Goal: Task Accomplishment & Management: Manage account settings

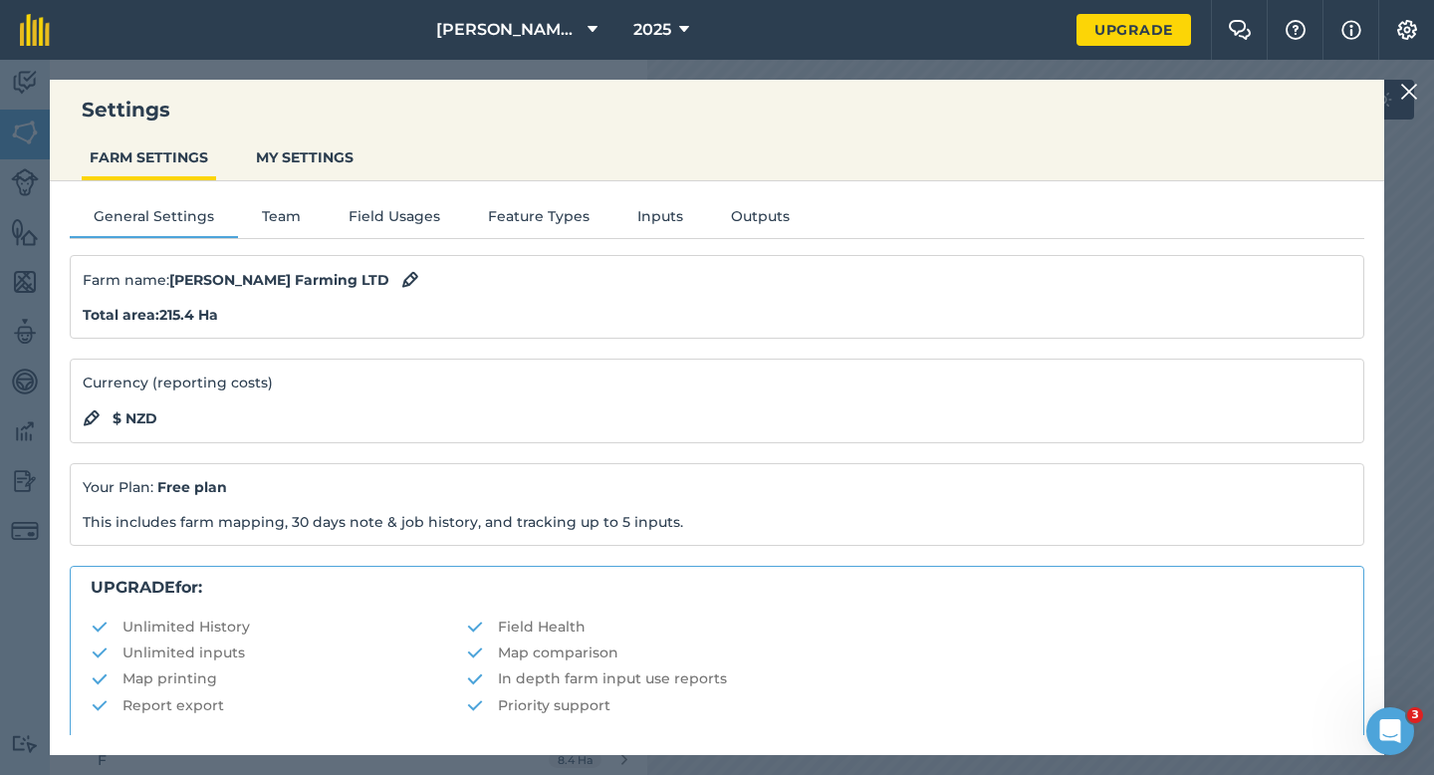
scroll to position [382, 0]
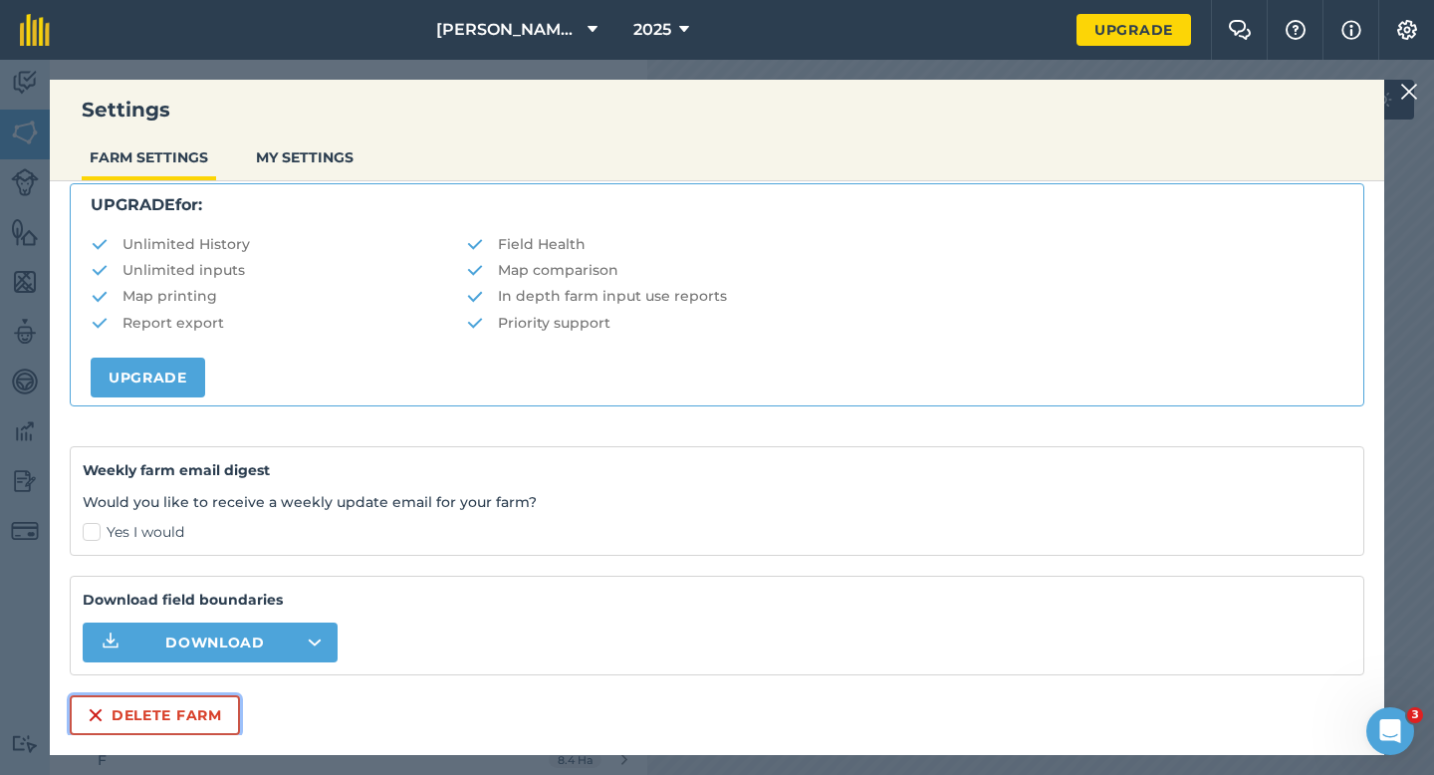
click at [186, 724] on button "Delete farm" at bounding box center [155, 715] width 170 height 40
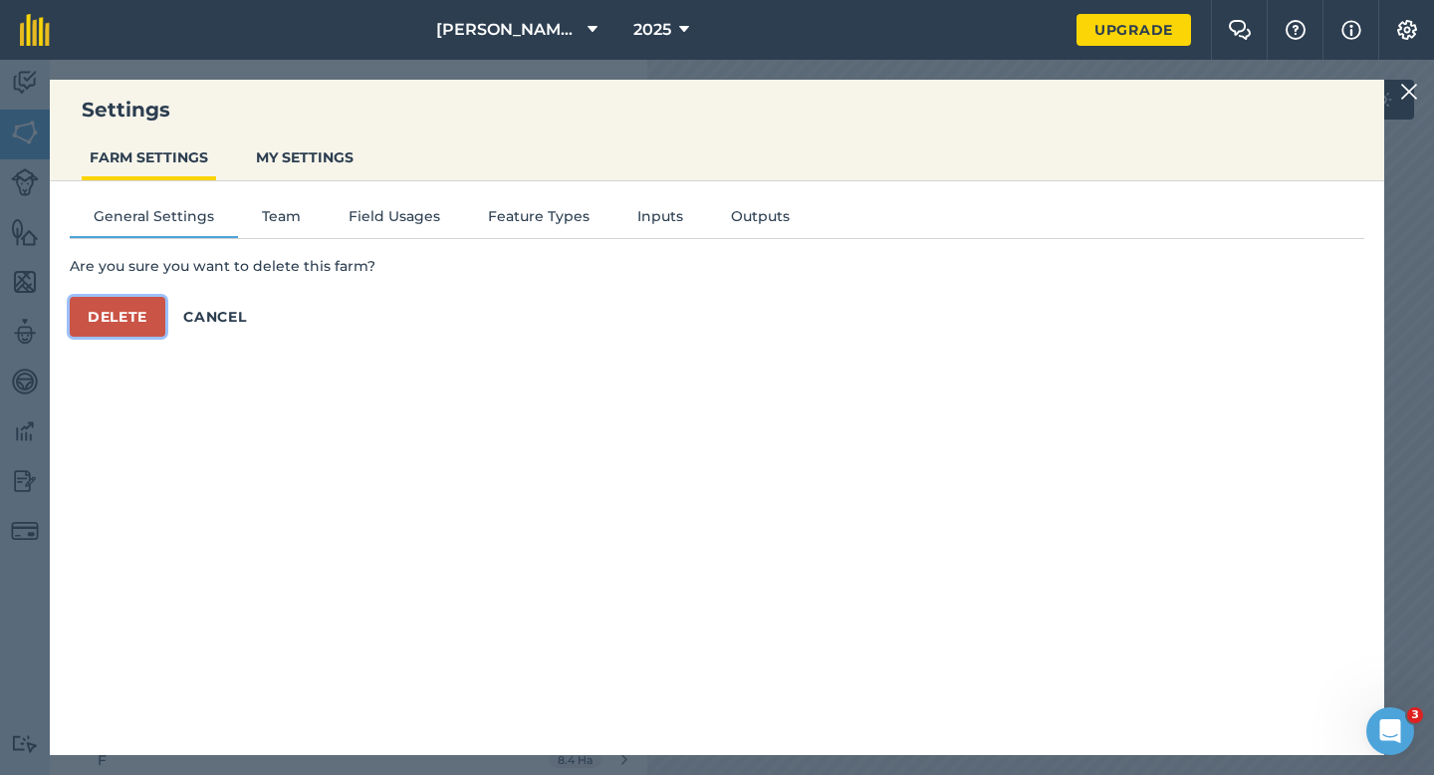
click at [139, 317] on button "Delete" at bounding box center [118, 317] width 96 height 40
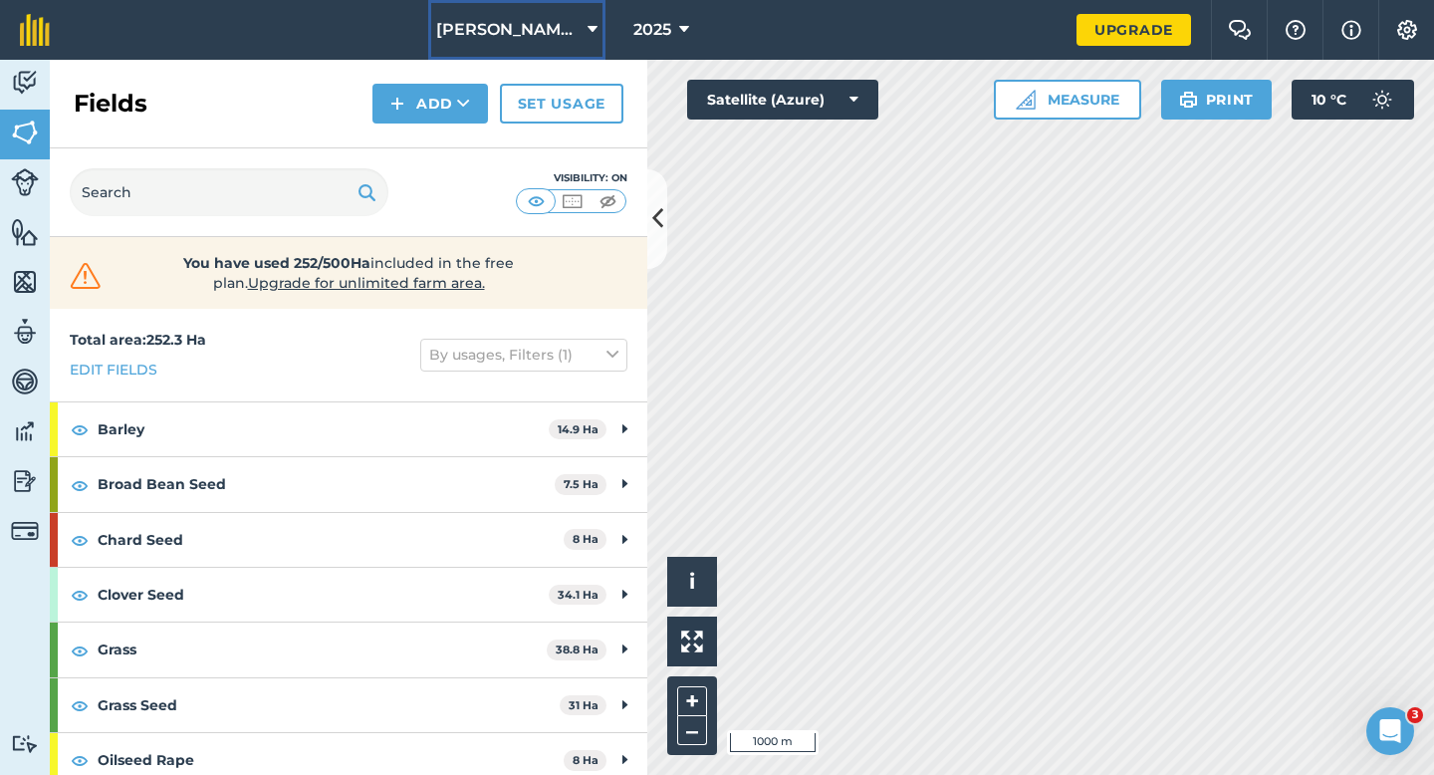
click at [501, 59] on button "[PERSON_NAME] & Sons" at bounding box center [516, 30] width 177 height 60
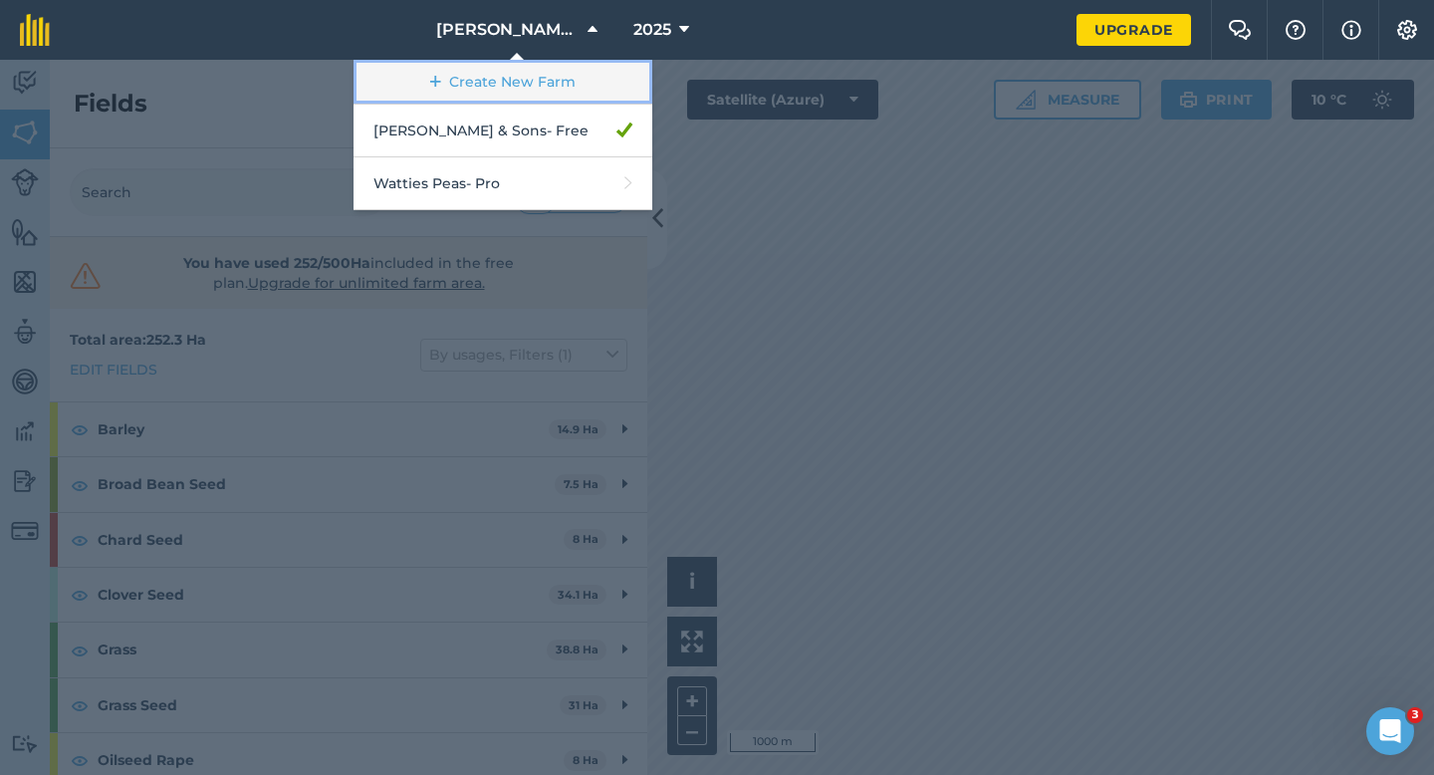
click at [501, 78] on link "Create New Farm" at bounding box center [503, 82] width 299 height 45
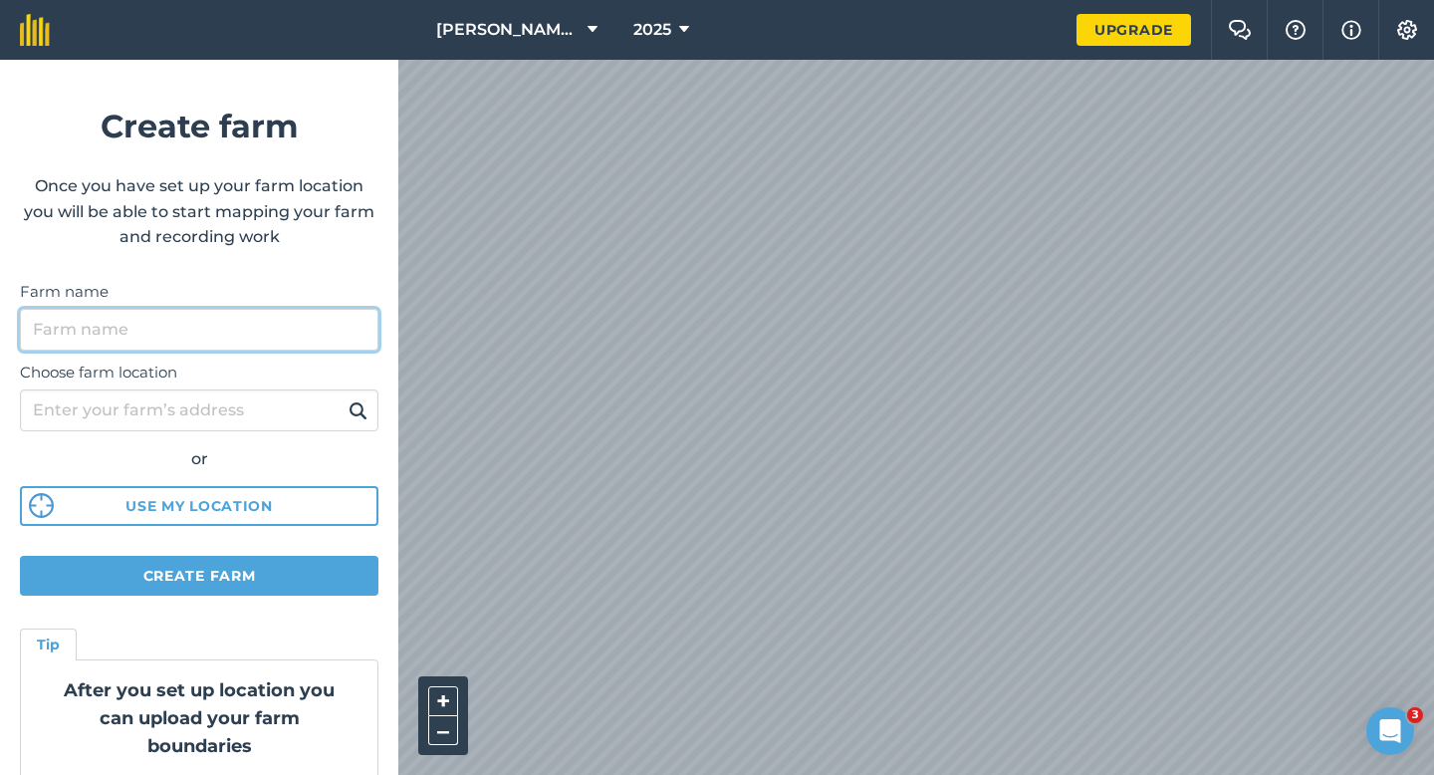
click at [359, 338] on input "Farm name" at bounding box center [199, 330] width 358 height 42
drag, startPoint x: 151, startPoint y: 327, endPoint x: 85, endPoint y: 327, distance: 66.7
click at [85, 327] on input "[PERSON_NAME] Farming LTD" at bounding box center [199, 330] width 358 height 42
click at [231, 330] on input "[PERSON_NAME] Cropping LTD" at bounding box center [199, 330] width 358 height 42
type input "[PERSON_NAME] Cropping LTD"
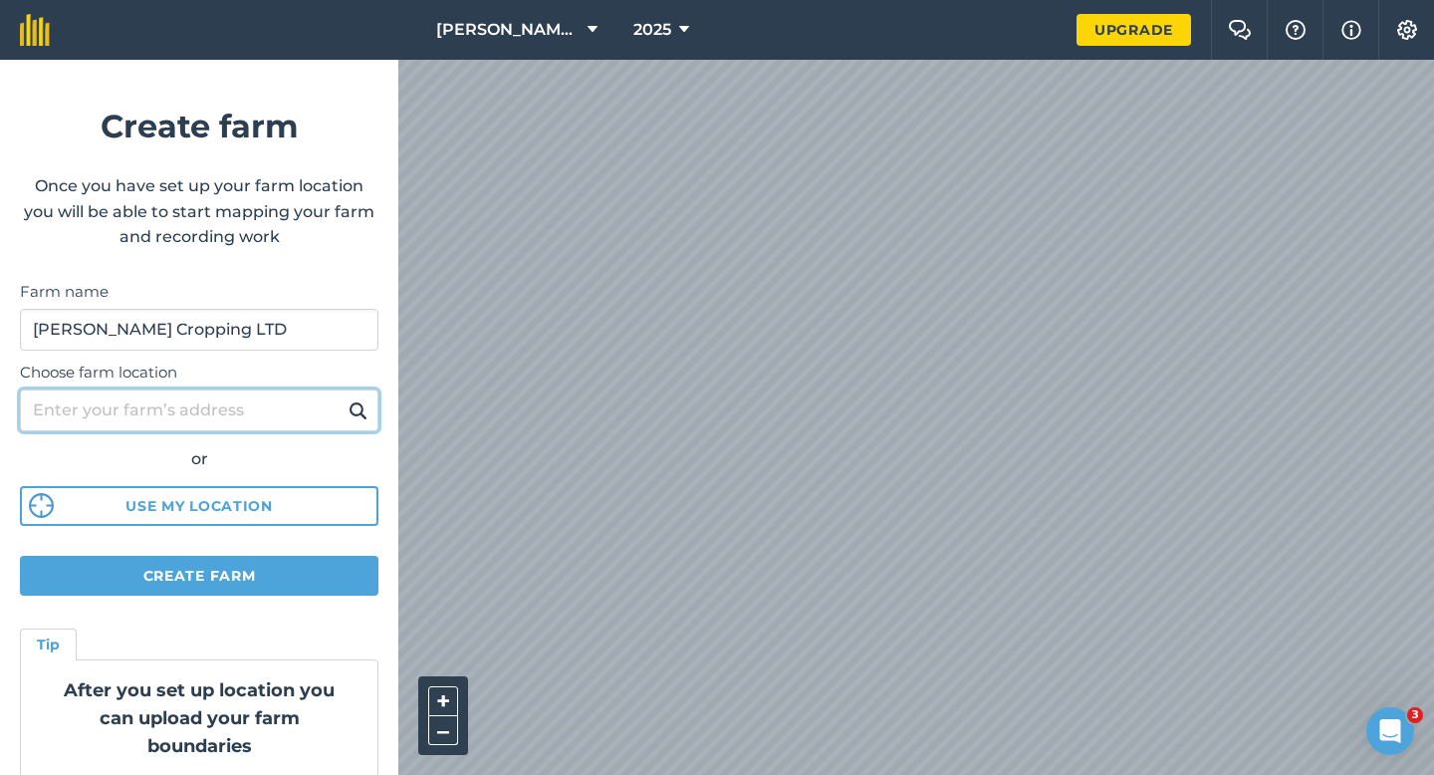
click at [208, 399] on input "Choose farm location" at bounding box center [199, 410] width 358 height 42
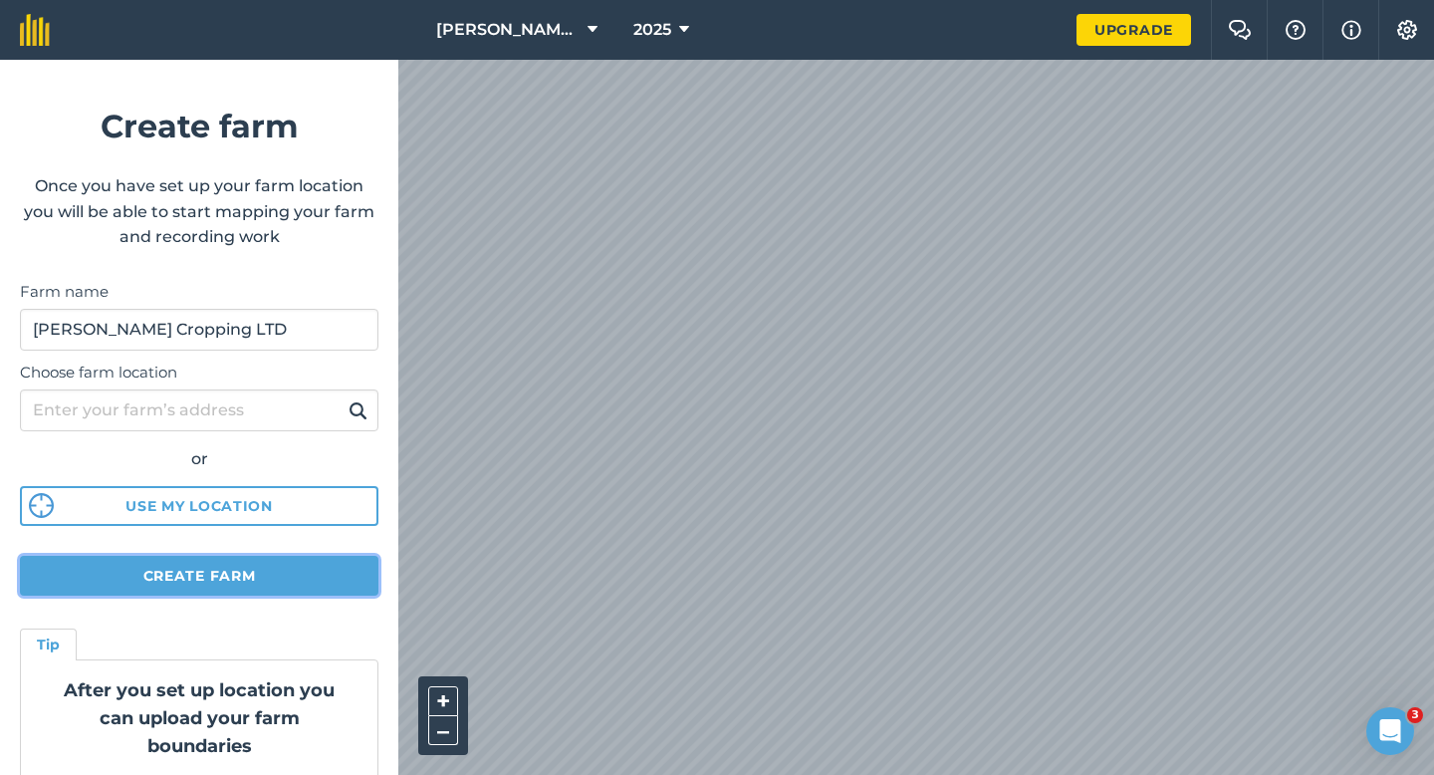
click at [306, 569] on button "Create farm" at bounding box center [199, 576] width 358 height 40
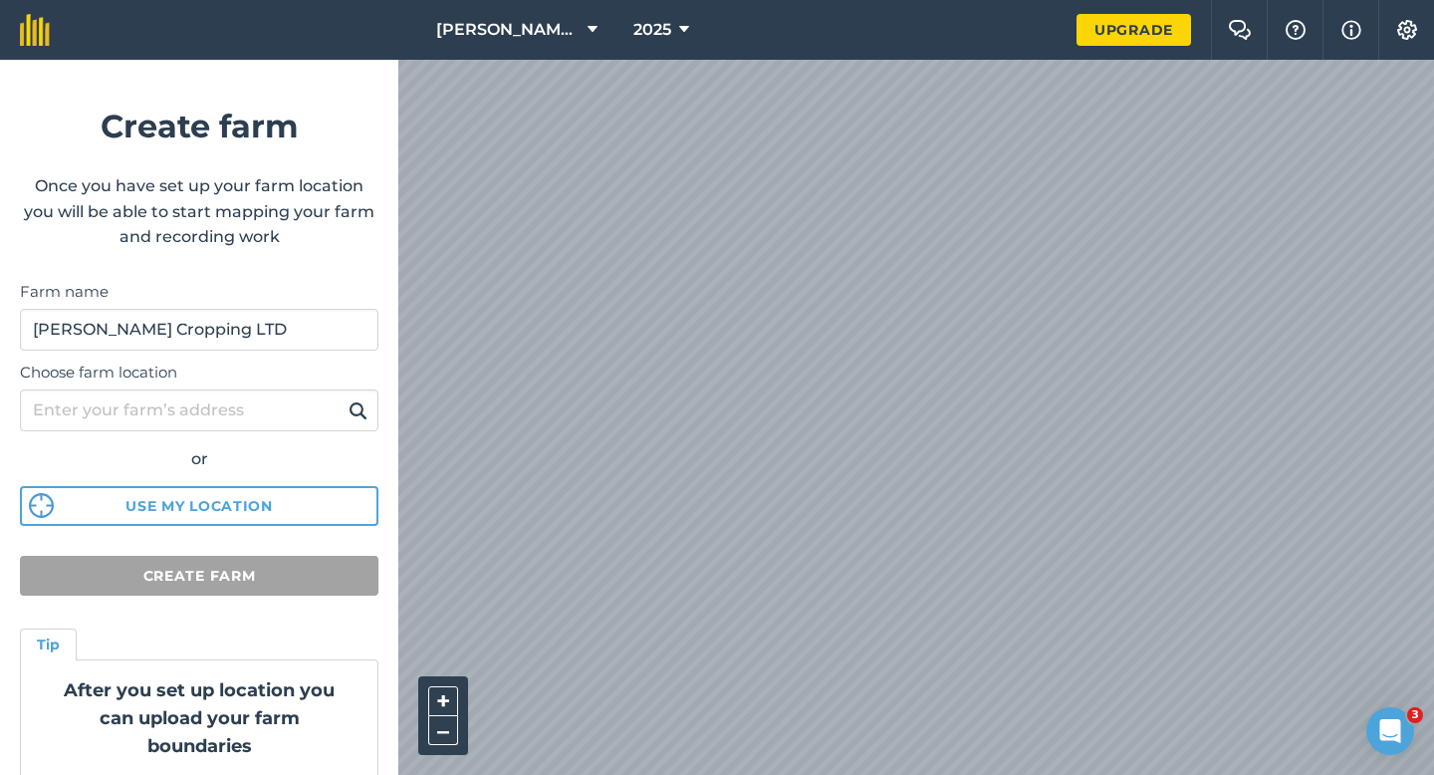
click at [306, 569] on button "Create farm" at bounding box center [199, 576] width 358 height 40
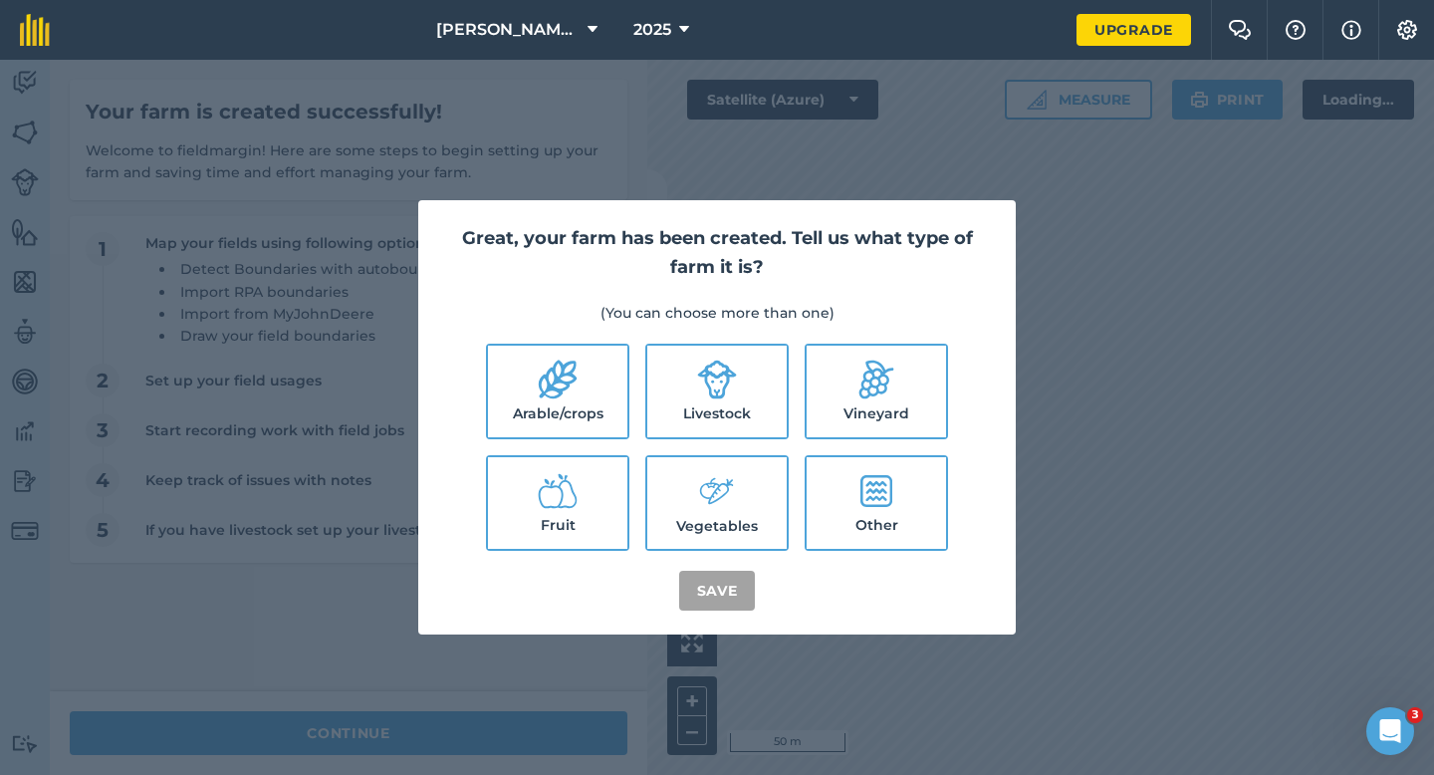
click at [581, 448] on ul "Arable/crops Livestock Vineyard Fruit Vegetables Other" at bounding box center [717, 447] width 550 height 207
click at [581, 405] on label "Arable/crops" at bounding box center [557, 392] width 139 height 92
checkbox input "true"
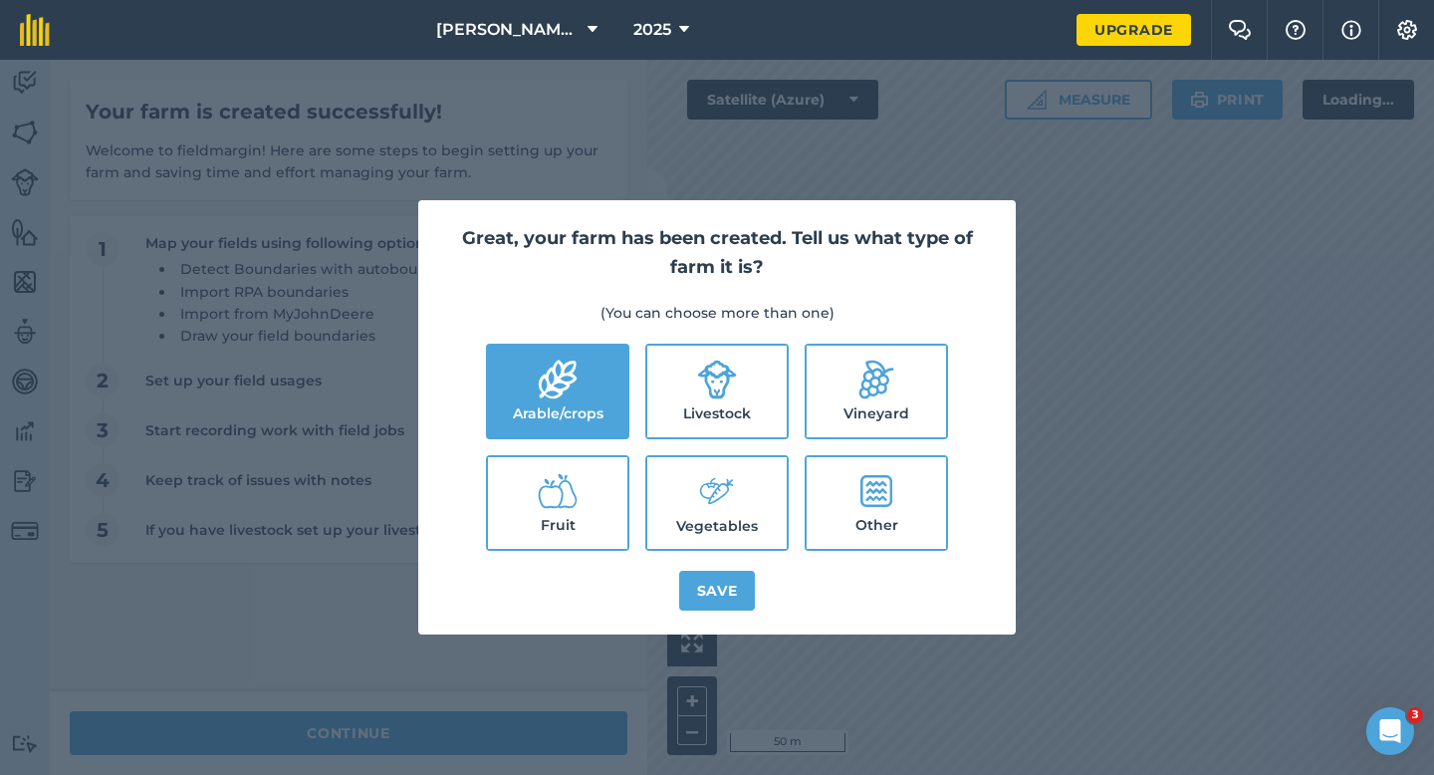
click at [771, 405] on label "Livestock" at bounding box center [716, 392] width 139 height 92
checkbox input "true"
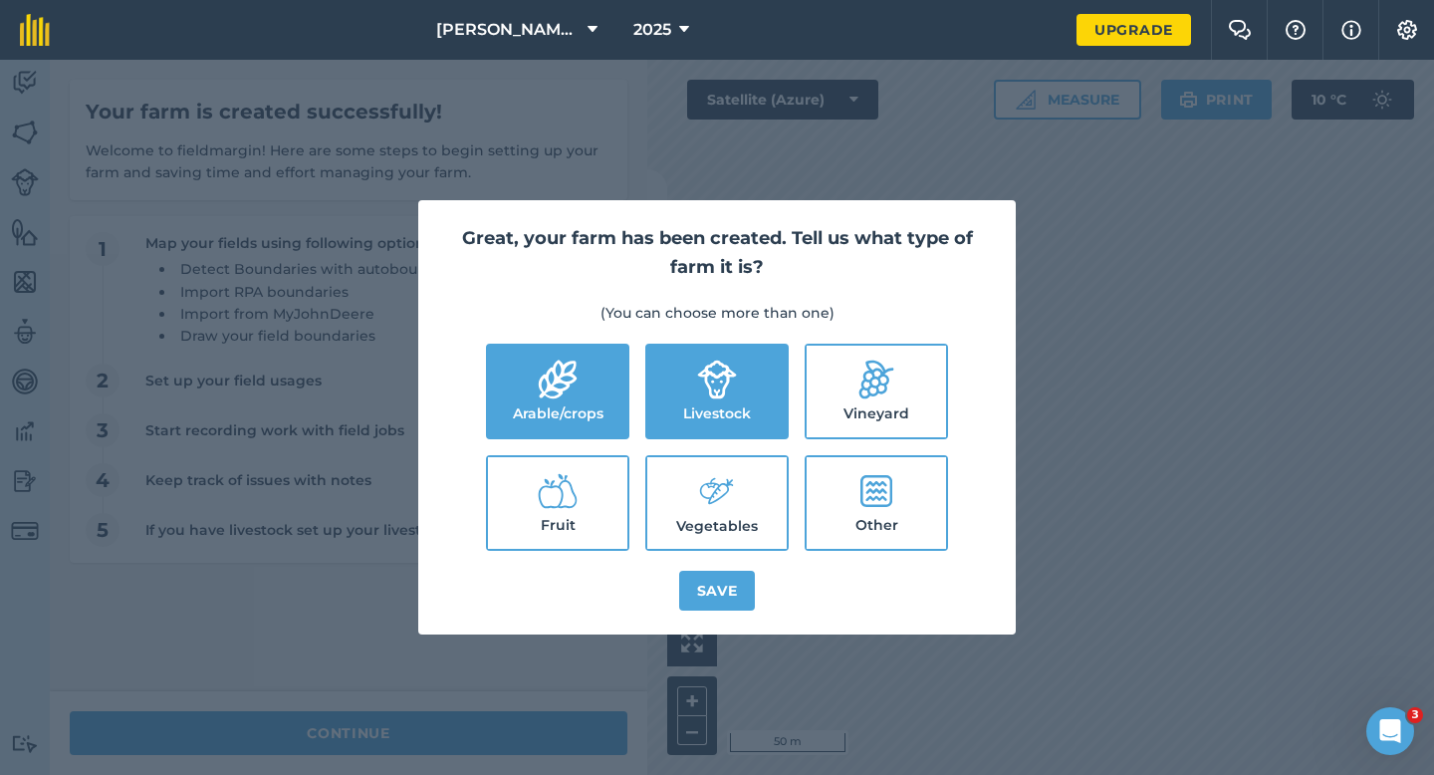
click at [771, 480] on label "Vegetables" at bounding box center [716, 503] width 139 height 92
checkbox input "true"
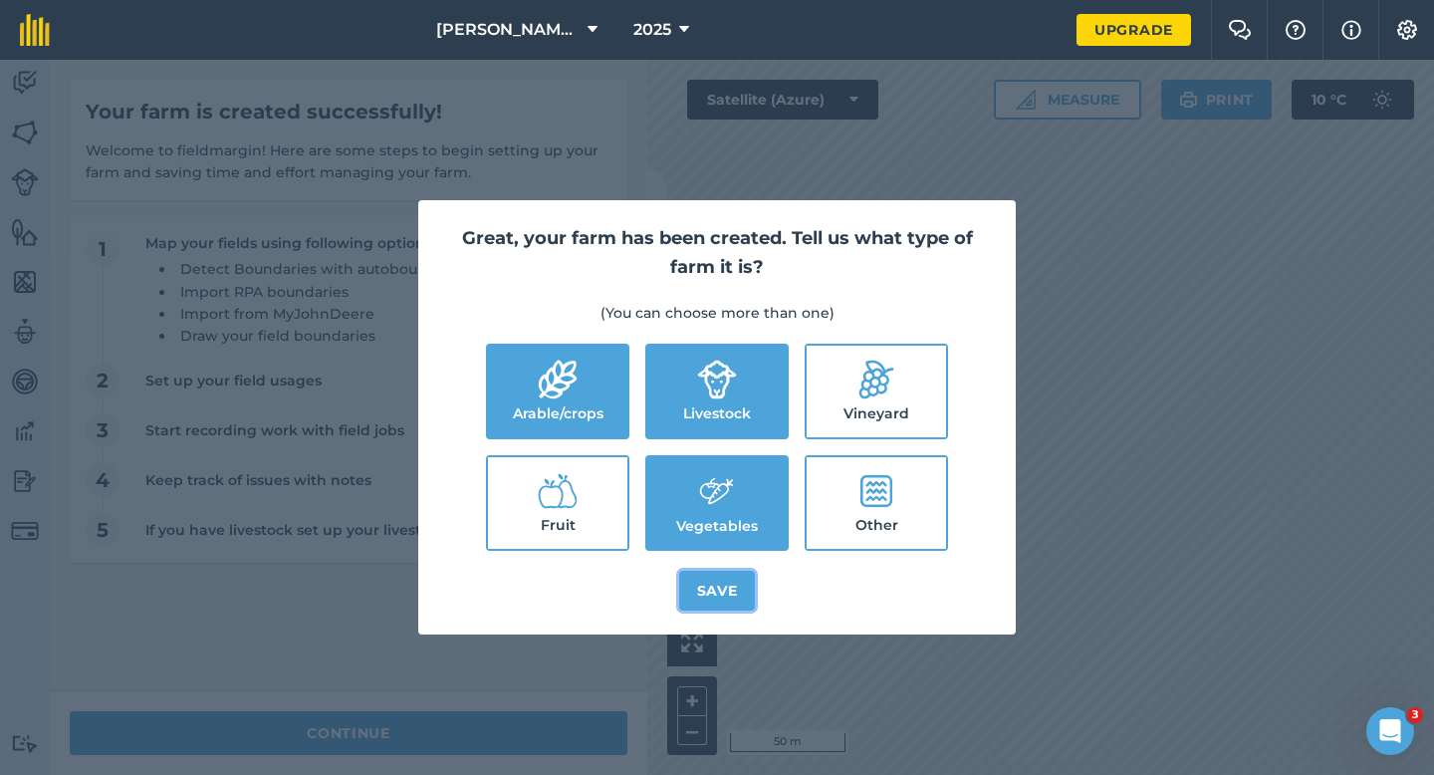
click at [747, 580] on button "Save" at bounding box center [717, 591] width 77 height 40
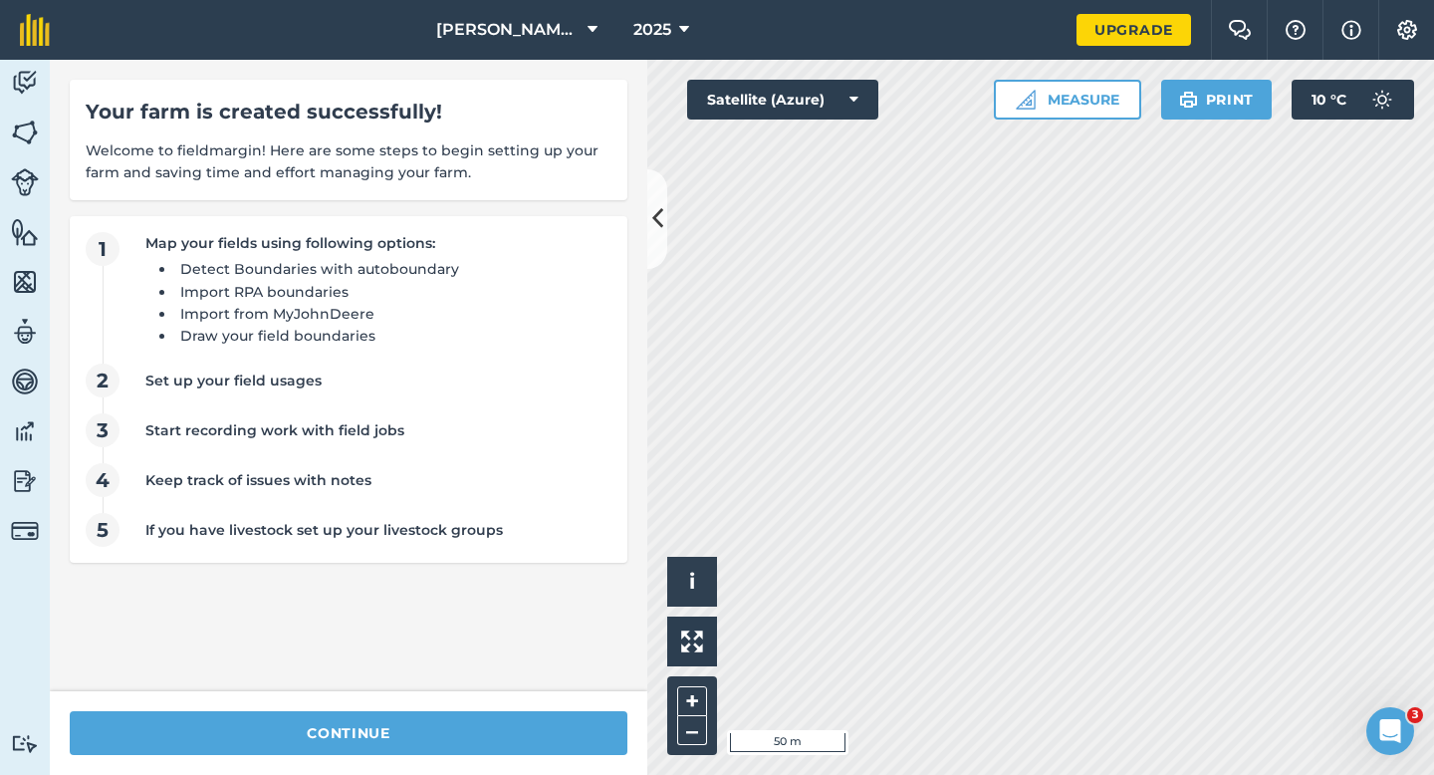
click at [363, 774] on div "continue" at bounding box center [348, 733] width 597 height 84
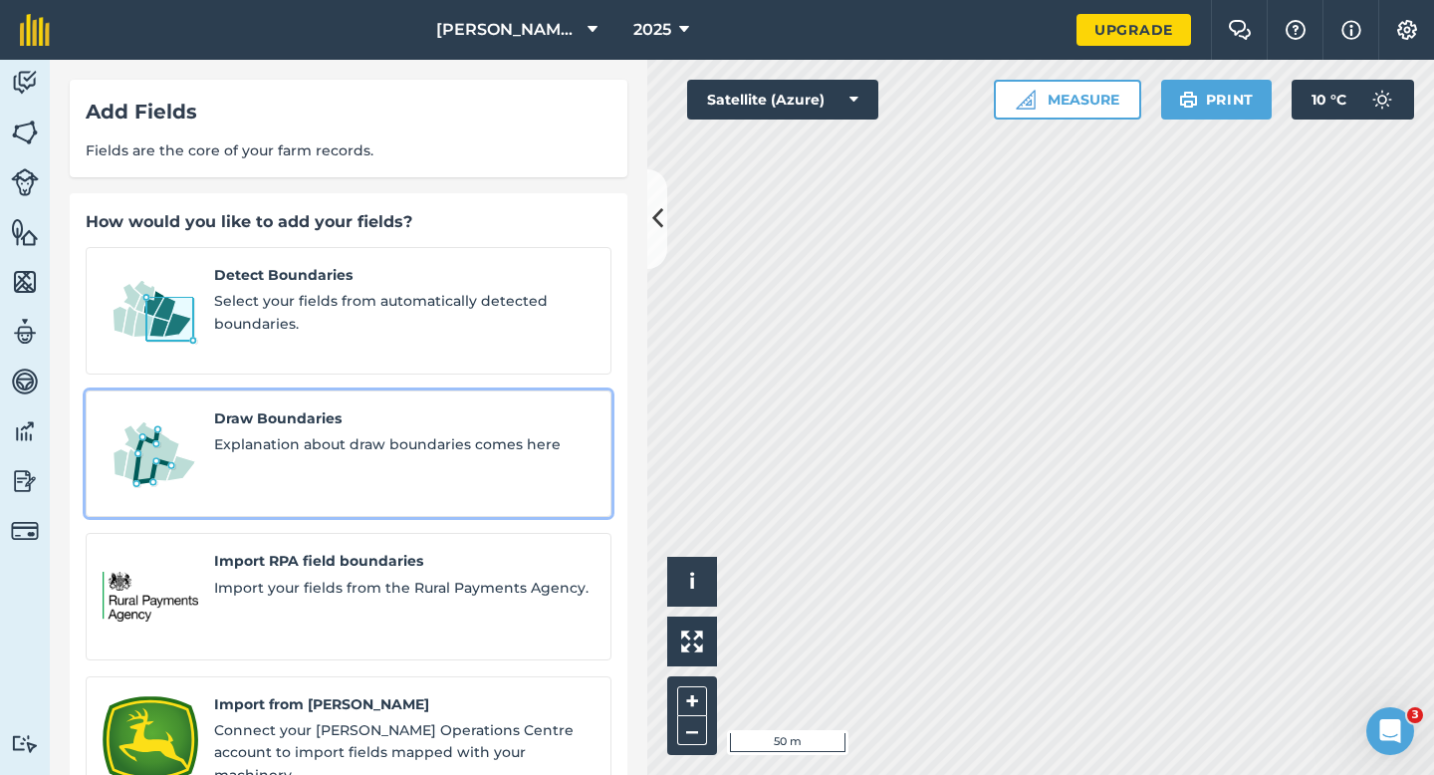
click at [216, 464] on link "Draw Boundaries Explanation about draw boundaries comes here" at bounding box center [349, 453] width 526 height 127
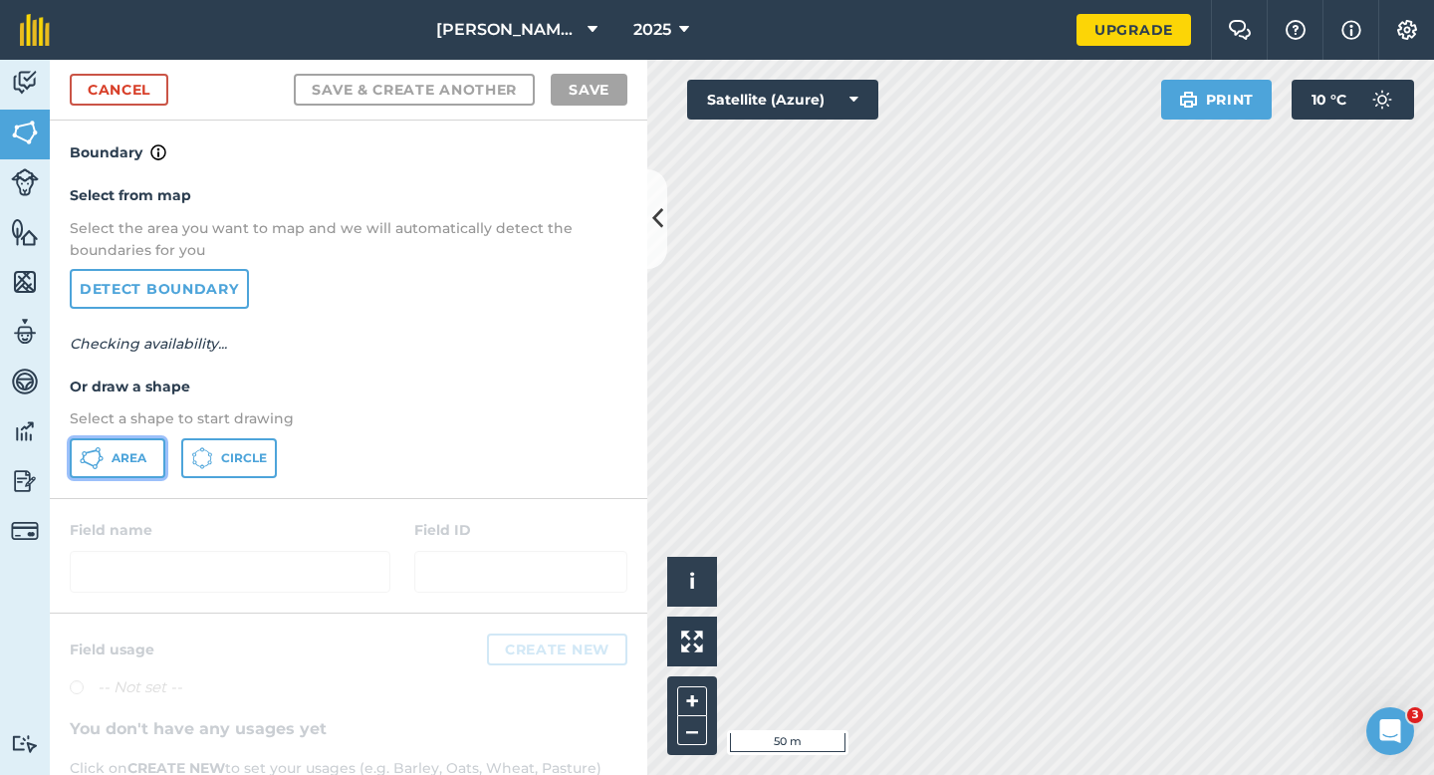
click at [129, 471] on button "Area" at bounding box center [118, 458] width 96 height 40
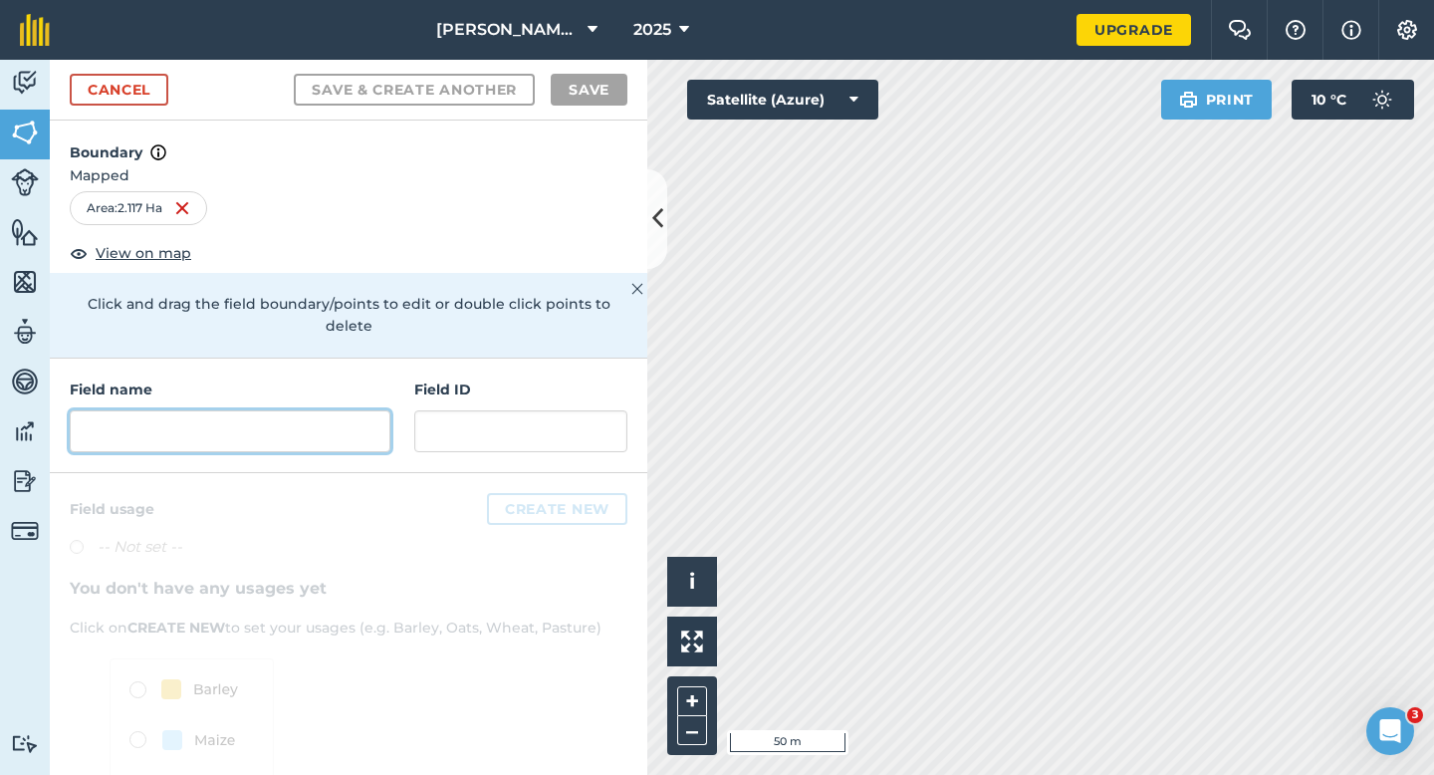
click at [365, 410] on input "text" at bounding box center [230, 431] width 321 height 42
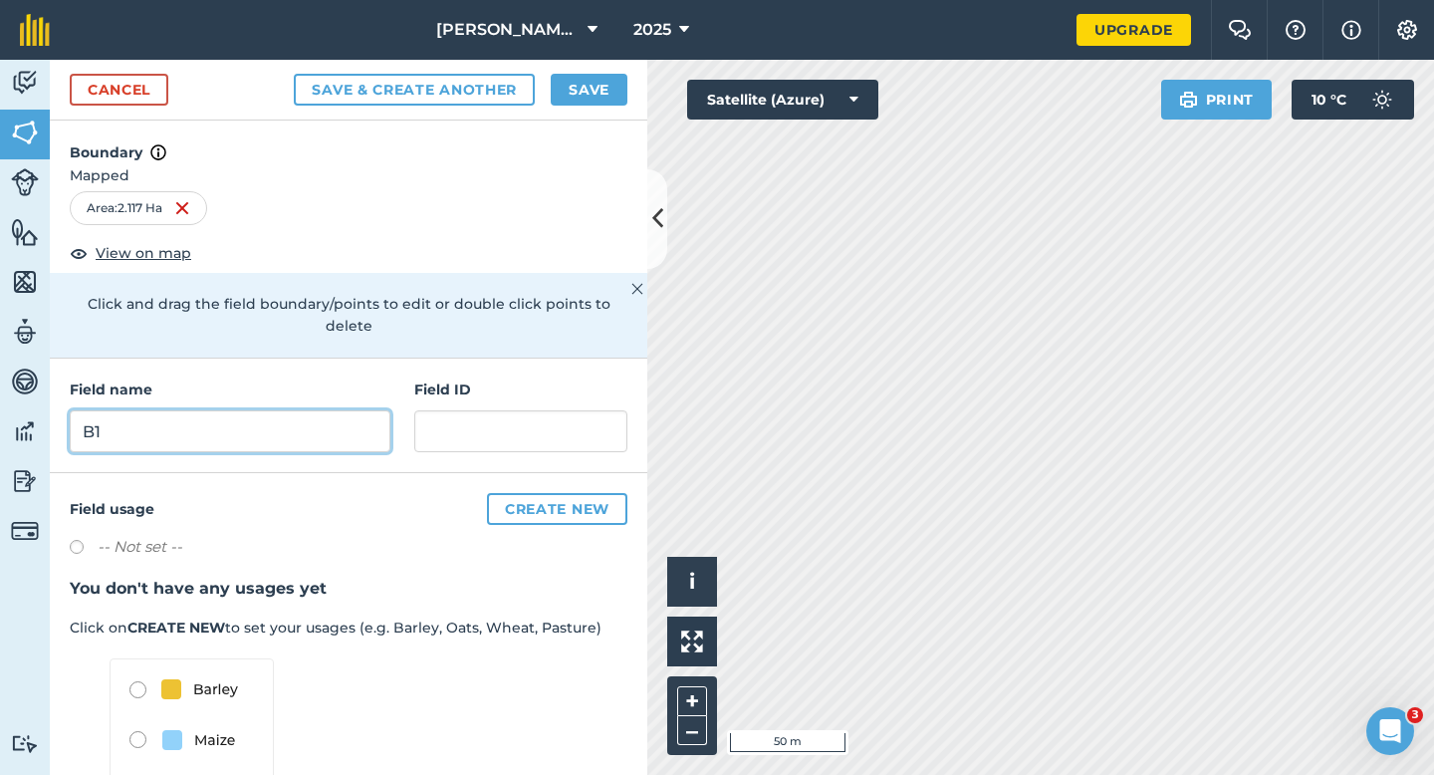
type input "B1"
click at [562, 84] on button "Save" at bounding box center [589, 90] width 77 height 32
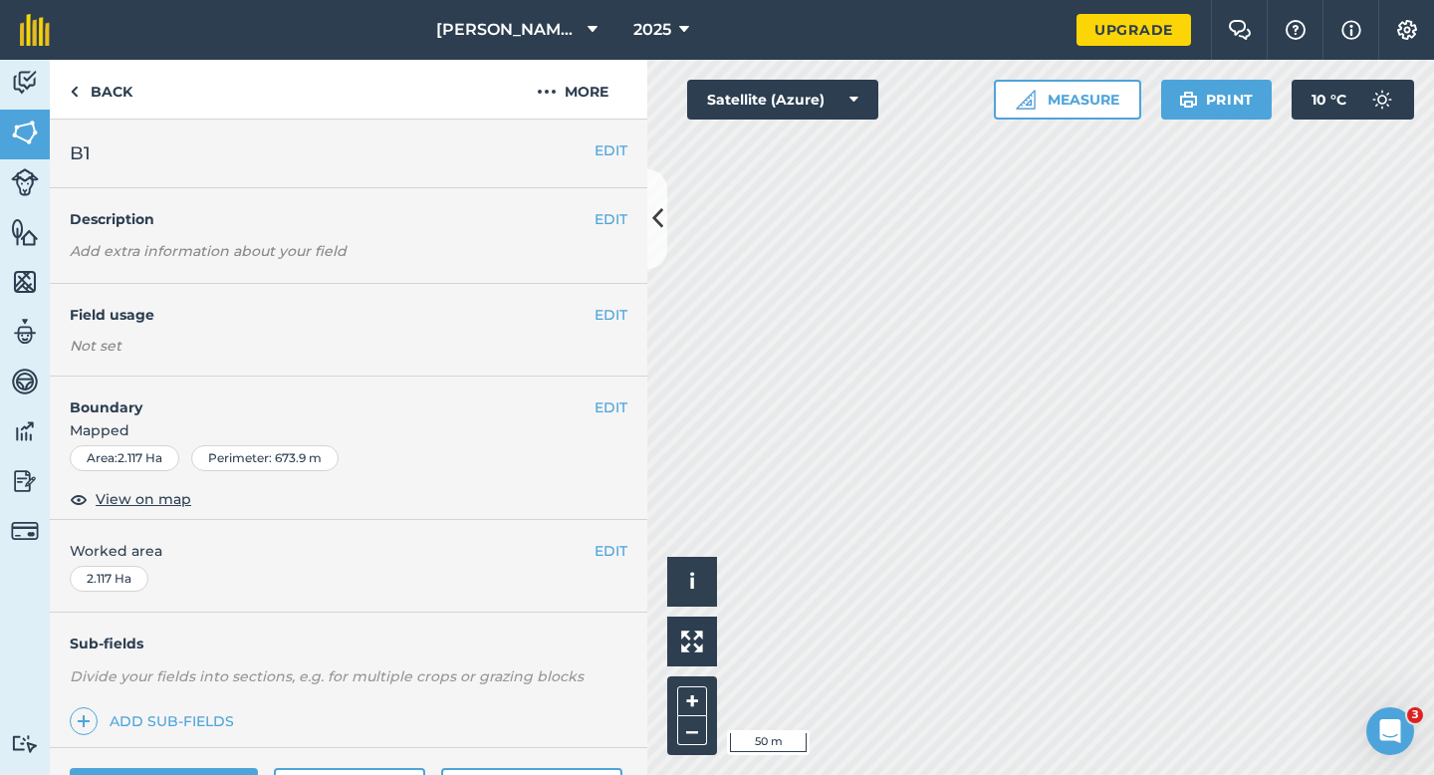
click at [595, 538] on div "EDIT Worked area 2.117 Ha" at bounding box center [348, 566] width 597 height 93
click at [607, 538] on div "EDIT Worked area 2.117 Ha" at bounding box center [348, 566] width 597 height 93
click at [613, 544] on button "EDIT" at bounding box center [610, 551] width 33 height 22
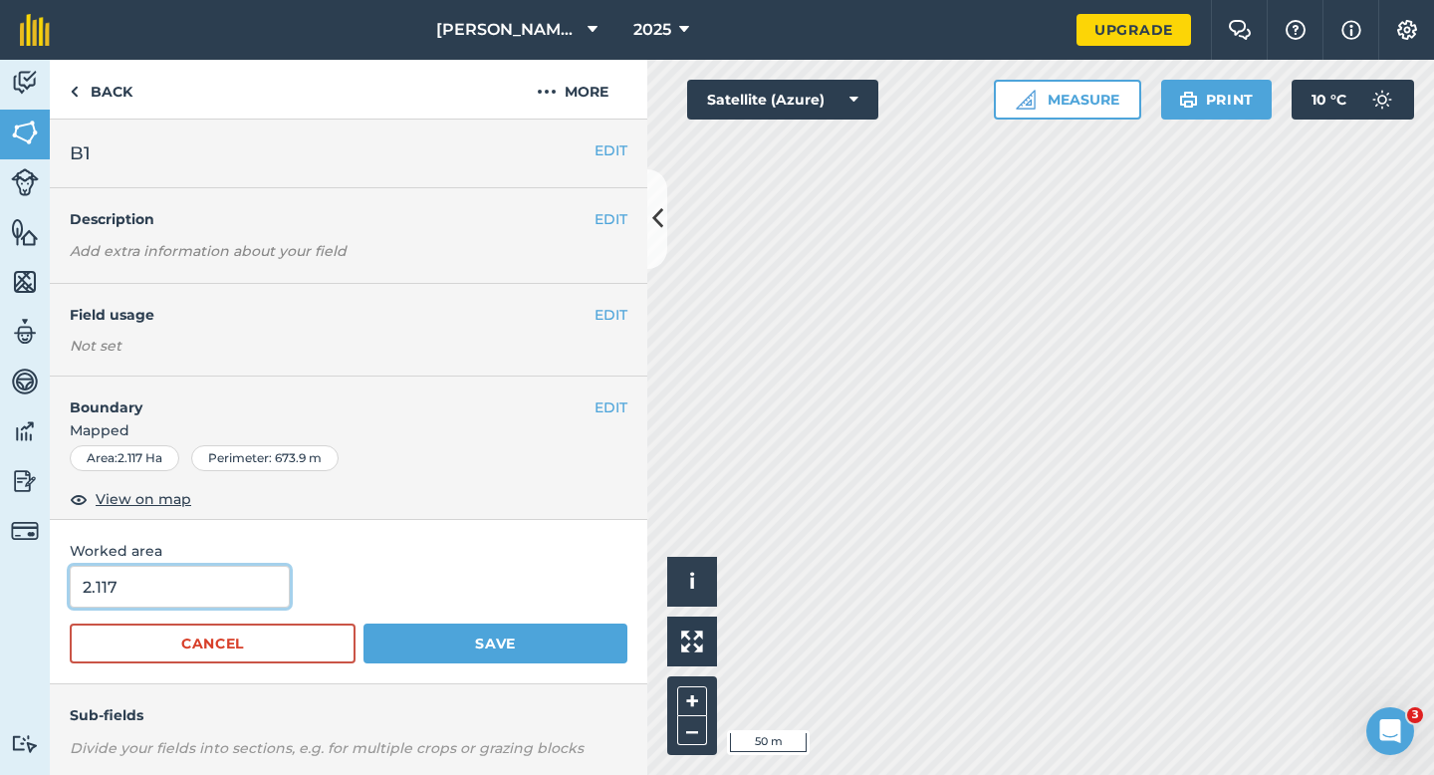
click at [210, 594] on input "2.117" at bounding box center [180, 587] width 220 height 42
type input "2.1"
click at [363, 623] on button "Save" at bounding box center [495, 643] width 264 height 40
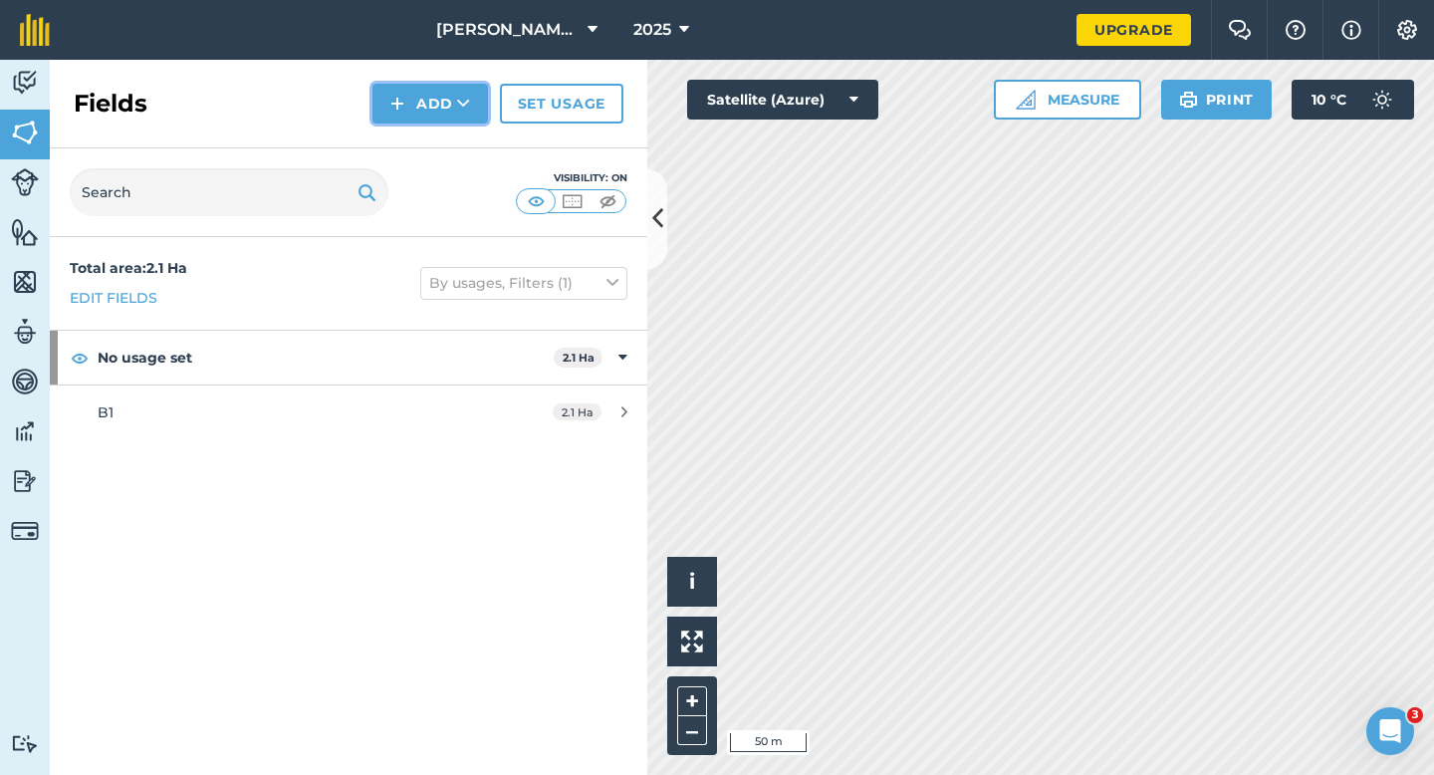
click at [387, 94] on button "Add" at bounding box center [430, 104] width 116 height 40
click at [411, 124] on div "Fields Add Draw Import Set usage" at bounding box center [348, 104] width 597 height 89
click at [421, 115] on button "Add" at bounding box center [430, 104] width 116 height 40
click at [429, 142] on link "Draw" at bounding box center [430, 148] width 110 height 44
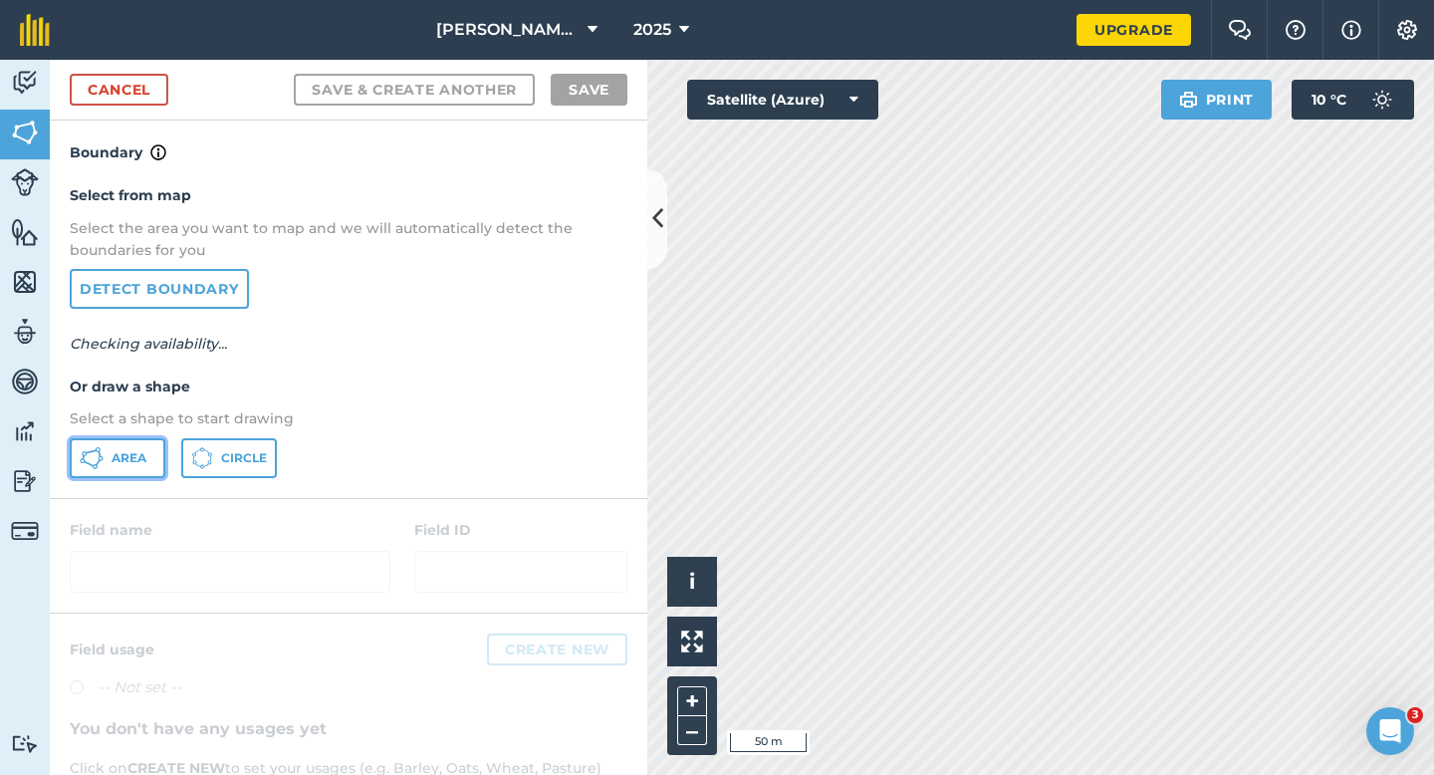
click at [146, 470] on button "Area" at bounding box center [118, 458] width 96 height 40
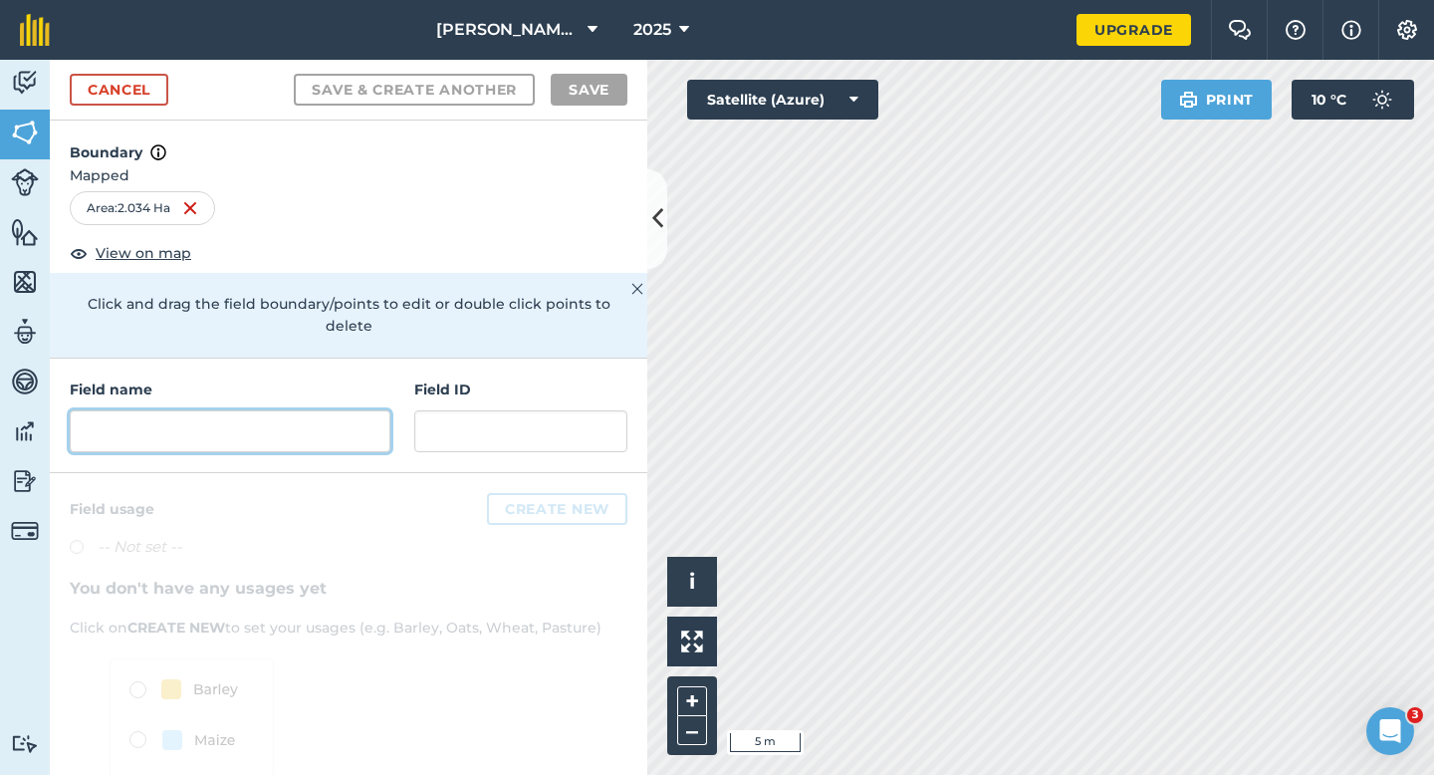
click at [200, 420] on input "text" at bounding box center [230, 431] width 321 height 42
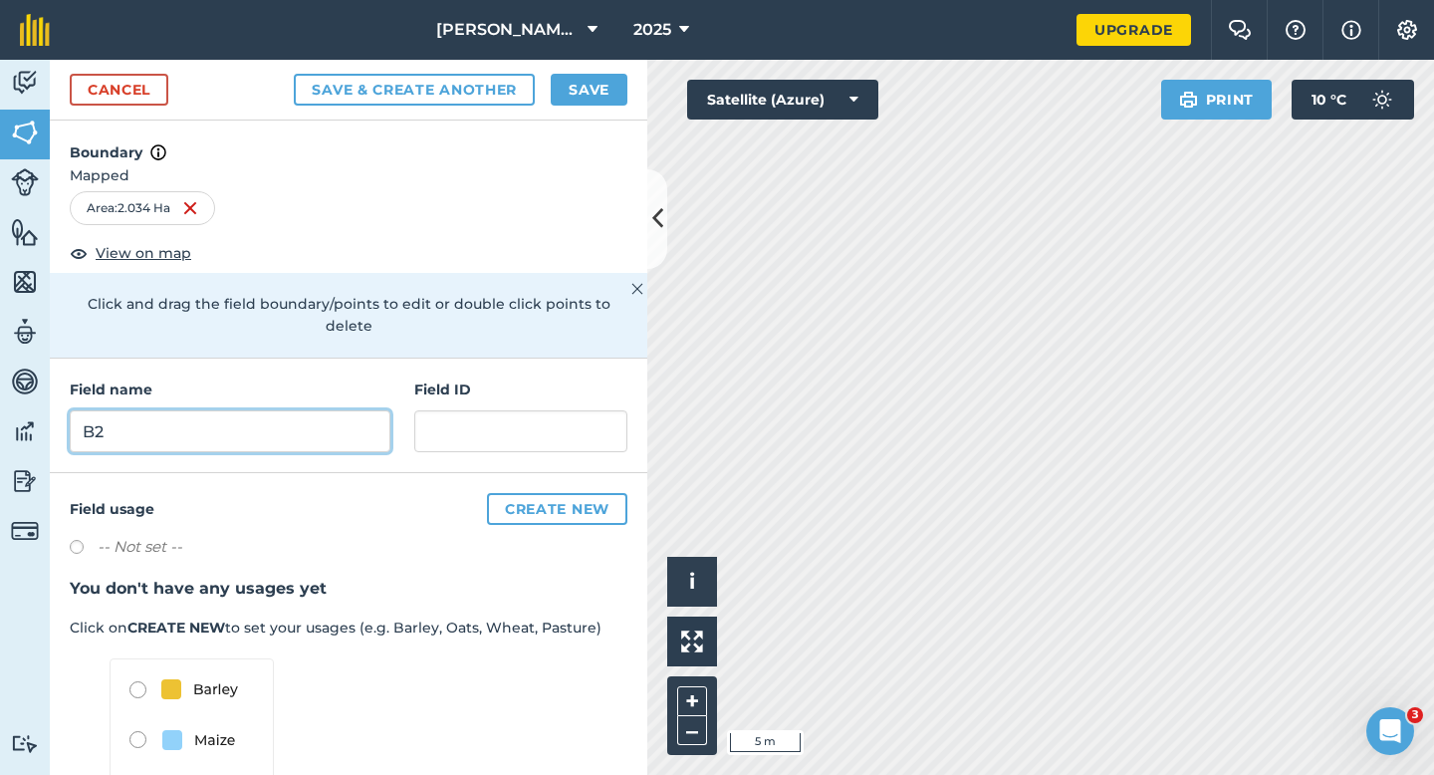
type input "B2"
click at [581, 109] on div "Cancel Save & Create Another Save" at bounding box center [348, 90] width 597 height 61
click at [586, 98] on button "Save" at bounding box center [589, 90] width 77 height 32
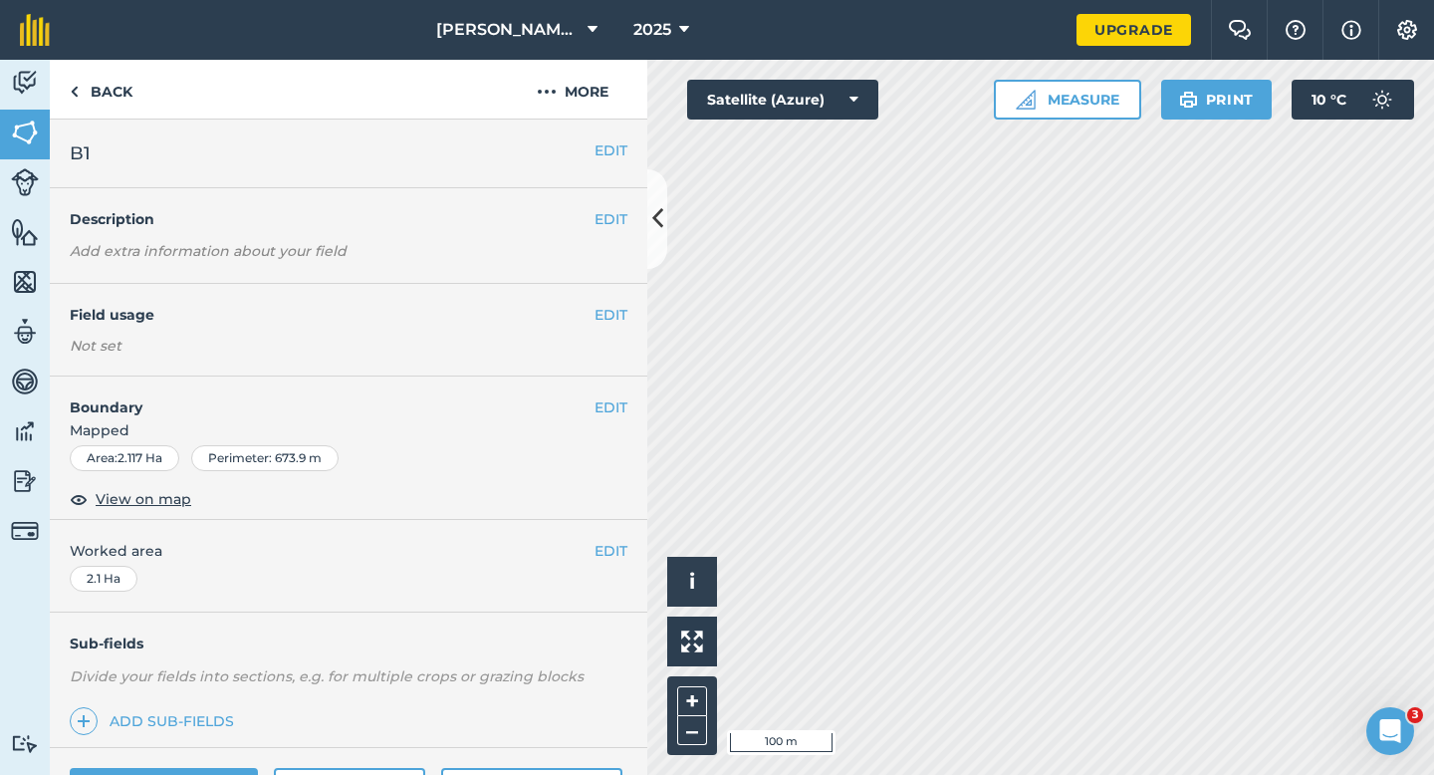
click at [600, 566] on div "EDIT Worked area 2.1 Ha" at bounding box center [348, 566] width 597 height 93
click at [595, 559] on button "EDIT" at bounding box center [610, 551] width 33 height 22
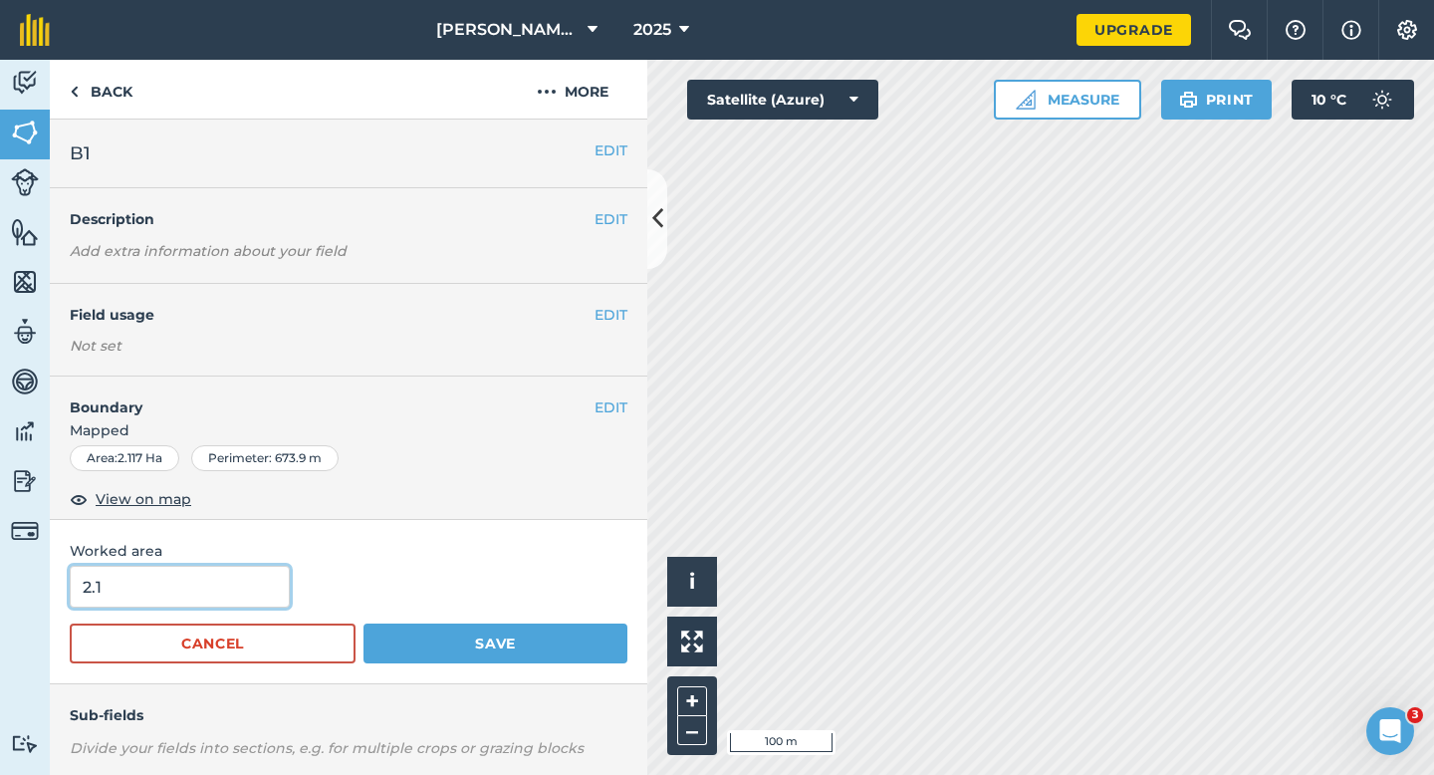
click at [145, 599] on input "2.1" at bounding box center [180, 587] width 220 height 42
type input "2"
click at [363, 623] on button "Save" at bounding box center [495, 643] width 264 height 40
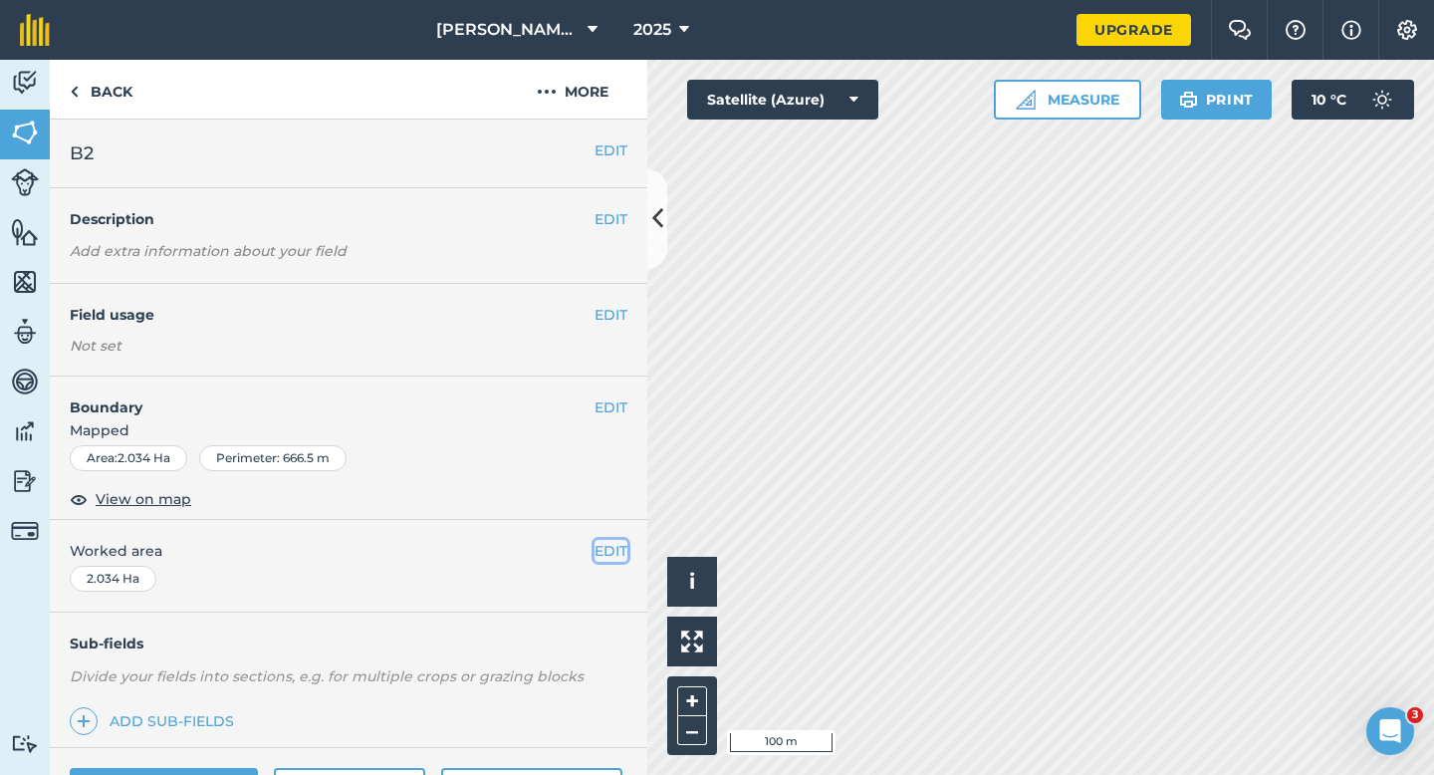
click at [626, 560] on button "EDIT" at bounding box center [610, 551] width 33 height 22
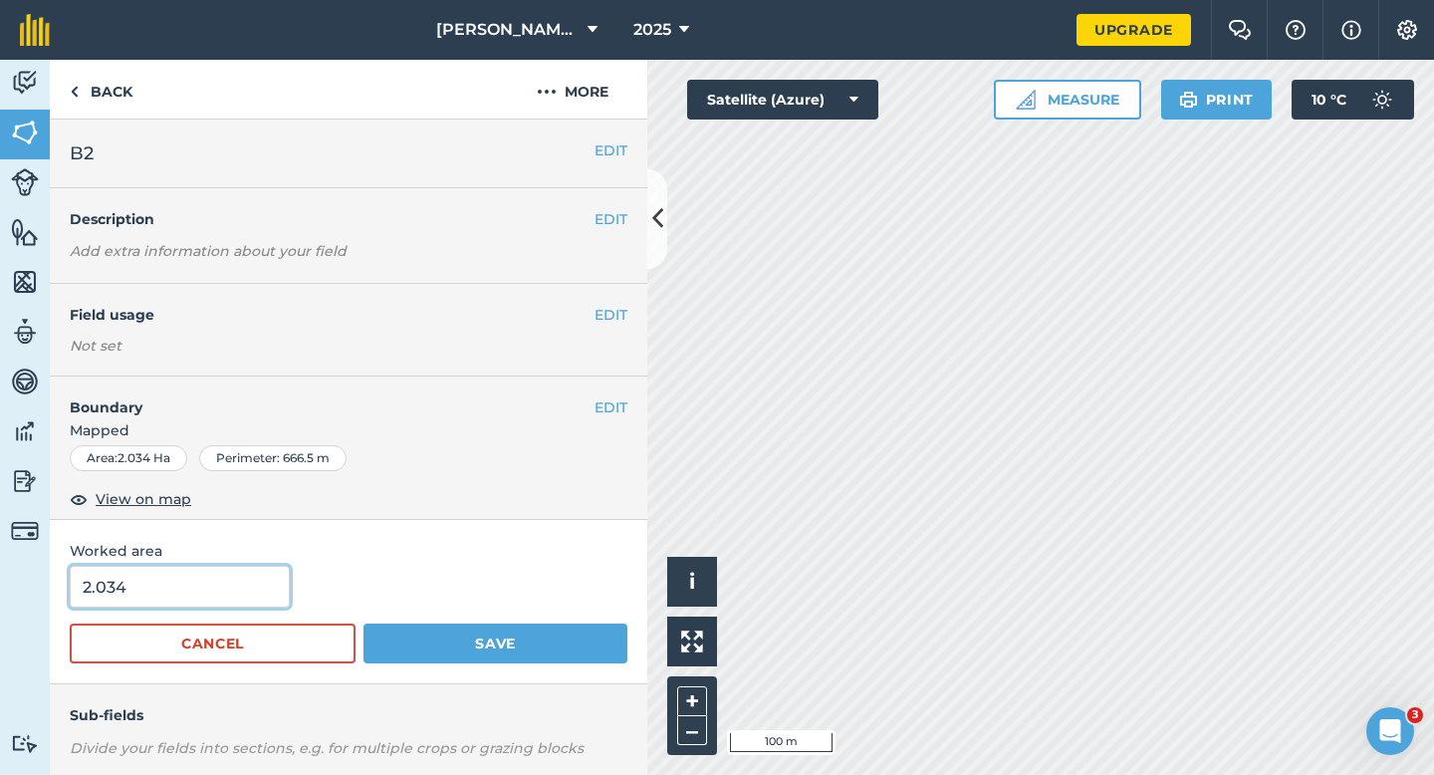
click at [267, 602] on input "2.034" at bounding box center [180, 587] width 220 height 42
type input "2"
click at [363, 623] on button "Save" at bounding box center [495, 643] width 264 height 40
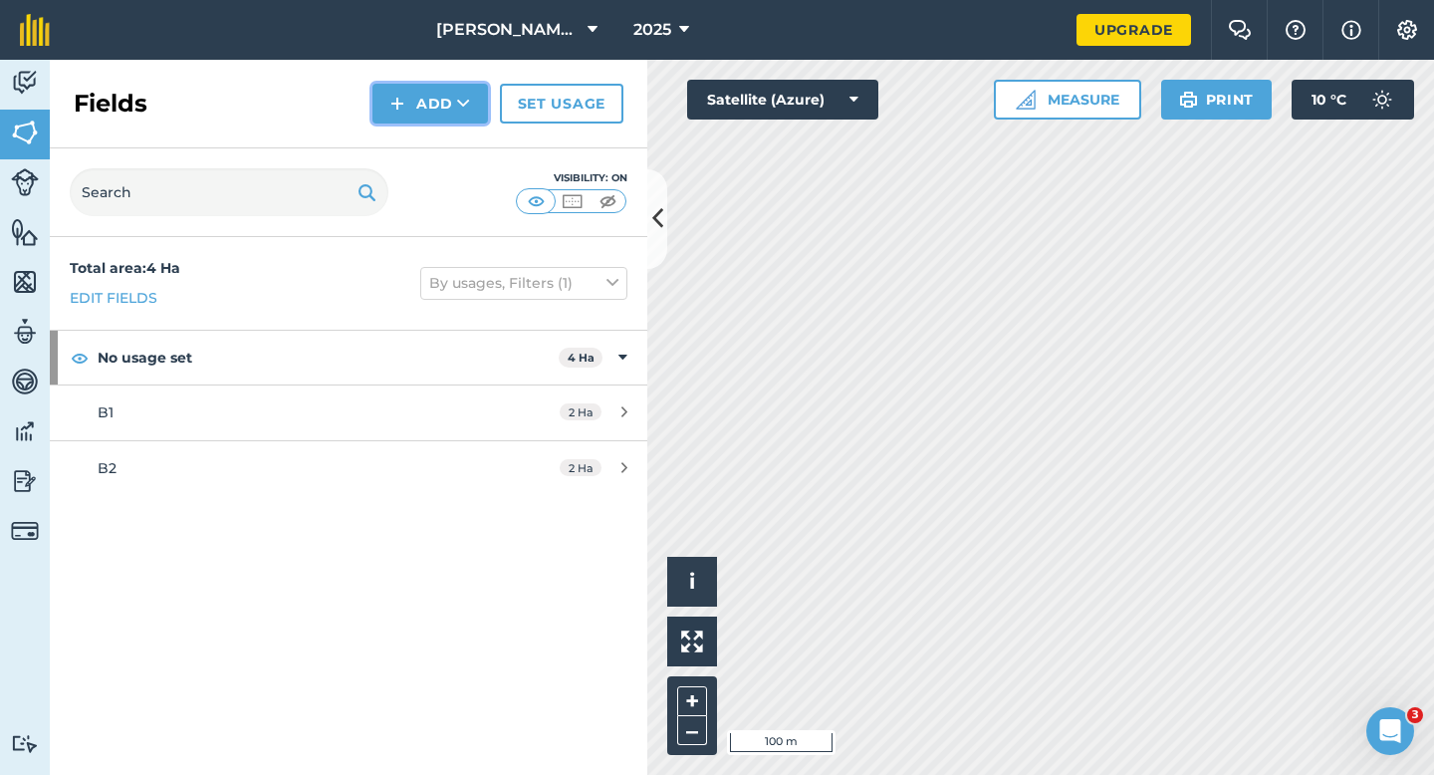
click at [450, 119] on button "Add" at bounding box center [430, 104] width 116 height 40
click at [450, 135] on link "Draw" at bounding box center [430, 148] width 110 height 44
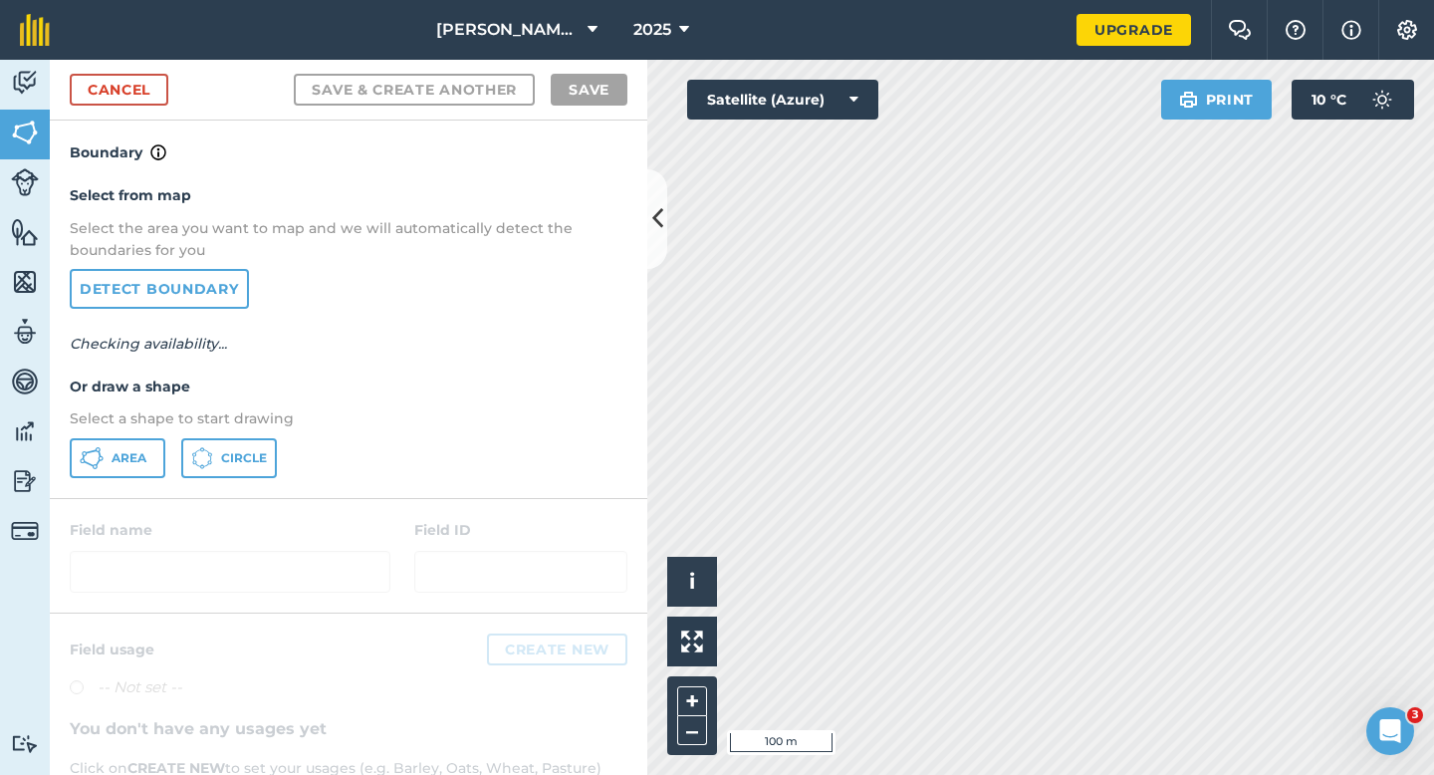
click at [150, 436] on div "Select from map Select the area you want to map and we will automatically detec…" at bounding box center [348, 330] width 597 height 333
click at [126, 467] on button "Area" at bounding box center [118, 458] width 96 height 40
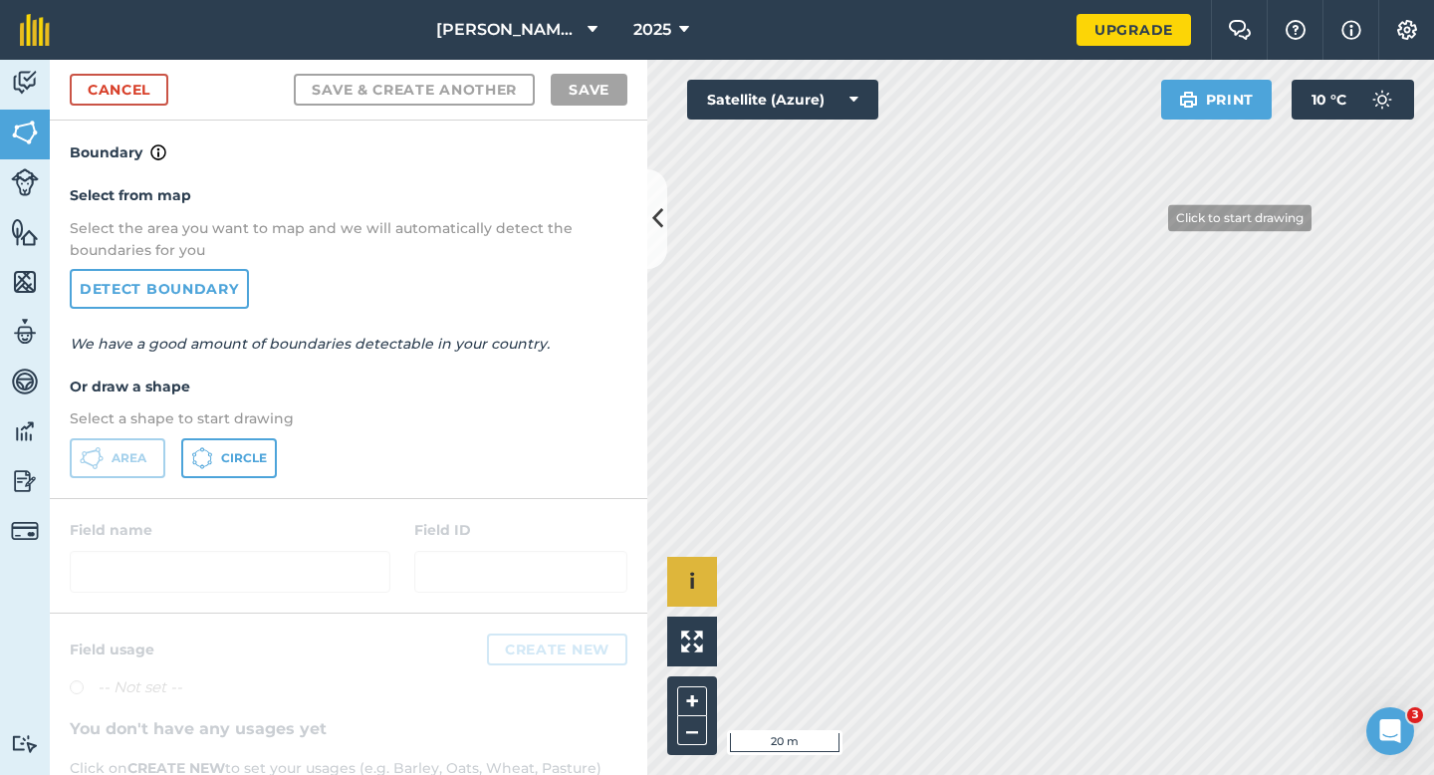
click at [694, 575] on div "Click to start drawing i © 2025 TomTom, Microsoft 20 m + –" at bounding box center [1040, 417] width 787 height 715
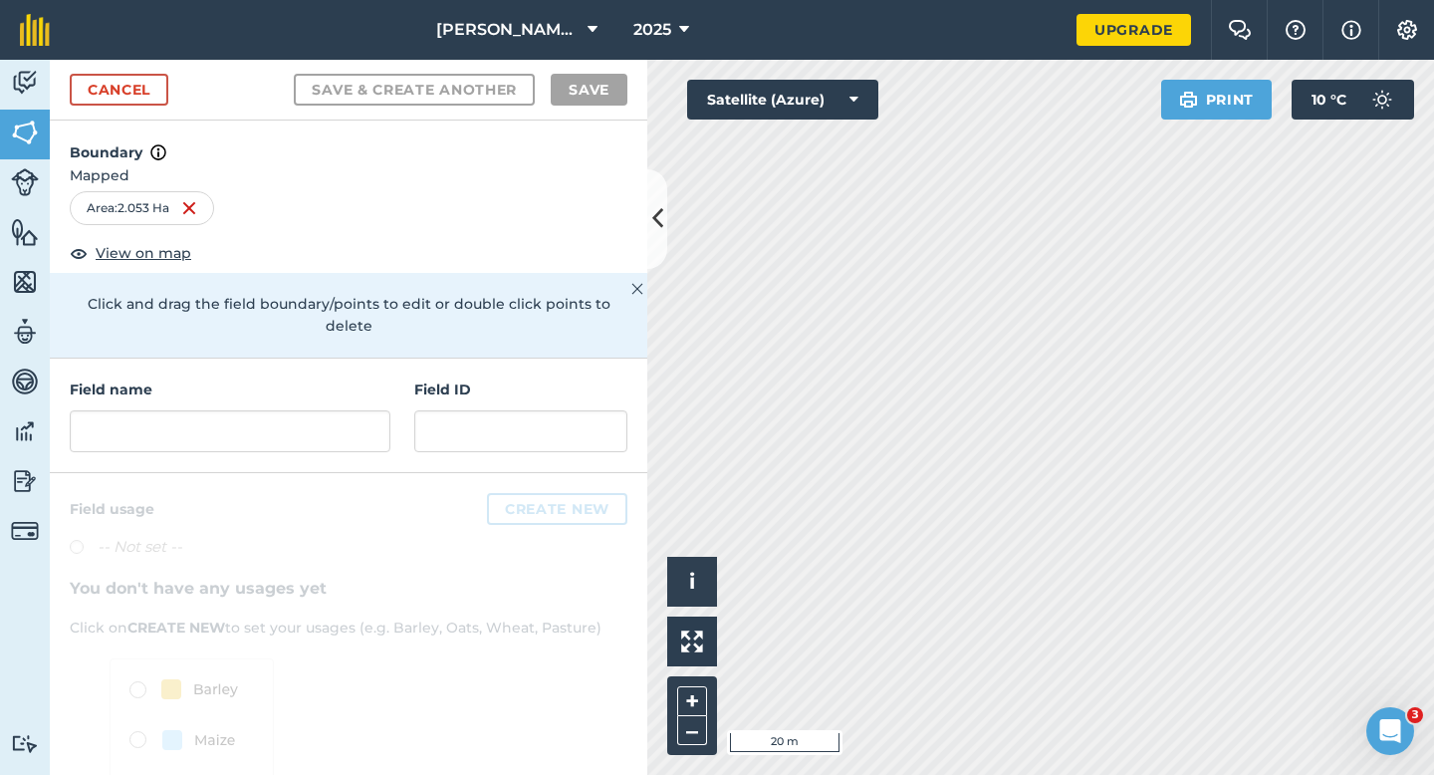
click at [348, 436] on div "Field name Field ID" at bounding box center [348, 415] width 597 height 115
click at [348, 423] on input "text" at bounding box center [230, 431] width 321 height 42
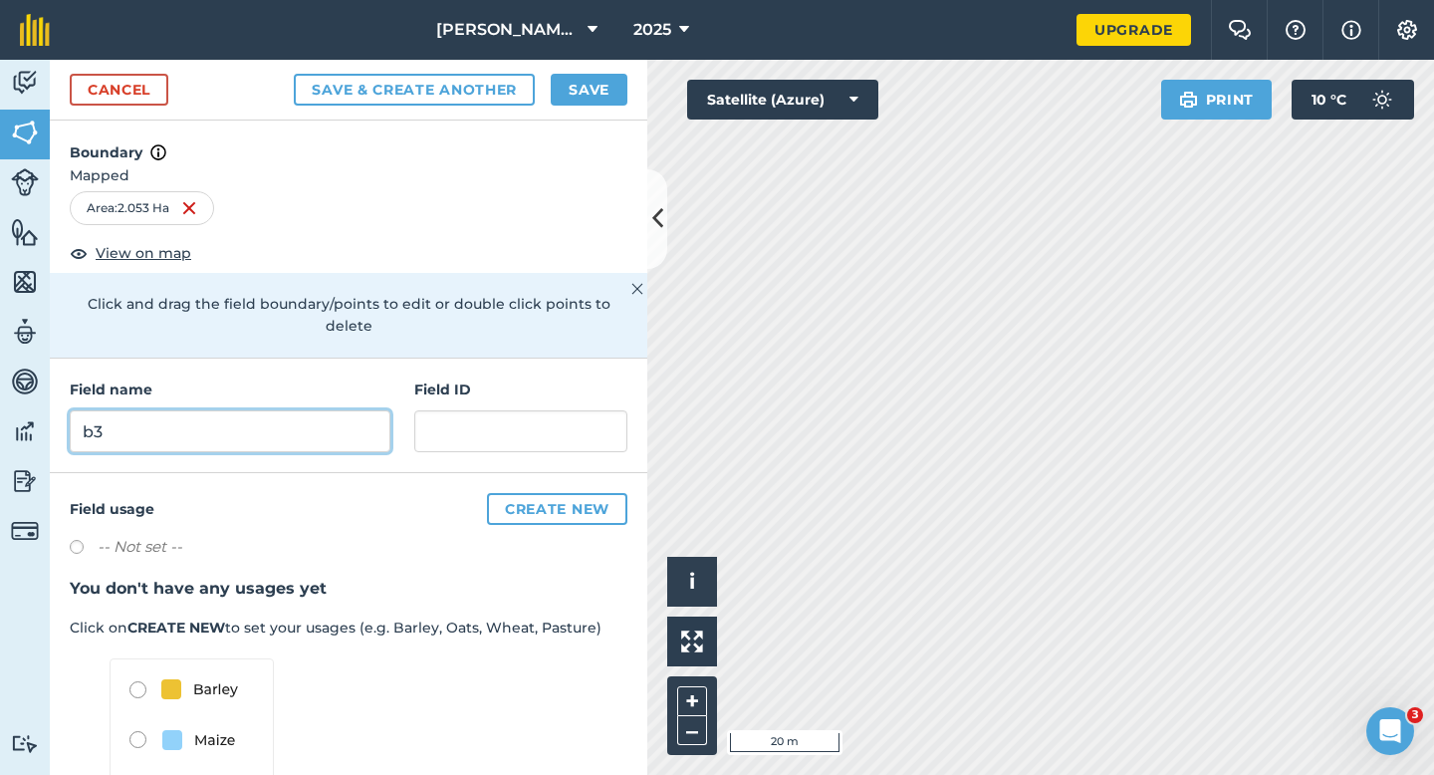
type input "b"
type input "B3"
click at [606, 88] on button "Save" at bounding box center [589, 90] width 77 height 32
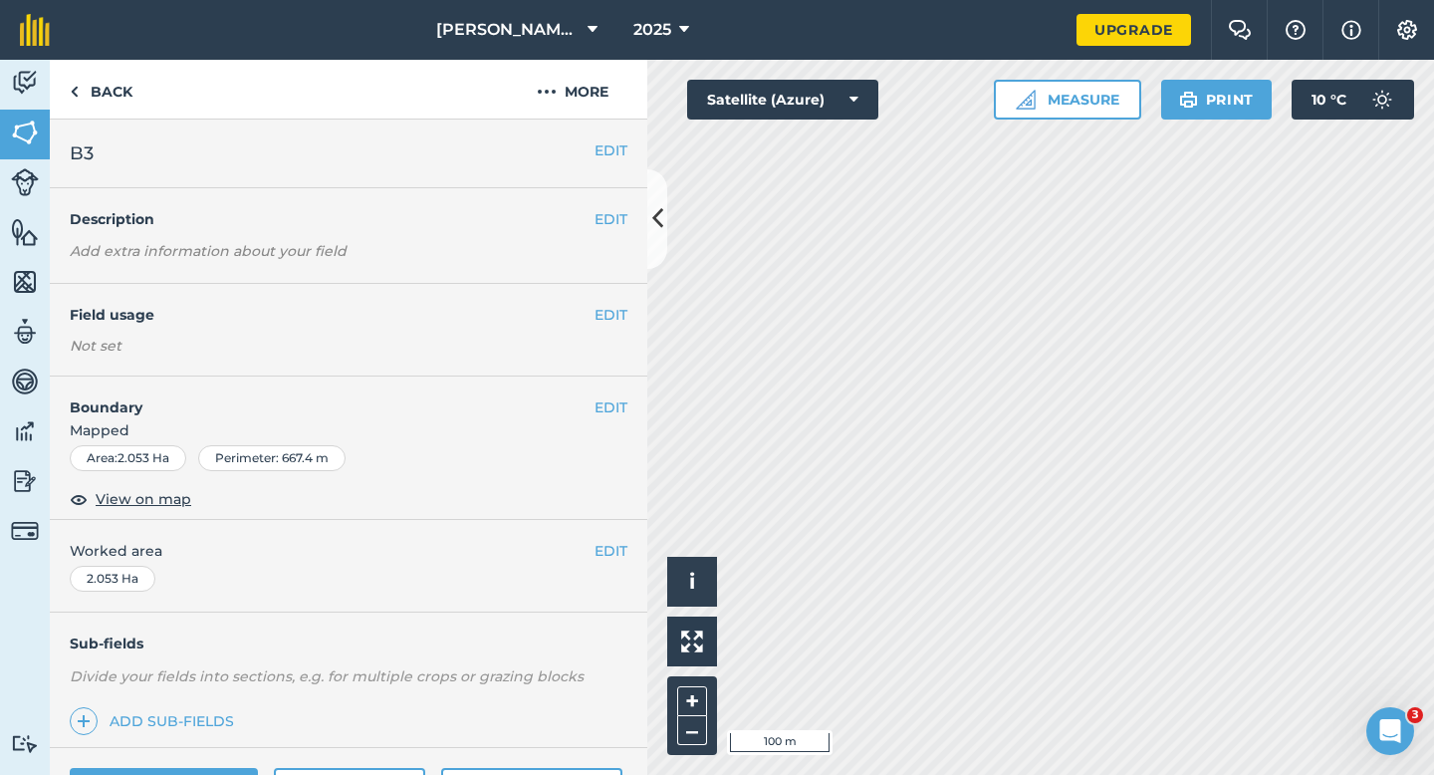
click at [615, 566] on div "EDIT Worked area 2.053 Ha" at bounding box center [348, 566] width 597 height 93
click at [615, 562] on div "EDIT Worked area 2.053 Ha" at bounding box center [348, 566] width 597 height 93
click at [595, 542] on button "EDIT" at bounding box center [610, 551] width 33 height 22
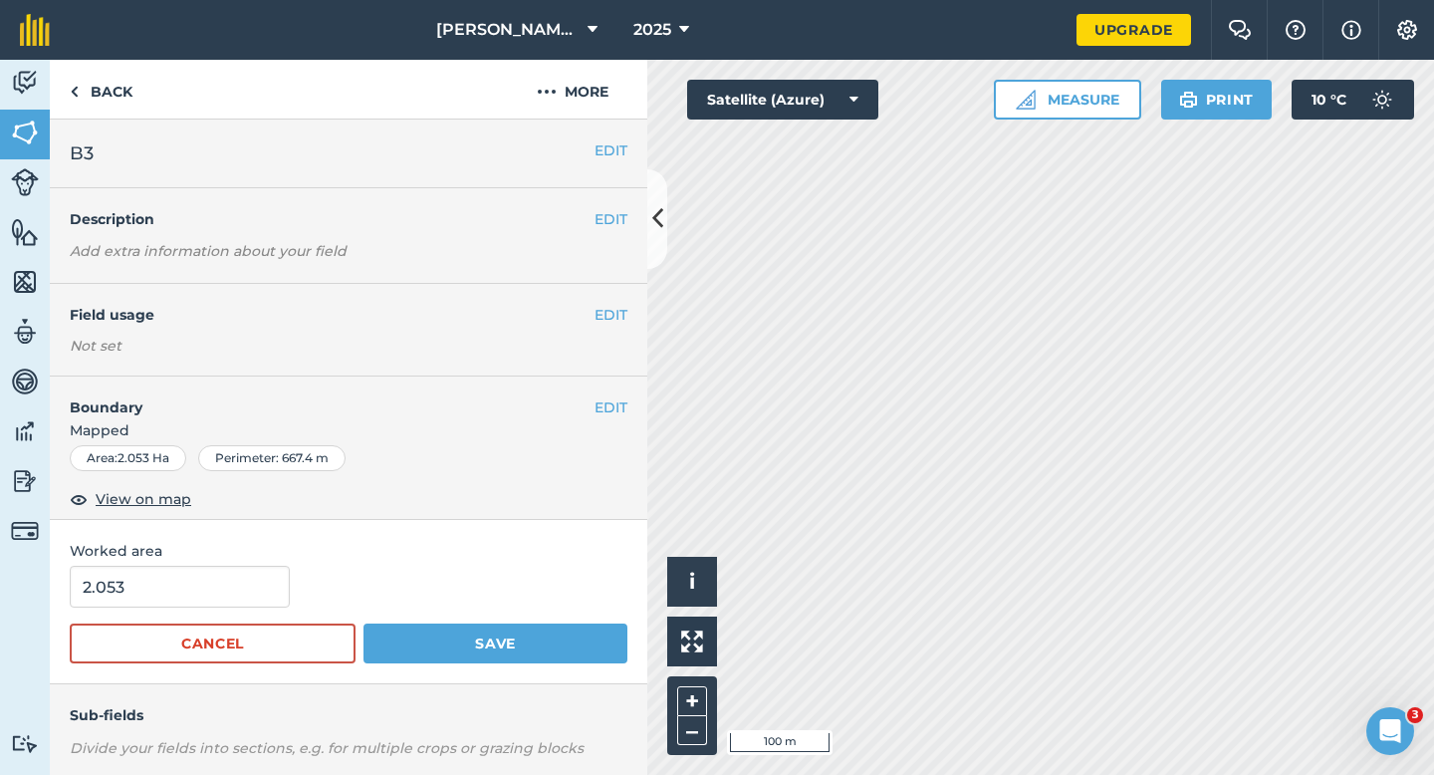
click at [179, 544] on span "Worked area" at bounding box center [349, 551] width 558 height 22
click at [190, 563] on div "Worked area 2.053 Cancel Save" at bounding box center [348, 602] width 597 height 164
click at [190, 586] on input "2.053" at bounding box center [180, 587] width 220 height 42
type input "2"
click at [363, 623] on button "Save" at bounding box center [495, 643] width 264 height 40
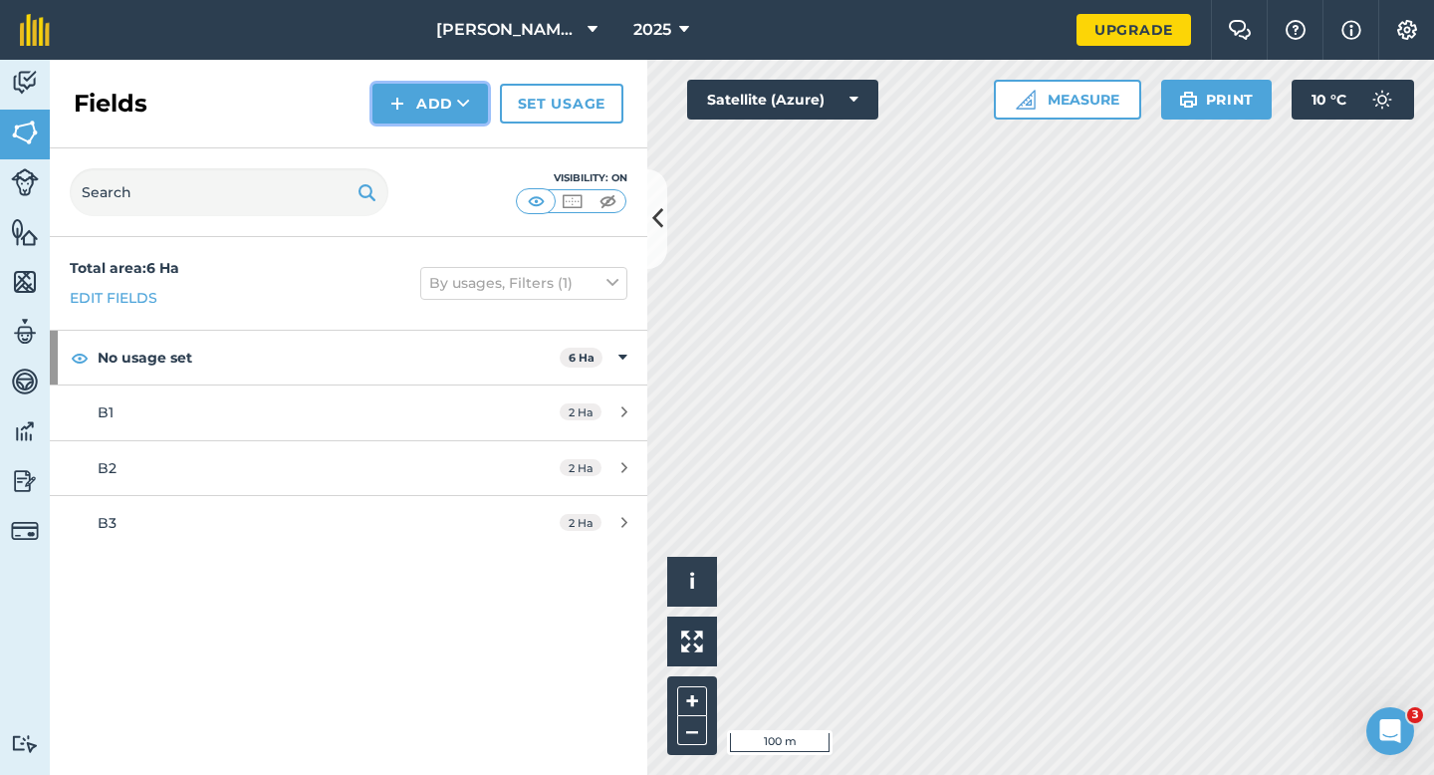
click at [416, 108] on button "Add" at bounding box center [430, 104] width 116 height 40
click at [436, 156] on link "Draw" at bounding box center [430, 148] width 110 height 44
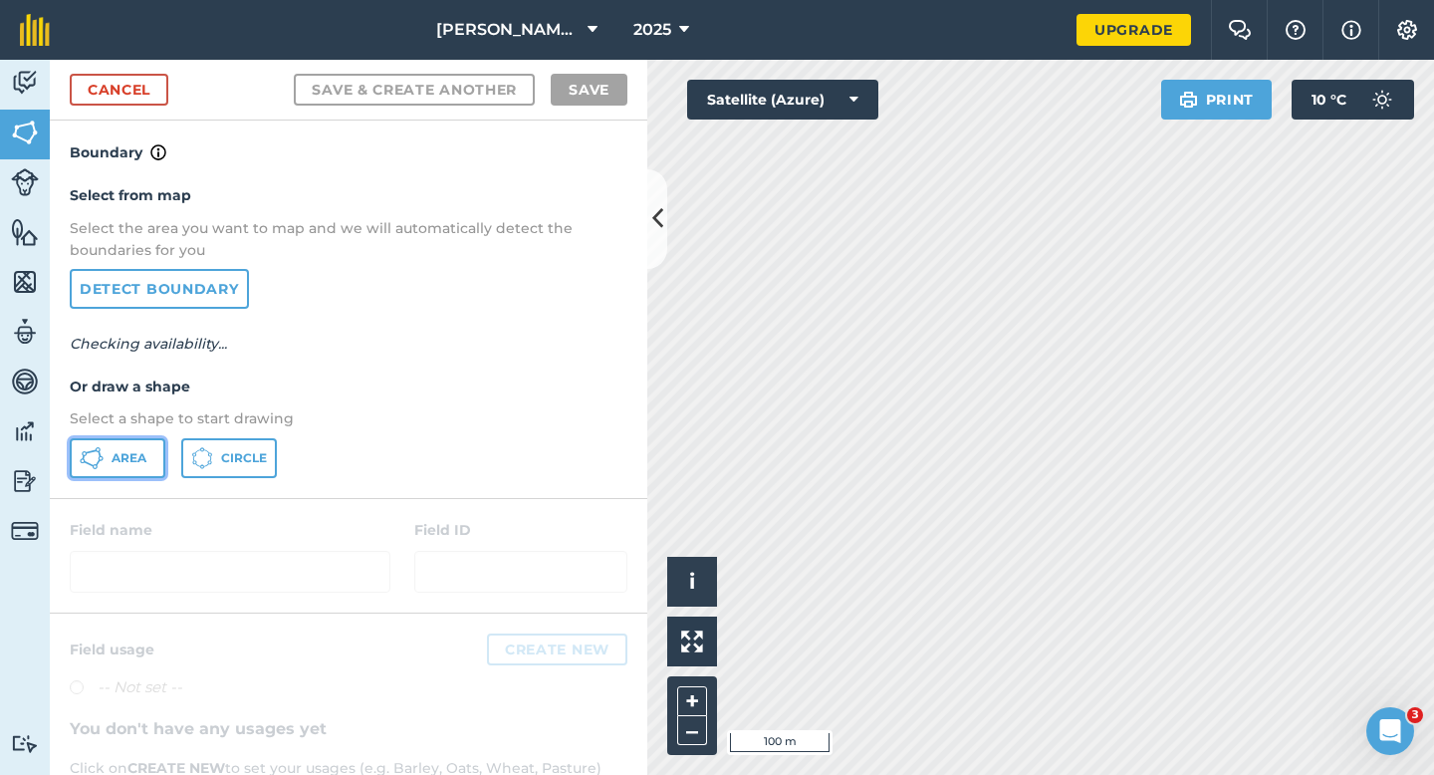
click at [151, 469] on button "Area" at bounding box center [118, 458] width 96 height 40
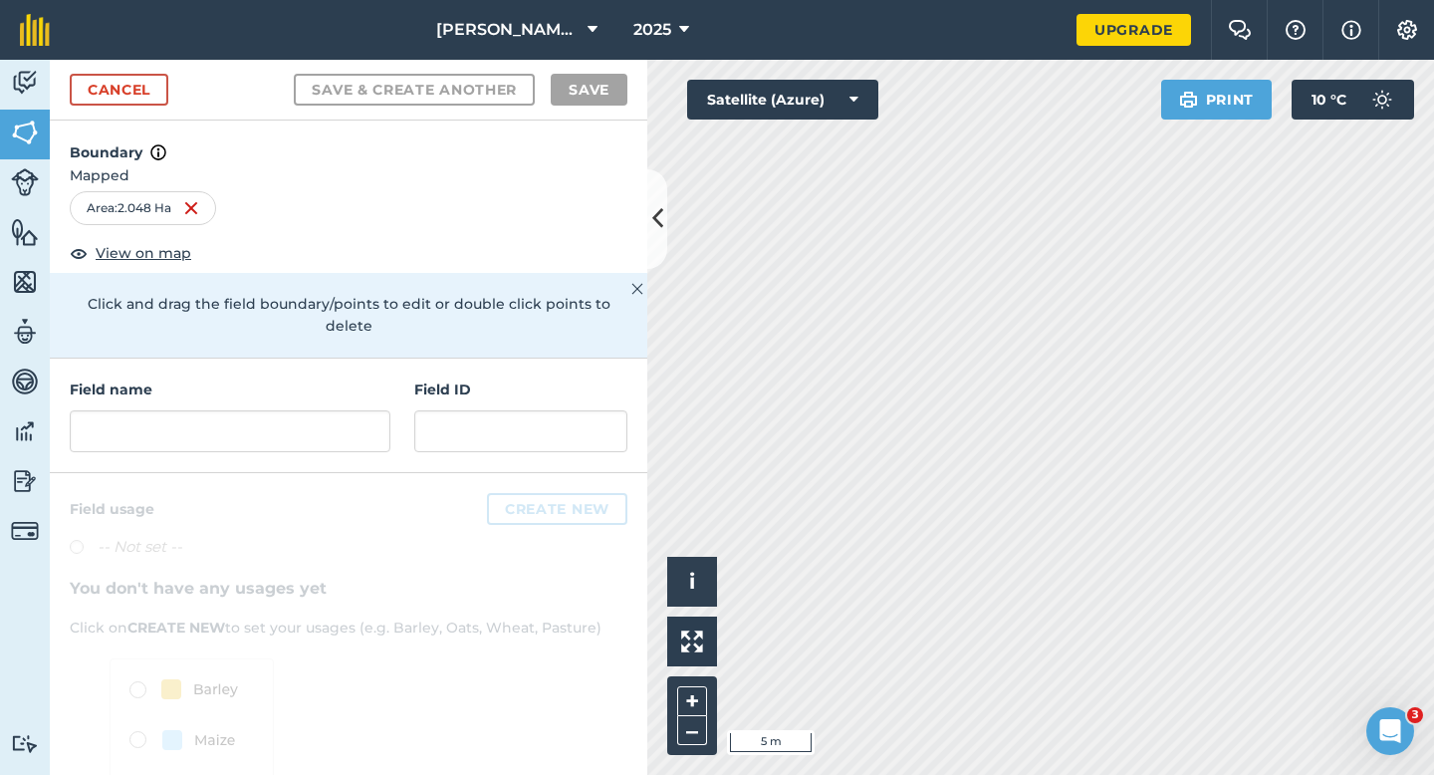
click at [379, 379] on div "Field name" at bounding box center [230, 415] width 321 height 74
click at [378, 410] on input "text" at bounding box center [230, 431] width 321 height 42
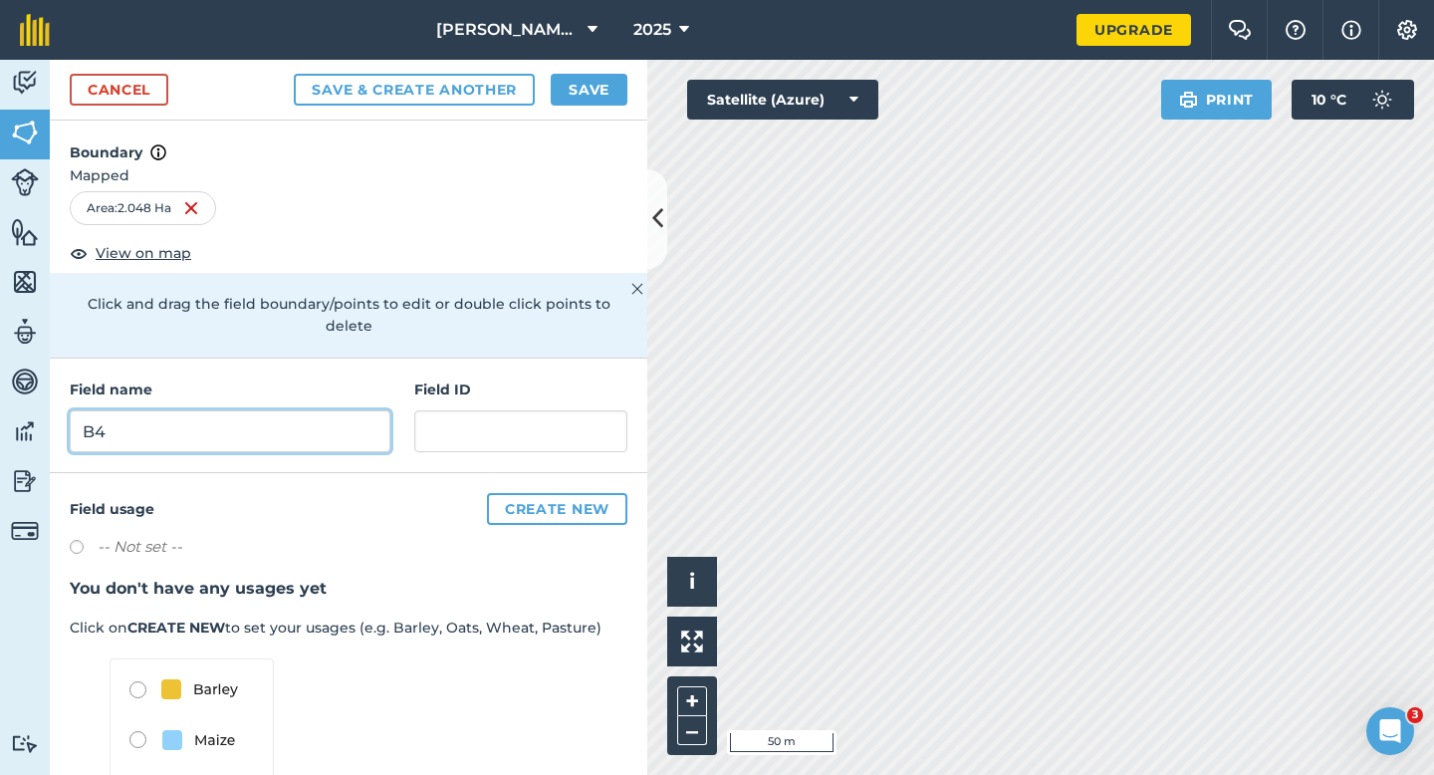
type input "B4"
click at [558, 75] on button "Save" at bounding box center [589, 90] width 77 height 32
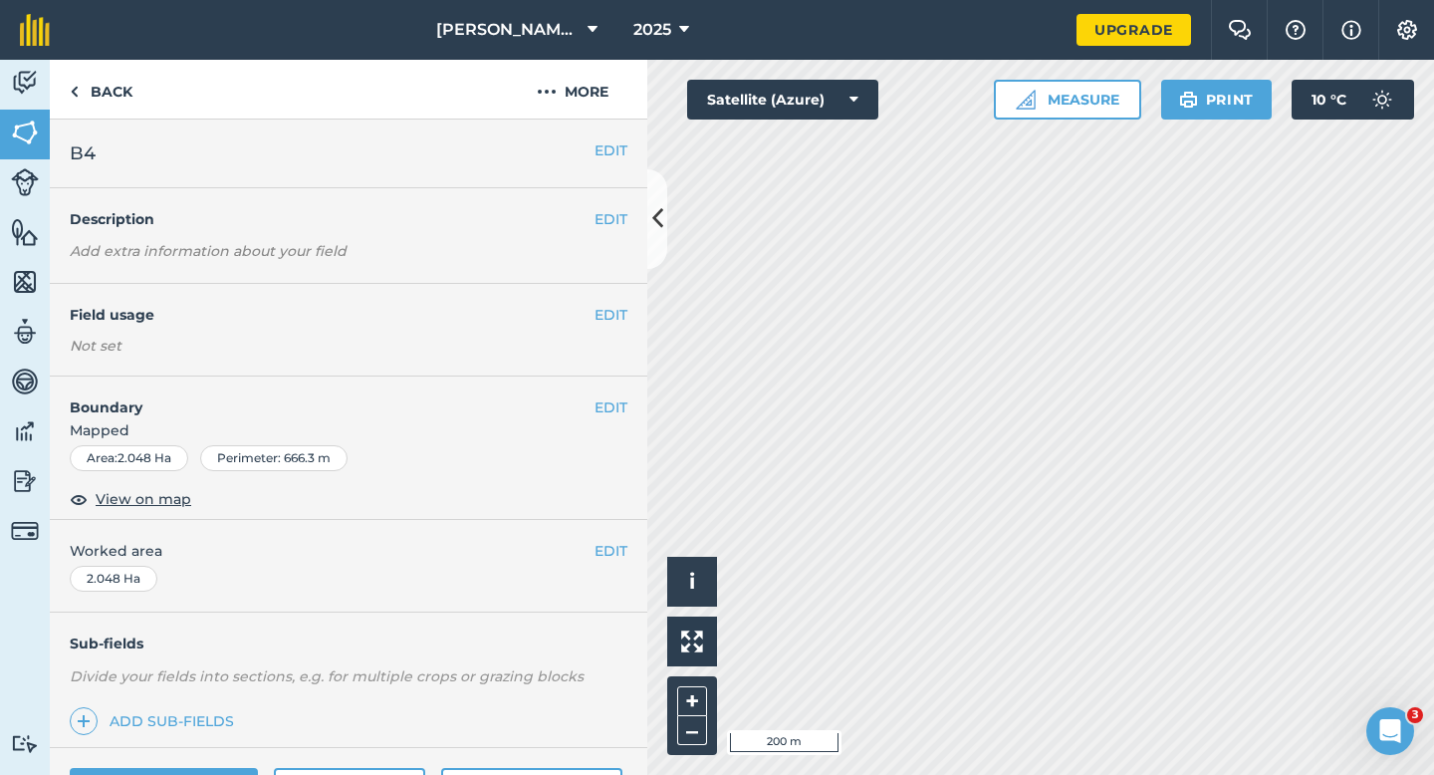
click at [598, 569] on div "EDIT Worked area 2.048 Ha" at bounding box center [348, 566] width 597 height 93
click at [602, 556] on button "EDIT" at bounding box center [610, 551] width 33 height 22
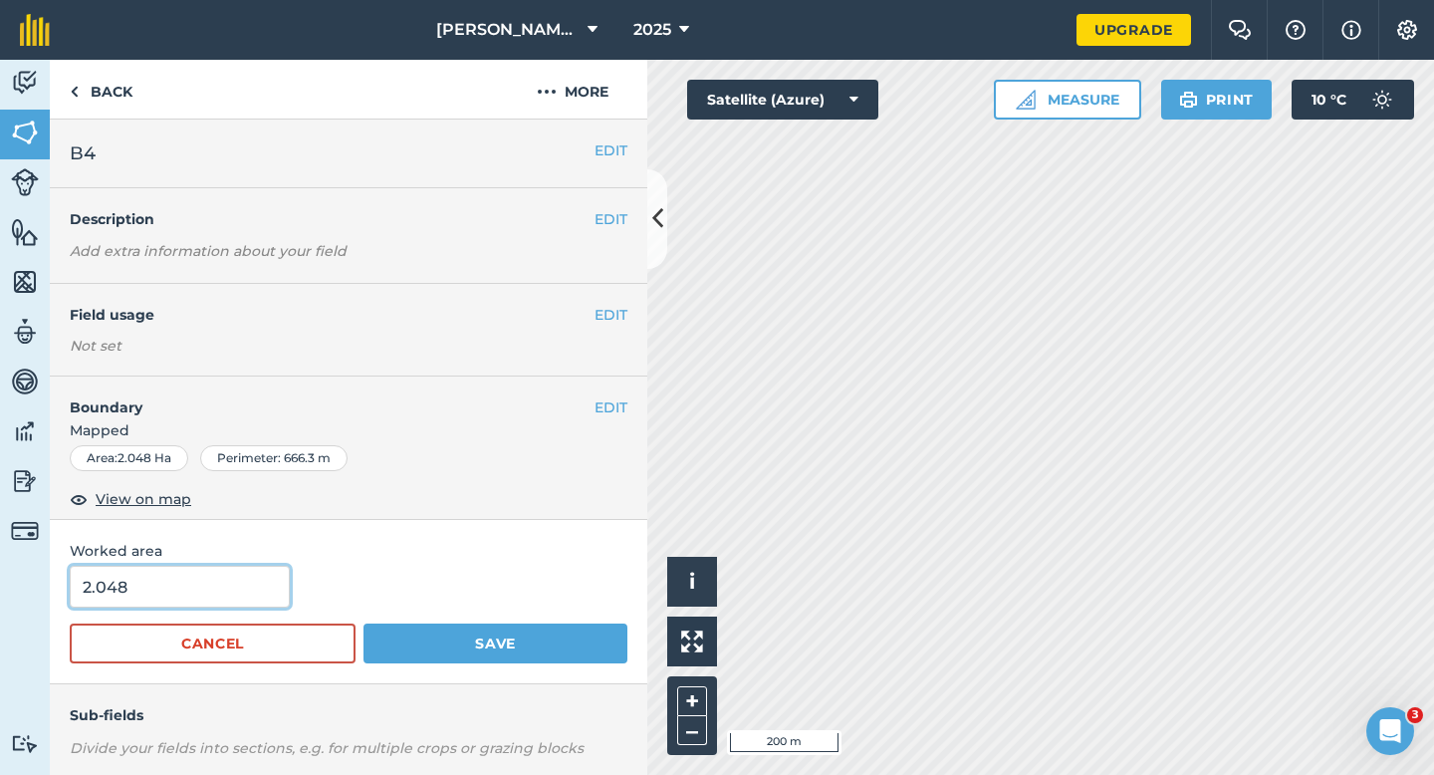
click at [251, 578] on input "2.048" at bounding box center [180, 587] width 220 height 42
type input "2"
click at [363, 623] on button "Save" at bounding box center [495, 643] width 264 height 40
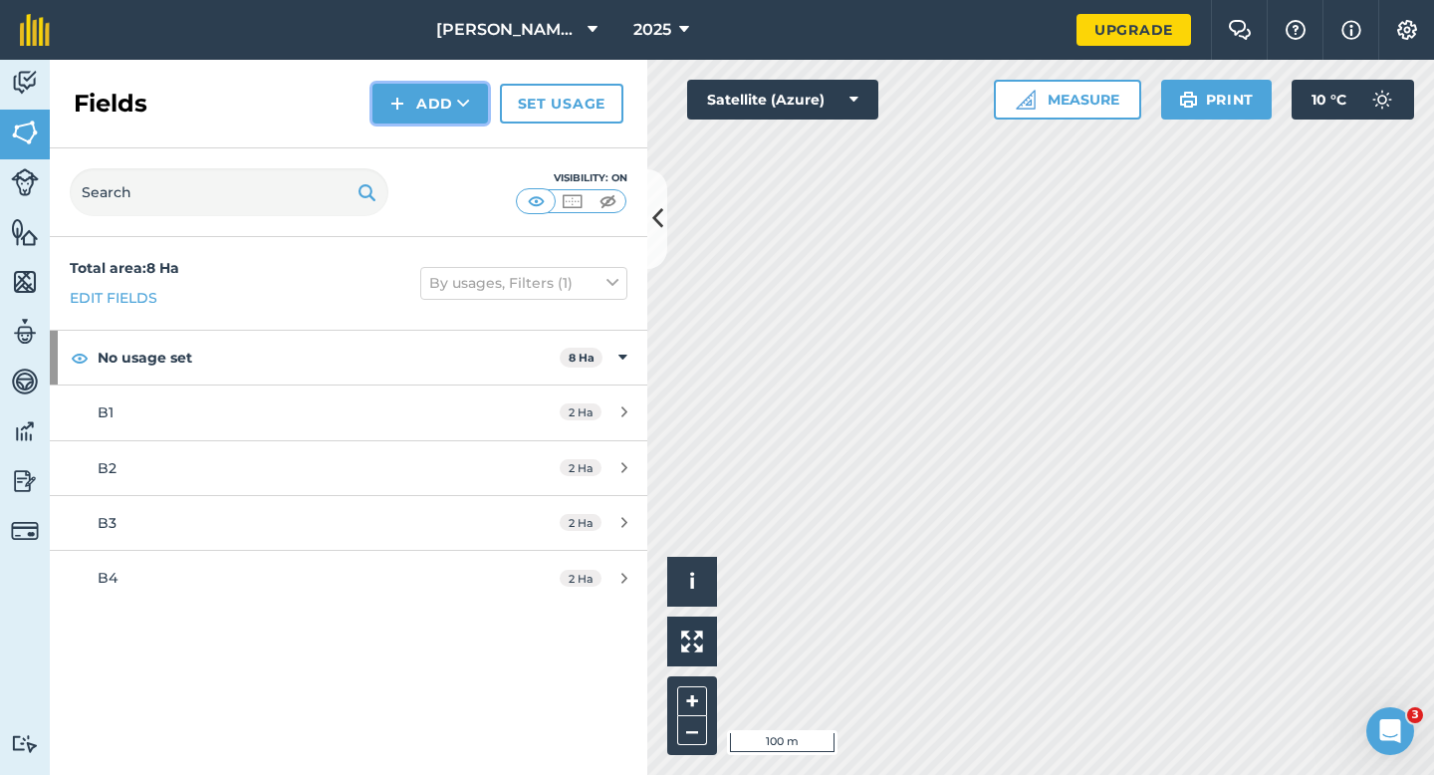
click at [438, 102] on button "Add" at bounding box center [430, 104] width 116 height 40
click at [438, 144] on link "Draw" at bounding box center [430, 148] width 110 height 44
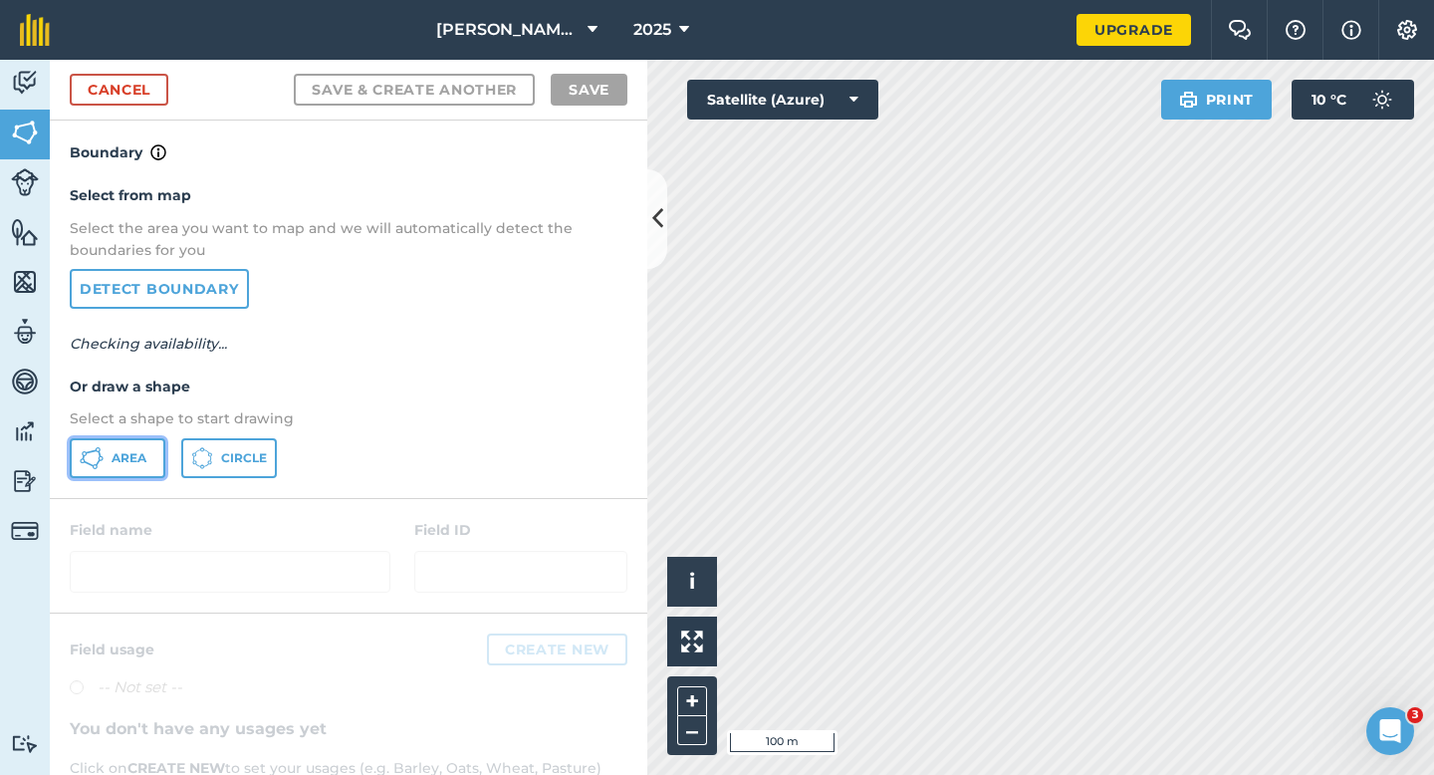
click at [137, 457] on span "Area" at bounding box center [129, 458] width 35 height 16
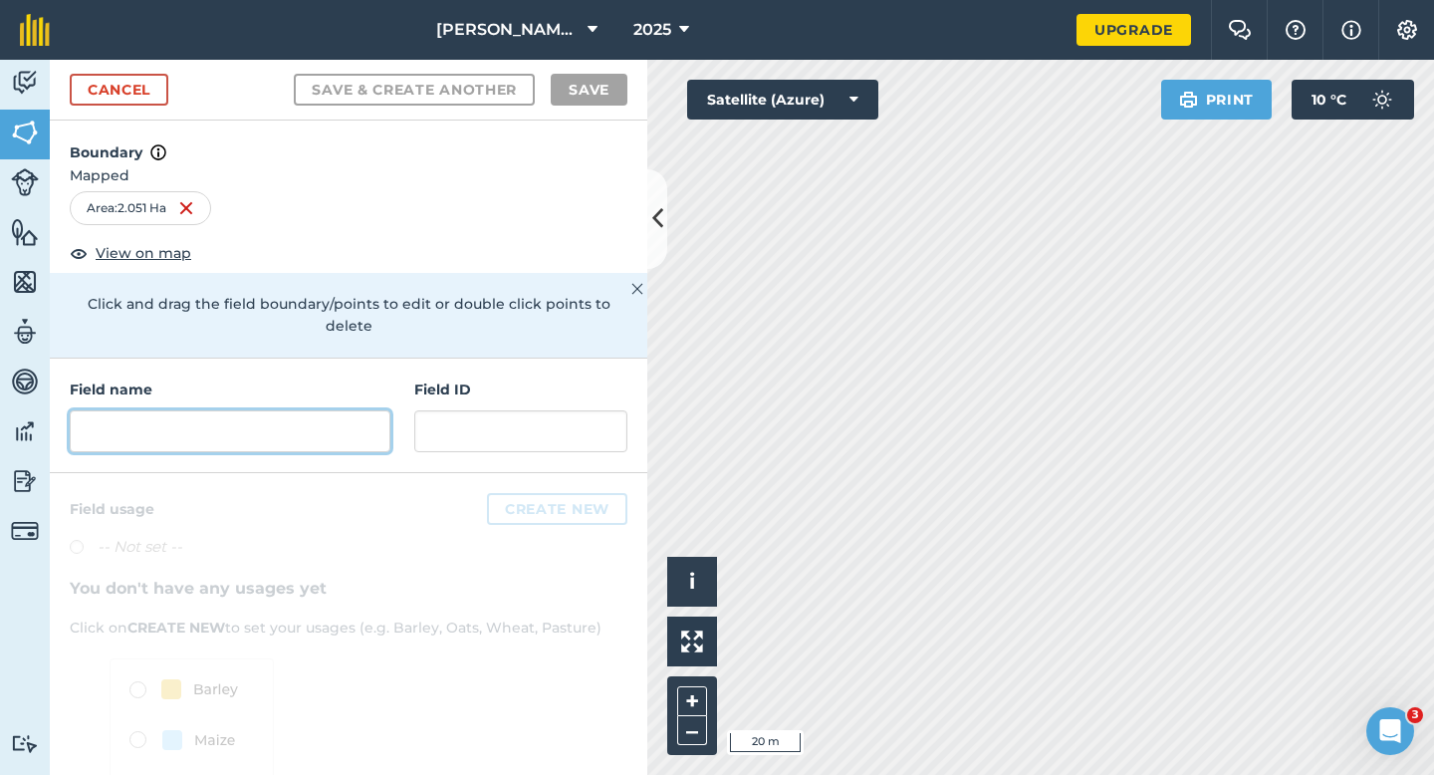
click at [315, 423] on input "text" at bounding box center [230, 431] width 321 height 42
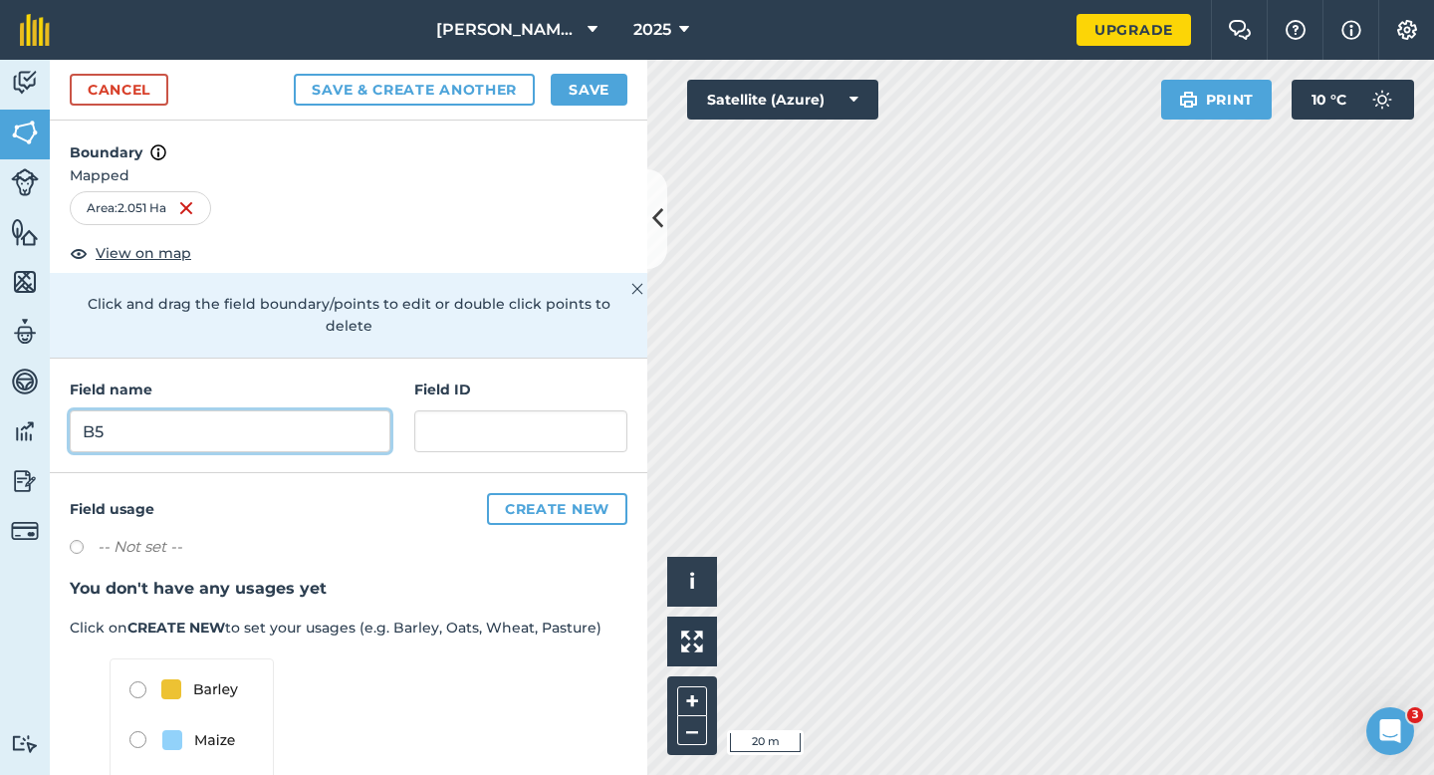
type input "B5"
click at [592, 98] on button "Save" at bounding box center [589, 90] width 77 height 32
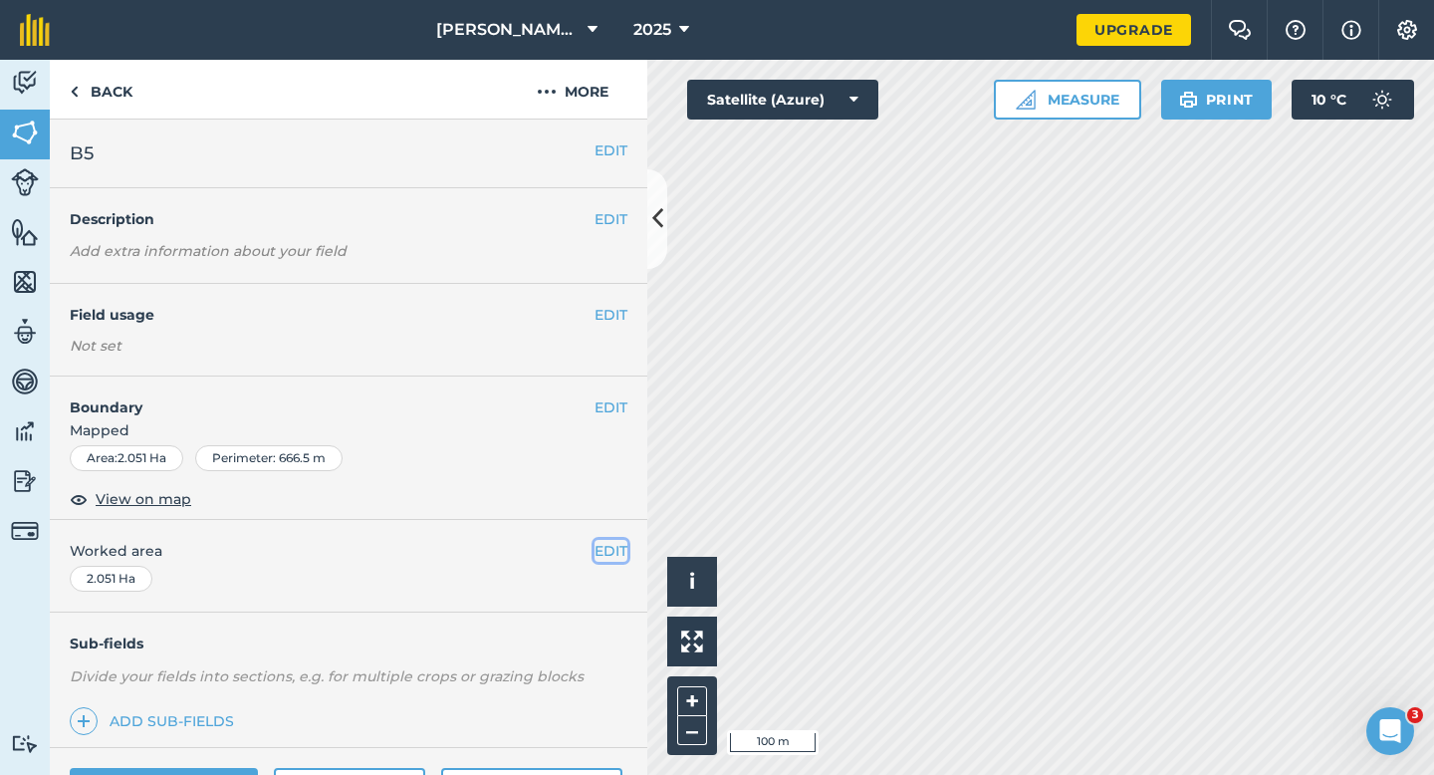
click at [605, 544] on button "EDIT" at bounding box center [610, 551] width 33 height 22
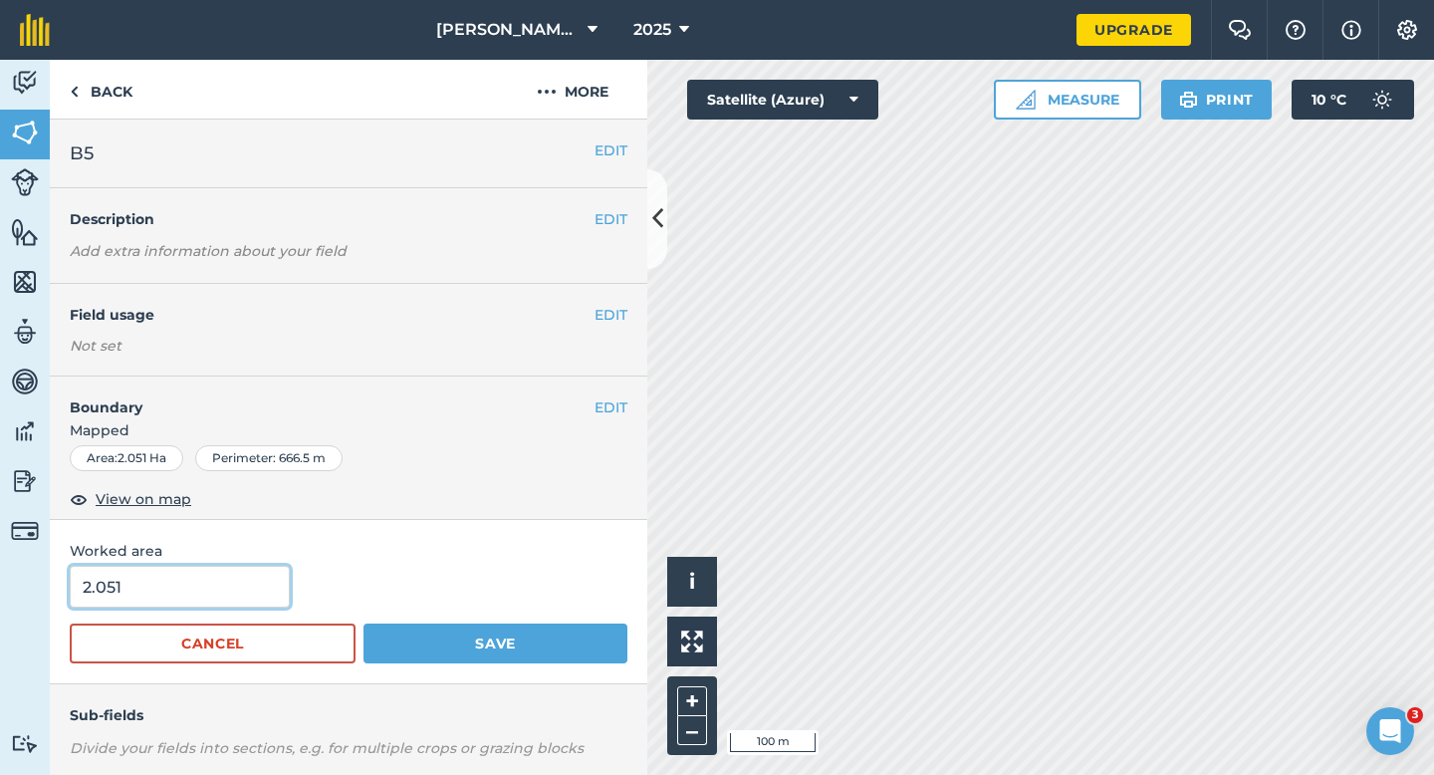
click at [83, 603] on input "2.051" at bounding box center [180, 587] width 220 height 42
type input "2"
click at [363, 623] on button "Save" at bounding box center [495, 643] width 264 height 40
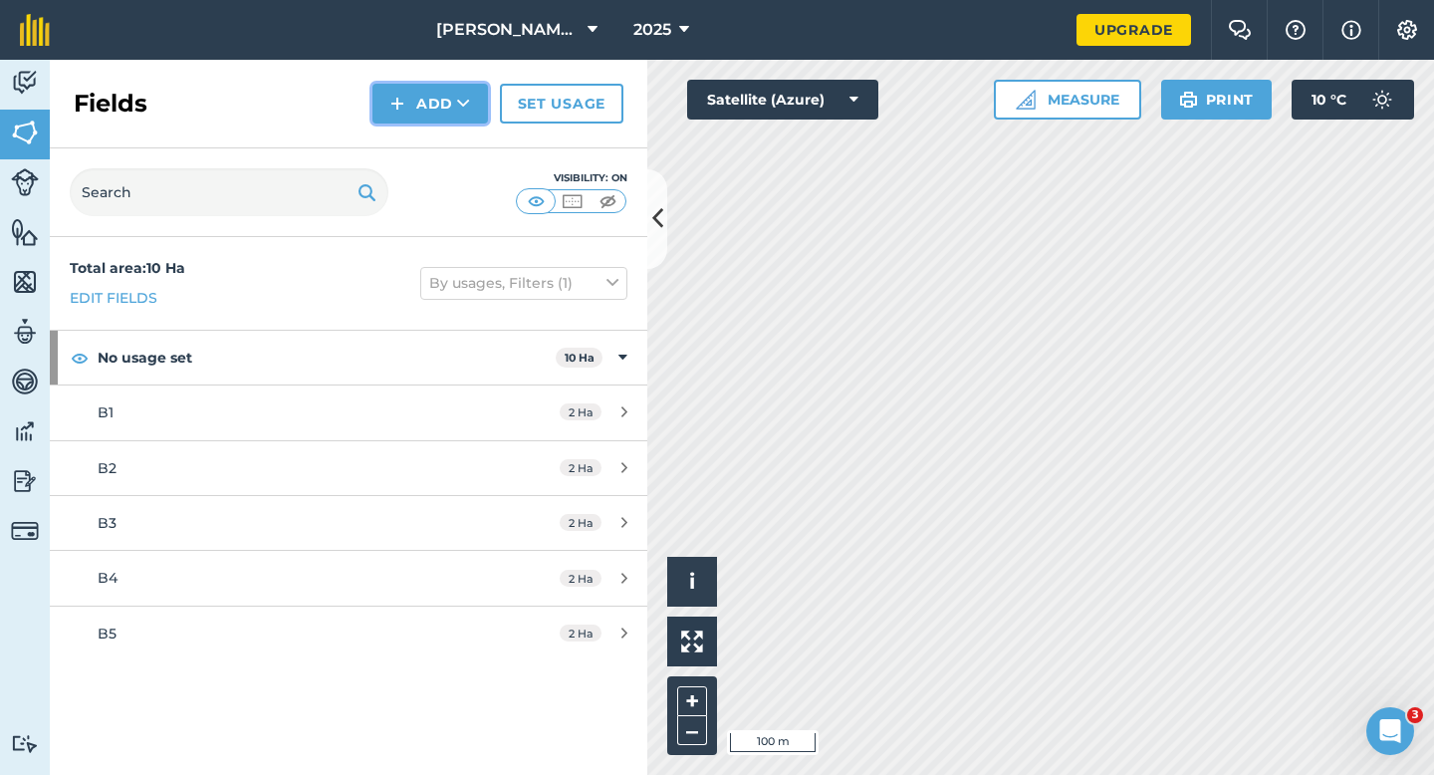
click at [405, 92] on button "Add" at bounding box center [430, 104] width 116 height 40
click at [405, 152] on link "Draw" at bounding box center [430, 148] width 110 height 44
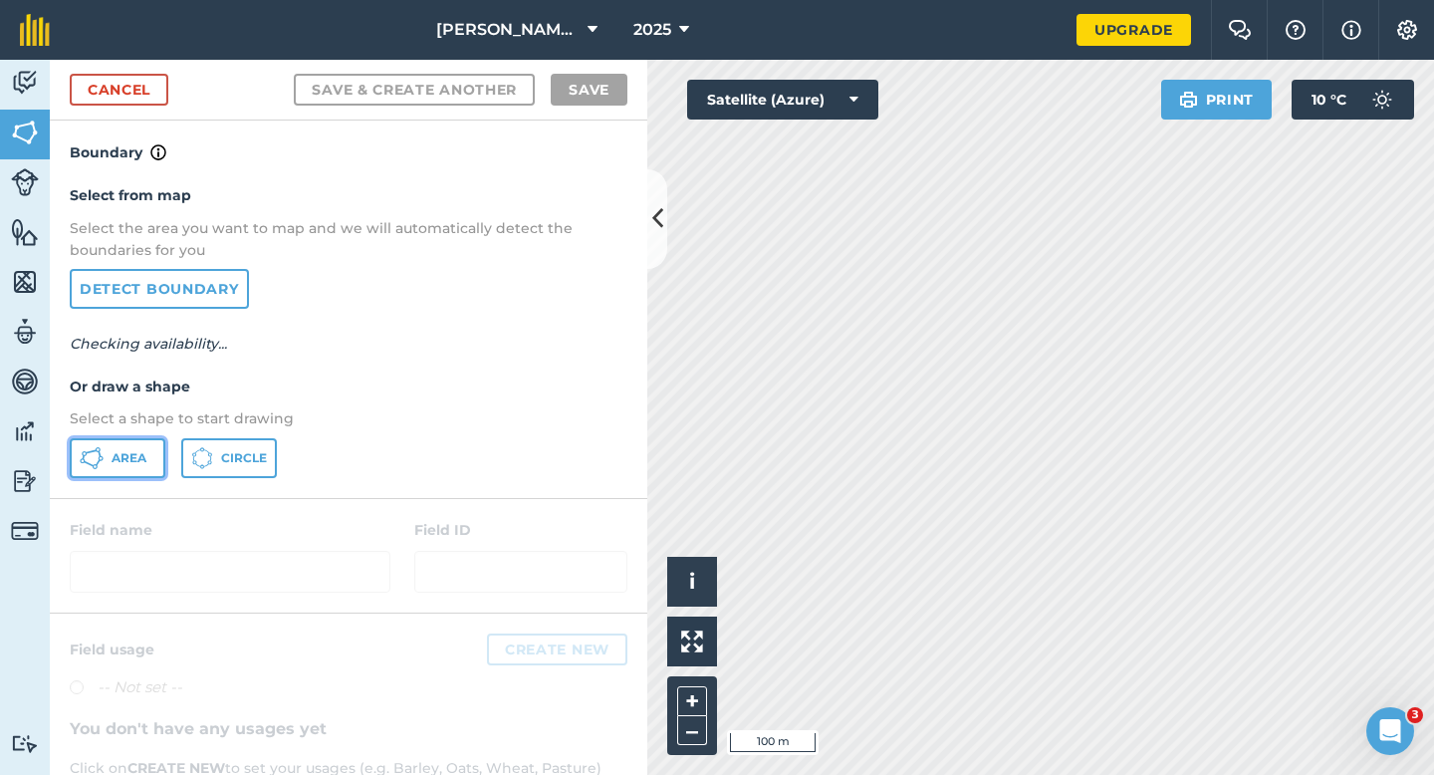
click at [120, 446] on button "Area" at bounding box center [118, 458] width 96 height 40
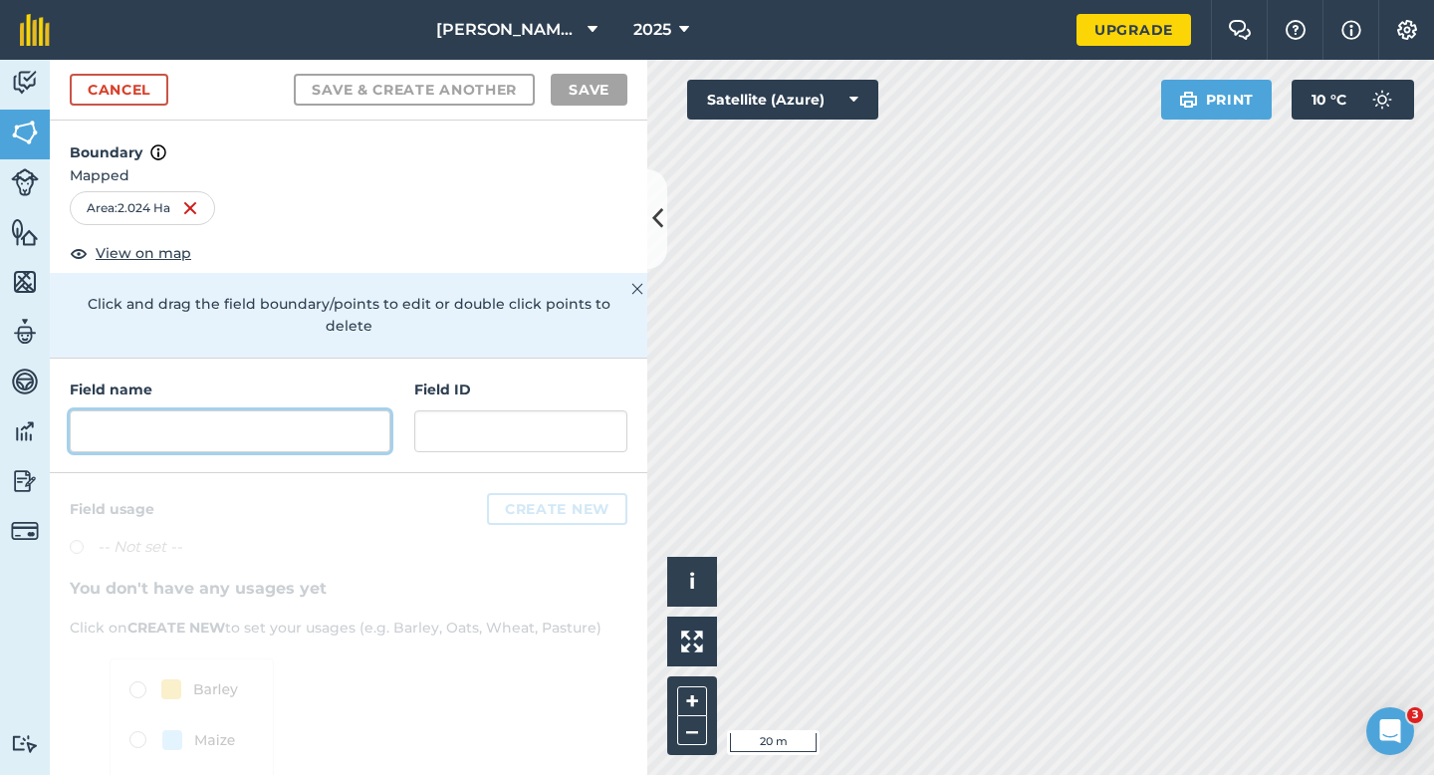
click at [303, 428] on input "text" at bounding box center [230, 431] width 321 height 42
click at [303, 416] on input "text" at bounding box center [230, 431] width 321 height 42
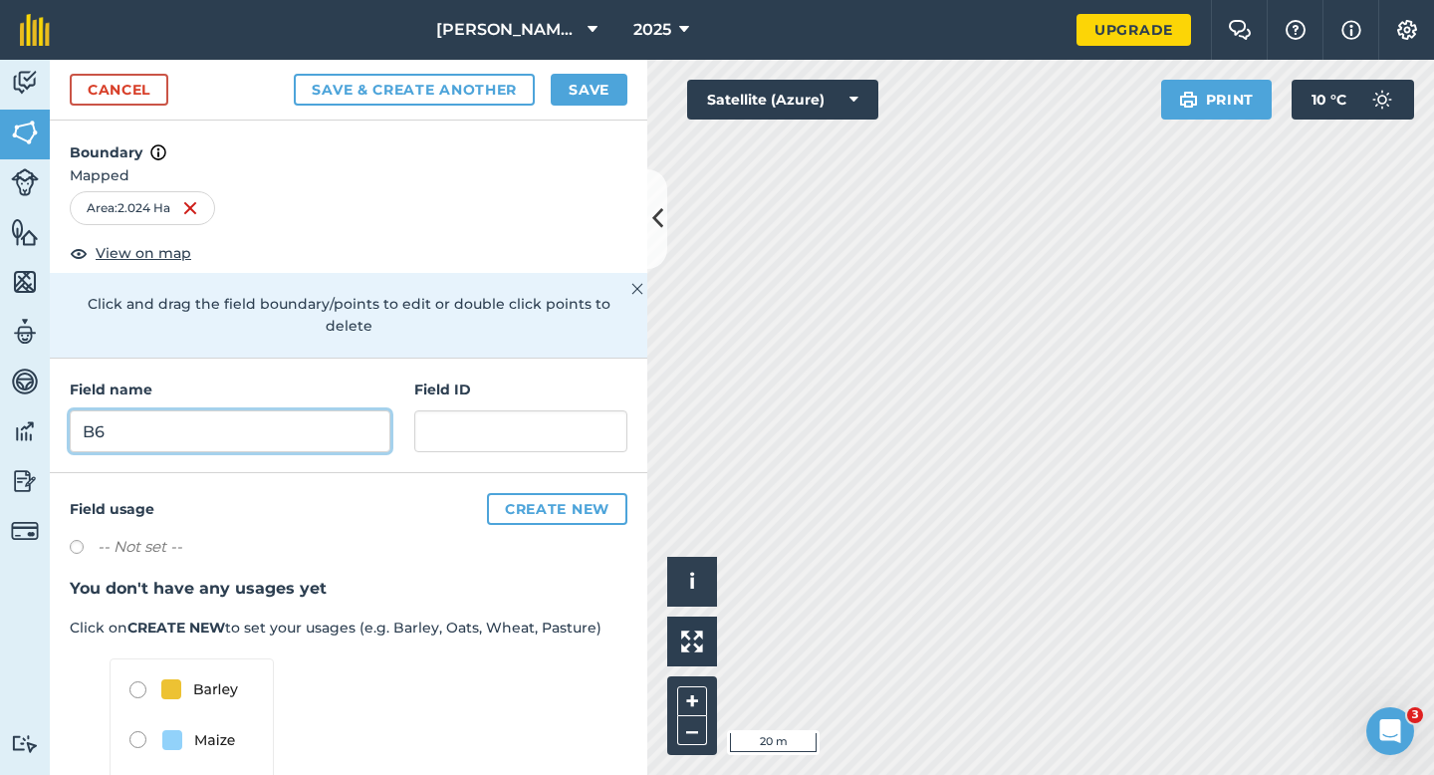
type input "B6"
click at [618, 114] on div "Cancel Save & Create Another Save" at bounding box center [348, 90] width 597 height 61
click at [609, 99] on button "Save" at bounding box center [589, 90] width 77 height 32
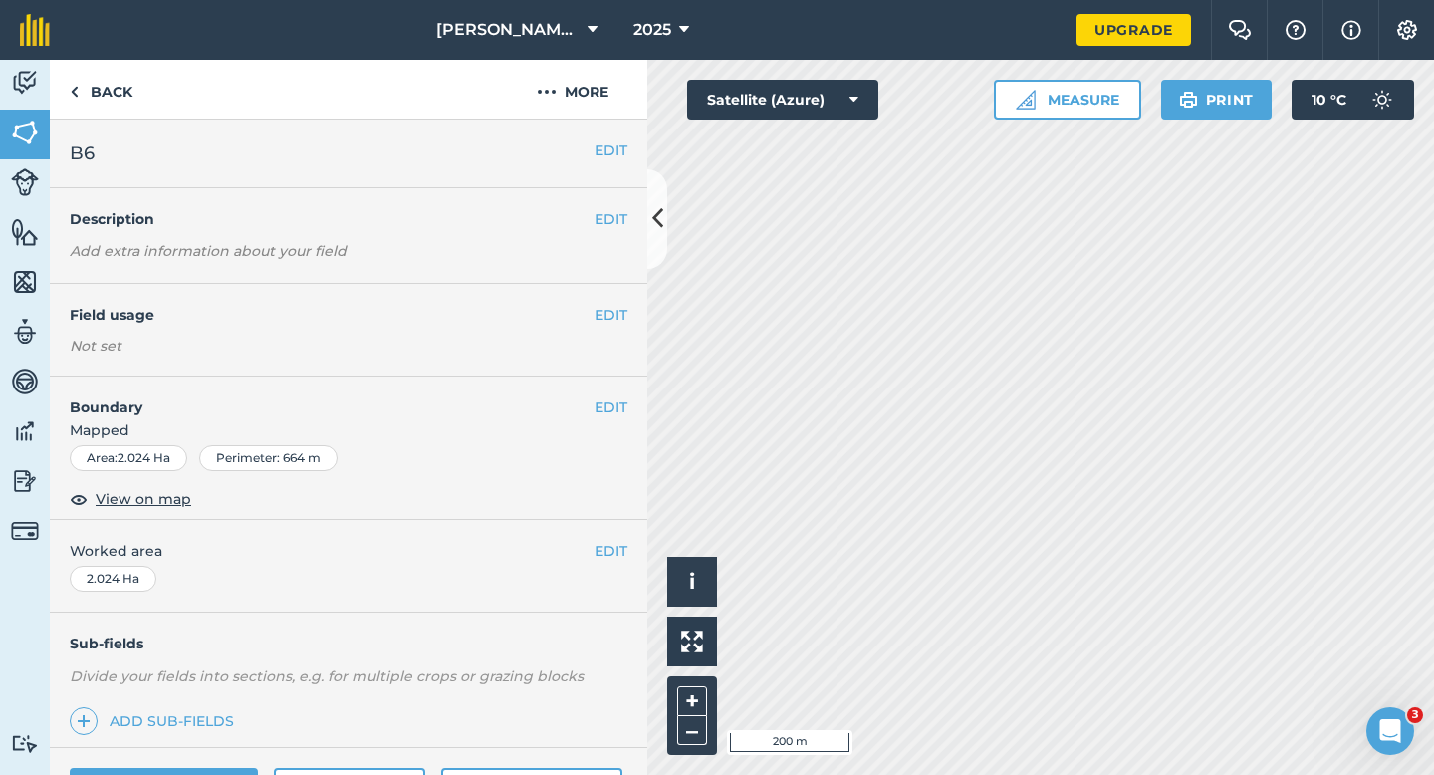
click at [584, 552] on span "Worked area" at bounding box center [349, 551] width 558 height 22
click at [601, 552] on button "EDIT" at bounding box center [610, 551] width 33 height 22
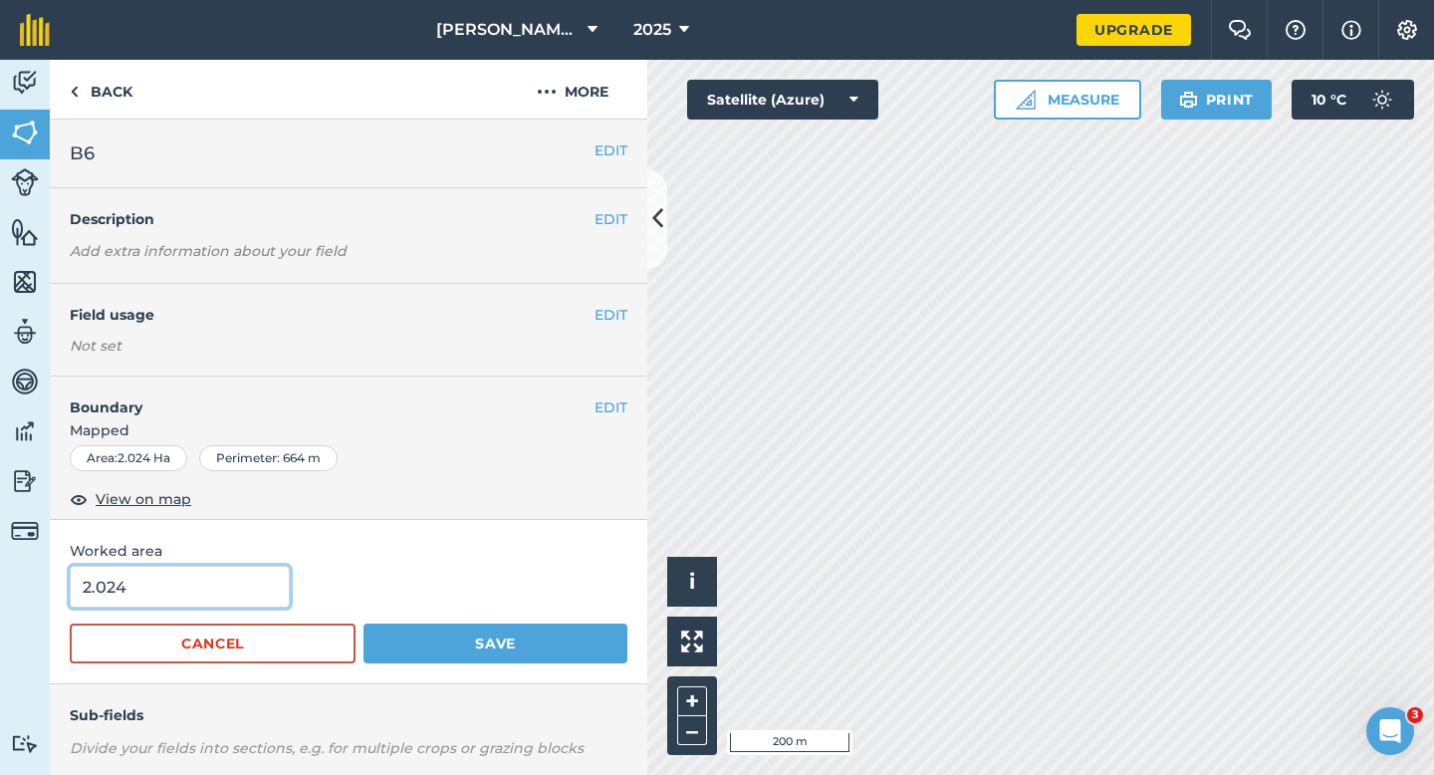
click at [247, 582] on input "2.024" at bounding box center [180, 587] width 220 height 42
type input "2"
click at [363, 623] on button "Save" at bounding box center [495, 643] width 264 height 40
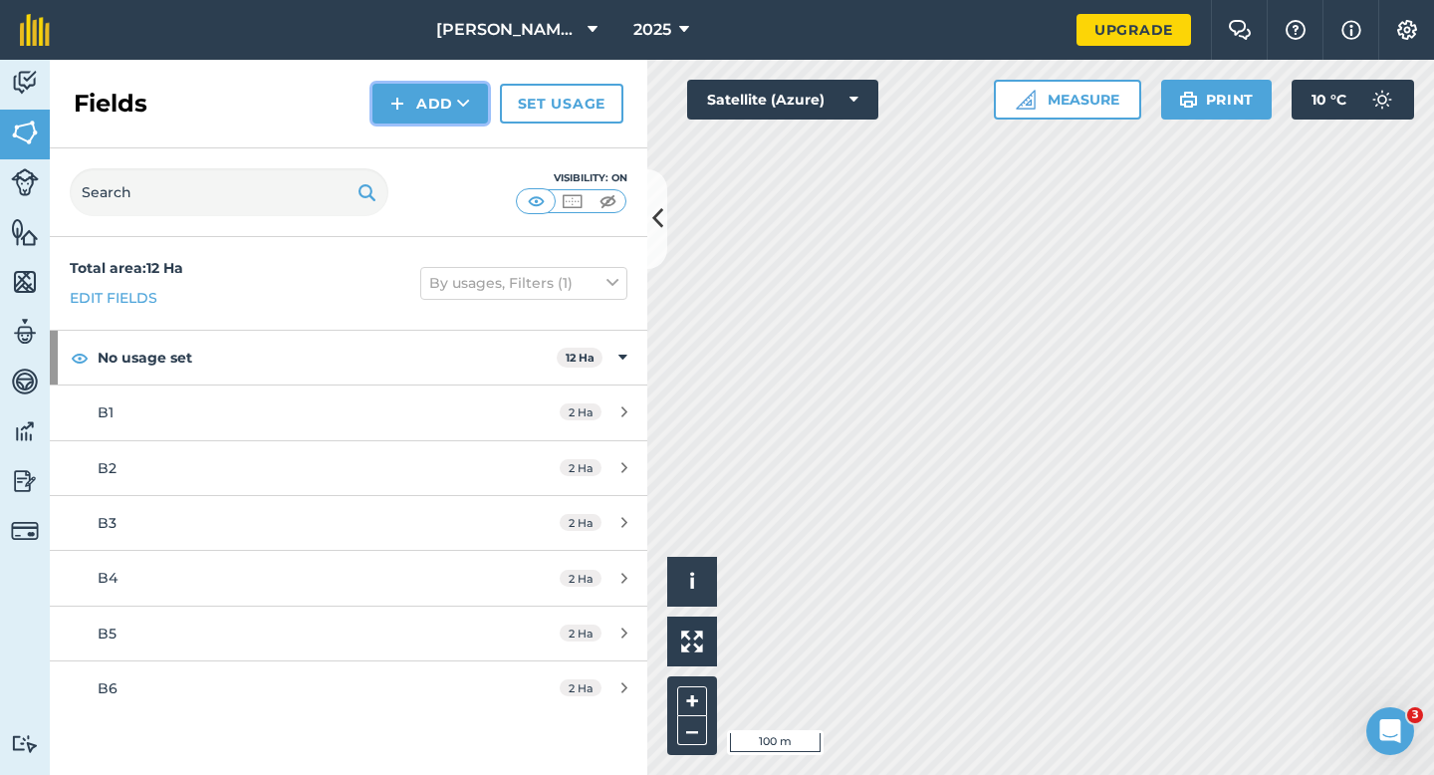
click at [445, 106] on button "Add" at bounding box center [430, 104] width 116 height 40
click at [445, 147] on link "Draw" at bounding box center [430, 148] width 110 height 44
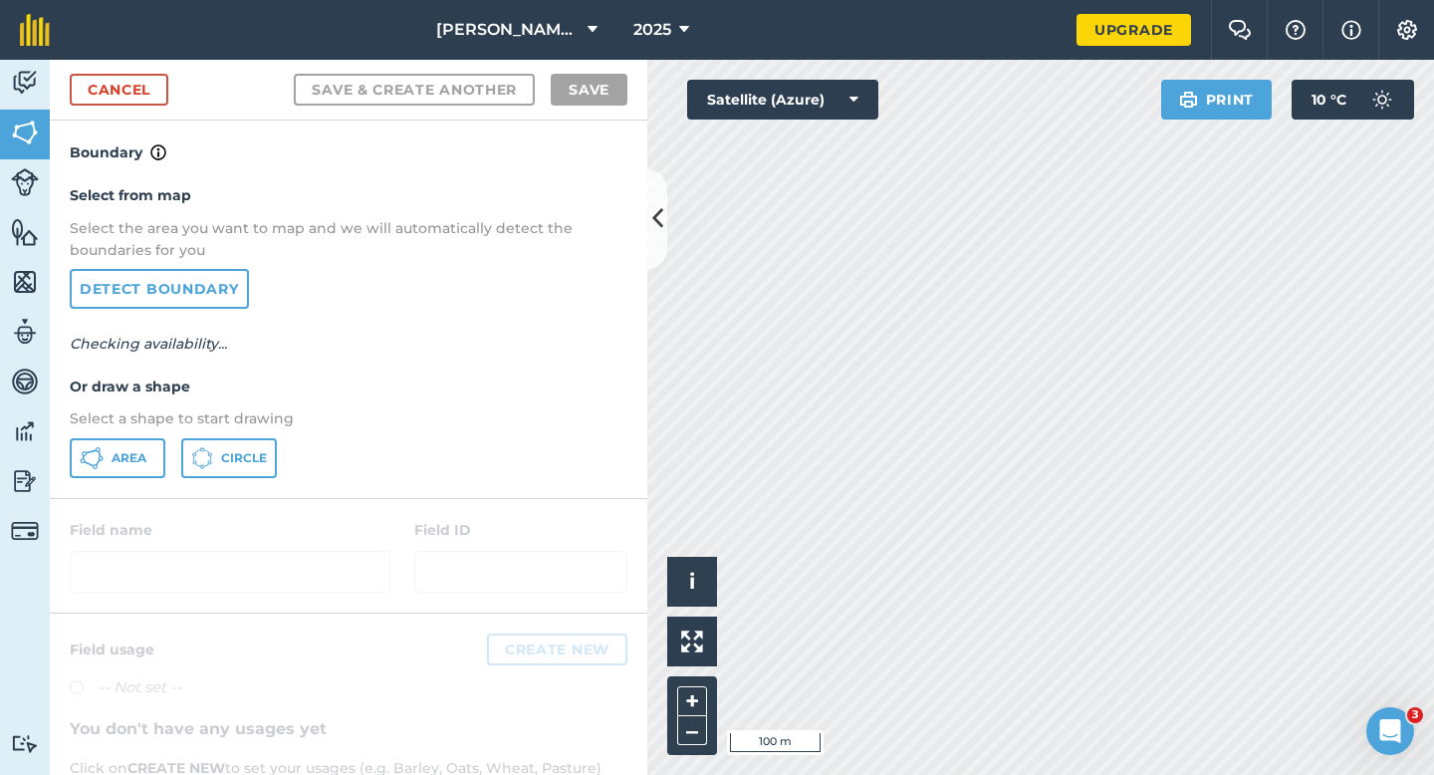
click at [147, 423] on p "Select a shape to start drawing" at bounding box center [349, 418] width 558 height 22
click at [147, 449] on button "Area" at bounding box center [118, 458] width 96 height 40
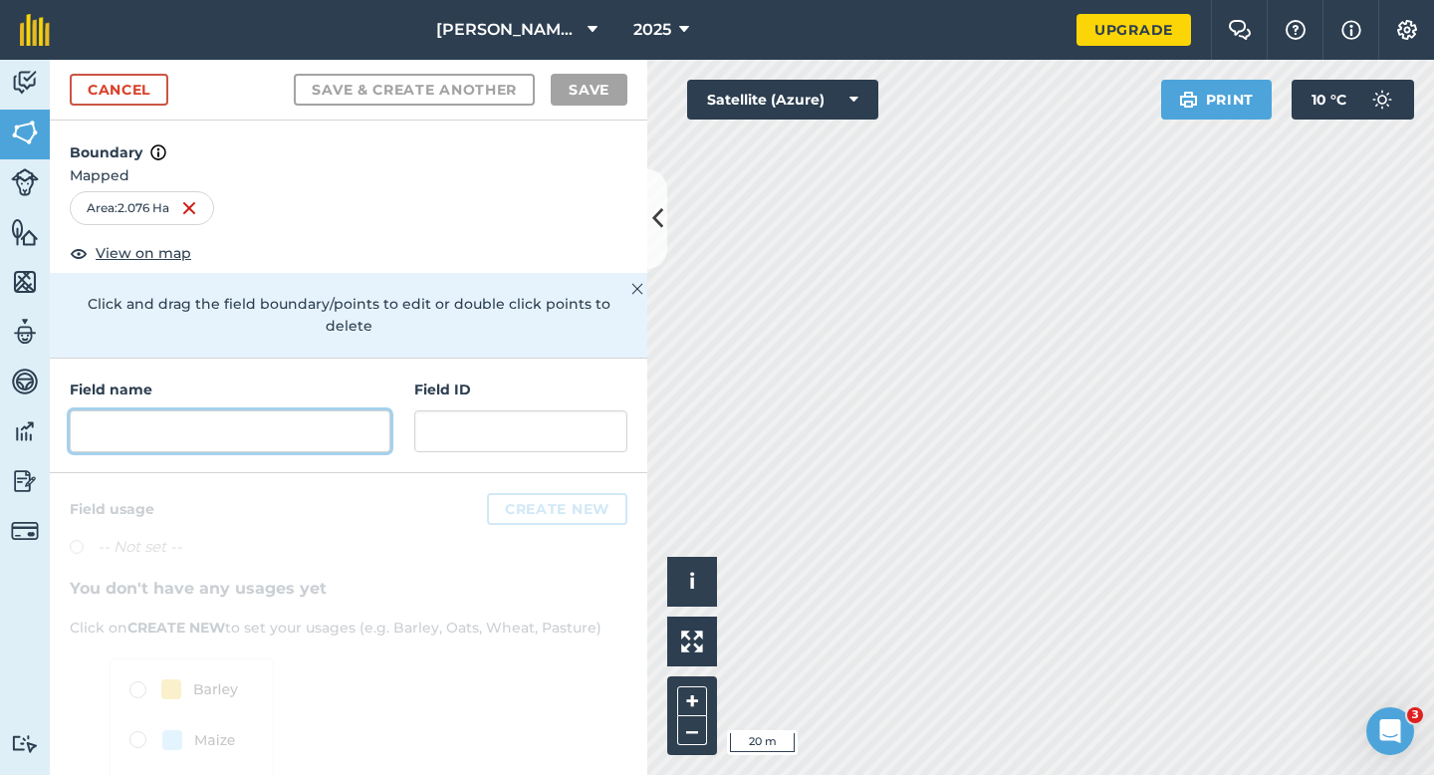
click at [305, 410] on input "text" at bounding box center [230, 431] width 321 height 42
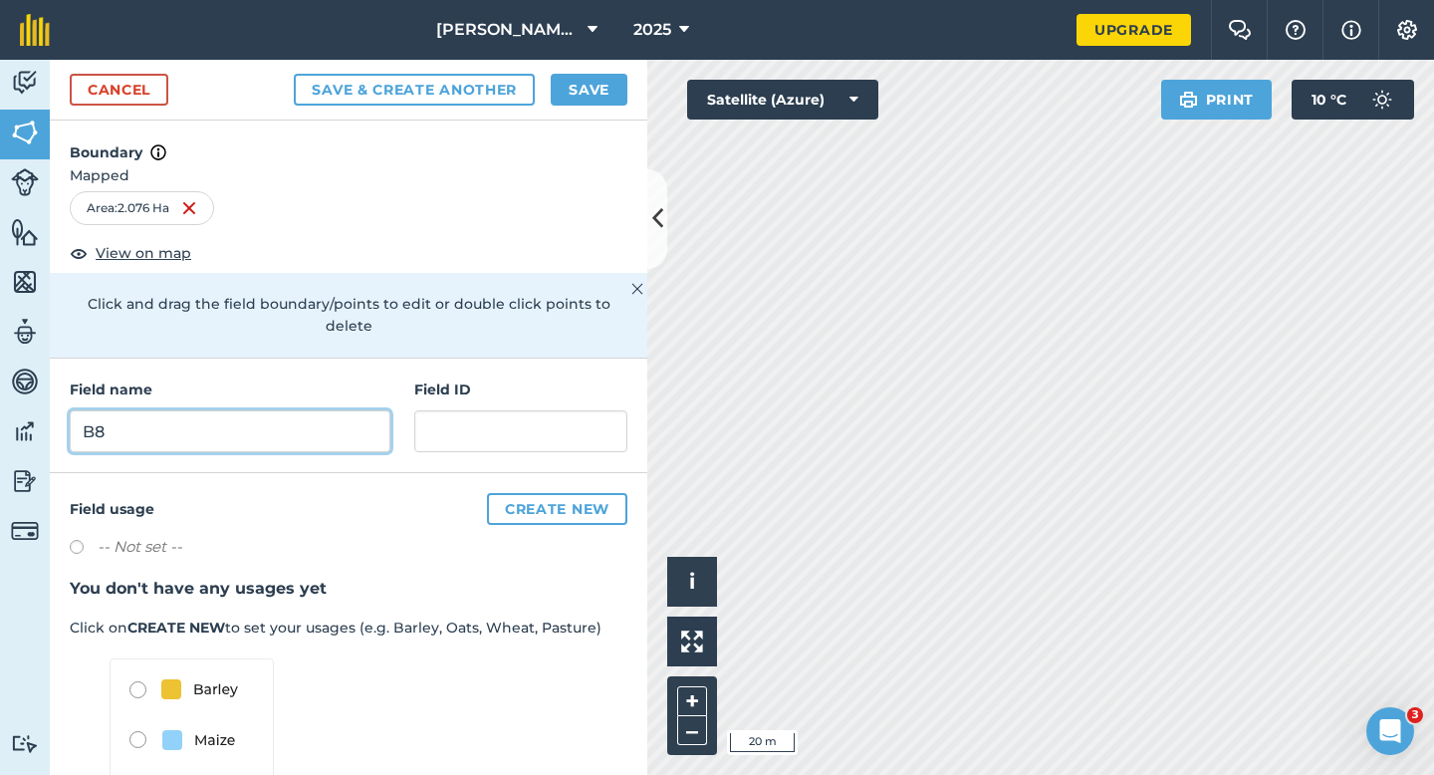
type input "B8"
click at [600, 103] on button "Save" at bounding box center [589, 90] width 77 height 32
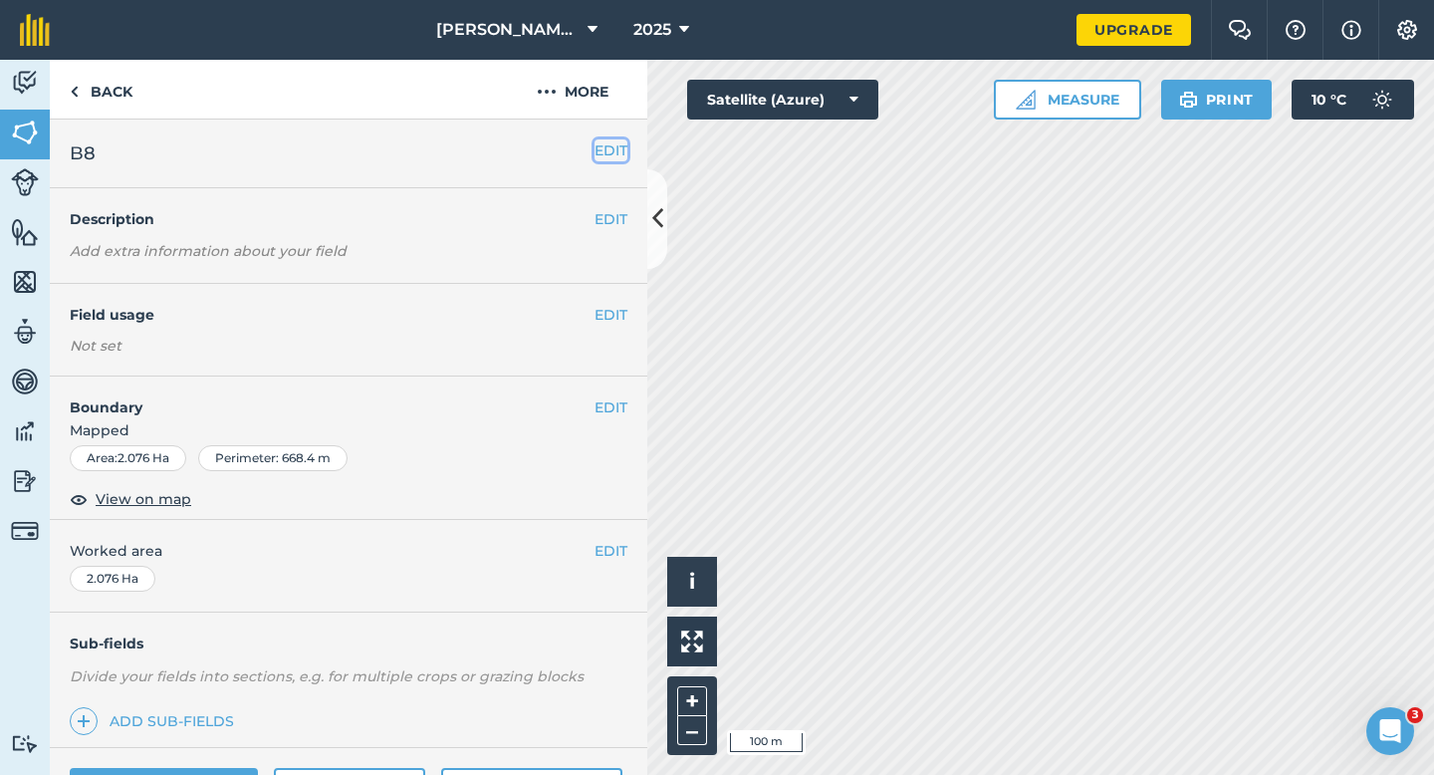
click at [611, 141] on button "EDIT" at bounding box center [610, 150] width 33 height 22
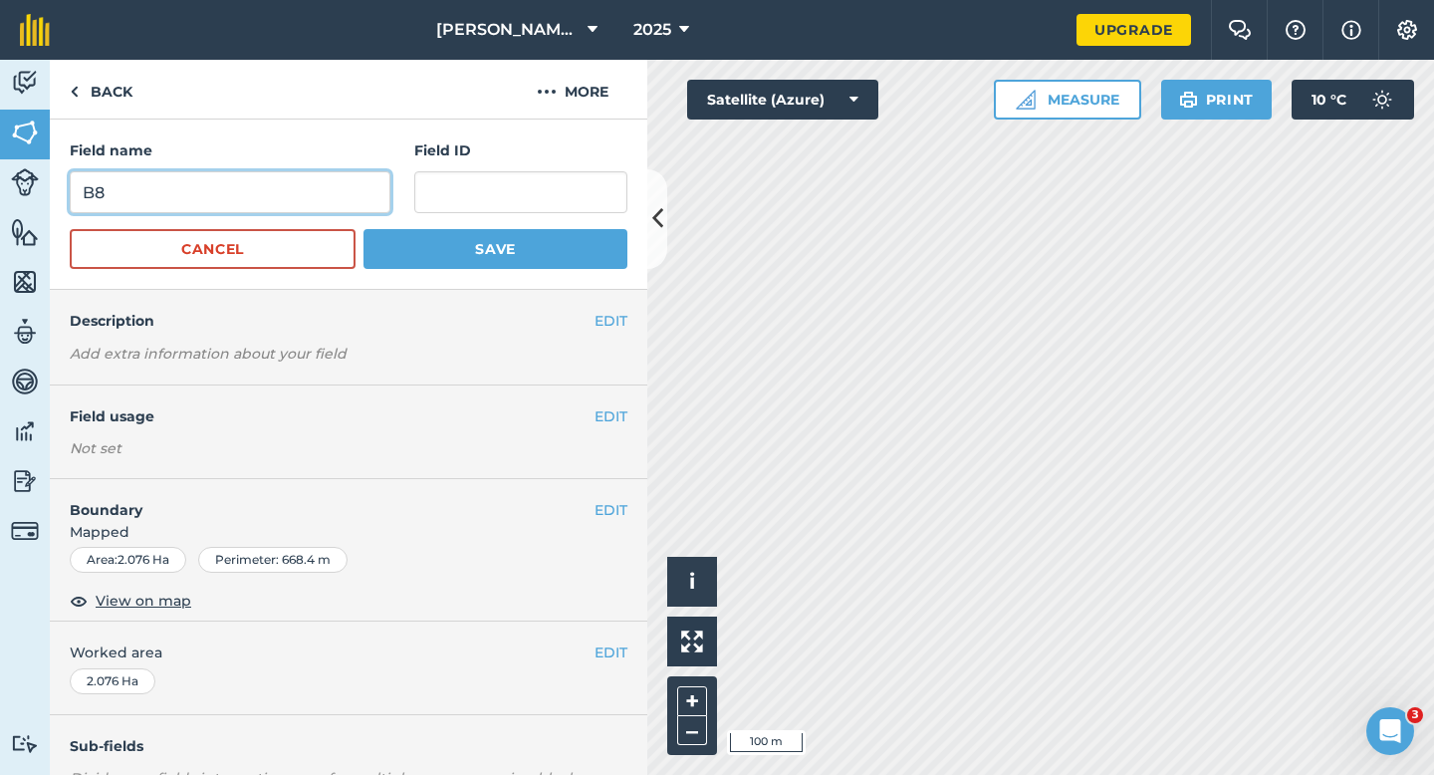
click at [284, 212] on input "B8" at bounding box center [230, 192] width 321 height 42
type input "B7"
click at [363, 229] on button "Save" at bounding box center [495, 249] width 264 height 40
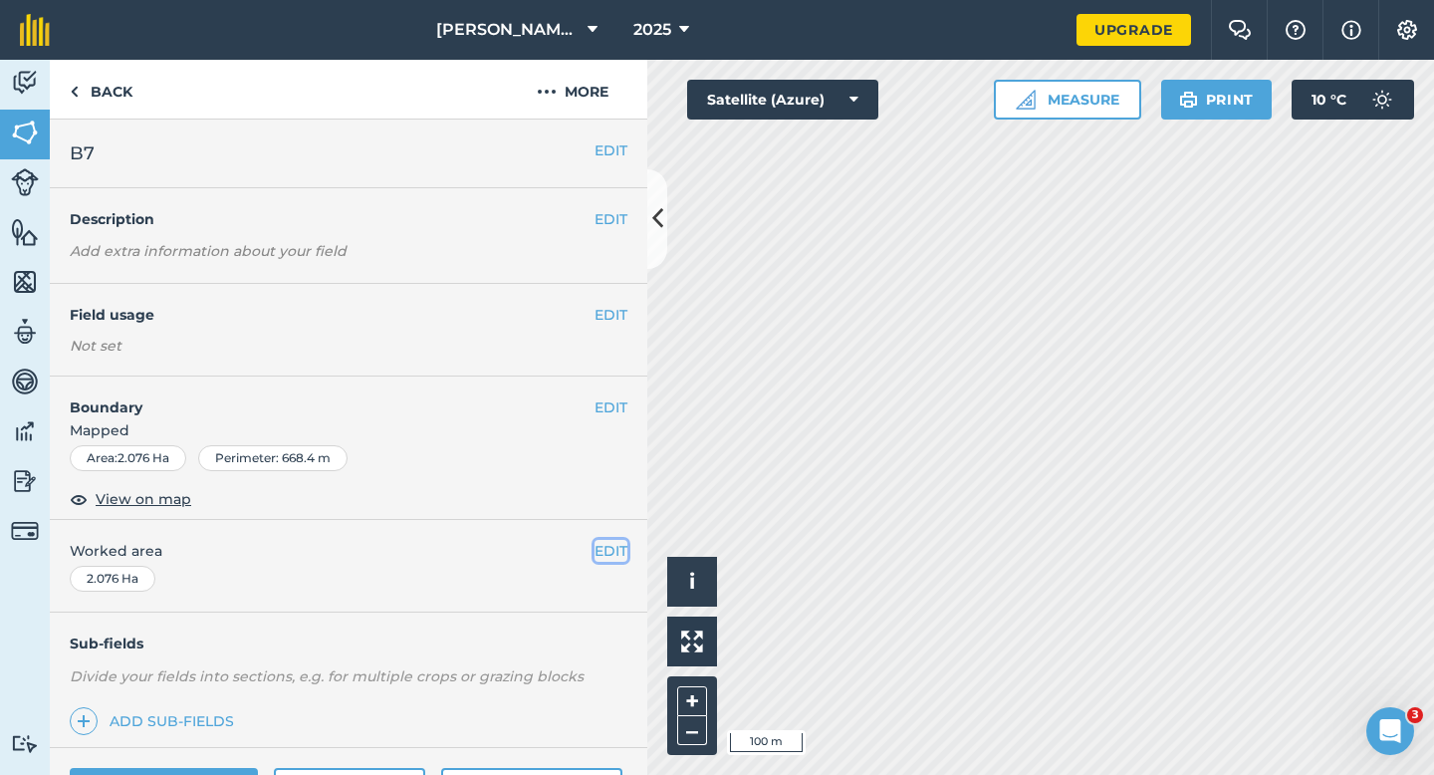
click at [609, 548] on button "EDIT" at bounding box center [610, 551] width 33 height 22
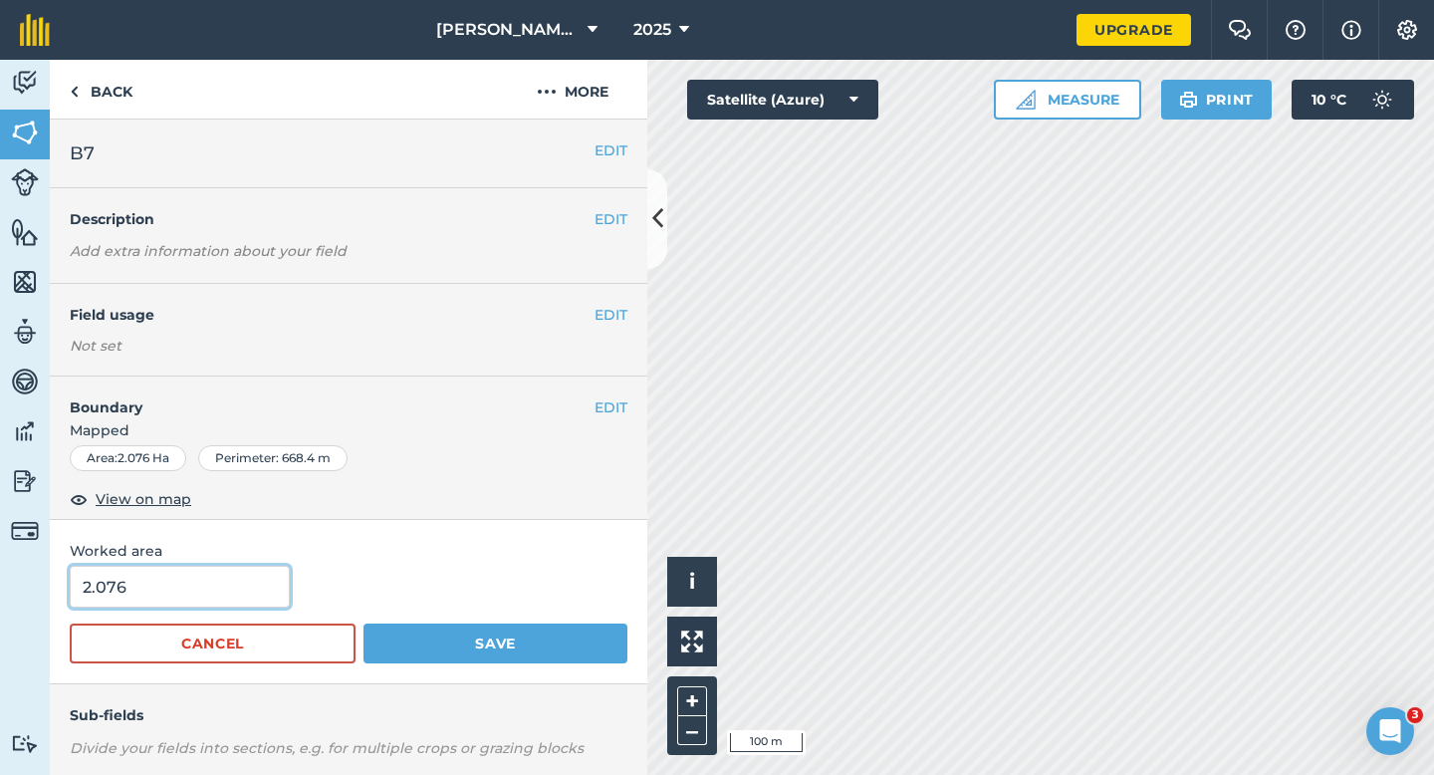
click at [245, 604] on input "2.076" at bounding box center [180, 587] width 220 height 42
type input "2"
click at [363, 623] on button "Save" at bounding box center [495, 643] width 264 height 40
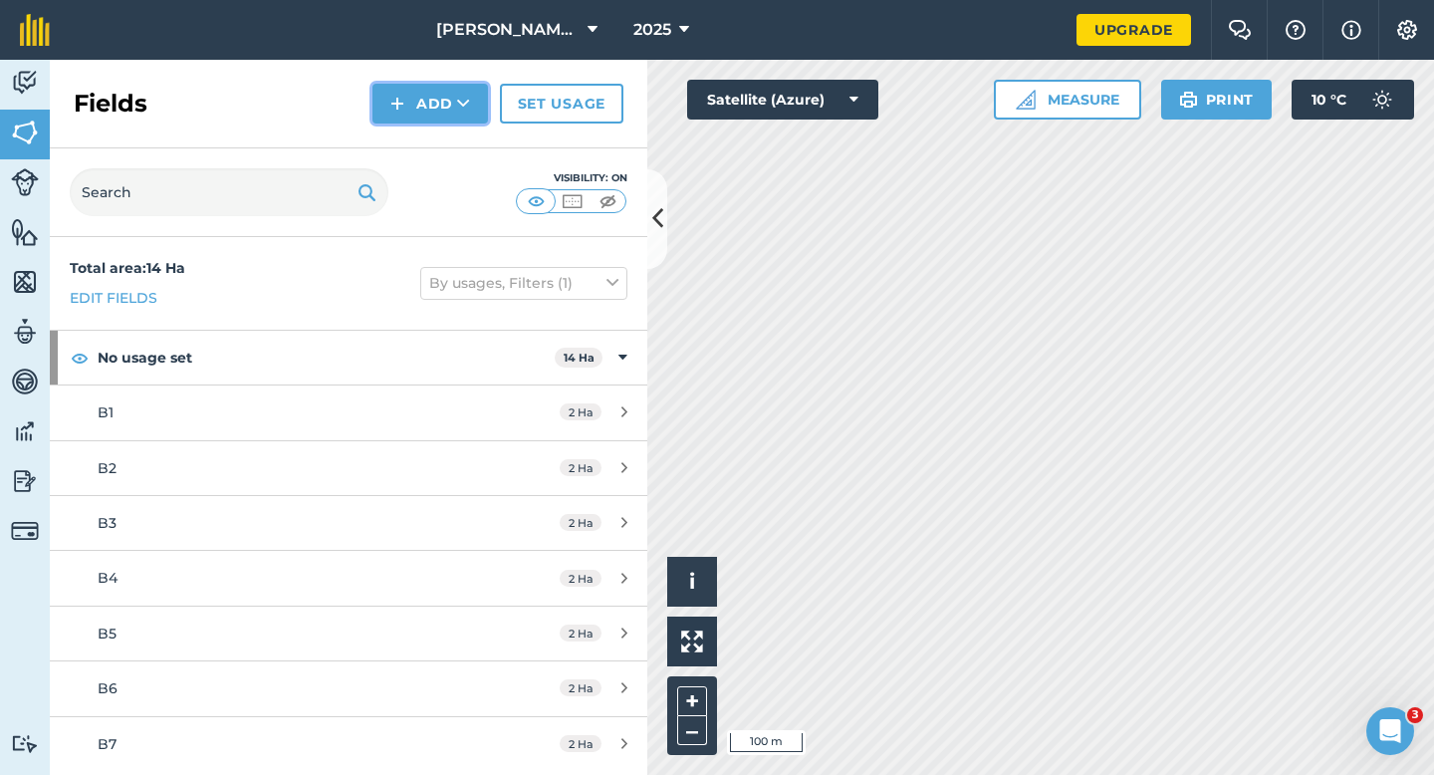
click at [415, 109] on button "Add" at bounding box center [430, 104] width 116 height 40
click at [415, 137] on link "Draw" at bounding box center [430, 148] width 110 height 44
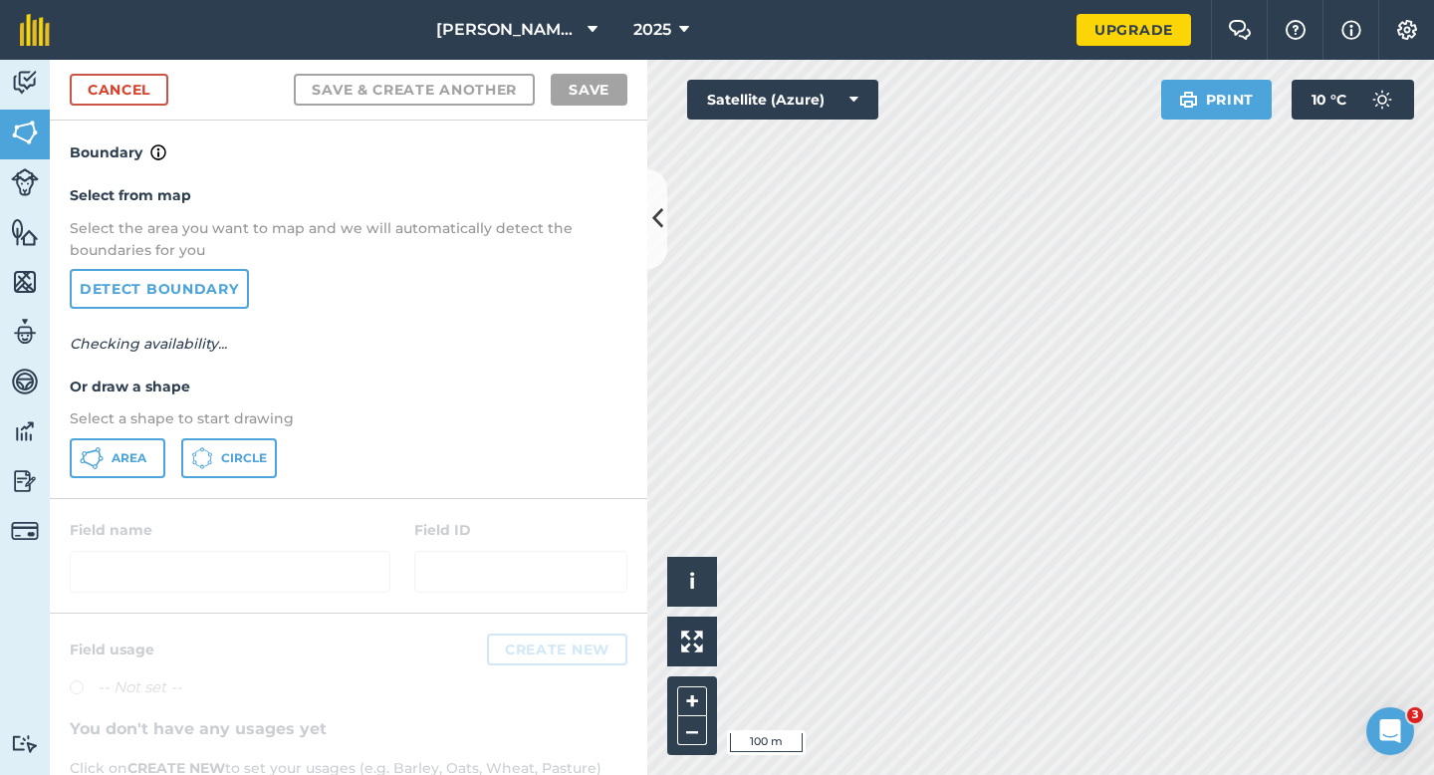
click at [93, 479] on div "Select from map Select the area you want to map and we will automatically detec…" at bounding box center [348, 330] width 597 height 333
click at [154, 464] on button "Area" at bounding box center [118, 458] width 96 height 40
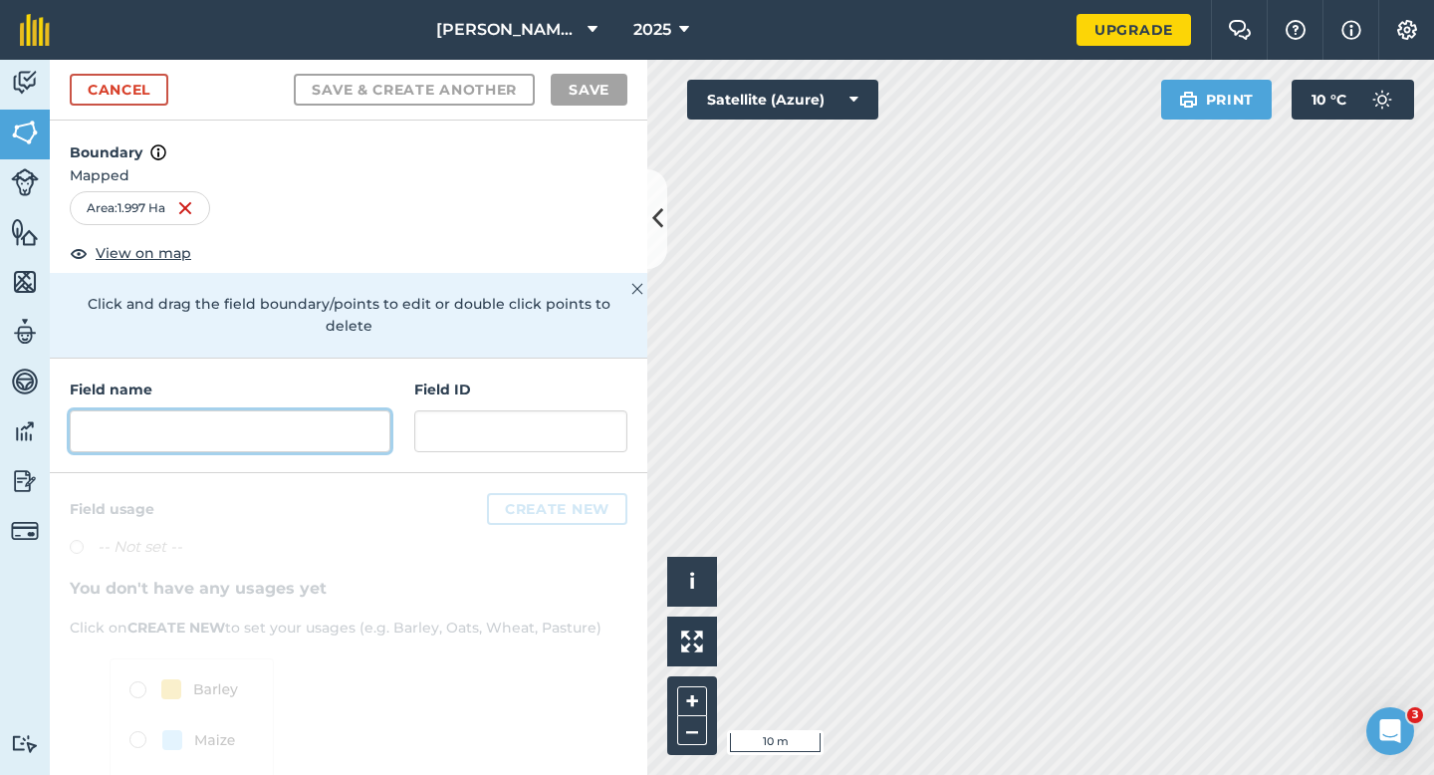
click at [299, 410] on input "text" at bounding box center [230, 431] width 321 height 42
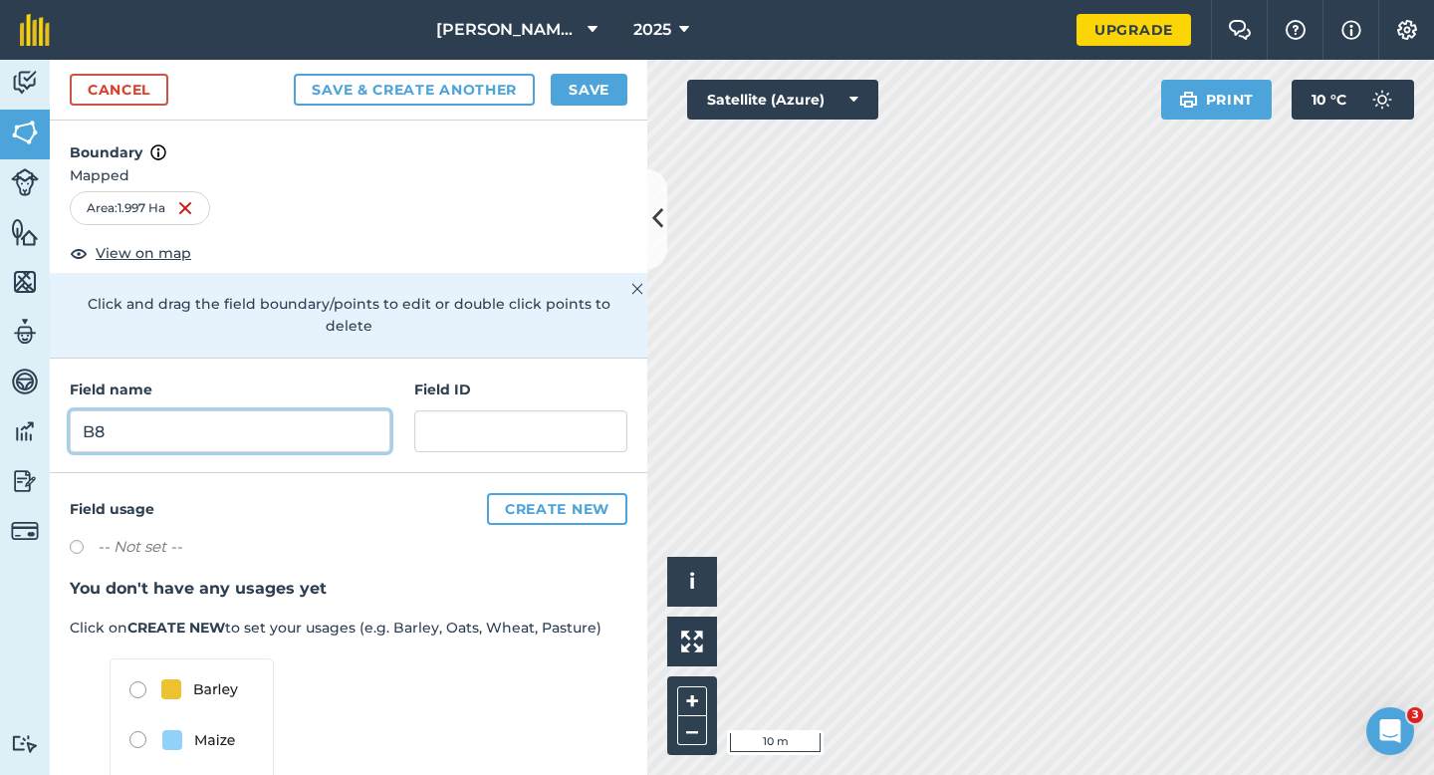
type input "B8"
click at [576, 96] on button "Save" at bounding box center [589, 90] width 77 height 32
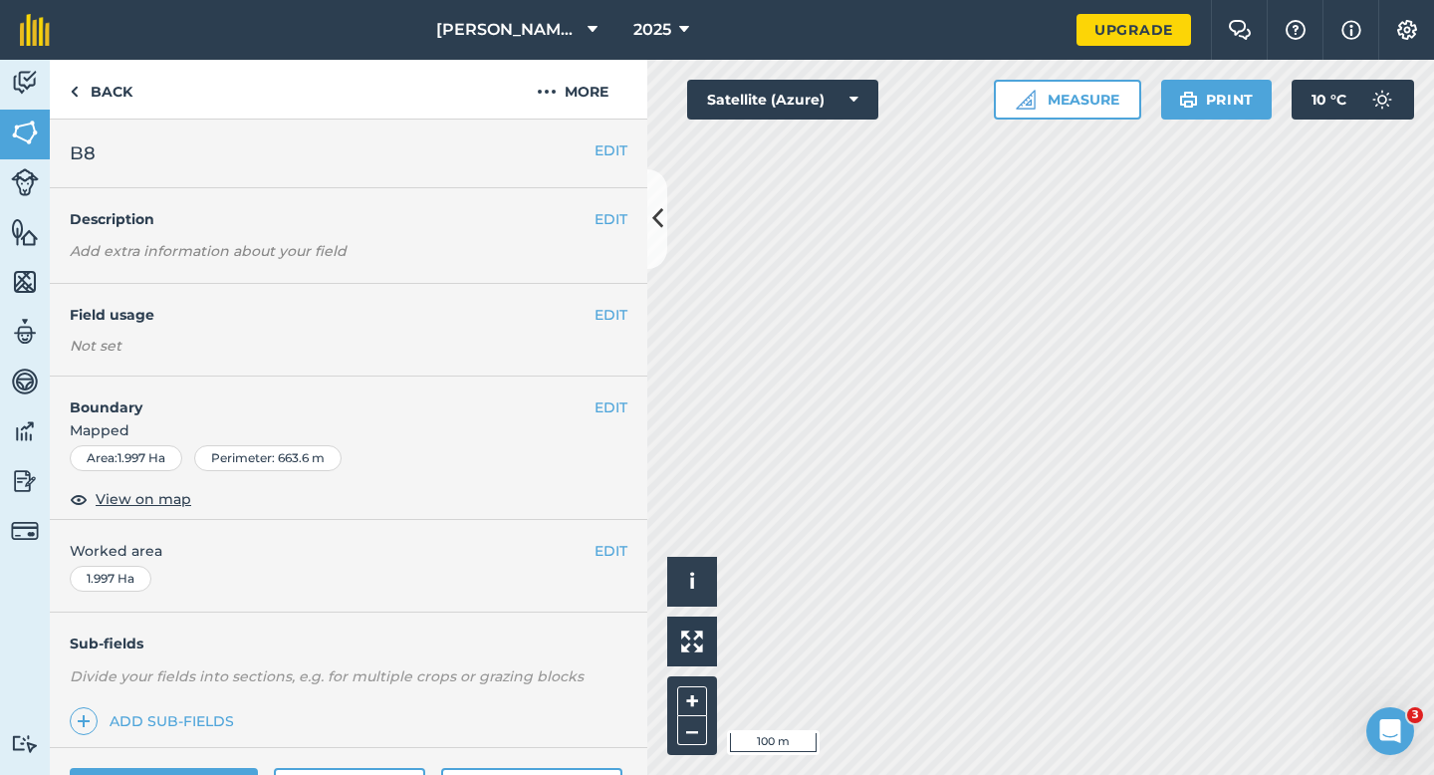
click at [604, 532] on div "EDIT Worked area 1.997 Ha" at bounding box center [348, 566] width 597 height 93
click at [604, 546] on button "EDIT" at bounding box center [610, 551] width 33 height 22
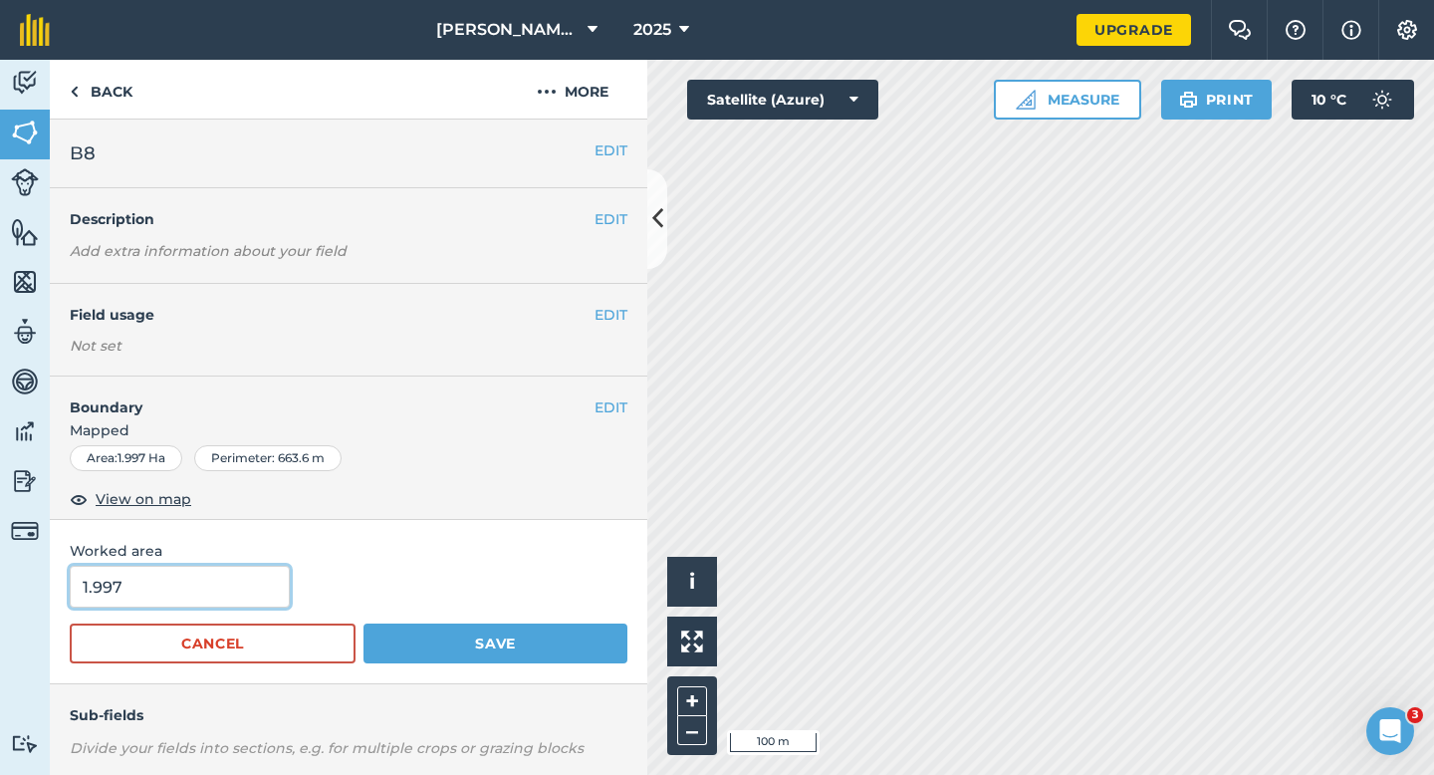
click at [210, 575] on input "1.997" at bounding box center [180, 587] width 220 height 42
type input "2"
click at [363, 623] on button "Save" at bounding box center [495, 643] width 264 height 40
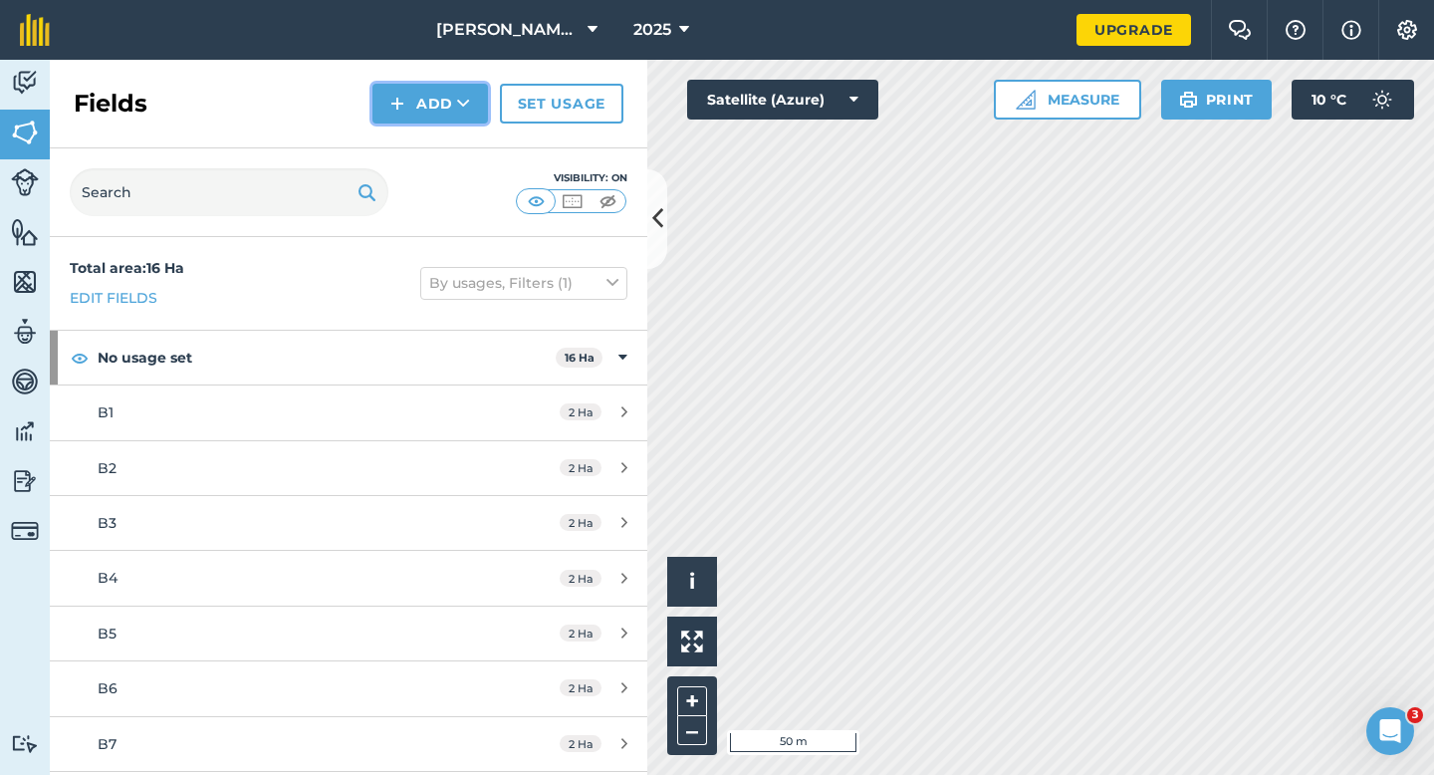
click at [396, 101] on img at bounding box center [397, 104] width 14 height 24
click at [417, 158] on link "Draw" at bounding box center [430, 148] width 110 height 44
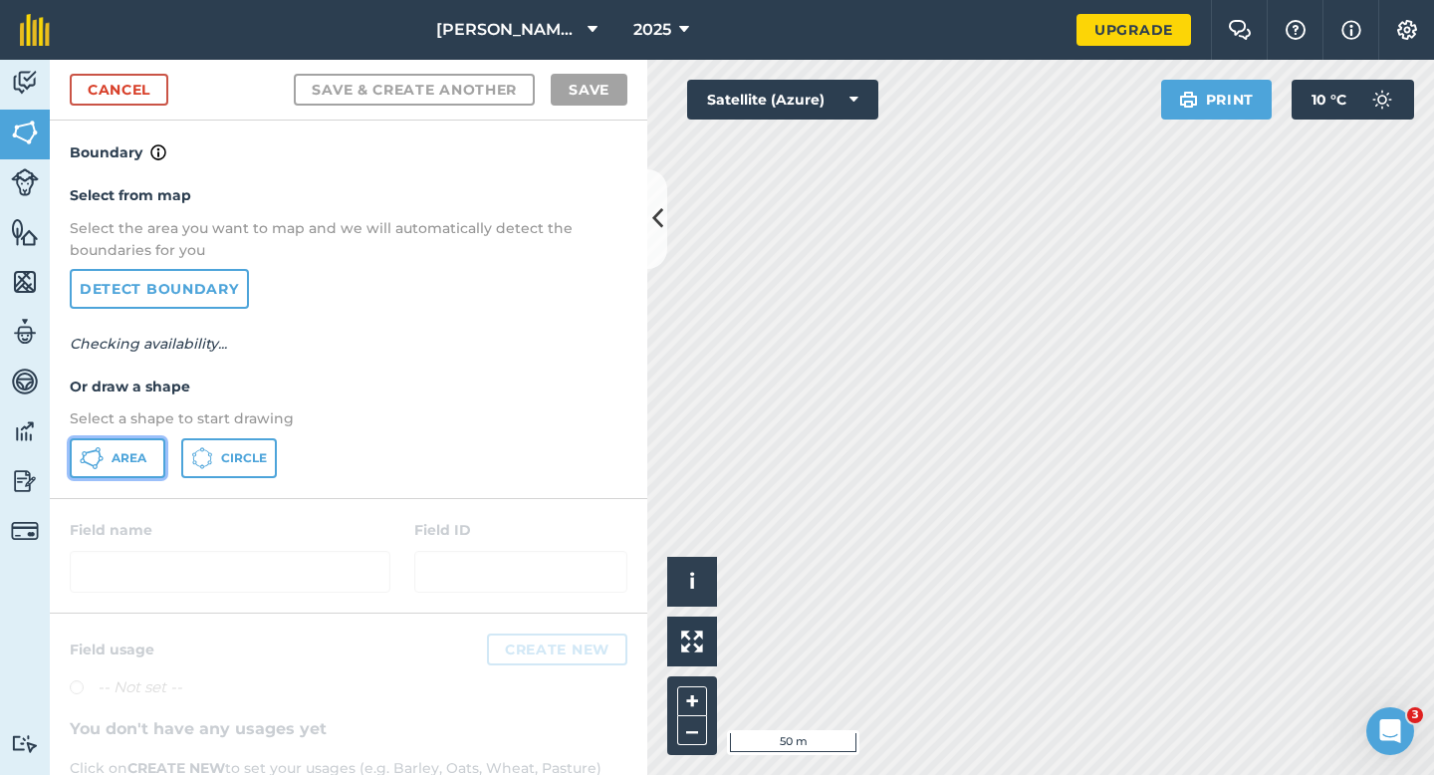
click at [142, 460] on span "Area" at bounding box center [129, 458] width 35 height 16
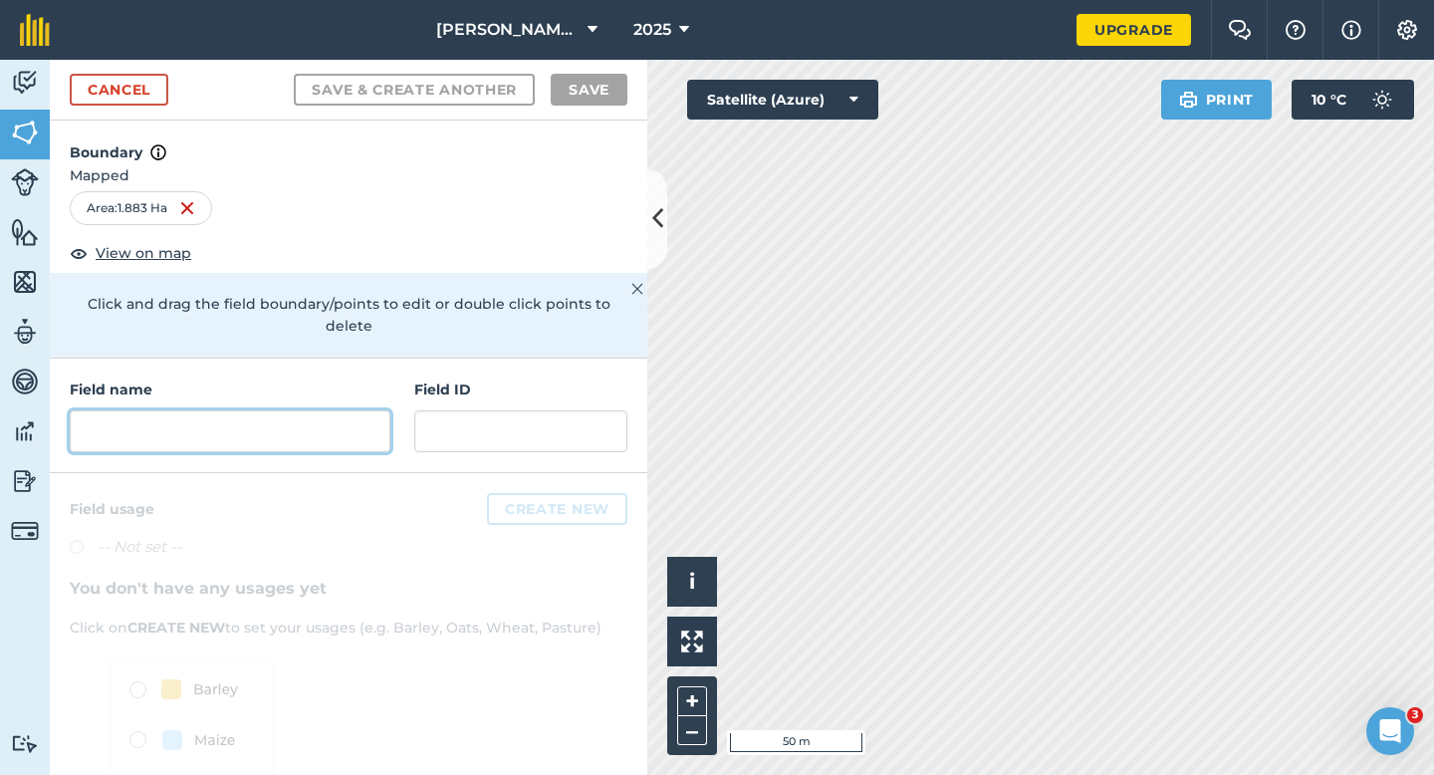
click at [312, 429] on div "Field name Field ID" at bounding box center [348, 415] width 597 height 115
click at [312, 415] on input "text" at bounding box center [230, 431] width 321 height 42
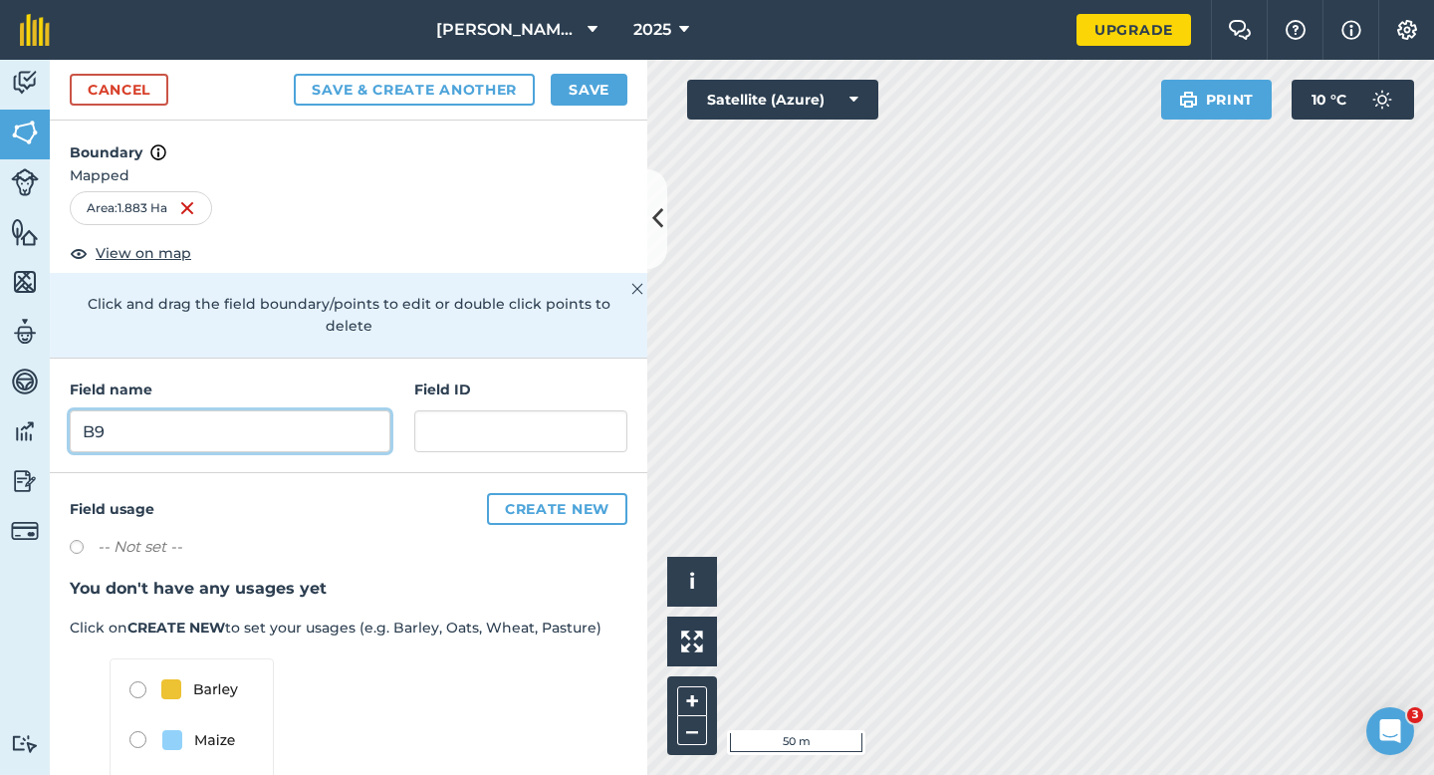
type input "B9"
click at [591, 74] on button "Save" at bounding box center [589, 90] width 77 height 32
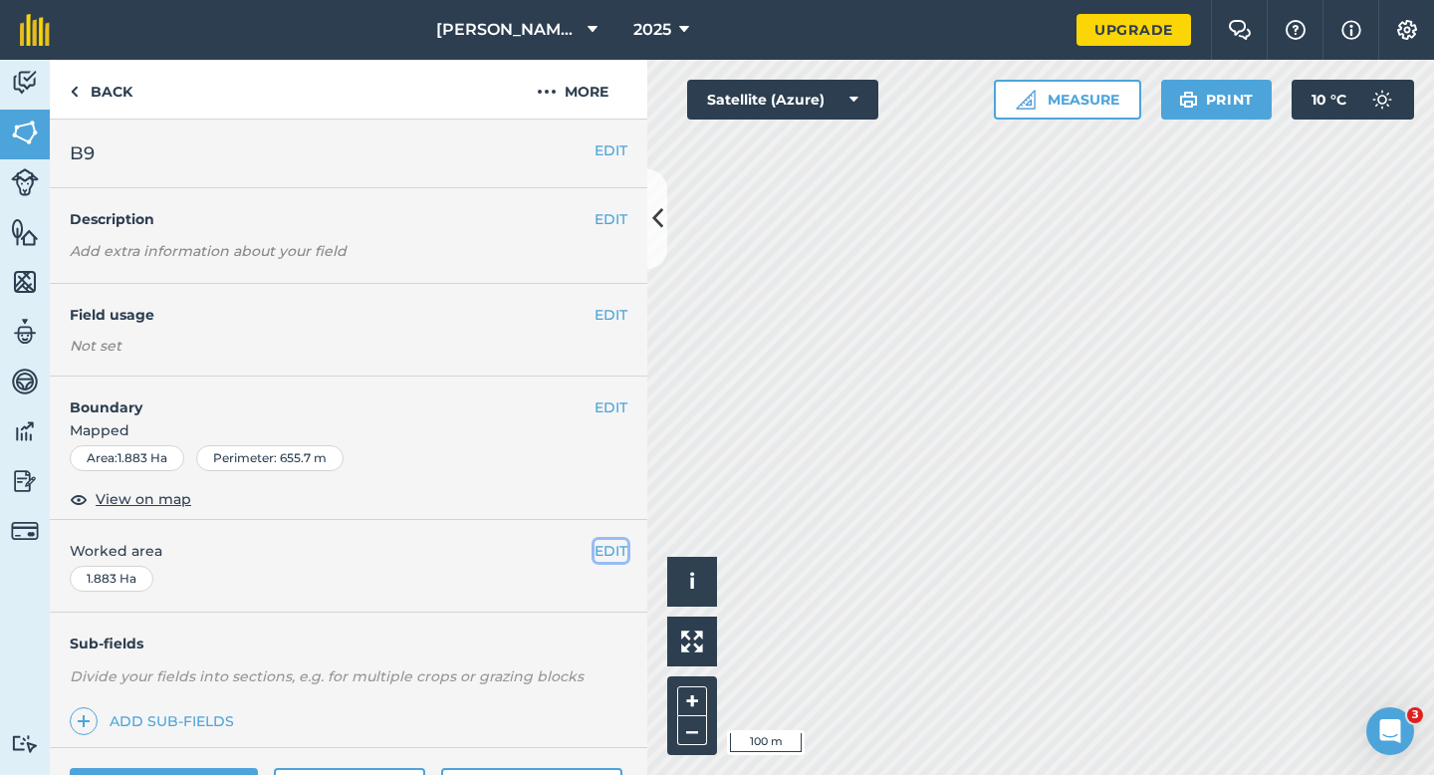
click at [599, 543] on button "EDIT" at bounding box center [610, 551] width 33 height 22
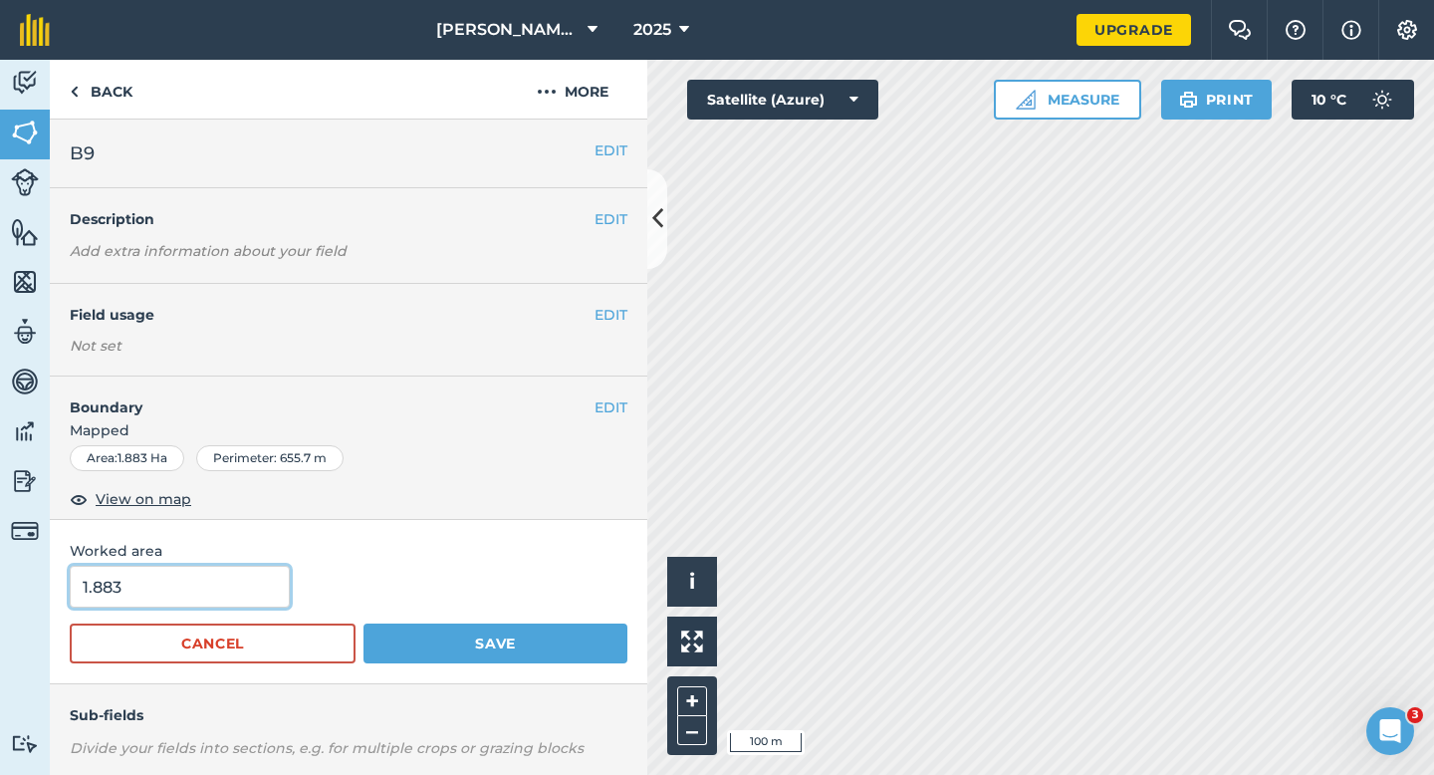
click at [234, 590] on input "1.883" at bounding box center [180, 587] width 220 height 42
type input "2"
click at [363, 623] on button "Save" at bounding box center [495, 643] width 264 height 40
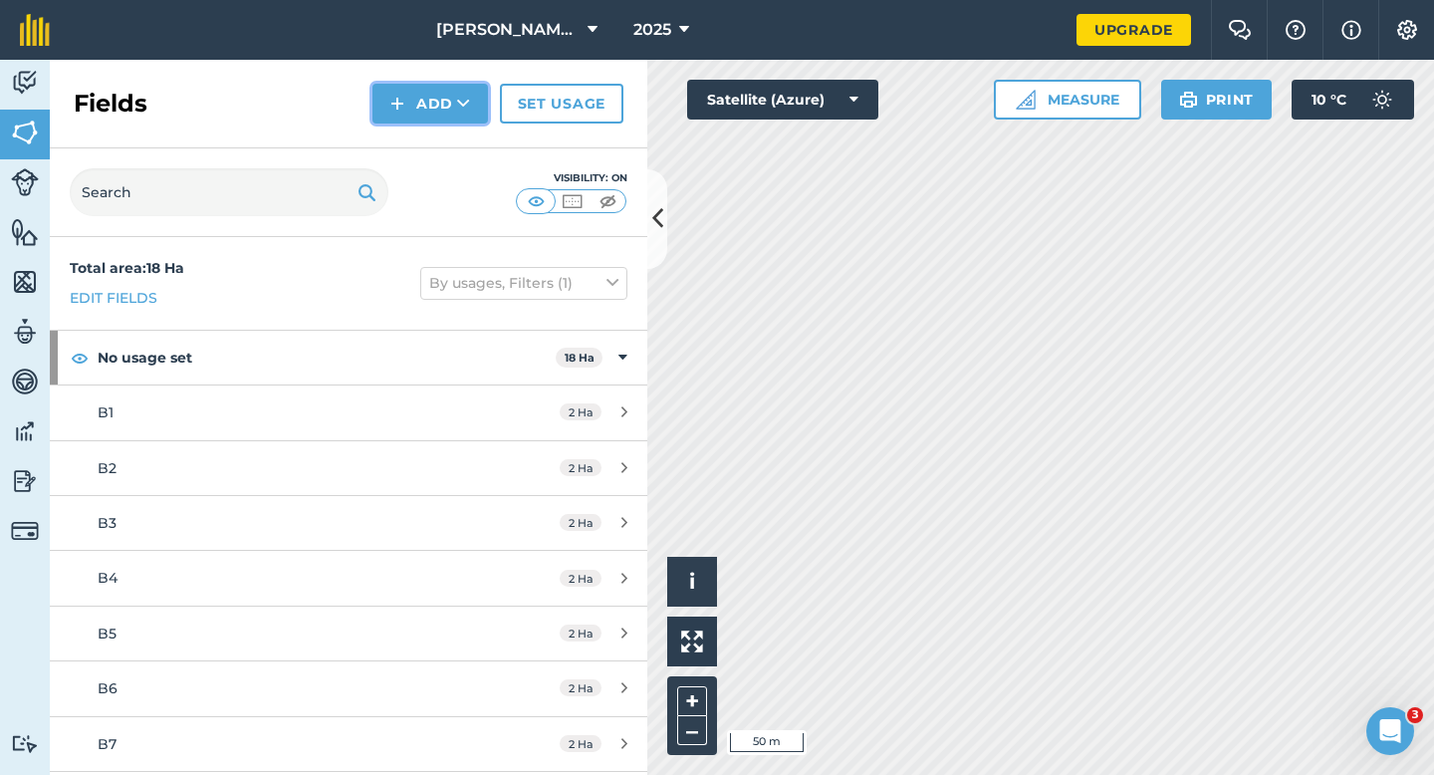
click at [428, 105] on button "Add" at bounding box center [430, 104] width 116 height 40
click at [430, 163] on link "Draw" at bounding box center [430, 148] width 110 height 44
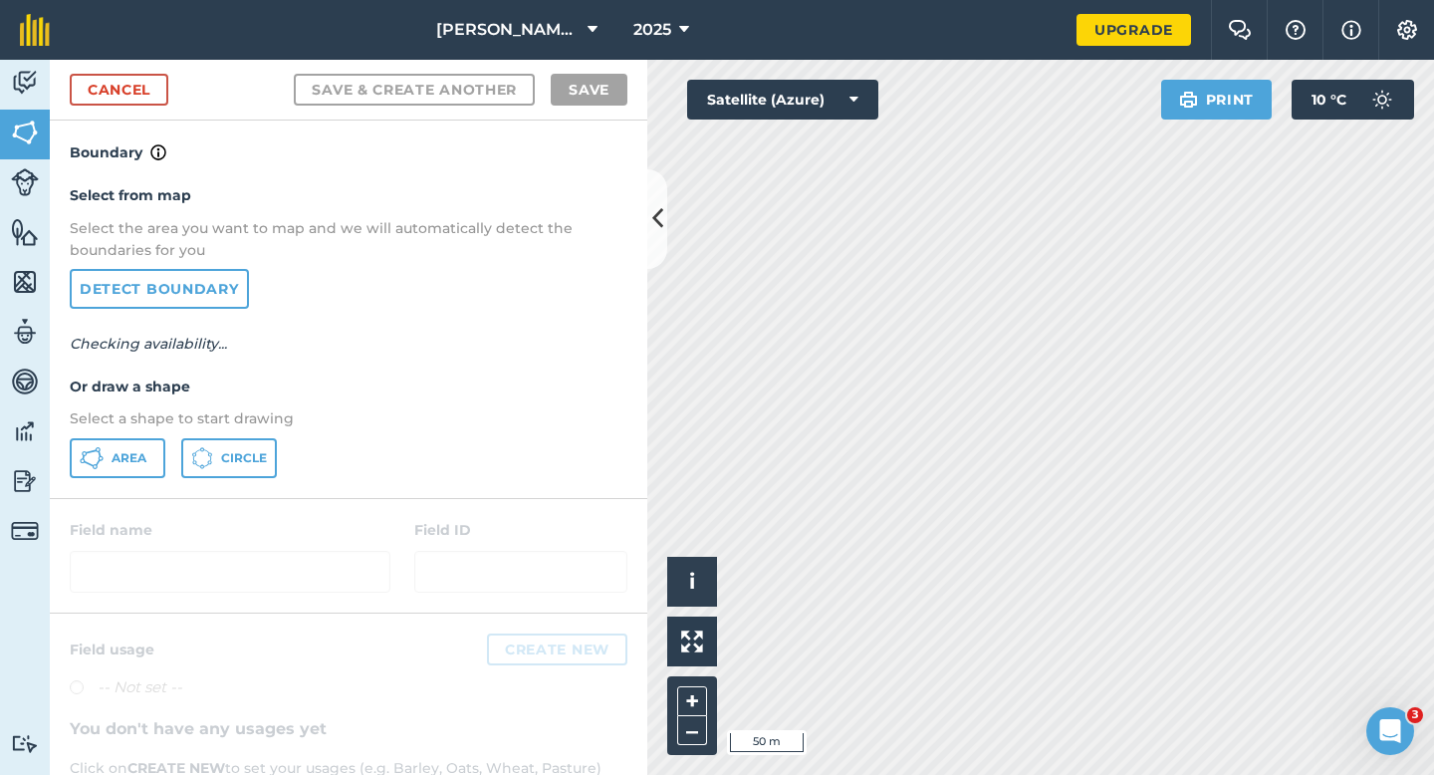
click at [157, 426] on p "Select a shape to start drawing" at bounding box center [349, 418] width 558 height 22
click at [157, 438] on button "Area" at bounding box center [118, 458] width 96 height 40
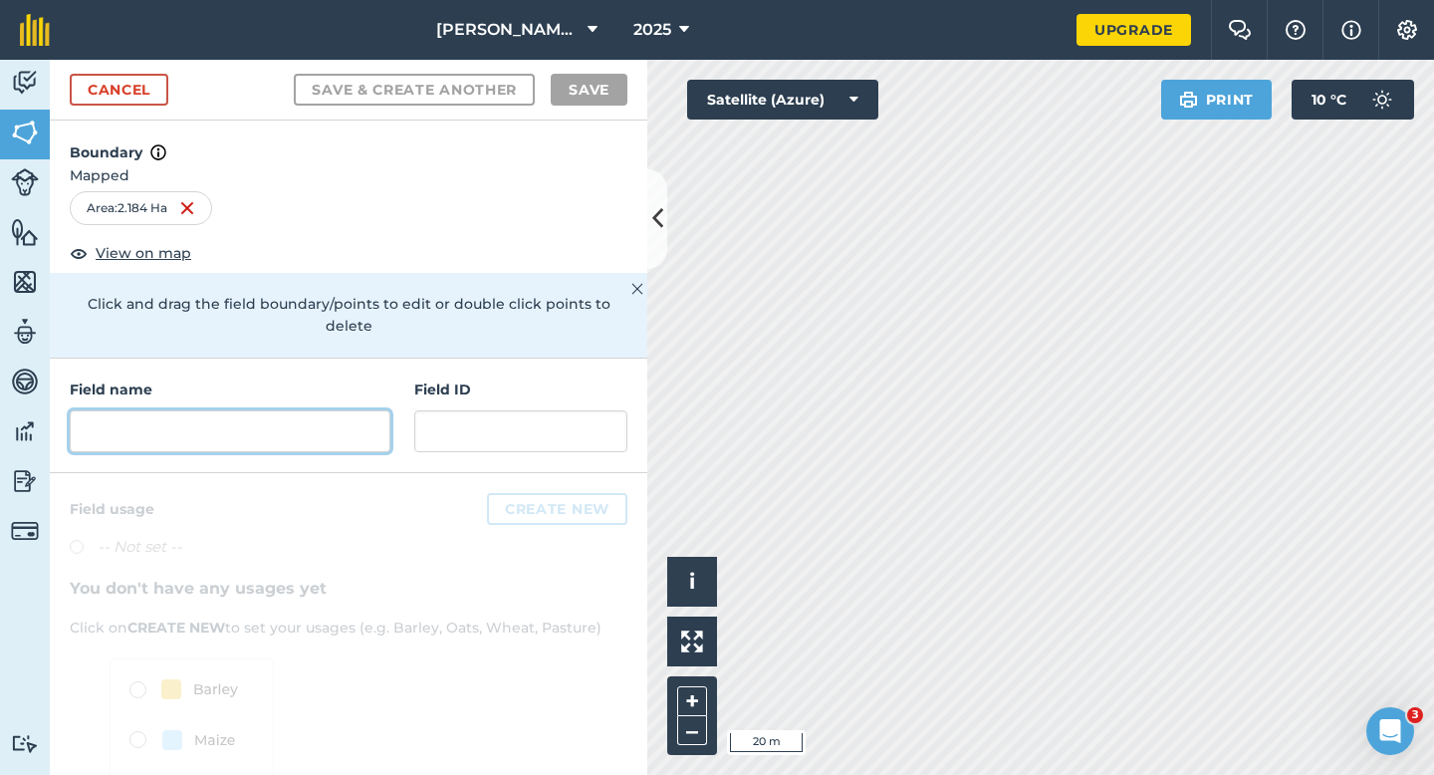
click at [360, 410] on input "text" at bounding box center [230, 431] width 321 height 42
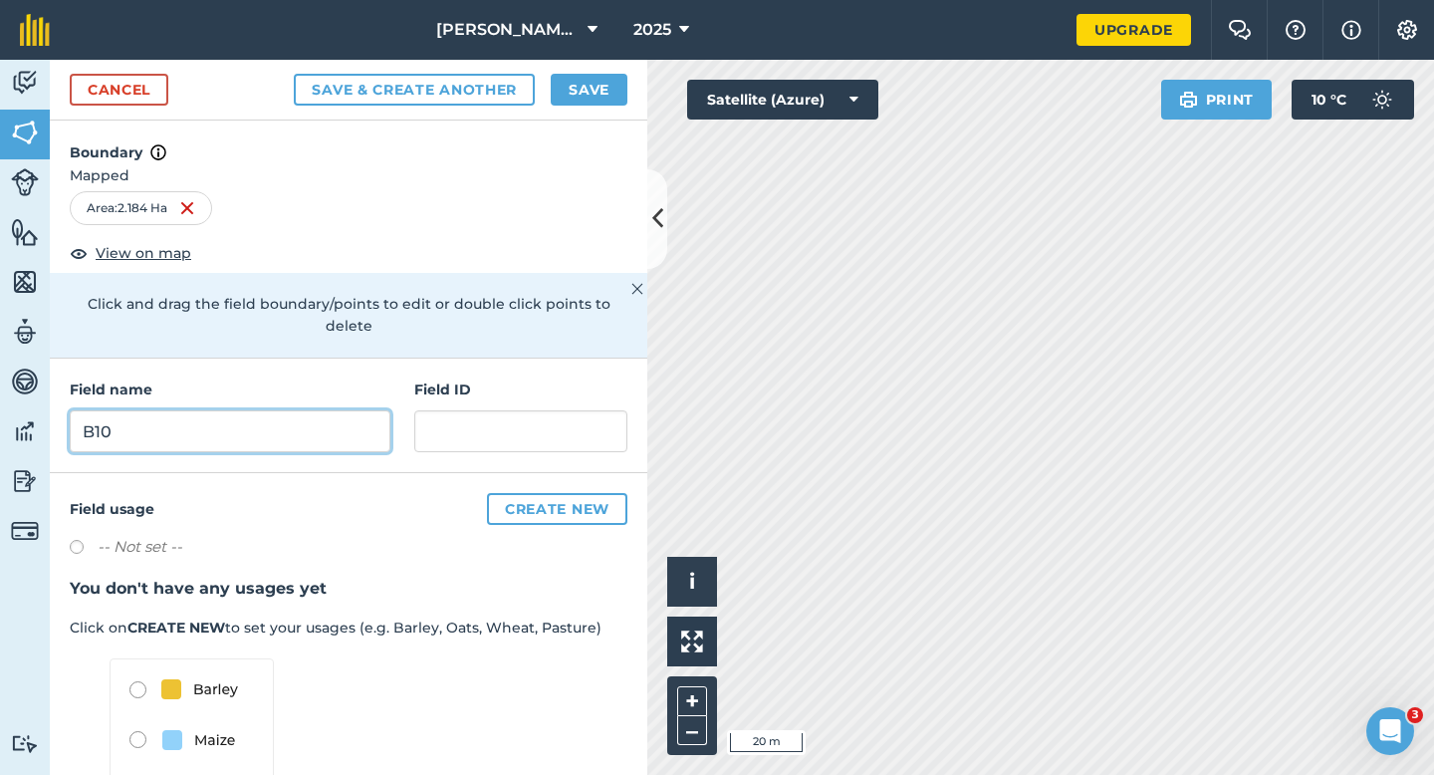
type input "B10"
click at [558, 72] on div "Cancel Save & Create Another Save" at bounding box center [348, 90] width 597 height 61
click at [596, 96] on button "Save" at bounding box center [589, 90] width 77 height 32
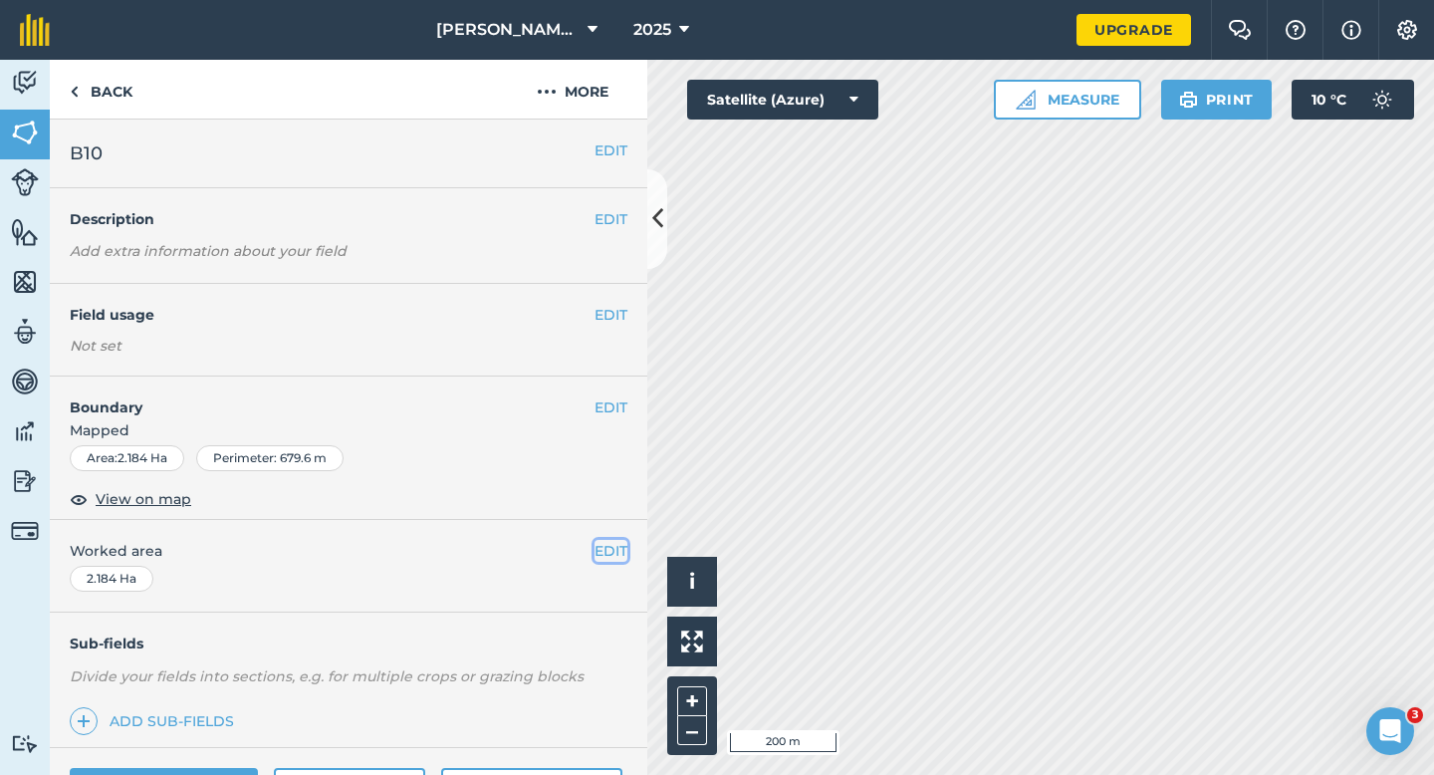
click at [610, 548] on button "EDIT" at bounding box center [610, 551] width 33 height 22
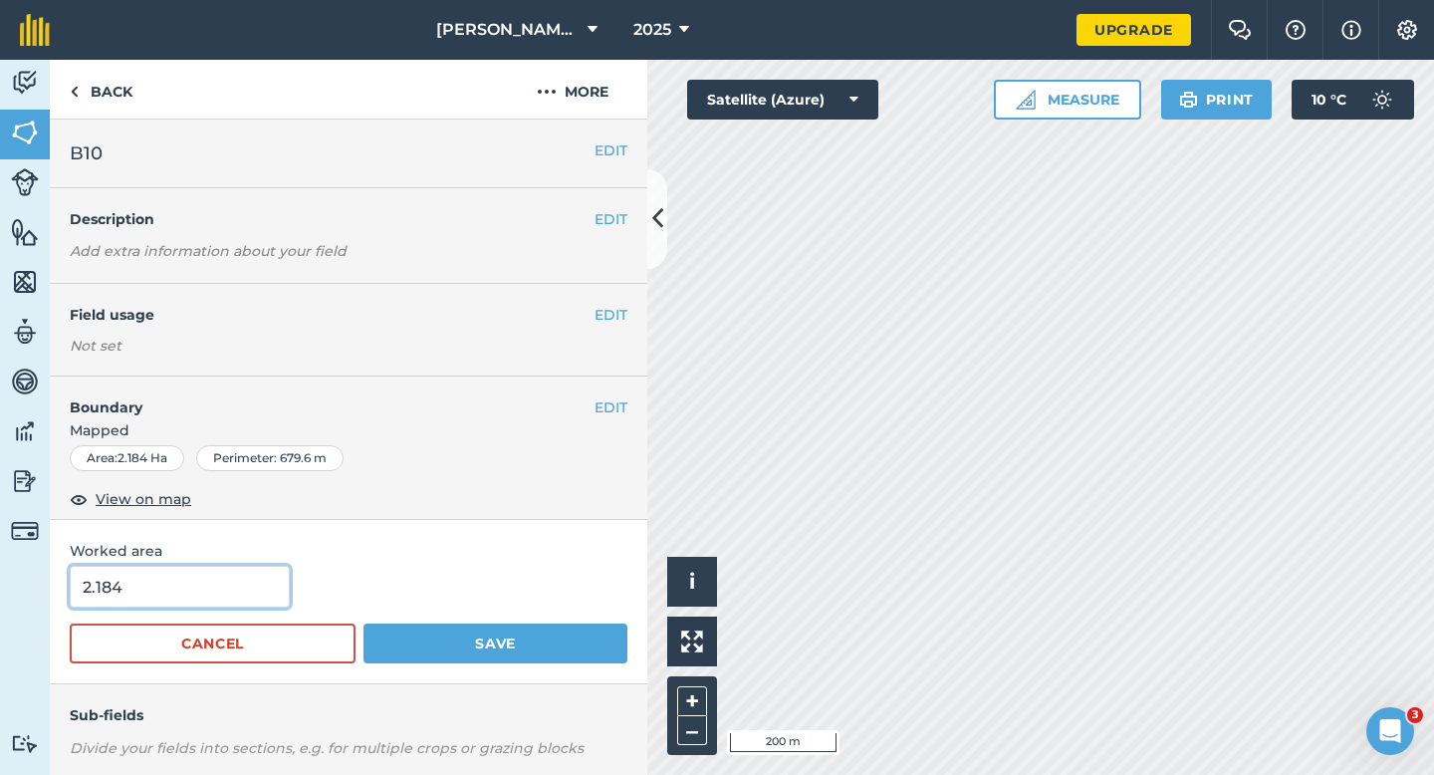
click at [215, 603] on input "2.184" at bounding box center [180, 587] width 220 height 42
type input "2"
click at [363, 623] on button "Save" at bounding box center [495, 643] width 264 height 40
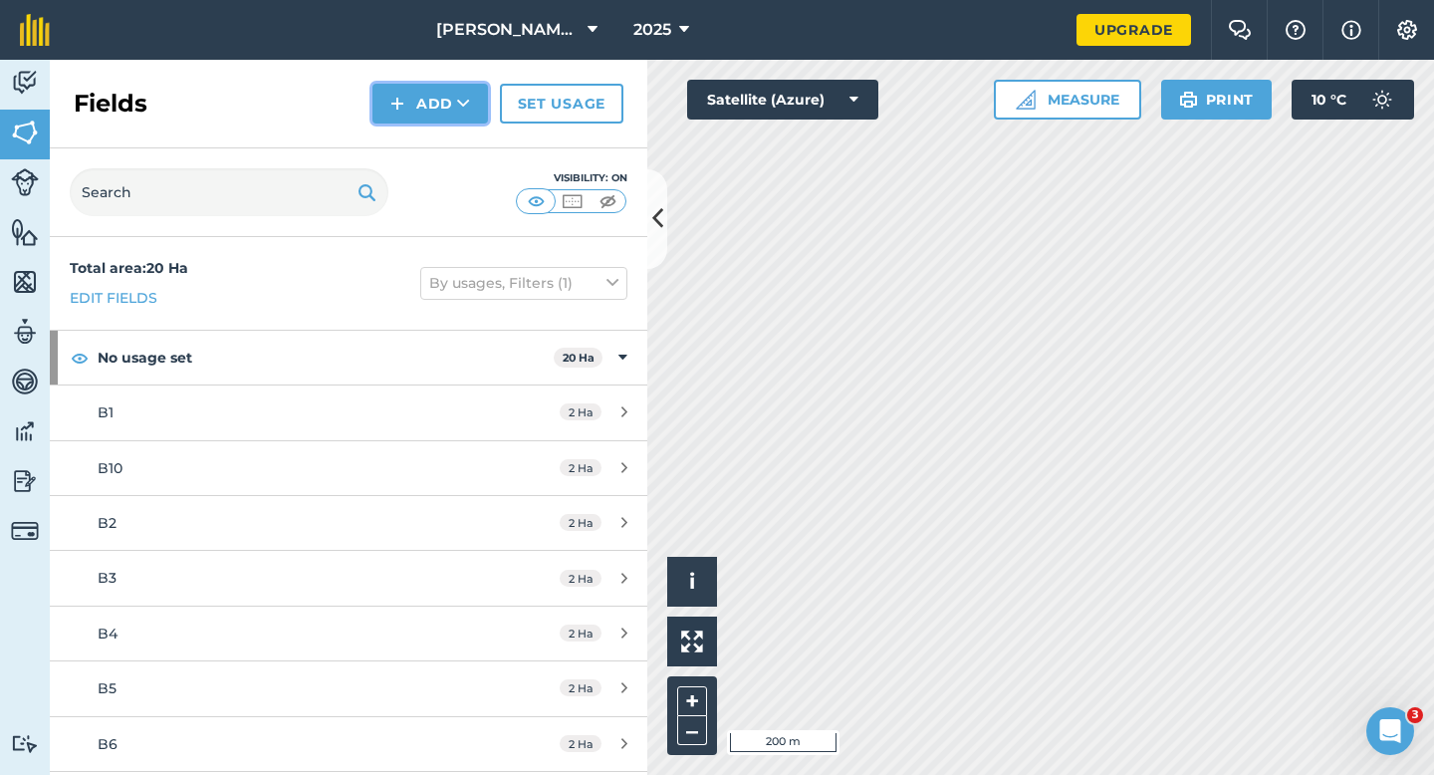
click at [416, 107] on button "Add" at bounding box center [430, 104] width 116 height 40
click at [416, 140] on link "Draw" at bounding box center [430, 148] width 110 height 44
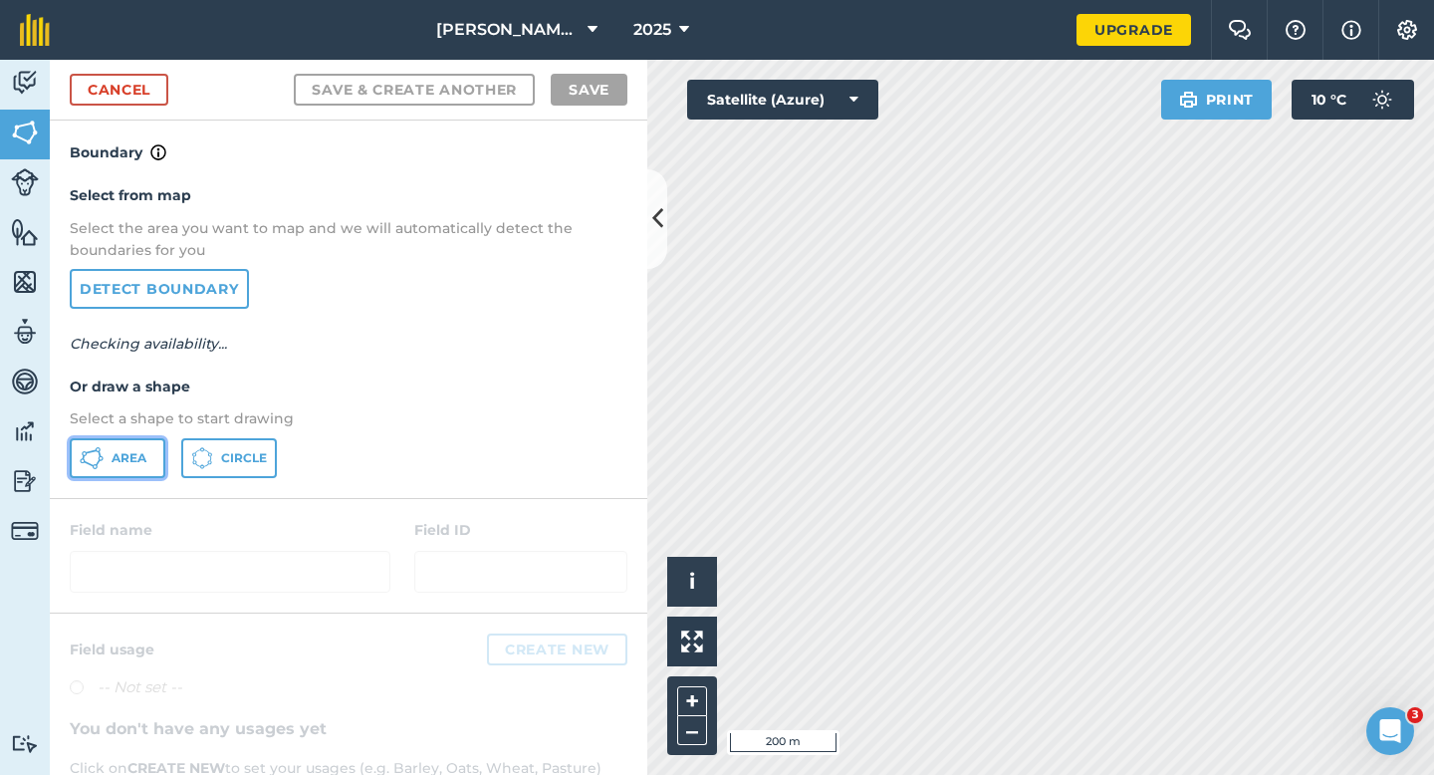
click at [142, 446] on button "Area" at bounding box center [118, 458] width 96 height 40
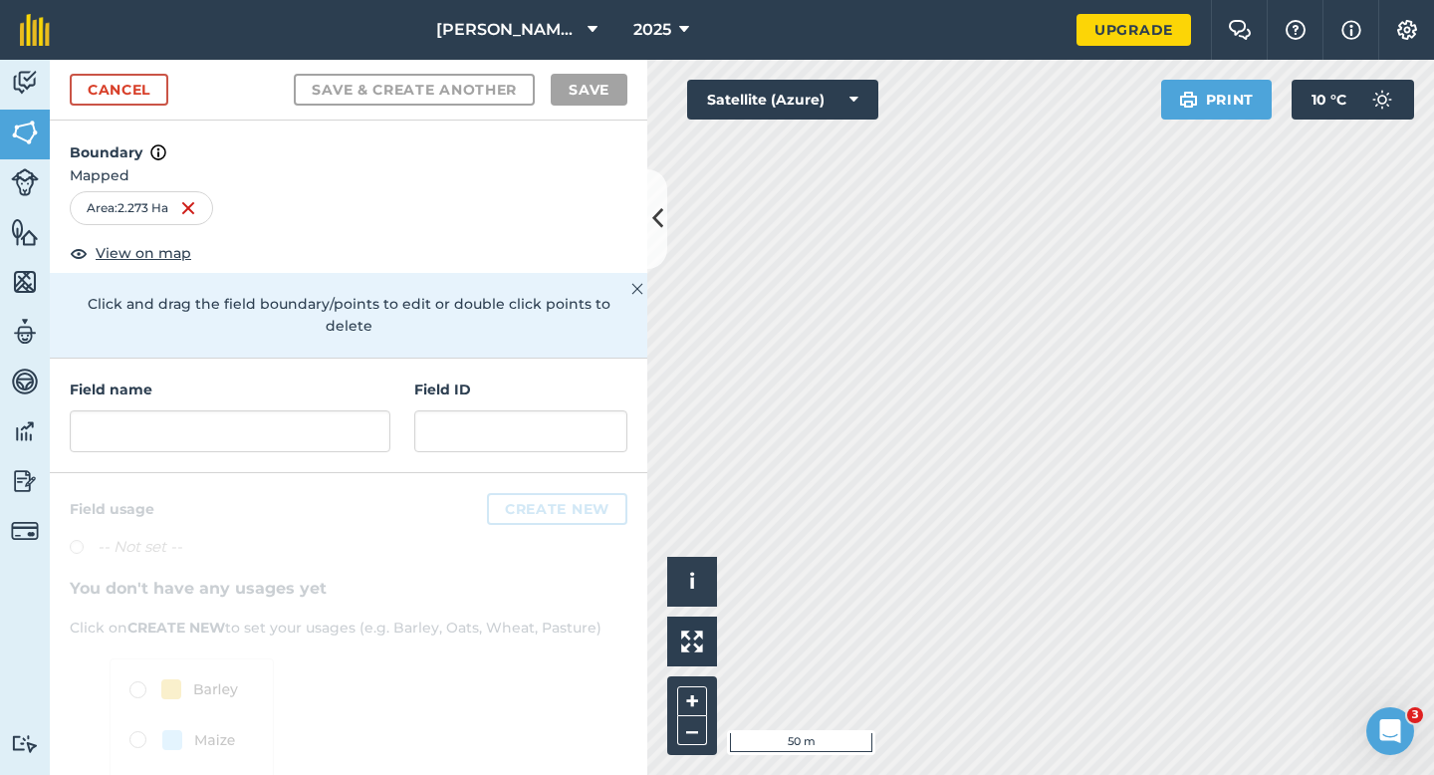
click at [293, 383] on div "Field name" at bounding box center [230, 415] width 321 height 74
click at [293, 410] on input "text" at bounding box center [230, 431] width 321 height 42
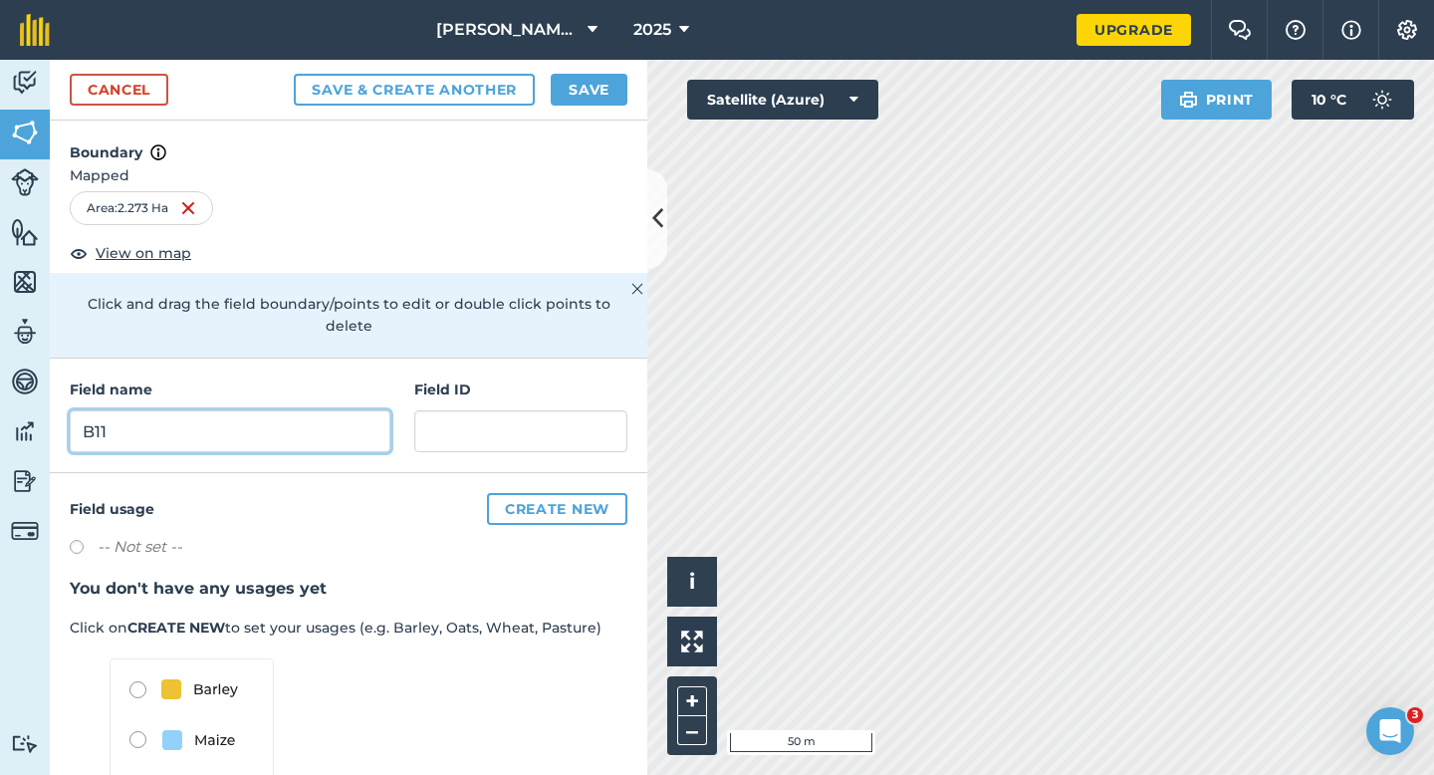
type input "B11"
click at [575, 77] on button "Save" at bounding box center [589, 90] width 77 height 32
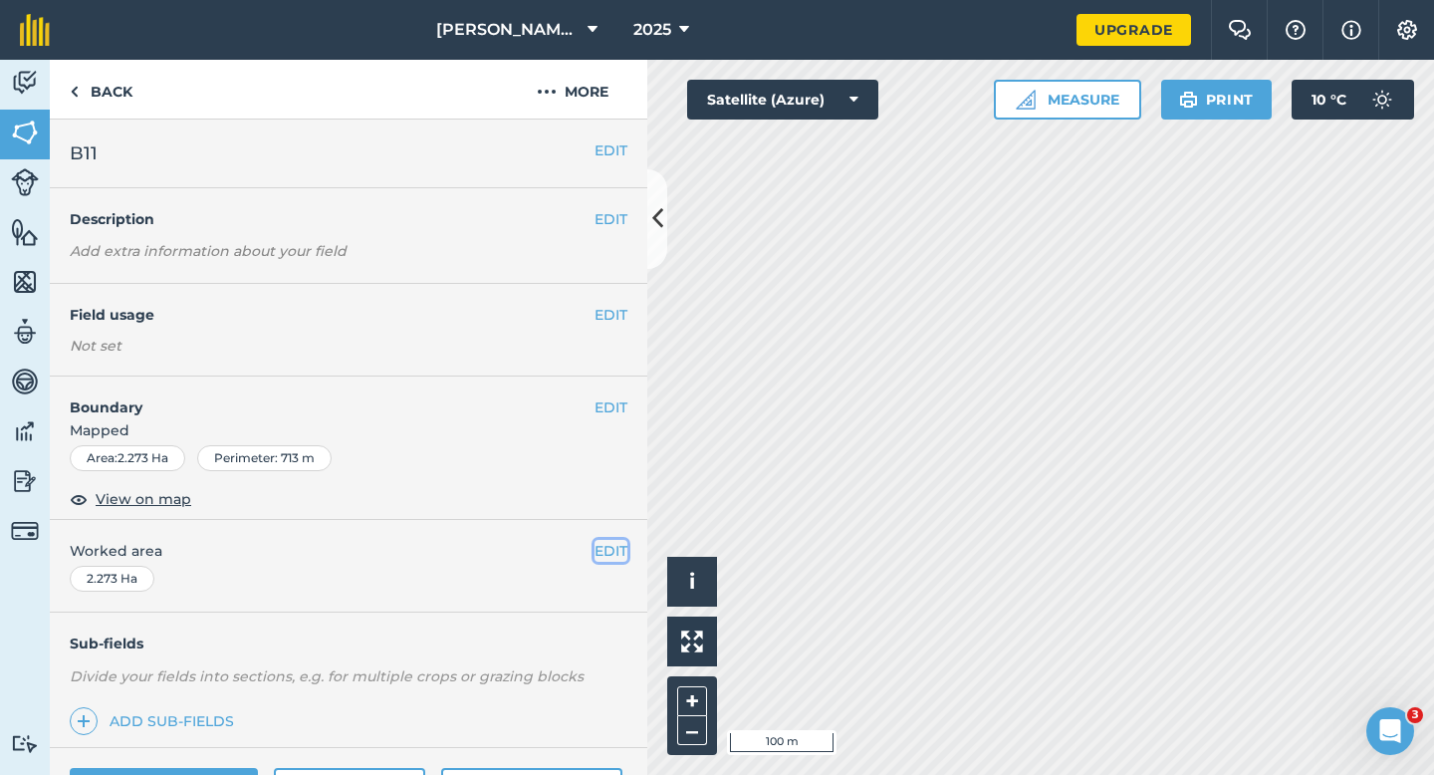
click at [625, 551] on button "EDIT" at bounding box center [610, 551] width 33 height 22
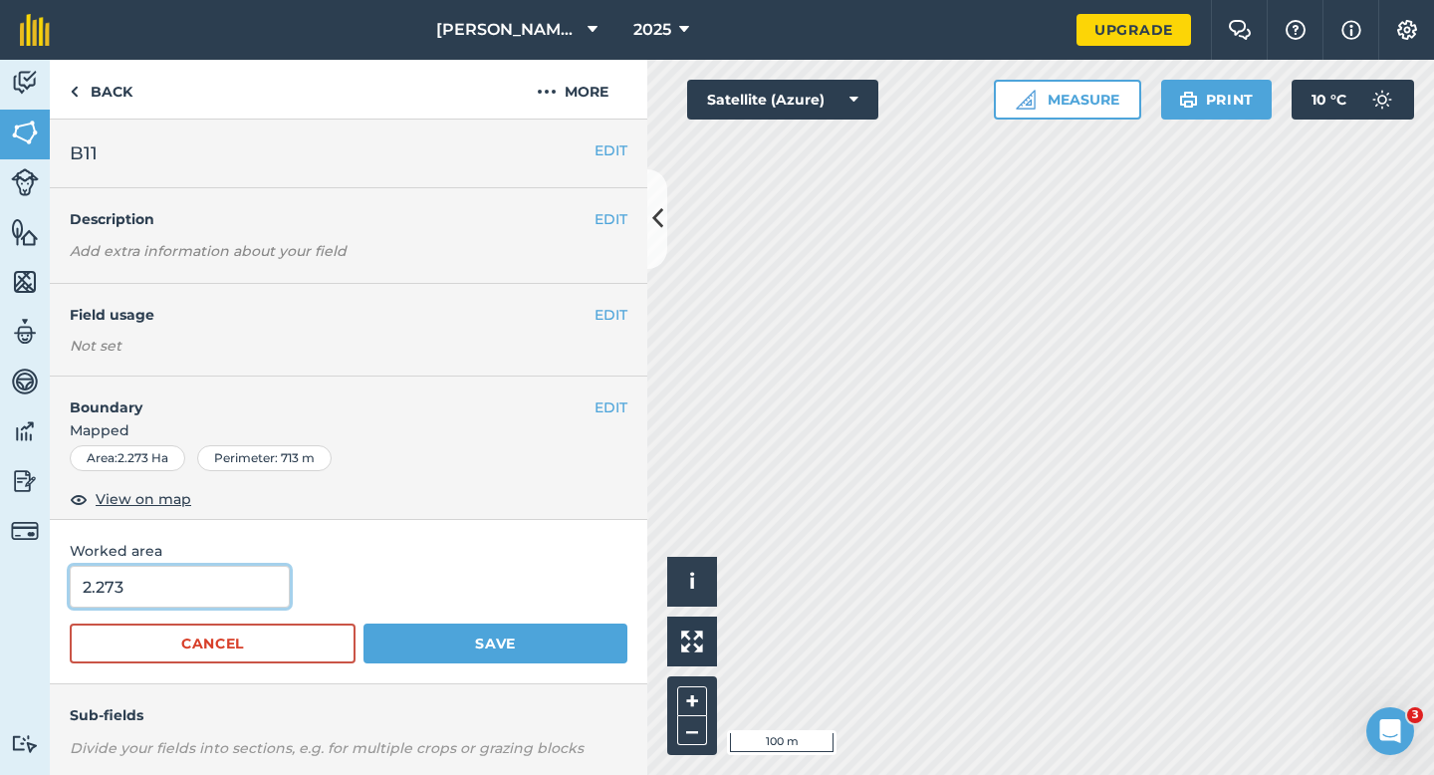
click at [217, 604] on input "2.273" at bounding box center [180, 587] width 220 height 42
type input "2.3"
click at [363, 623] on button "Save" at bounding box center [495, 643] width 264 height 40
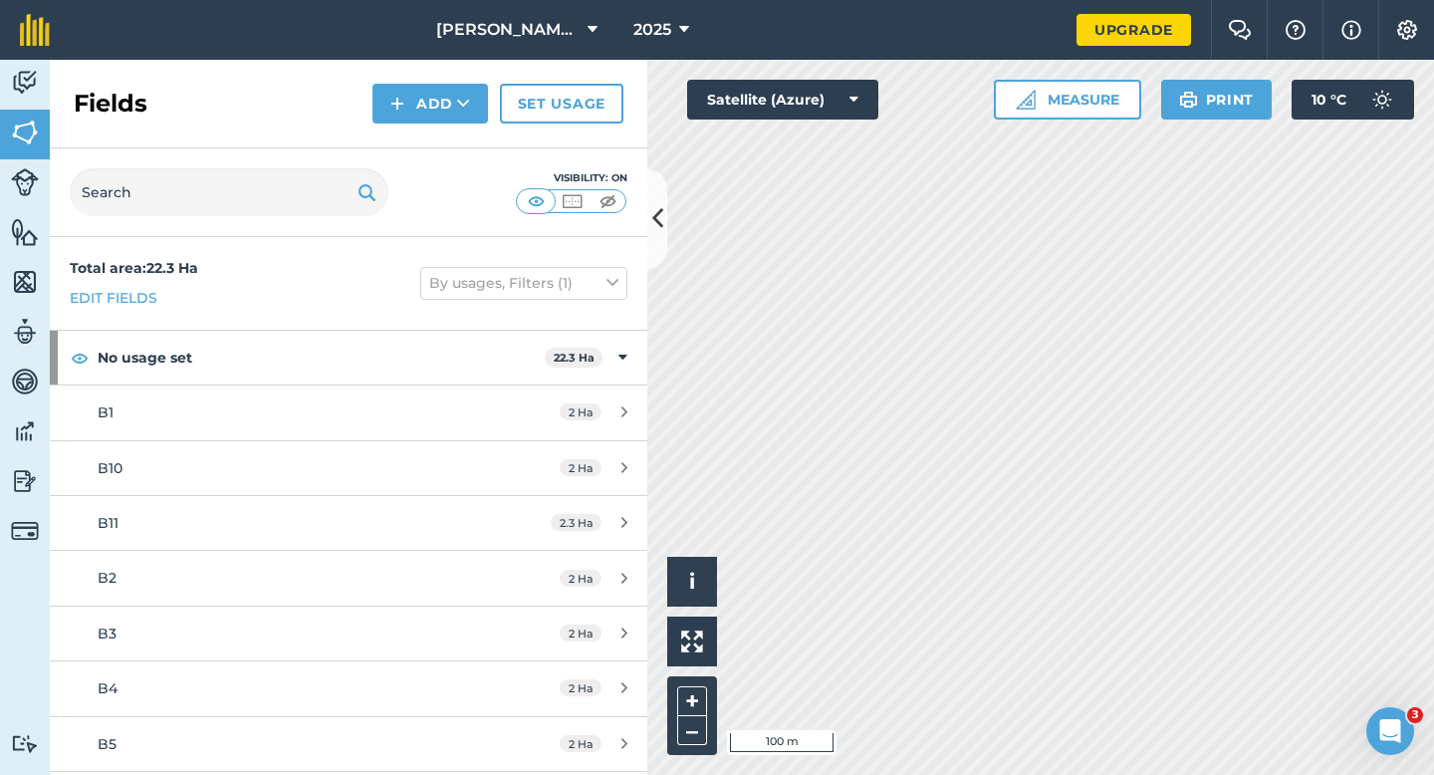
click at [461, 80] on div "Fields Add Set usage" at bounding box center [348, 104] width 597 height 89
click at [461, 104] on icon at bounding box center [463, 104] width 13 height 20
click at [461, 147] on link "Draw" at bounding box center [430, 148] width 110 height 44
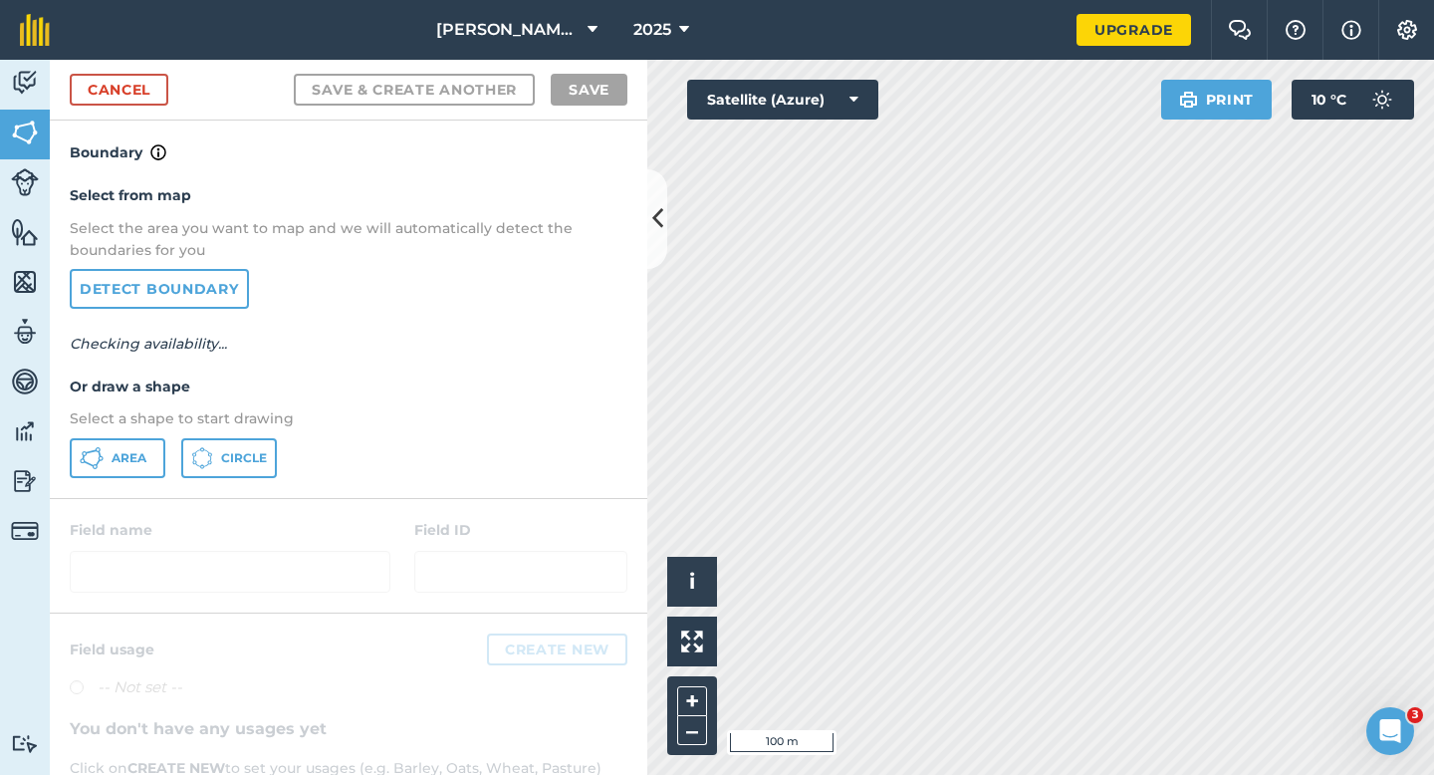
click at [147, 430] on div "Select from map Select the area you want to map and we will automatically detec…" at bounding box center [348, 330] width 597 height 333
click at [147, 446] on button "Area" at bounding box center [118, 458] width 96 height 40
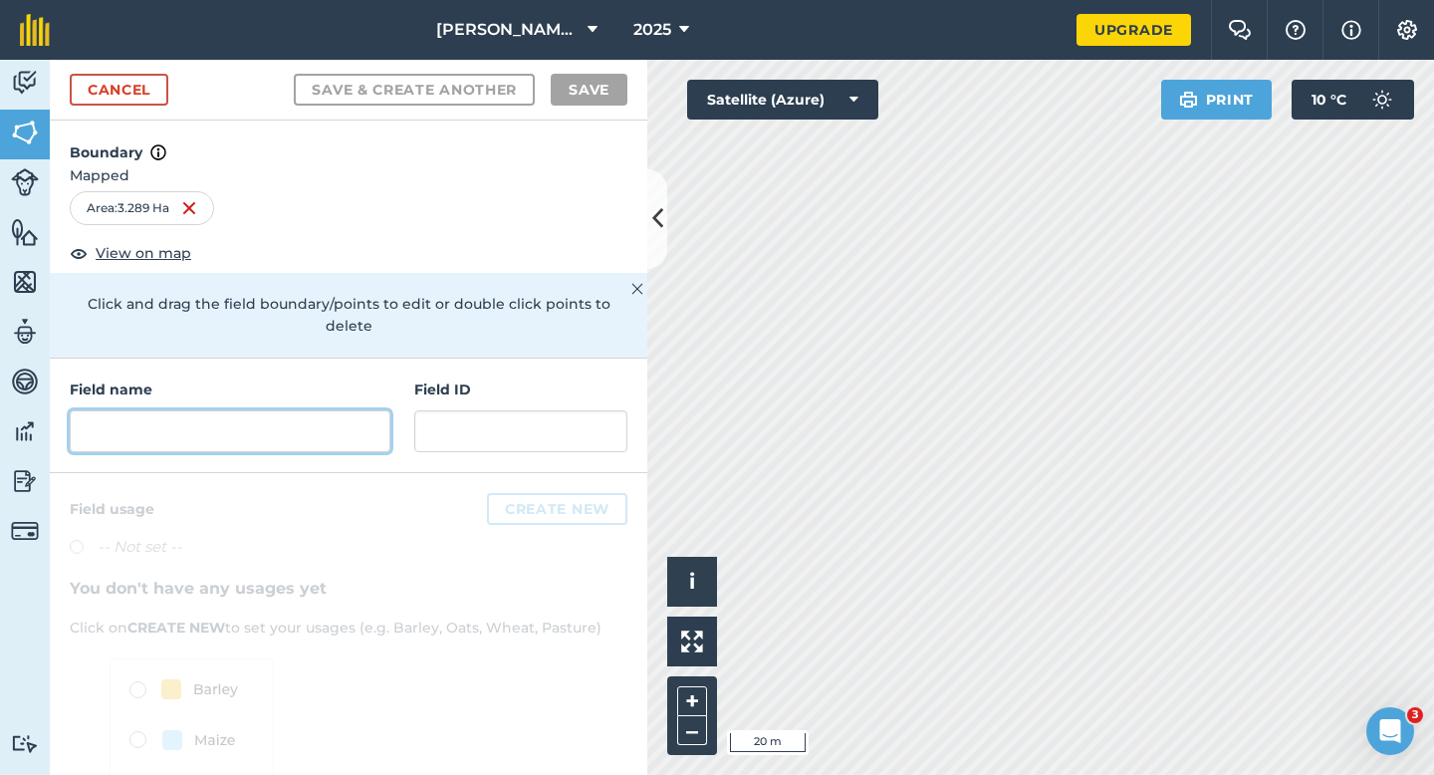
click at [271, 428] on input "text" at bounding box center [230, 431] width 321 height 42
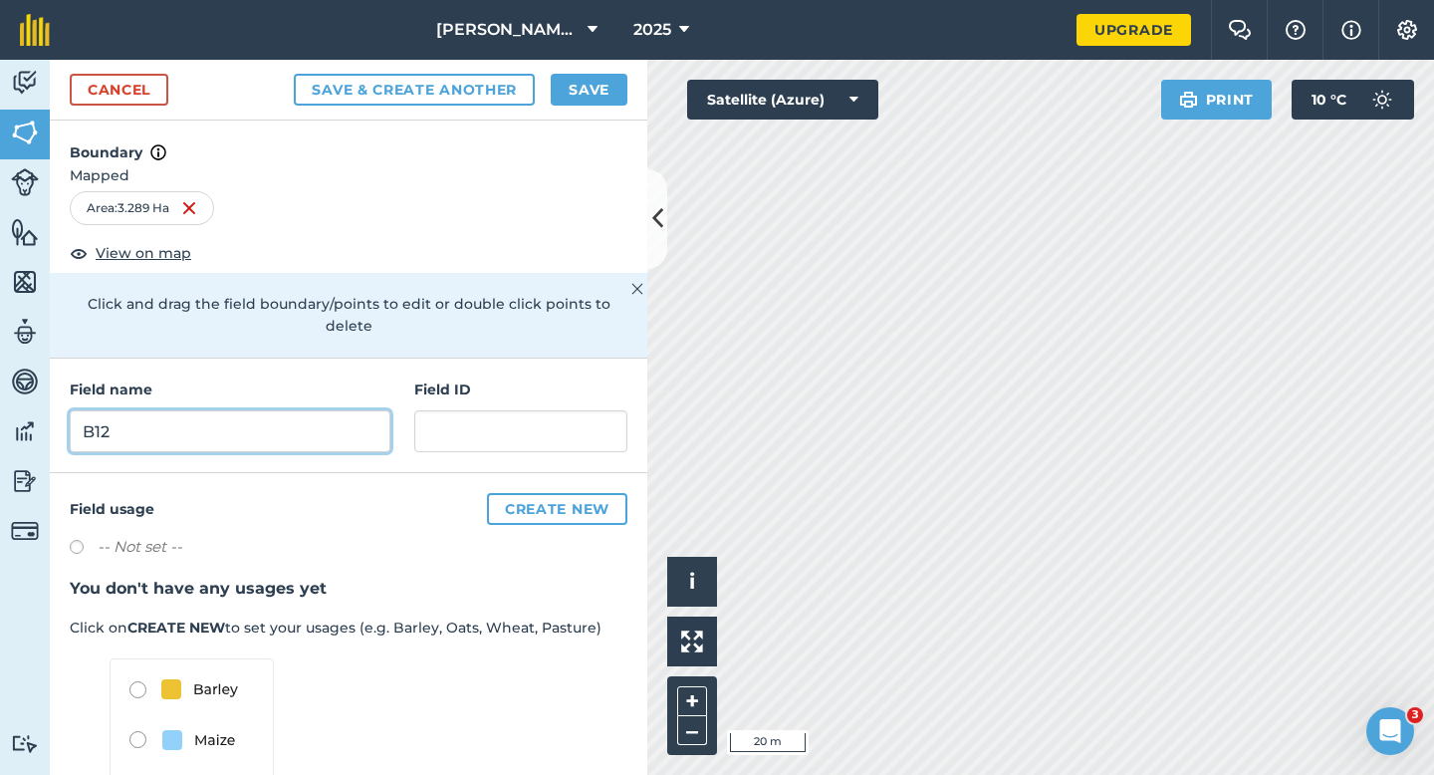
type input "B12"
click at [612, 86] on button "Save" at bounding box center [589, 90] width 77 height 32
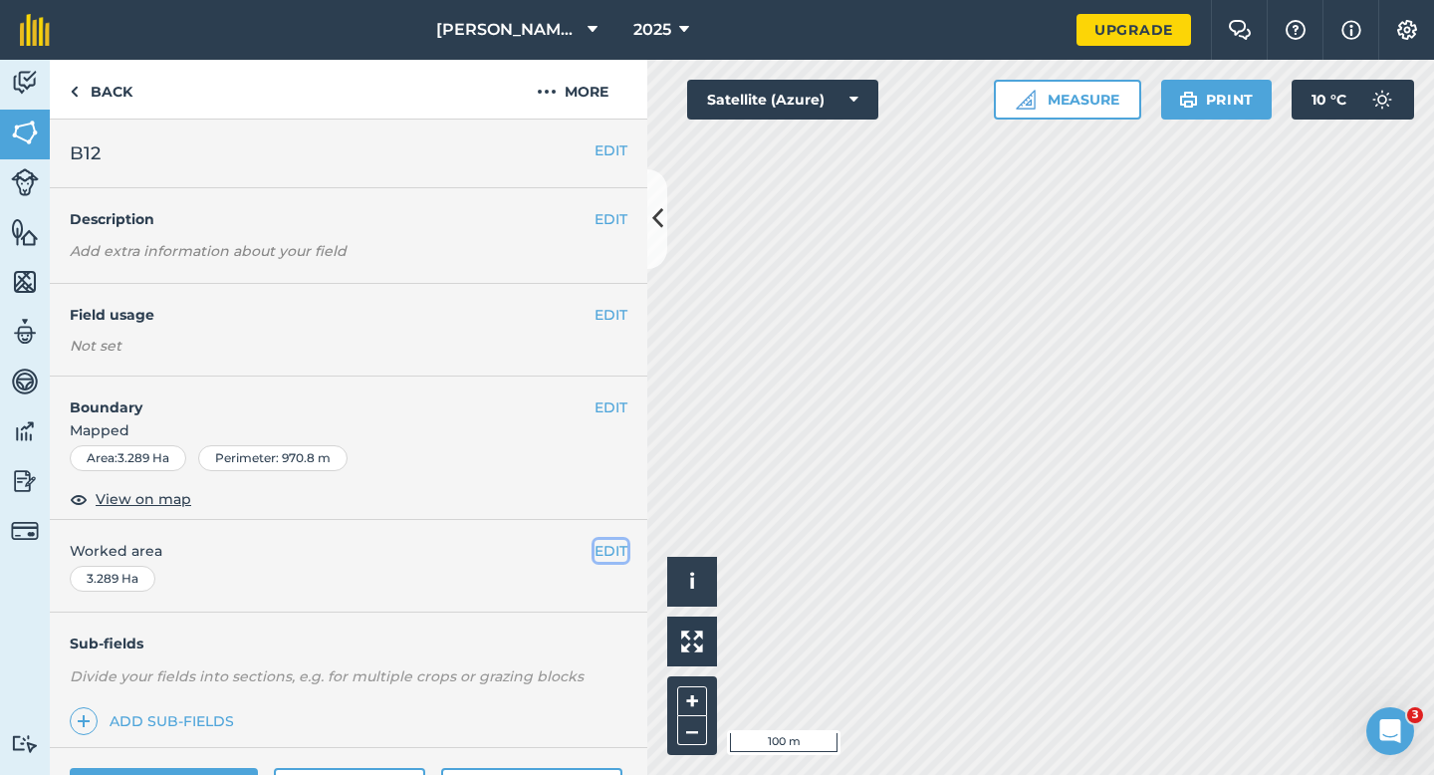
click at [604, 547] on button "EDIT" at bounding box center [610, 551] width 33 height 22
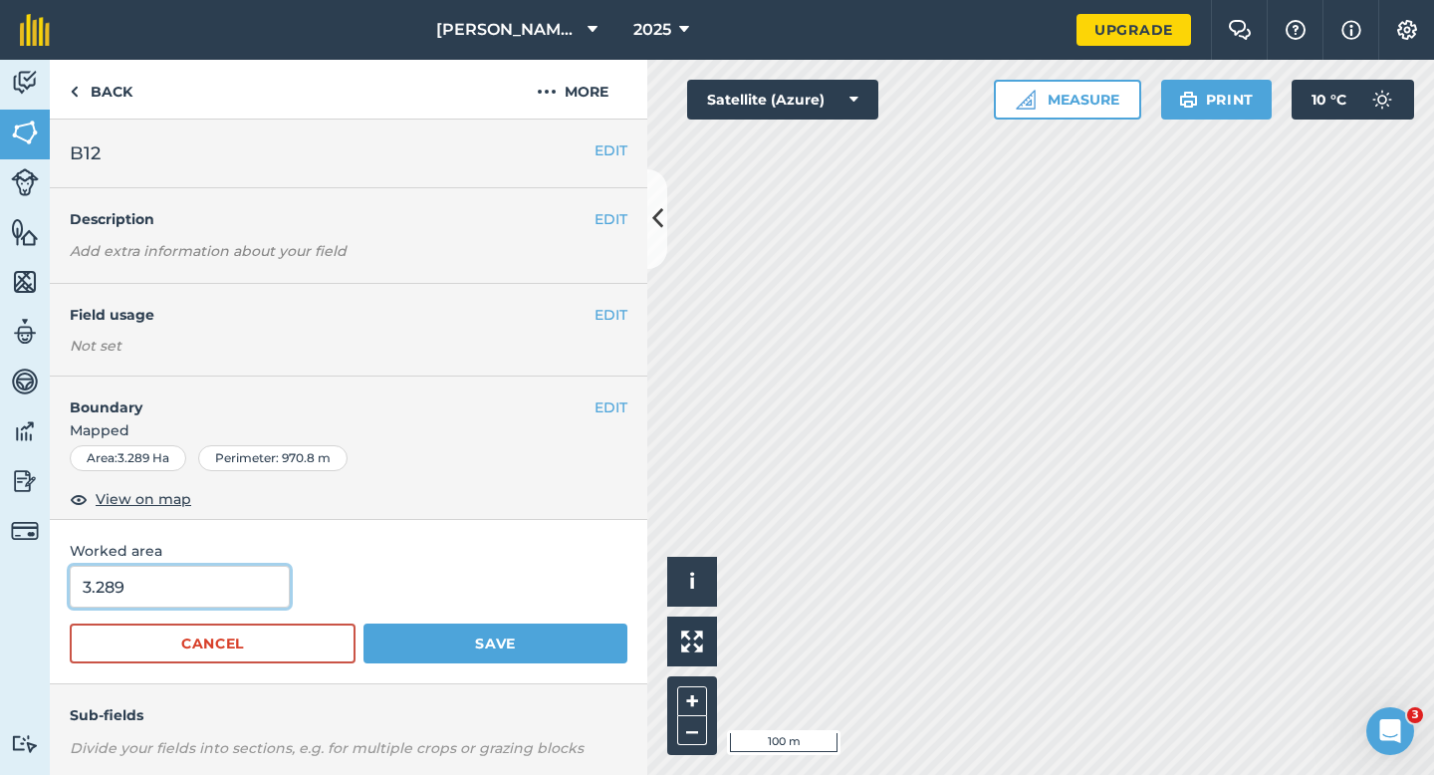
click at [250, 592] on input "3.289" at bounding box center [180, 587] width 220 height 42
type input "3.5"
click at [363, 623] on button "Save" at bounding box center [495, 643] width 264 height 40
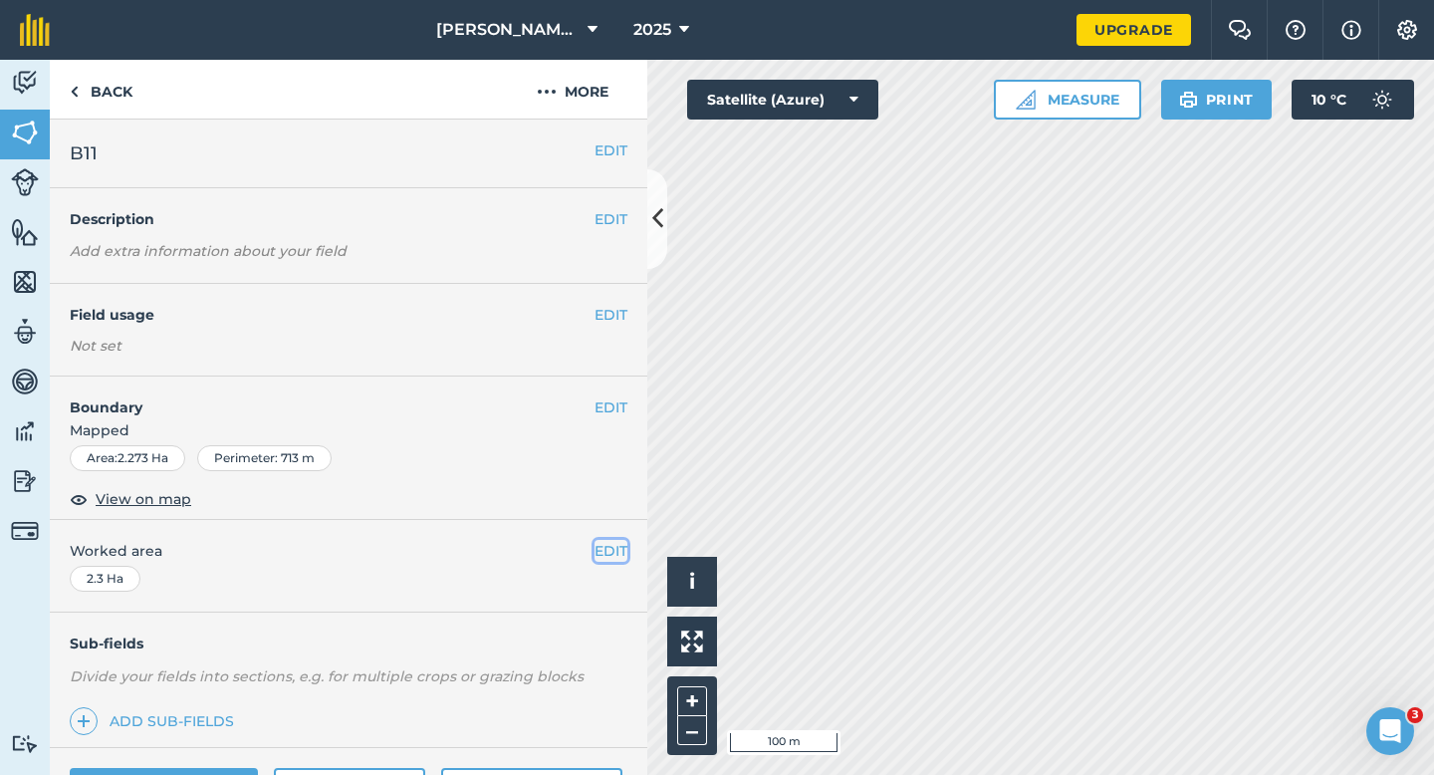
click at [610, 556] on button "EDIT" at bounding box center [610, 551] width 33 height 22
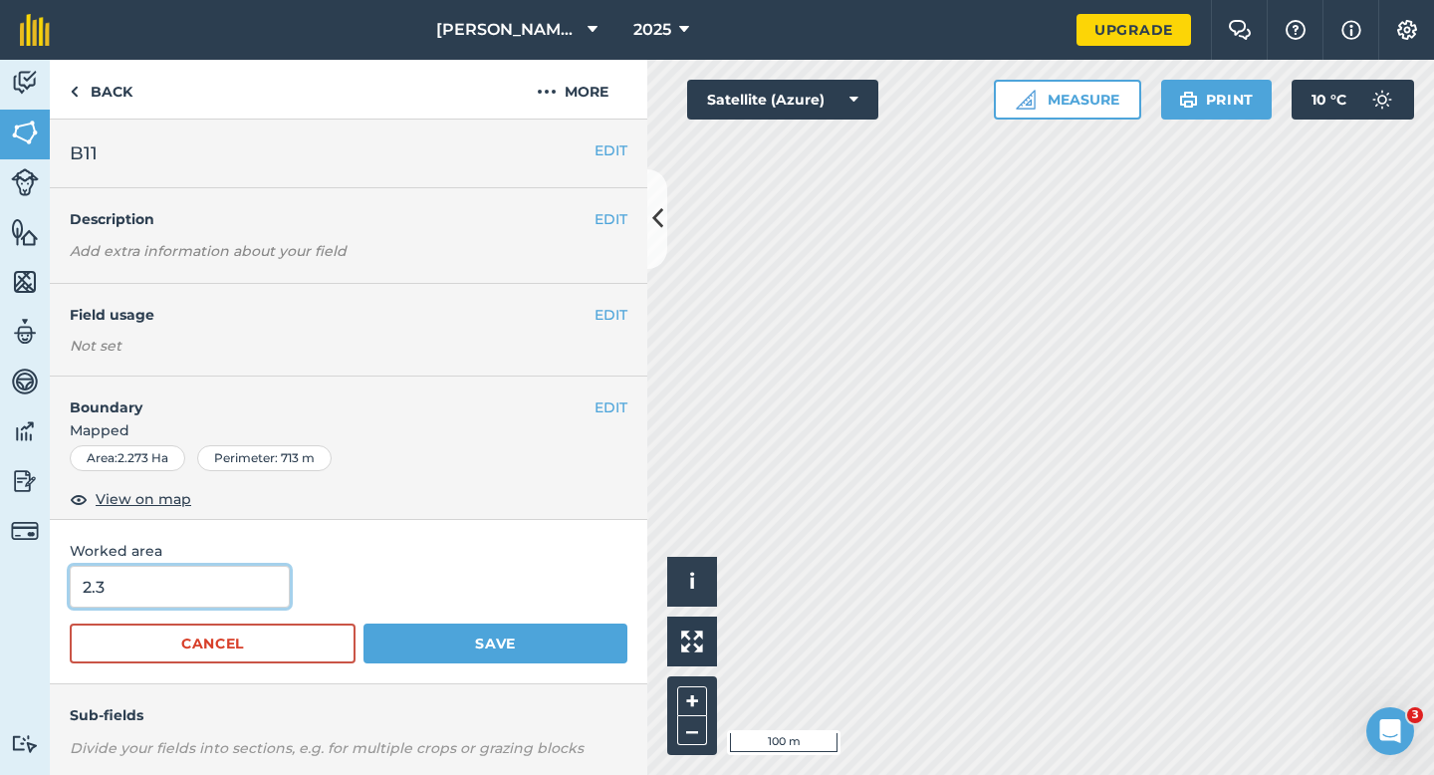
click at [153, 584] on input "2.3" at bounding box center [180, 587] width 220 height 42
type input "2.5"
click at [363, 623] on button "Save" at bounding box center [495, 643] width 264 height 40
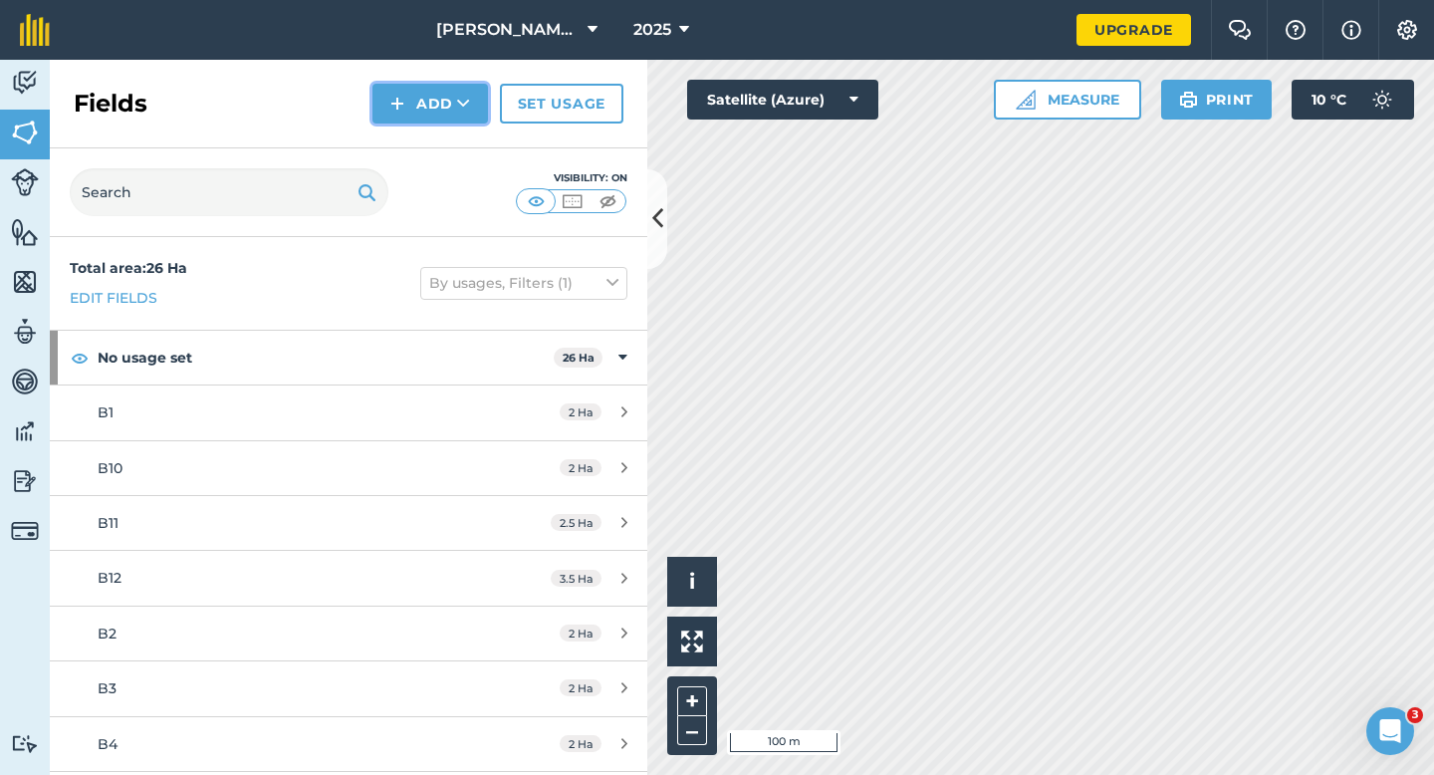
click at [394, 110] on img at bounding box center [397, 104] width 14 height 24
click at [397, 138] on link "Draw" at bounding box center [430, 148] width 110 height 44
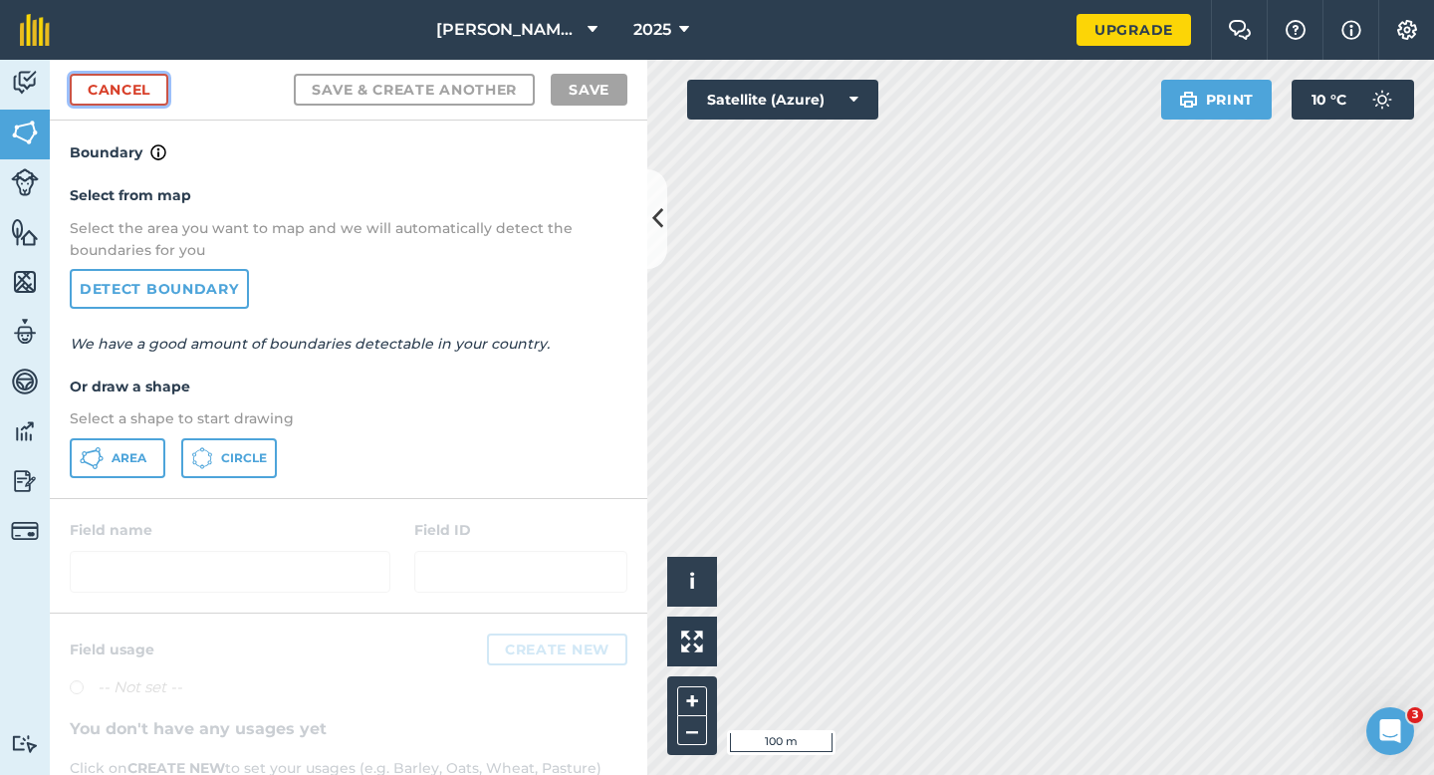
click at [140, 91] on link "Cancel" at bounding box center [119, 90] width 99 height 32
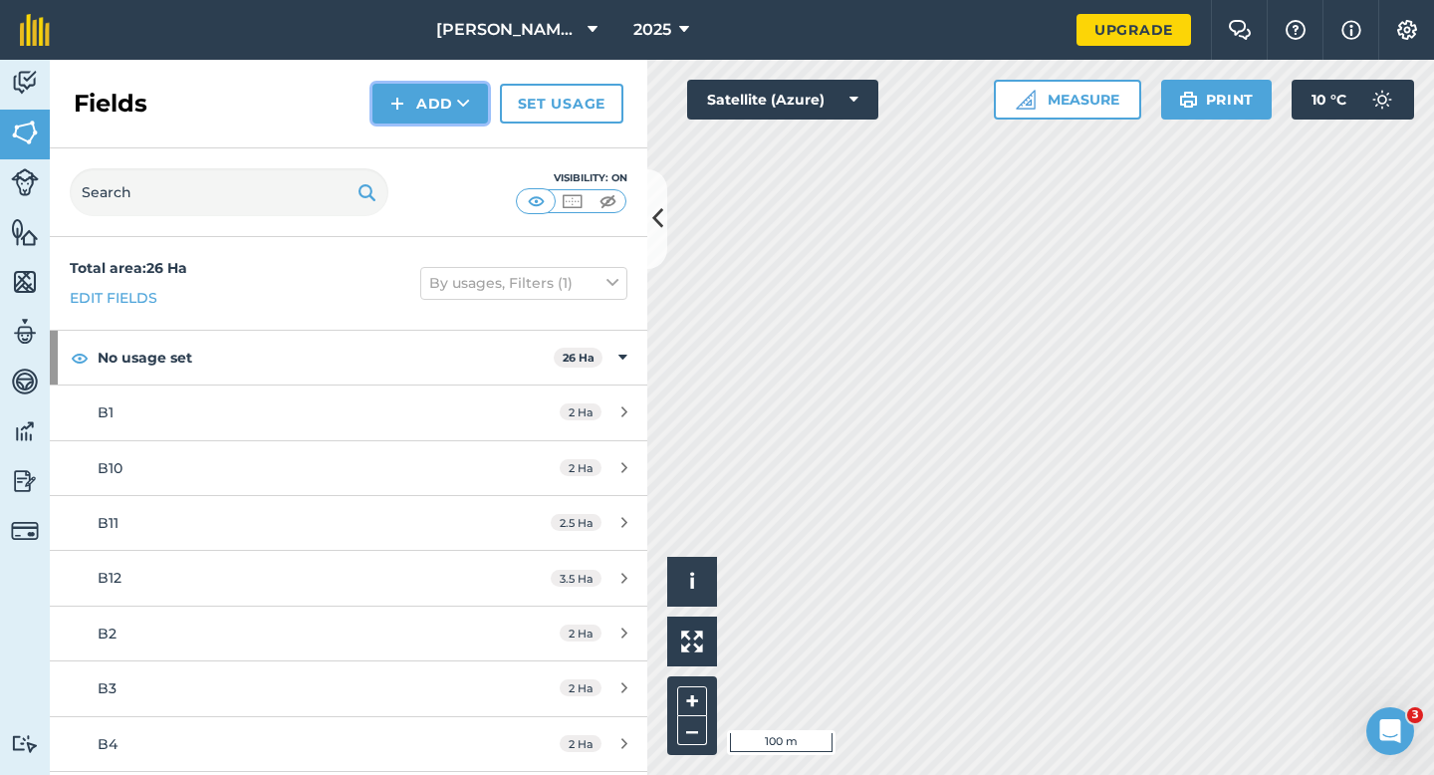
click at [431, 98] on button "Add" at bounding box center [430, 104] width 116 height 40
click at [431, 140] on link "Draw" at bounding box center [430, 148] width 110 height 44
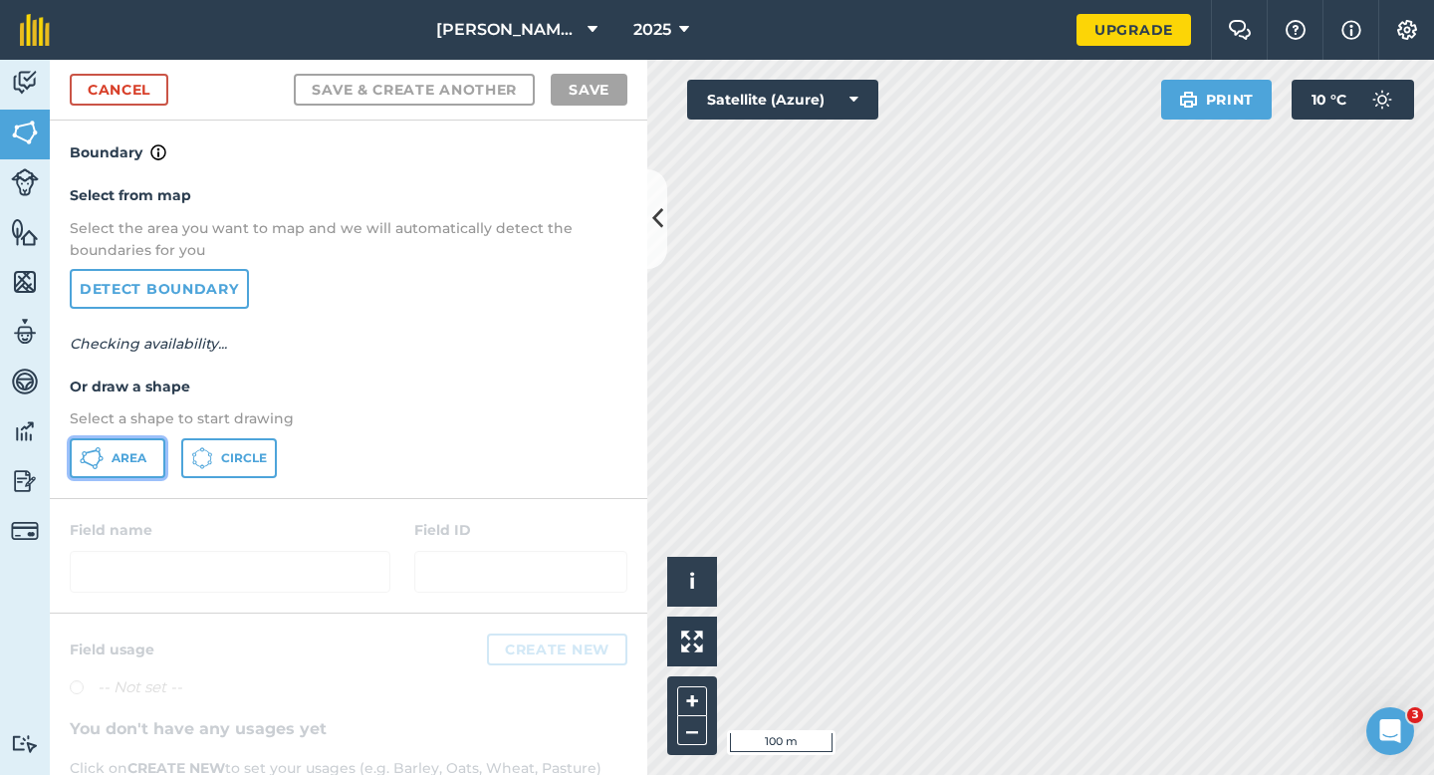
click at [138, 472] on button "Area" at bounding box center [118, 458] width 96 height 40
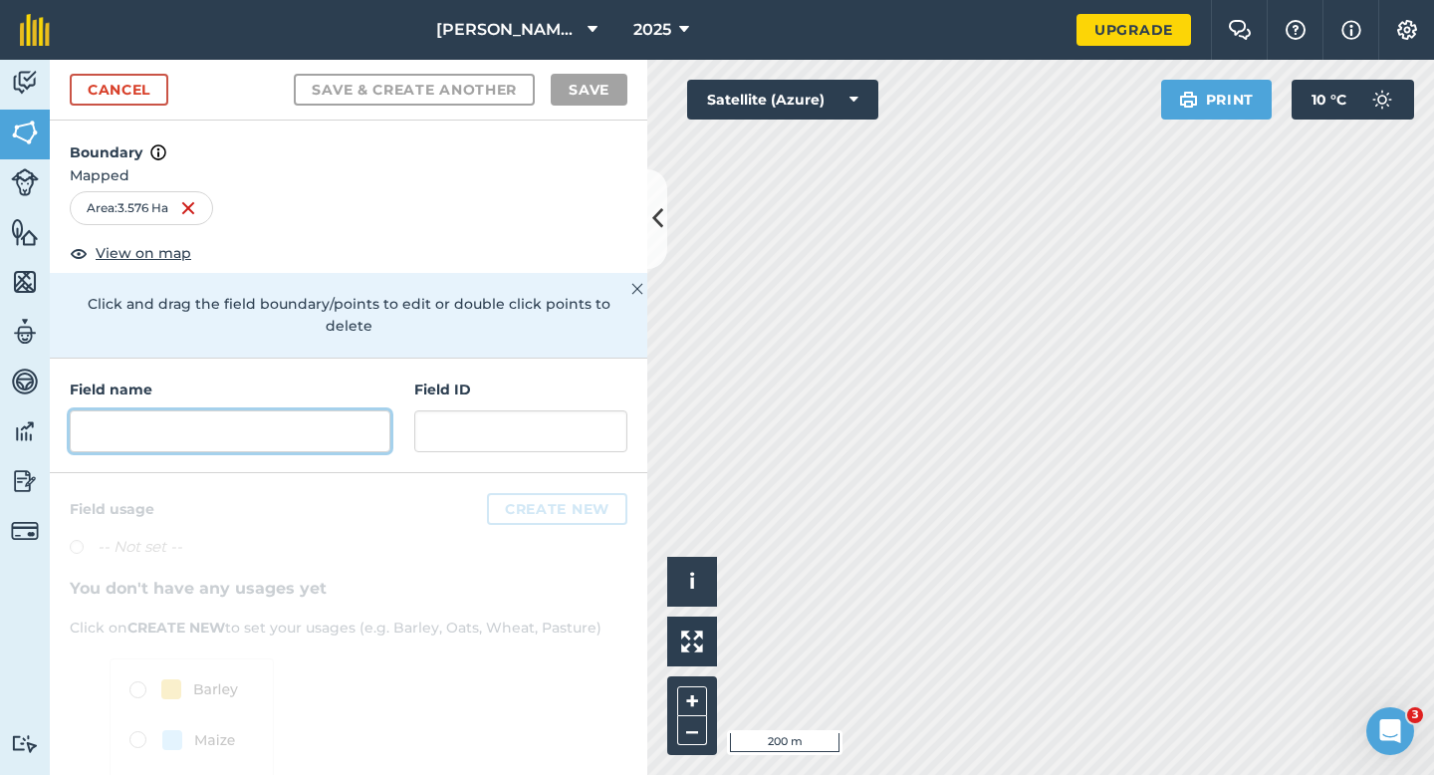
click at [341, 410] on input "text" at bounding box center [230, 431] width 321 height 42
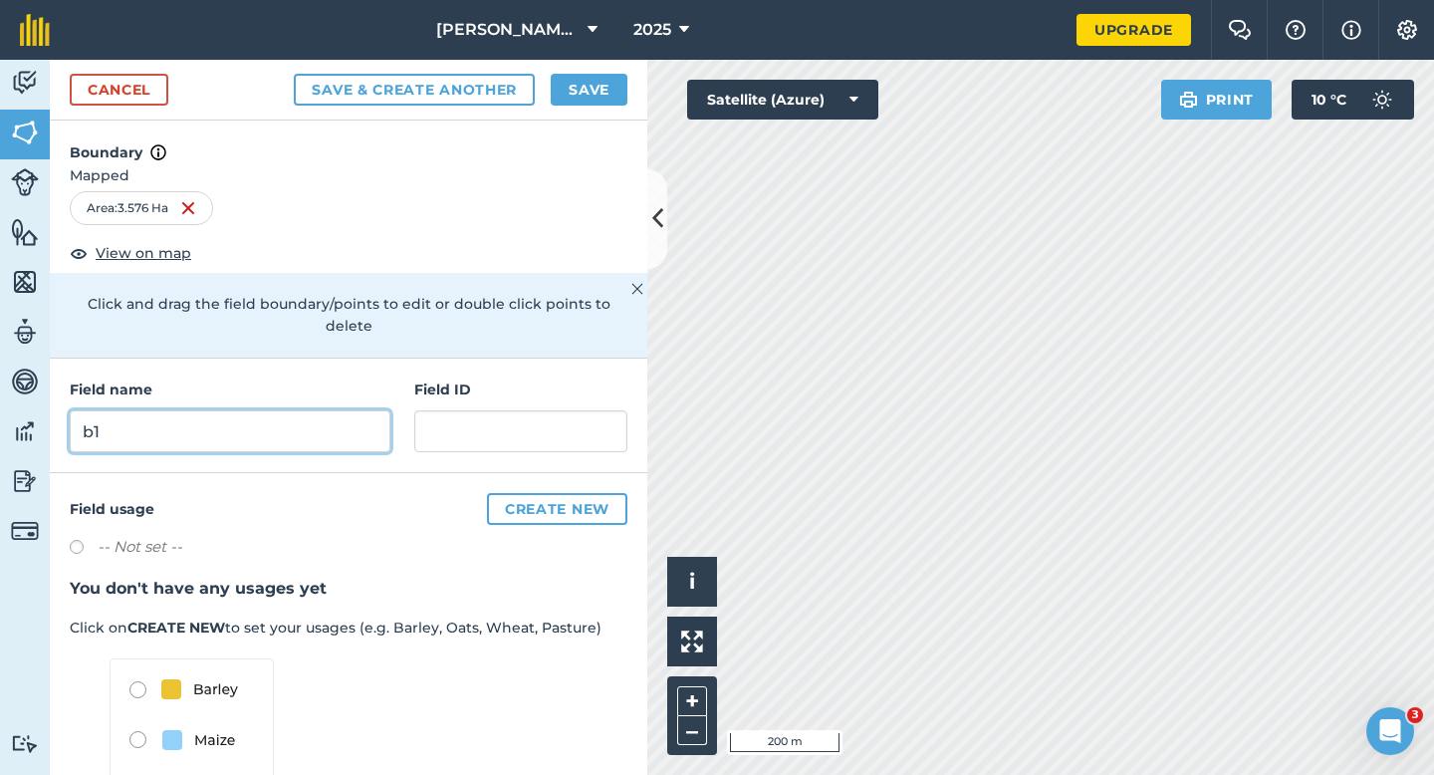
type input "b"
type input "B13"
click at [591, 85] on button "Save" at bounding box center [589, 90] width 77 height 32
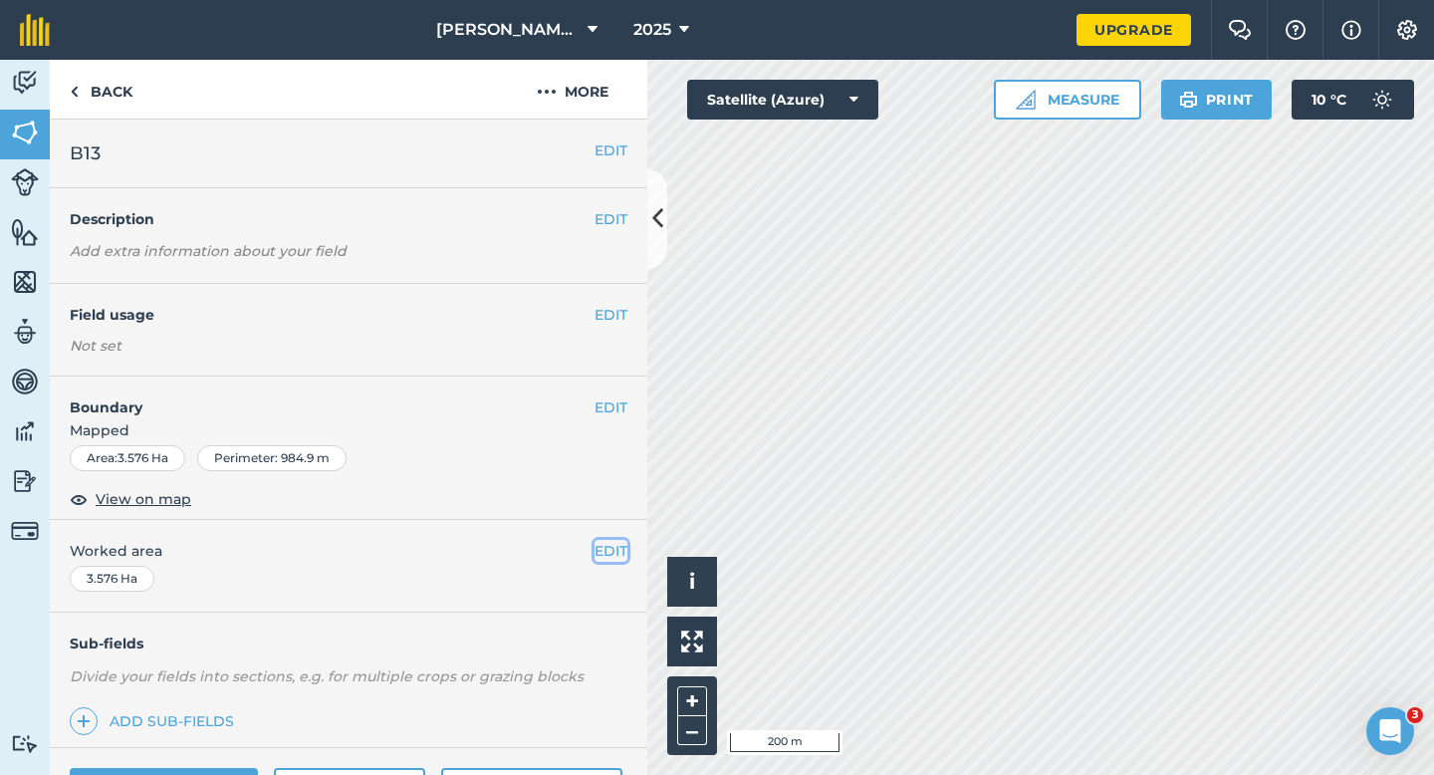
click at [610, 543] on button "EDIT" at bounding box center [610, 551] width 33 height 22
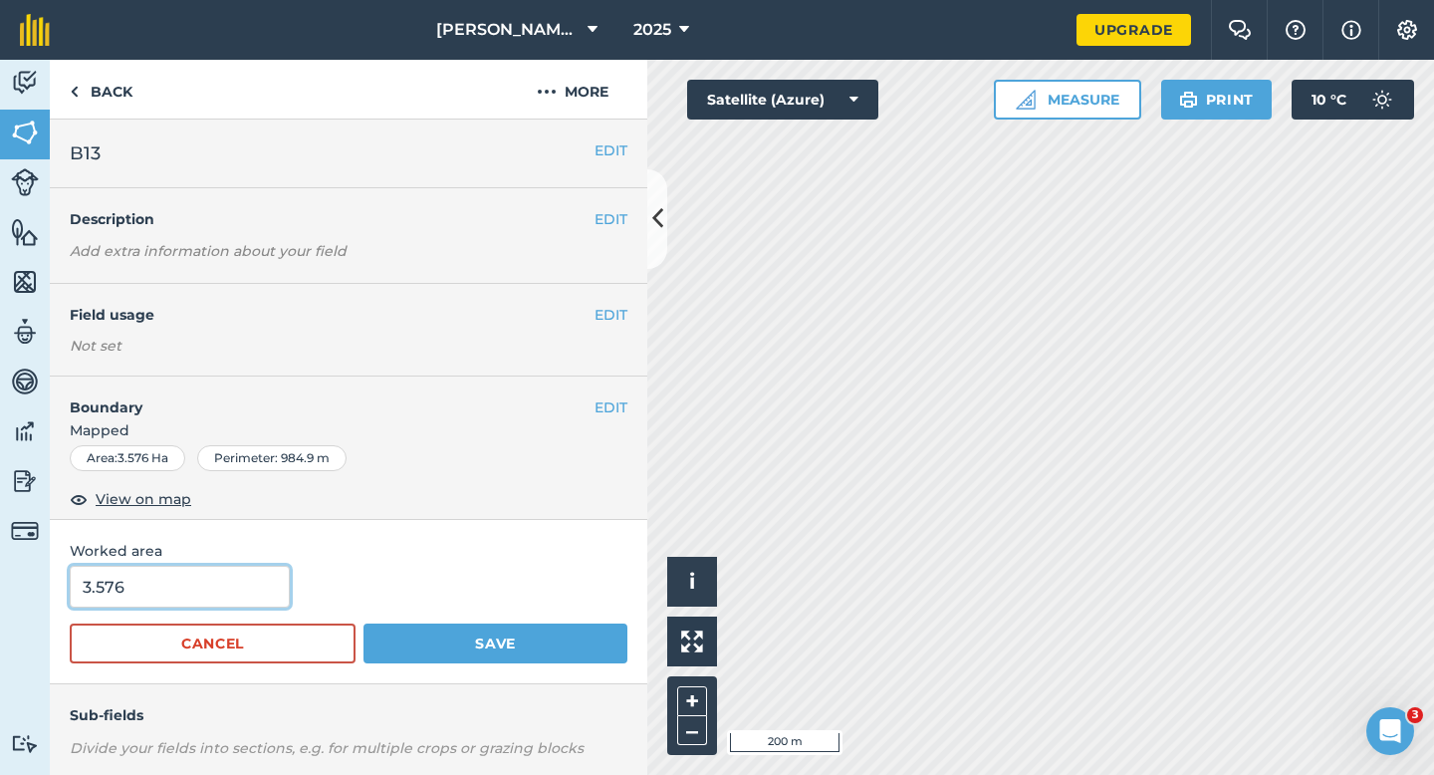
click at [203, 604] on input "3.576" at bounding box center [180, 587] width 220 height 42
type input "3.5"
click at [363, 623] on button "Save" at bounding box center [495, 643] width 264 height 40
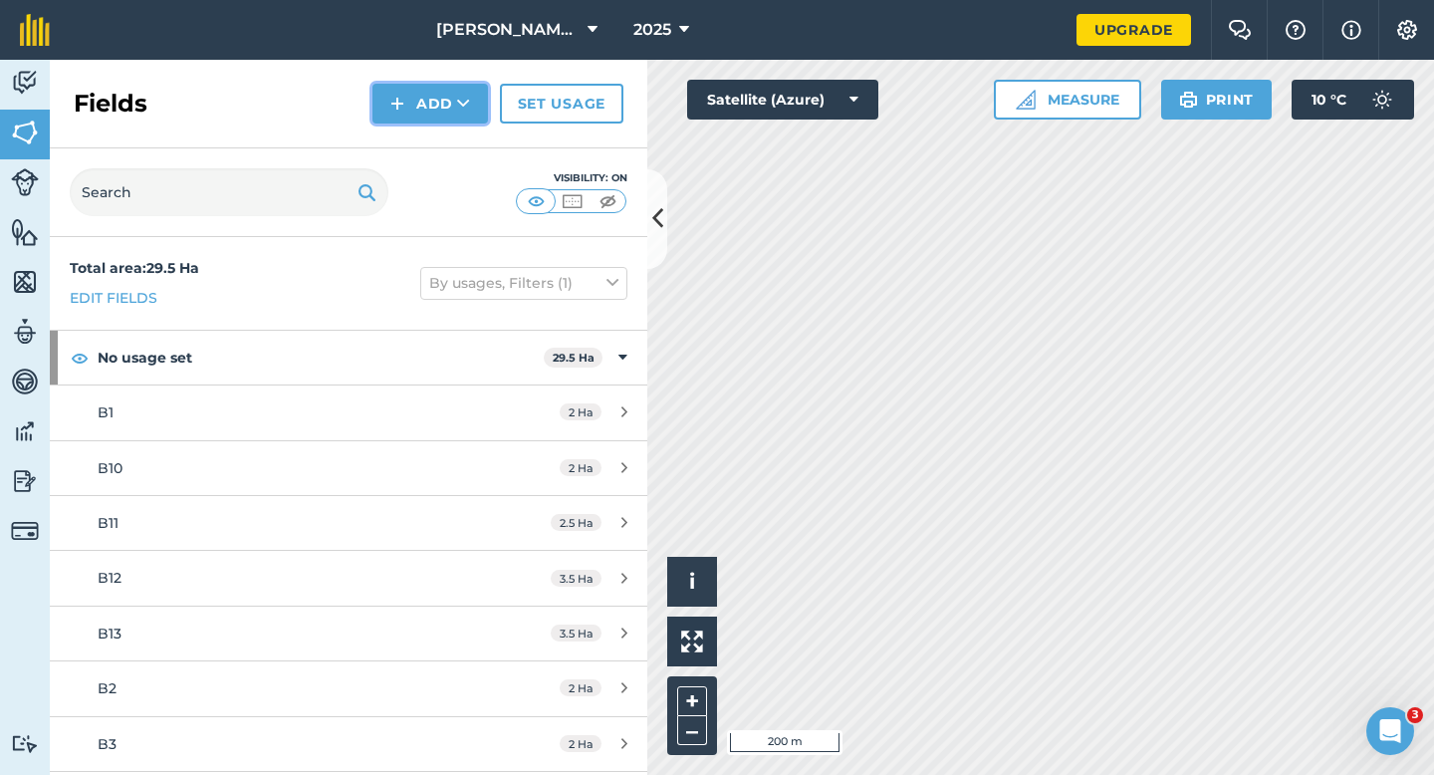
click at [443, 118] on button "Add" at bounding box center [430, 104] width 116 height 40
click at [443, 159] on link "Draw" at bounding box center [430, 148] width 110 height 44
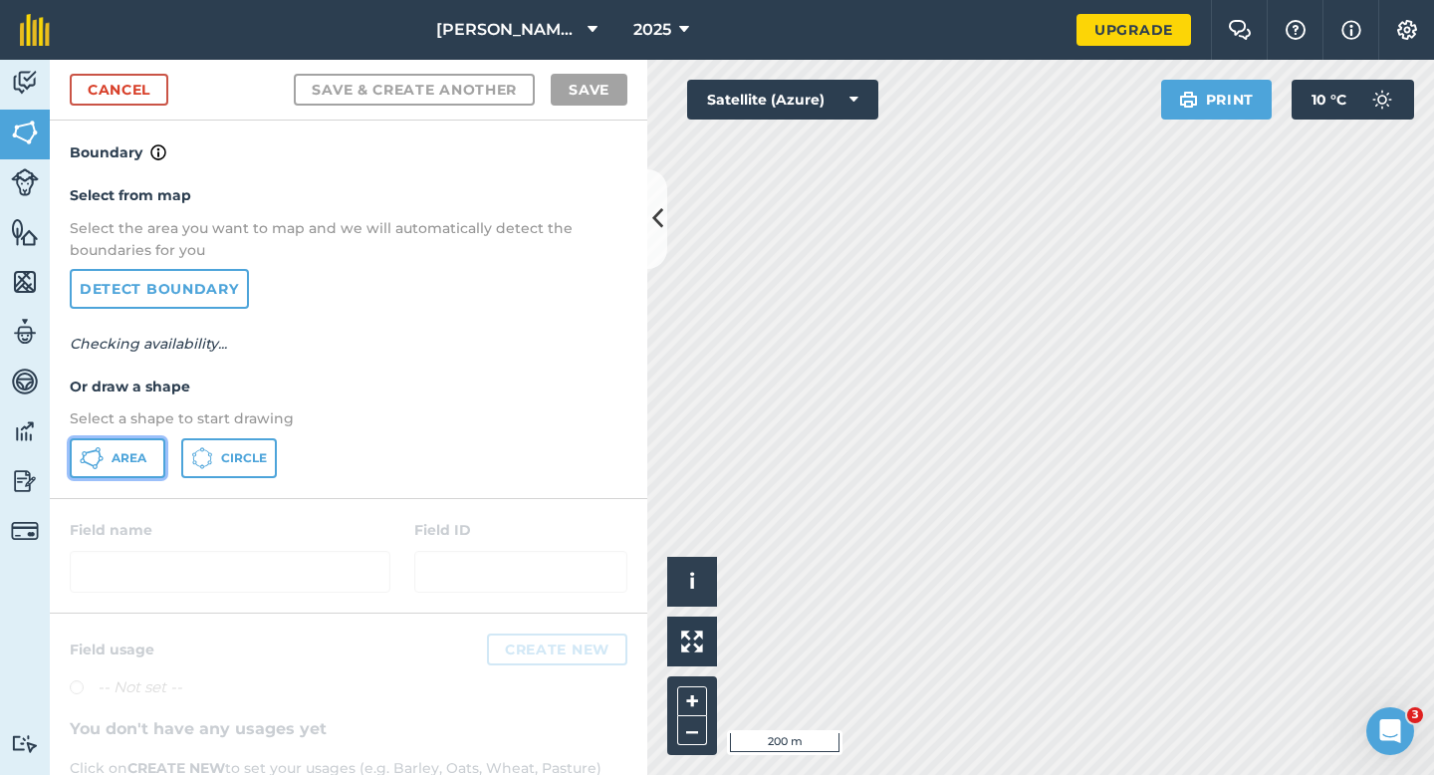
click at [149, 445] on button "Area" at bounding box center [118, 458] width 96 height 40
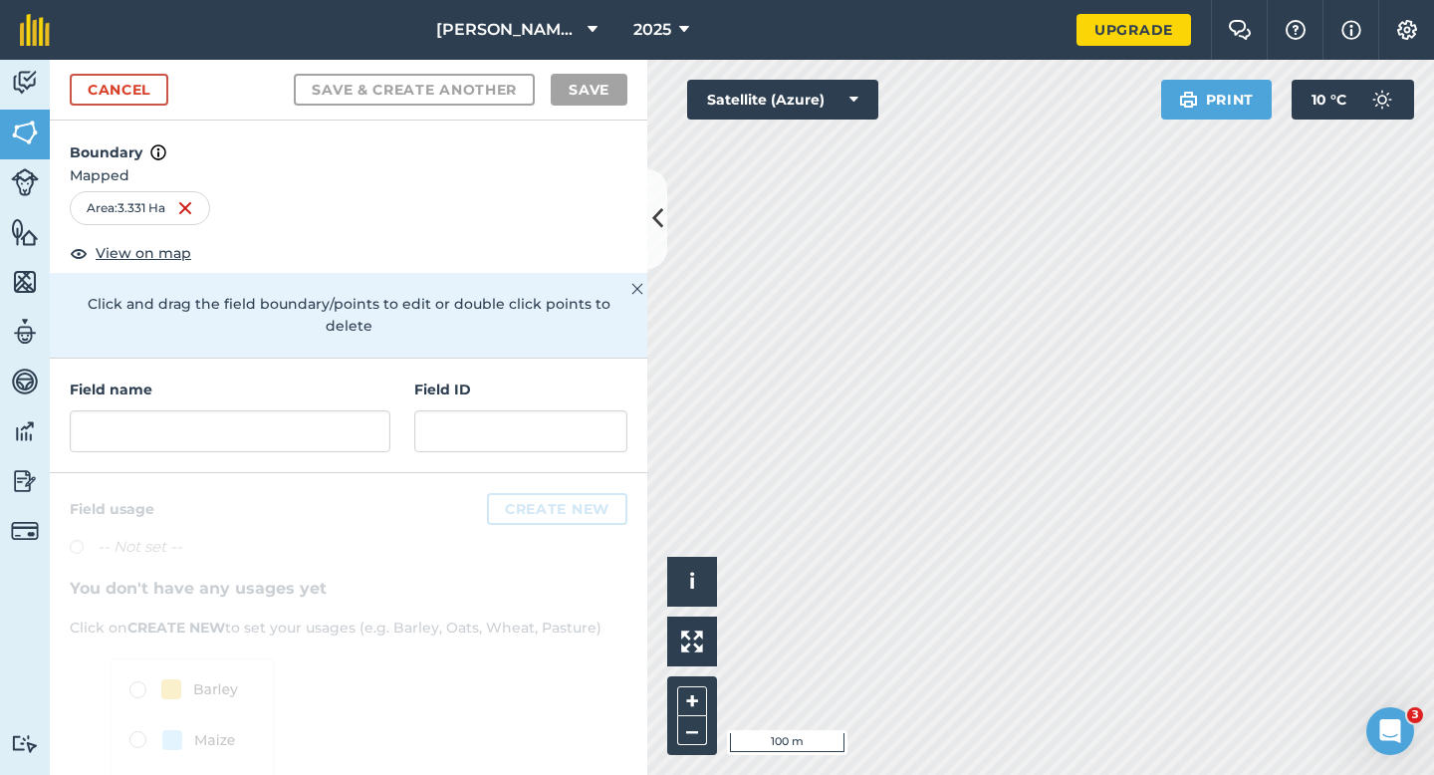
click at [269, 378] on h4 "Field name" at bounding box center [230, 389] width 321 height 22
click at [280, 410] on input "text" at bounding box center [230, 431] width 321 height 42
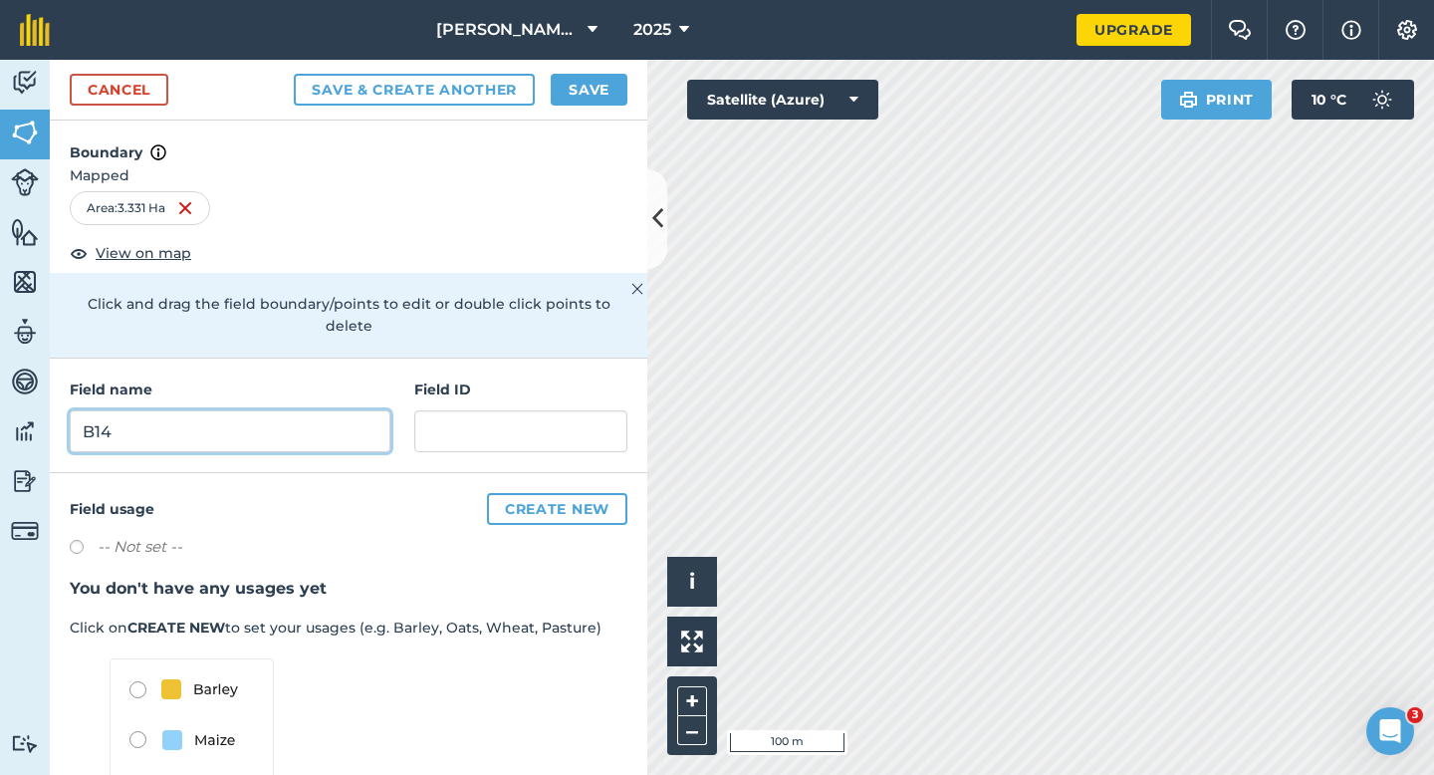
type input "B14"
click at [611, 121] on h4 "Boundary" at bounding box center [348, 142] width 597 height 44
click at [611, 97] on button "Save" at bounding box center [589, 90] width 77 height 32
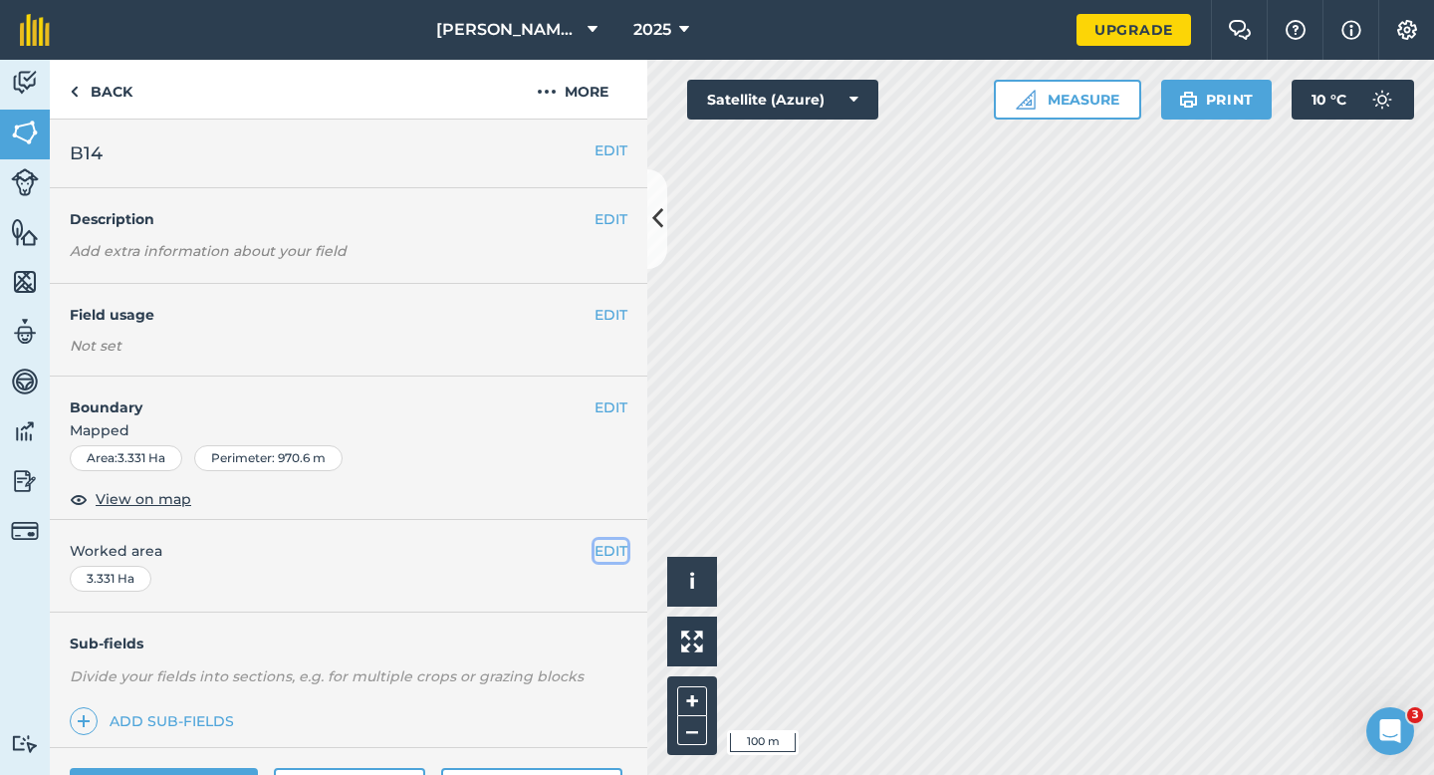
click at [599, 549] on button "EDIT" at bounding box center [610, 551] width 33 height 22
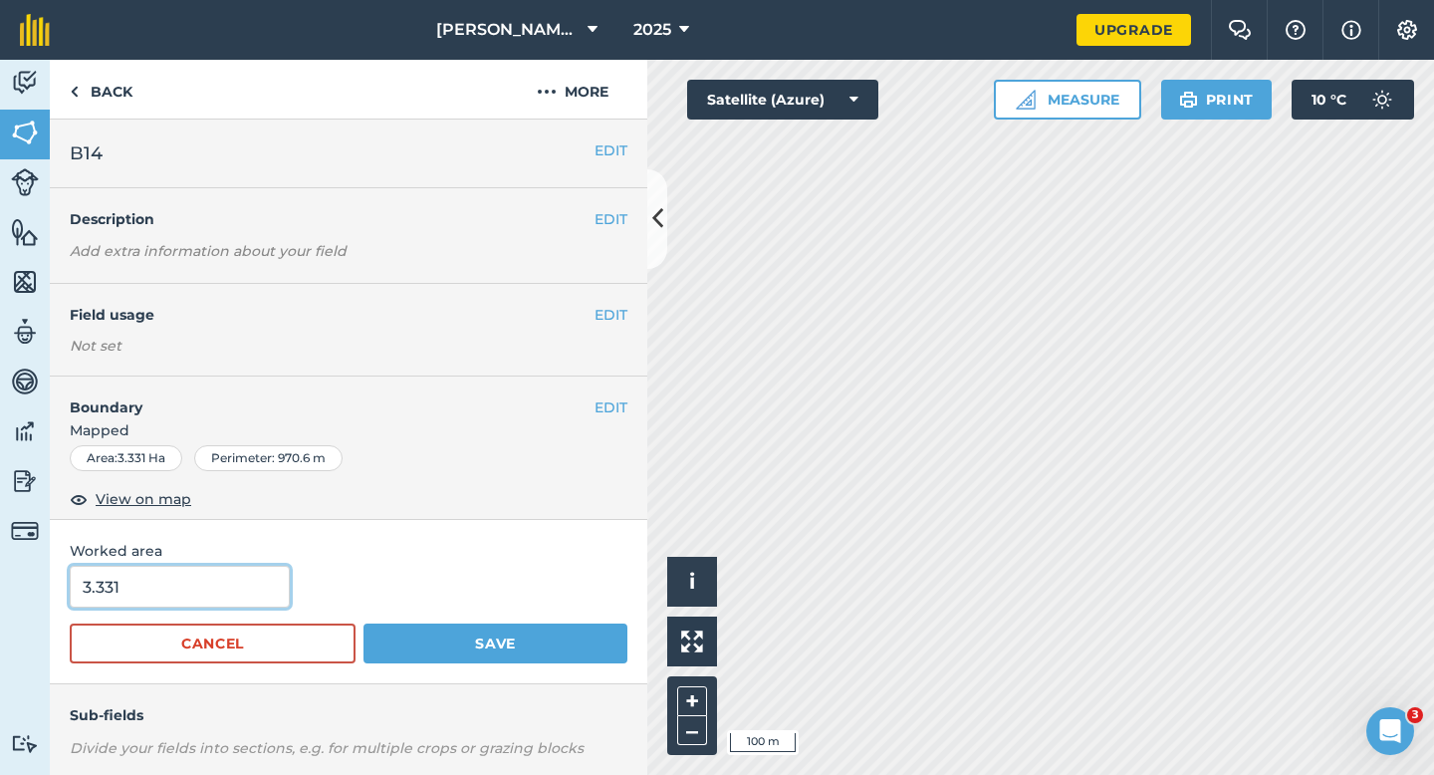
click at [249, 569] on input "3.331" at bounding box center [180, 587] width 220 height 42
click at [249, 592] on input "3.331" at bounding box center [180, 587] width 220 height 42
type input "3.5"
click at [363, 623] on button "Save" at bounding box center [495, 643] width 264 height 40
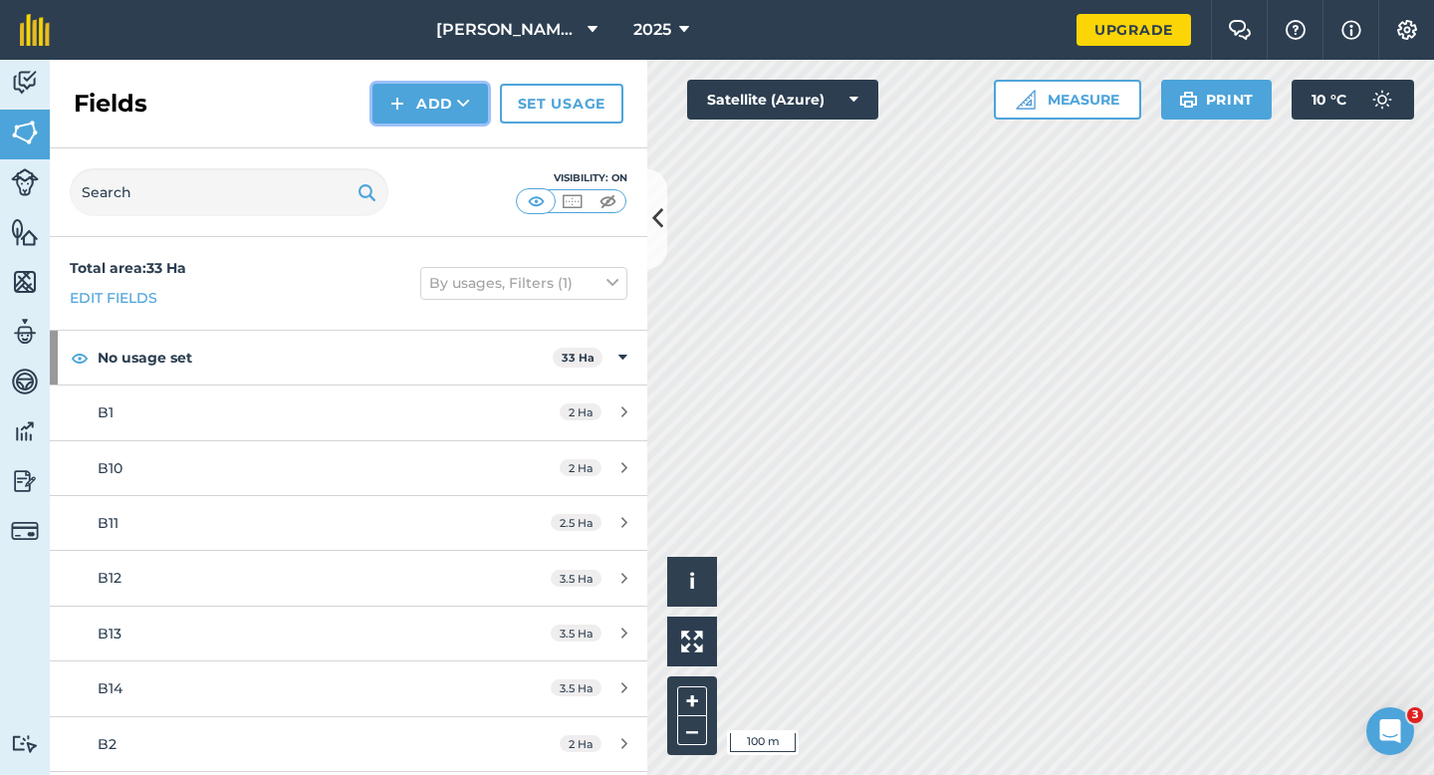
click at [395, 112] on img at bounding box center [397, 104] width 14 height 24
click at [407, 144] on link "Draw" at bounding box center [430, 148] width 110 height 44
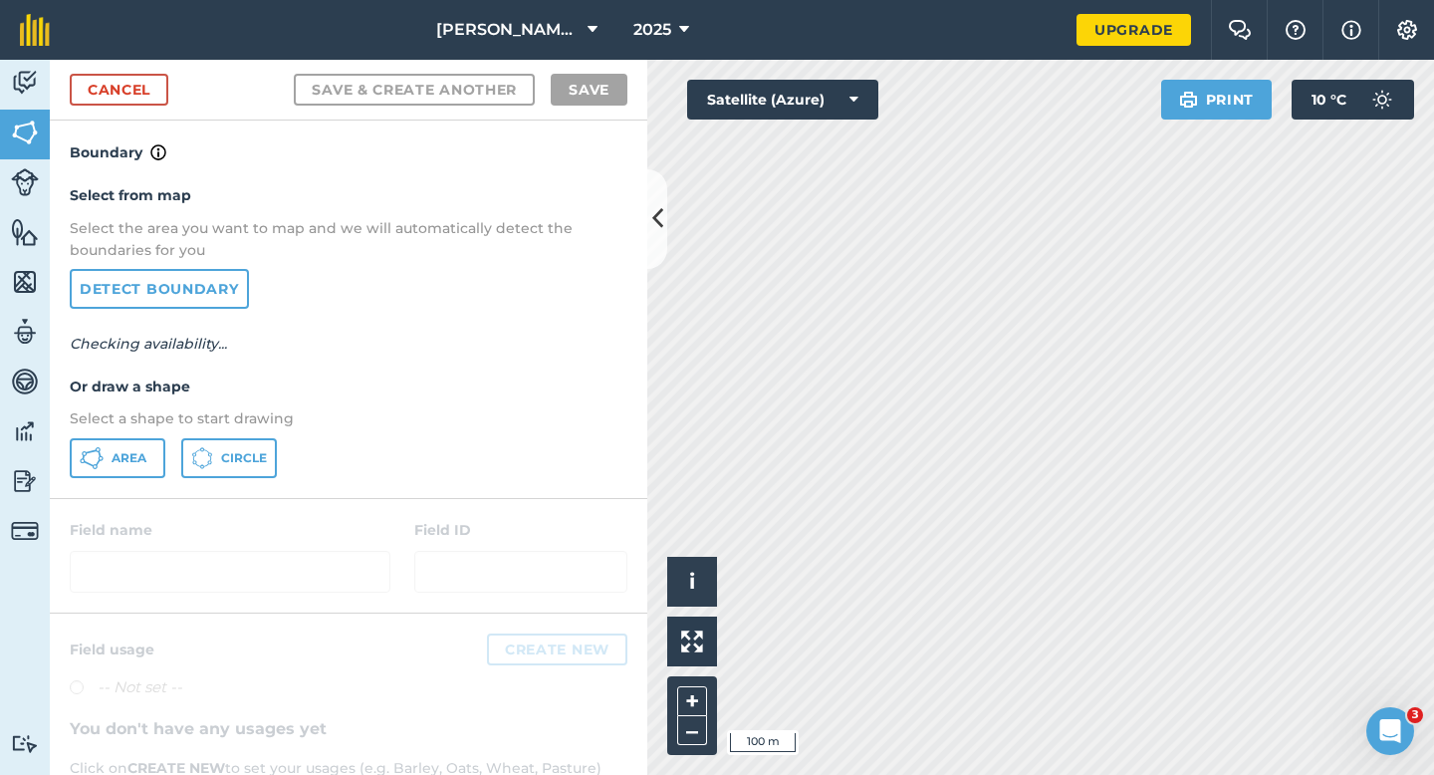
click at [150, 481] on div "Select from map Select the area you want to map and we will automatically detec…" at bounding box center [348, 330] width 597 height 333
click at [149, 475] on button "Area" at bounding box center [118, 458] width 96 height 40
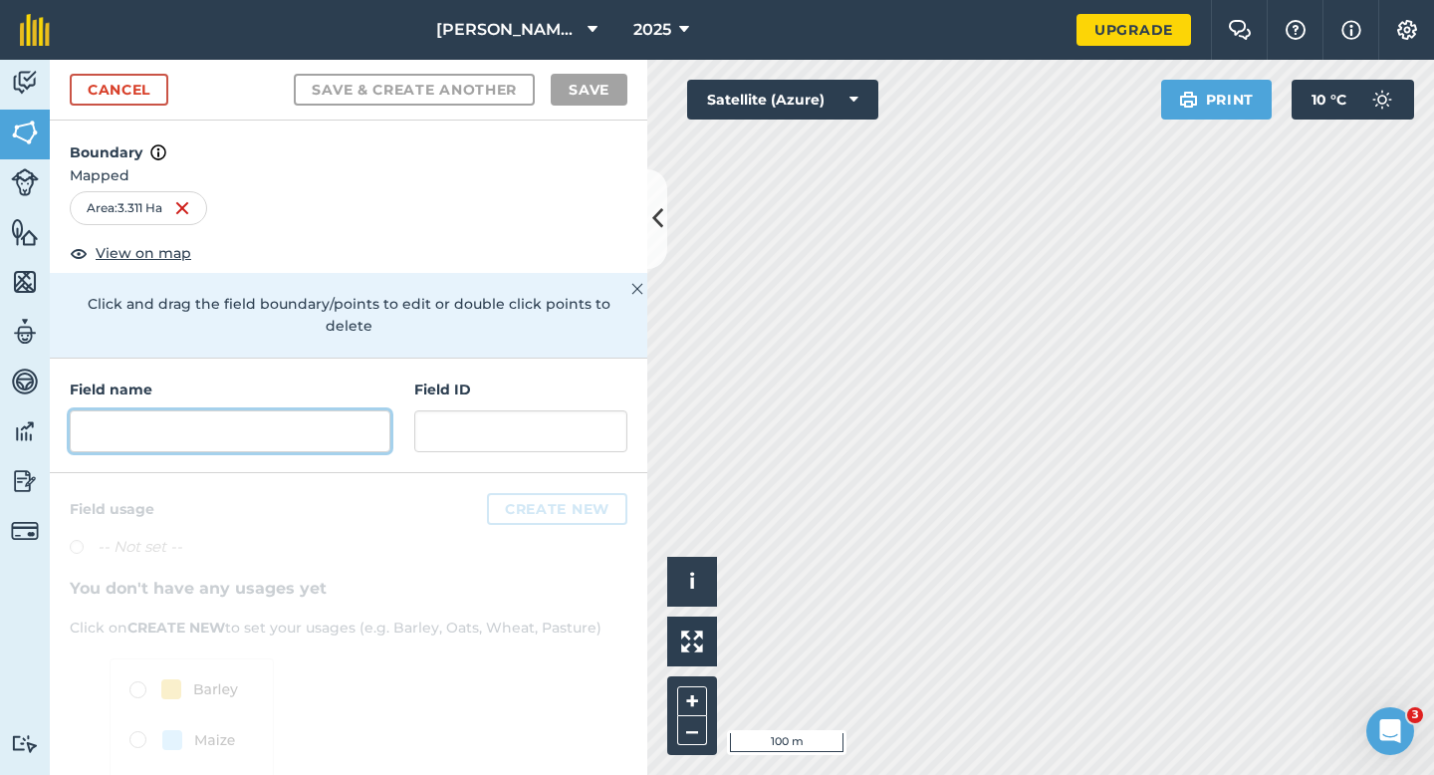
click at [364, 410] on input "text" at bounding box center [230, 431] width 321 height 42
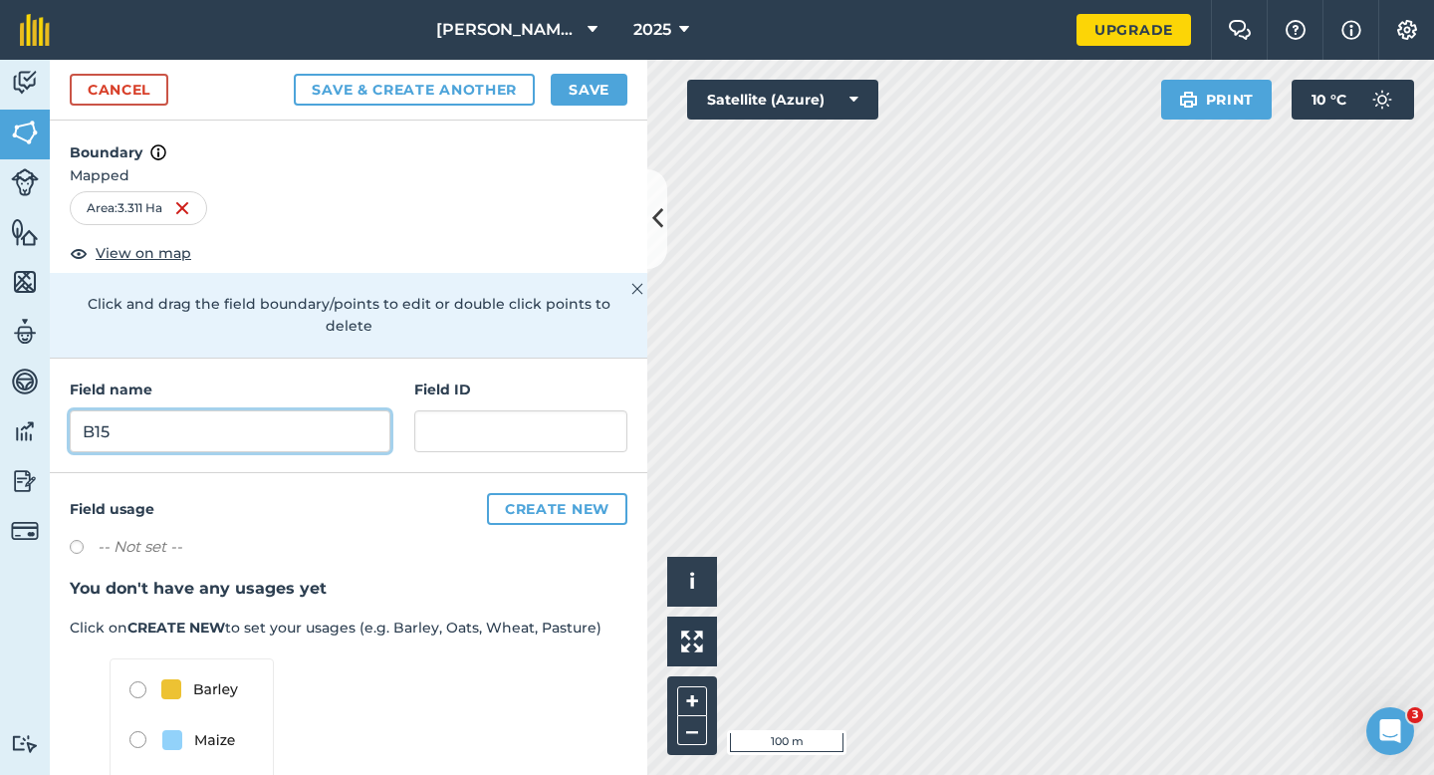
type input "B15"
click at [565, 103] on button "Save" at bounding box center [589, 90] width 77 height 32
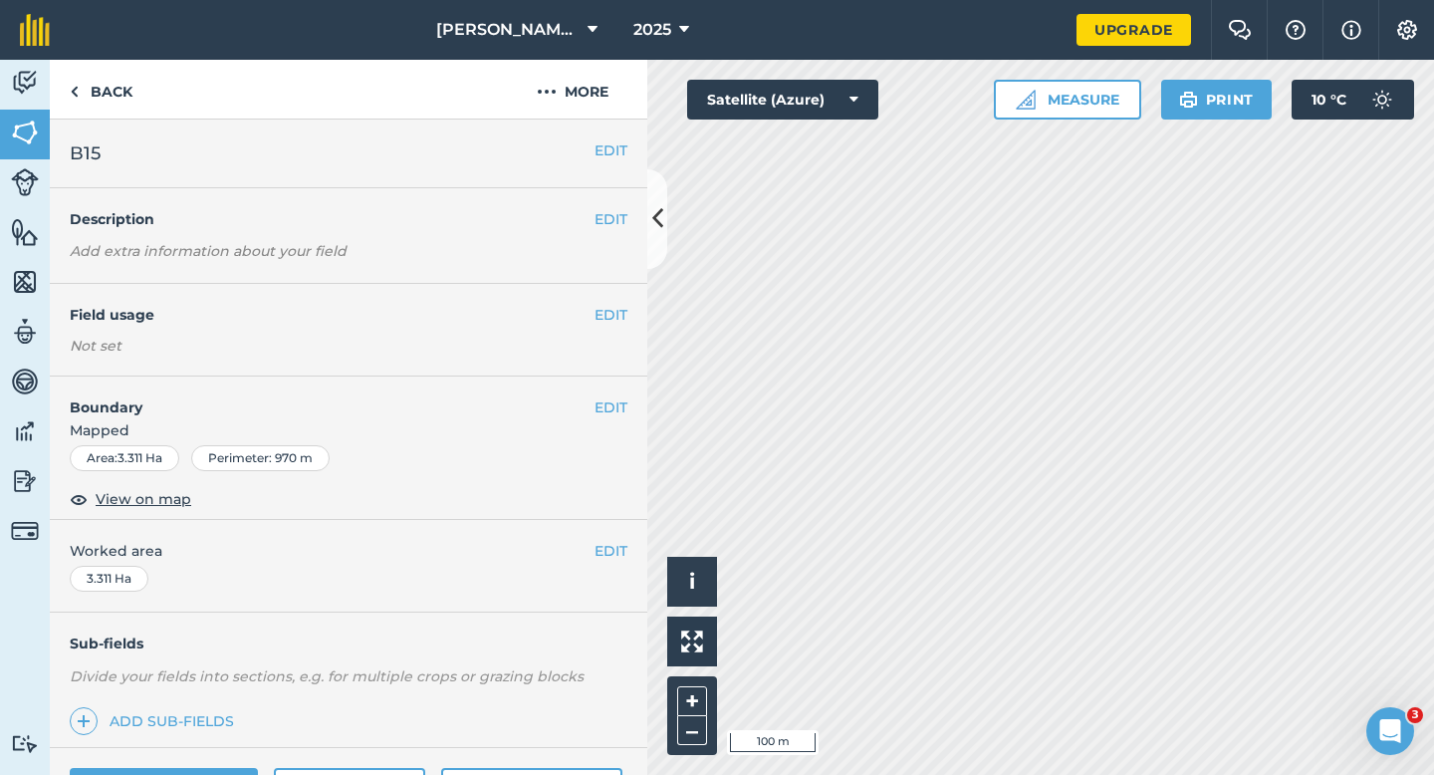
click at [594, 564] on div "EDIT Worked area 3.311 Ha" at bounding box center [348, 566] width 597 height 93
click at [605, 557] on button "EDIT" at bounding box center [610, 551] width 33 height 22
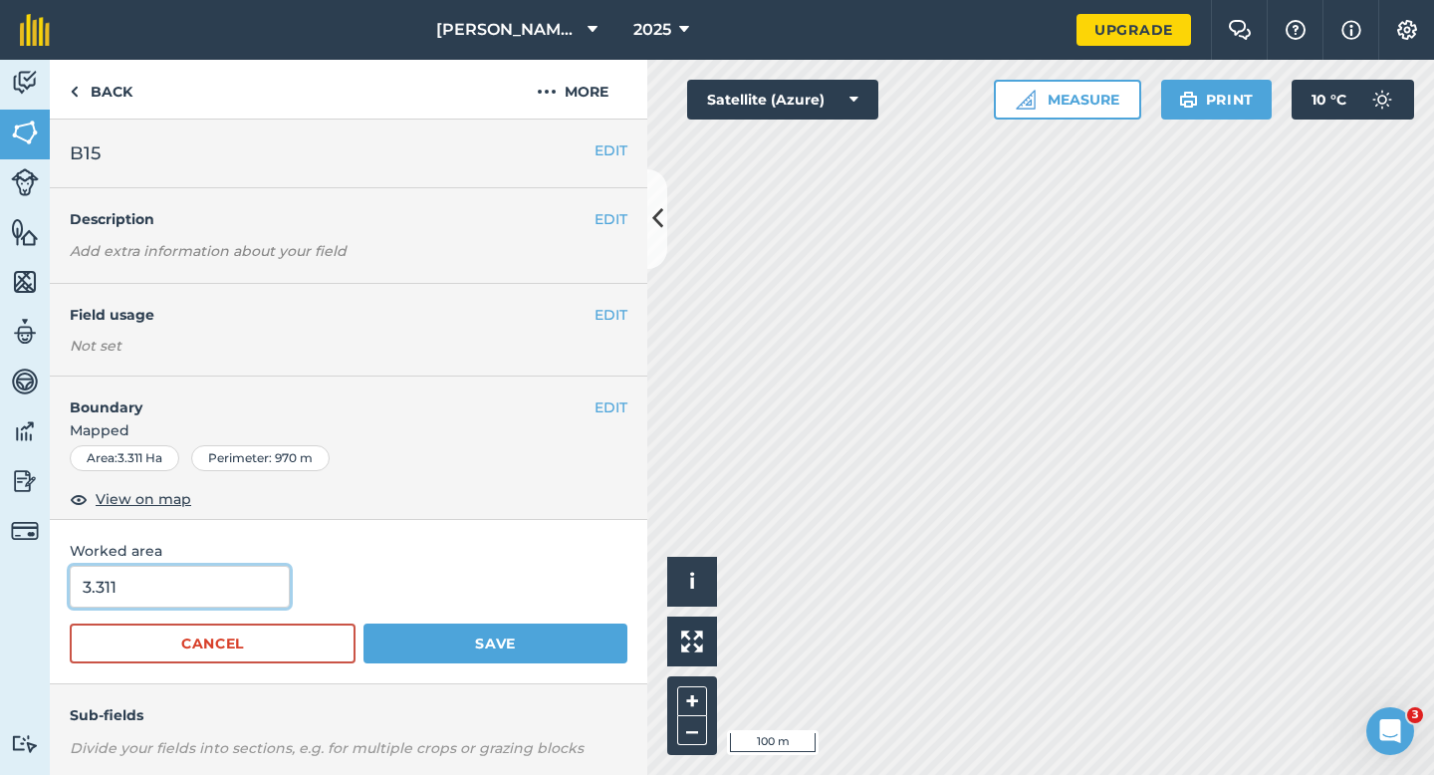
click at [222, 594] on input "3.311" at bounding box center [180, 587] width 220 height 42
type input "3.5"
click at [363, 623] on button "Save" at bounding box center [495, 643] width 264 height 40
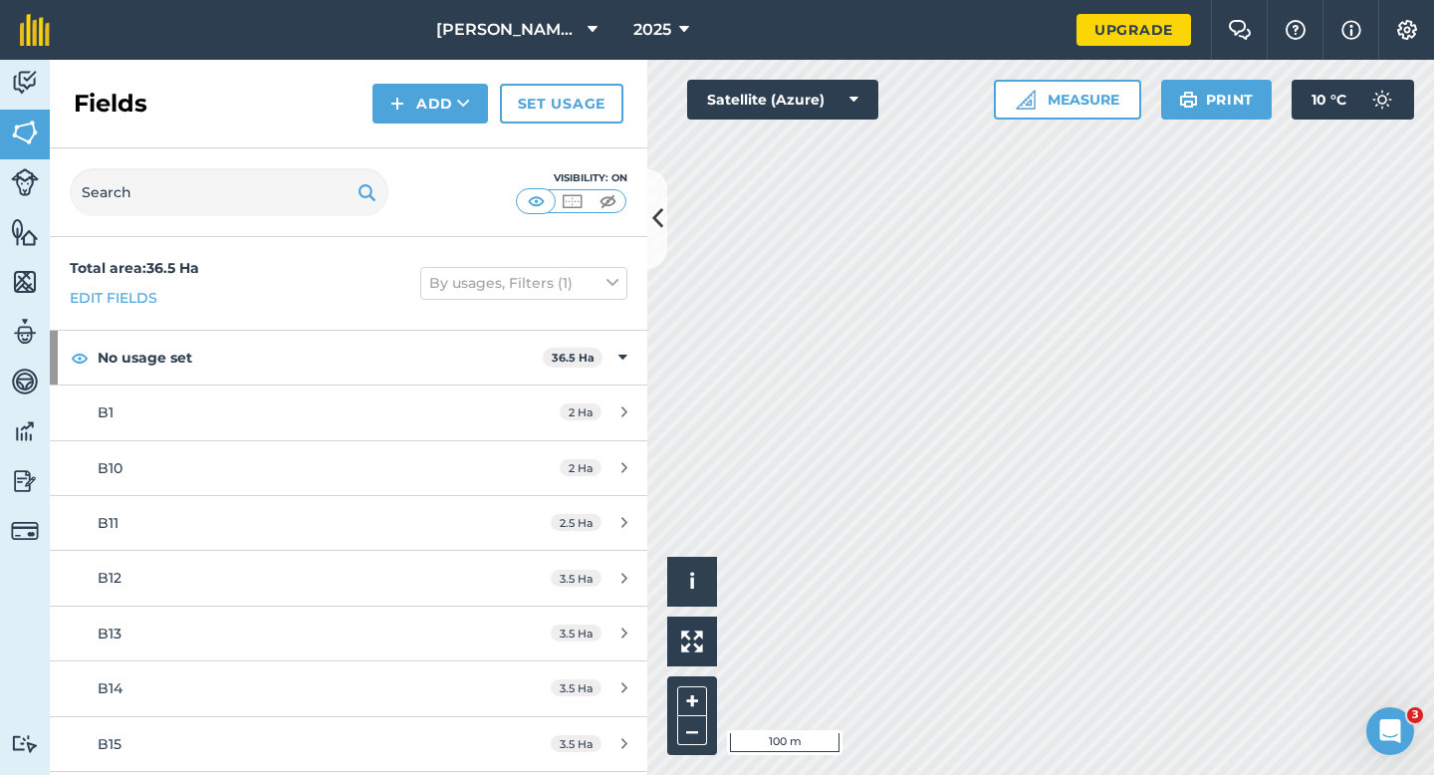
click at [412, 123] on div "Fields Add Set usage" at bounding box center [348, 104] width 597 height 89
click at [415, 112] on button "Add" at bounding box center [430, 104] width 116 height 40
click at [415, 140] on link "Draw" at bounding box center [430, 148] width 110 height 44
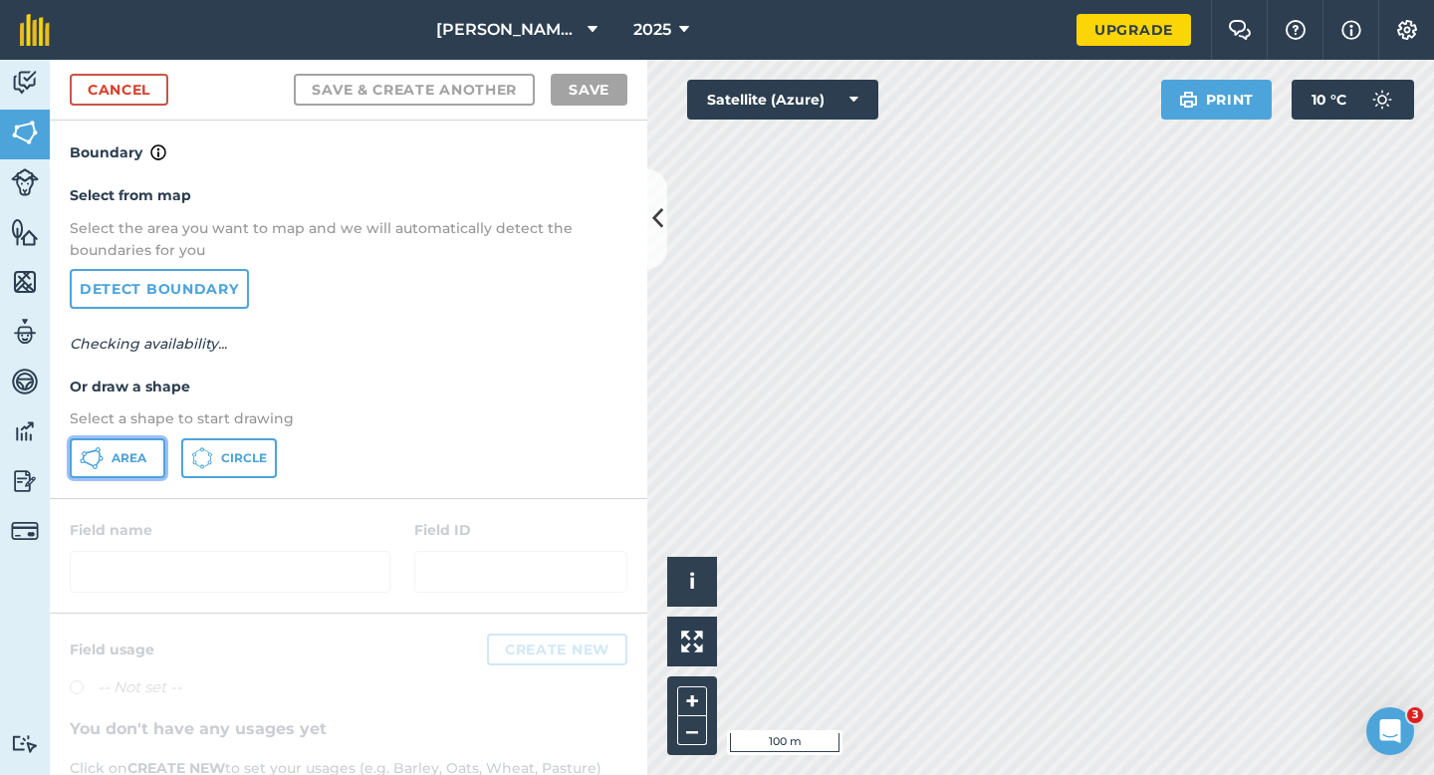
click at [118, 454] on span "Area" at bounding box center [129, 458] width 35 height 16
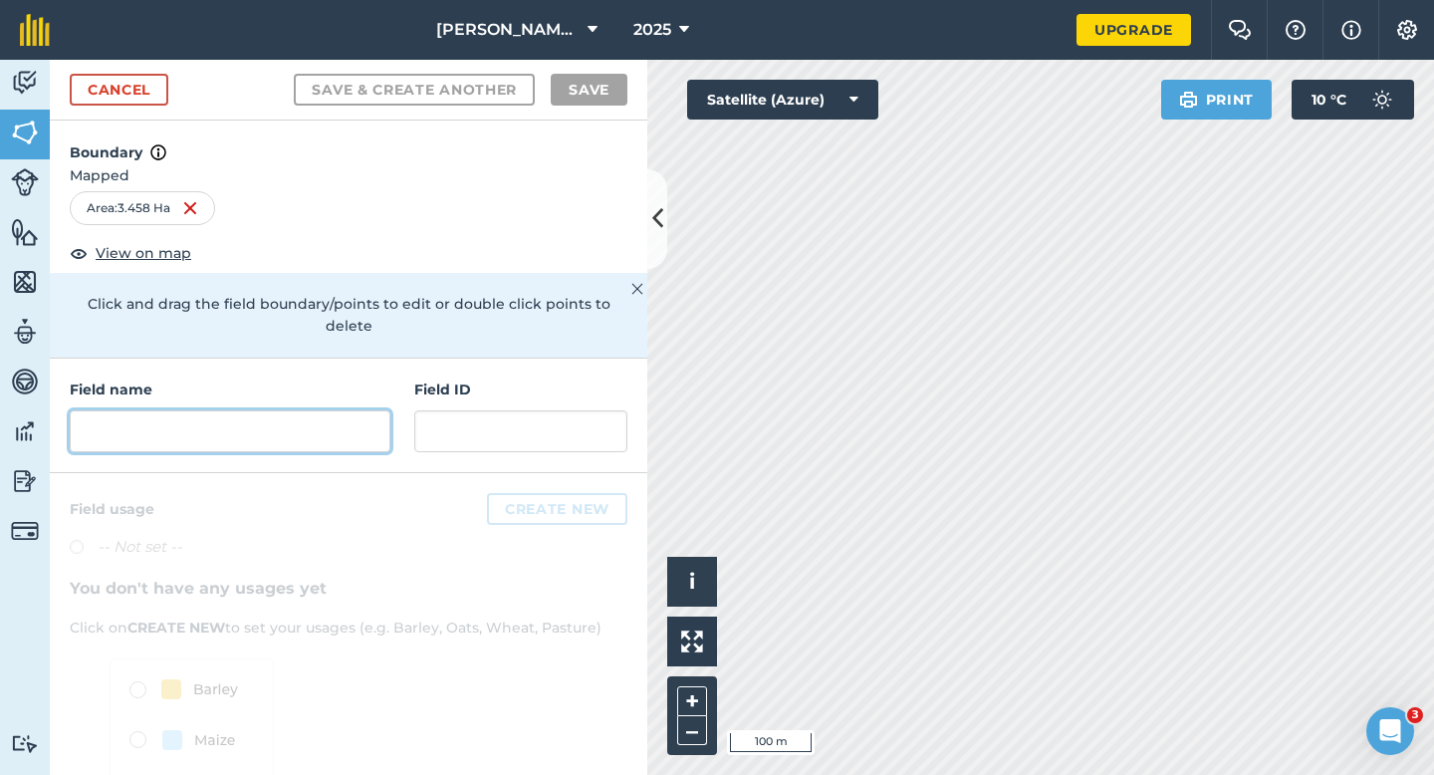
click at [354, 412] on input "text" at bounding box center [230, 431] width 321 height 42
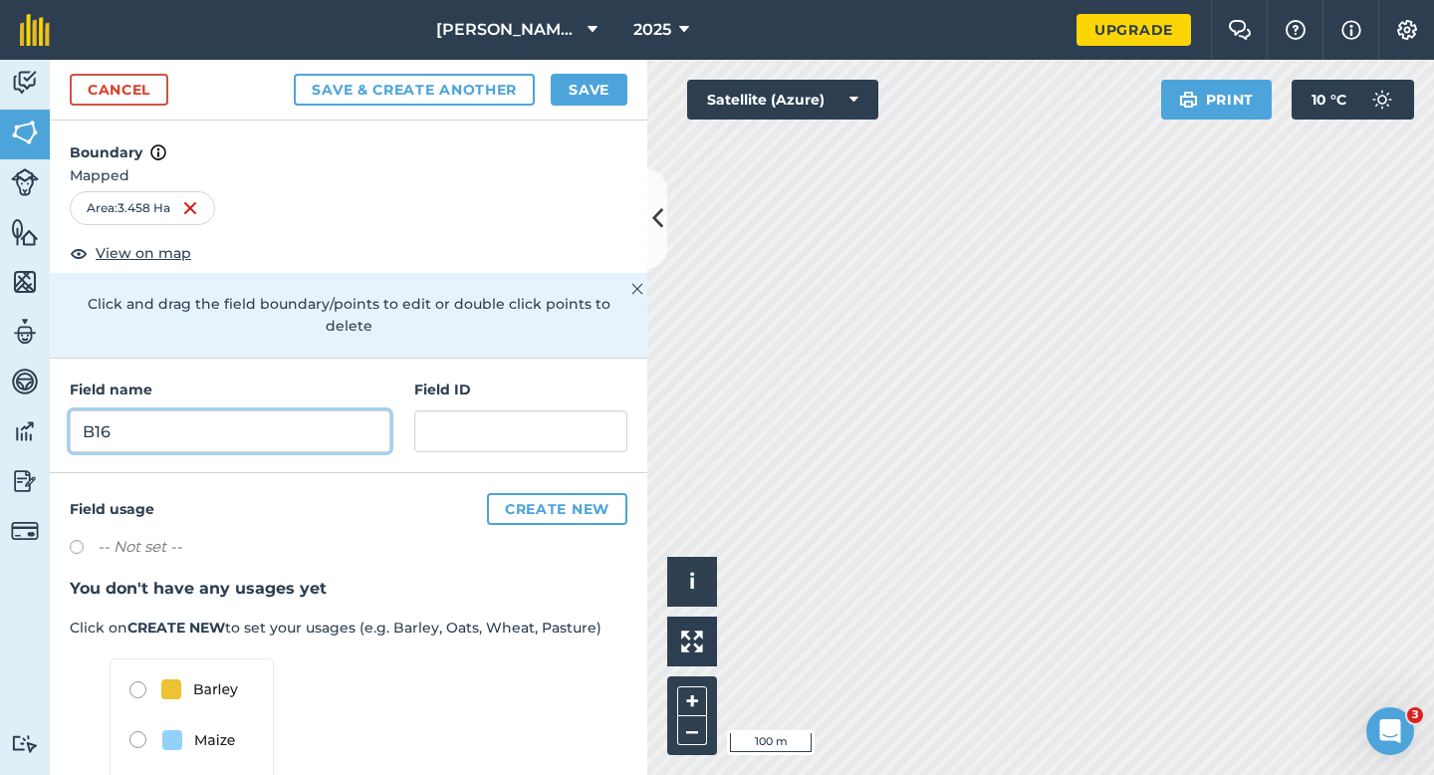
type input "B16"
click at [607, 94] on button "Save" at bounding box center [589, 90] width 77 height 32
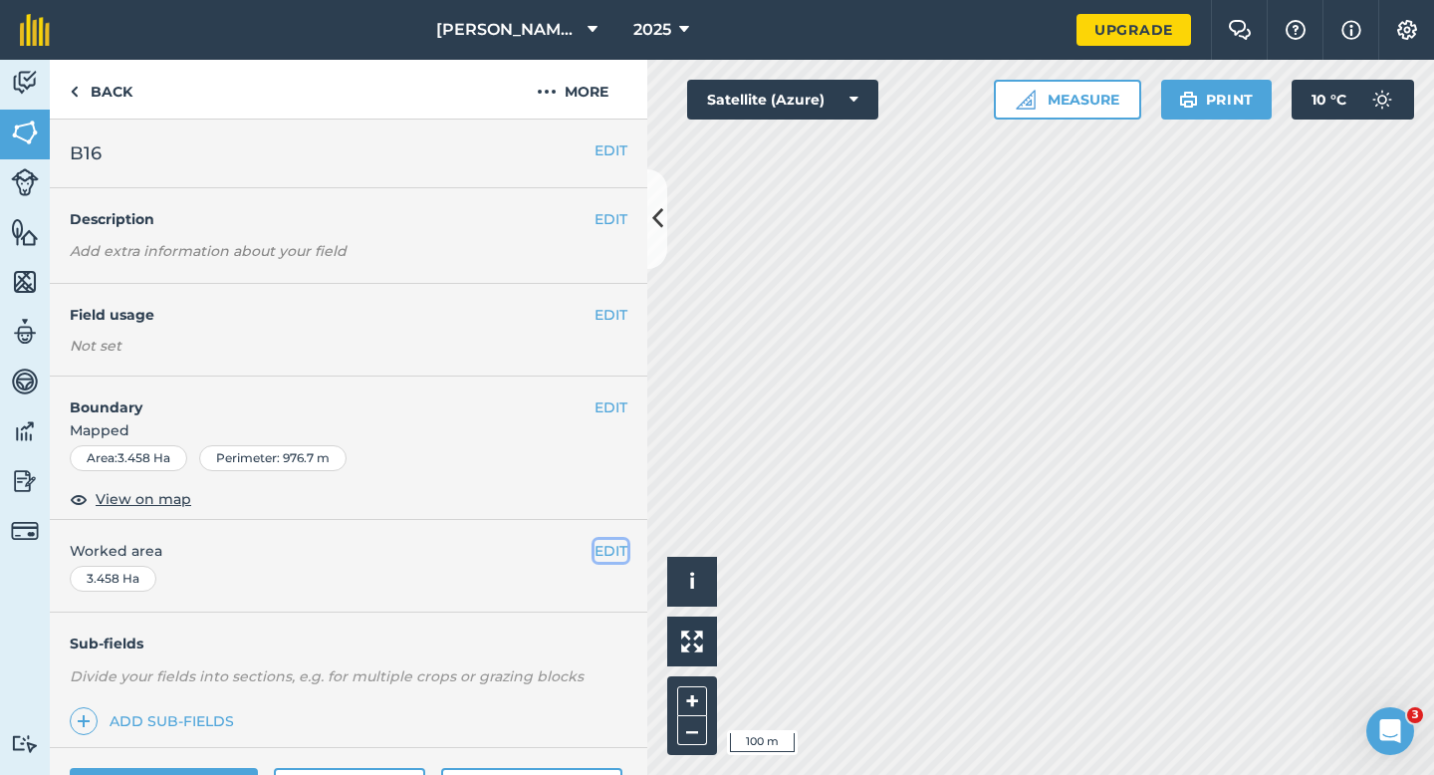
click at [611, 557] on button "EDIT" at bounding box center [610, 551] width 33 height 22
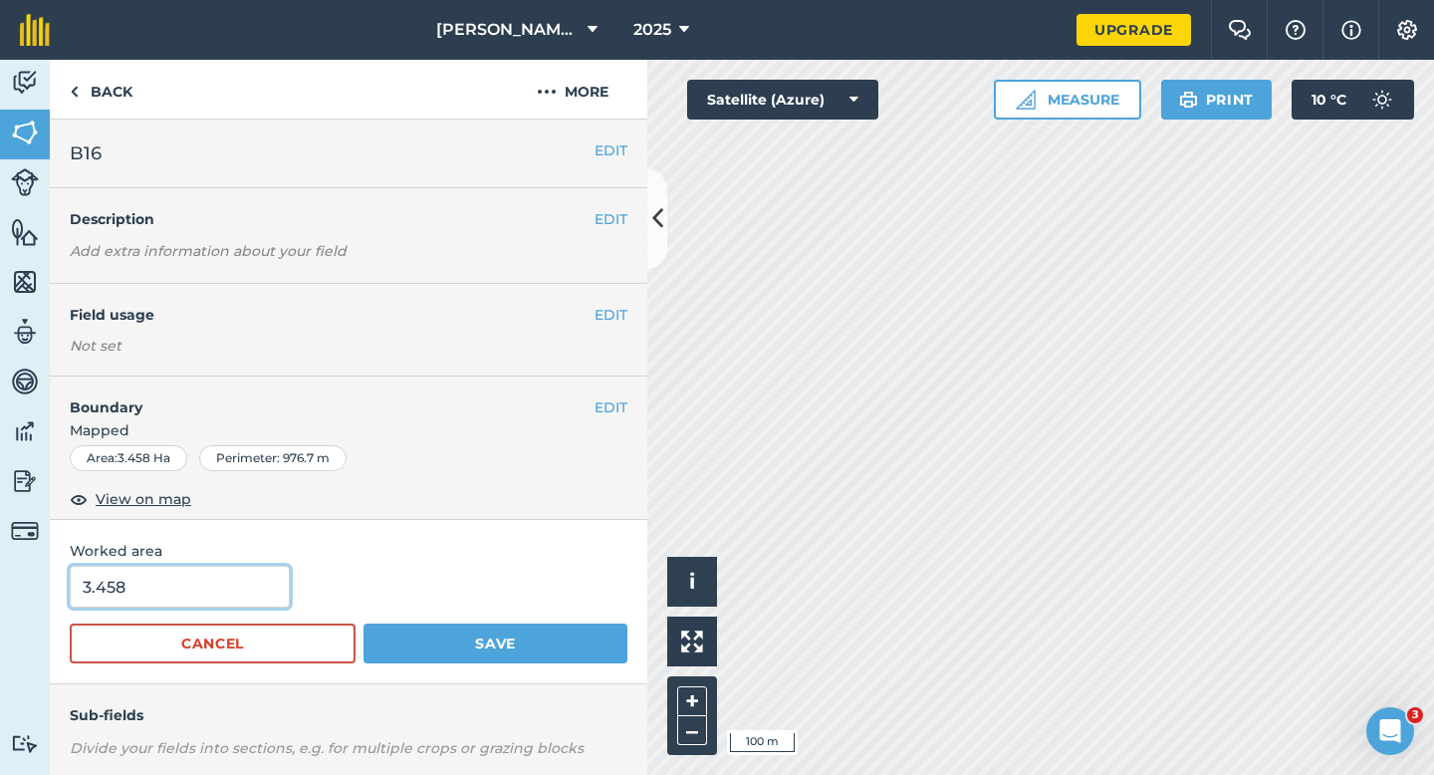
click at [197, 591] on input "3.458" at bounding box center [180, 587] width 220 height 42
type input "3.5"
click at [363, 623] on button "Save" at bounding box center [495, 643] width 264 height 40
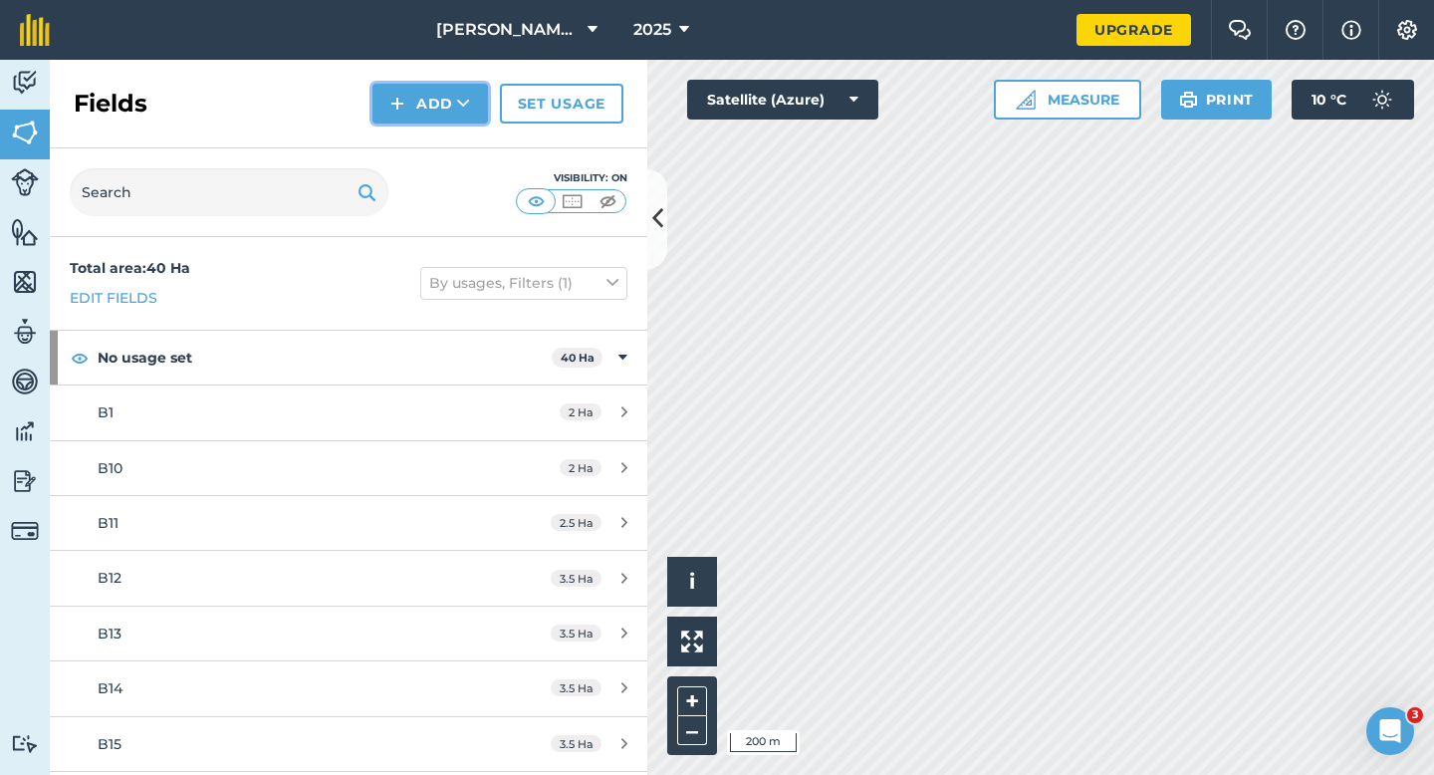
click at [405, 94] on button "Add" at bounding box center [430, 104] width 116 height 40
click at [417, 143] on link "Draw" at bounding box center [430, 148] width 110 height 44
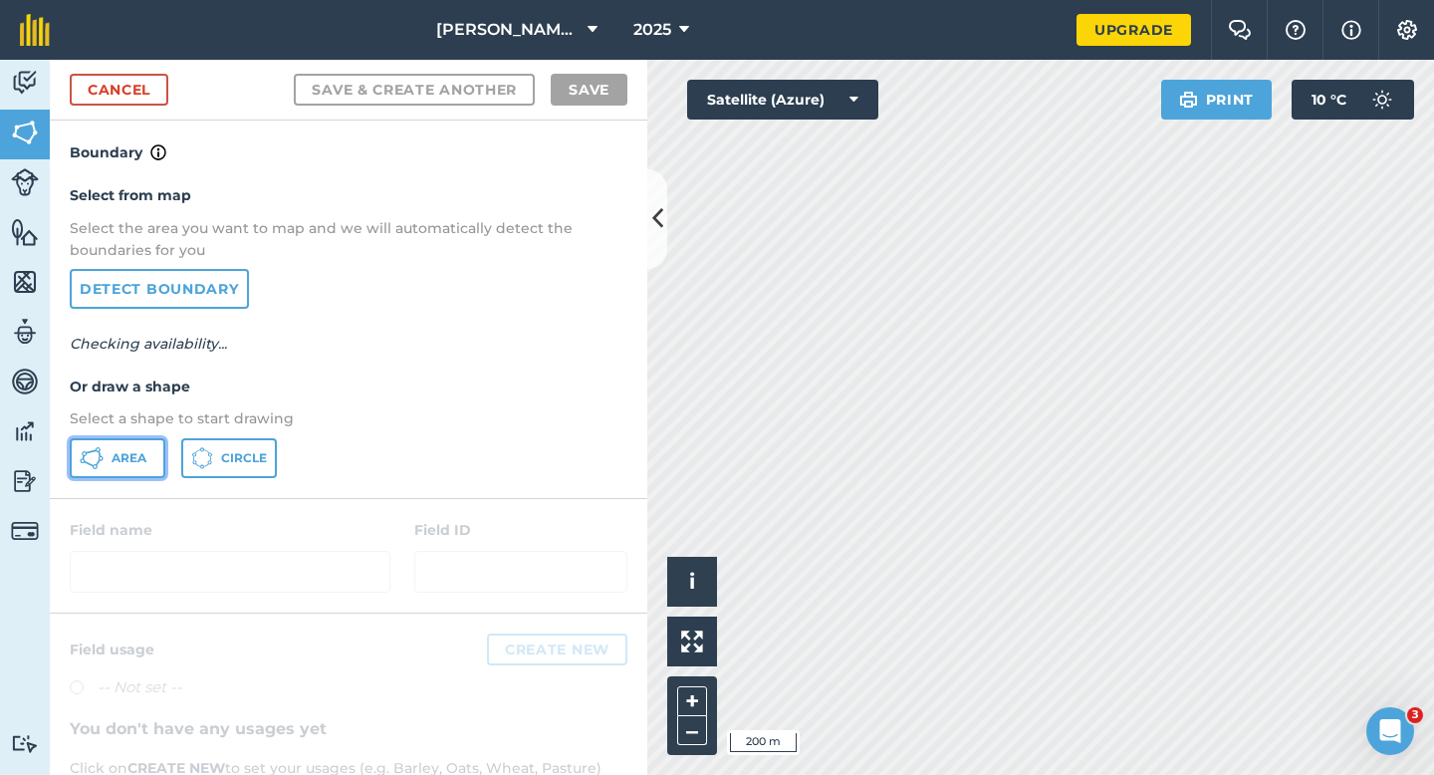
click at [158, 445] on button "Area" at bounding box center [118, 458] width 96 height 40
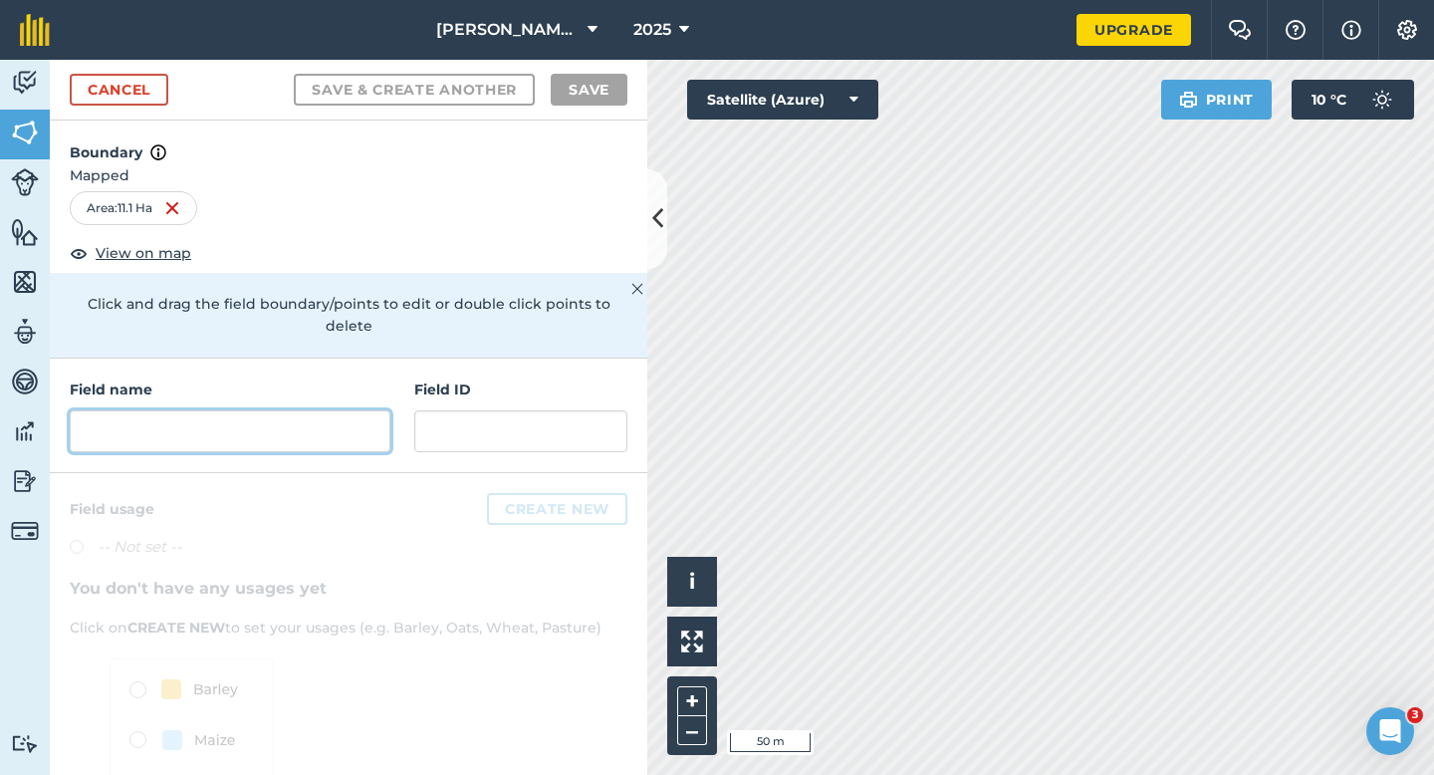
click at [339, 422] on input "text" at bounding box center [230, 431] width 321 height 42
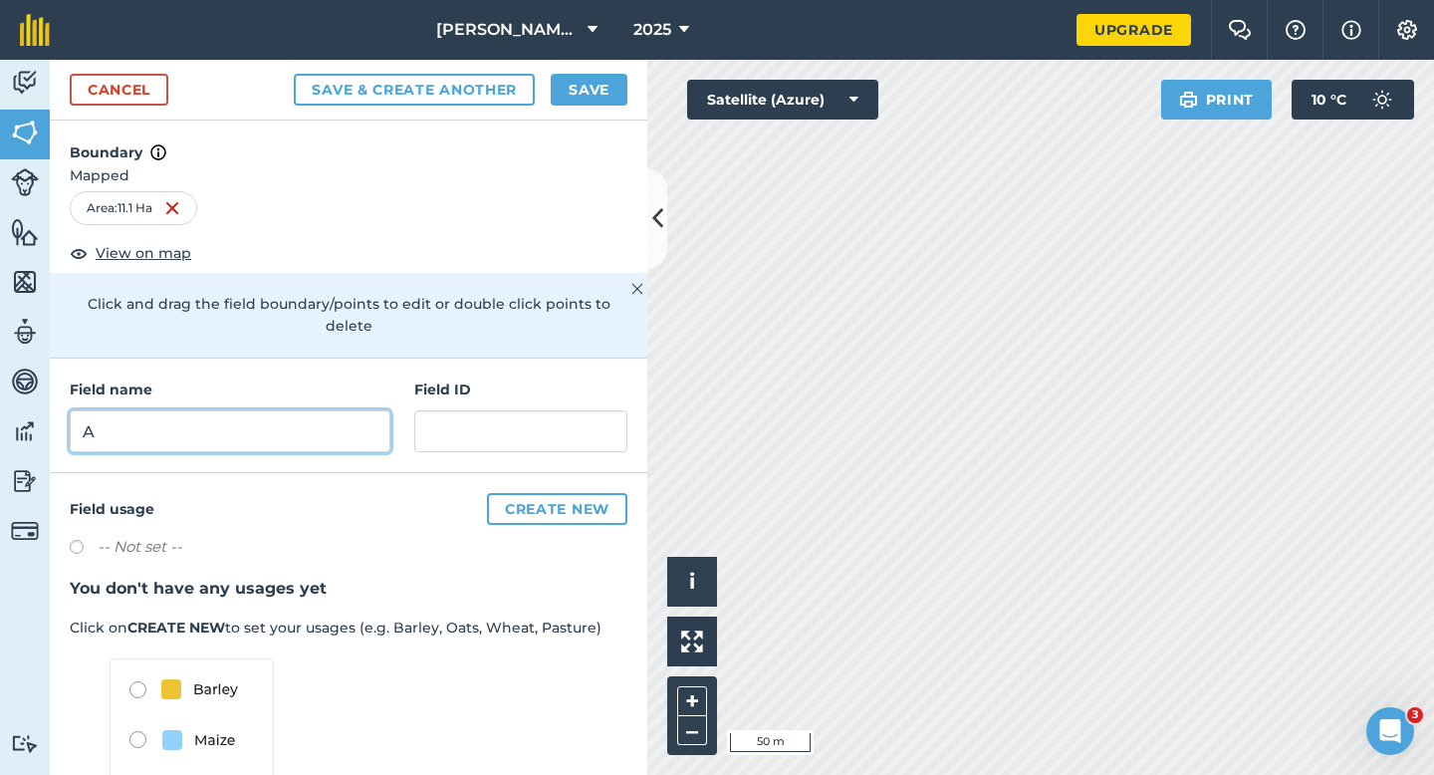
type input "A"
click at [569, 87] on button "Save" at bounding box center [589, 90] width 77 height 32
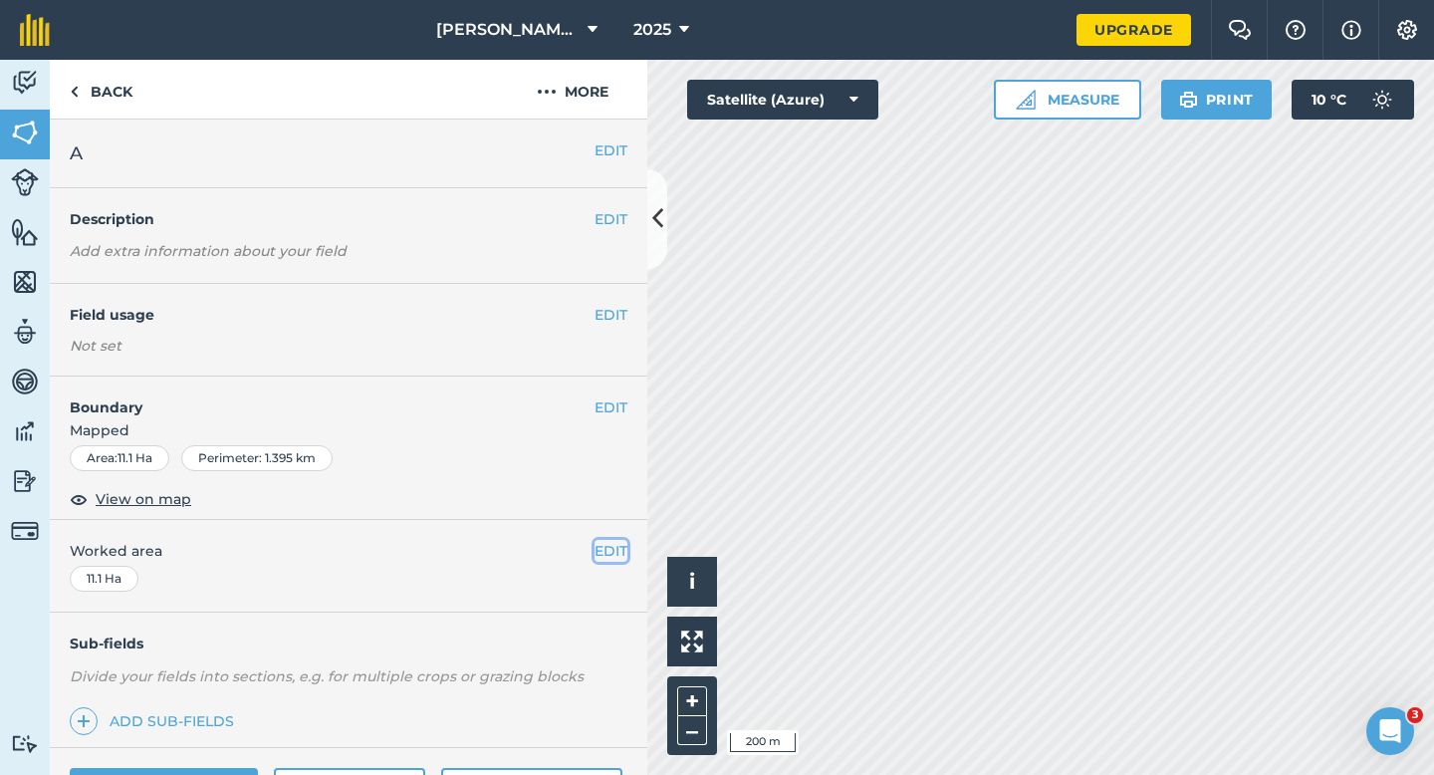
click at [597, 549] on button "EDIT" at bounding box center [610, 551] width 33 height 22
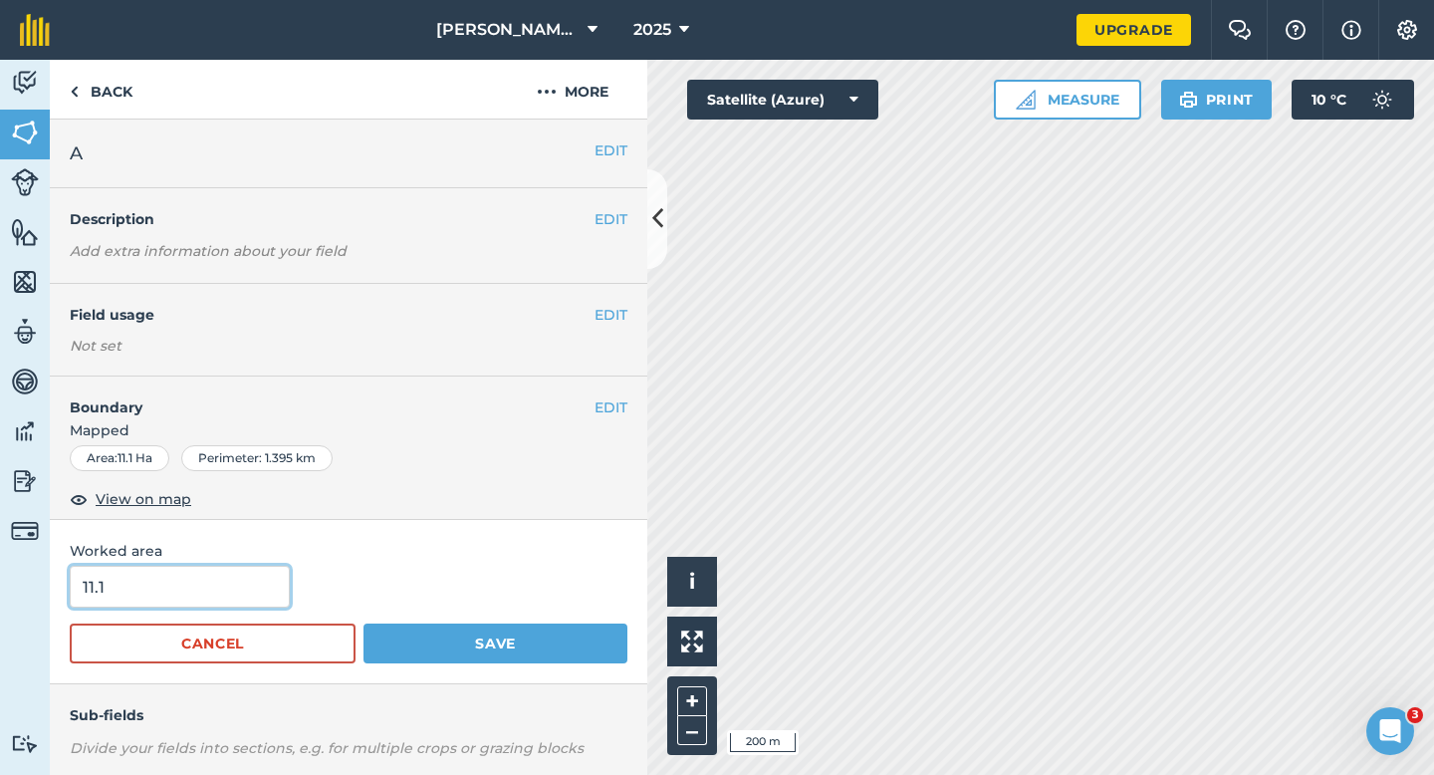
click at [267, 594] on input "11.1" at bounding box center [180, 587] width 220 height 42
click at [363, 623] on button "Save" at bounding box center [495, 643] width 264 height 40
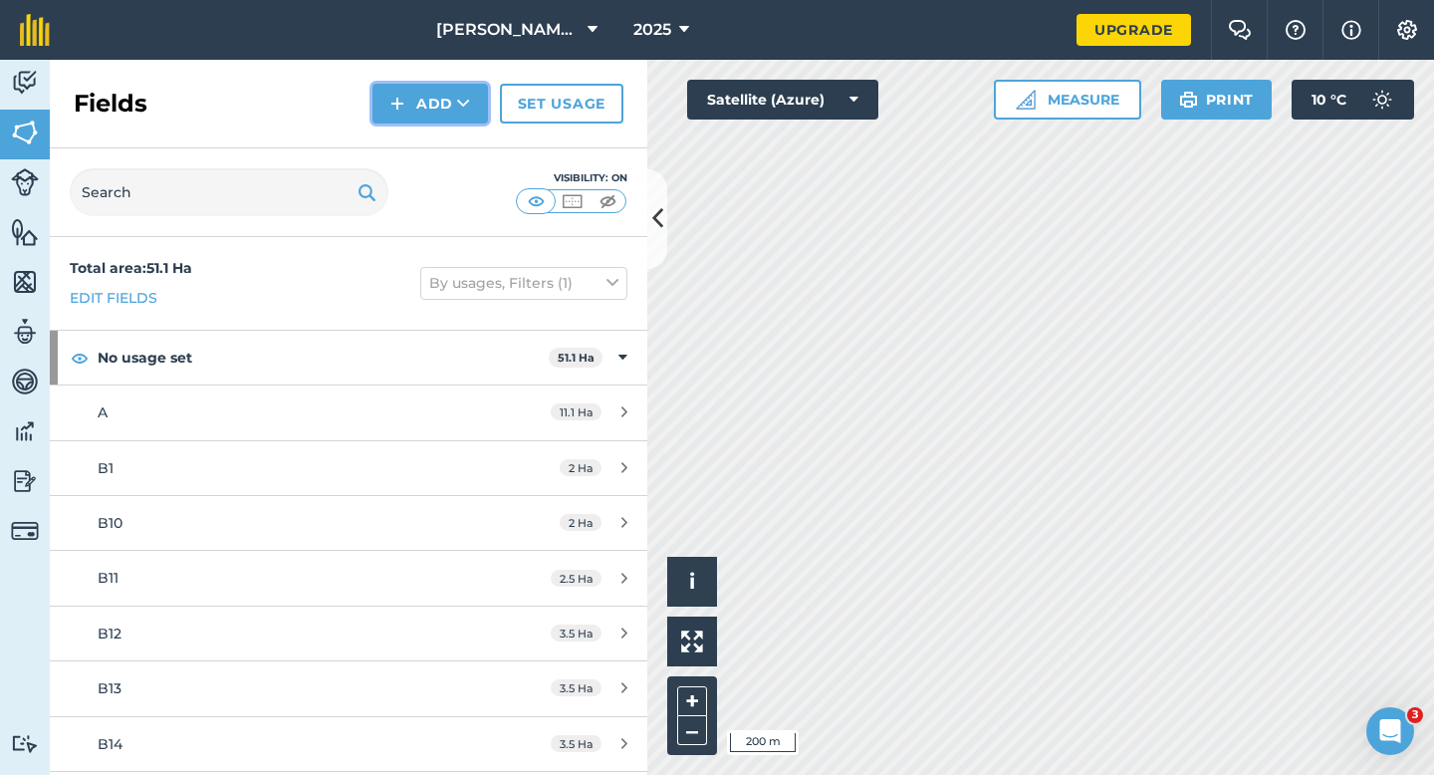
click at [417, 86] on button "Add" at bounding box center [430, 104] width 116 height 40
click at [417, 127] on link "Draw" at bounding box center [430, 148] width 110 height 44
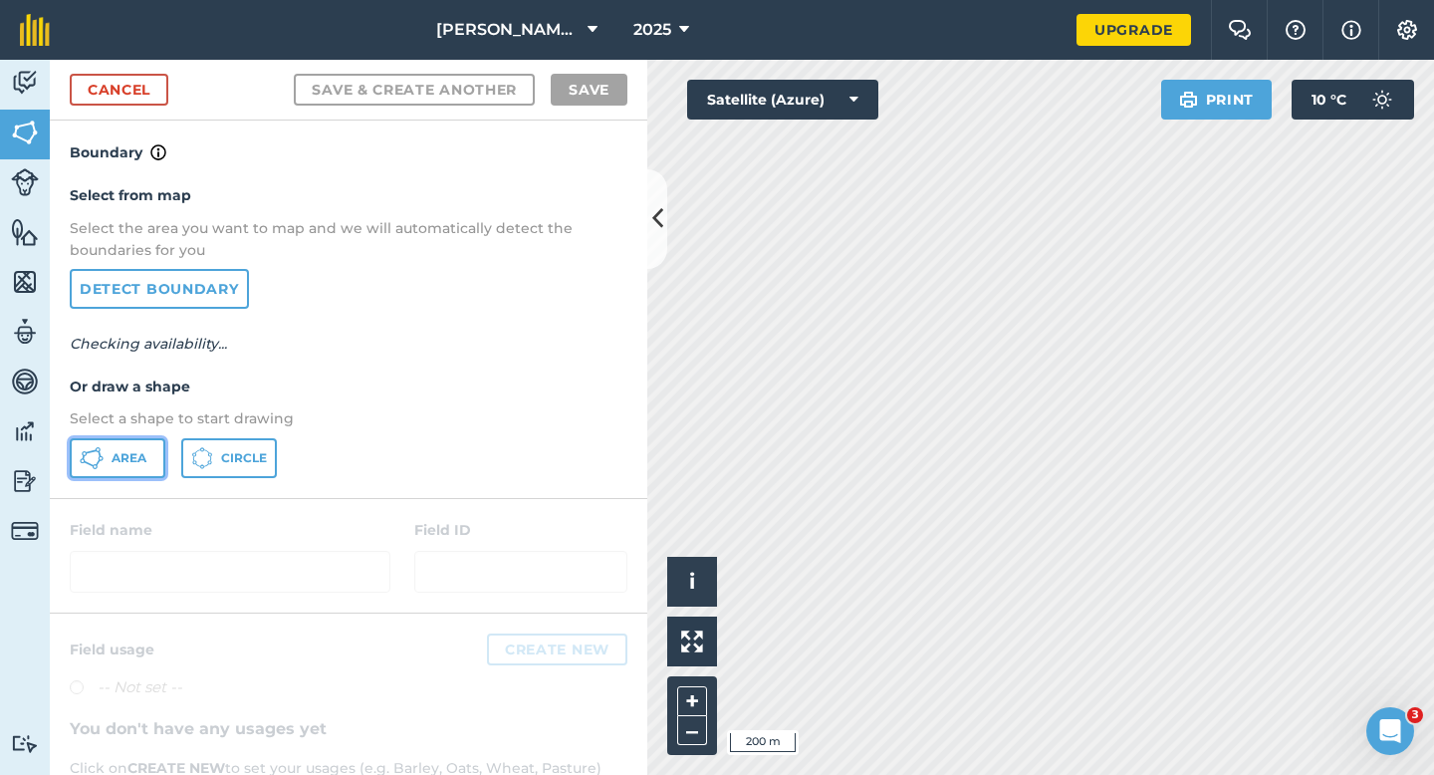
click at [145, 452] on span "Area" at bounding box center [129, 458] width 35 height 16
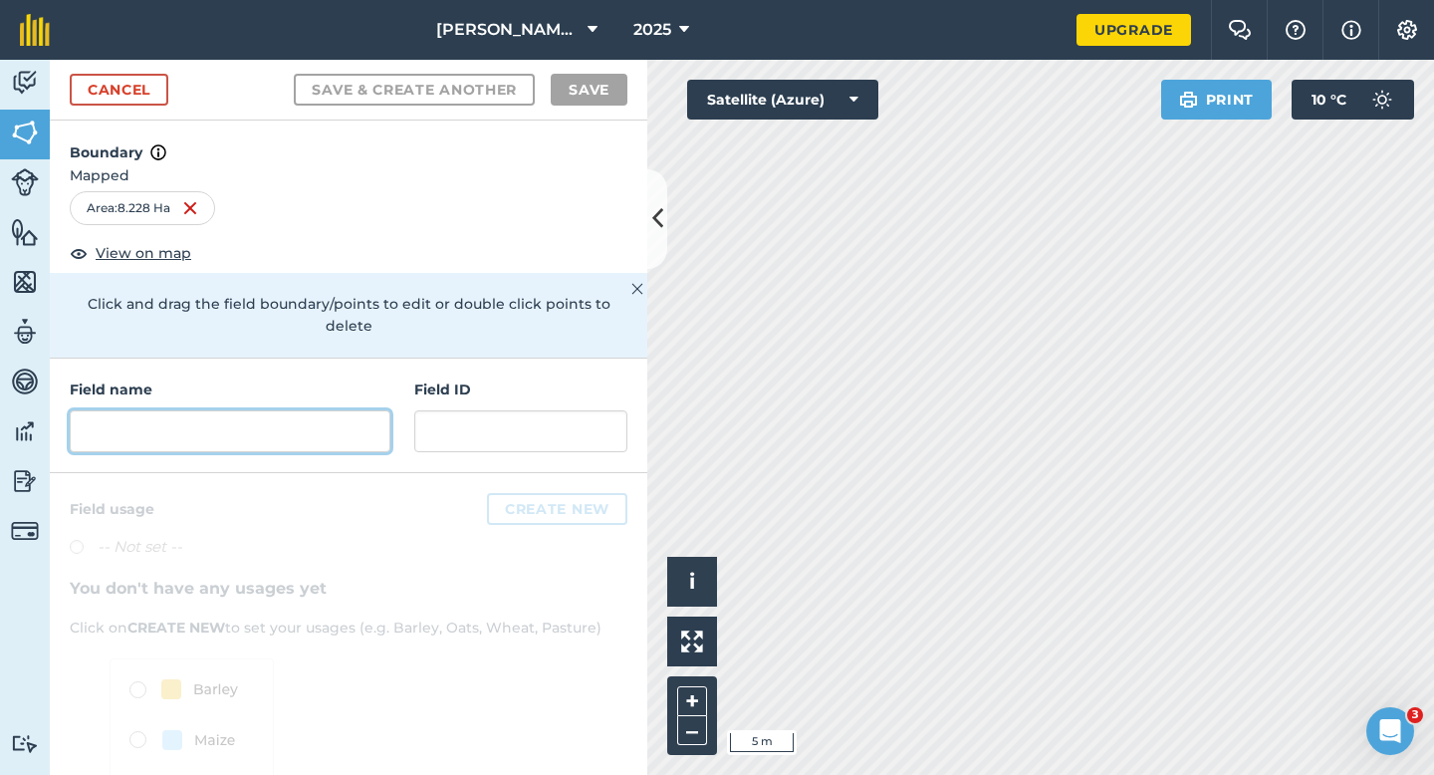
click at [343, 419] on input "text" at bounding box center [230, 431] width 321 height 42
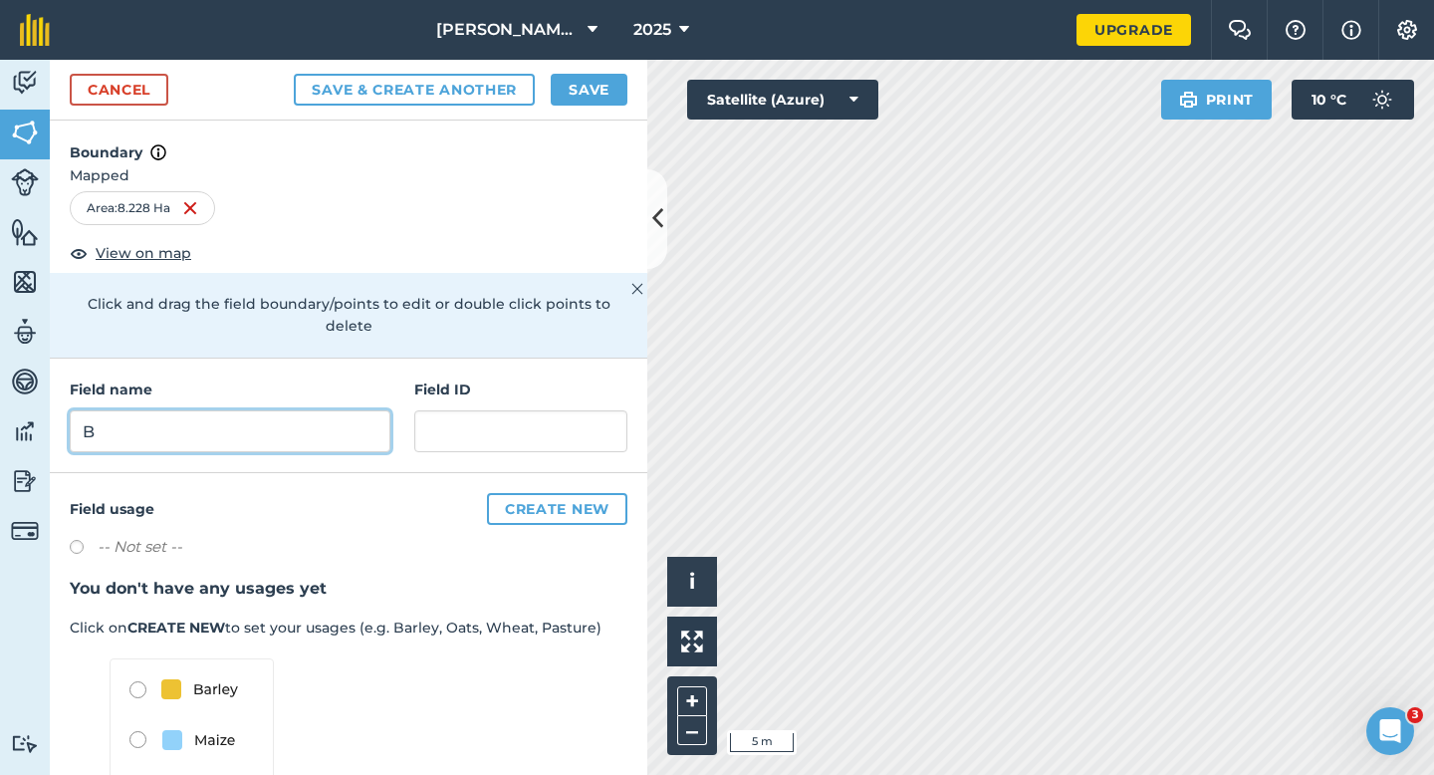
type input "B"
click at [615, 98] on button "Save" at bounding box center [589, 90] width 77 height 32
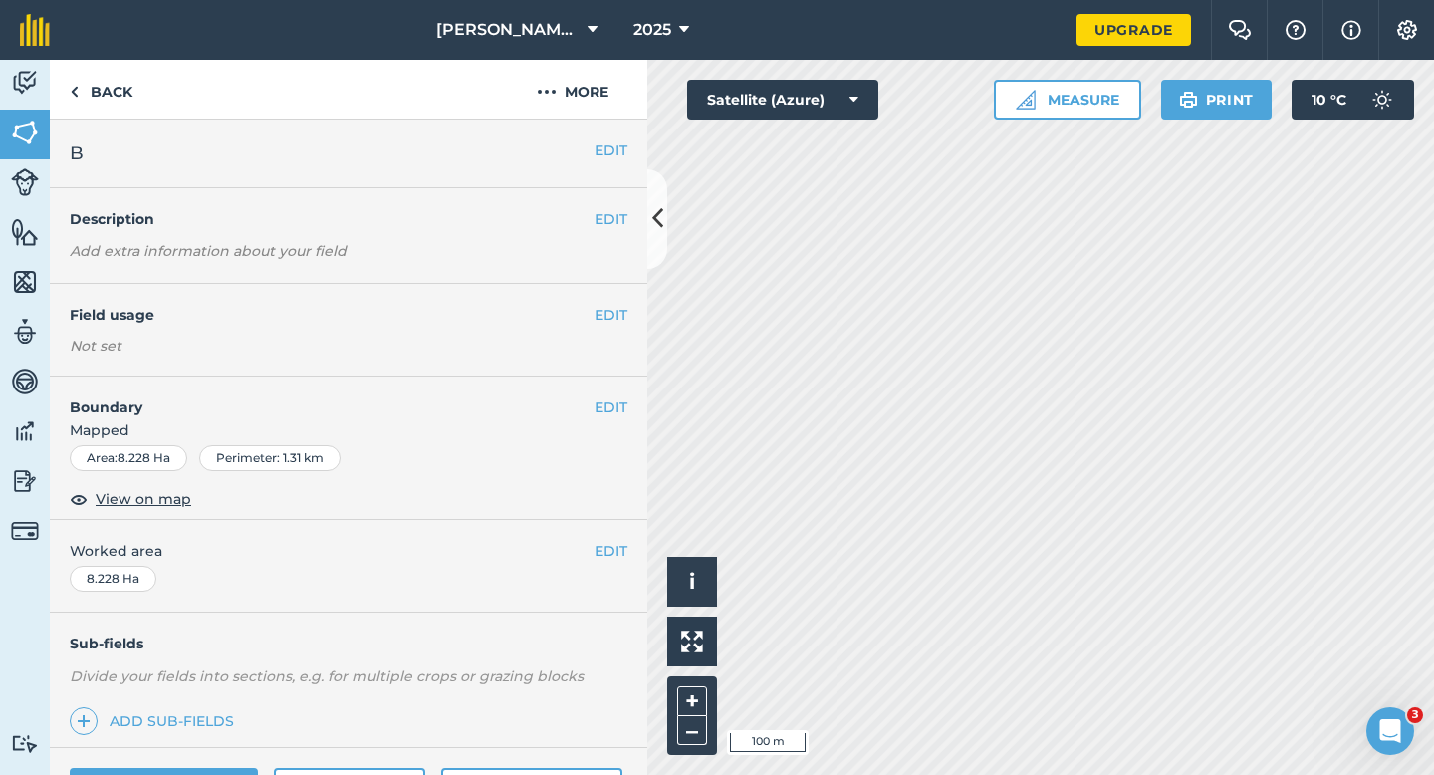
click at [594, 538] on div "EDIT Worked area 8.228 Ha" at bounding box center [348, 566] width 597 height 93
click at [598, 551] on button "EDIT" at bounding box center [610, 551] width 33 height 22
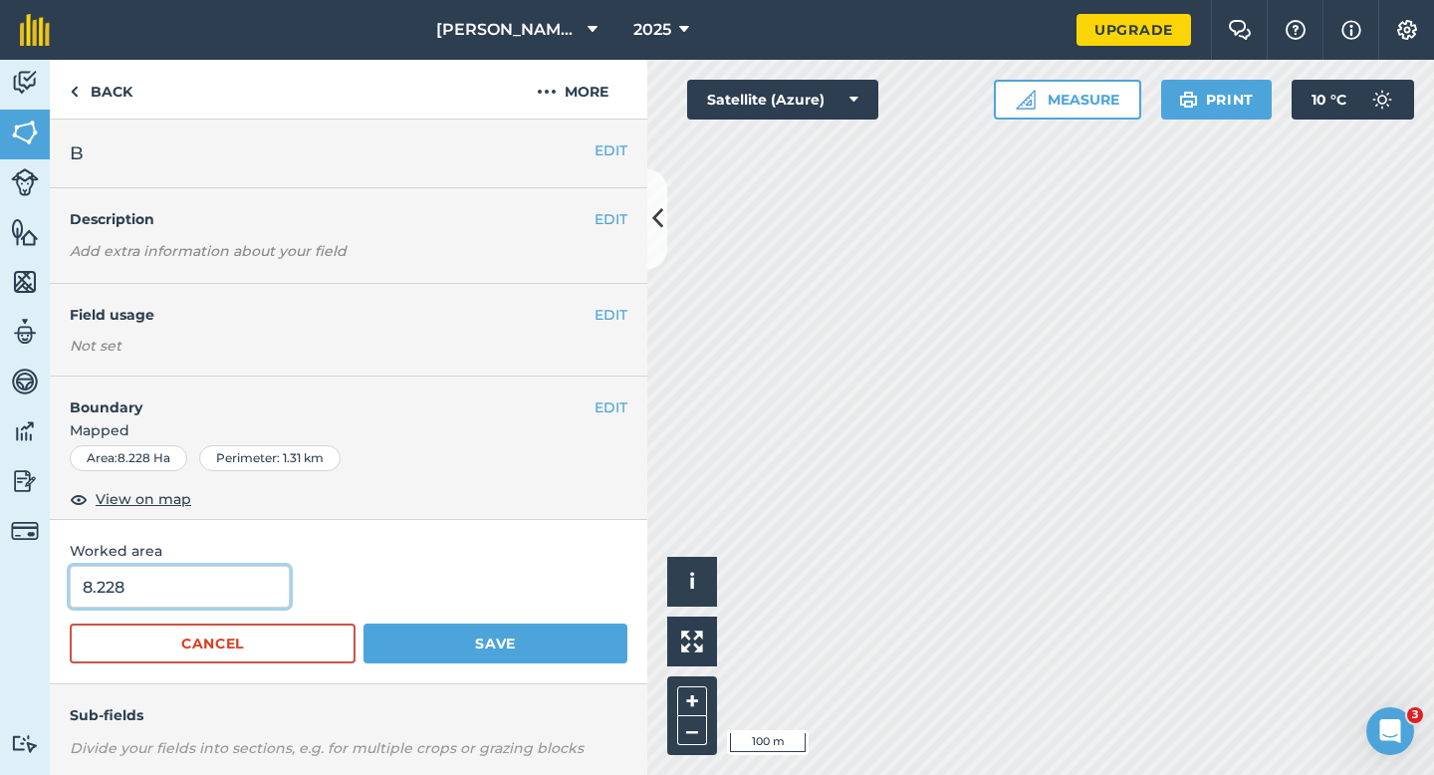
click at [211, 605] on input "8.228" at bounding box center [180, 587] width 220 height 42
type input "8.2"
click at [363, 623] on button "Save" at bounding box center [495, 643] width 264 height 40
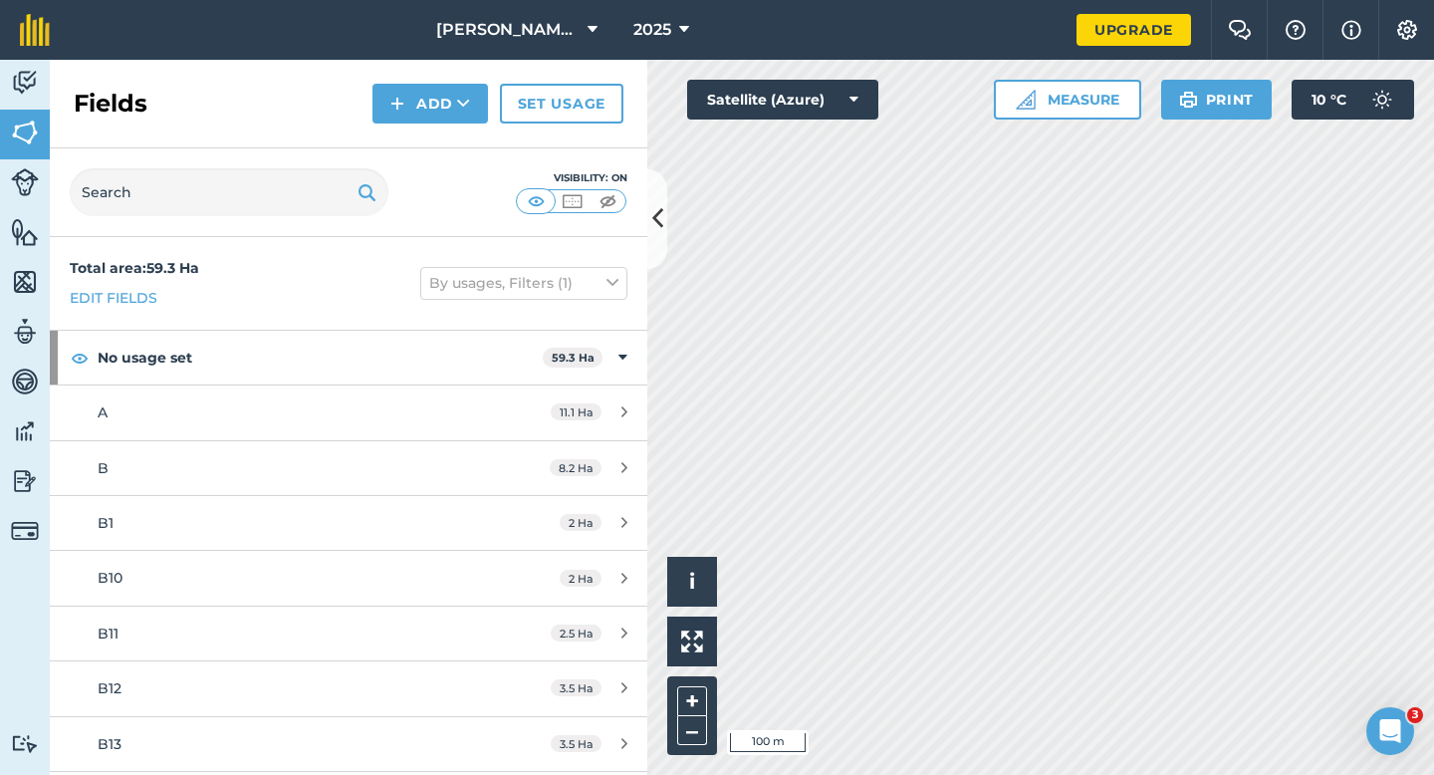
click at [413, 134] on div "Fields Add Set usage" at bounding box center [348, 104] width 597 height 89
click at [413, 110] on button "Add" at bounding box center [430, 104] width 116 height 40
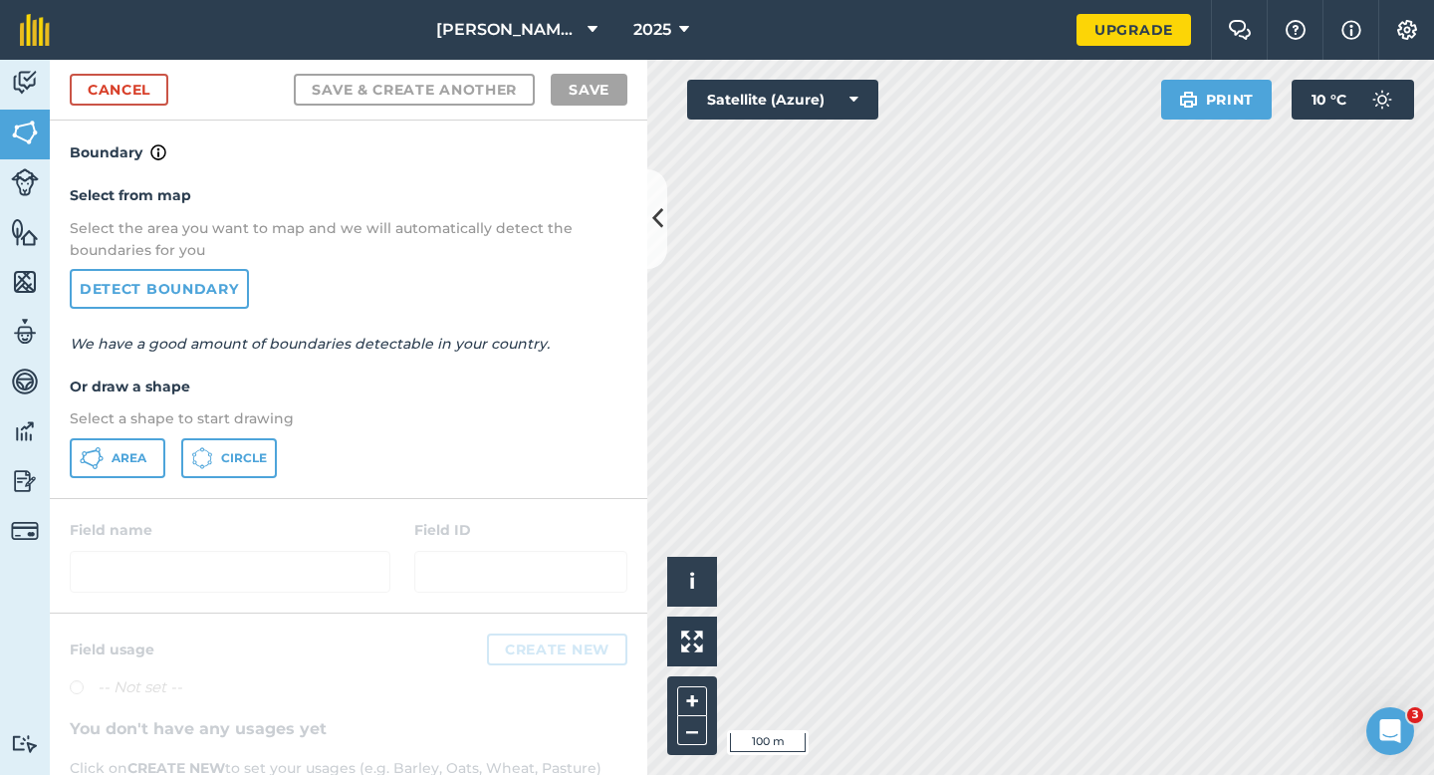
click at [127, 437] on div "Select from map Select the area you want to map and we will automatically detec…" at bounding box center [348, 330] width 597 height 333
click at [127, 442] on button "Area" at bounding box center [118, 458] width 96 height 40
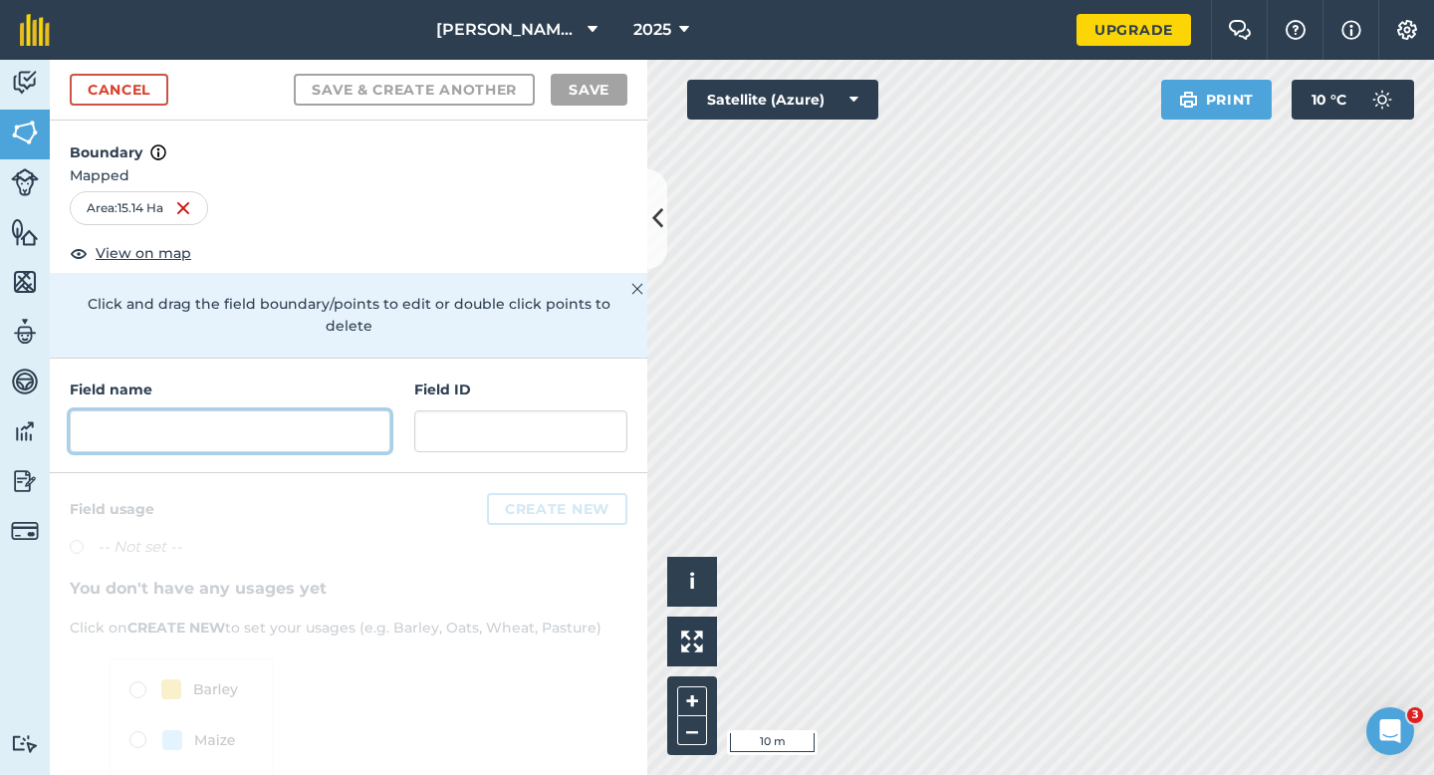
click at [244, 421] on input "text" at bounding box center [230, 431] width 321 height 42
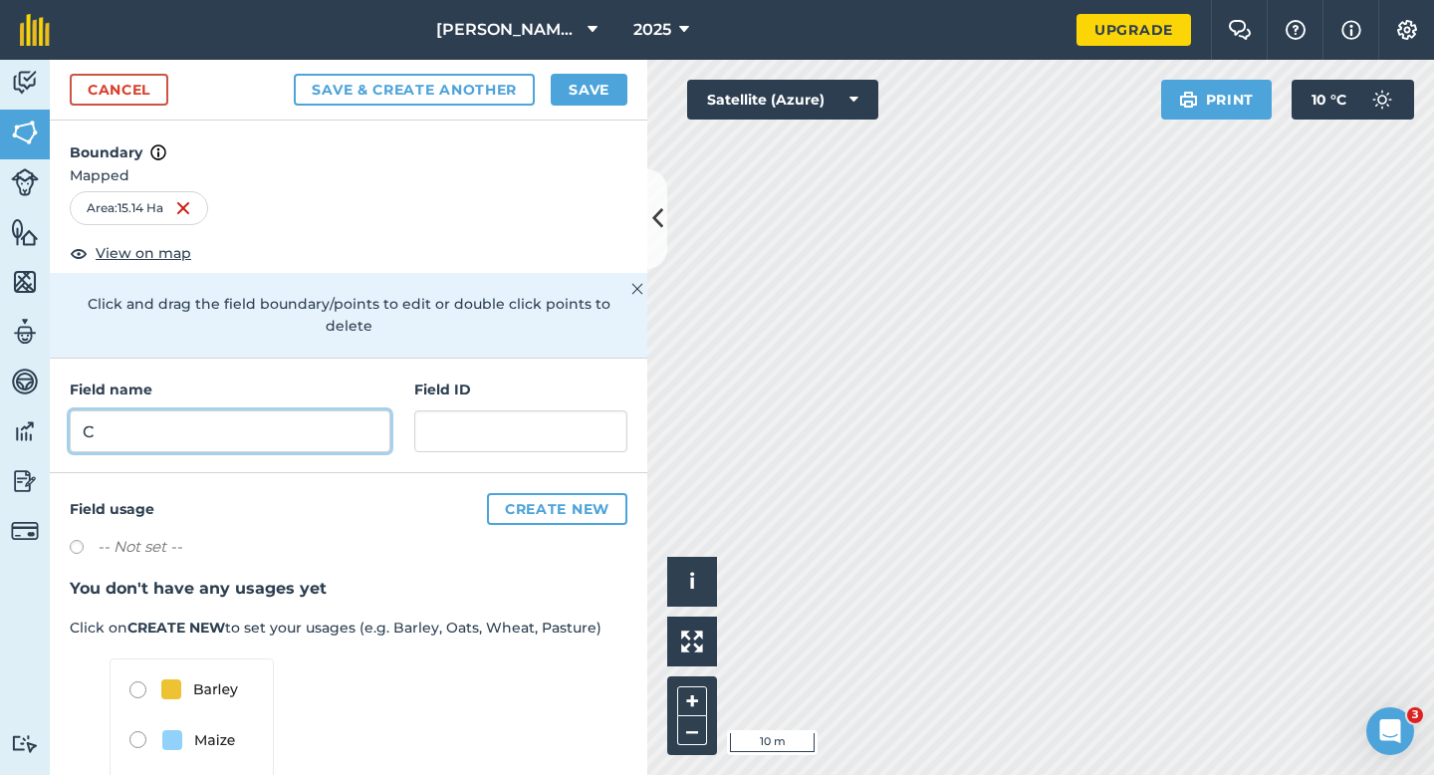
type input "C"
click at [578, 96] on button "Save" at bounding box center [589, 90] width 77 height 32
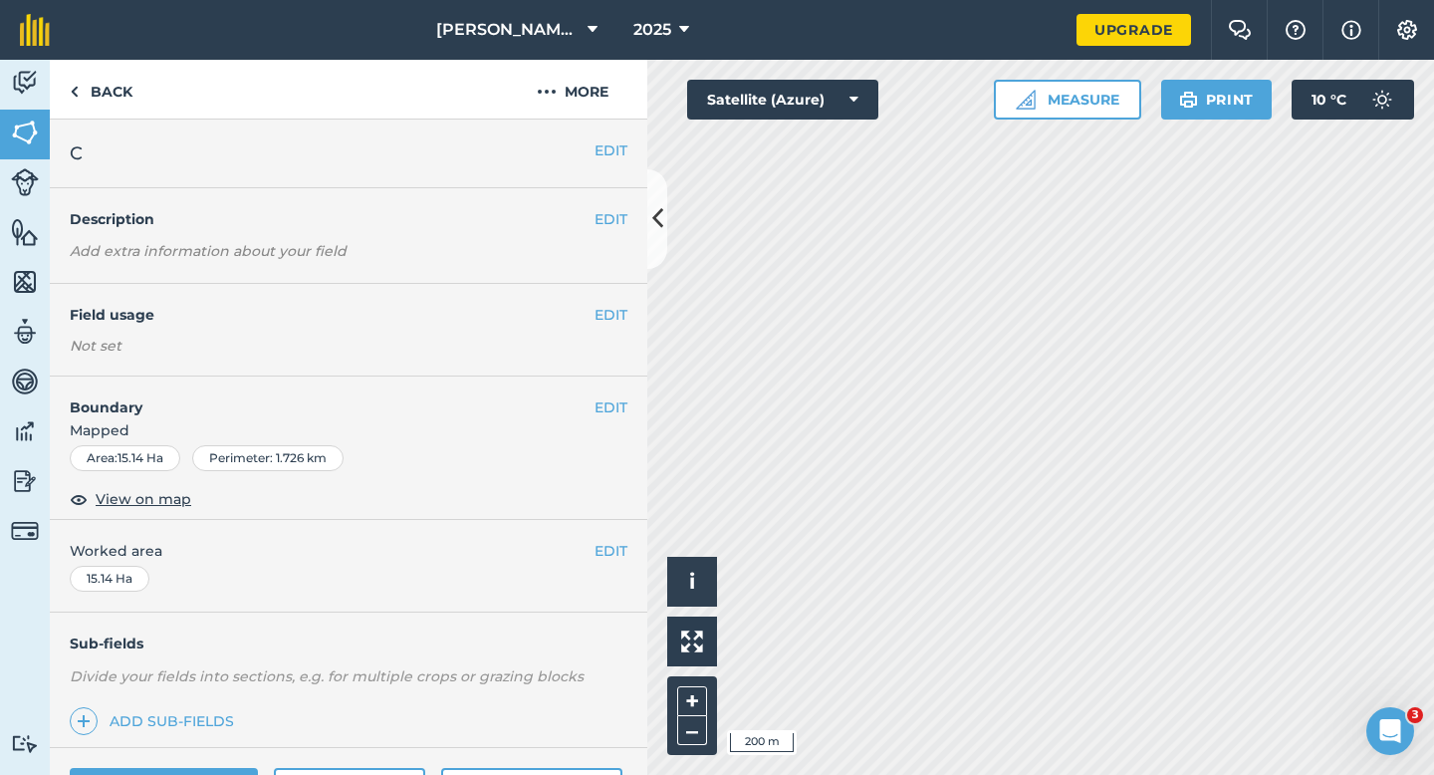
click at [591, 547] on span "Worked area" at bounding box center [349, 551] width 558 height 22
click at [604, 547] on button "EDIT" at bounding box center [610, 551] width 33 height 22
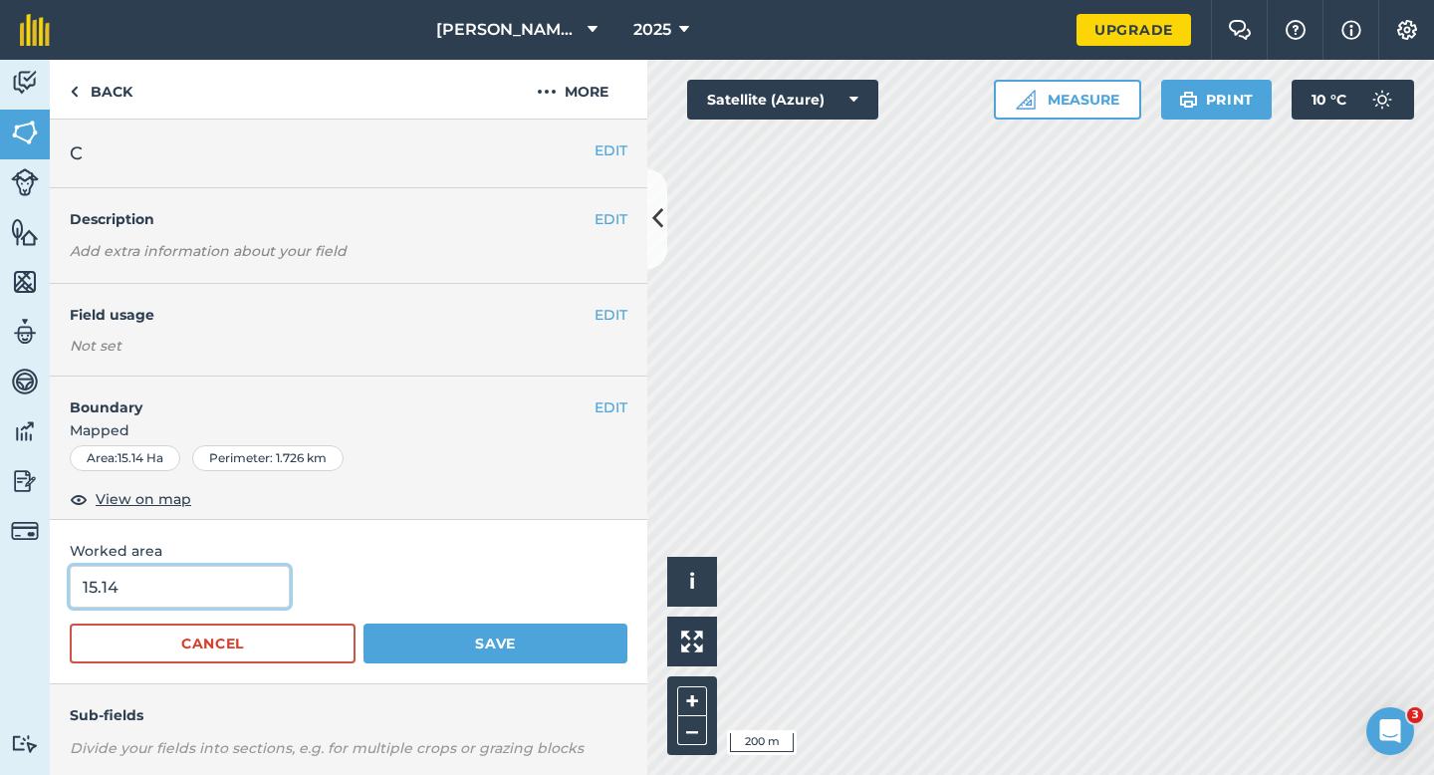
click at [172, 600] on input "15.14" at bounding box center [180, 587] width 220 height 42
type input "15"
click at [363, 623] on button "Save" at bounding box center [495, 643] width 264 height 40
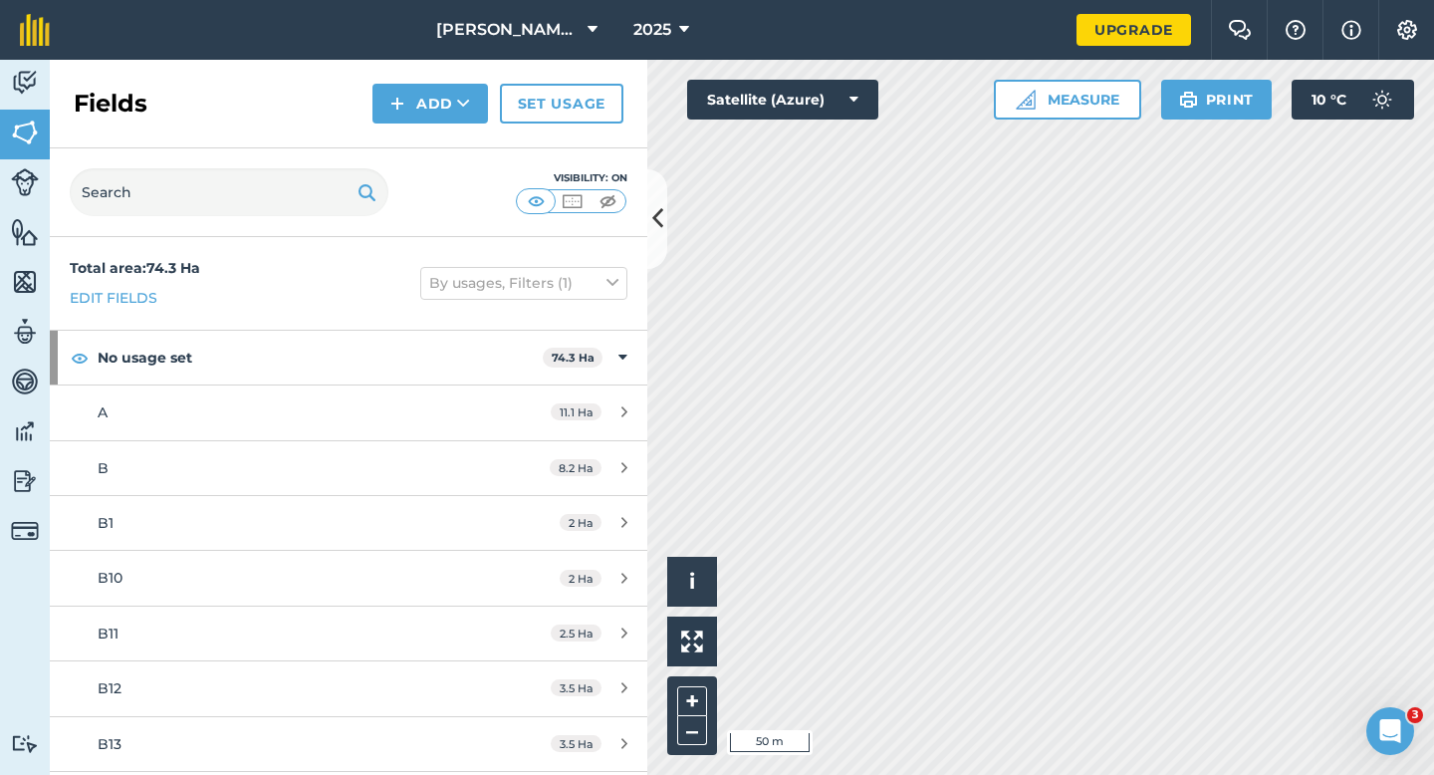
click at [417, 124] on div "Fields Add Set usage" at bounding box center [348, 104] width 597 height 89
click at [418, 133] on div "Fields Add Set usage" at bounding box center [348, 104] width 597 height 89
click at [418, 118] on button "Add" at bounding box center [430, 104] width 116 height 40
click at [418, 132] on link "Draw" at bounding box center [430, 148] width 110 height 44
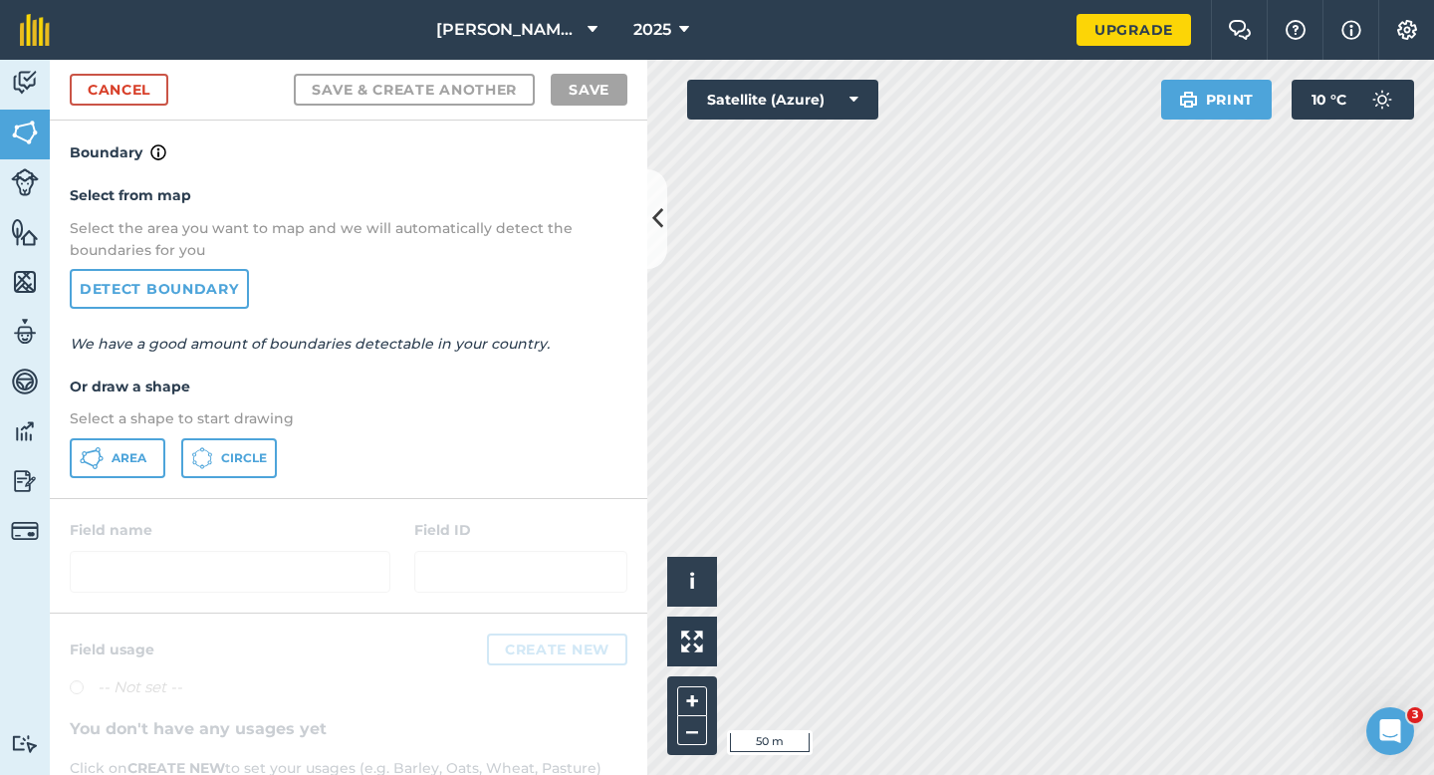
click at [133, 435] on div "Select from map Select the area you want to map and we will automatically detec…" at bounding box center [348, 330] width 597 height 333
click at [140, 450] on span "Area" at bounding box center [129, 458] width 35 height 16
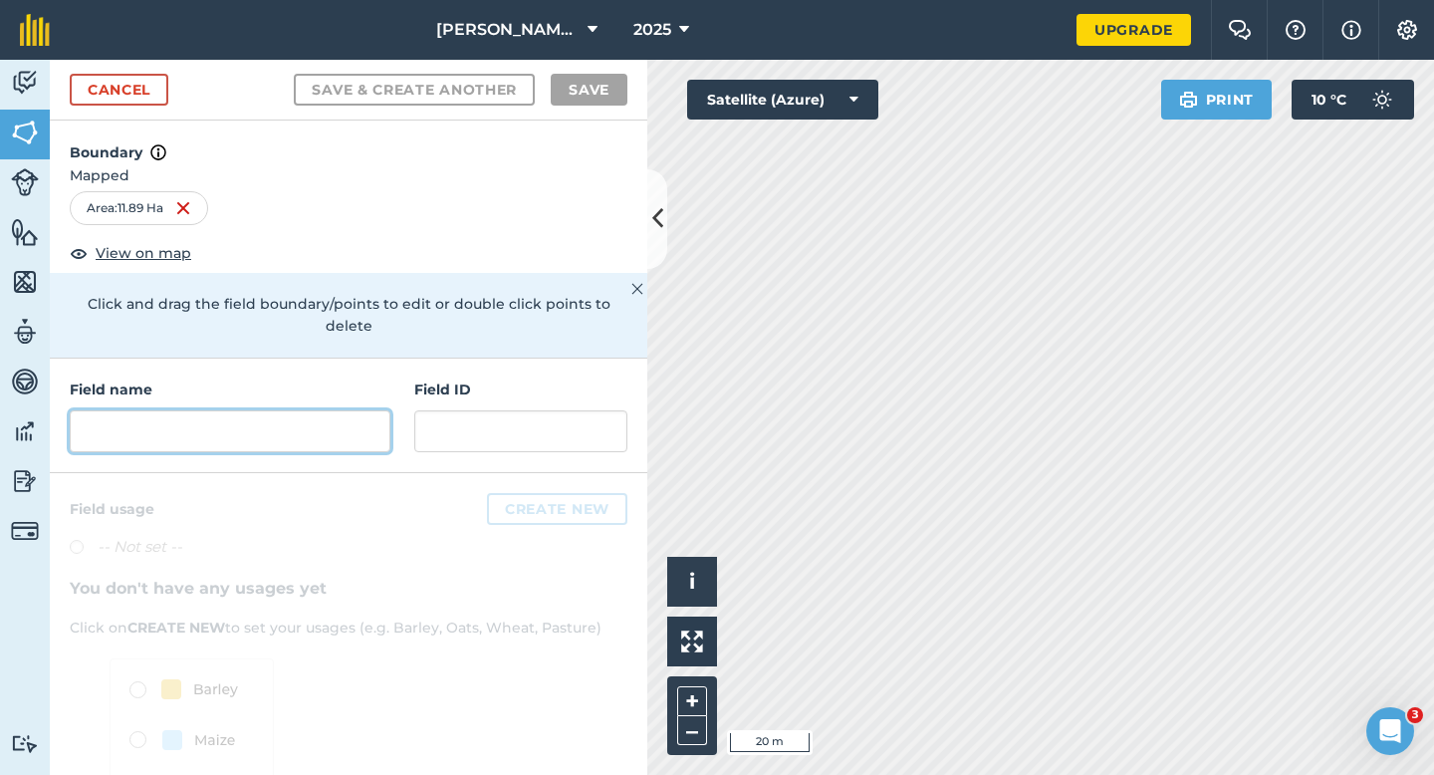
click at [307, 418] on input "text" at bounding box center [230, 431] width 321 height 42
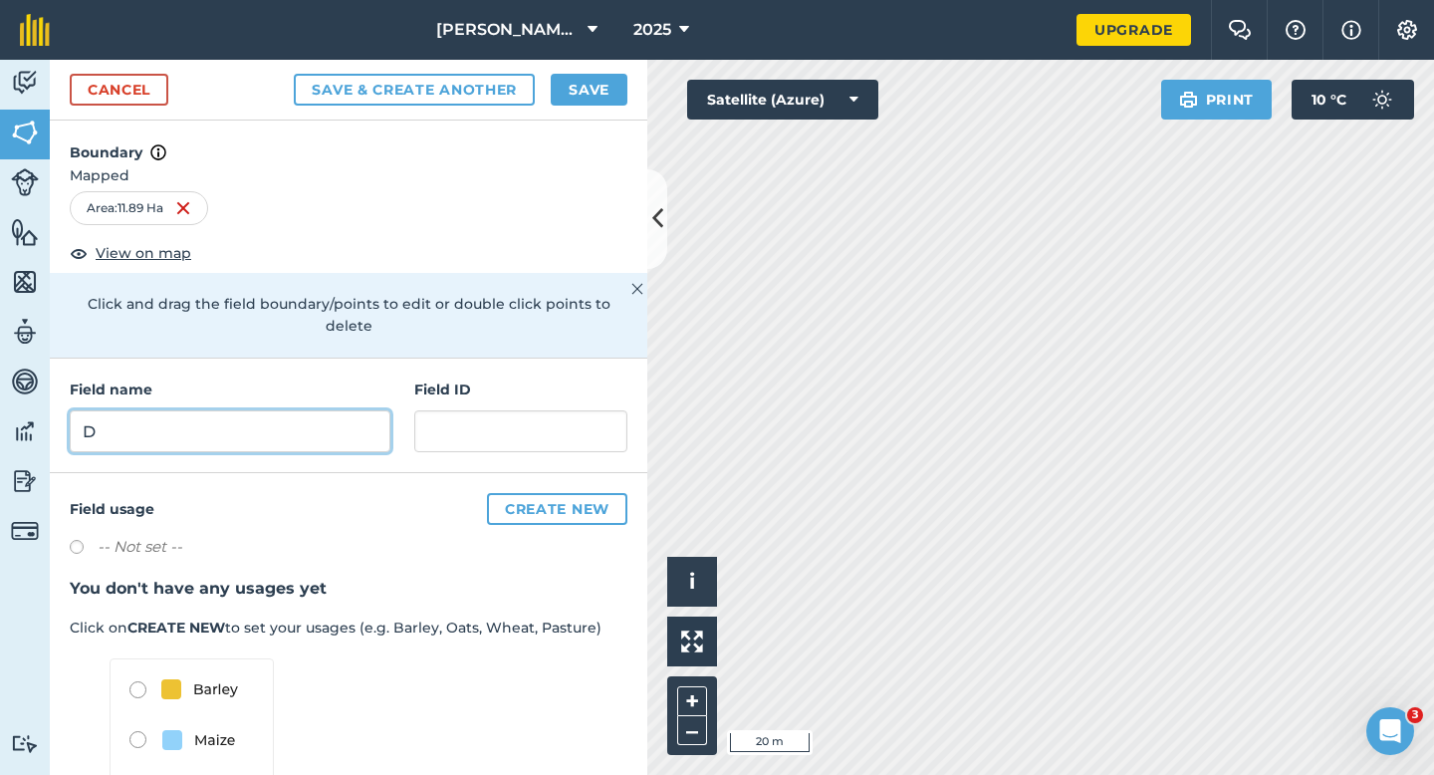
type input "D"
click at [614, 96] on button "Save" at bounding box center [589, 90] width 77 height 32
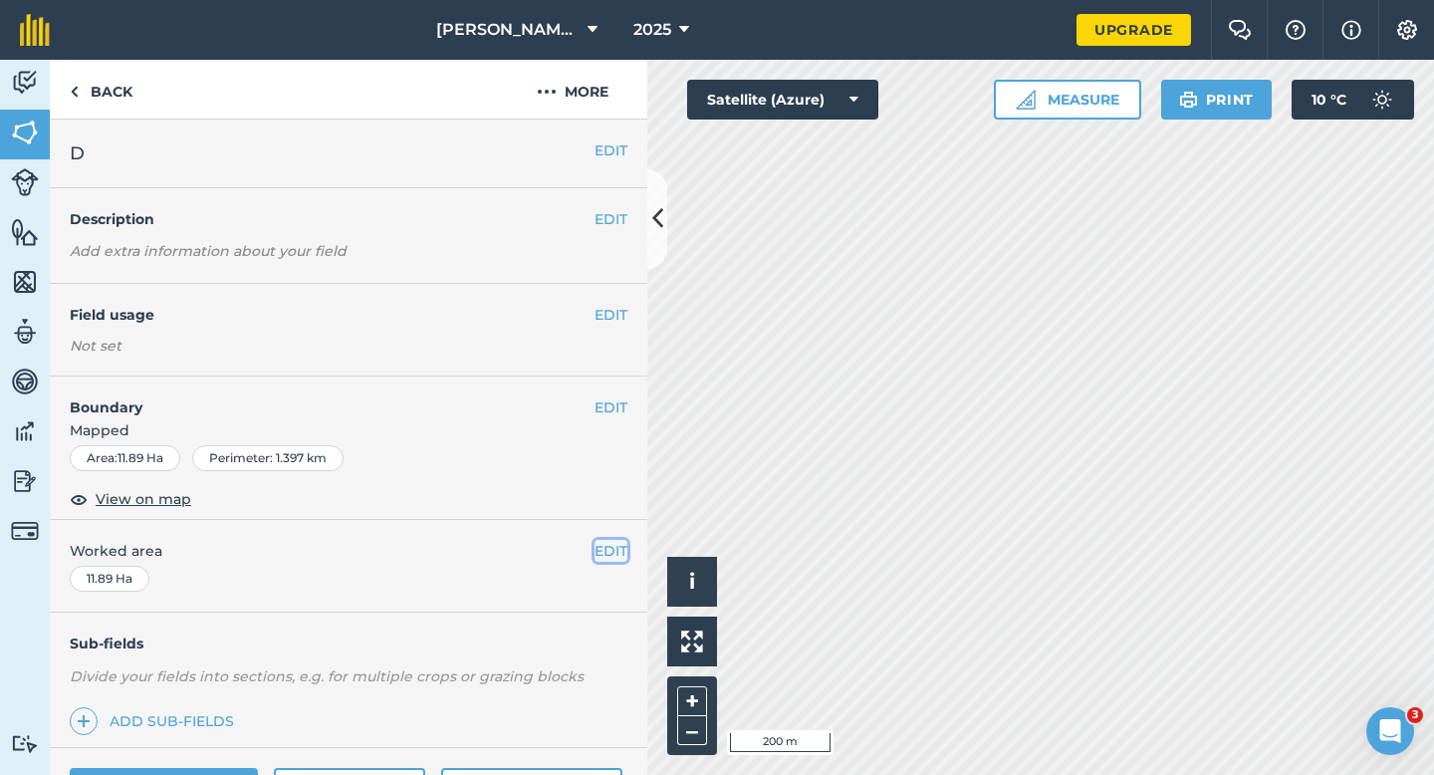
click at [605, 556] on button "EDIT" at bounding box center [610, 551] width 33 height 22
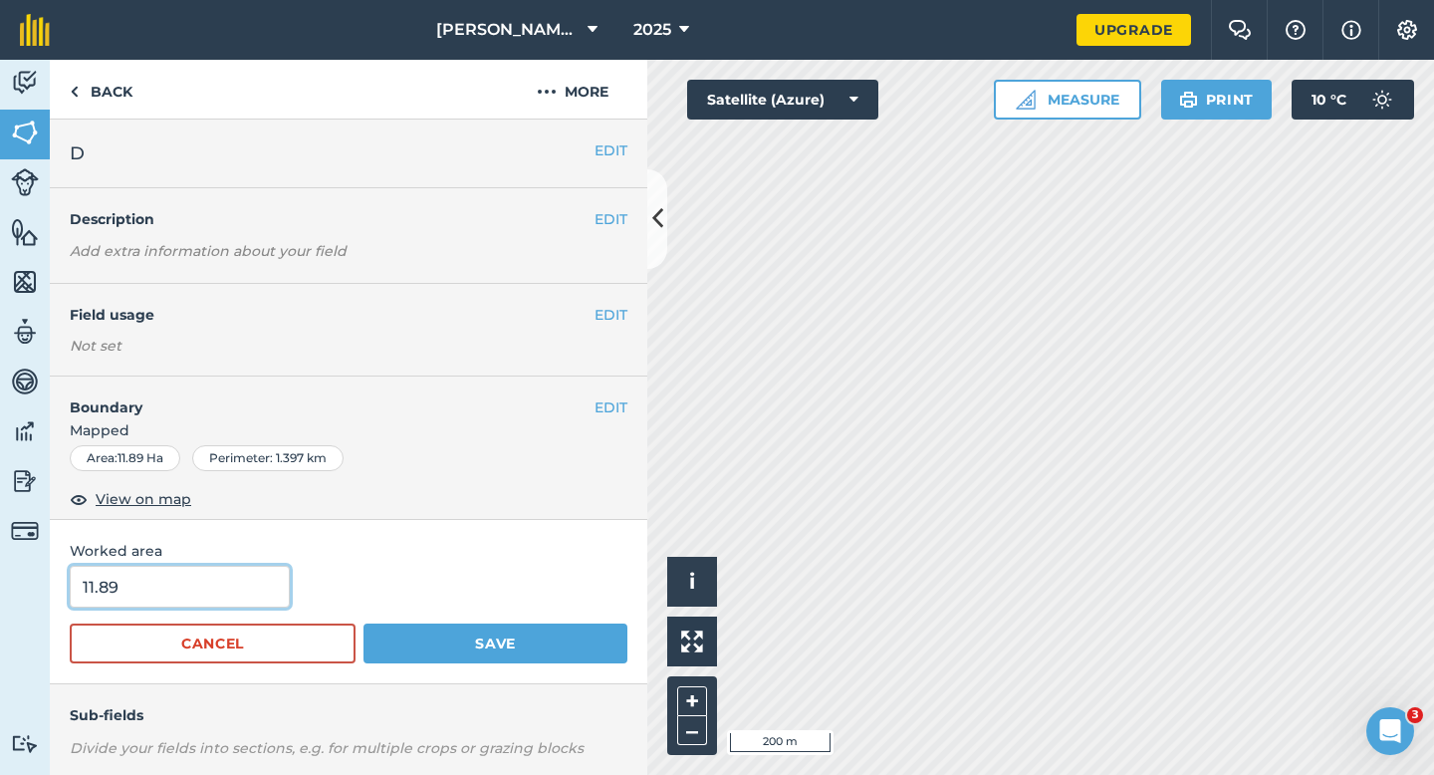
click at [199, 588] on input "11.89" at bounding box center [180, 587] width 220 height 42
type input "12"
click at [363, 623] on button "Save" at bounding box center [495, 643] width 264 height 40
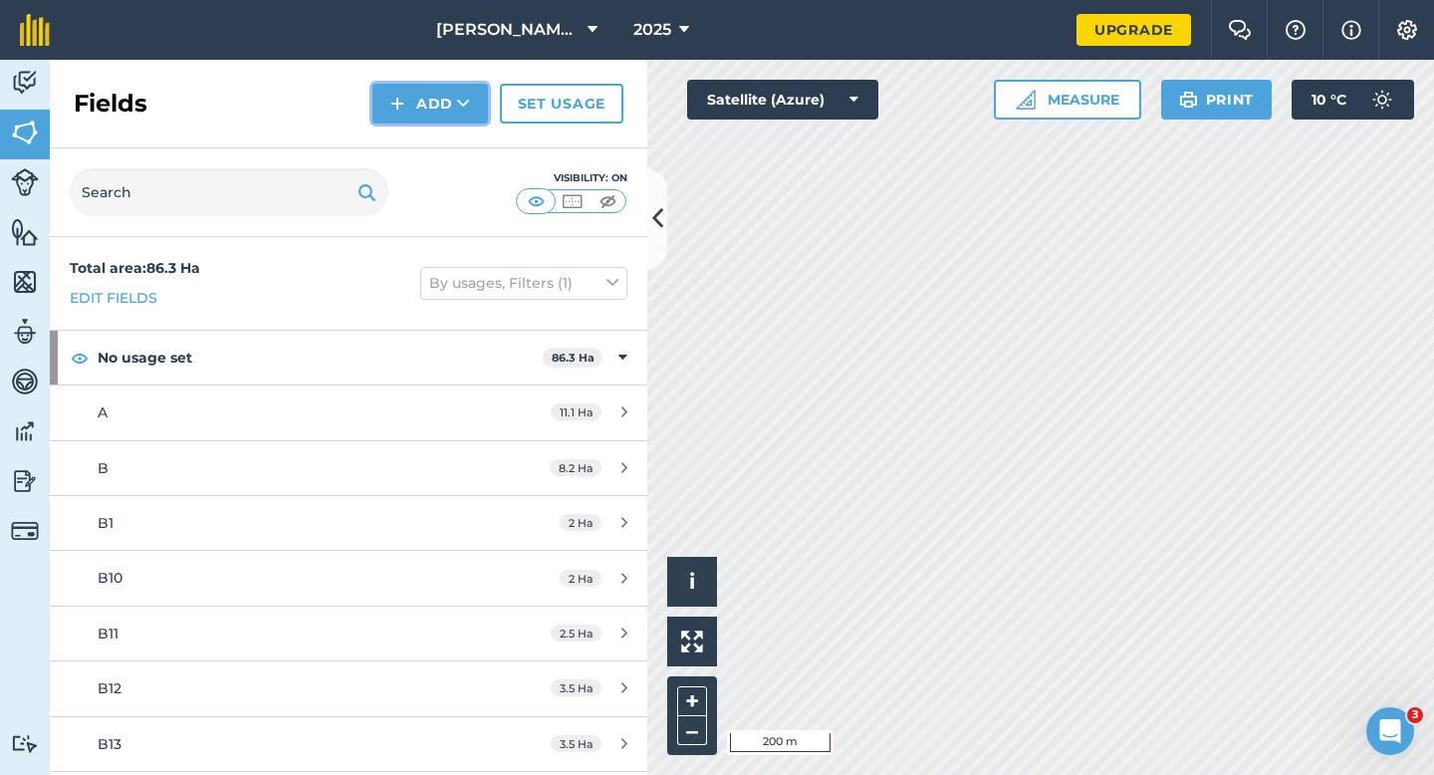
click at [474, 111] on button "Add" at bounding box center [430, 104] width 116 height 40
click at [473, 153] on link "Draw" at bounding box center [430, 148] width 110 height 44
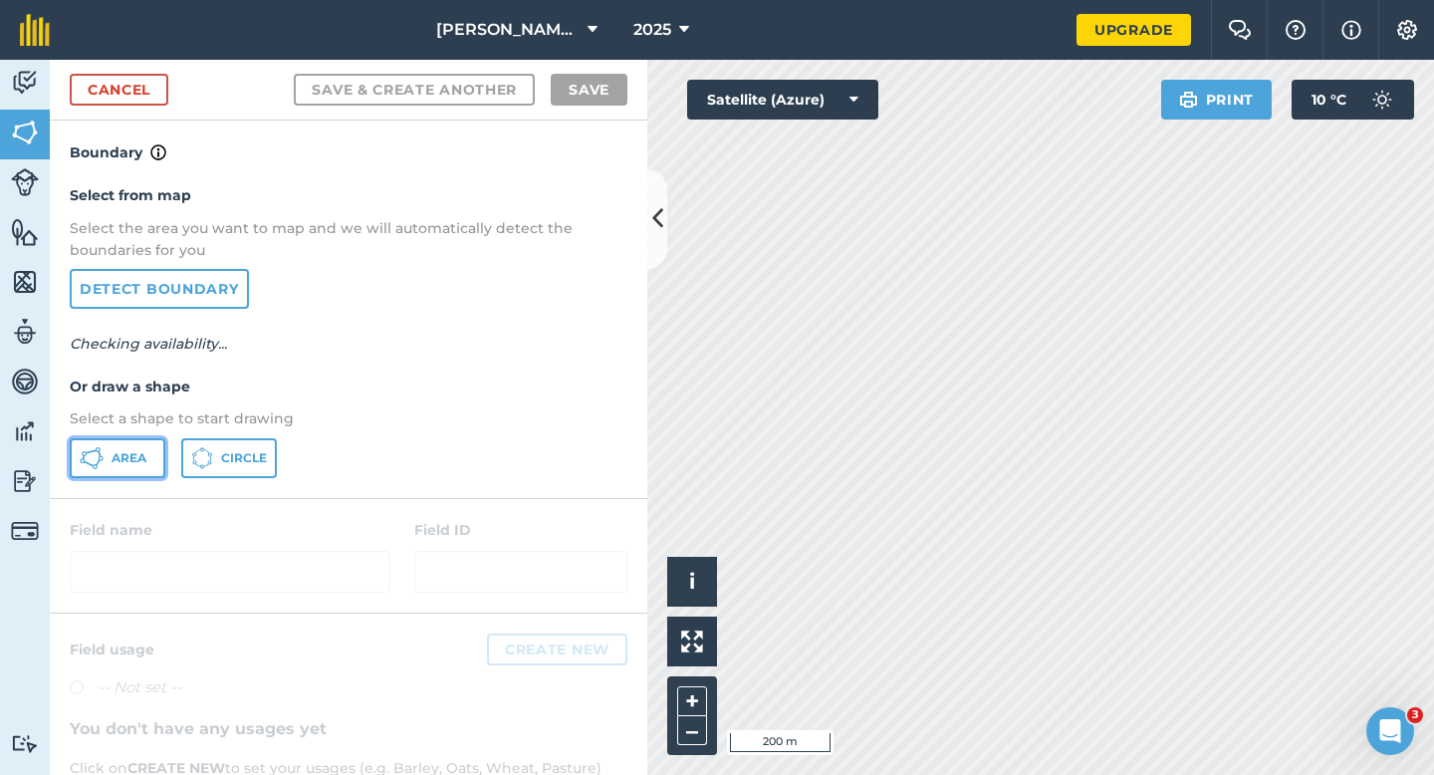
click at [133, 448] on button "Area" at bounding box center [118, 458] width 96 height 40
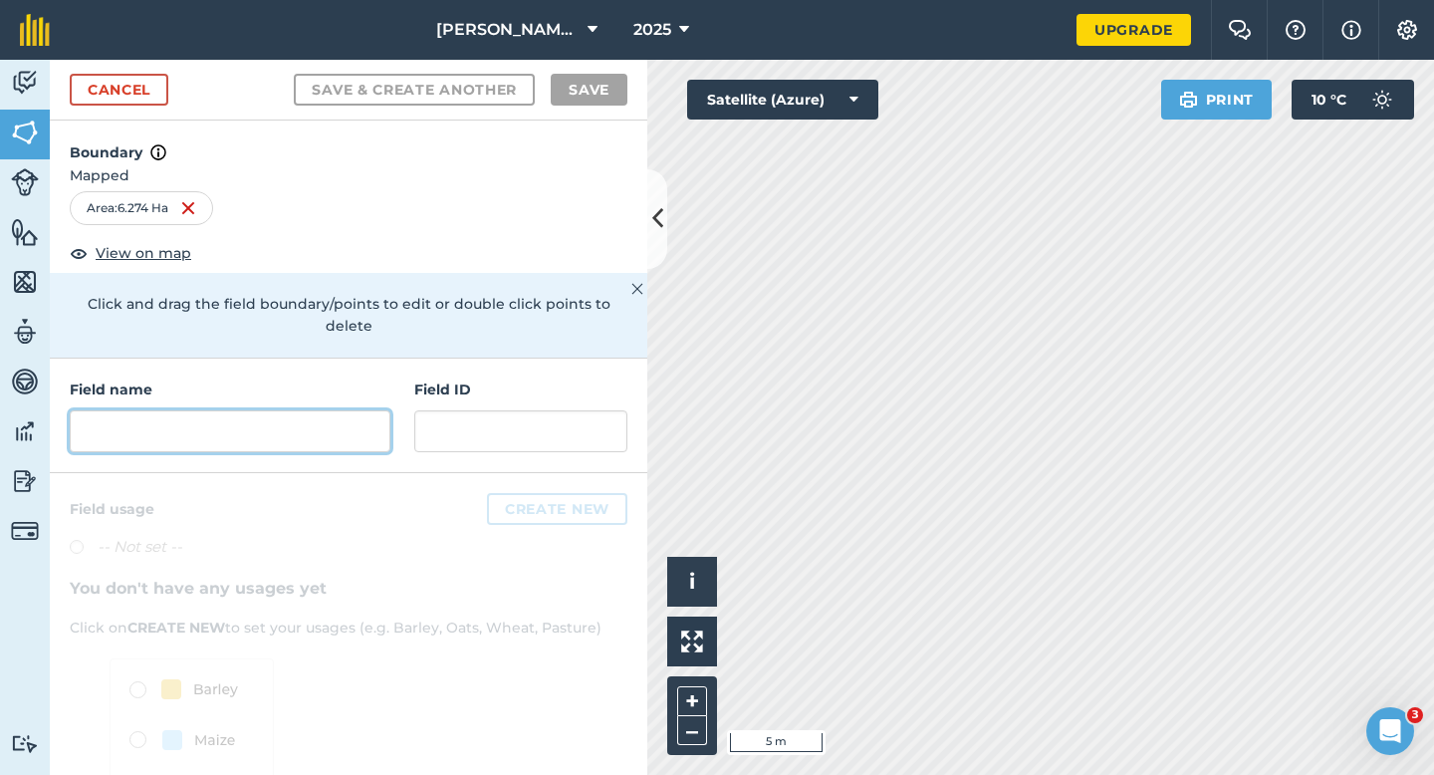
click at [360, 410] on input "text" at bounding box center [230, 431] width 321 height 42
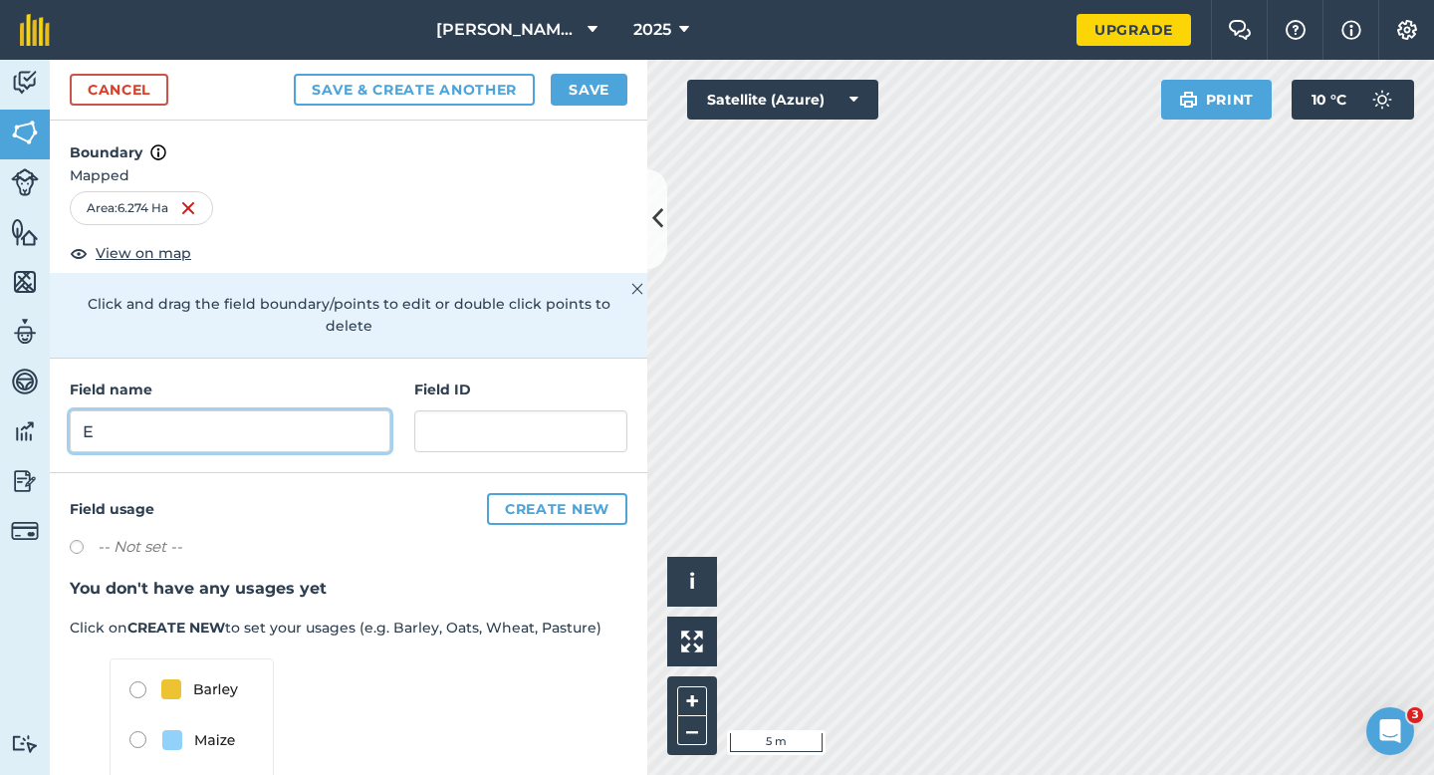
type input "E"
click at [594, 96] on button "Save" at bounding box center [589, 90] width 77 height 32
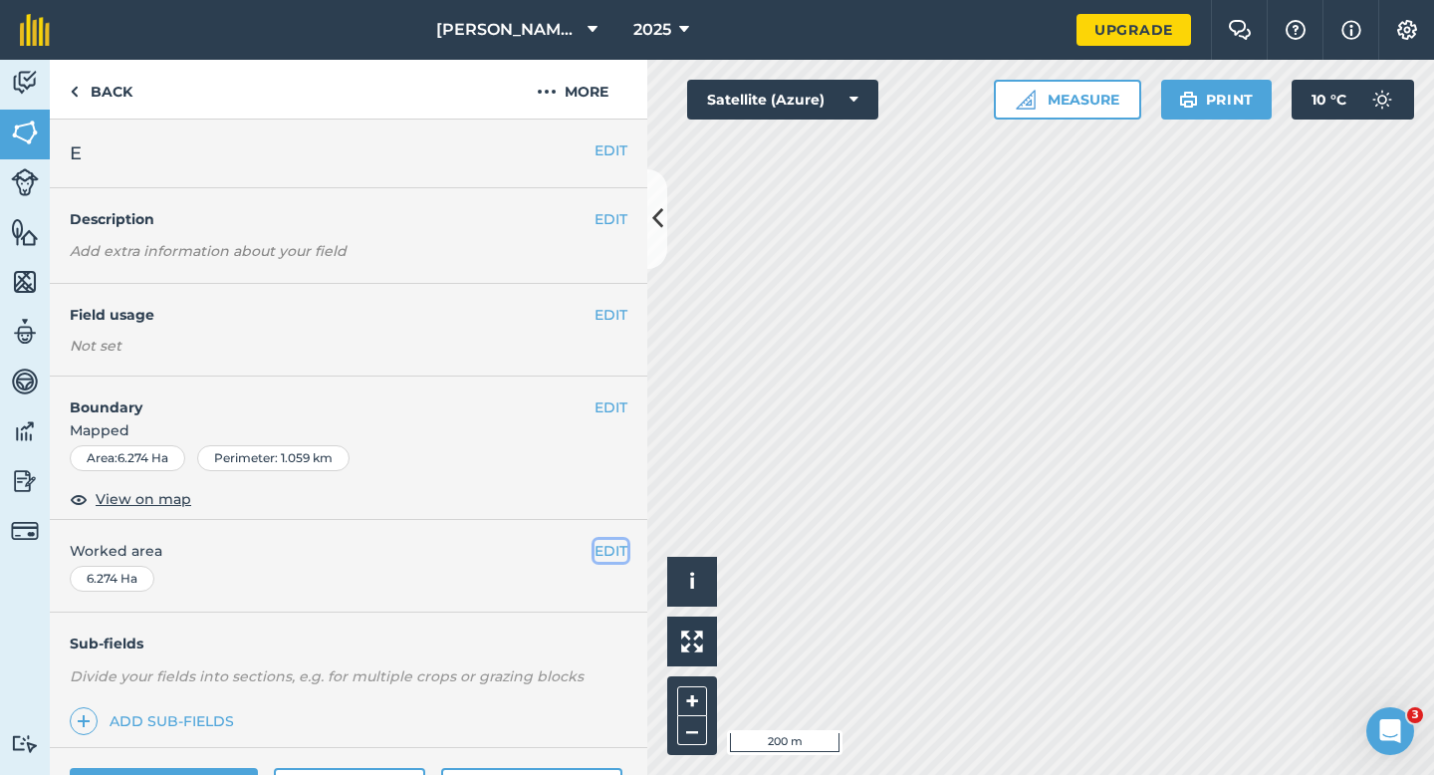
click at [614, 553] on button "EDIT" at bounding box center [610, 551] width 33 height 22
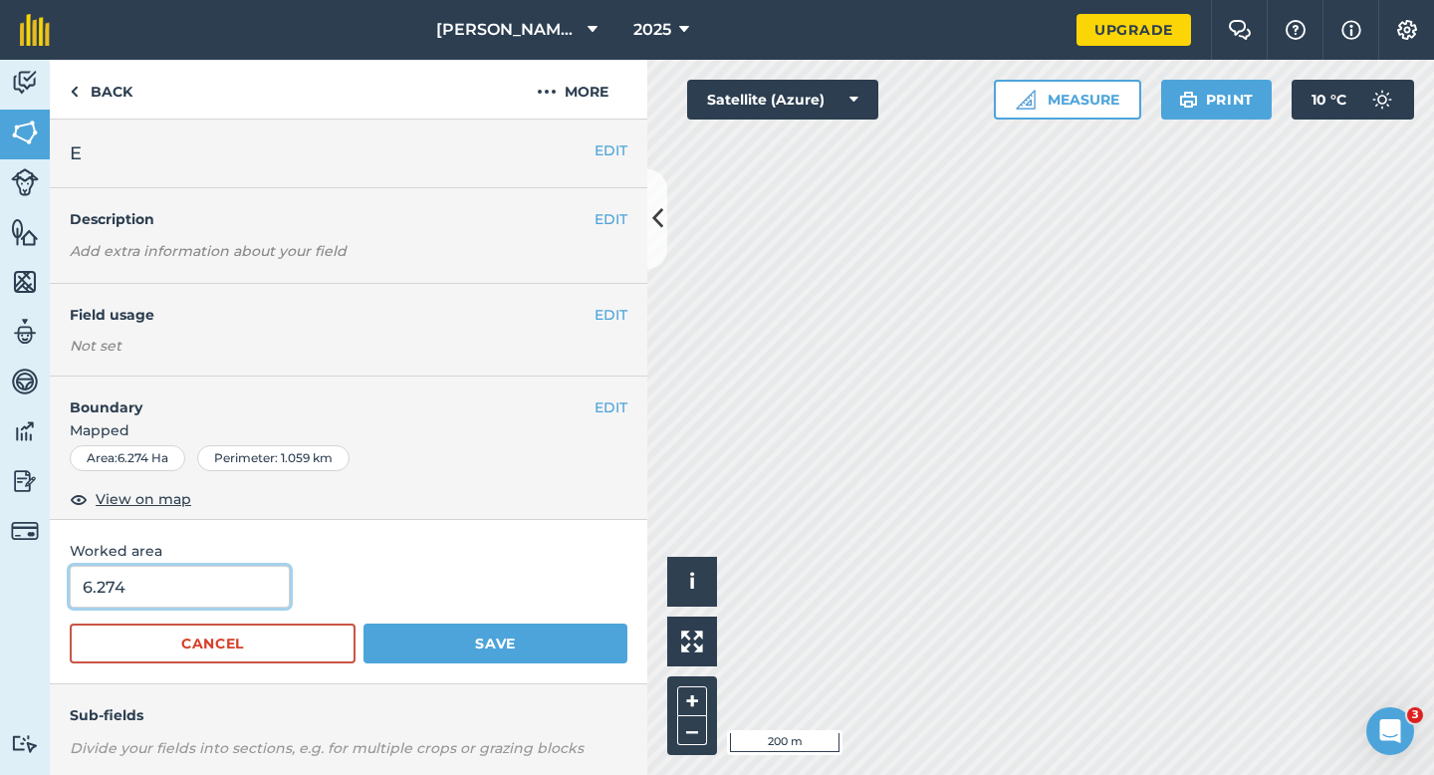
click at [232, 593] on input "6.274" at bounding box center [180, 587] width 220 height 42
type input "6.3"
click at [363, 623] on button "Save" at bounding box center [495, 643] width 264 height 40
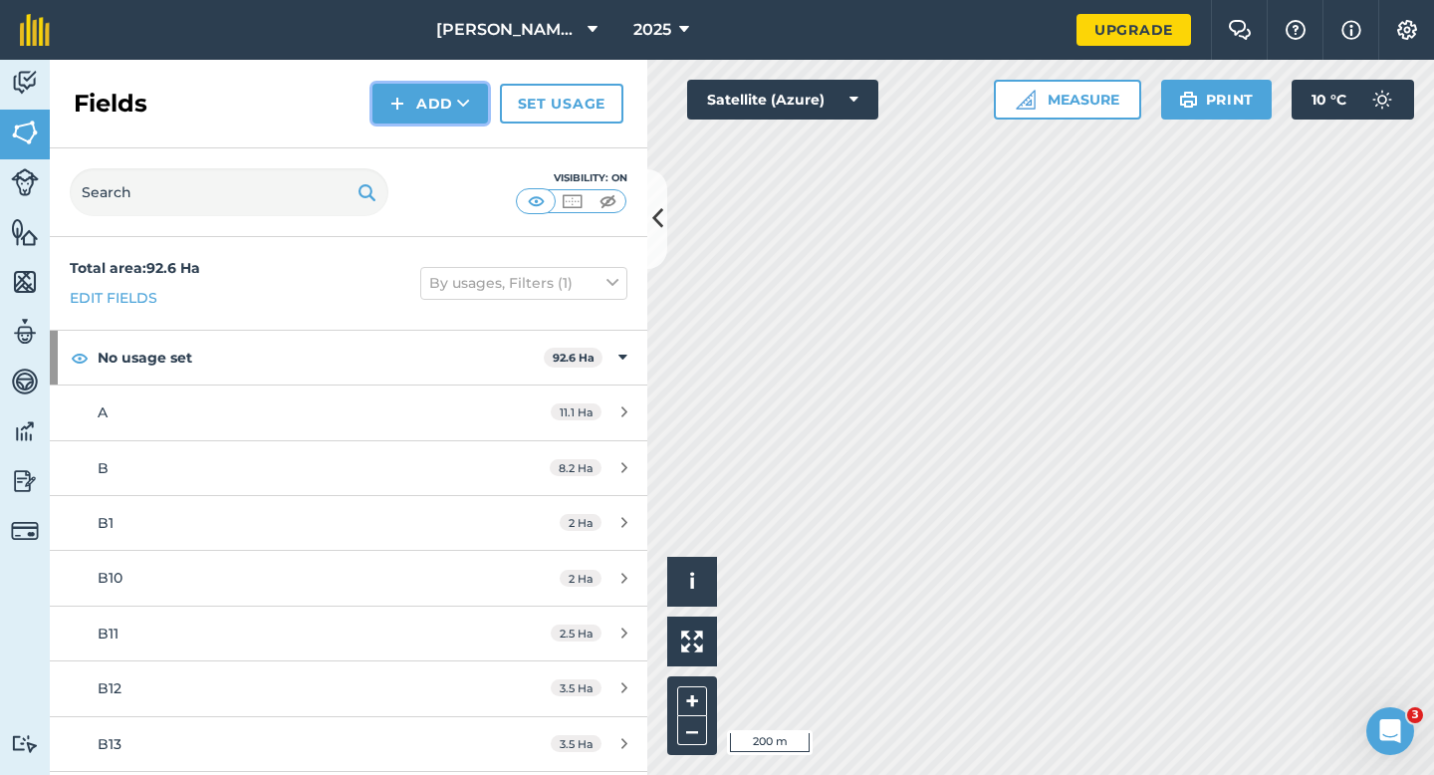
click at [400, 107] on img at bounding box center [397, 104] width 14 height 24
click at [408, 131] on link "Draw" at bounding box center [430, 148] width 110 height 44
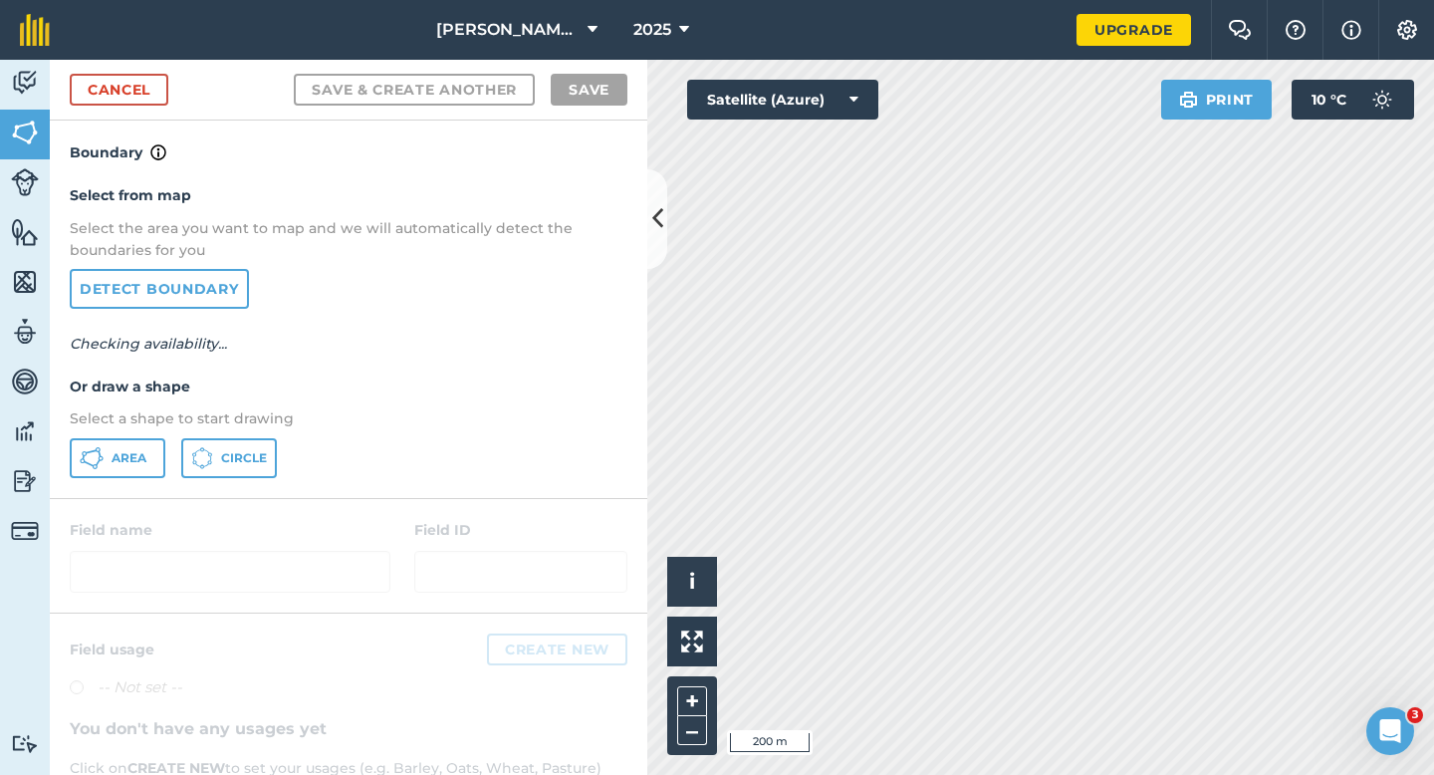
click at [133, 434] on div "Select from map Select the area you want to map and we will automatically detec…" at bounding box center [348, 330] width 597 height 333
click at [107, 430] on div "Select from map Select the area you want to map and we will automatically detec…" at bounding box center [348, 330] width 597 height 333
click at [116, 449] on button "Area" at bounding box center [118, 458] width 96 height 40
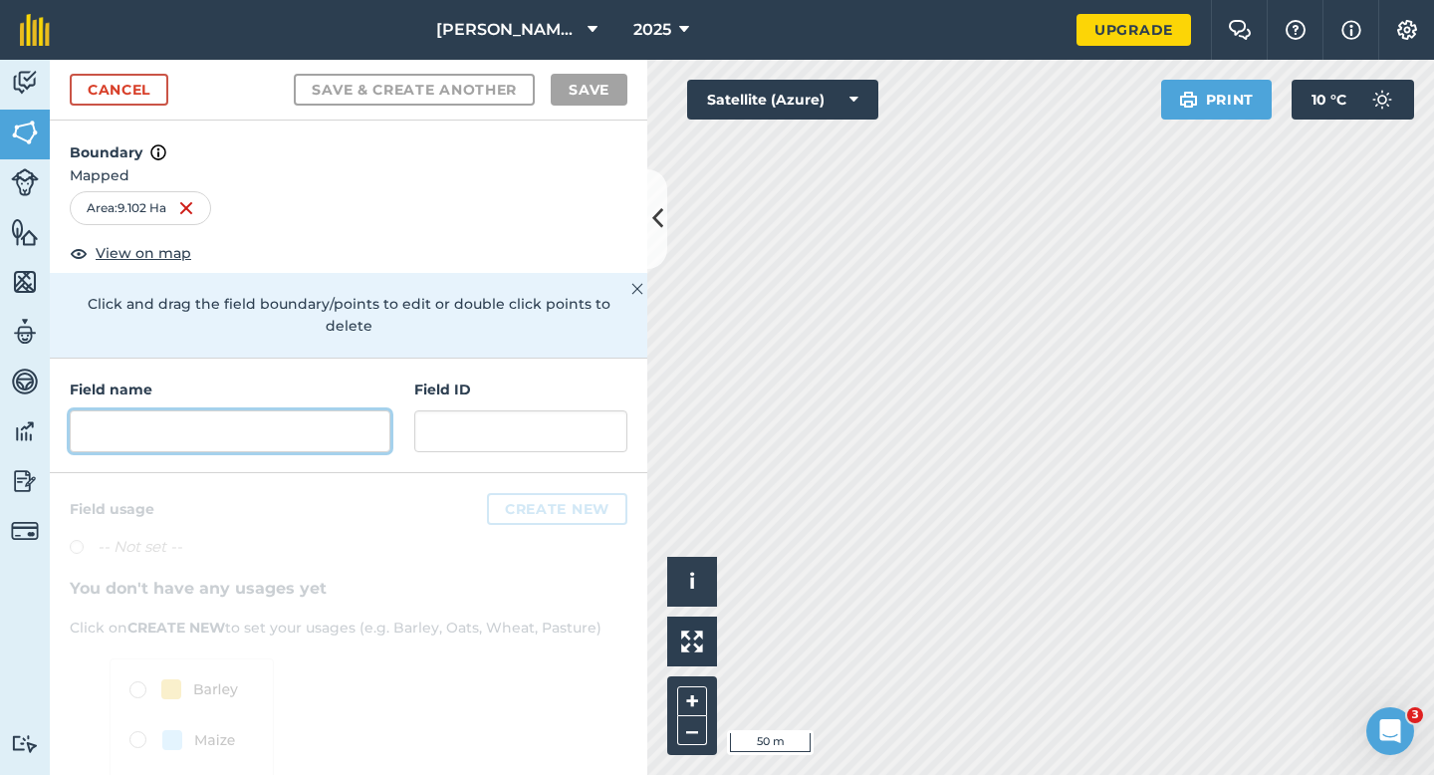
click at [336, 410] on input "text" at bounding box center [230, 431] width 321 height 42
type input "f"
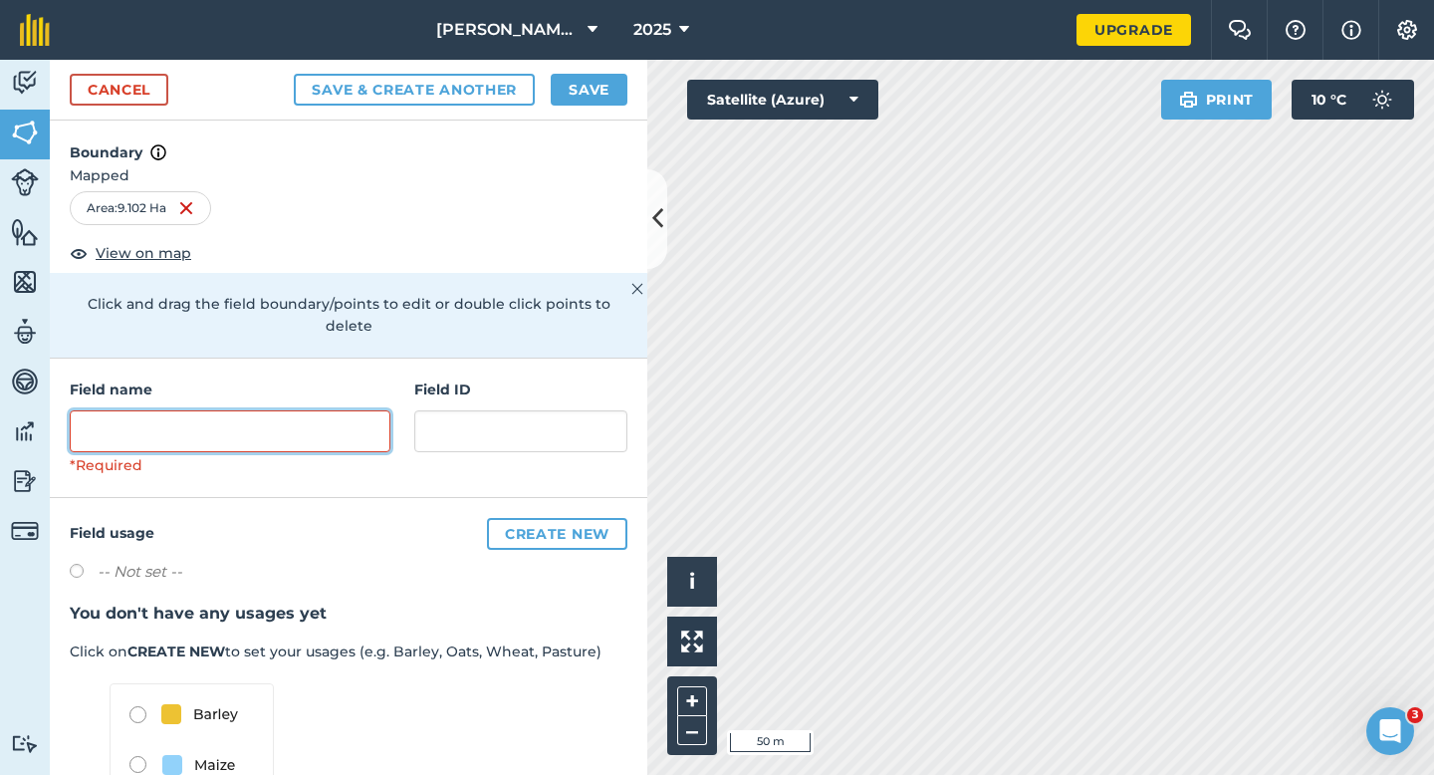
type input "G"
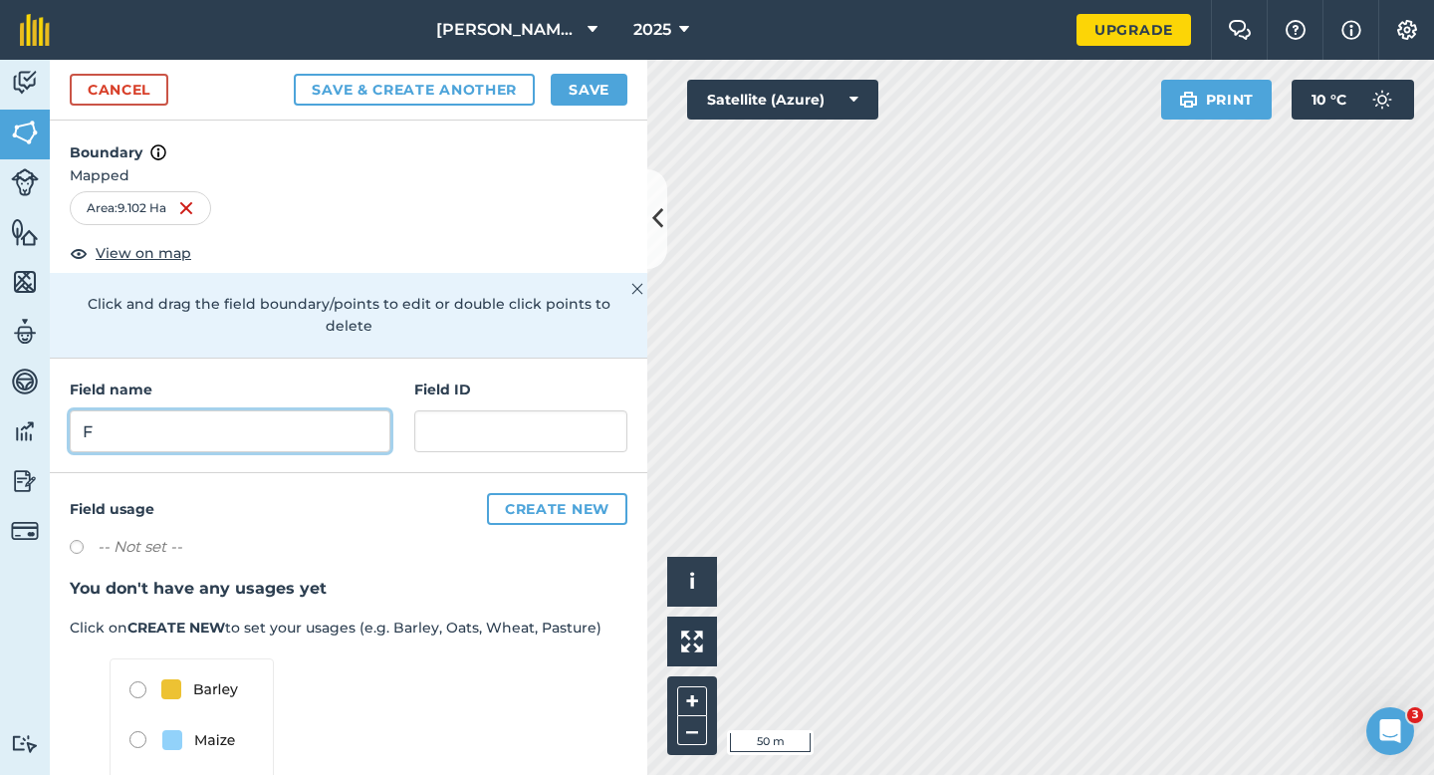
type input "F"
click at [604, 88] on button "Save" at bounding box center [589, 90] width 77 height 32
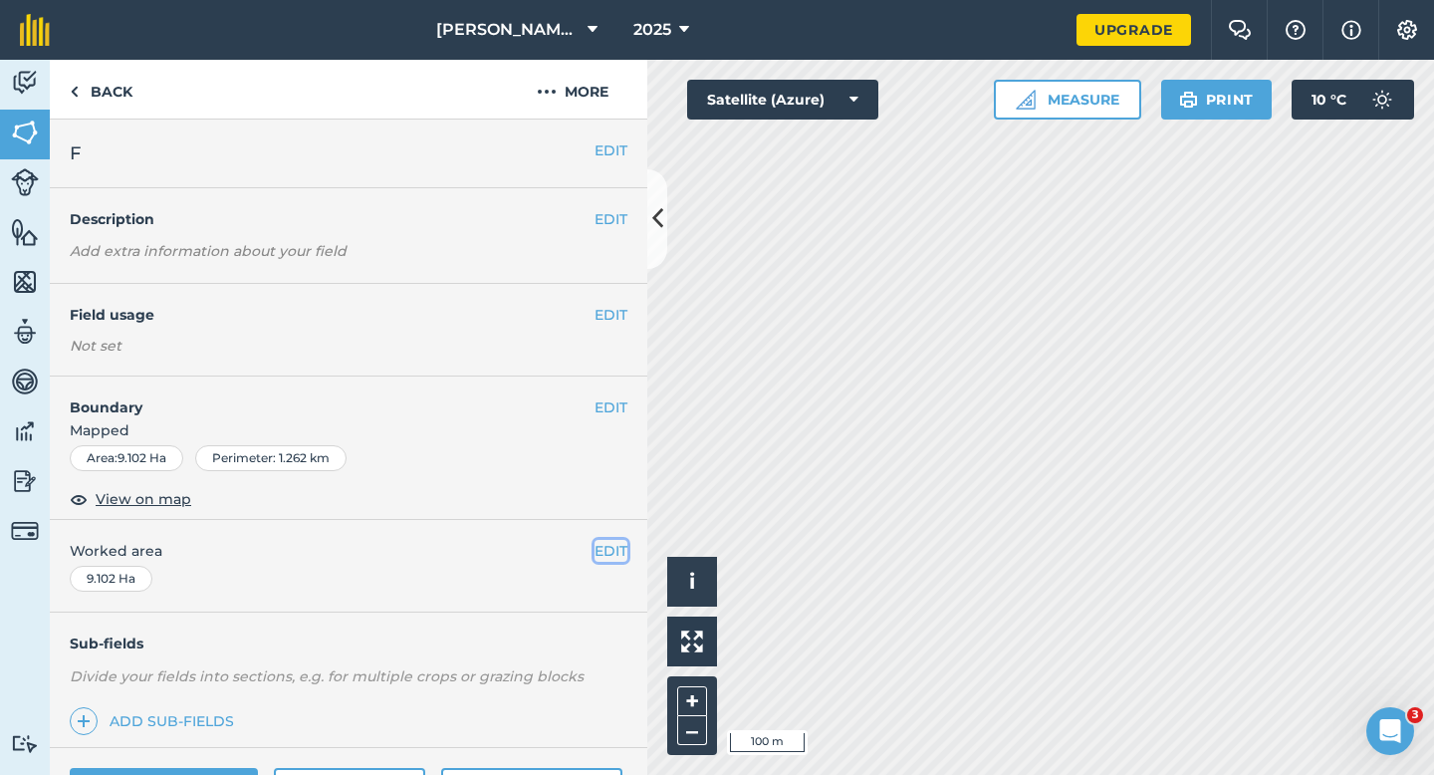
click at [607, 557] on button "EDIT" at bounding box center [610, 551] width 33 height 22
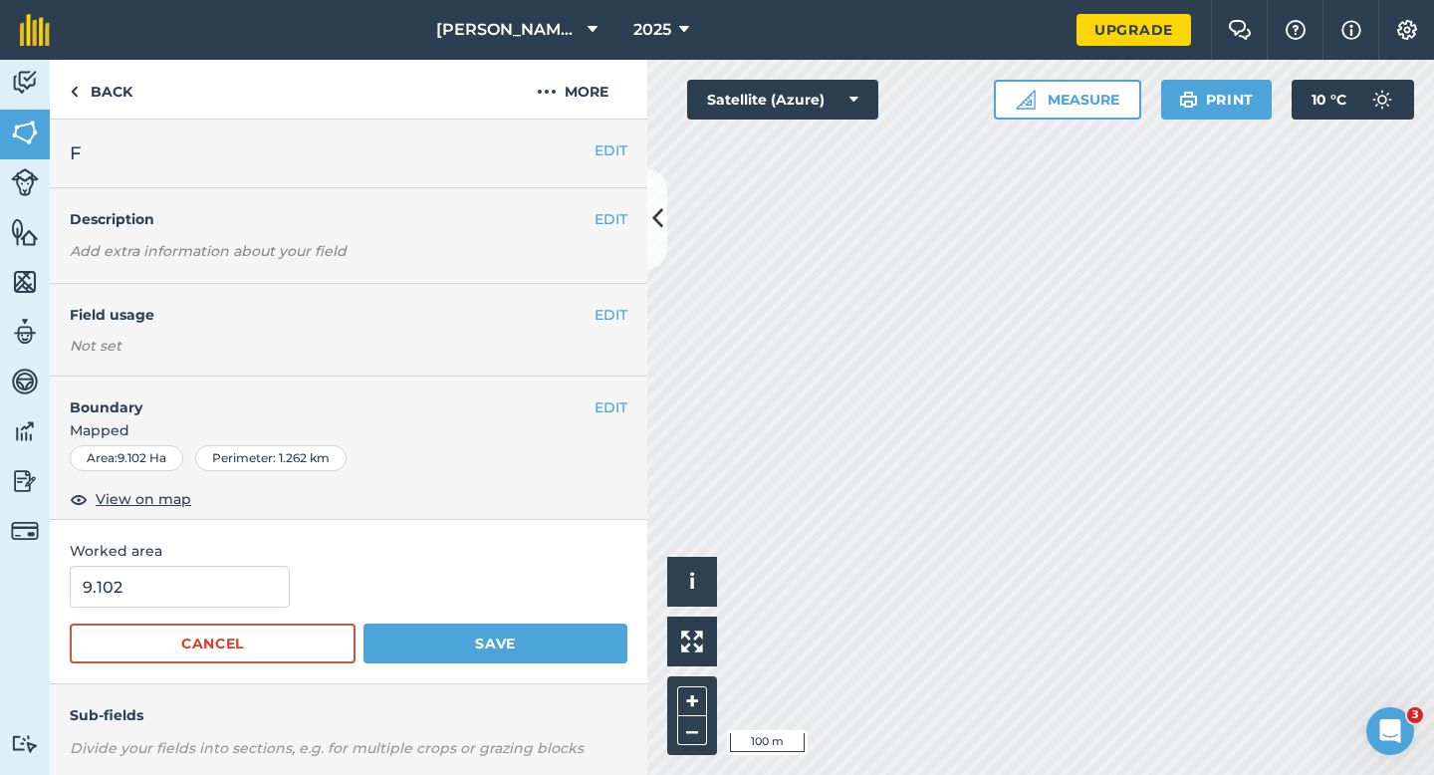
click at [201, 614] on form "9.102 Cancel Save" at bounding box center [349, 615] width 558 height 98
type input "9"
click at [201, 597] on input "9" at bounding box center [180, 587] width 220 height 42
click at [363, 623] on button "Save" at bounding box center [495, 643] width 264 height 40
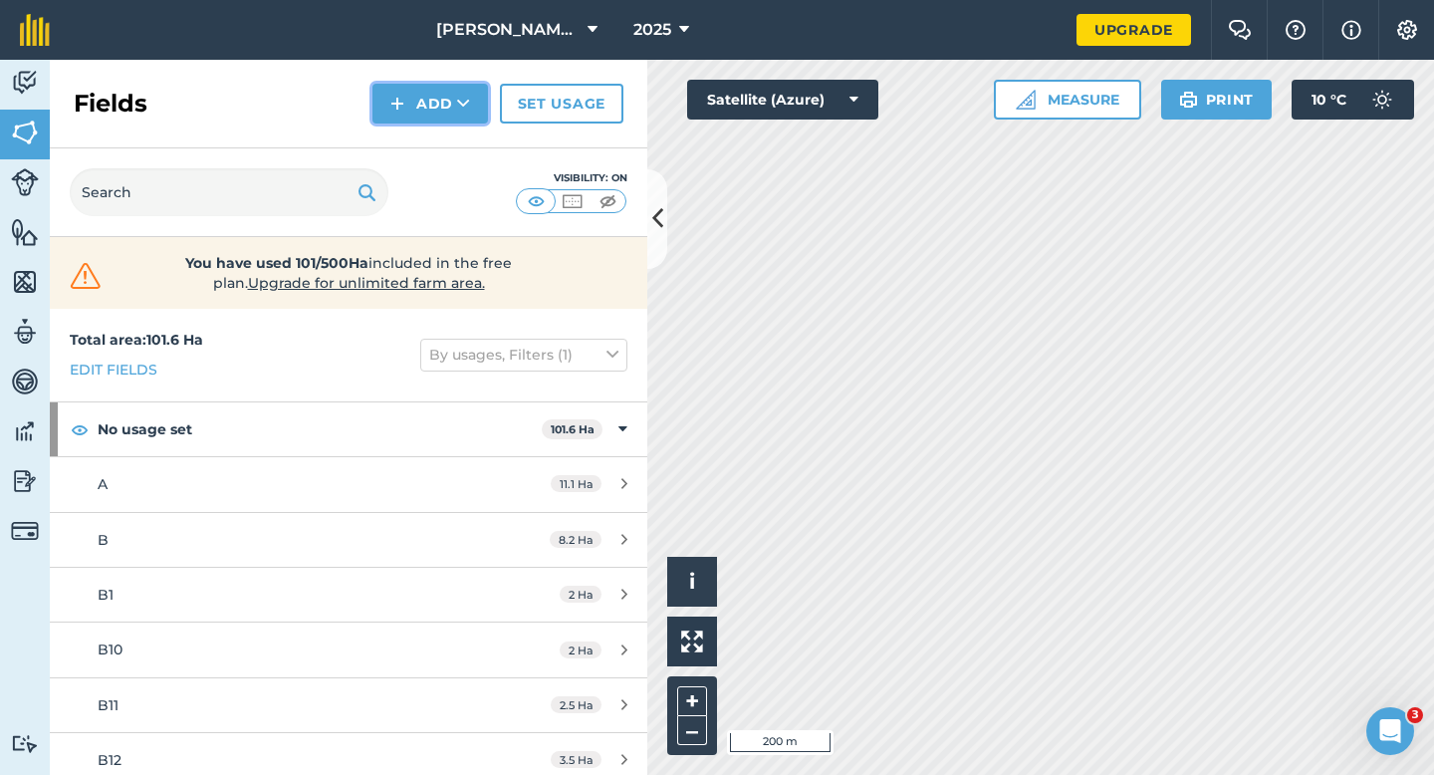
click at [423, 117] on button "Add" at bounding box center [430, 104] width 116 height 40
click at [425, 138] on link "Draw" at bounding box center [430, 148] width 110 height 44
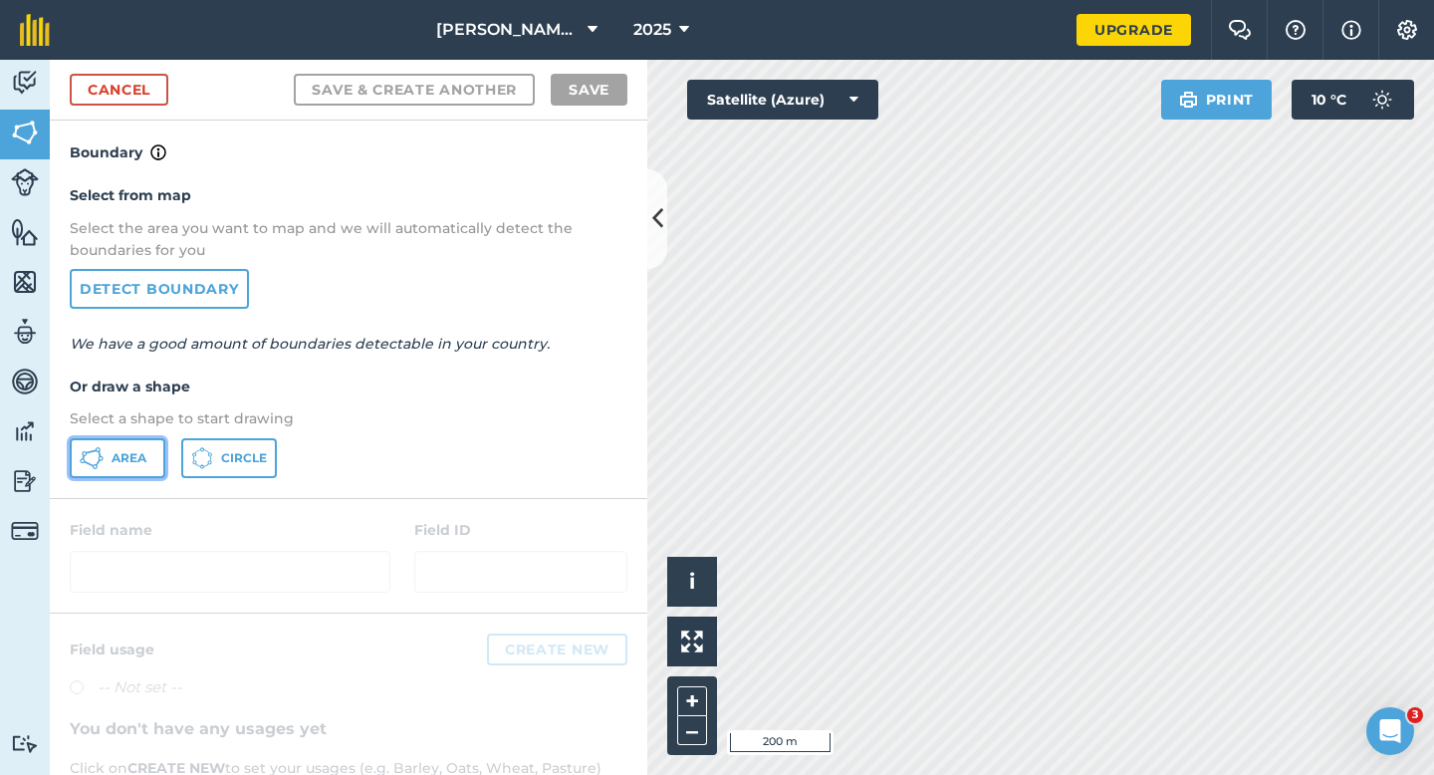
click at [140, 467] on button "Area" at bounding box center [118, 458] width 96 height 40
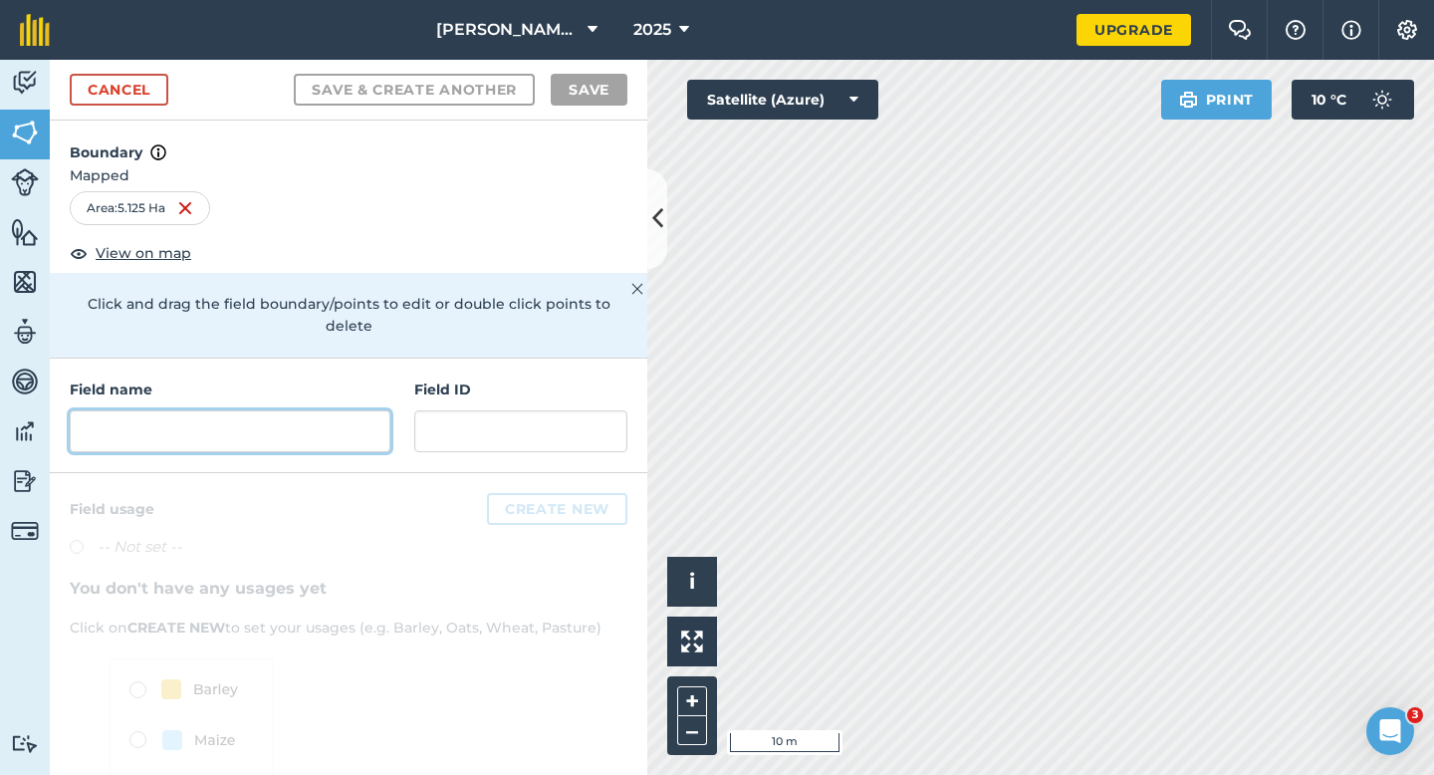
click at [317, 423] on input "text" at bounding box center [230, 431] width 321 height 42
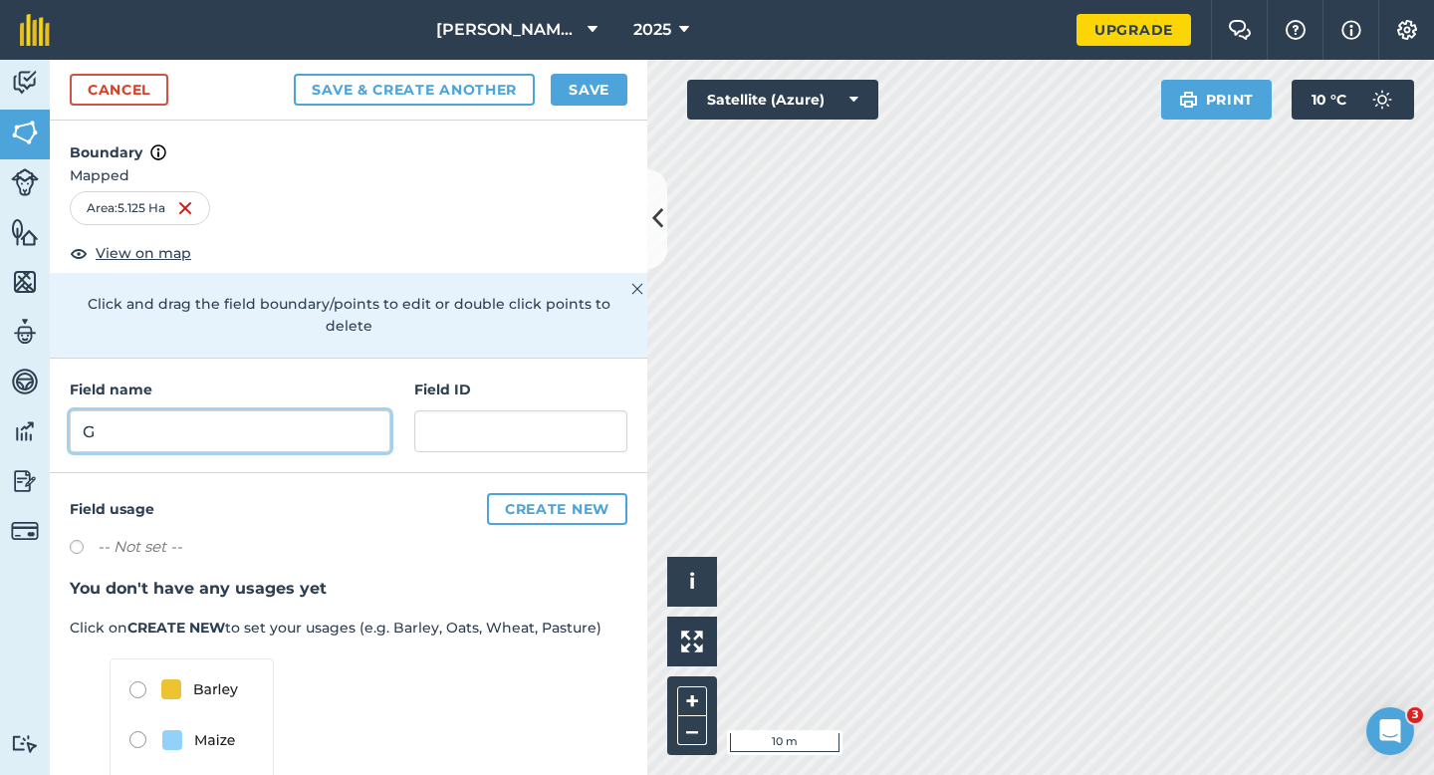
type input "G"
click at [555, 114] on div "Cancel Save & Create Another Save" at bounding box center [348, 90] width 597 height 61
click at [568, 96] on button "Save" at bounding box center [589, 90] width 77 height 32
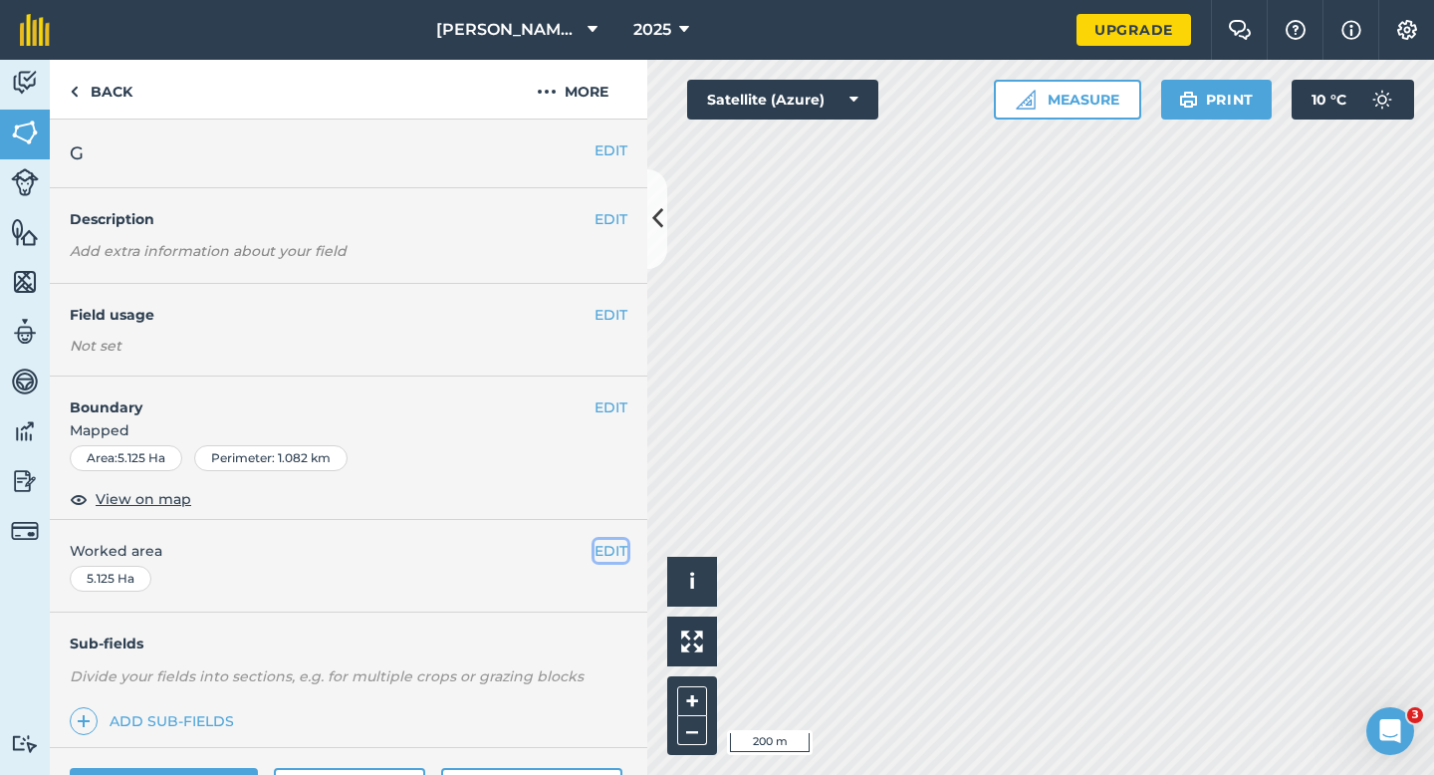
click at [612, 553] on button "EDIT" at bounding box center [610, 551] width 33 height 22
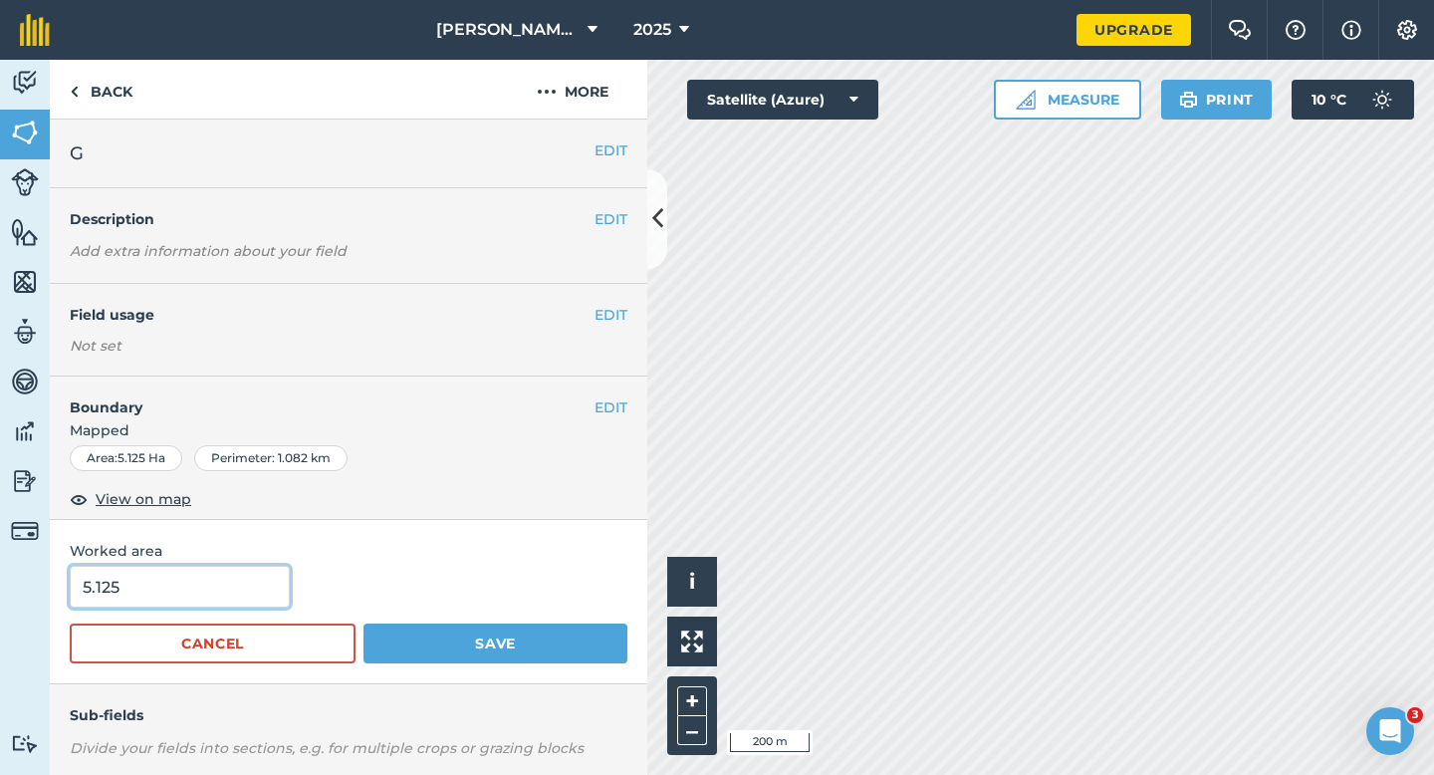
click at [211, 595] on input "5.125" at bounding box center [180, 587] width 220 height 42
type input "5.5"
click at [363, 623] on button "Save" at bounding box center [495, 643] width 264 height 40
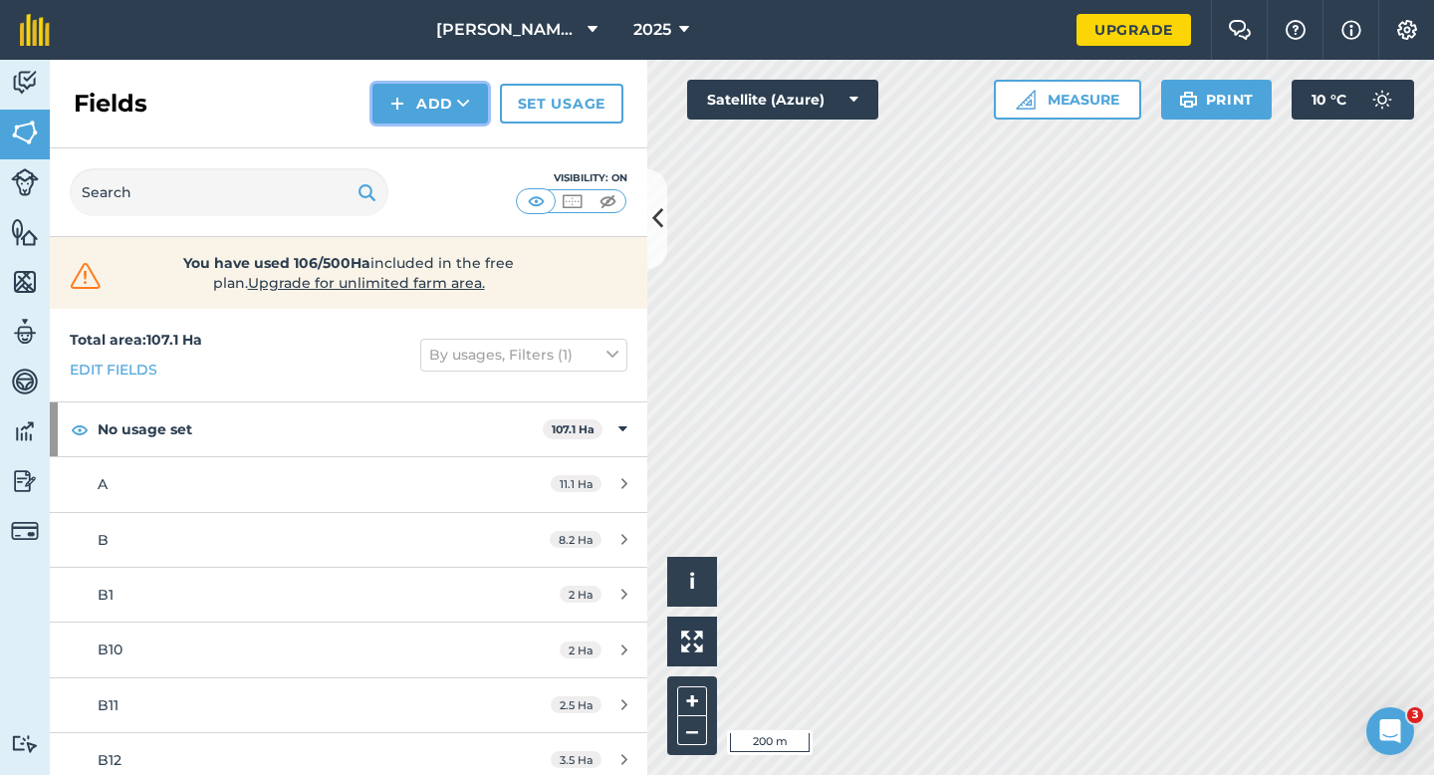
click at [442, 98] on button "Add" at bounding box center [430, 104] width 116 height 40
click at [442, 167] on link "Draw" at bounding box center [430, 148] width 110 height 44
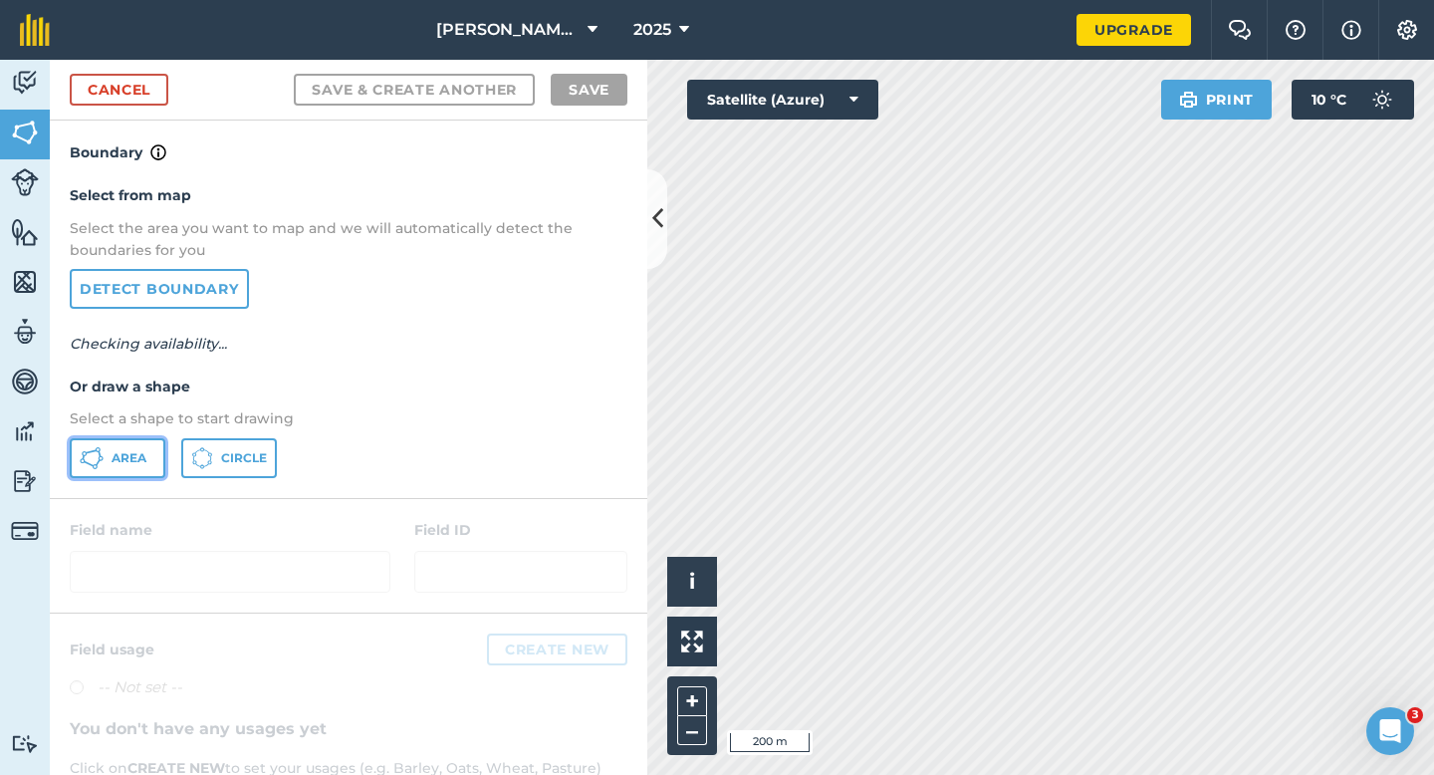
click at [152, 454] on button "Area" at bounding box center [118, 458] width 96 height 40
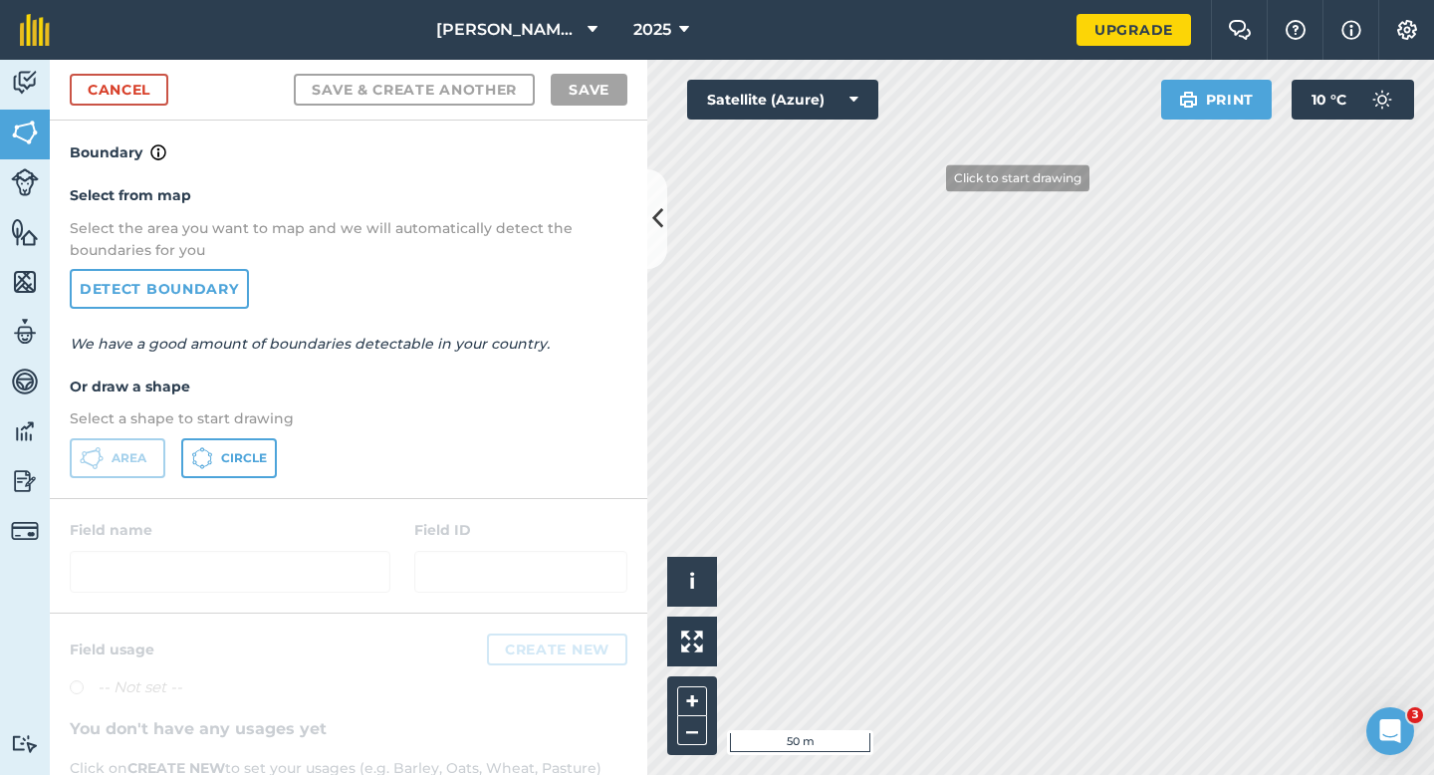
click at [870, 83] on div "Click to start drawing i © 2025 TomTom, Microsoft 50 m + – Satellite (Azure) Pr…" at bounding box center [1040, 417] width 787 height 715
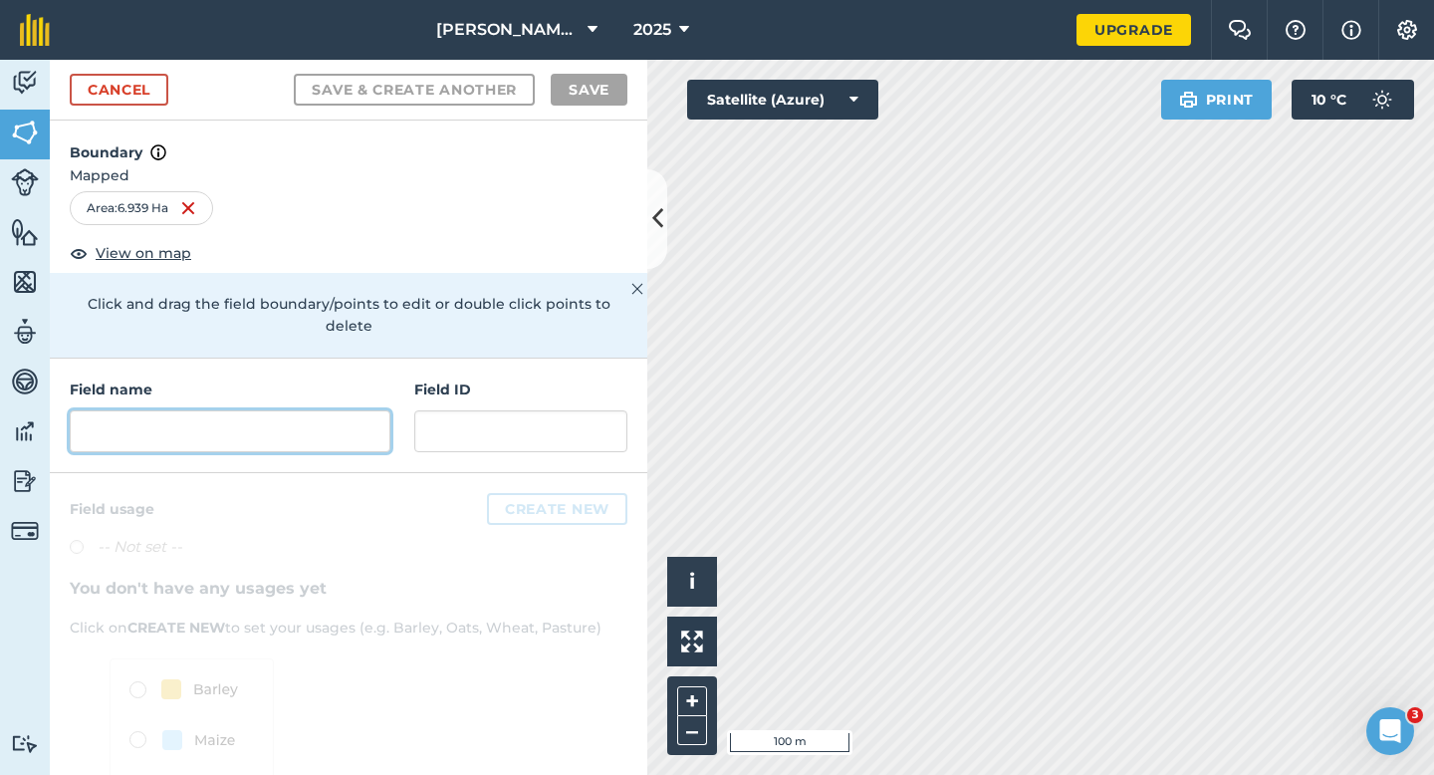
click at [276, 410] on input "text" at bounding box center [230, 431] width 321 height 42
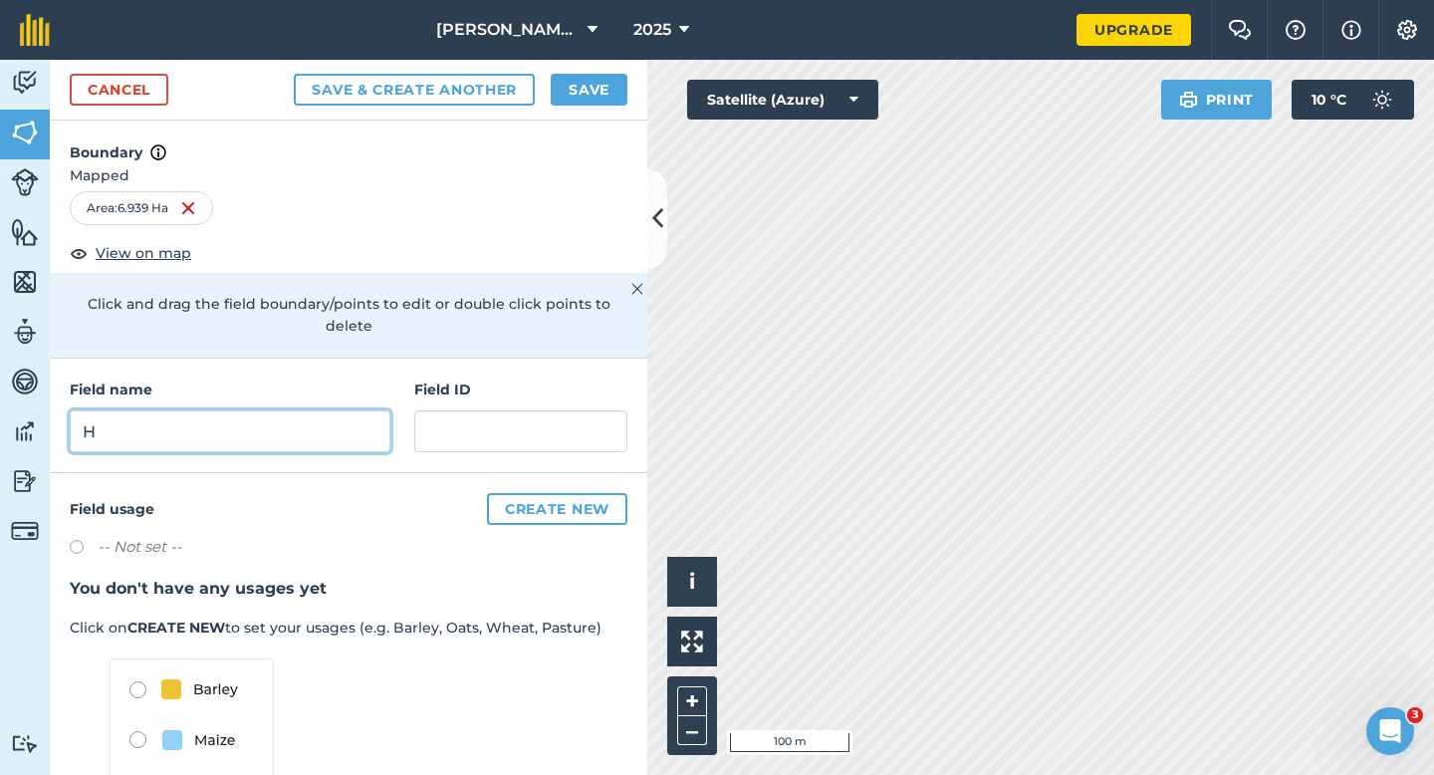
type input "H"
click at [608, 89] on button "Save" at bounding box center [589, 90] width 77 height 32
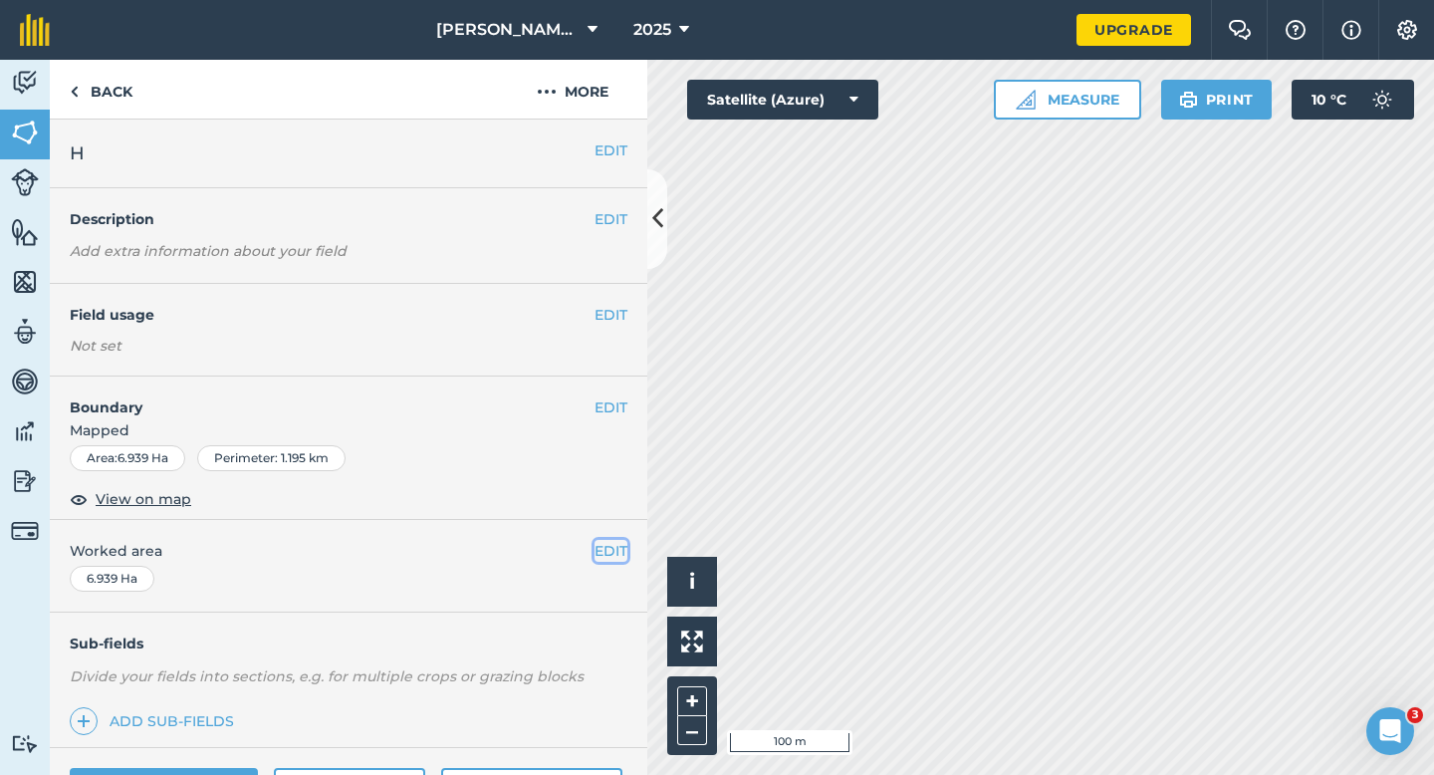
click at [617, 546] on button "EDIT" at bounding box center [610, 551] width 33 height 22
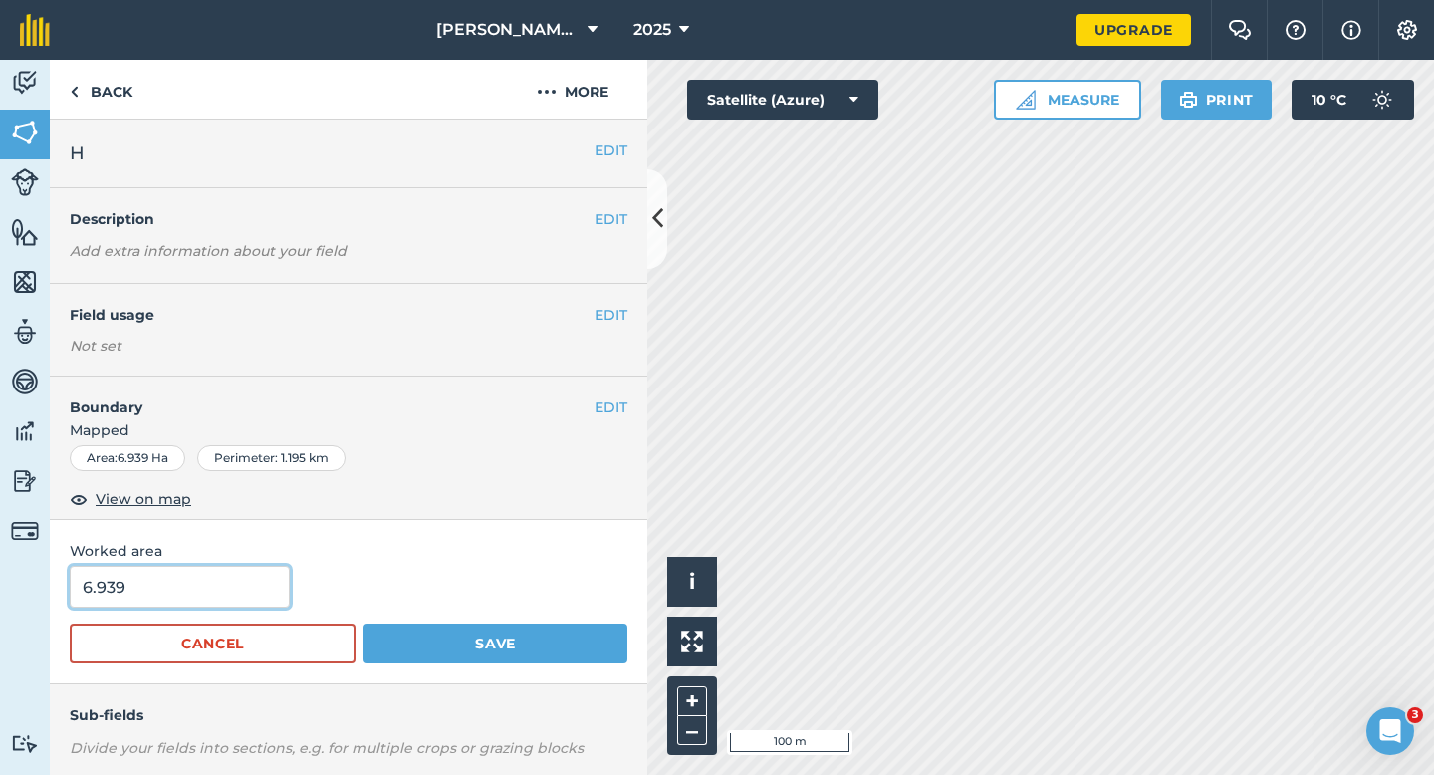
click at [223, 574] on input "6.939" at bounding box center [180, 587] width 220 height 42
type input "7"
click at [363, 623] on button "Save" at bounding box center [495, 643] width 264 height 40
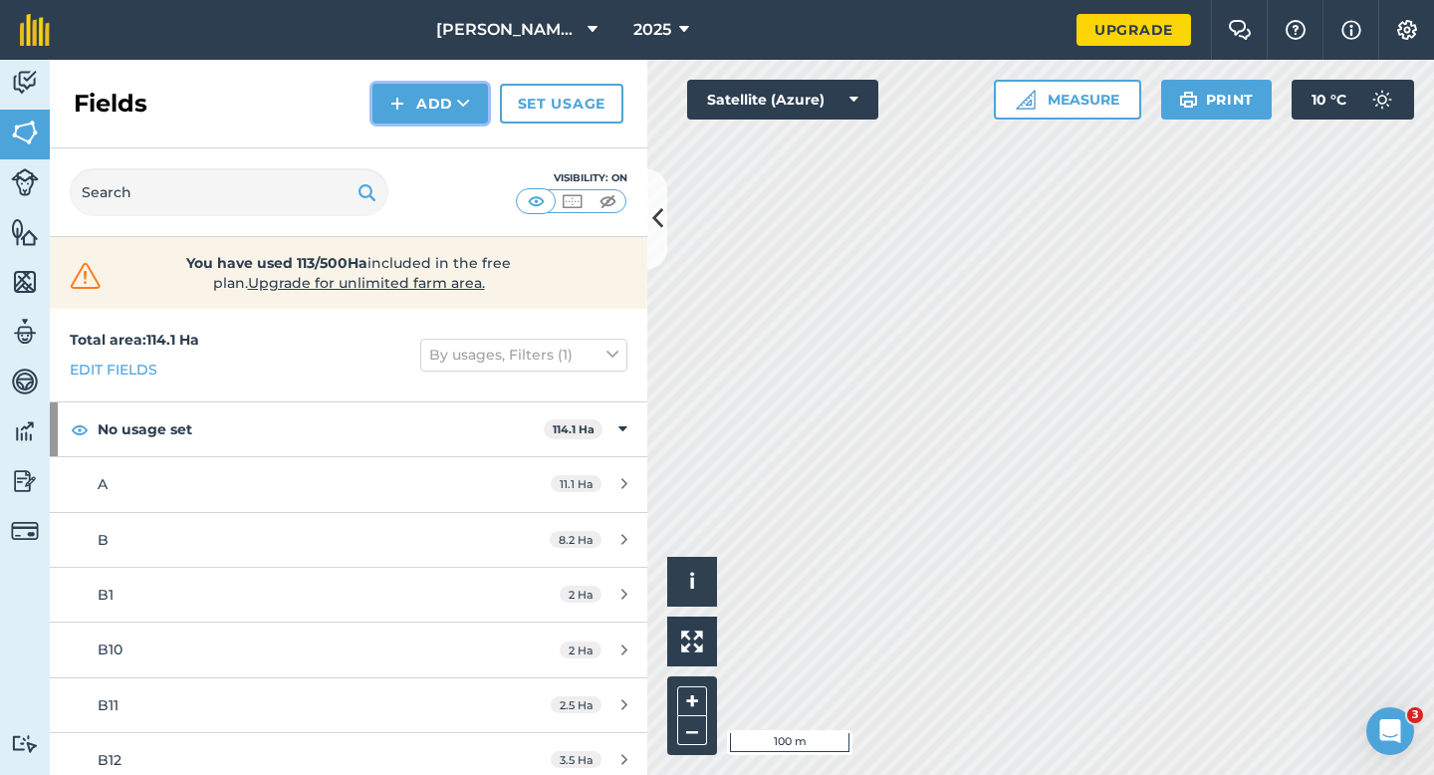
click at [390, 108] on button "Add" at bounding box center [430, 104] width 116 height 40
click at [404, 150] on link "Draw" at bounding box center [430, 148] width 110 height 44
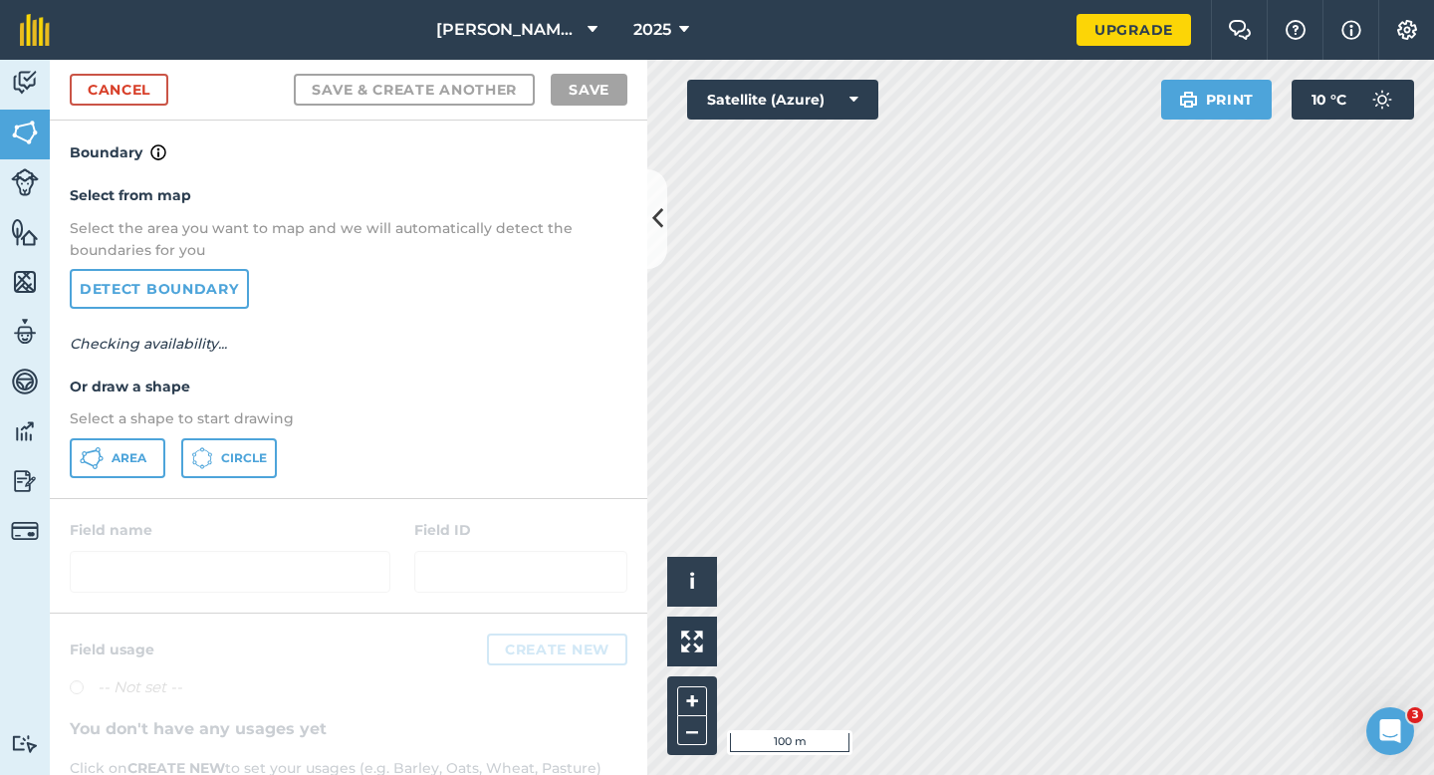
click at [165, 425] on p "Select a shape to start drawing" at bounding box center [349, 418] width 558 height 22
click at [152, 436] on div "Select from map Select the area you want to map and we will automatically detec…" at bounding box center [348, 330] width 597 height 333
click at [150, 447] on button "Area" at bounding box center [118, 458] width 96 height 40
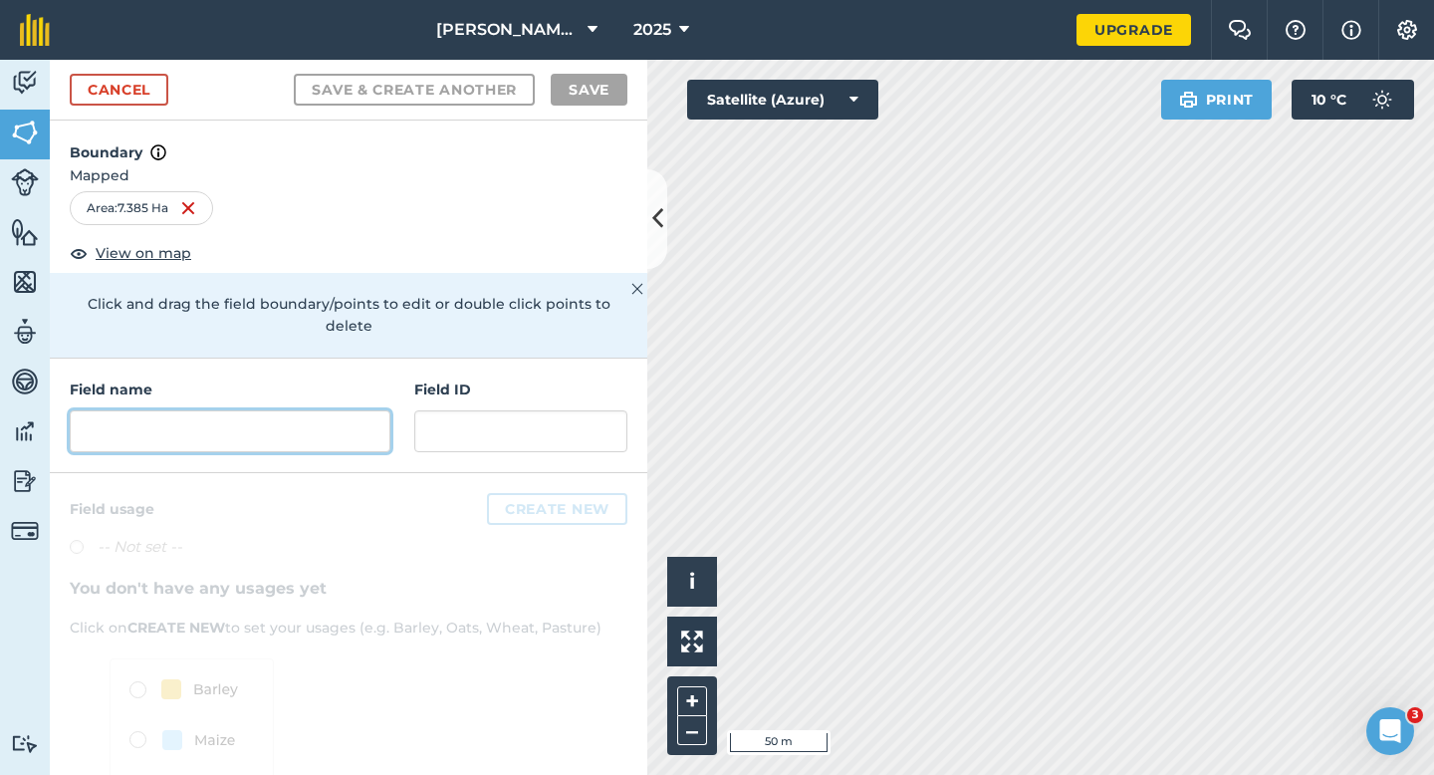
click at [278, 417] on input "text" at bounding box center [230, 431] width 321 height 42
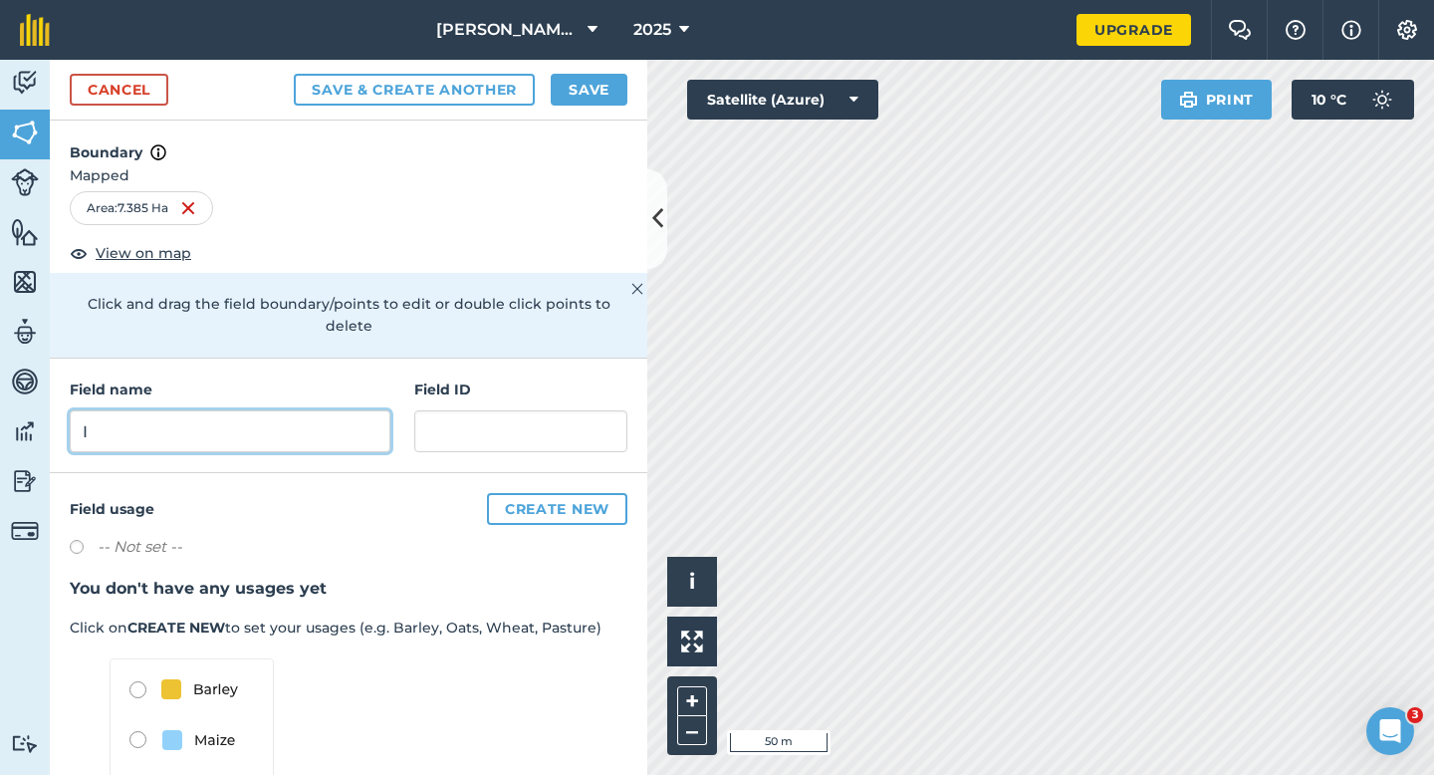
type input "I"
click at [594, 83] on button "Save" at bounding box center [589, 90] width 77 height 32
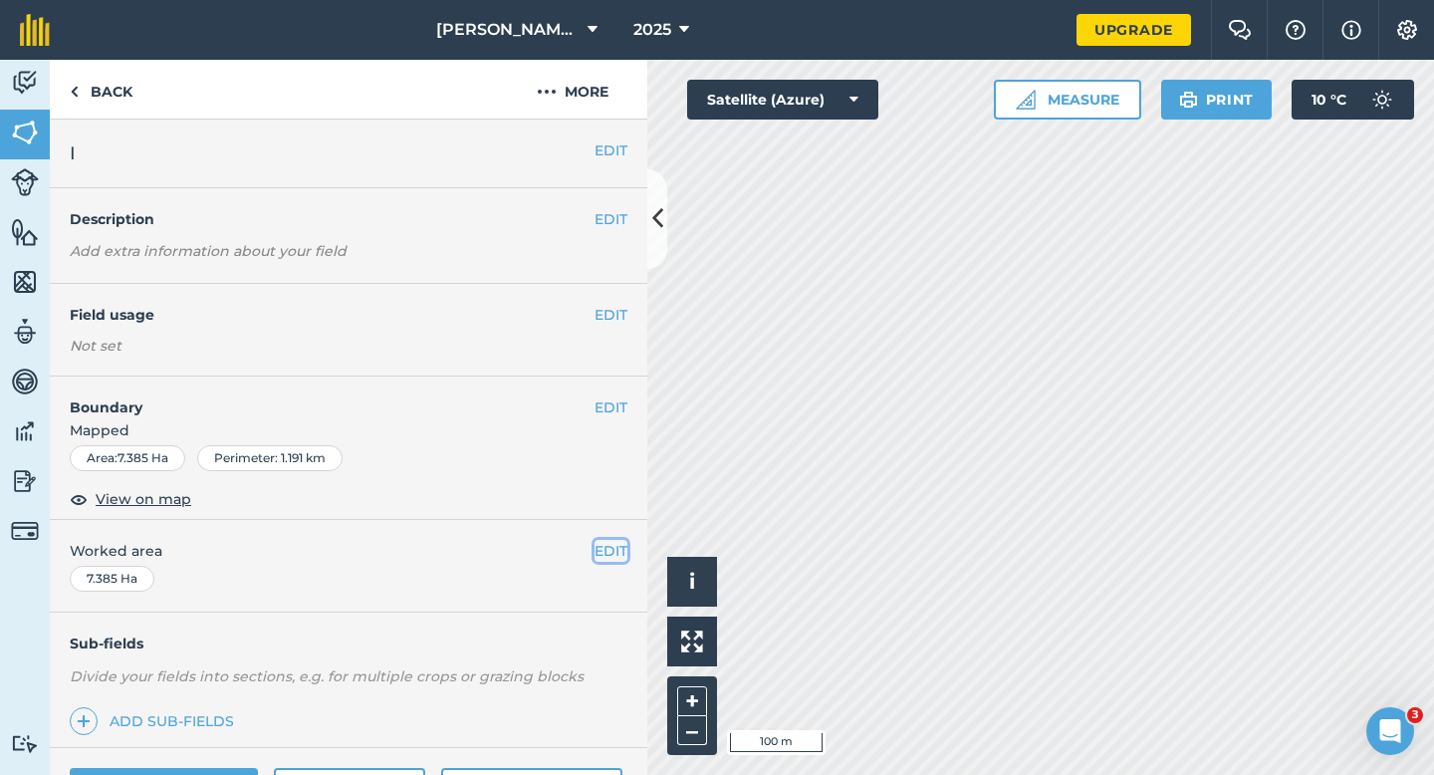
click at [607, 547] on button "EDIT" at bounding box center [610, 551] width 33 height 22
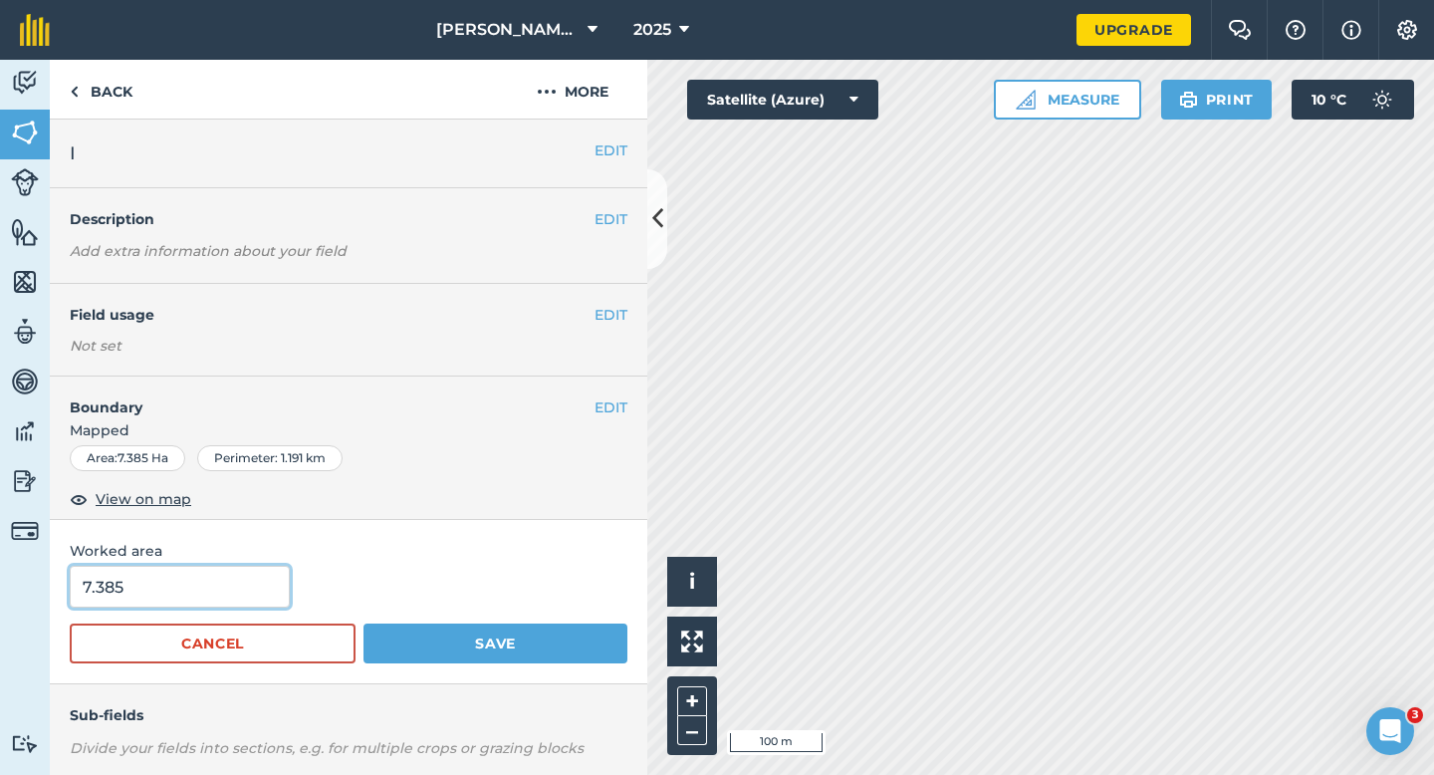
click at [201, 583] on input "7.385" at bounding box center [180, 587] width 220 height 42
type input "7.4"
click at [363, 623] on button "Save" at bounding box center [495, 643] width 264 height 40
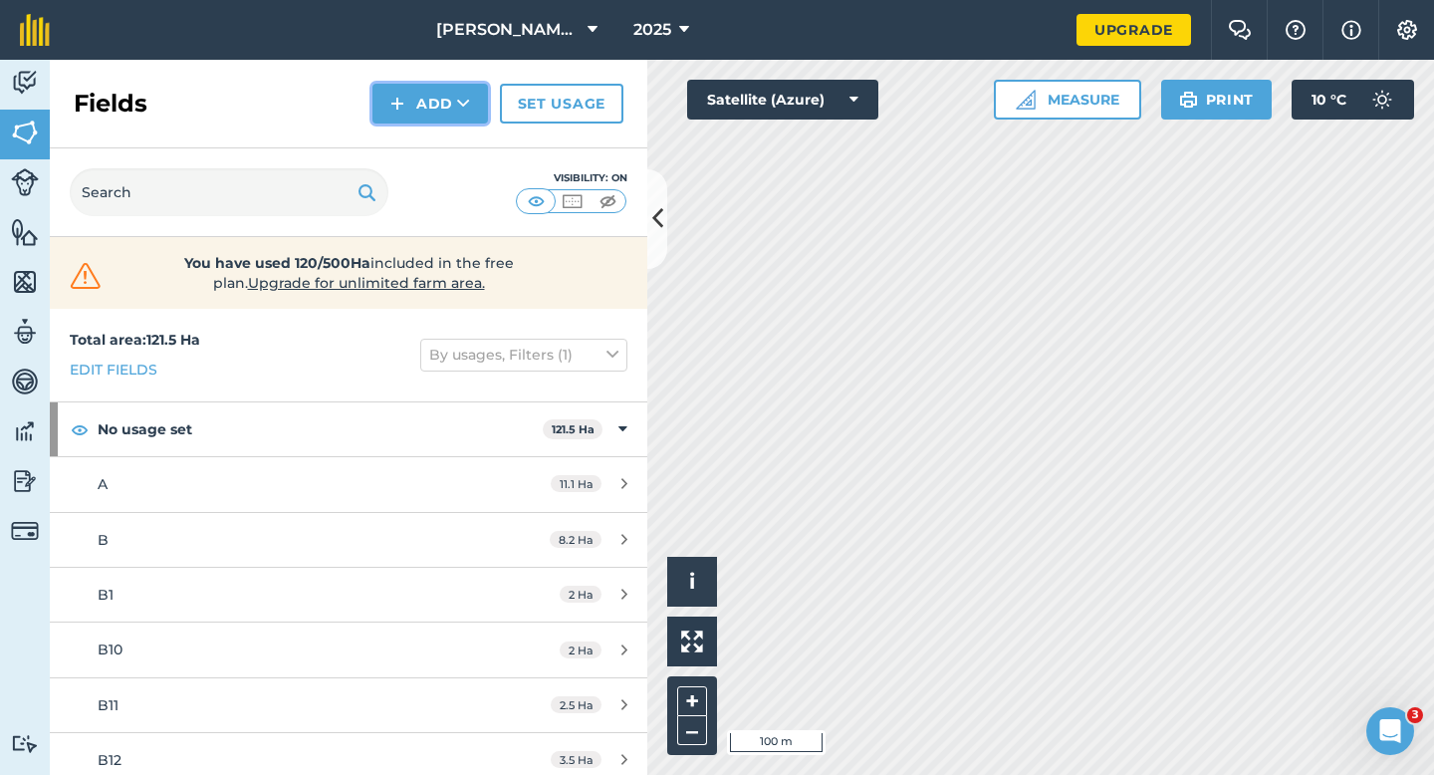
click at [414, 117] on button "Add" at bounding box center [430, 104] width 116 height 40
click at [421, 155] on link "Draw" at bounding box center [430, 148] width 110 height 44
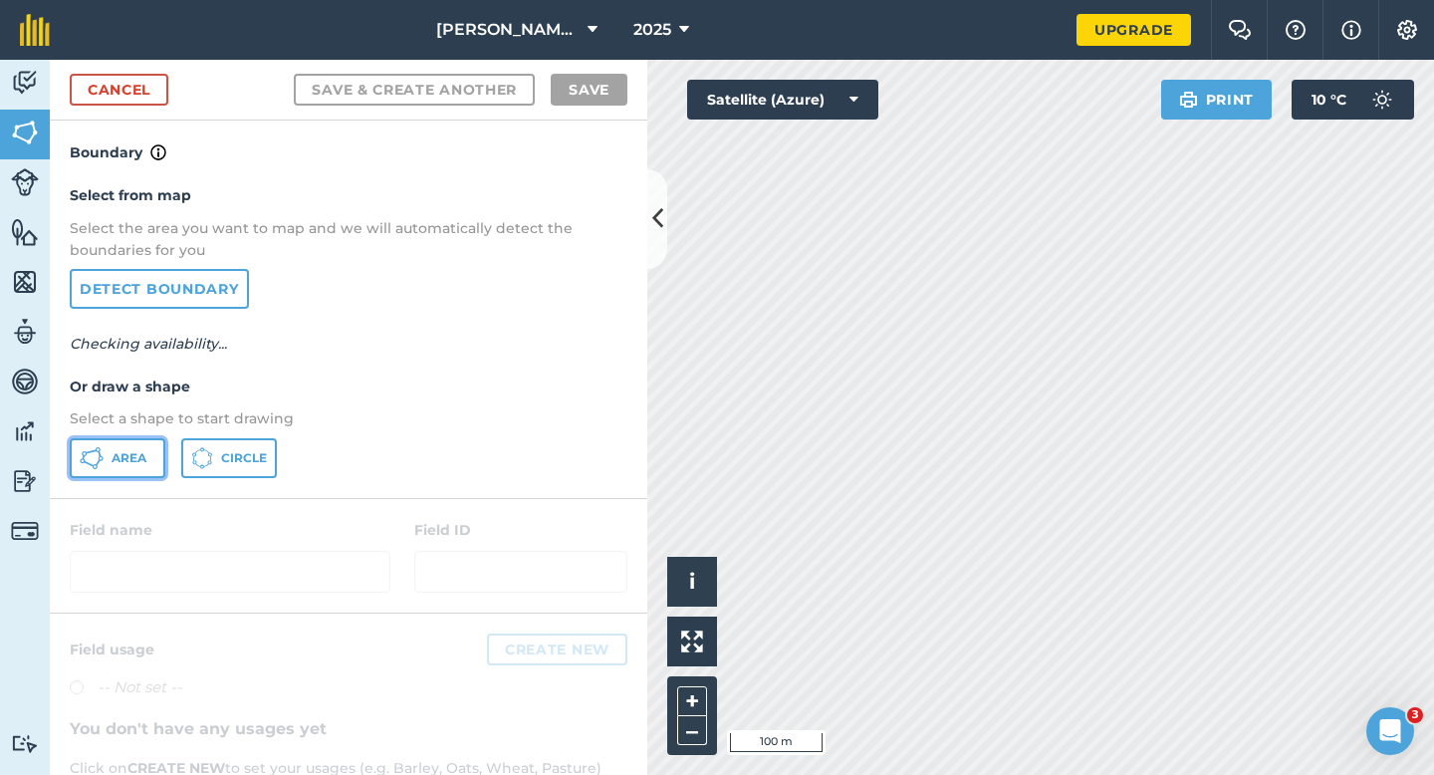
click at [126, 473] on button "Area" at bounding box center [118, 458] width 96 height 40
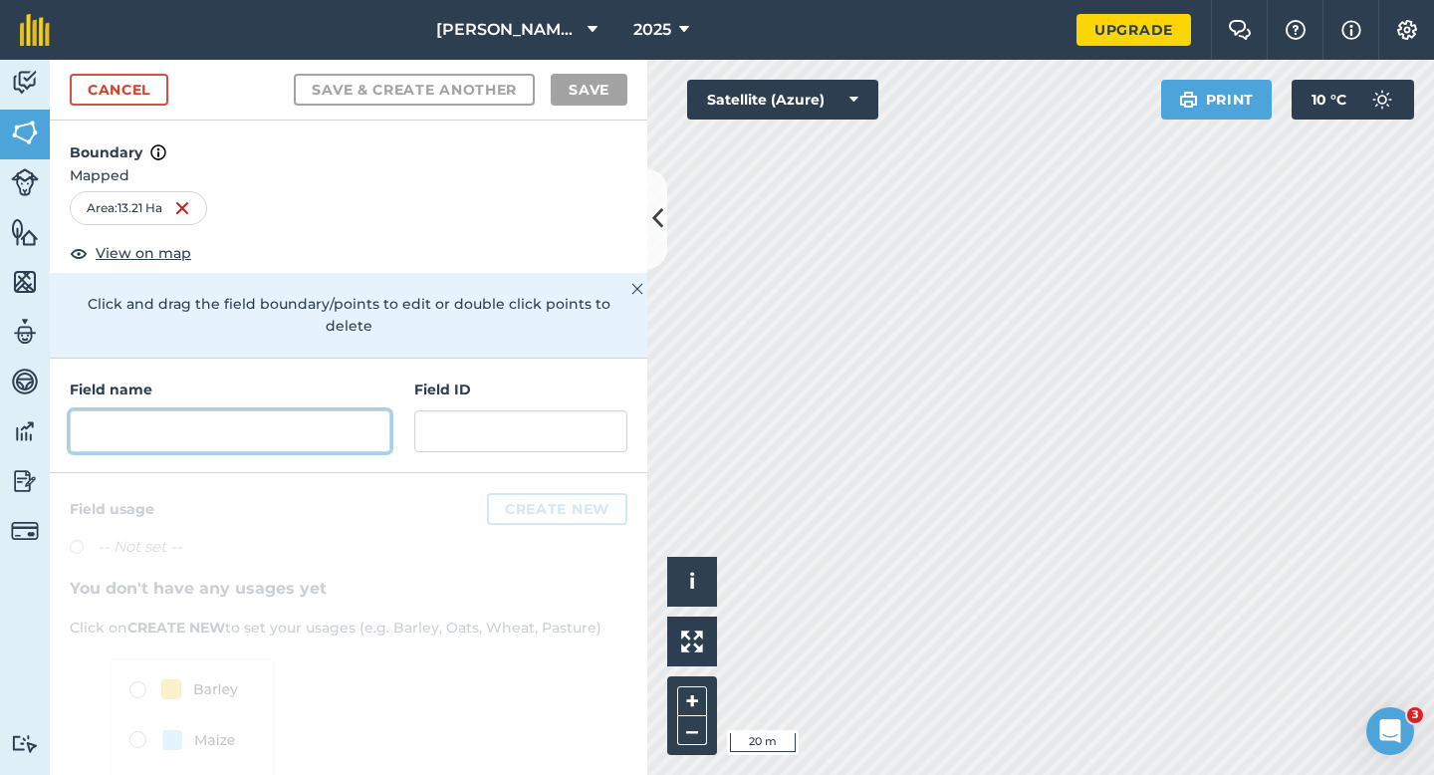
click at [380, 416] on input "text" at bounding box center [230, 431] width 321 height 42
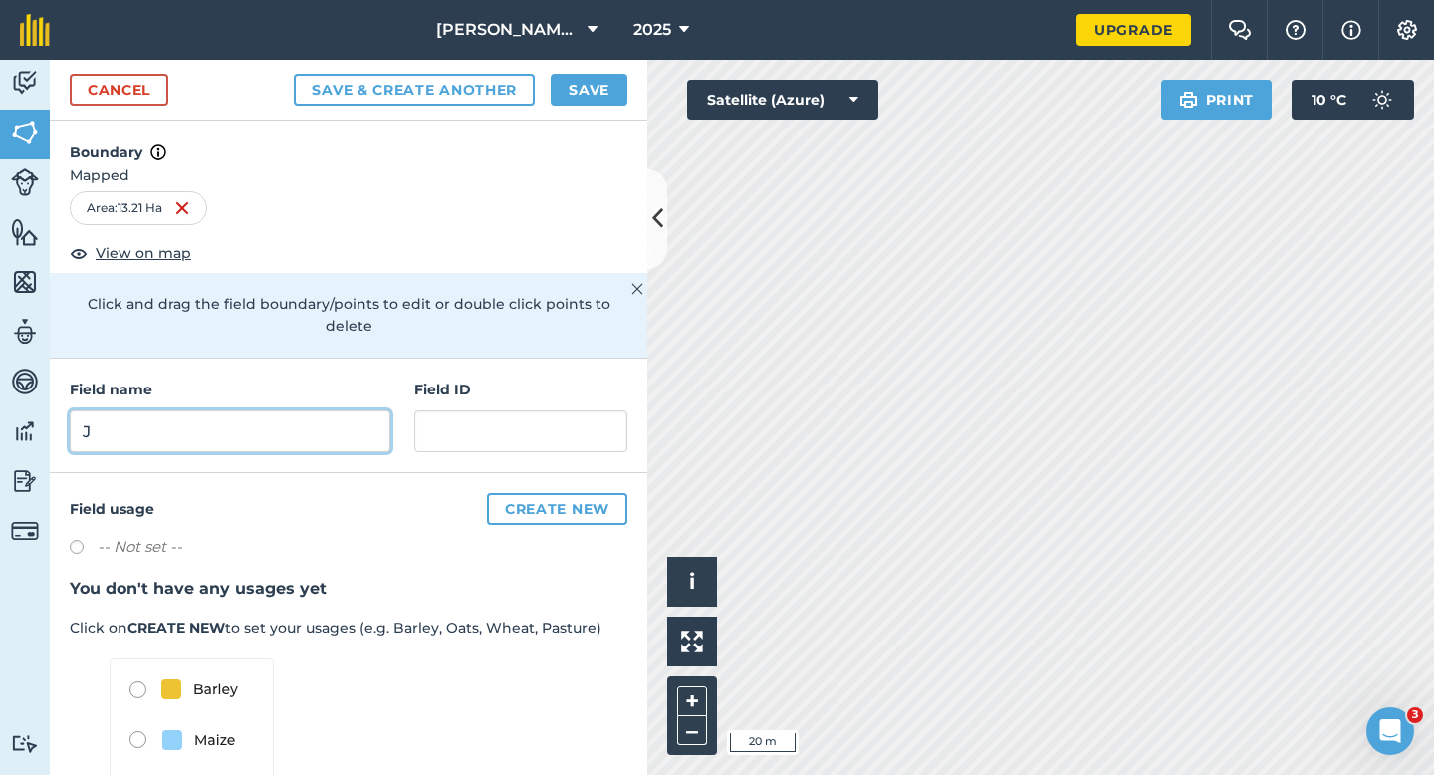
type input "J"
click at [588, 65] on div "Cancel Save & Create Another Save" at bounding box center [348, 90] width 597 height 61
click at [590, 79] on button "Save" at bounding box center [589, 90] width 77 height 32
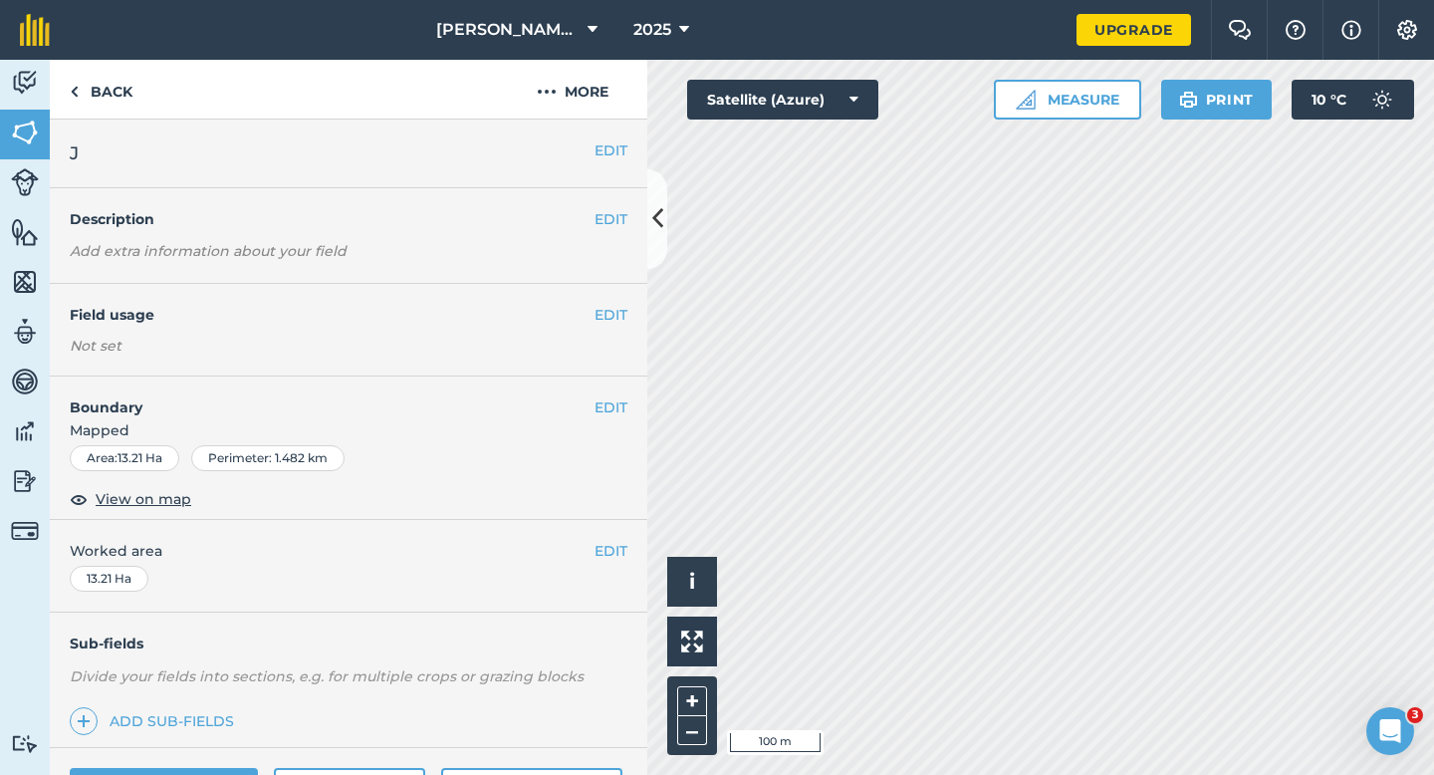
click at [608, 535] on div "EDIT Worked area 13.21 Ha" at bounding box center [348, 566] width 597 height 93
click at [609, 563] on div "EDIT Worked area 13.21 Ha" at bounding box center [348, 566] width 597 height 93
click at [606, 561] on button "EDIT" at bounding box center [610, 551] width 33 height 22
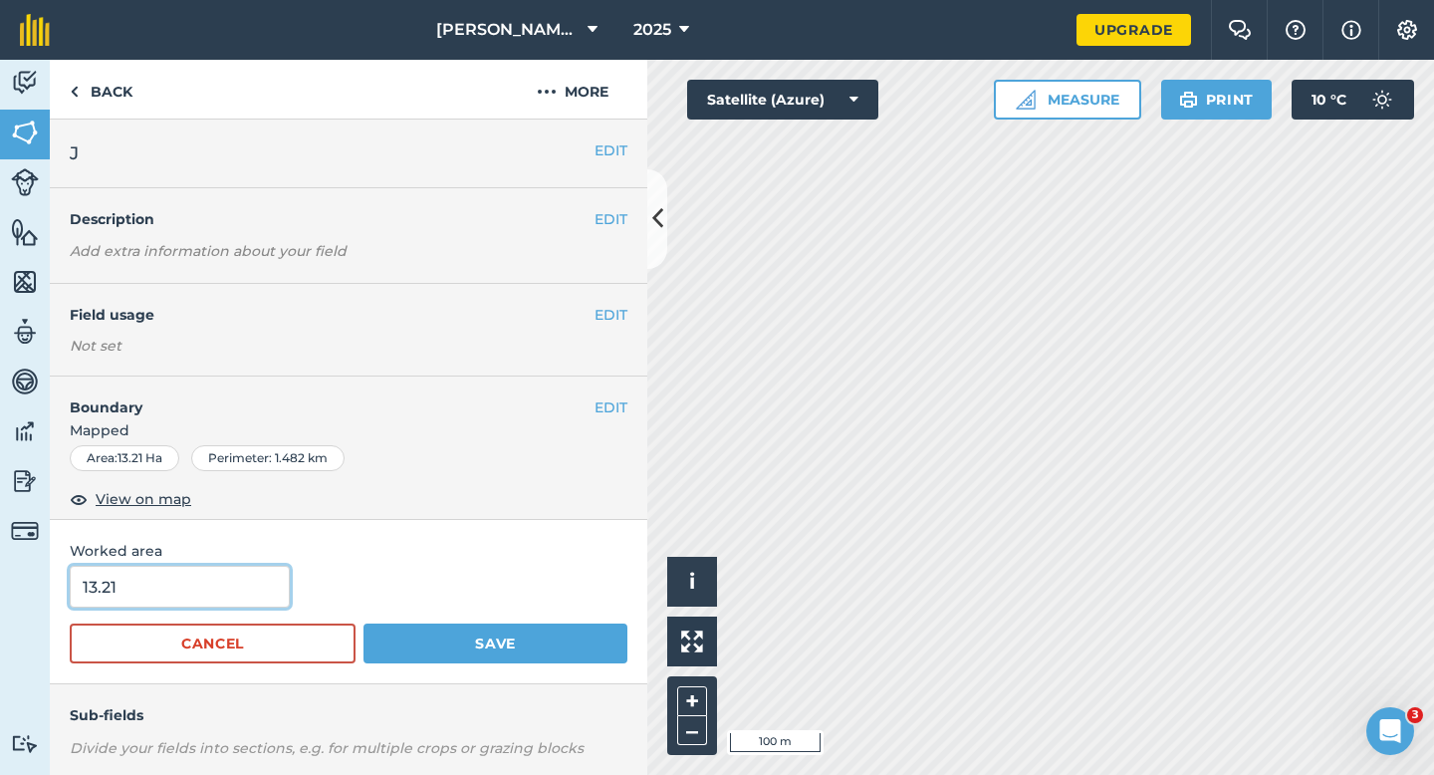
click at [248, 598] on input "13.21" at bounding box center [180, 587] width 220 height 42
type input "13.3"
click at [363, 623] on button "Save" at bounding box center [495, 643] width 264 height 40
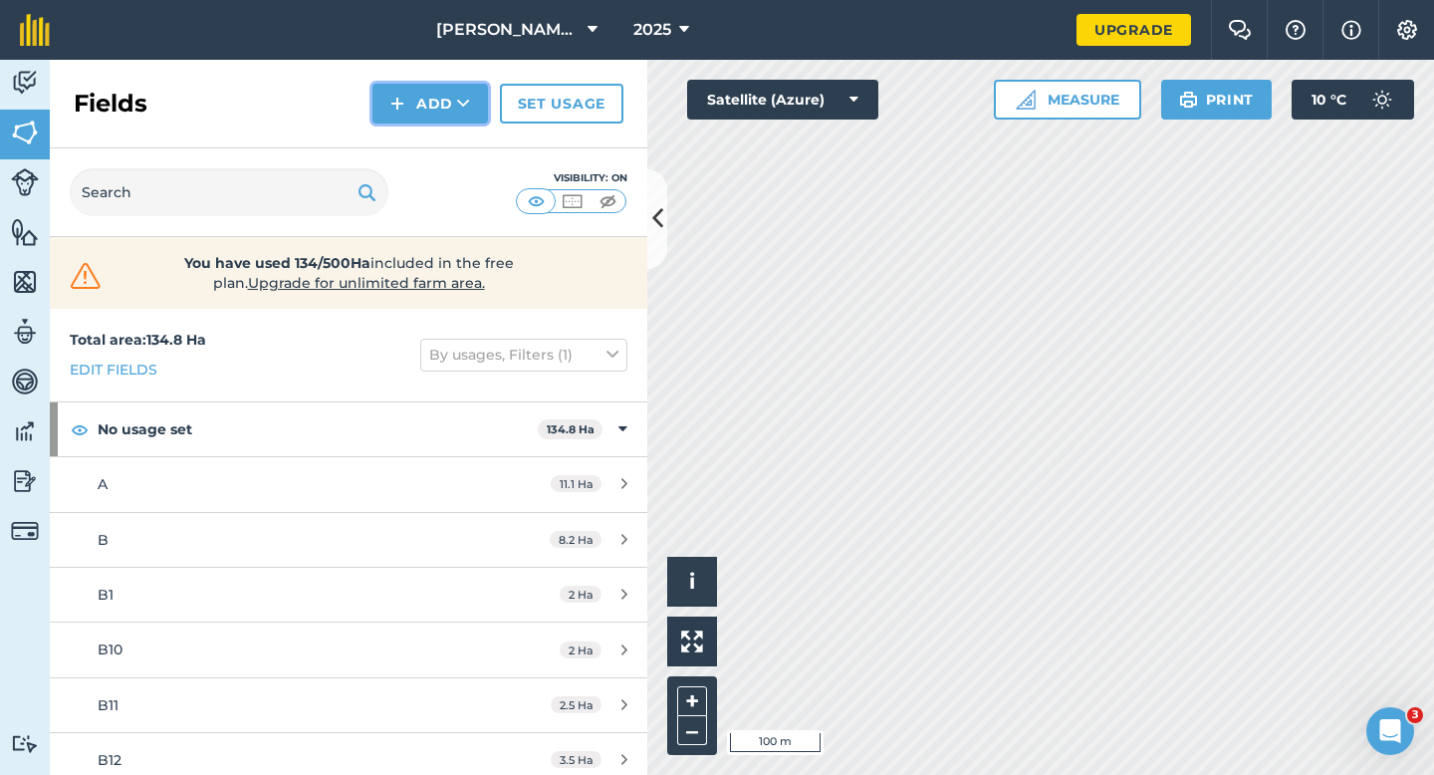
click at [449, 119] on button "Add" at bounding box center [430, 104] width 116 height 40
click at [449, 141] on link "Draw" at bounding box center [430, 148] width 110 height 44
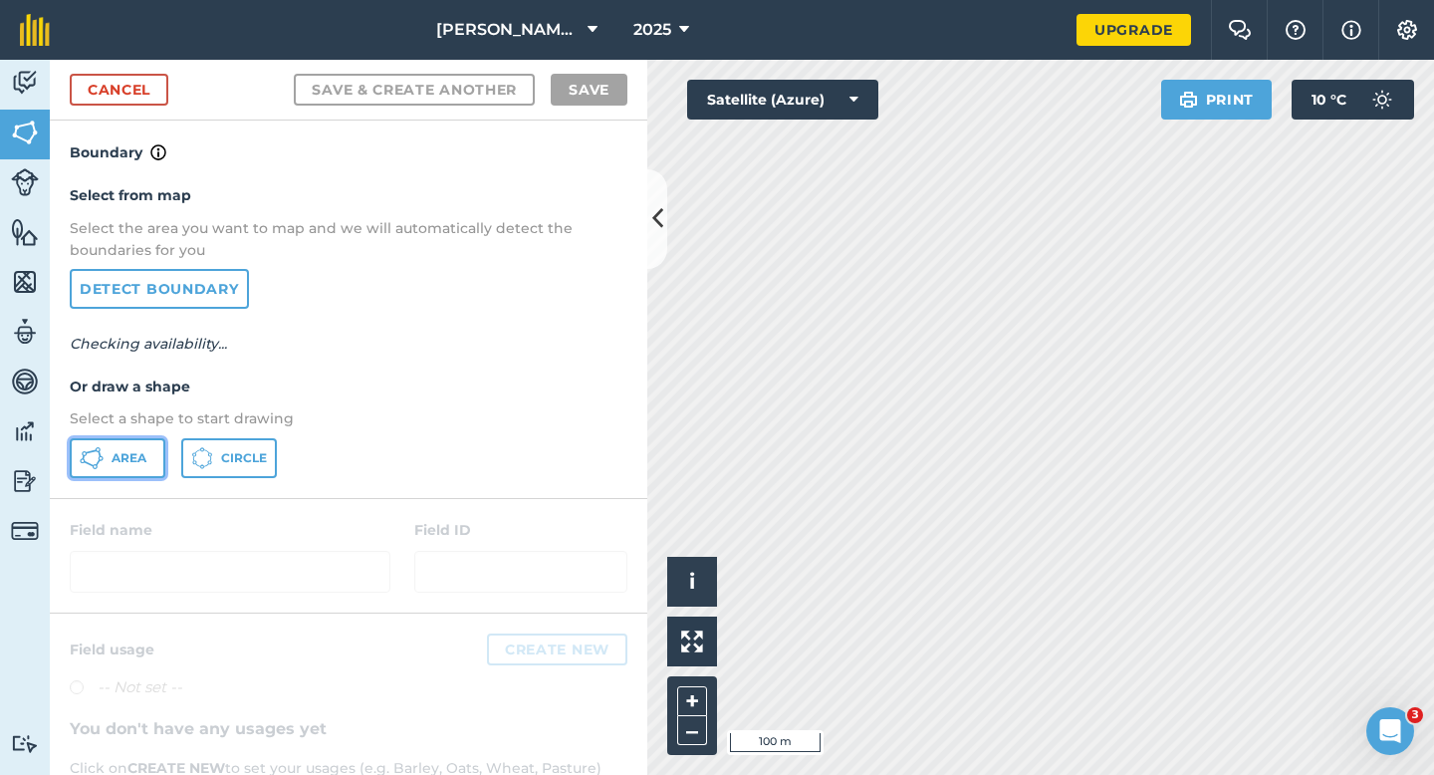
click at [126, 469] on button "Area" at bounding box center [118, 458] width 96 height 40
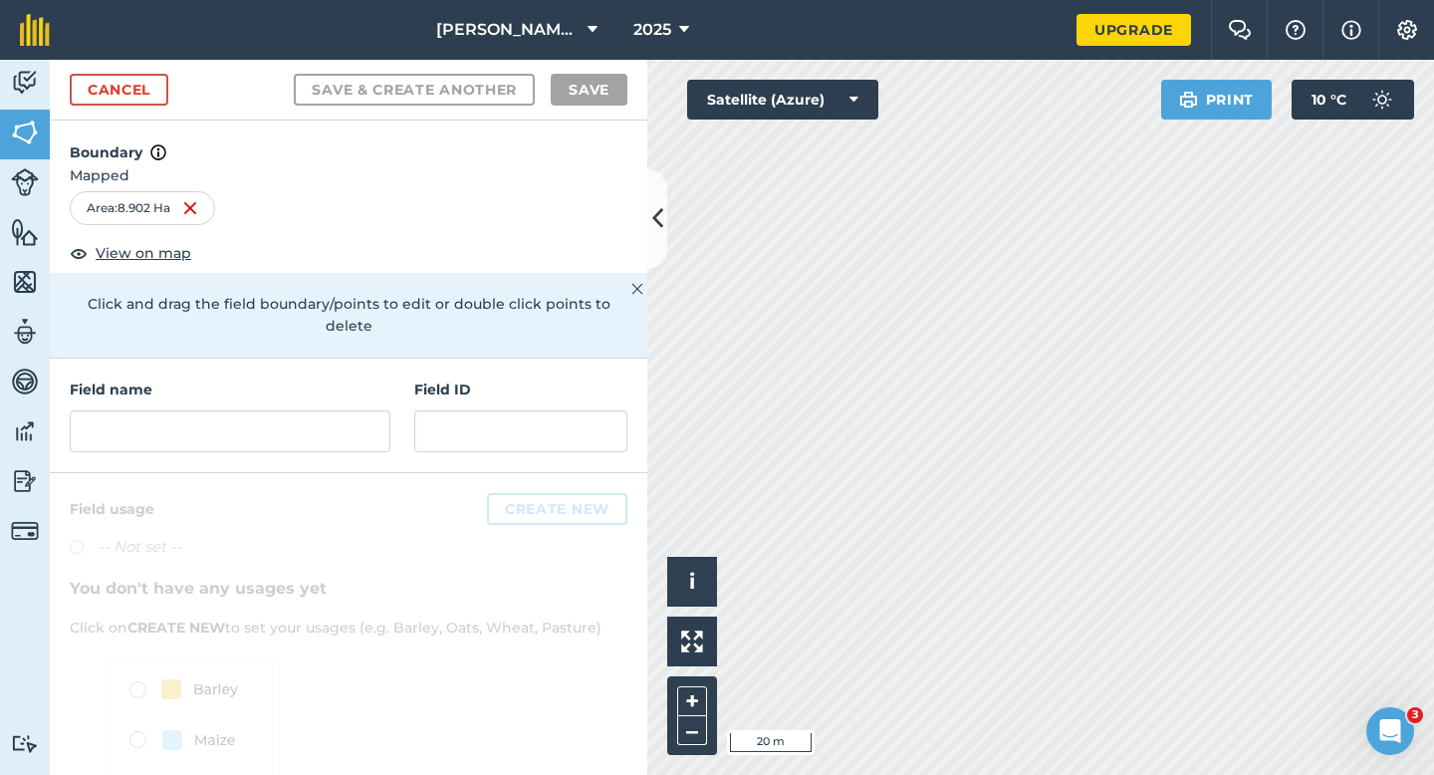
click at [267, 430] on div "Field name Field ID" at bounding box center [348, 415] width 597 height 115
click at [267, 422] on input "text" at bounding box center [230, 431] width 321 height 42
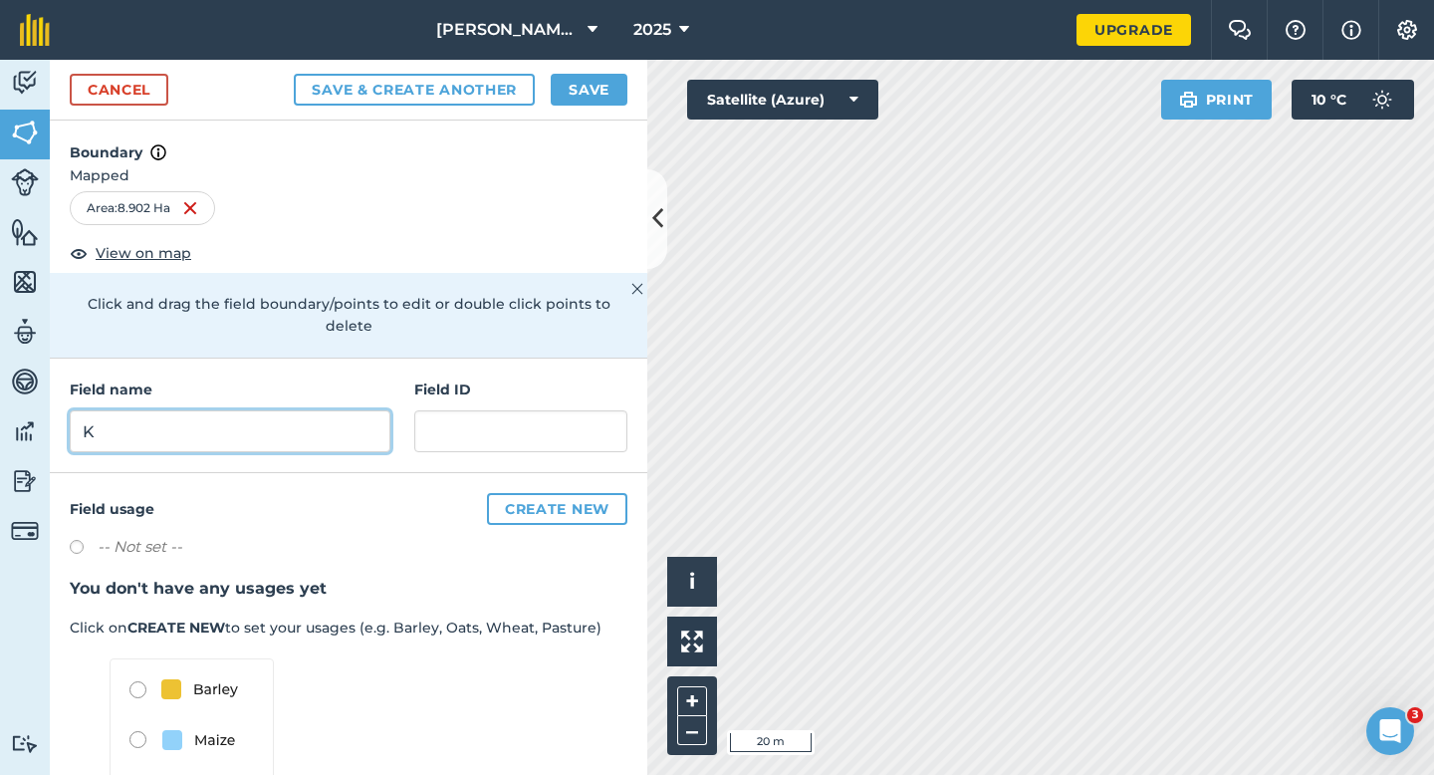
type input "K"
click at [589, 122] on h4 "Boundary" at bounding box center [348, 142] width 597 height 44
click at [589, 121] on h4 "Boundary" at bounding box center [348, 142] width 597 height 44
click at [585, 106] on div "Cancel Save & Create Another Save" at bounding box center [348, 90] width 597 height 61
click at [585, 105] on button "Save" at bounding box center [589, 90] width 77 height 32
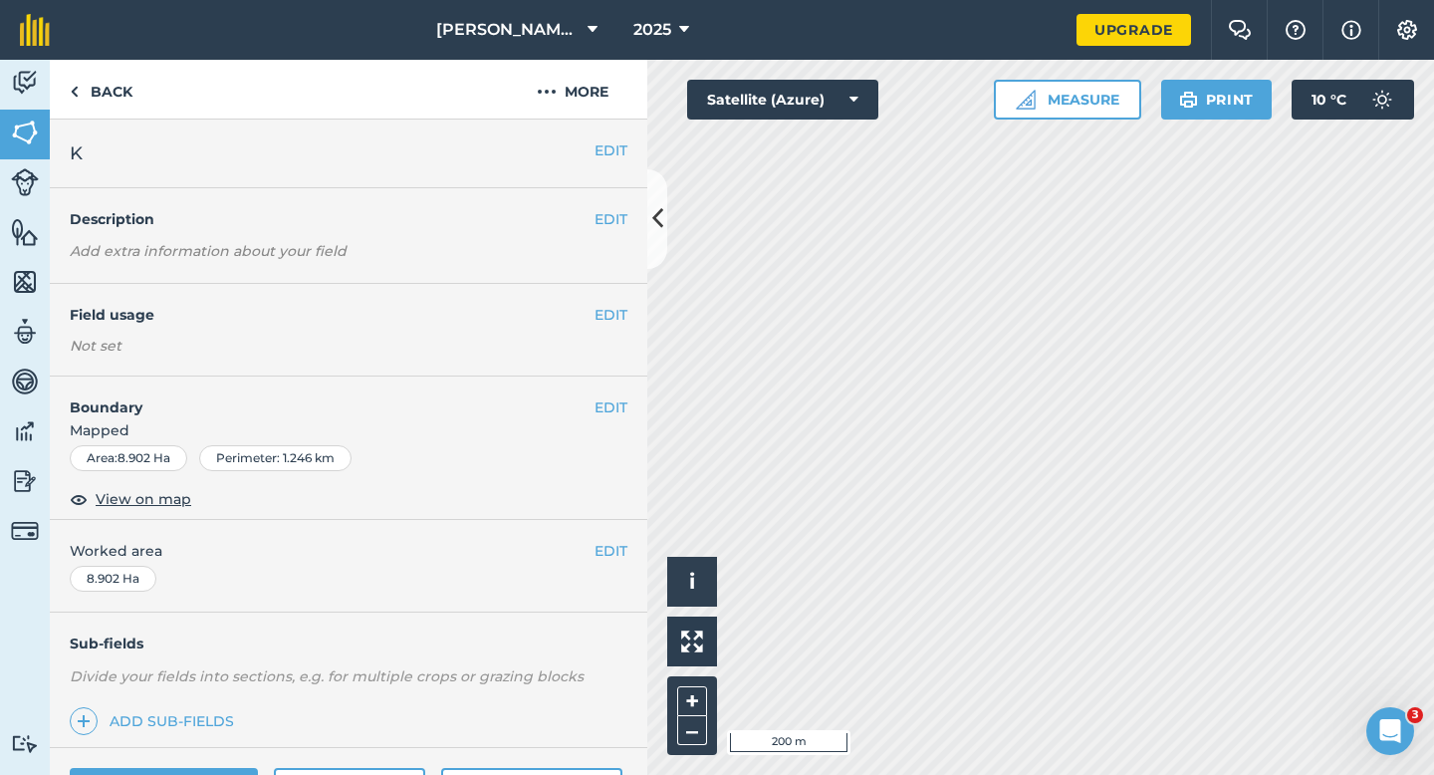
click at [593, 554] on span "Worked area" at bounding box center [349, 551] width 558 height 22
click at [611, 554] on button "EDIT" at bounding box center [610, 551] width 33 height 22
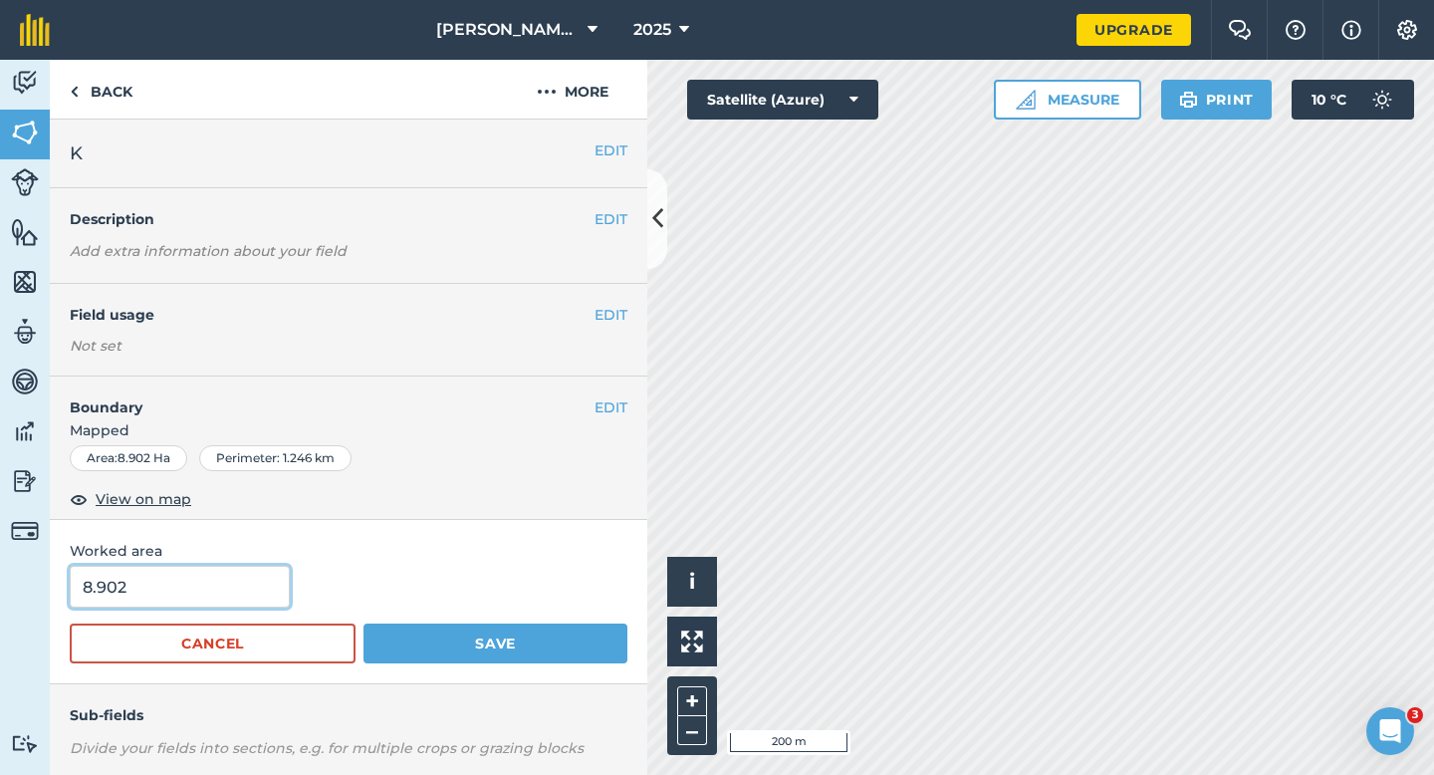
click at [187, 591] on input "8.902" at bounding box center [180, 587] width 220 height 42
type input "9"
click at [363, 623] on button "Save" at bounding box center [495, 643] width 264 height 40
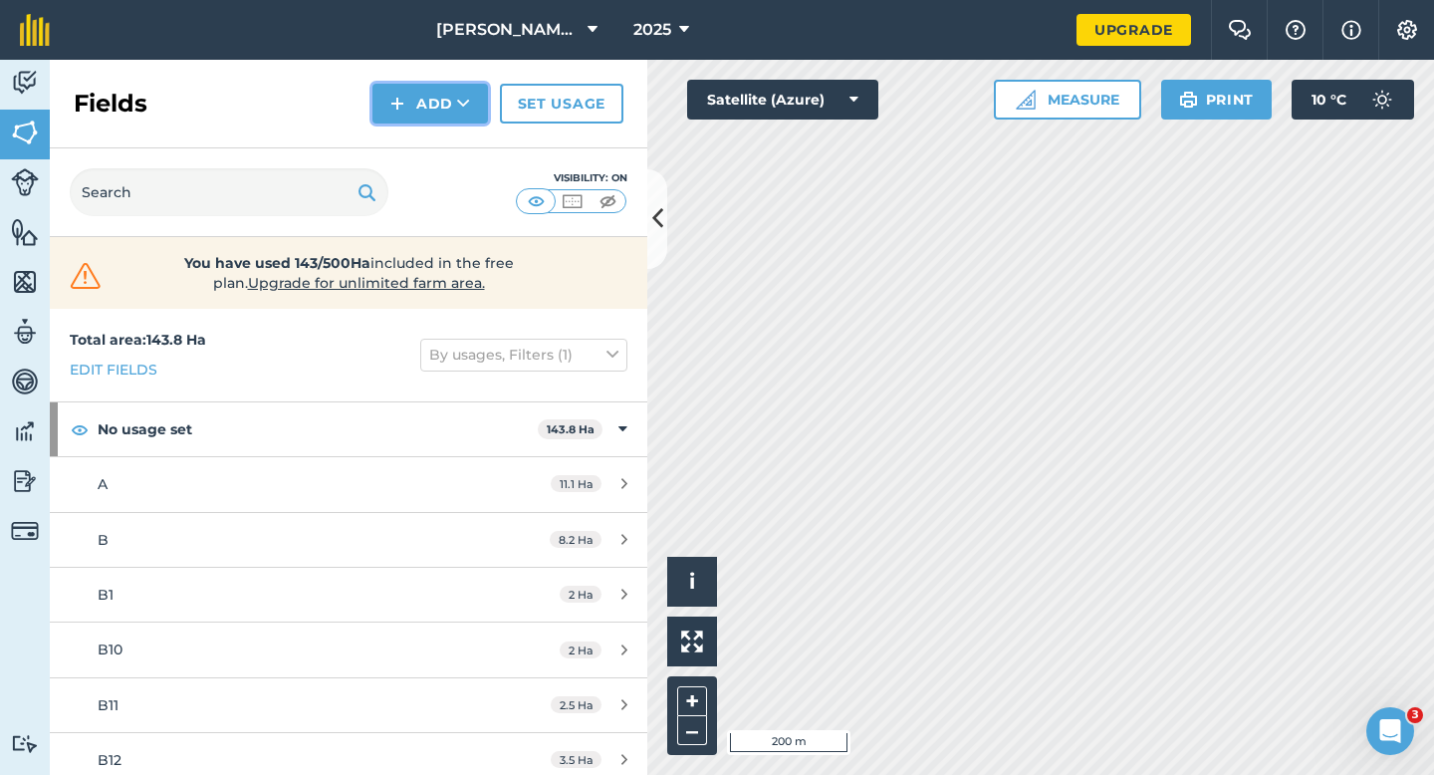
click at [391, 104] on img at bounding box center [397, 104] width 14 height 24
click at [402, 157] on link "Draw" at bounding box center [430, 148] width 110 height 44
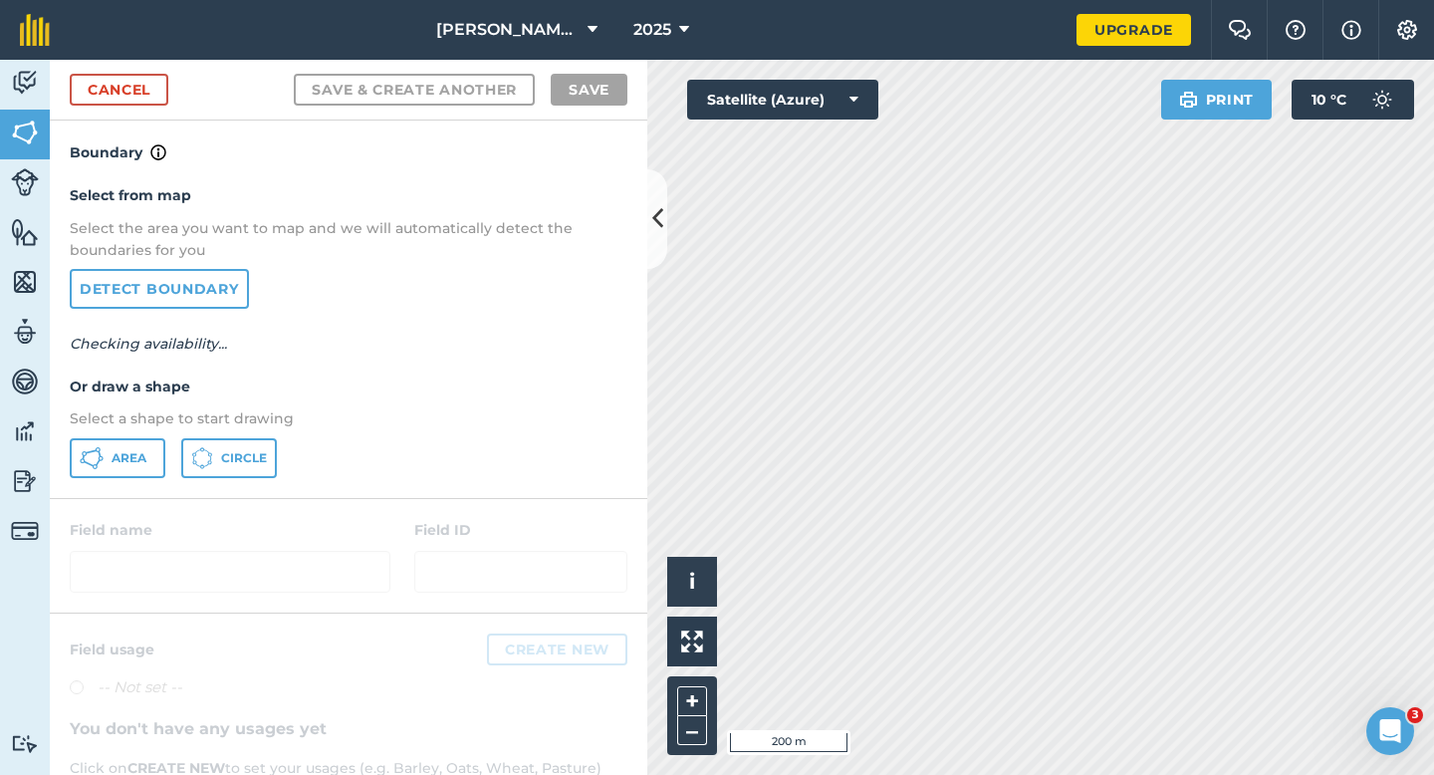
click at [104, 489] on div "Select from map Select the area you want to map and we will automatically detec…" at bounding box center [348, 330] width 597 height 333
click at [113, 456] on span "Area" at bounding box center [129, 458] width 35 height 16
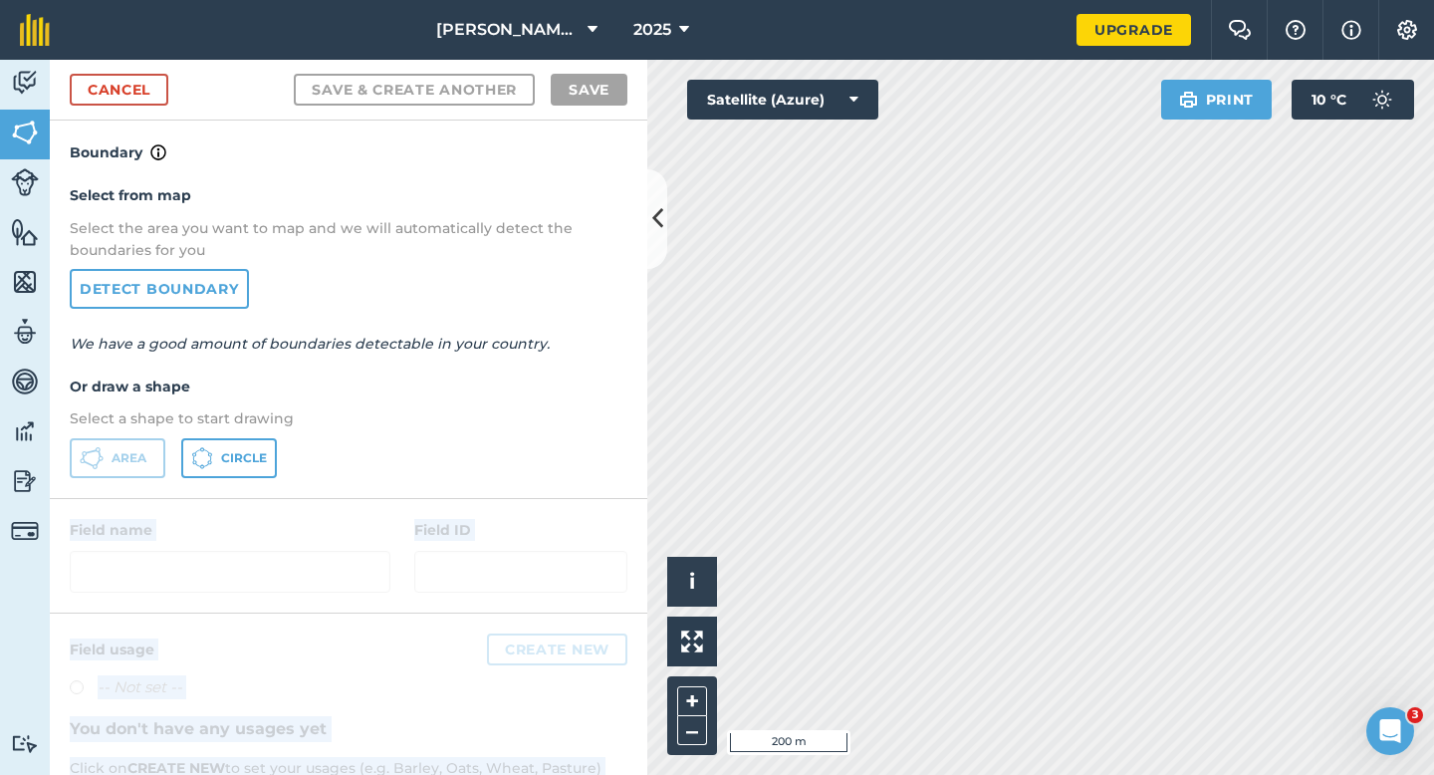
click at [671, 316] on div "Activity Fields Livestock Features Maps Team Vehicles Data Reporting Billing Tu…" at bounding box center [717, 417] width 1434 height 715
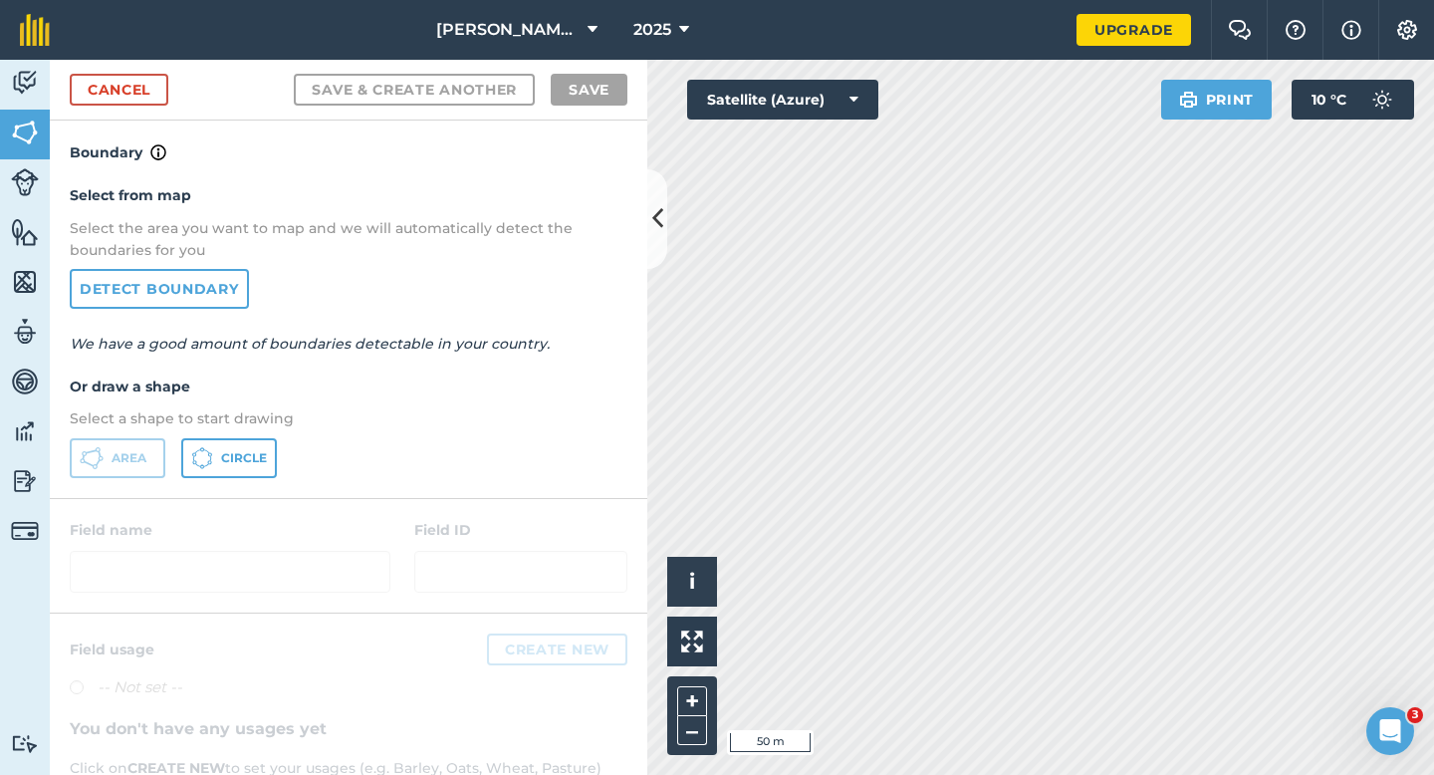
click at [542, 415] on p "Select a shape to start drawing" at bounding box center [349, 418] width 558 height 22
click at [625, 436] on div "Activity Fields Livestock Features Maps Team Vehicles Data Reporting Billing Tu…" at bounding box center [717, 417] width 1434 height 715
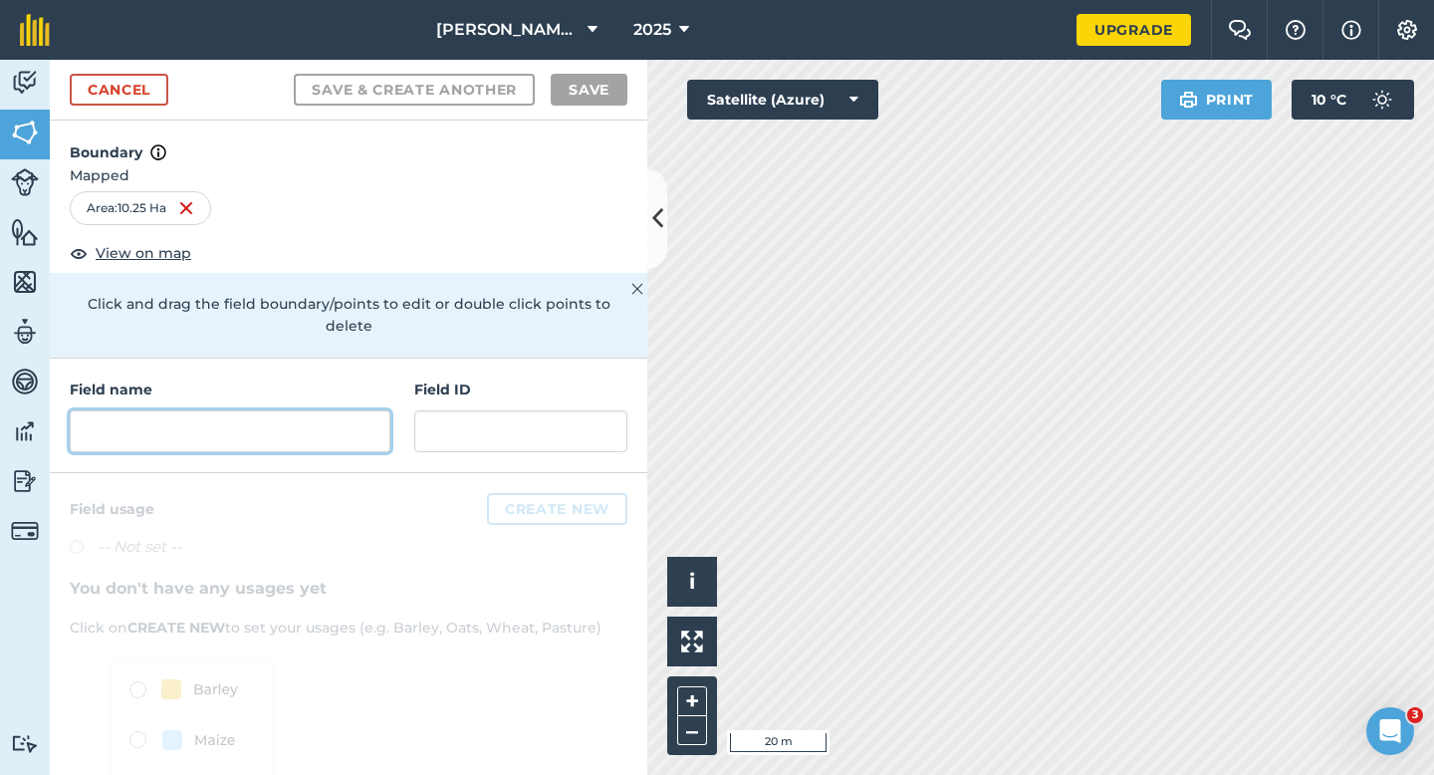
click at [360, 410] on input "text" at bounding box center [230, 431] width 321 height 42
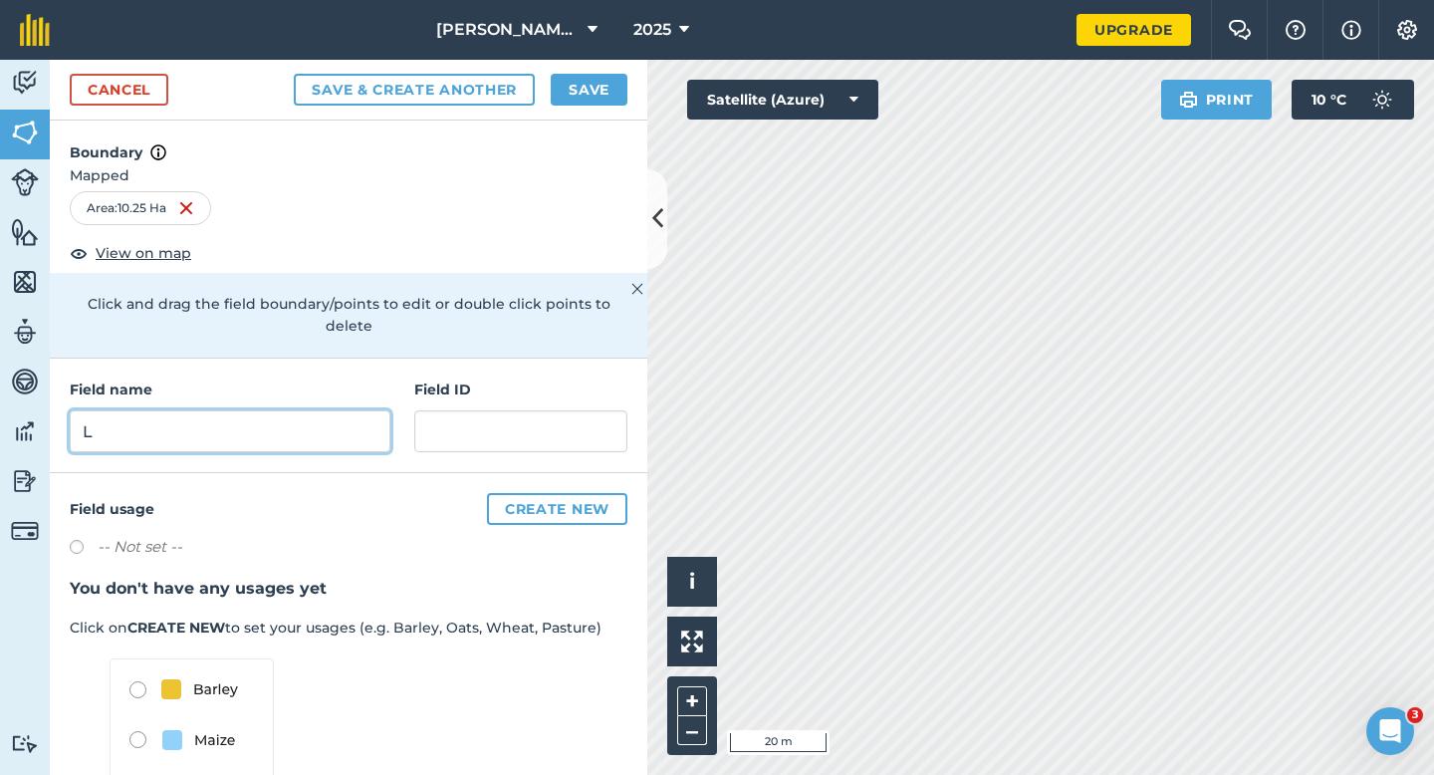
type input "L"
click at [606, 79] on button "Save" at bounding box center [589, 90] width 77 height 32
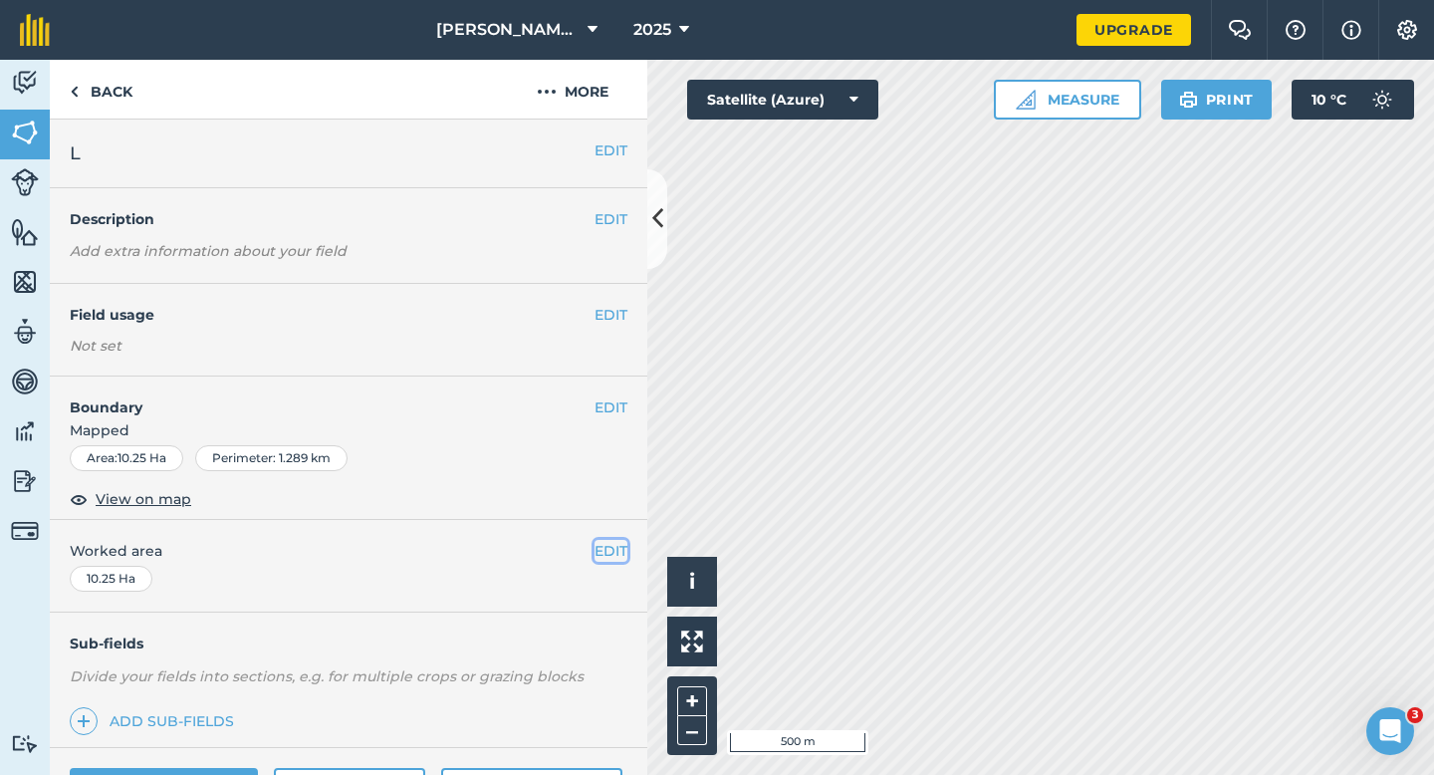
click at [599, 551] on button "EDIT" at bounding box center [610, 551] width 33 height 22
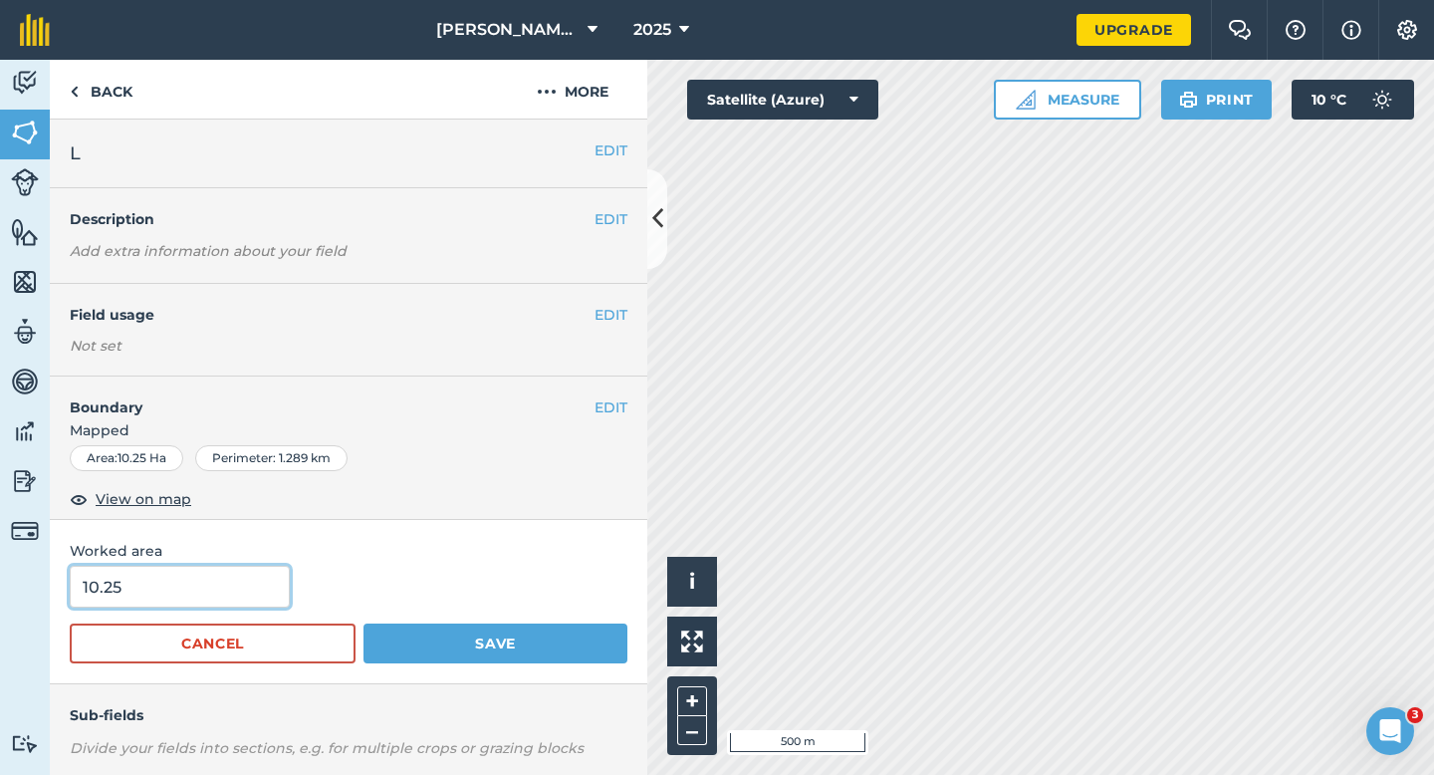
click at [202, 589] on input "10.25" at bounding box center [180, 587] width 220 height 42
type input "10.3"
click at [363, 623] on button "Save" at bounding box center [495, 643] width 264 height 40
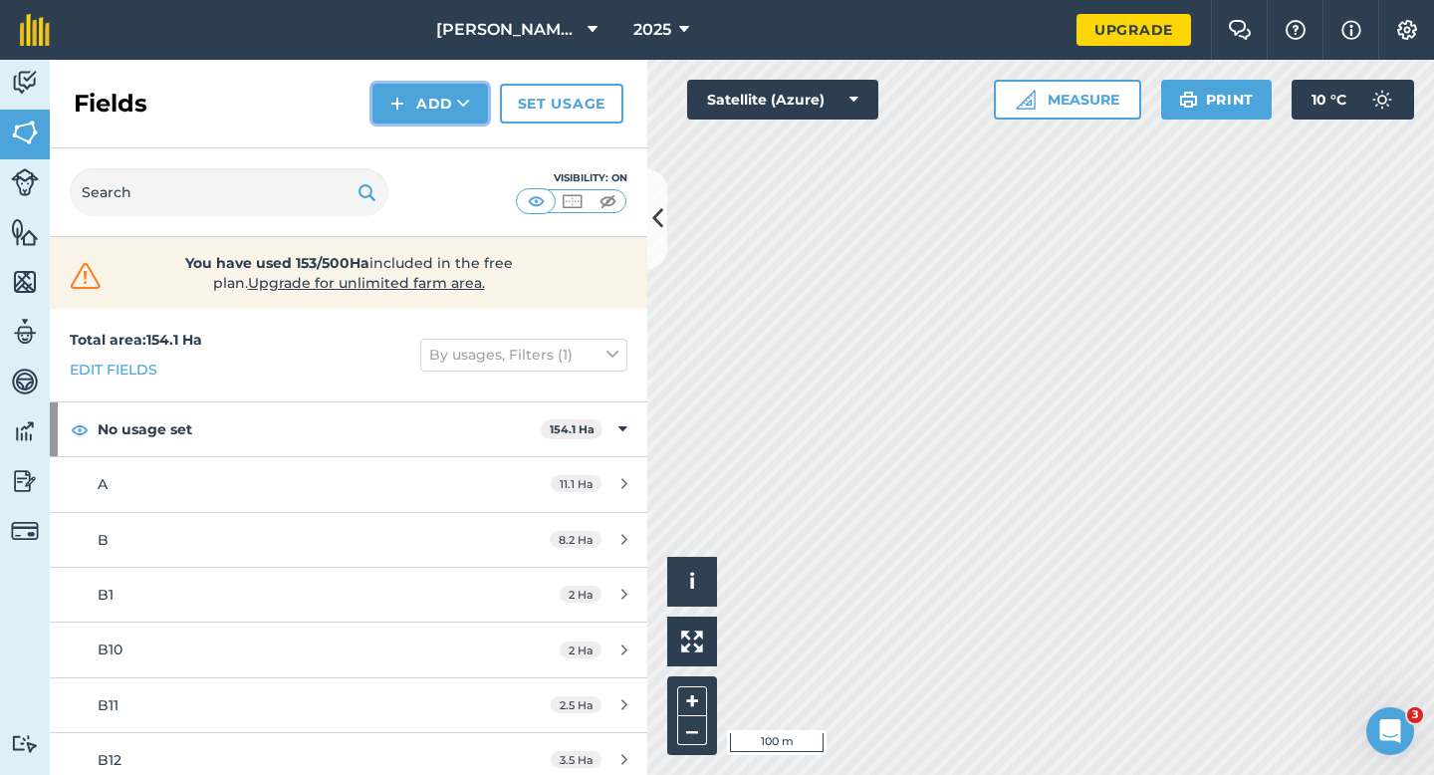
click at [402, 109] on img at bounding box center [397, 104] width 14 height 24
click at [411, 145] on link "Draw" at bounding box center [430, 148] width 110 height 44
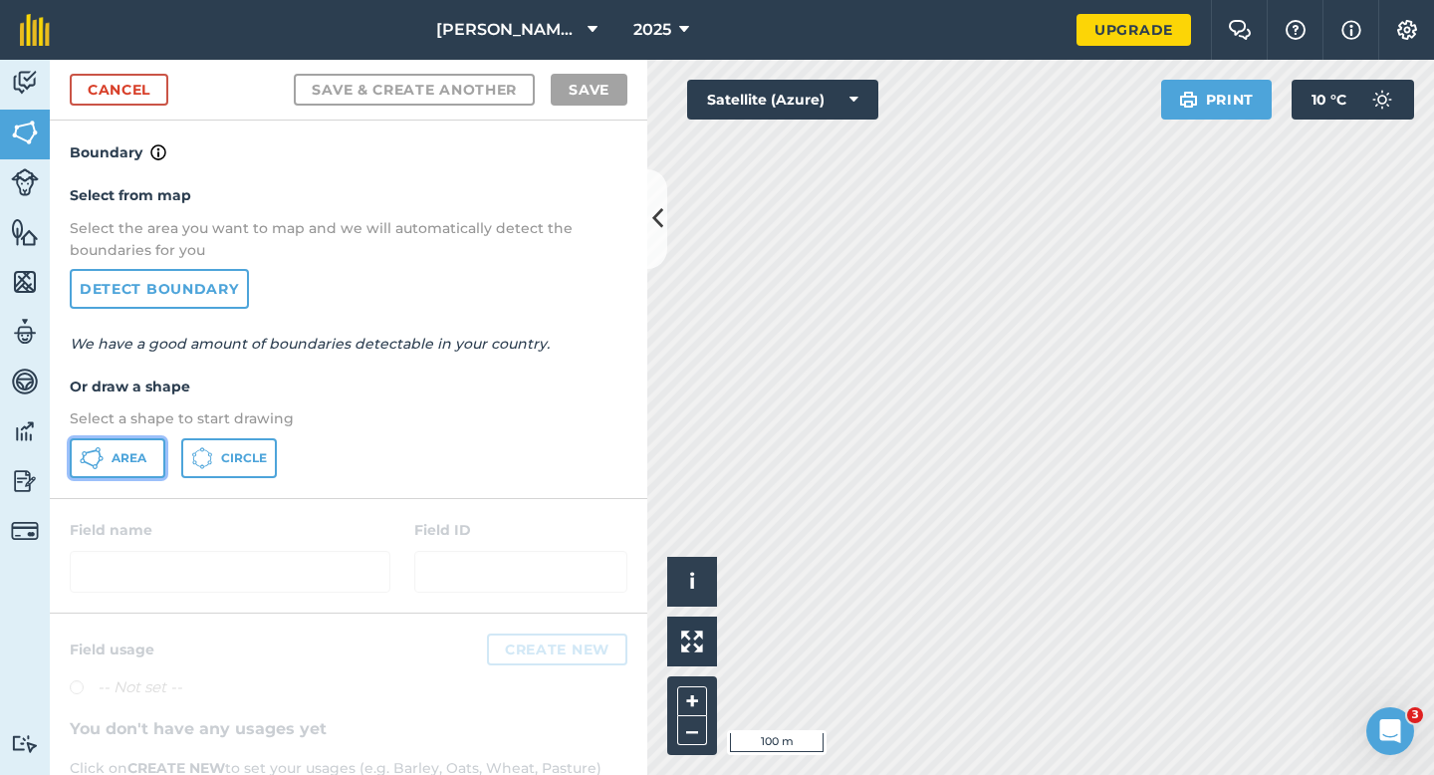
click at [121, 469] on button "Area" at bounding box center [118, 458] width 96 height 40
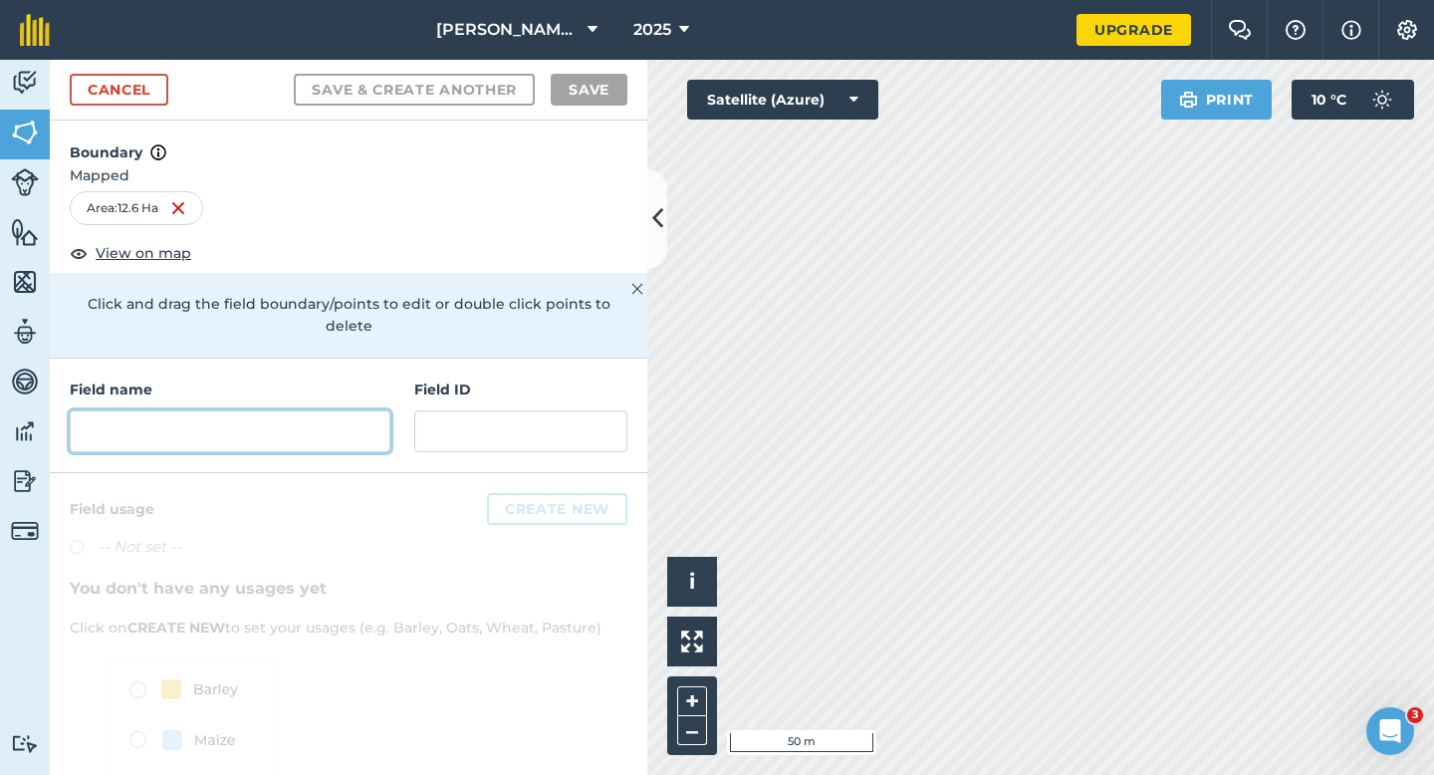
click at [261, 410] on input "text" at bounding box center [230, 431] width 321 height 42
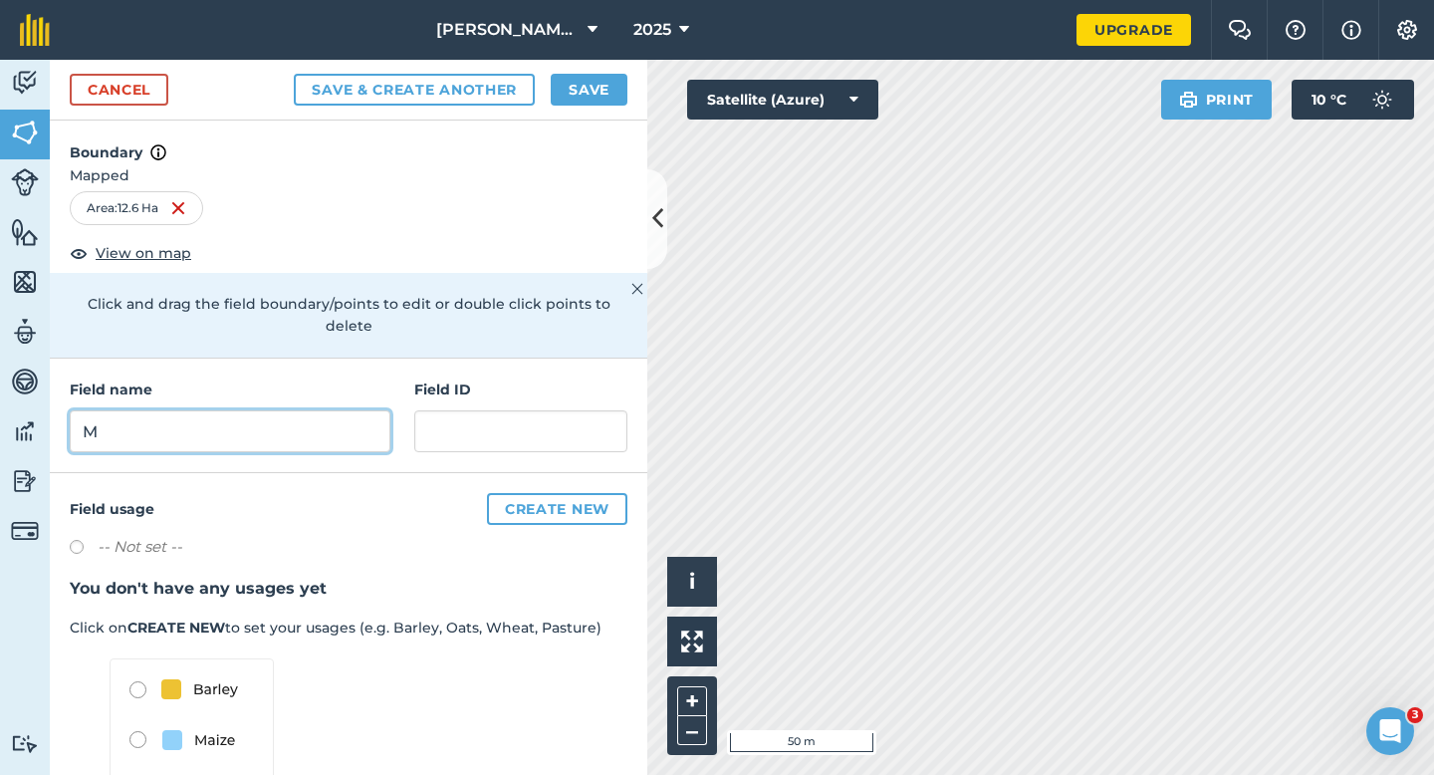
type input "M"
click at [572, 109] on div "Cancel Save & Create Another Save" at bounding box center [348, 90] width 597 height 61
click at [572, 94] on button "Save" at bounding box center [589, 90] width 77 height 32
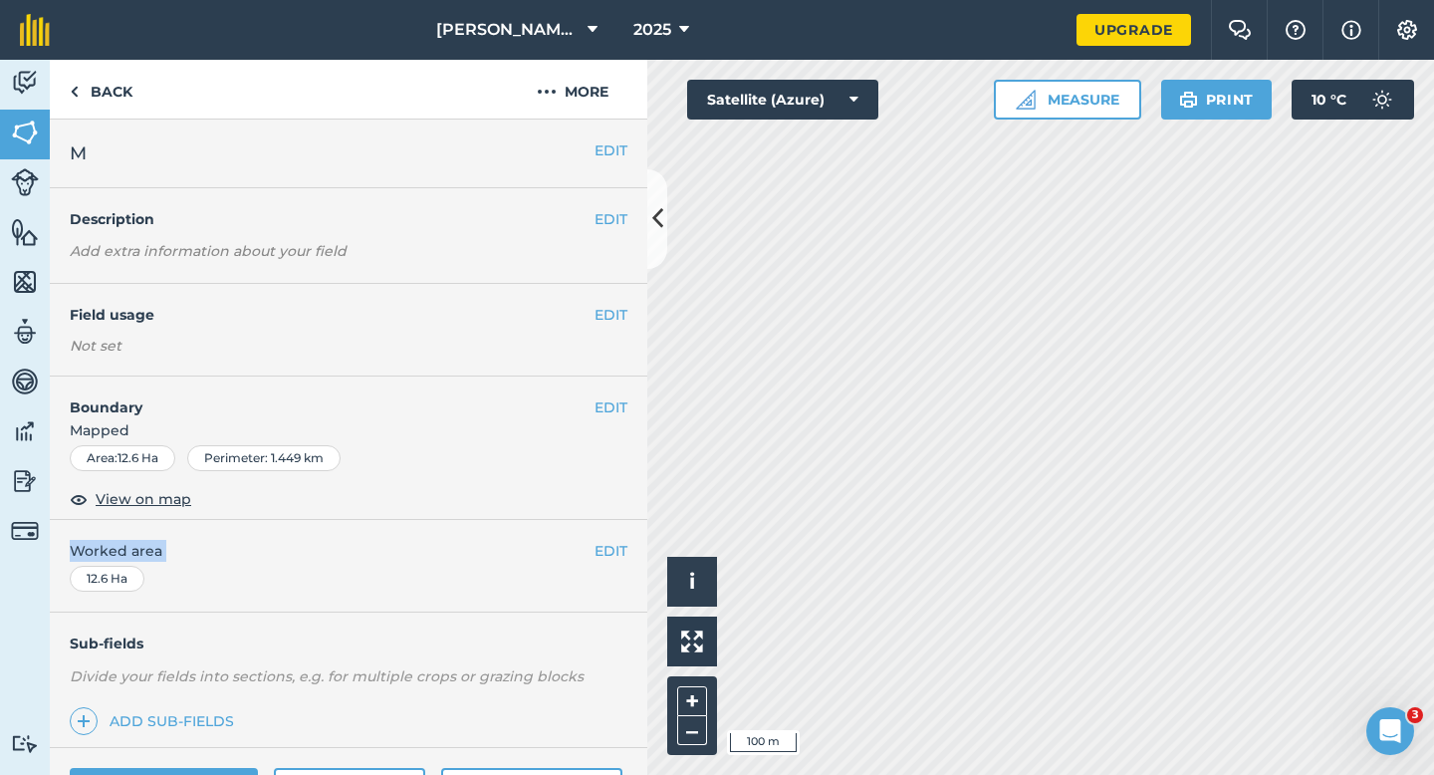
click at [611, 562] on div "EDIT Worked area 12.6 Ha" at bounding box center [348, 566] width 597 height 93
click at [602, 559] on button "EDIT" at bounding box center [610, 551] width 33 height 22
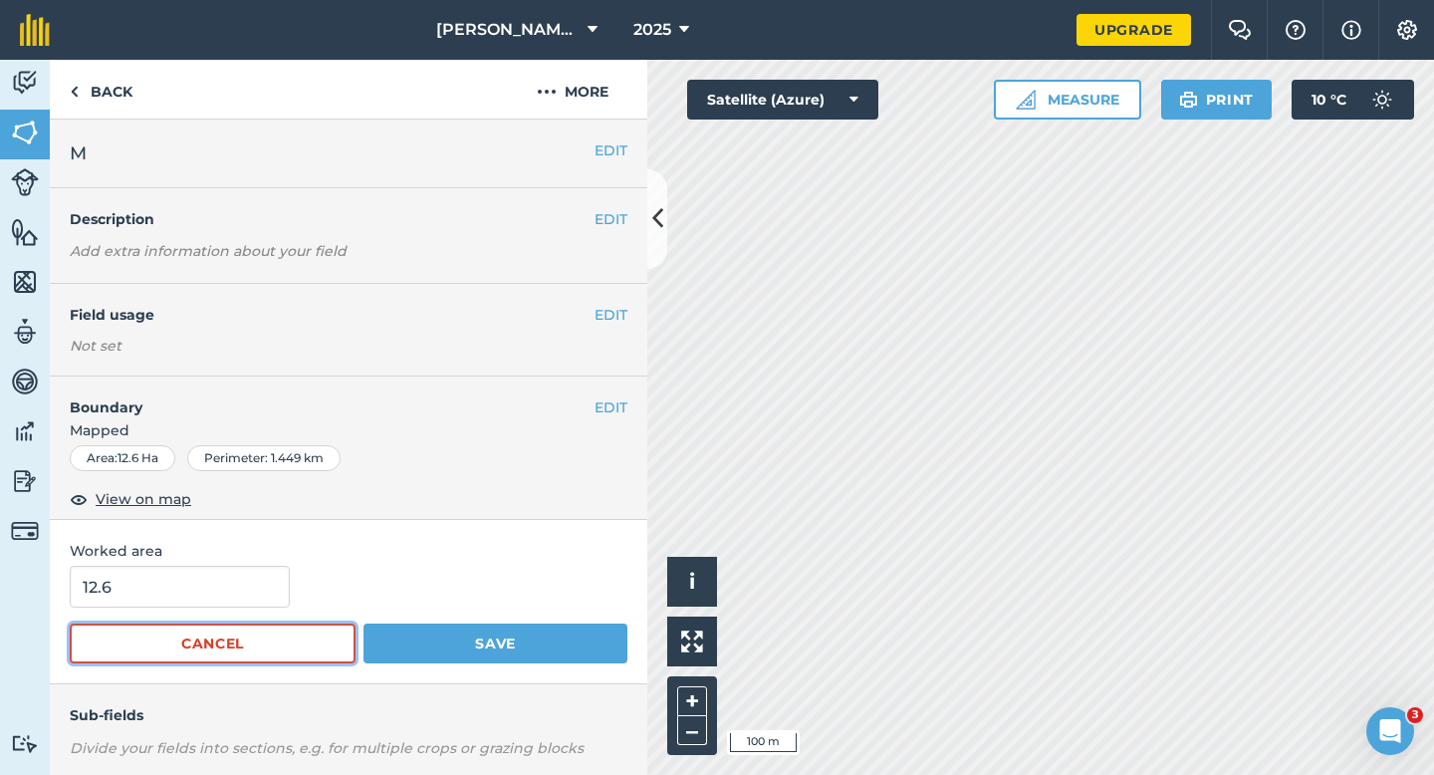
click at [131, 631] on button "Cancel" at bounding box center [213, 643] width 286 height 40
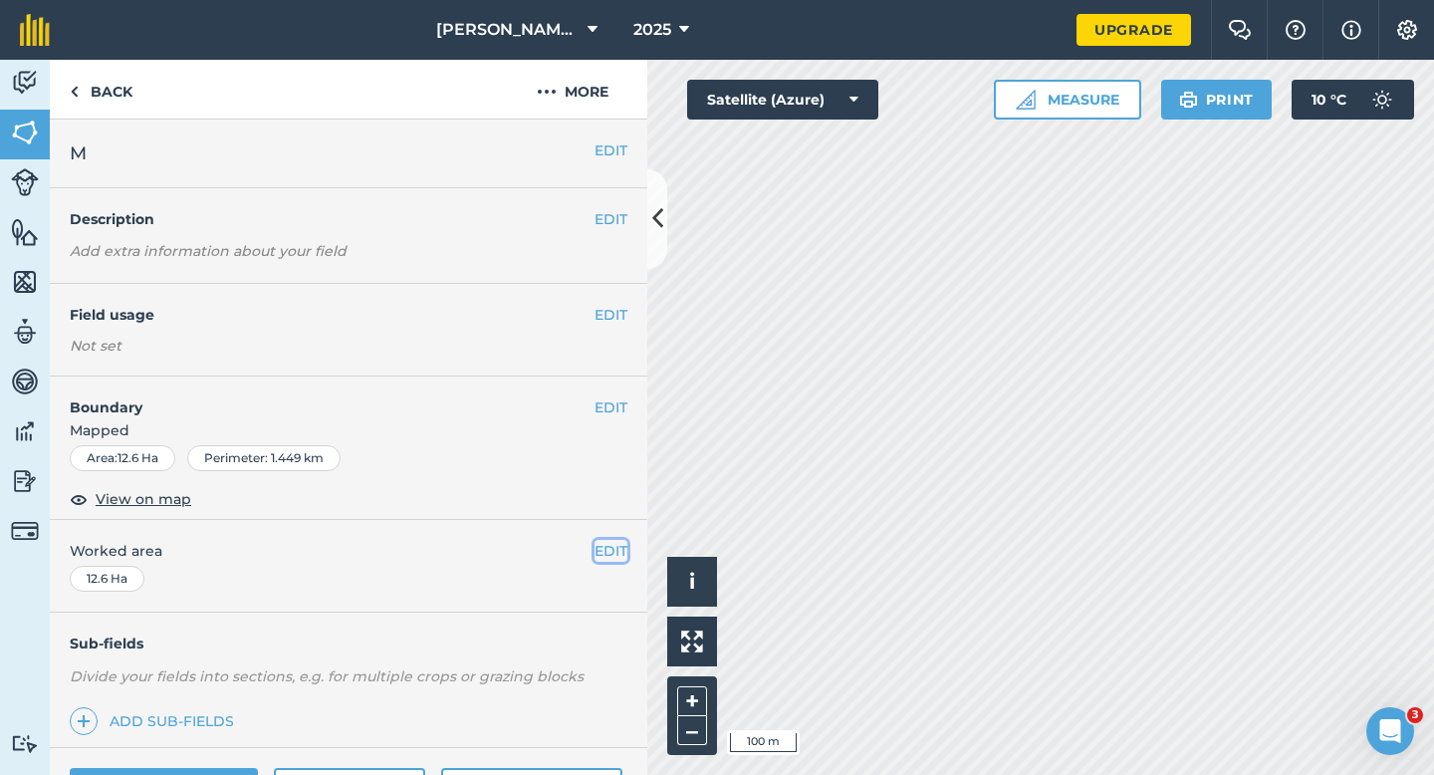
click at [608, 550] on button "EDIT" at bounding box center [610, 551] width 33 height 22
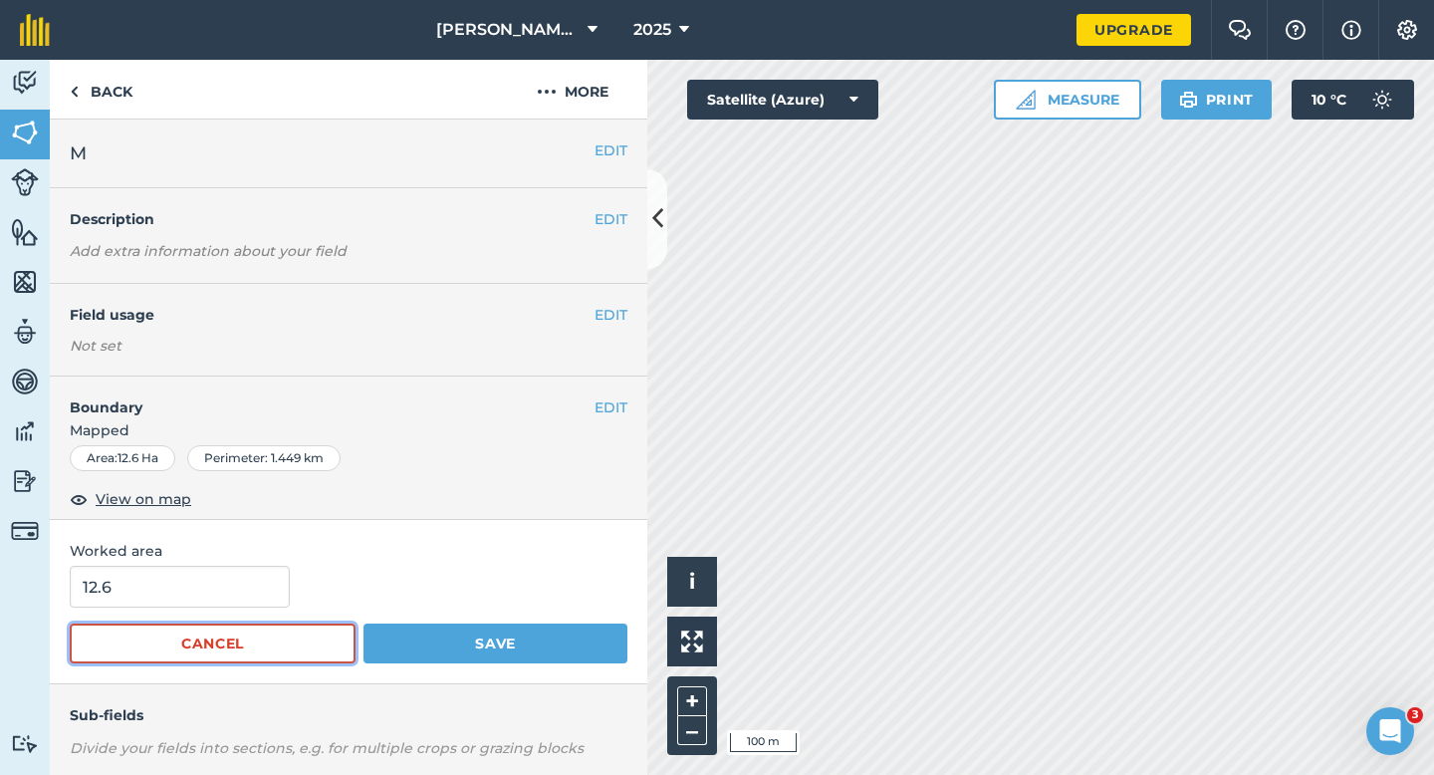
click at [108, 649] on button "Cancel" at bounding box center [213, 643] width 286 height 40
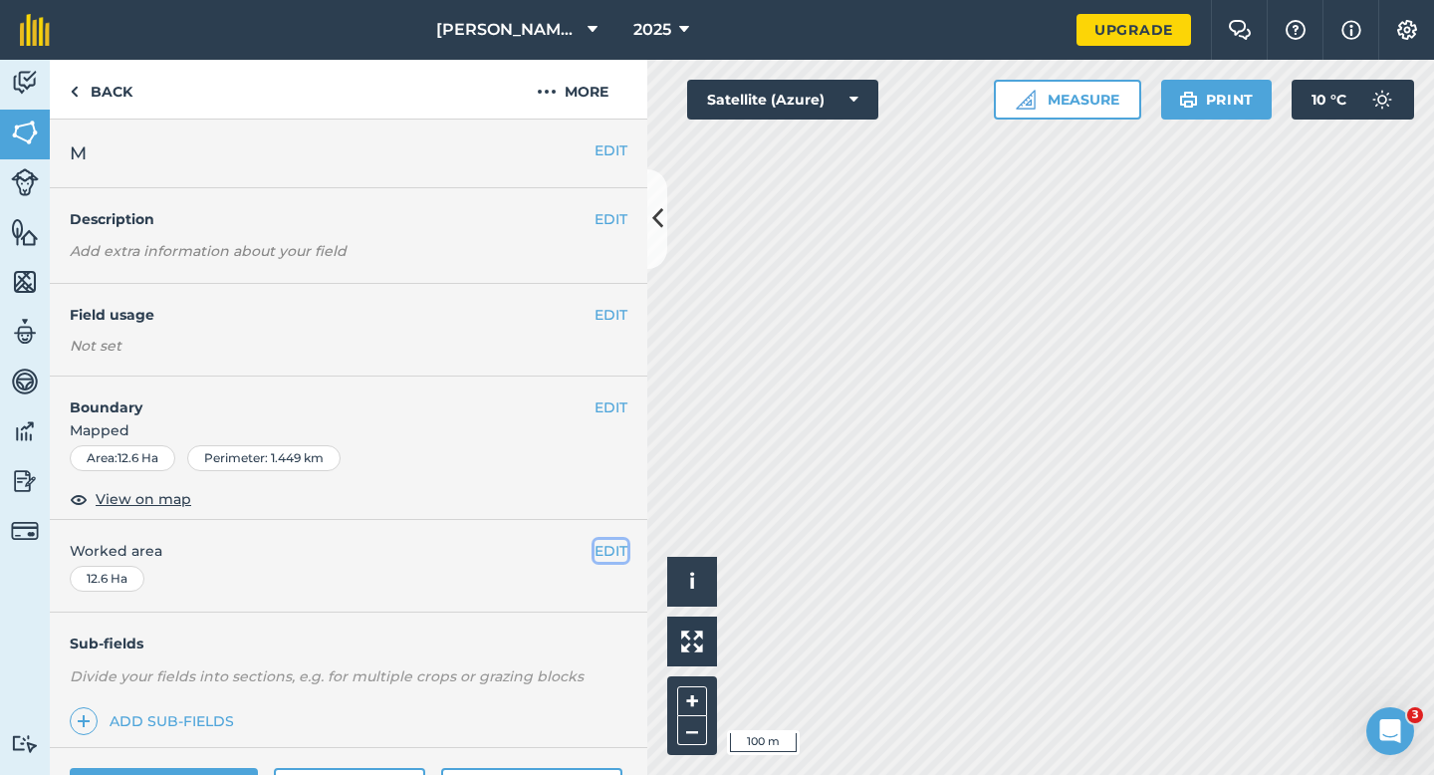
click at [604, 549] on button "EDIT" at bounding box center [610, 551] width 33 height 22
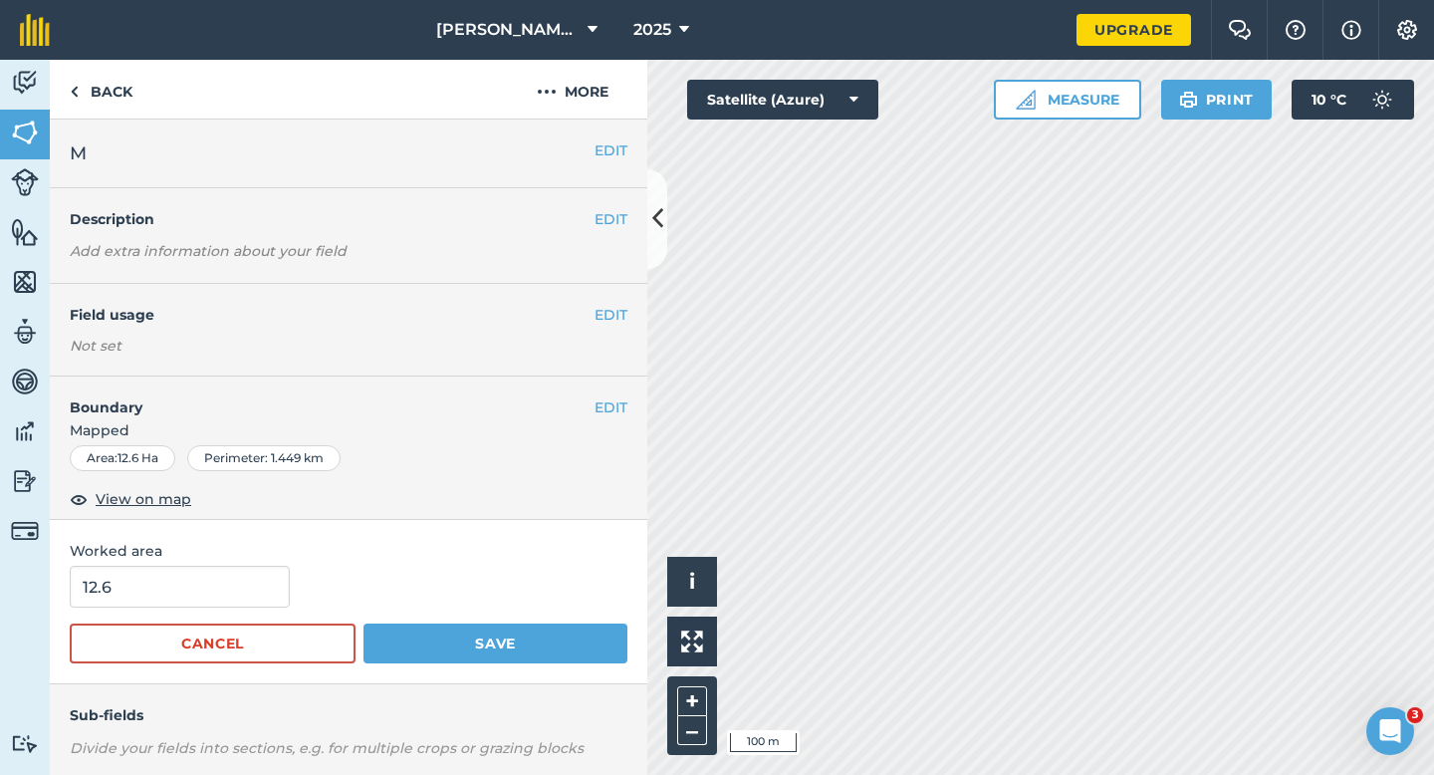
click at [254, 562] on span "Worked area" at bounding box center [349, 551] width 558 height 22
click at [254, 579] on input "12.6" at bounding box center [180, 587] width 220 height 42
click at [363, 623] on button "Save" at bounding box center [495, 643] width 264 height 40
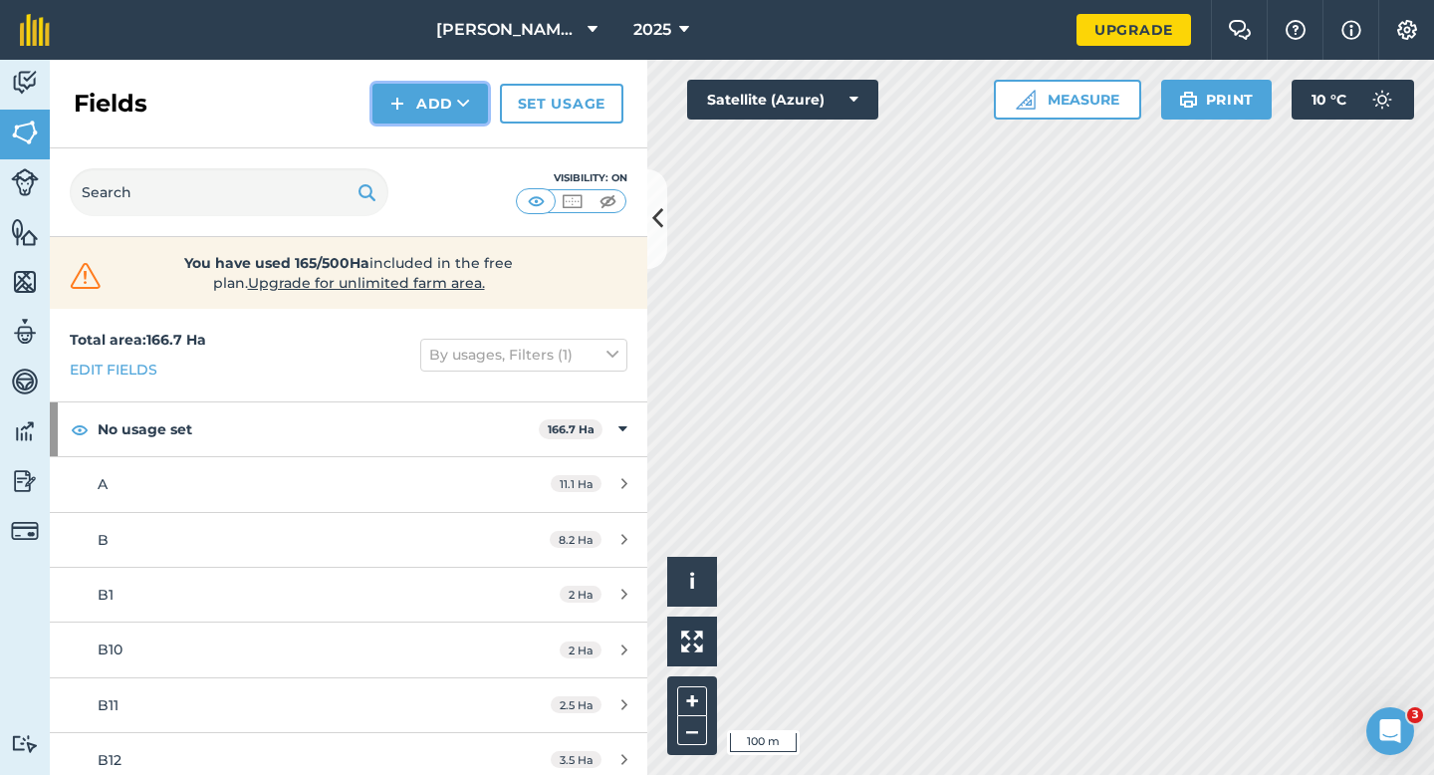
click at [407, 96] on button "Add" at bounding box center [430, 104] width 116 height 40
click at [408, 130] on link "Draw" at bounding box center [430, 148] width 110 height 44
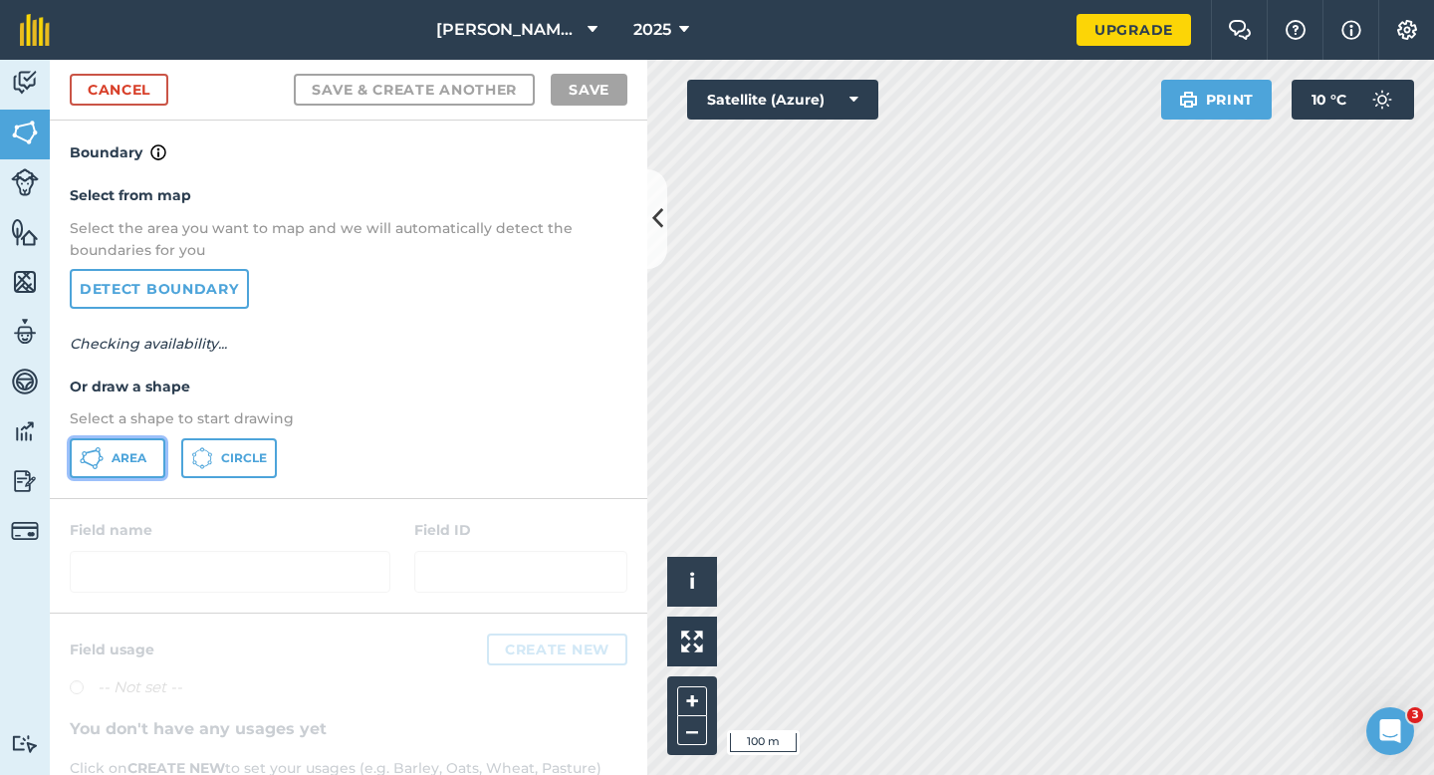
click at [164, 451] on button "Area" at bounding box center [118, 458] width 96 height 40
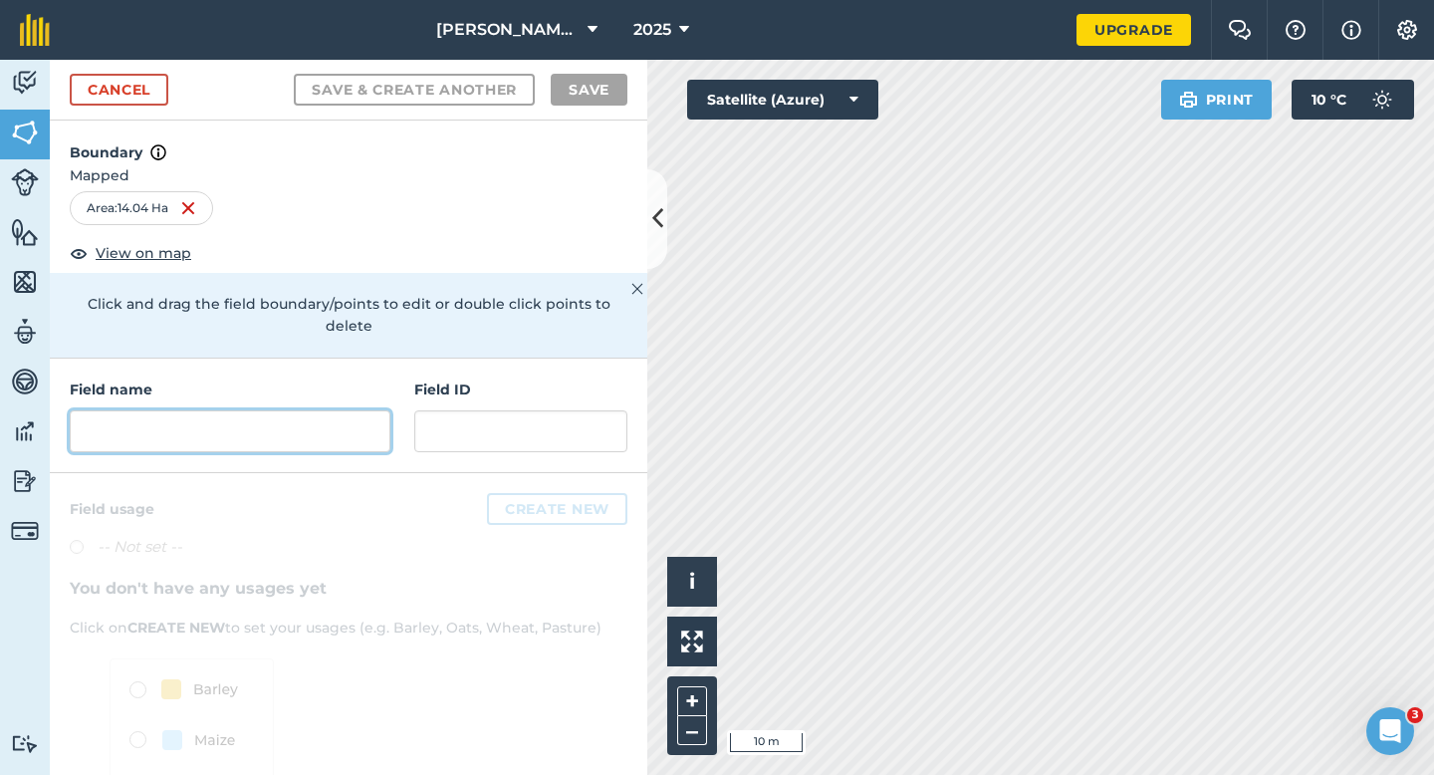
click at [226, 410] on input "text" at bounding box center [230, 431] width 321 height 42
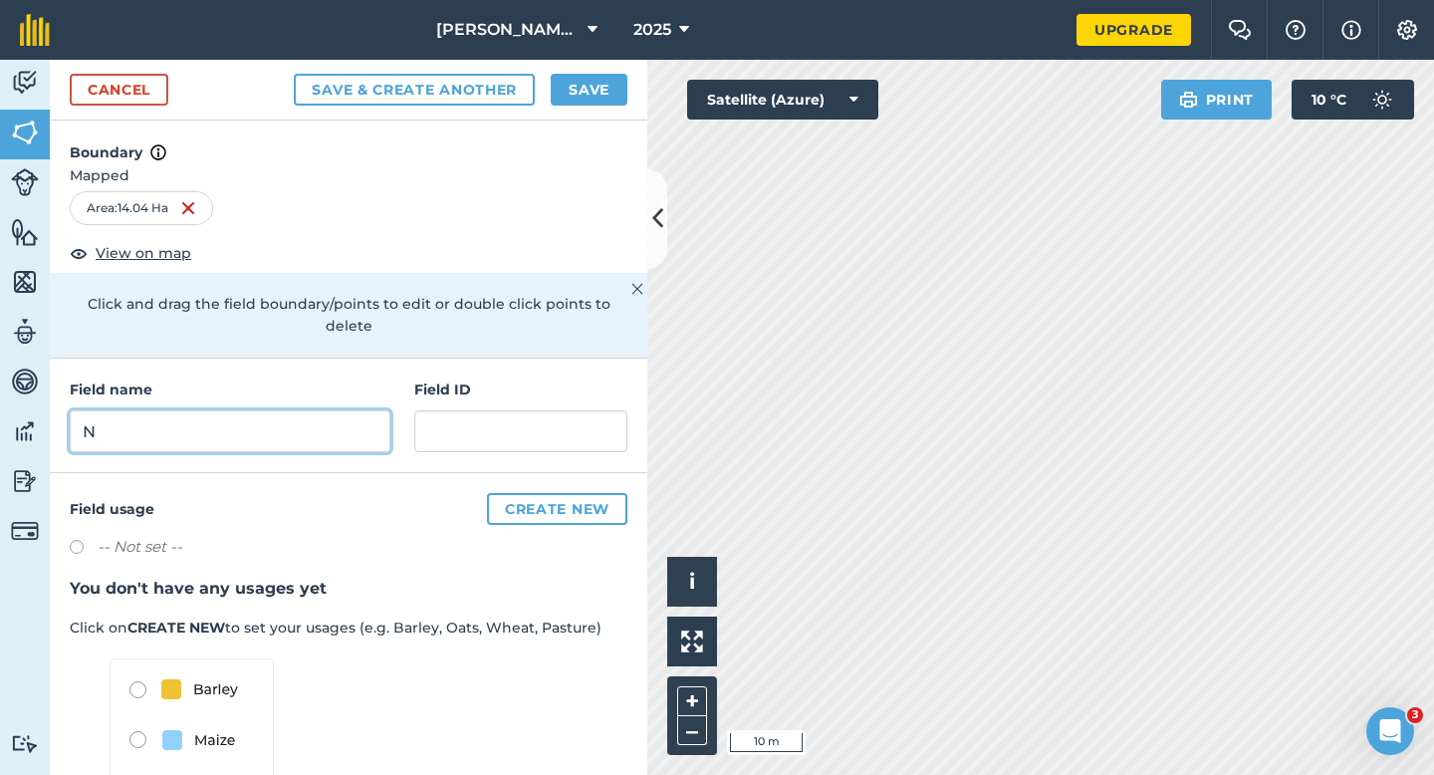
type input "N"
click at [612, 70] on div "Cancel Save & Create Another Save" at bounding box center [348, 90] width 597 height 61
click at [612, 78] on button "Save" at bounding box center [589, 90] width 77 height 32
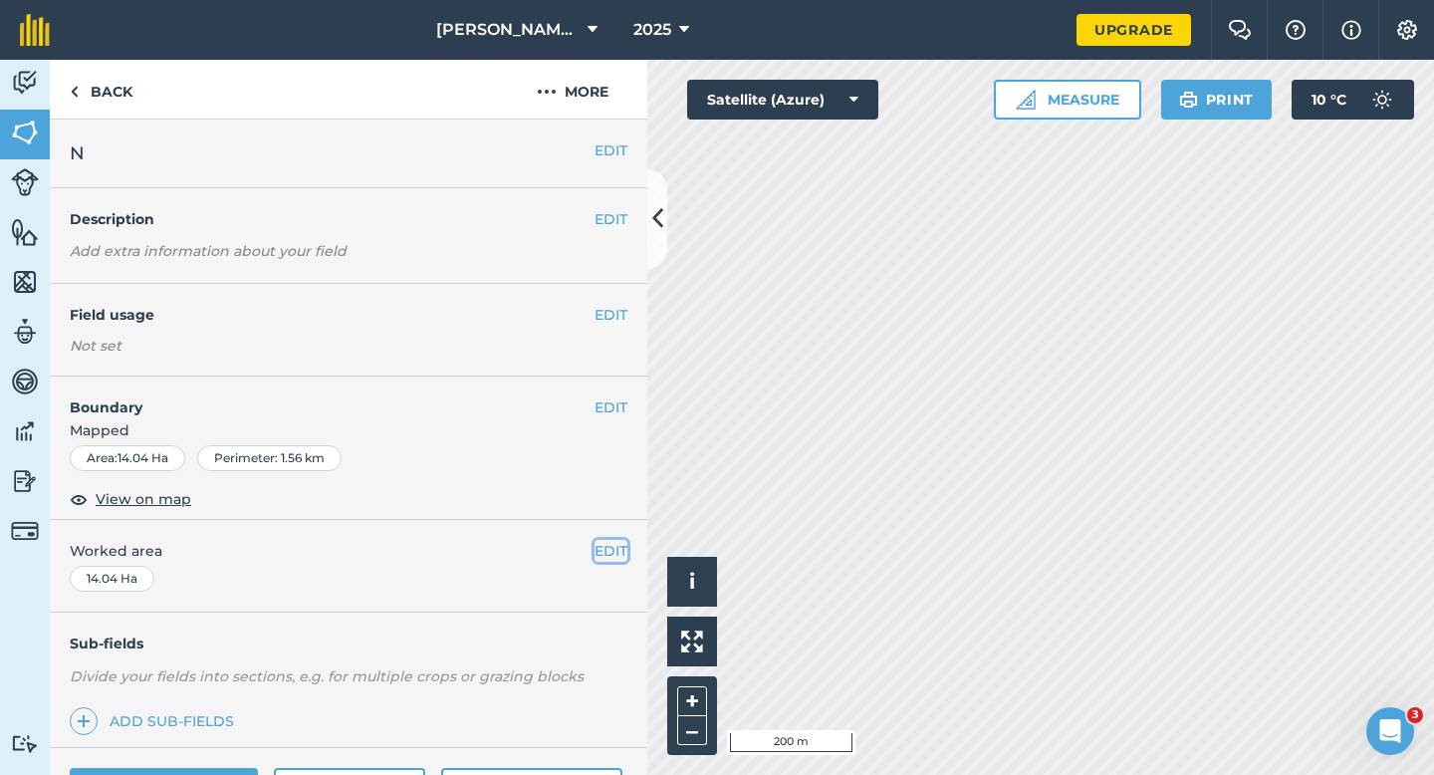
click at [624, 550] on button "EDIT" at bounding box center [610, 551] width 33 height 22
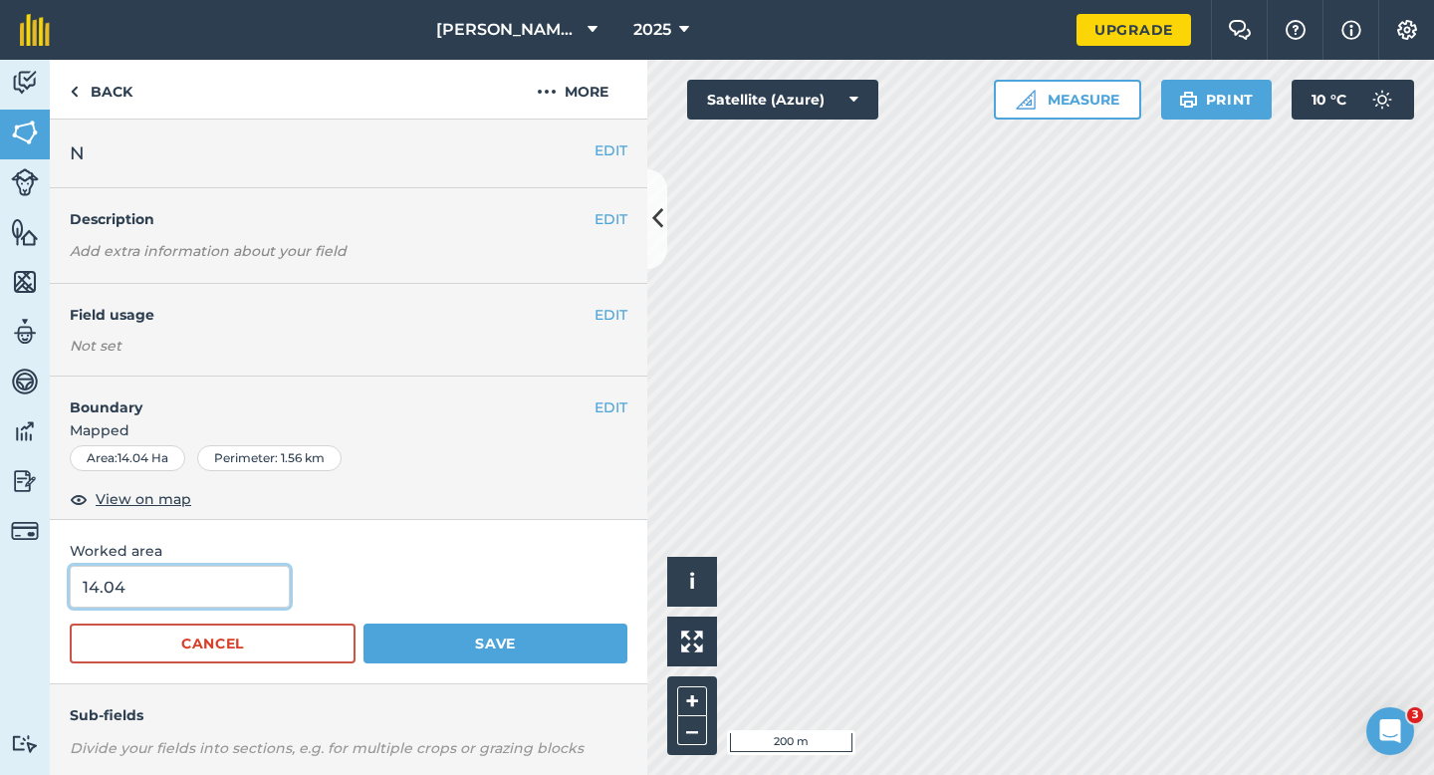
click at [239, 595] on input "14.04" at bounding box center [180, 587] width 220 height 42
type input "14"
click at [363, 623] on button "Save" at bounding box center [495, 643] width 264 height 40
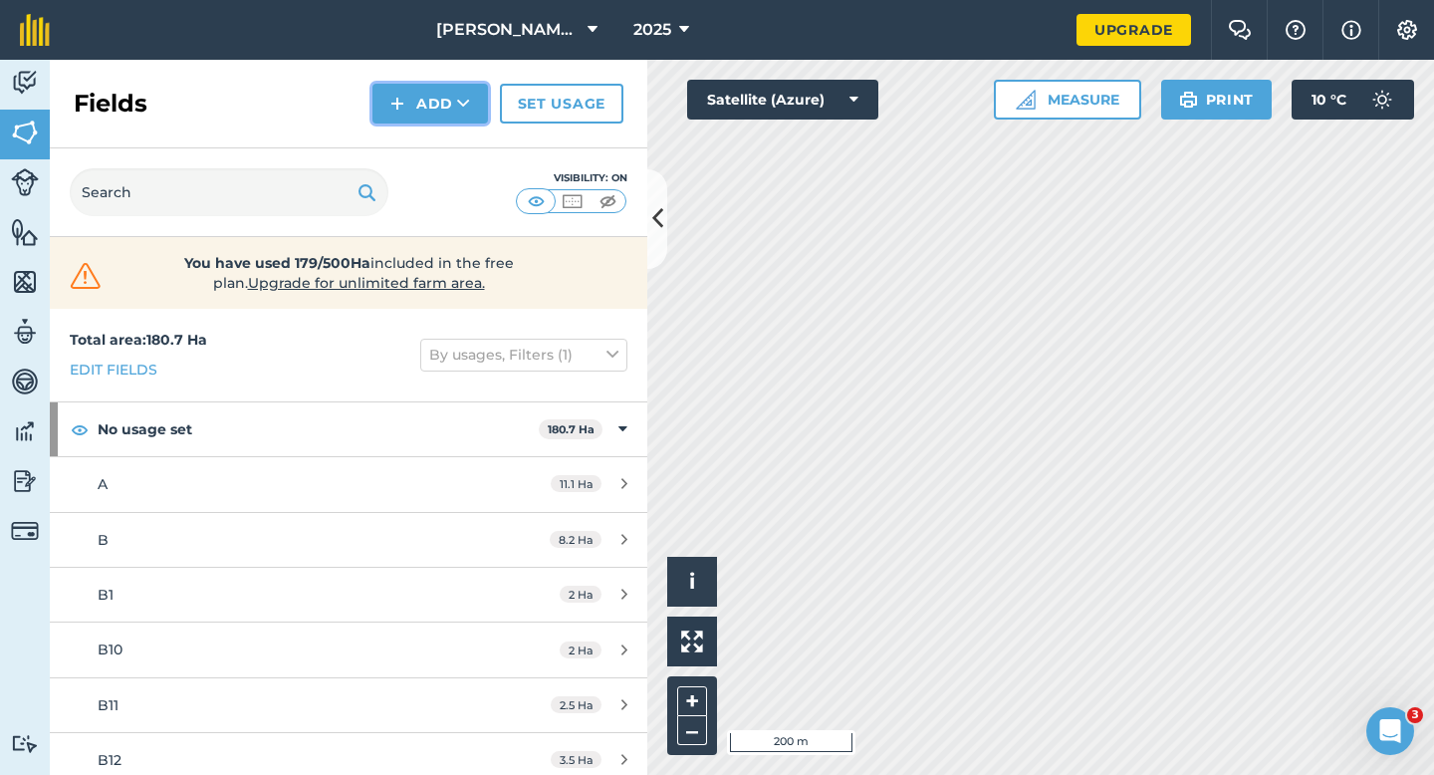
click at [425, 90] on button "Add" at bounding box center [430, 104] width 116 height 40
click at [427, 151] on link "Draw" at bounding box center [430, 148] width 110 height 44
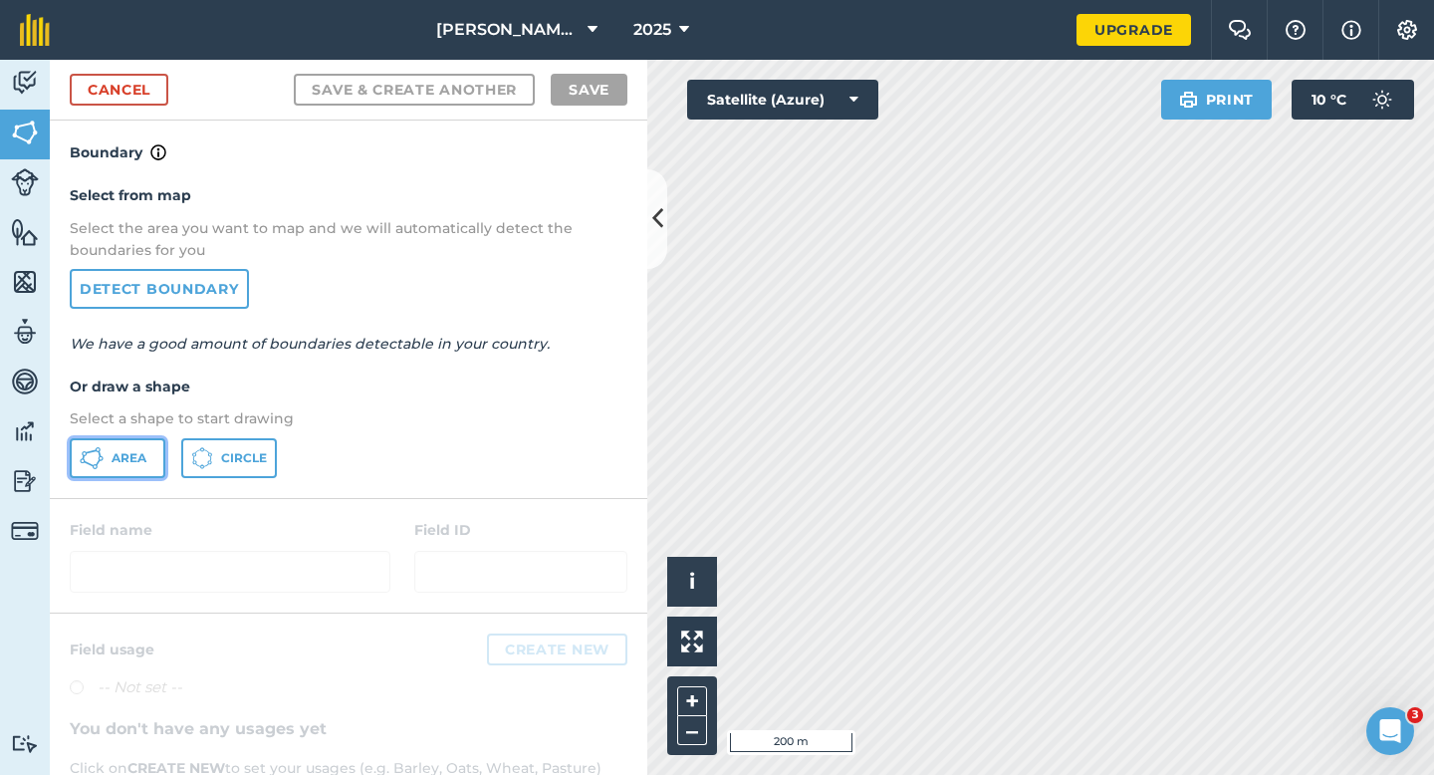
click at [114, 459] on span "Area" at bounding box center [129, 458] width 35 height 16
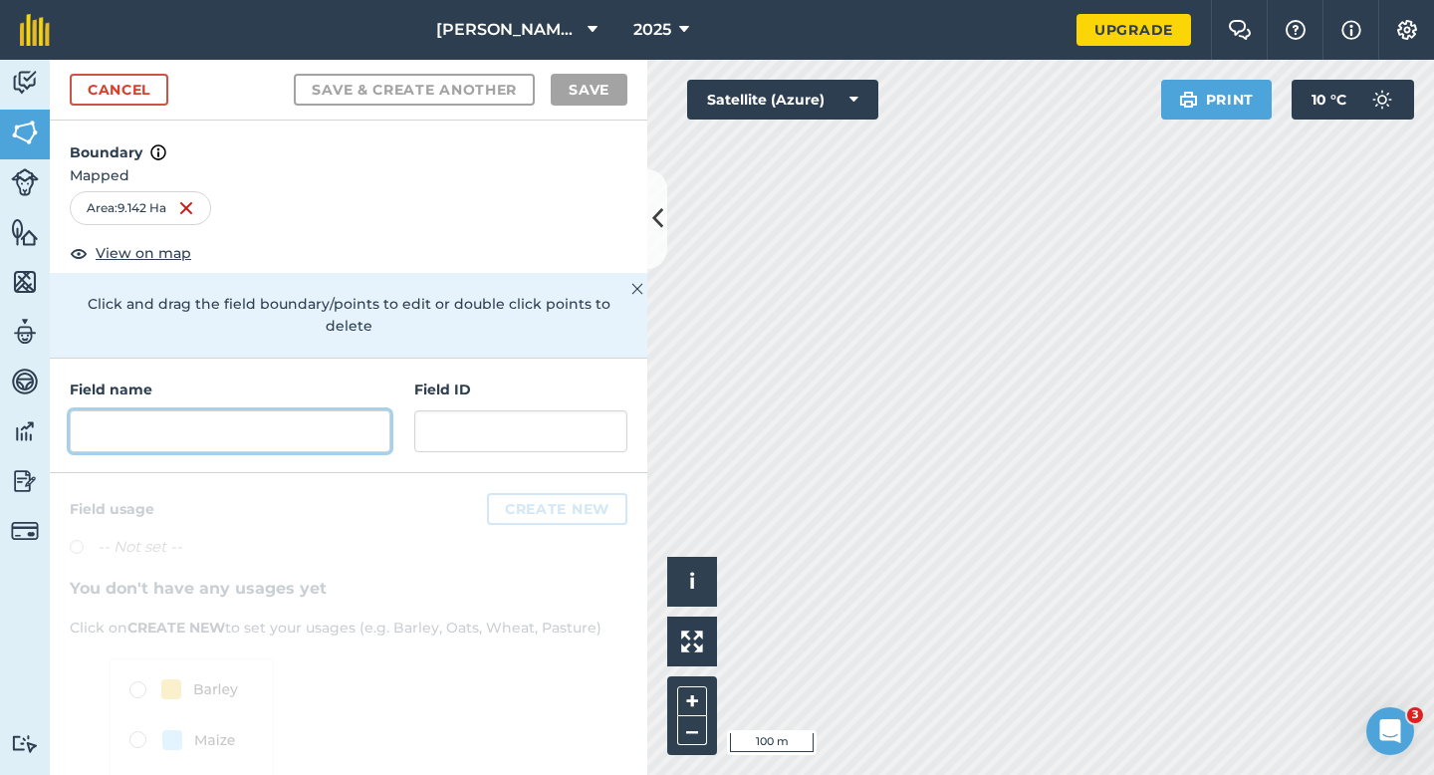
click at [335, 410] on input "text" at bounding box center [230, 431] width 321 height 42
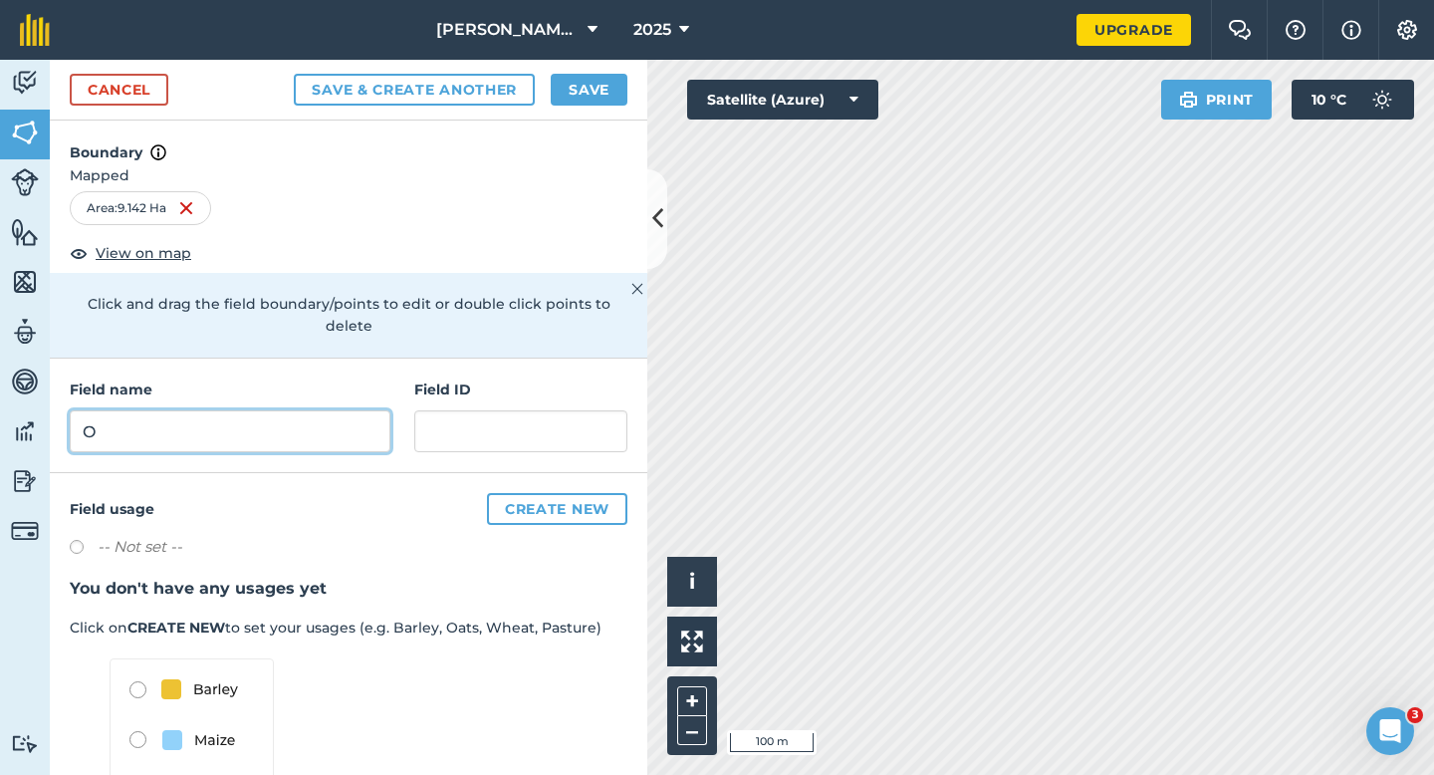
type input "O"
click at [577, 94] on button "Save" at bounding box center [589, 90] width 77 height 32
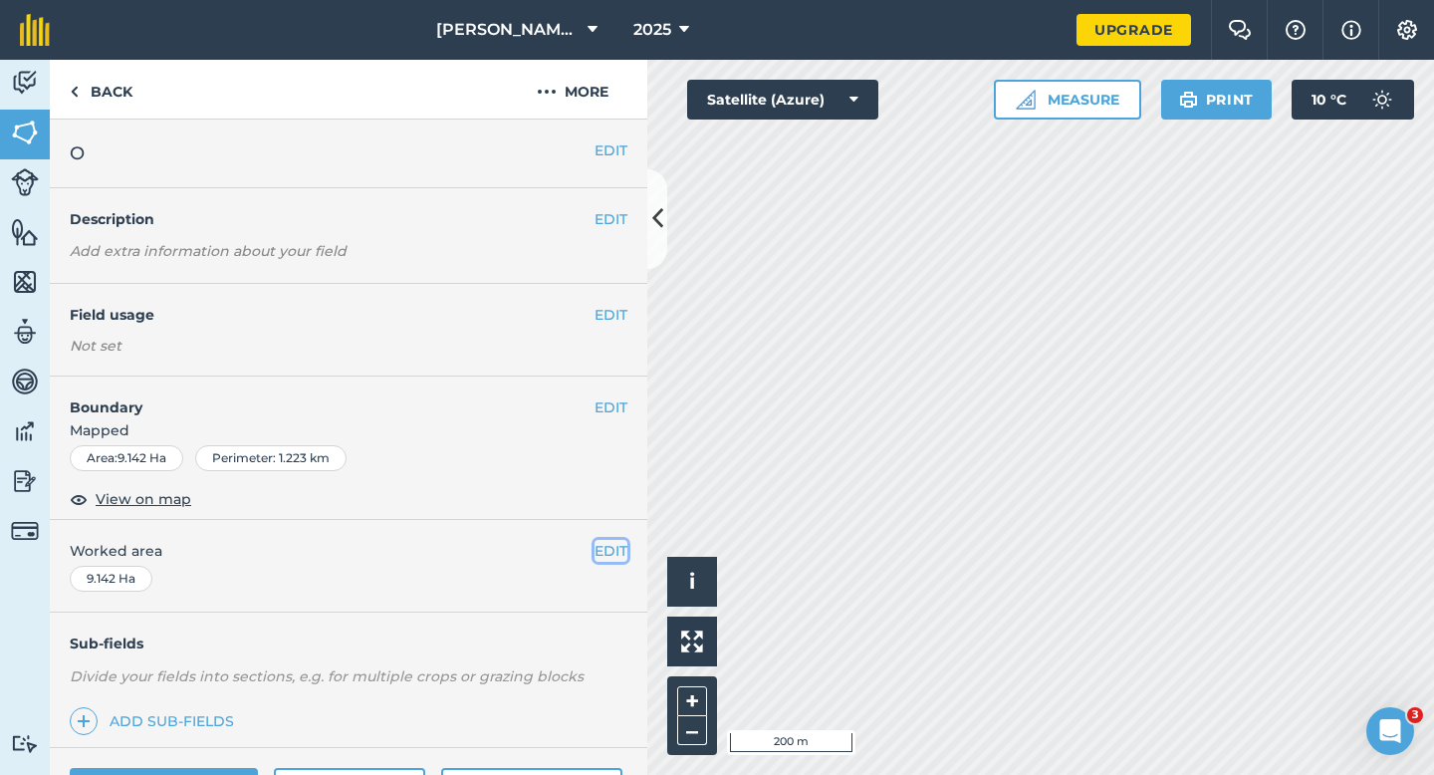
click at [624, 545] on button "EDIT" at bounding box center [610, 551] width 33 height 22
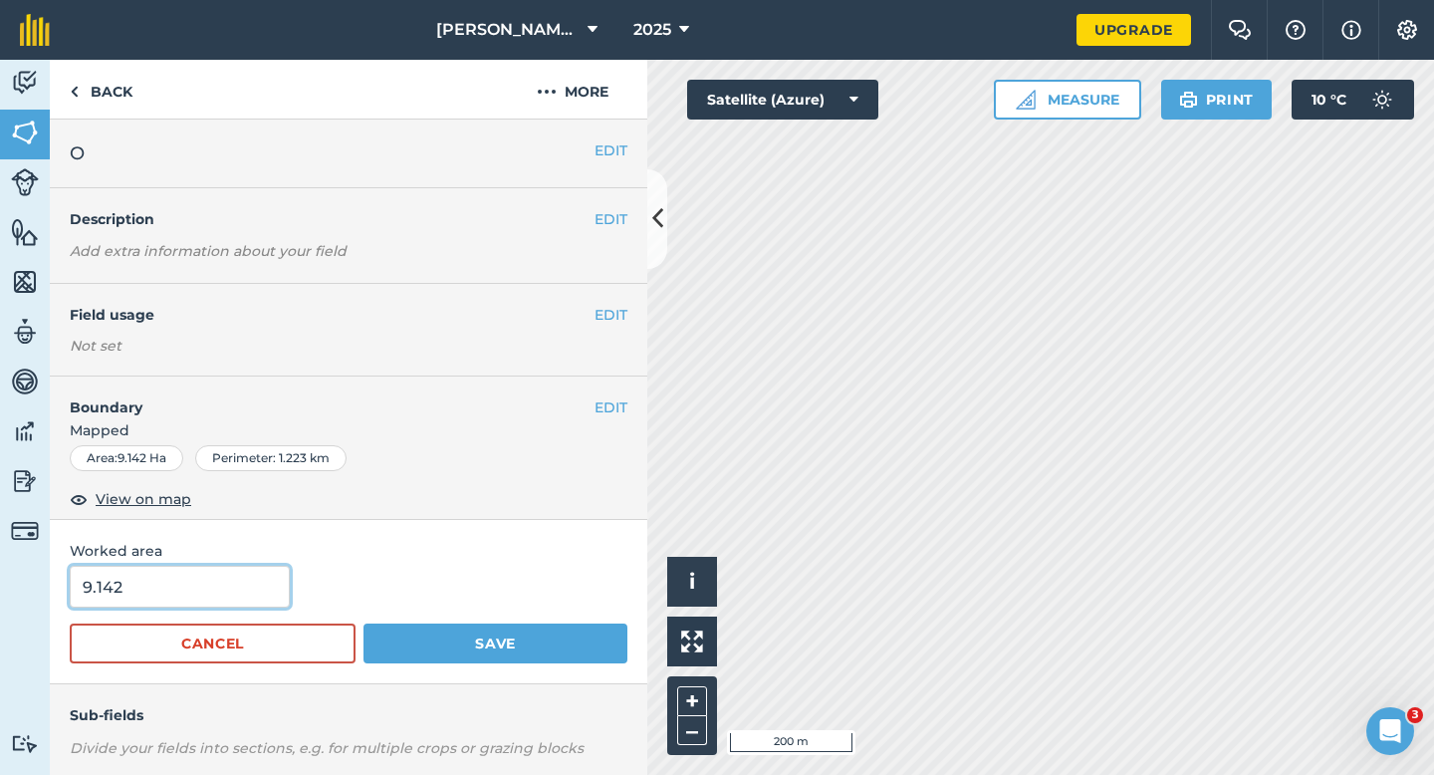
click at [234, 588] on input "9.142" at bounding box center [180, 587] width 220 height 42
type input "9.2"
click at [363, 623] on button "Save" at bounding box center [495, 643] width 264 height 40
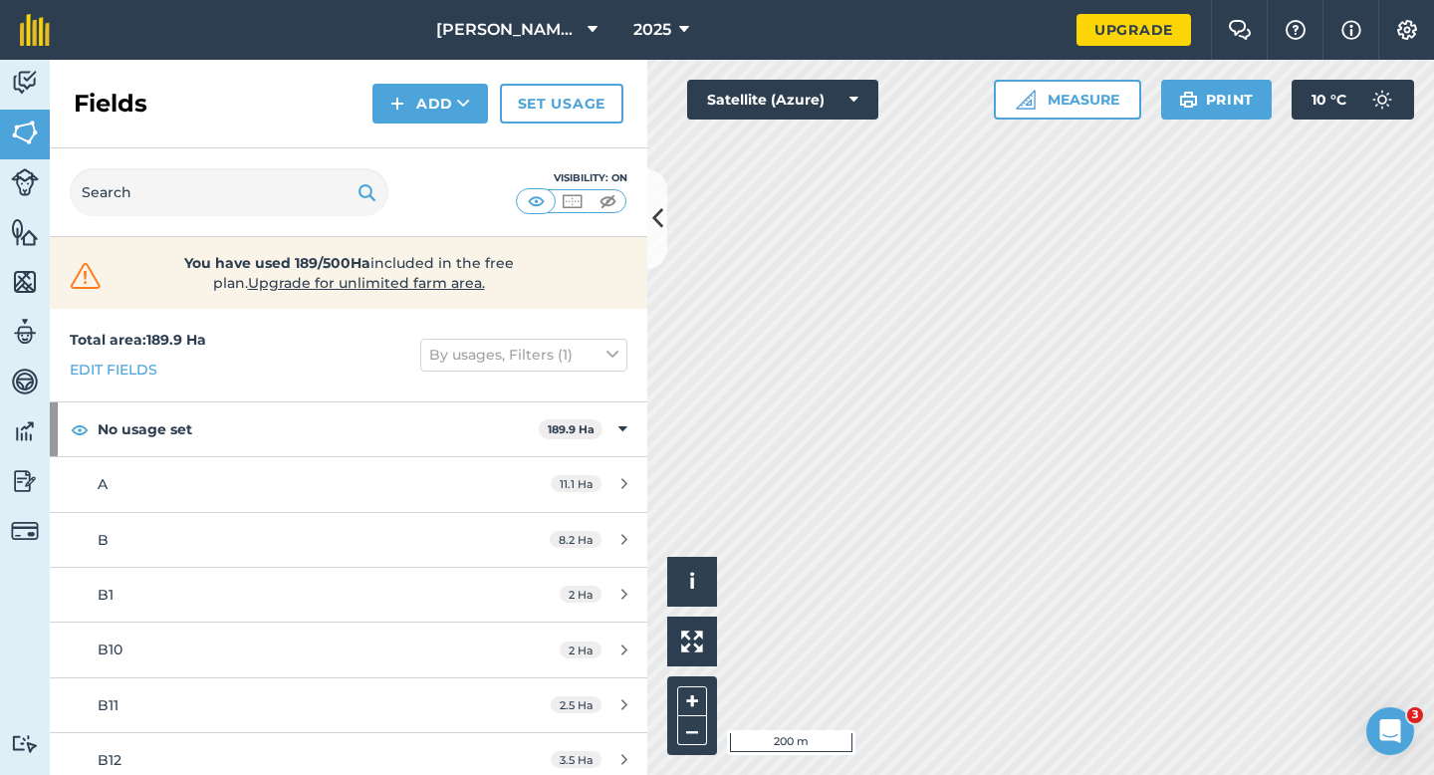
click at [460, 132] on div "Fields Add Set usage" at bounding box center [348, 104] width 597 height 89
click at [444, 104] on button "Add" at bounding box center [430, 104] width 116 height 40
click at [444, 140] on link "Draw" at bounding box center [430, 148] width 110 height 44
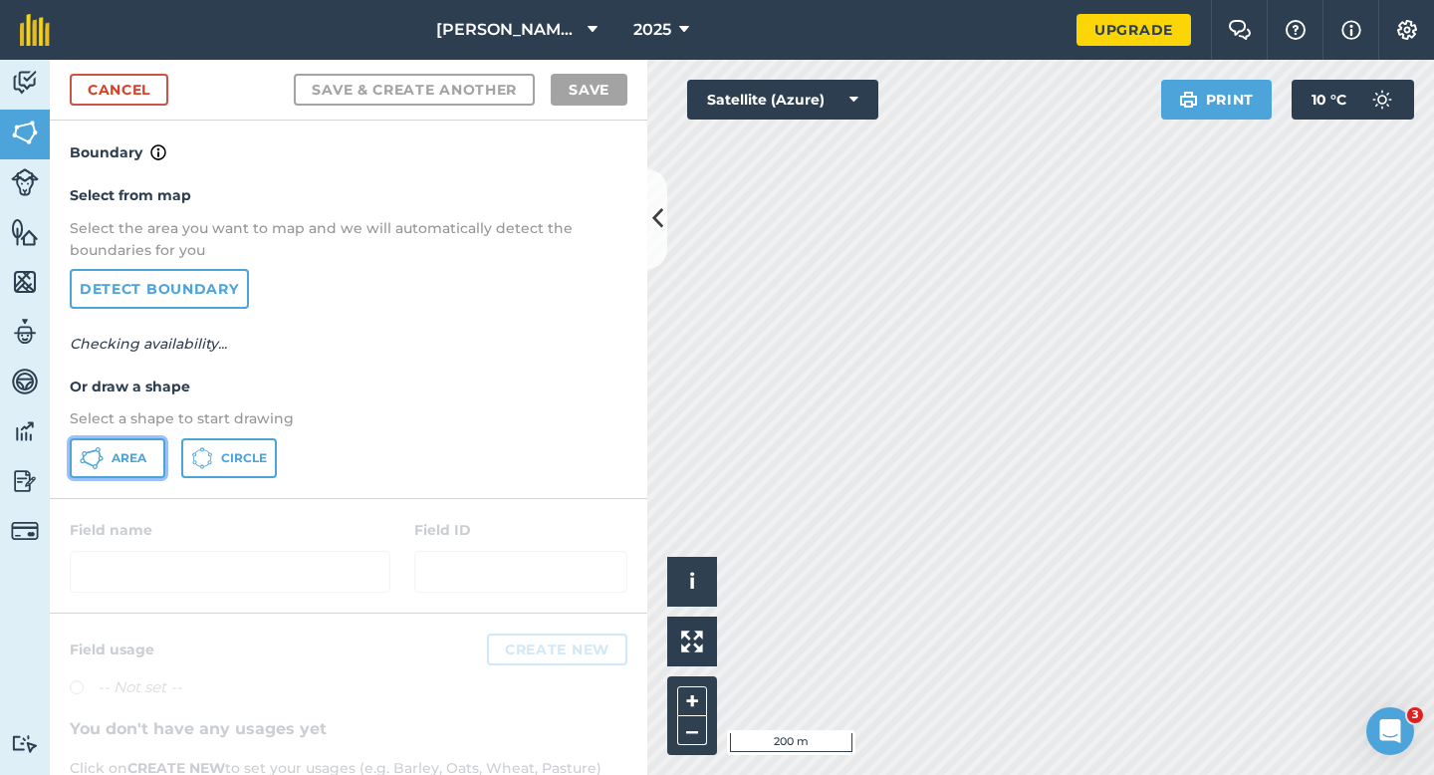
click at [150, 452] on button "Area" at bounding box center [118, 458] width 96 height 40
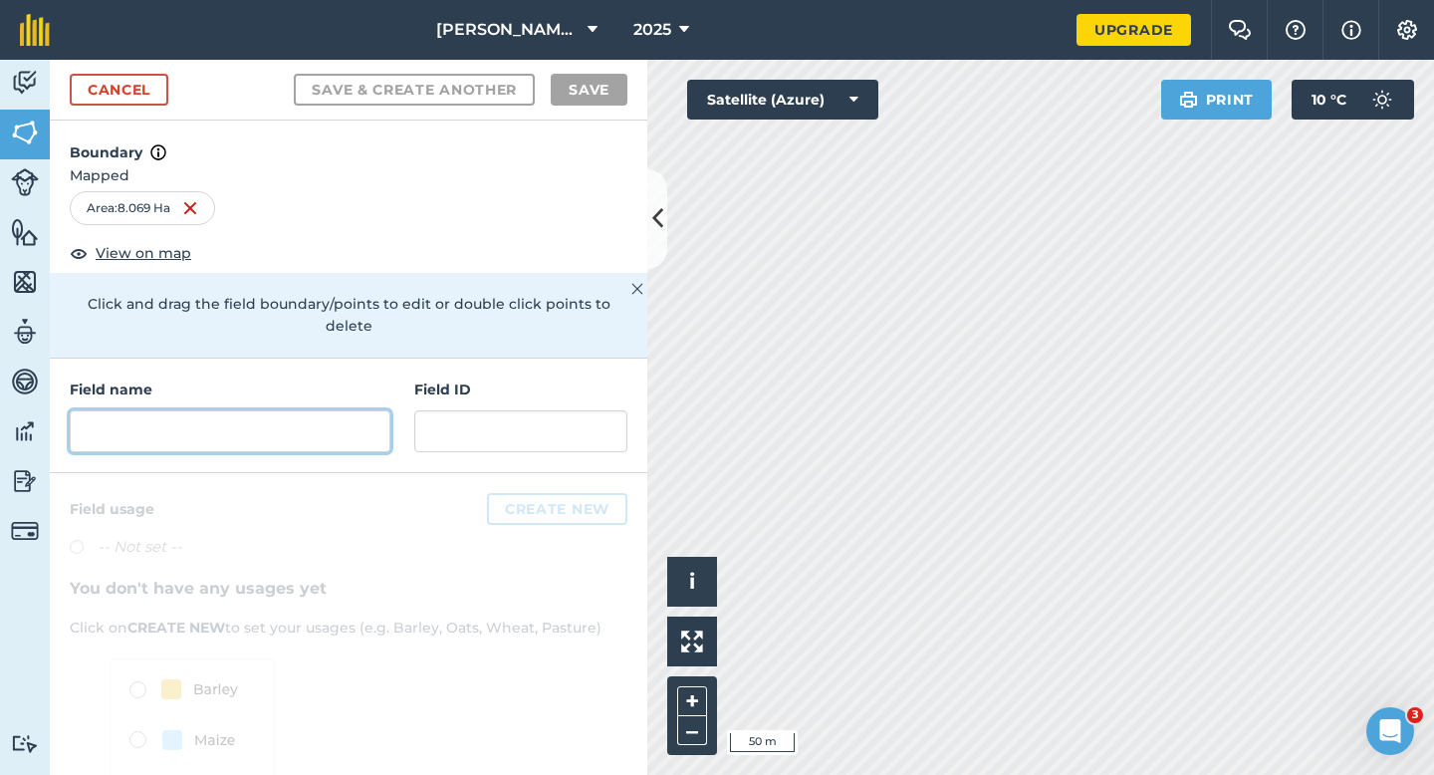
click at [324, 426] on input "text" at bounding box center [230, 431] width 321 height 42
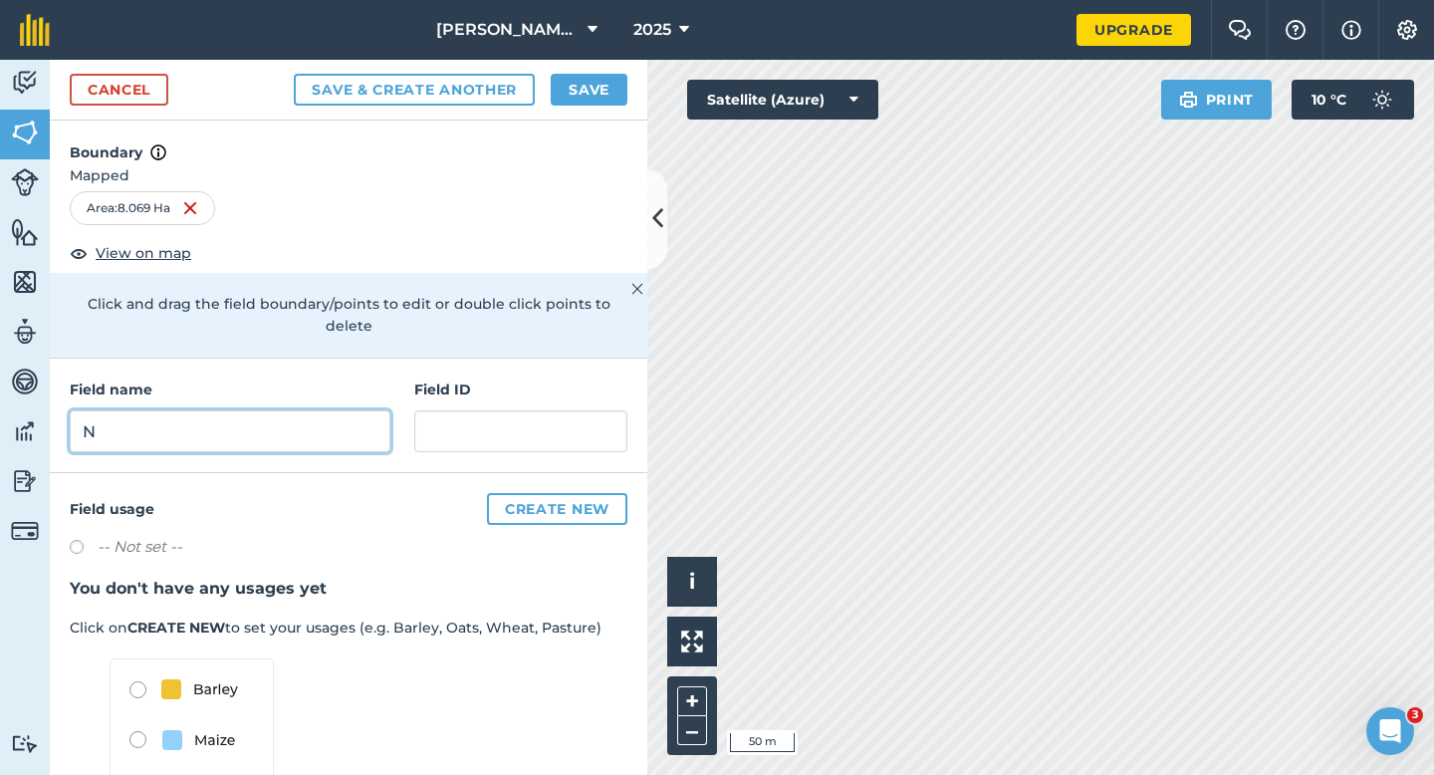
type input "N"
click at [598, 71] on div "Cancel Save & Create Another Save" at bounding box center [348, 90] width 597 height 61
click at [598, 82] on button "Save" at bounding box center [589, 90] width 77 height 32
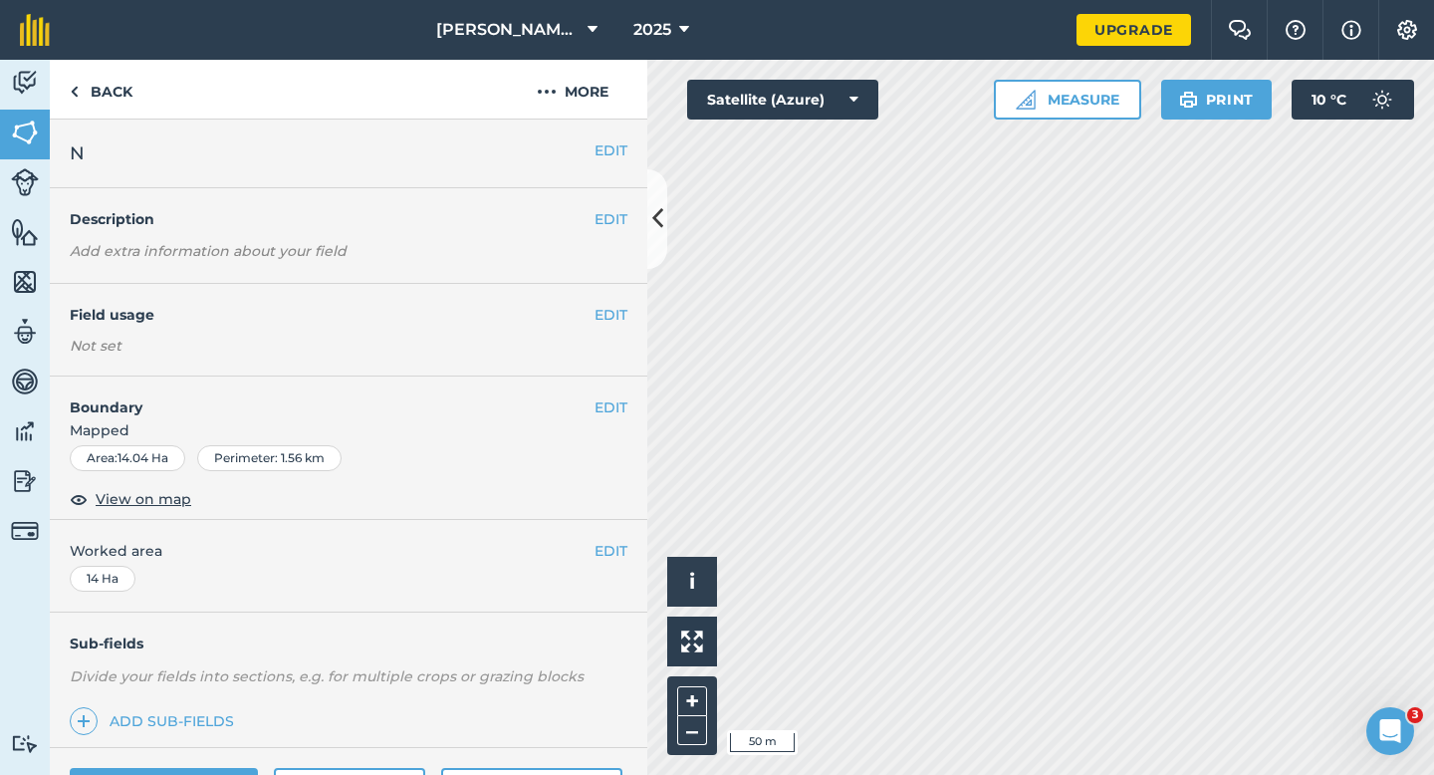
click at [605, 420] on span "Mapped" at bounding box center [348, 430] width 597 height 22
click at [618, 417] on button "EDIT" at bounding box center [610, 407] width 33 height 22
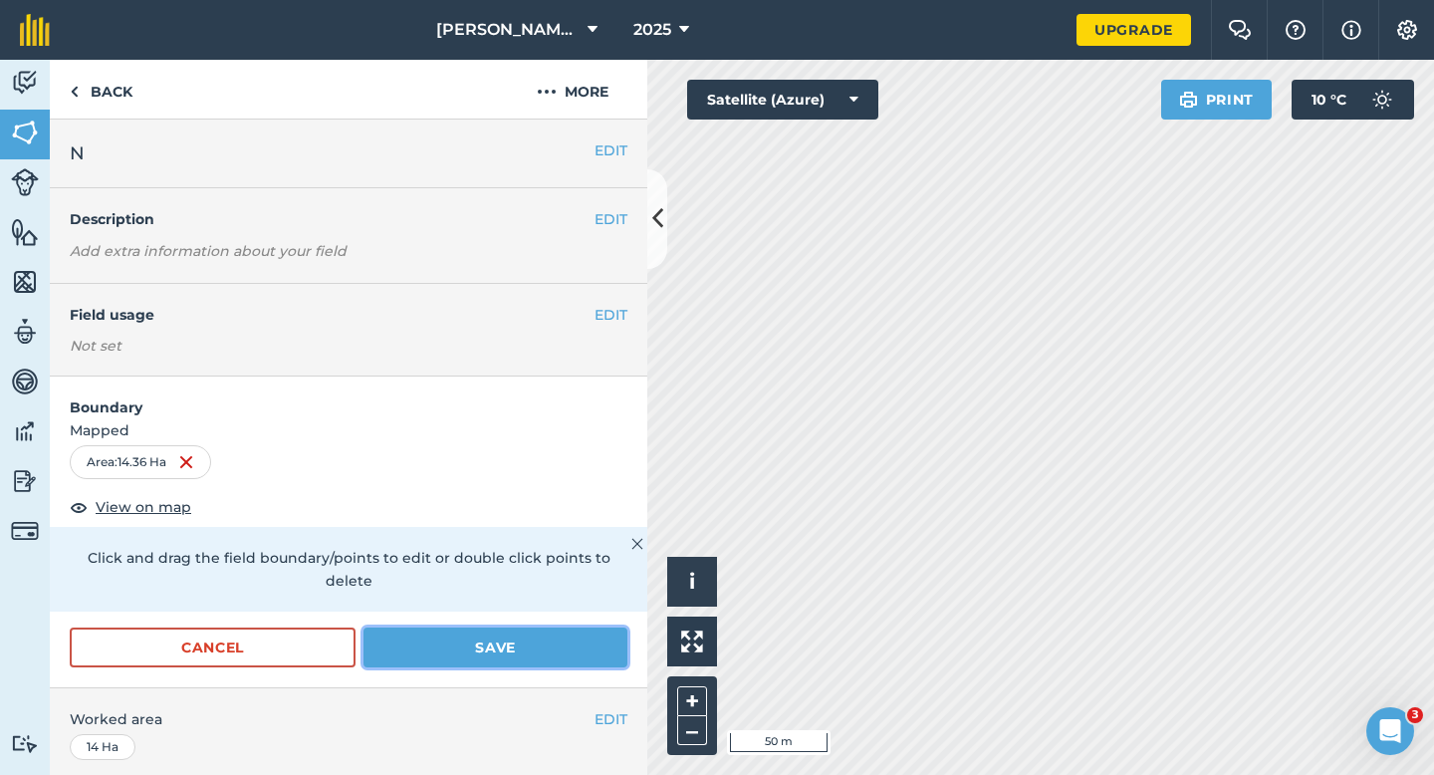
click at [590, 627] on button "Save" at bounding box center [495, 647] width 264 height 40
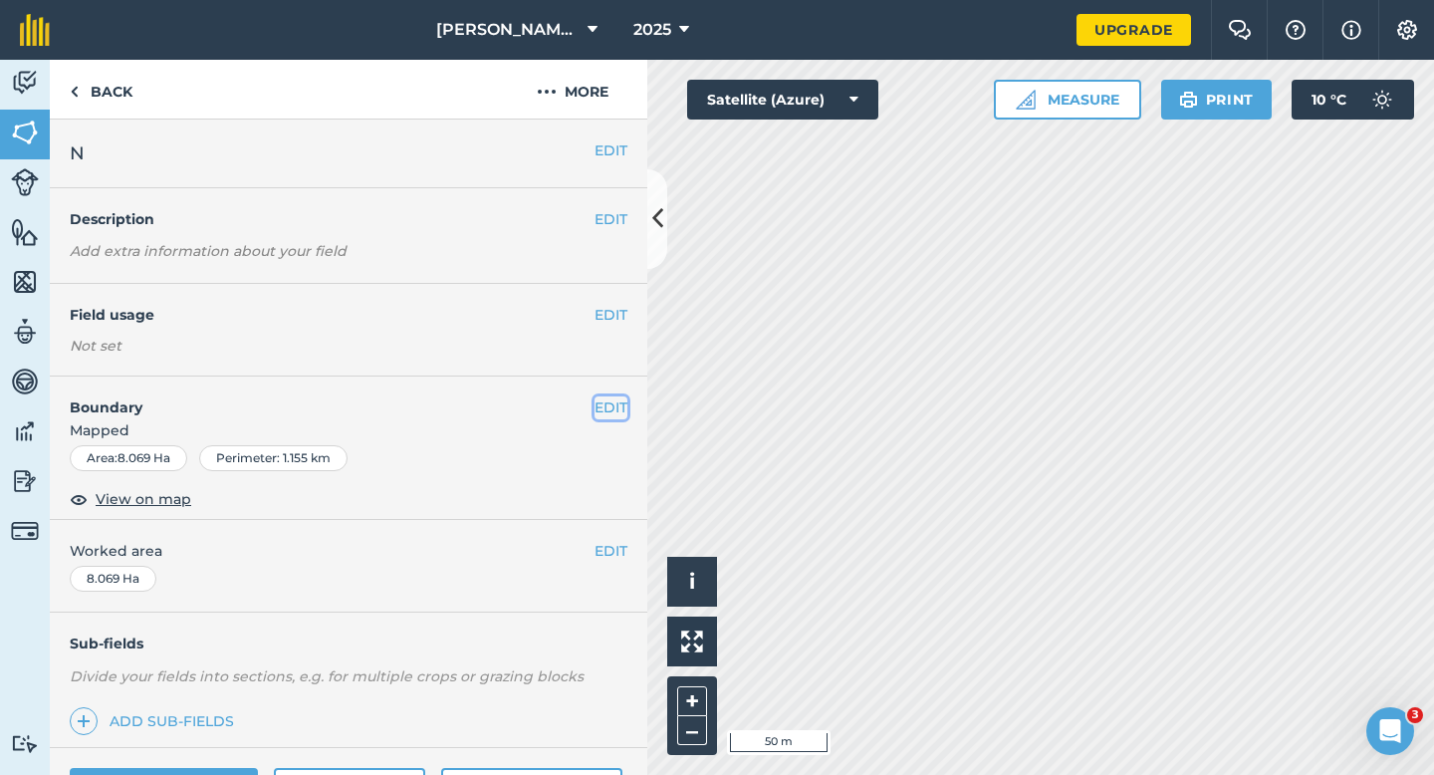
click at [608, 411] on button "EDIT" at bounding box center [610, 407] width 33 height 22
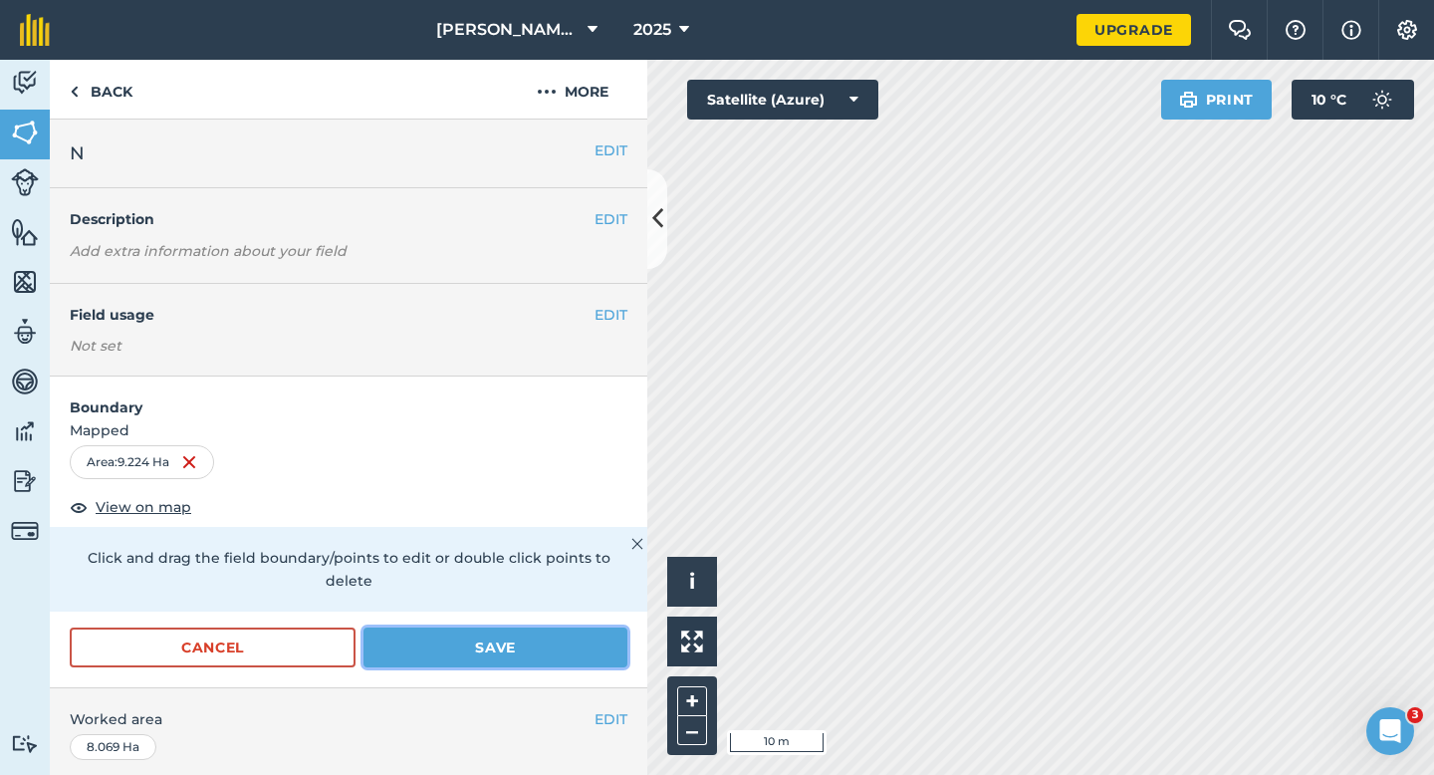
click at [505, 627] on button "Save" at bounding box center [495, 647] width 264 height 40
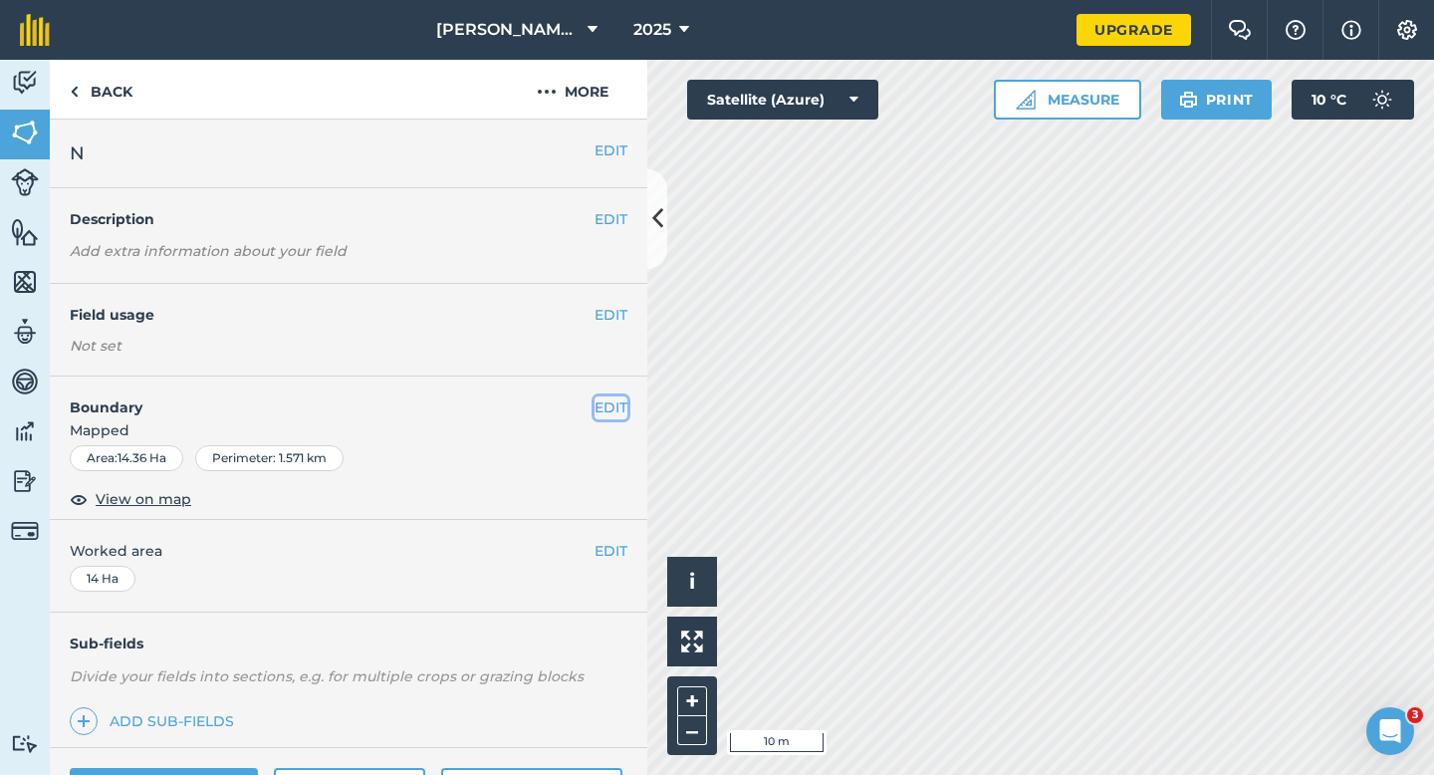
click at [617, 411] on button "EDIT" at bounding box center [610, 407] width 33 height 22
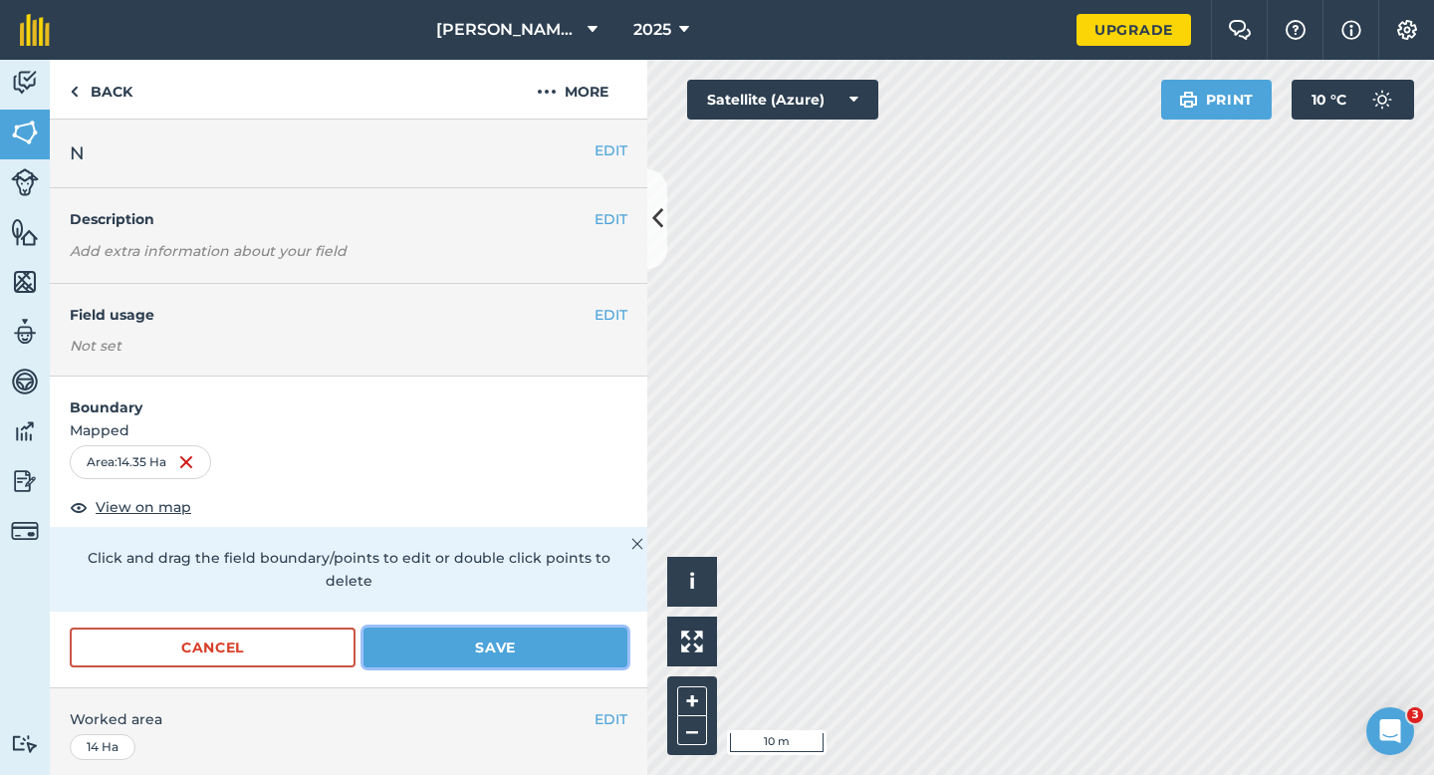
click at [516, 637] on button "Save" at bounding box center [495, 647] width 264 height 40
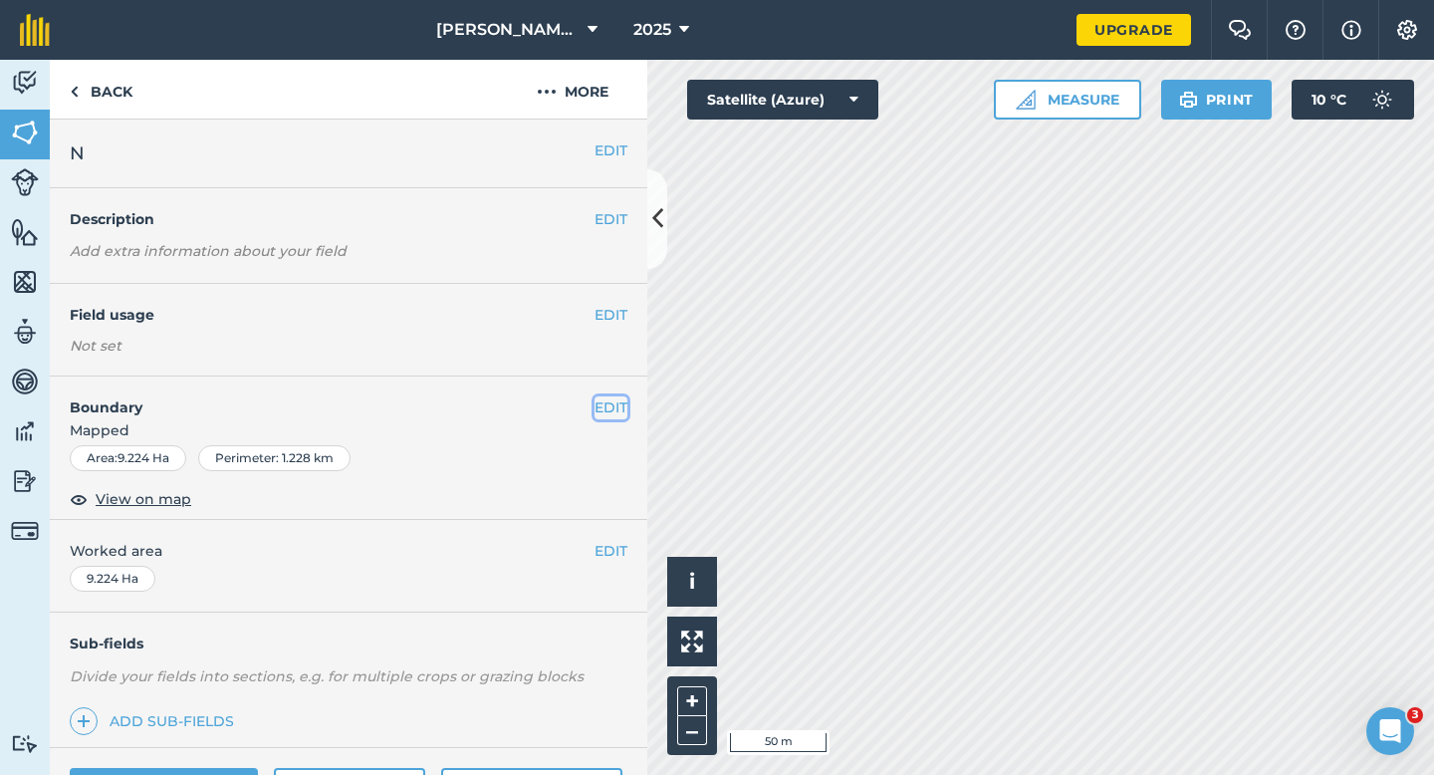
click at [602, 406] on button "EDIT" at bounding box center [610, 407] width 33 height 22
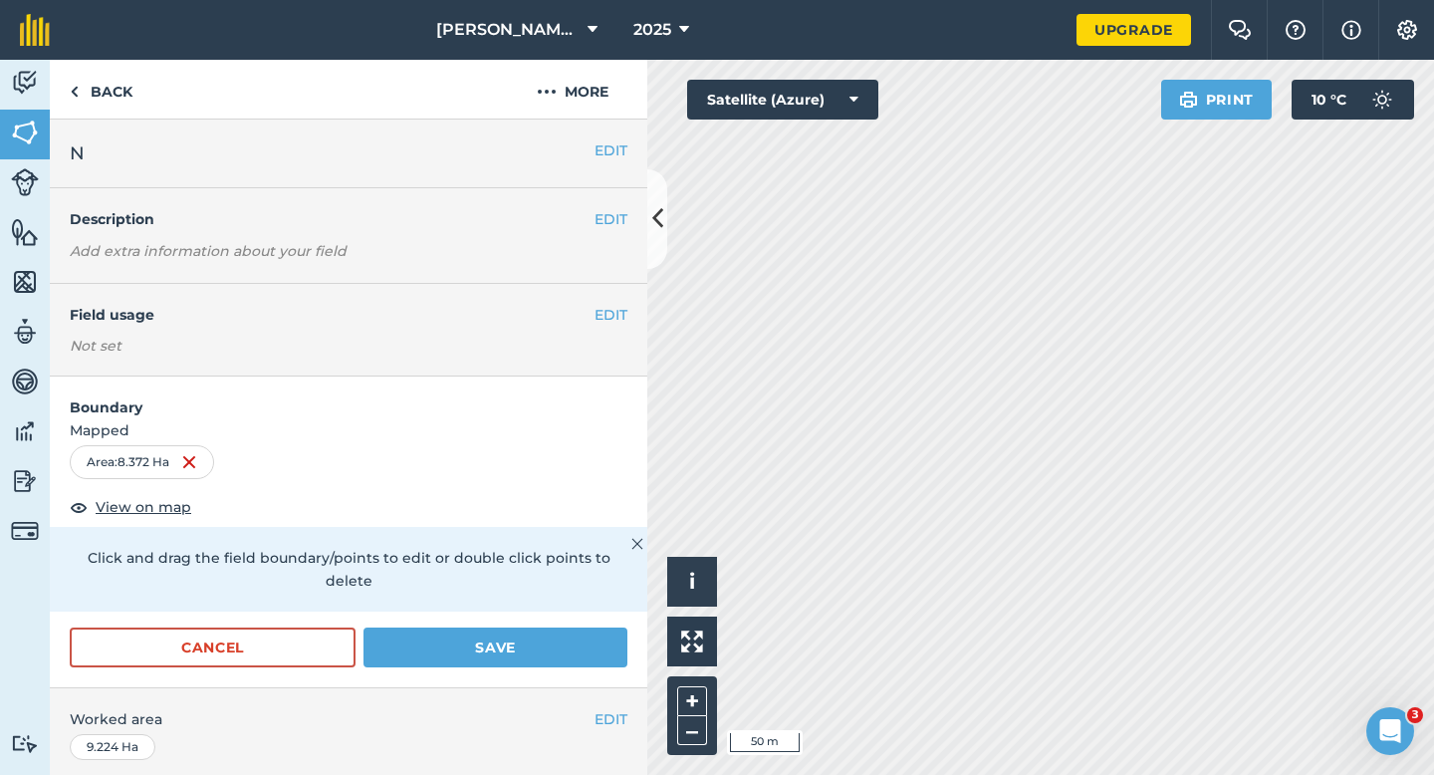
click at [513, 596] on form "Boundary Mapped Area : 8.372 Ha View on map Click and drag the field boundary/p…" at bounding box center [348, 531] width 597 height 311
click at [524, 627] on button "Save" at bounding box center [495, 647] width 264 height 40
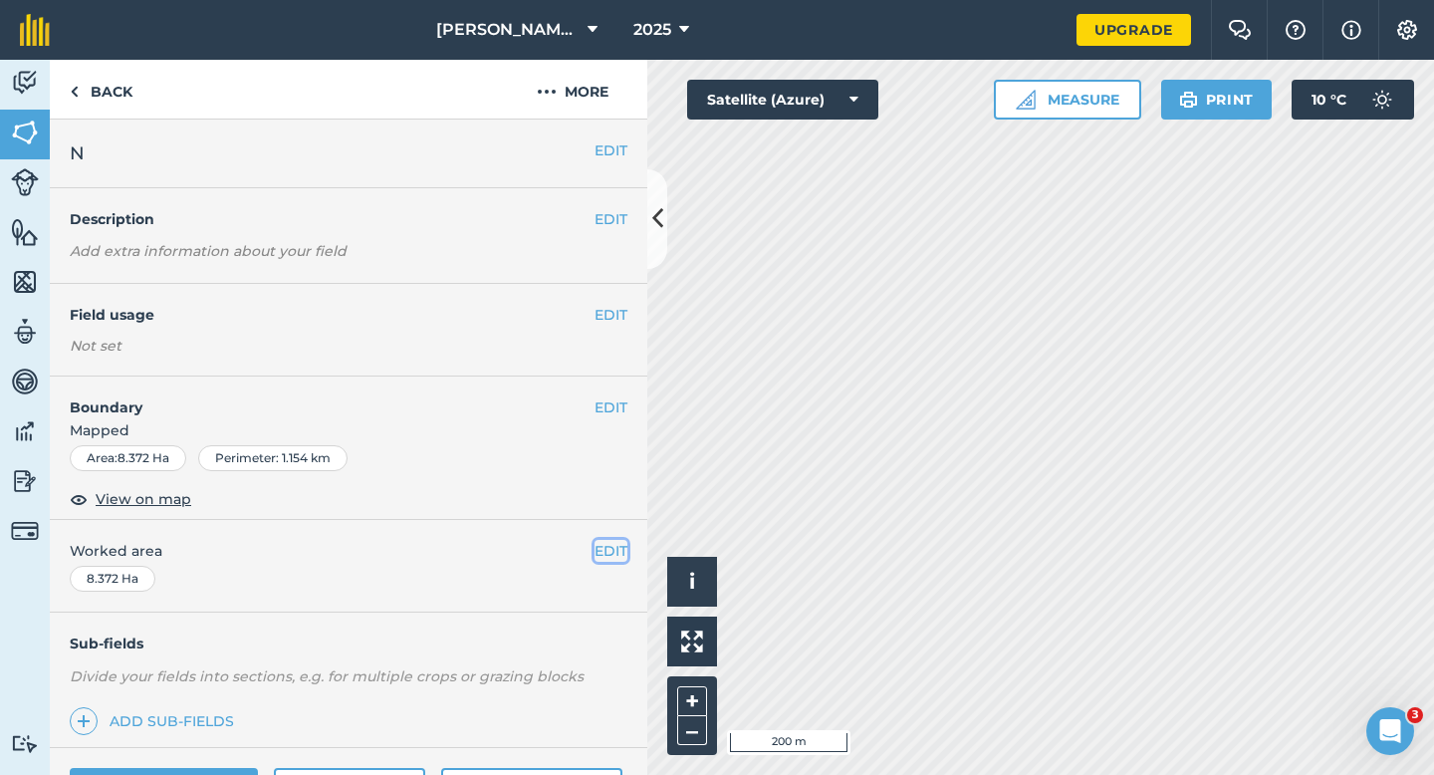
click at [617, 555] on button "EDIT" at bounding box center [610, 551] width 33 height 22
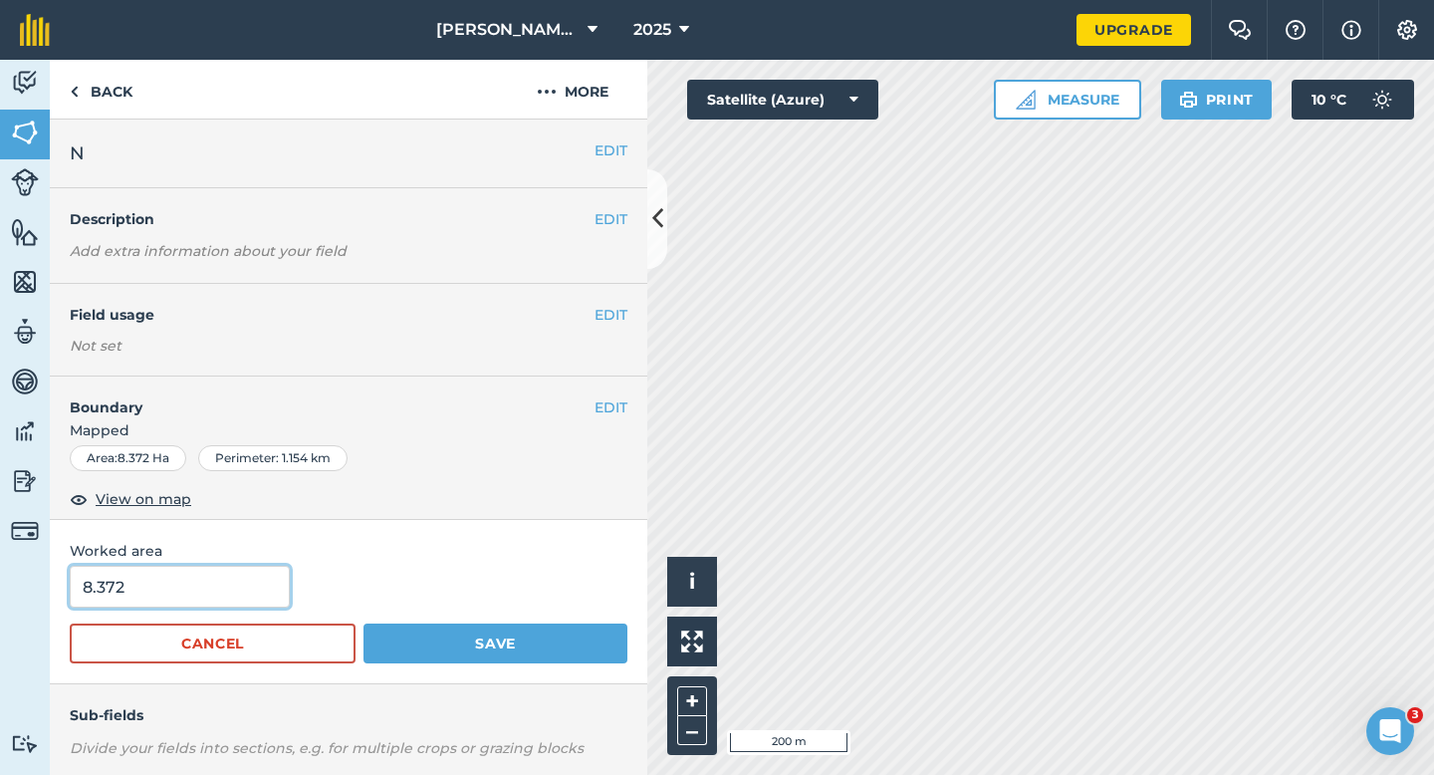
click at [226, 592] on input "8.372" at bounding box center [180, 587] width 220 height 42
type input "8.4"
click at [363, 623] on button "Save" at bounding box center [495, 643] width 264 height 40
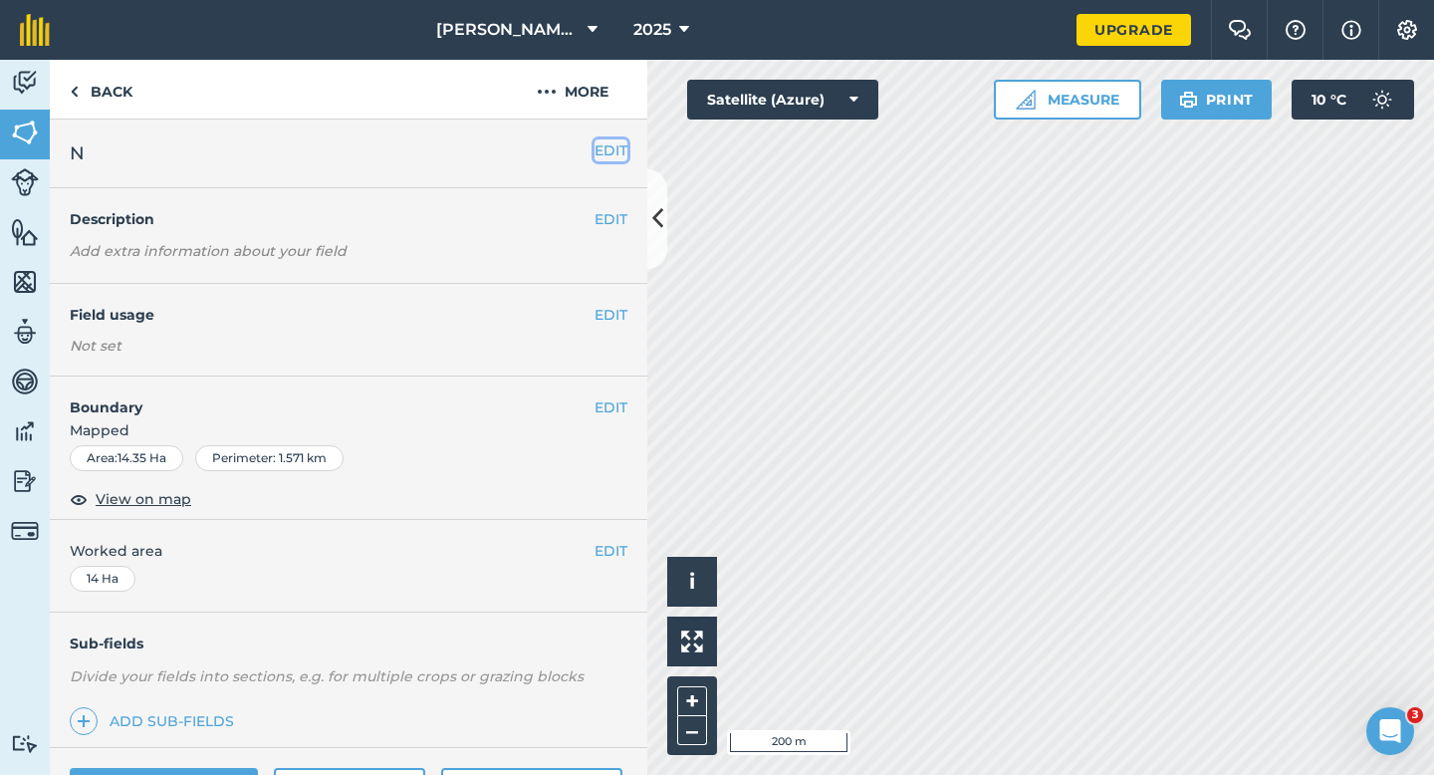
click at [597, 149] on button "EDIT" at bounding box center [610, 150] width 33 height 22
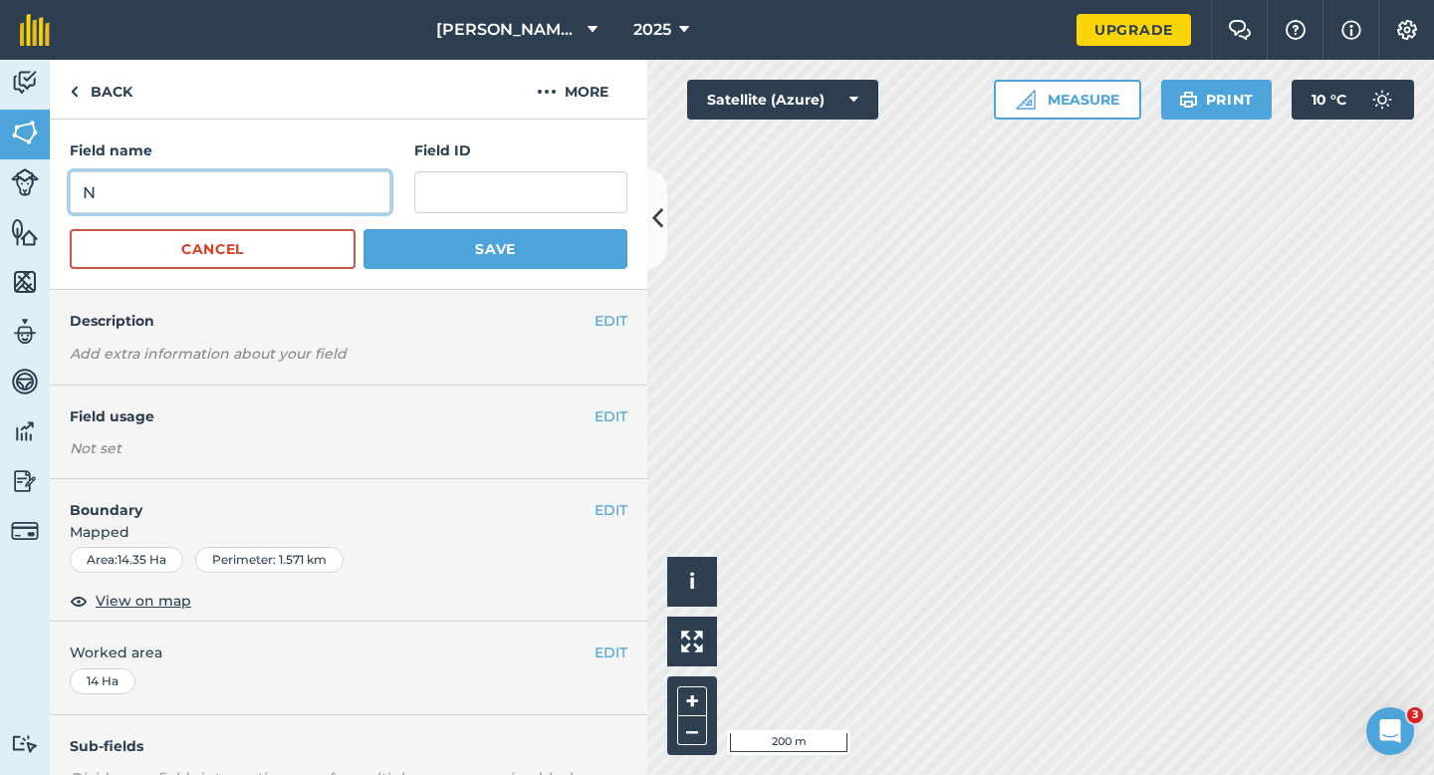
click at [328, 197] on input "N" at bounding box center [230, 192] width 321 height 42
type input "P"
click at [363, 229] on button "Save" at bounding box center [495, 249] width 264 height 40
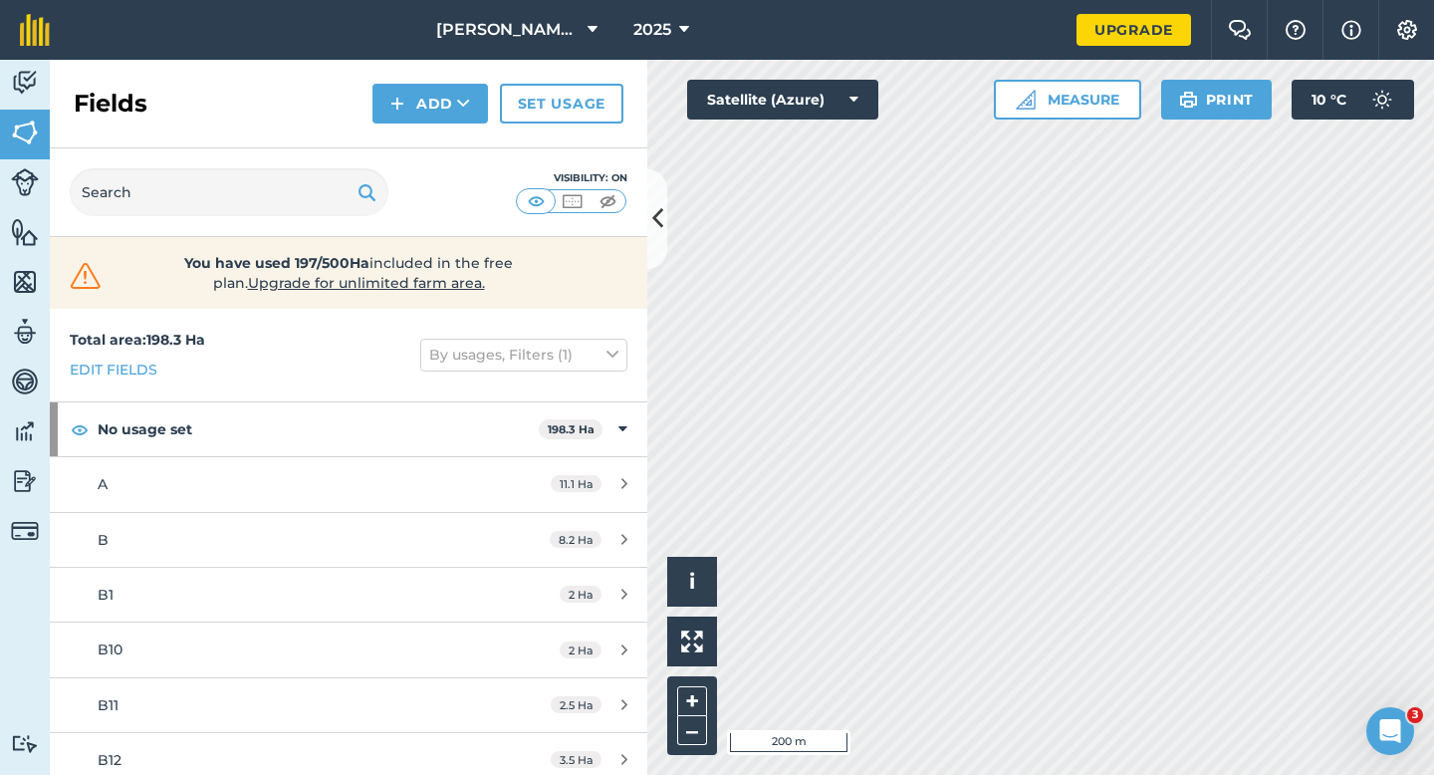
click at [438, 123] on div "Fields Add Set usage" at bounding box center [348, 104] width 597 height 89
click at [438, 115] on button "Add" at bounding box center [430, 104] width 116 height 40
click at [438, 140] on link "Draw" at bounding box center [430, 148] width 110 height 44
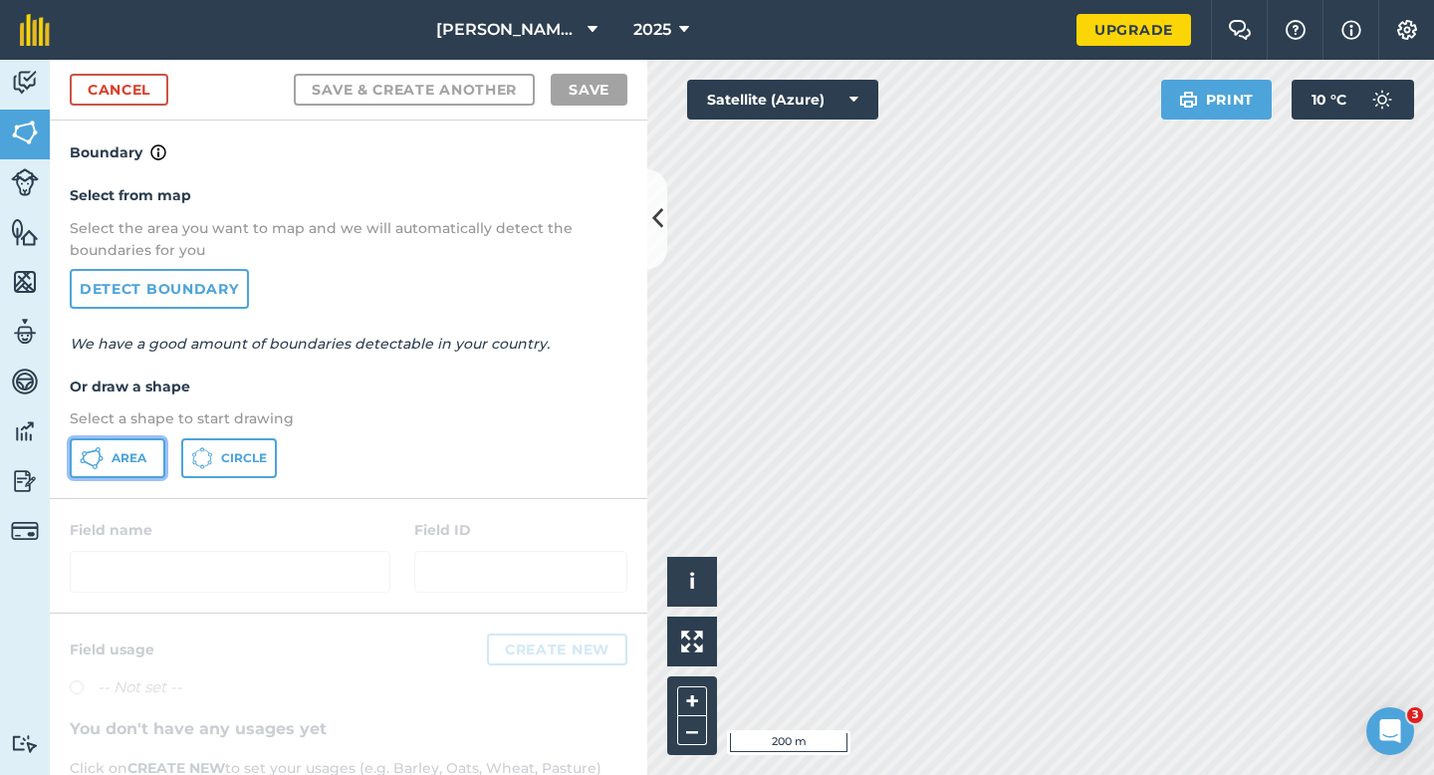
click at [151, 457] on button "Area" at bounding box center [118, 458] width 96 height 40
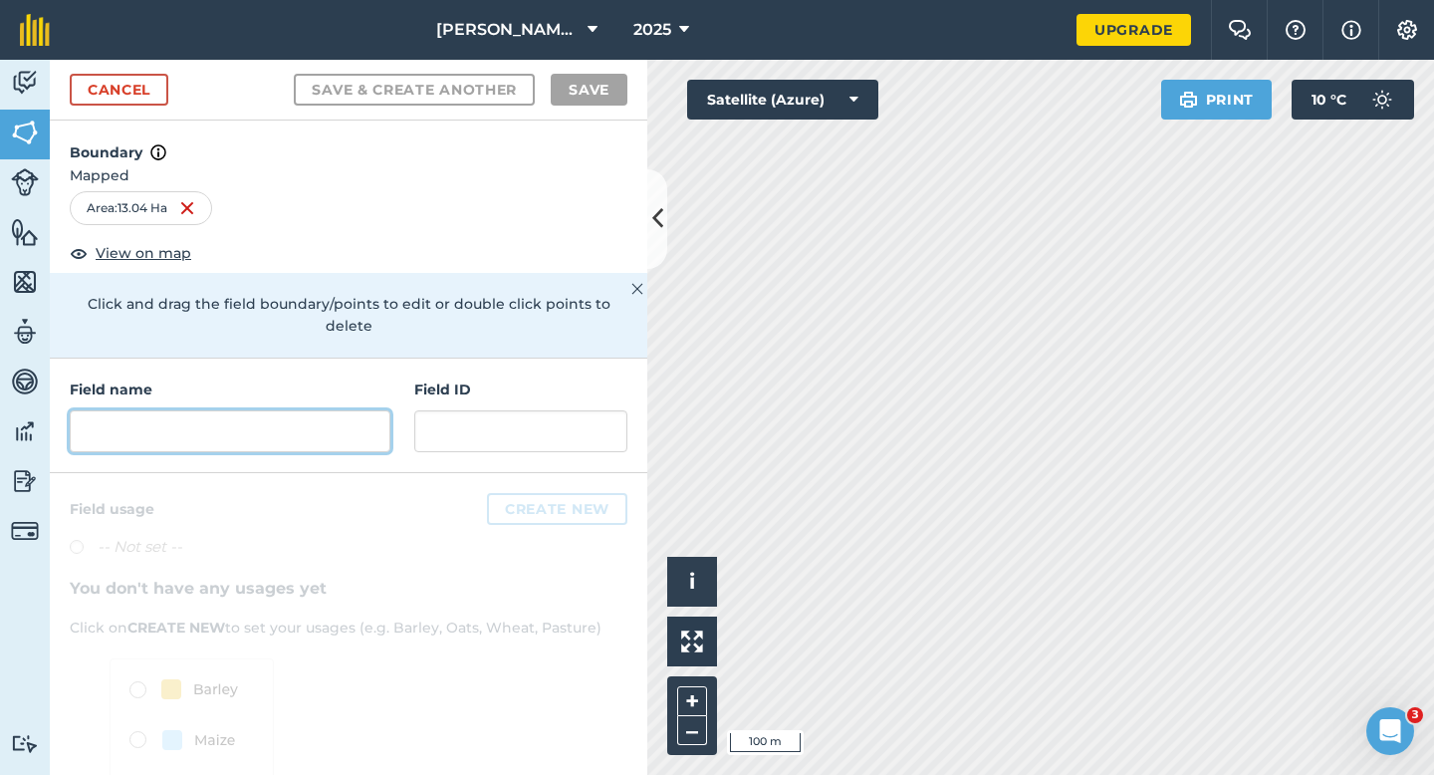
click at [368, 410] on input "text" at bounding box center [230, 431] width 321 height 42
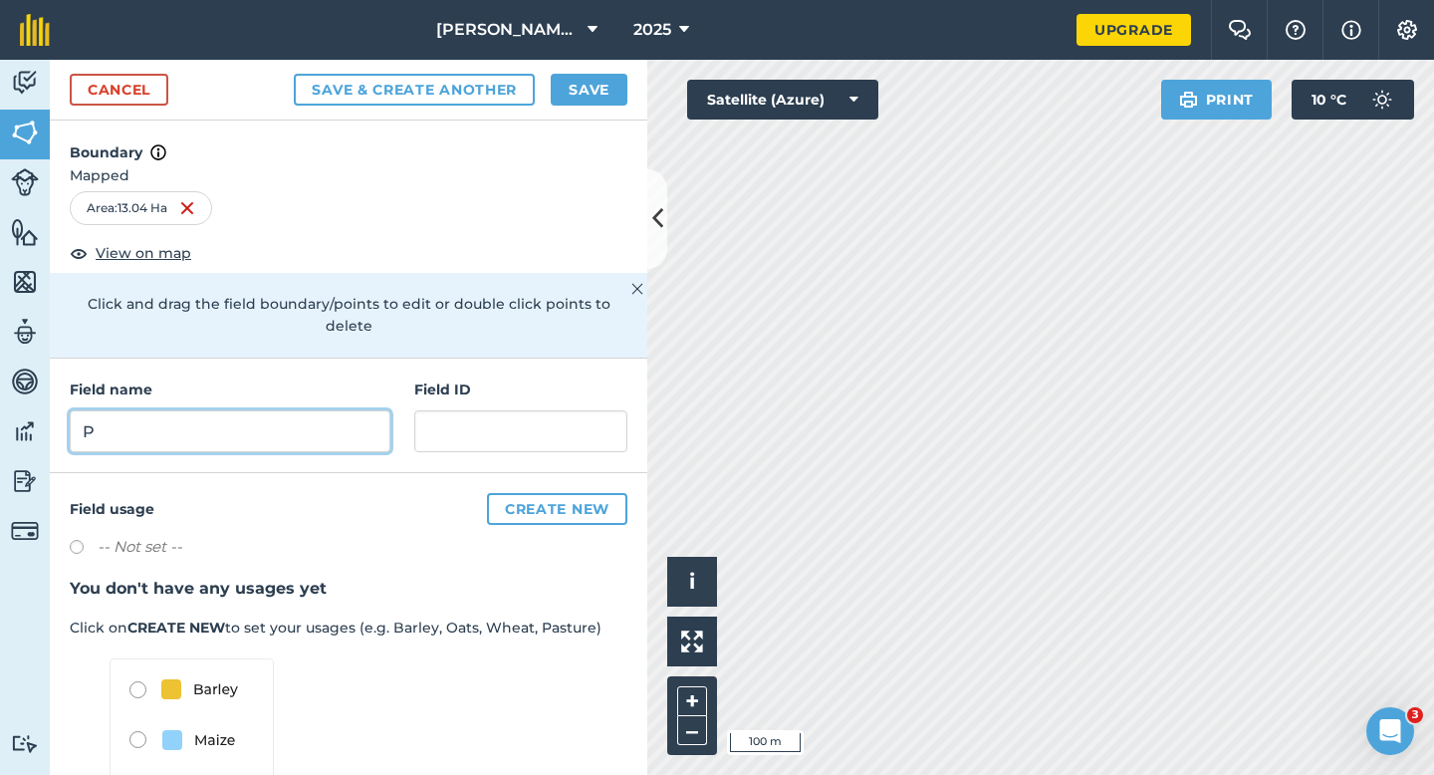
type input "P"
click at [587, 101] on button "Save" at bounding box center [589, 90] width 77 height 32
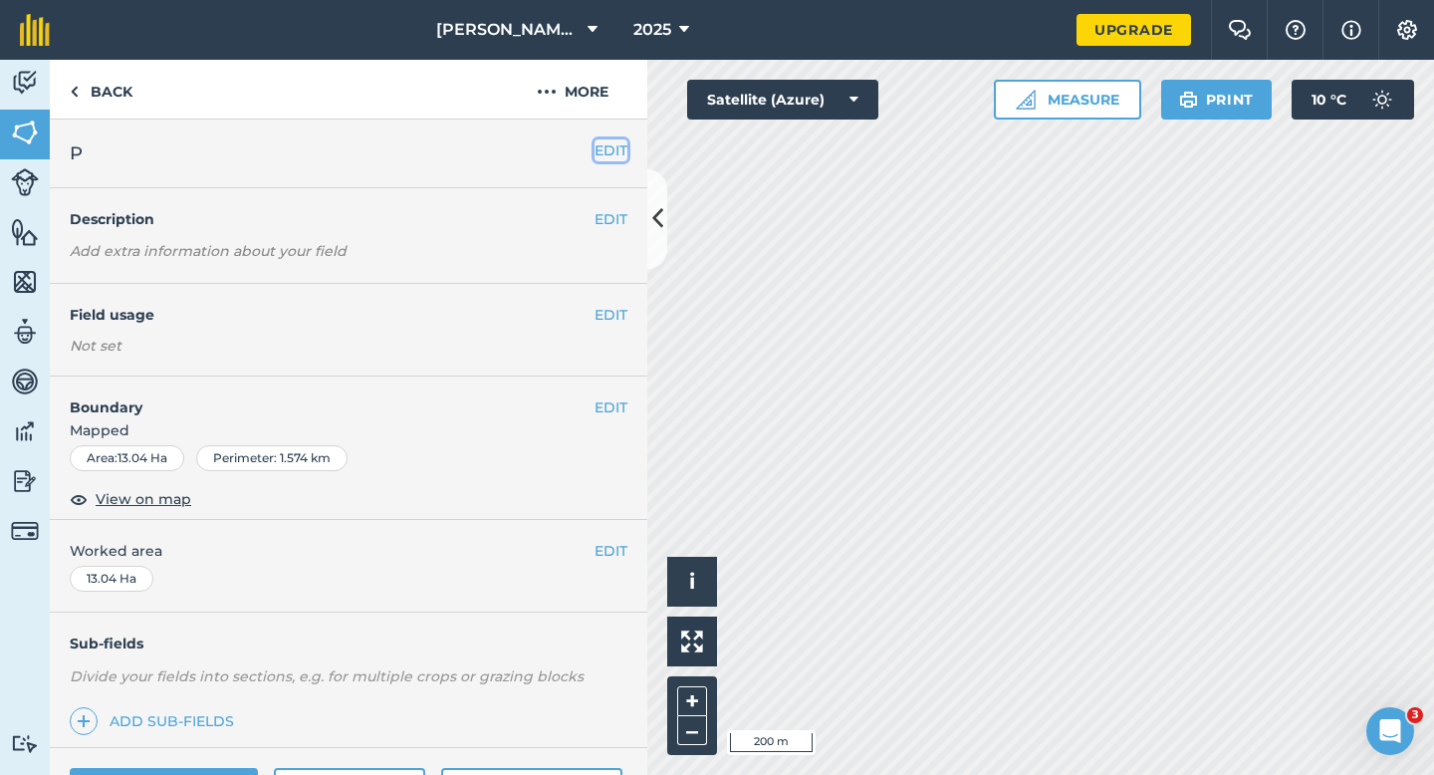
click at [609, 153] on button "EDIT" at bounding box center [610, 150] width 33 height 22
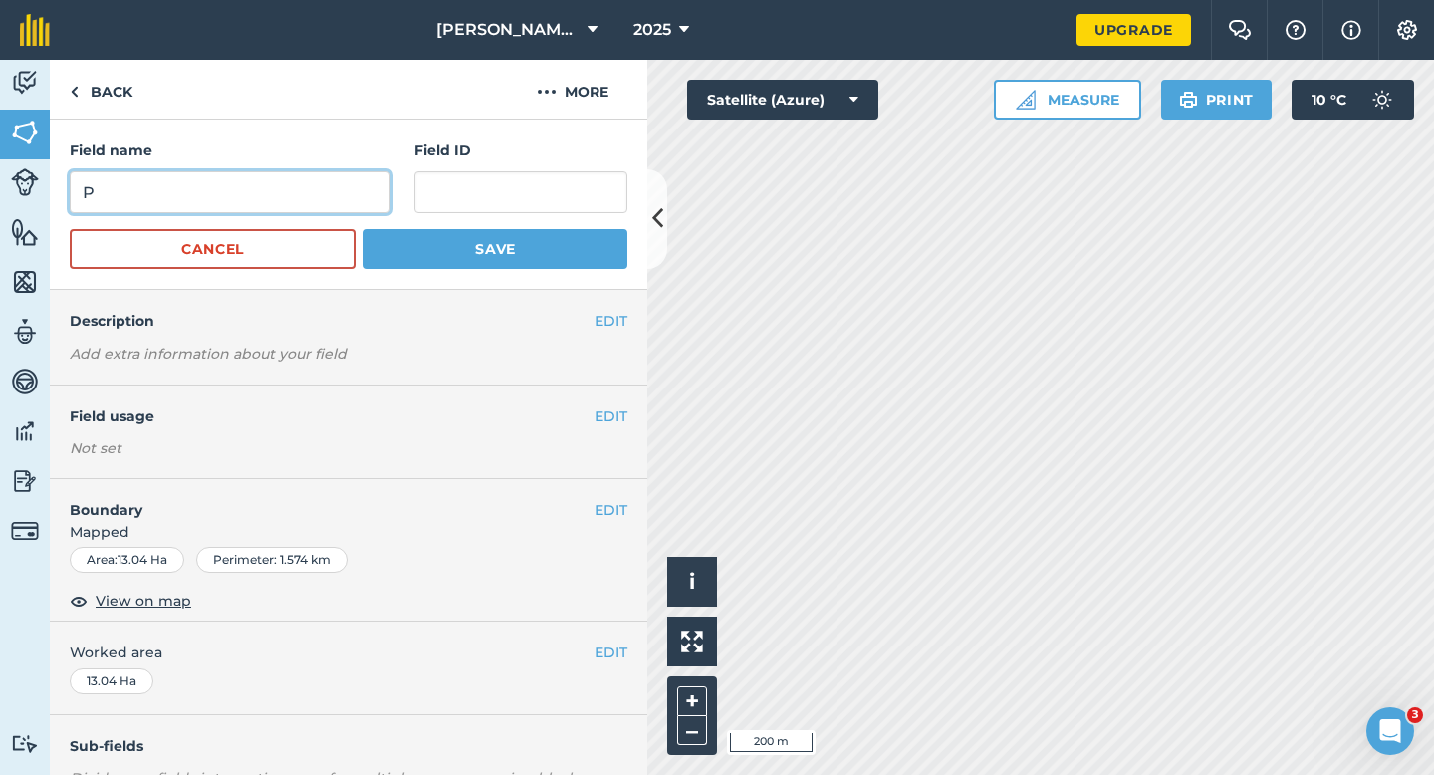
click at [359, 176] on input "P" at bounding box center [230, 192] width 321 height 42
type input "Q"
click at [363, 229] on button "Save" at bounding box center [495, 249] width 264 height 40
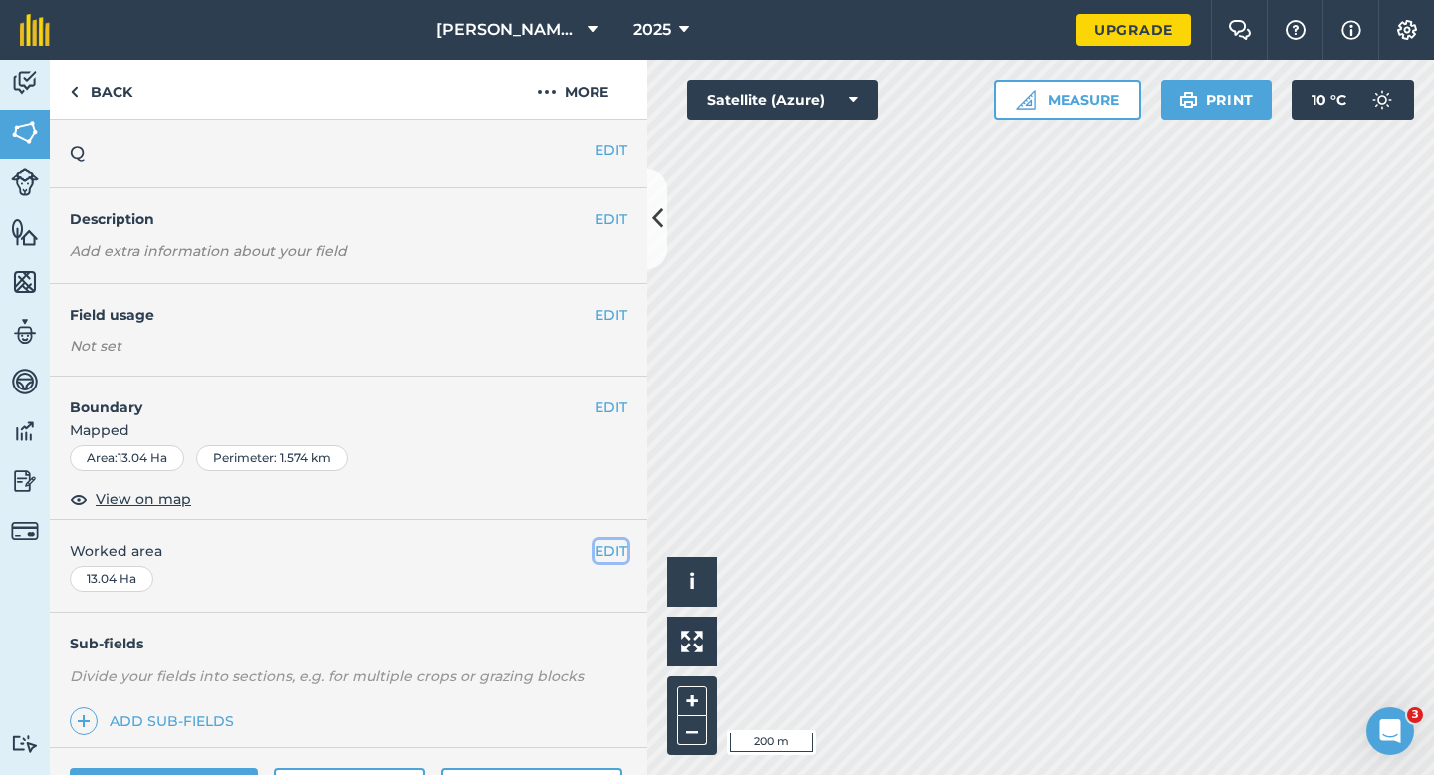
click at [620, 541] on button "EDIT" at bounding box center [610, 551] width 33 height 22
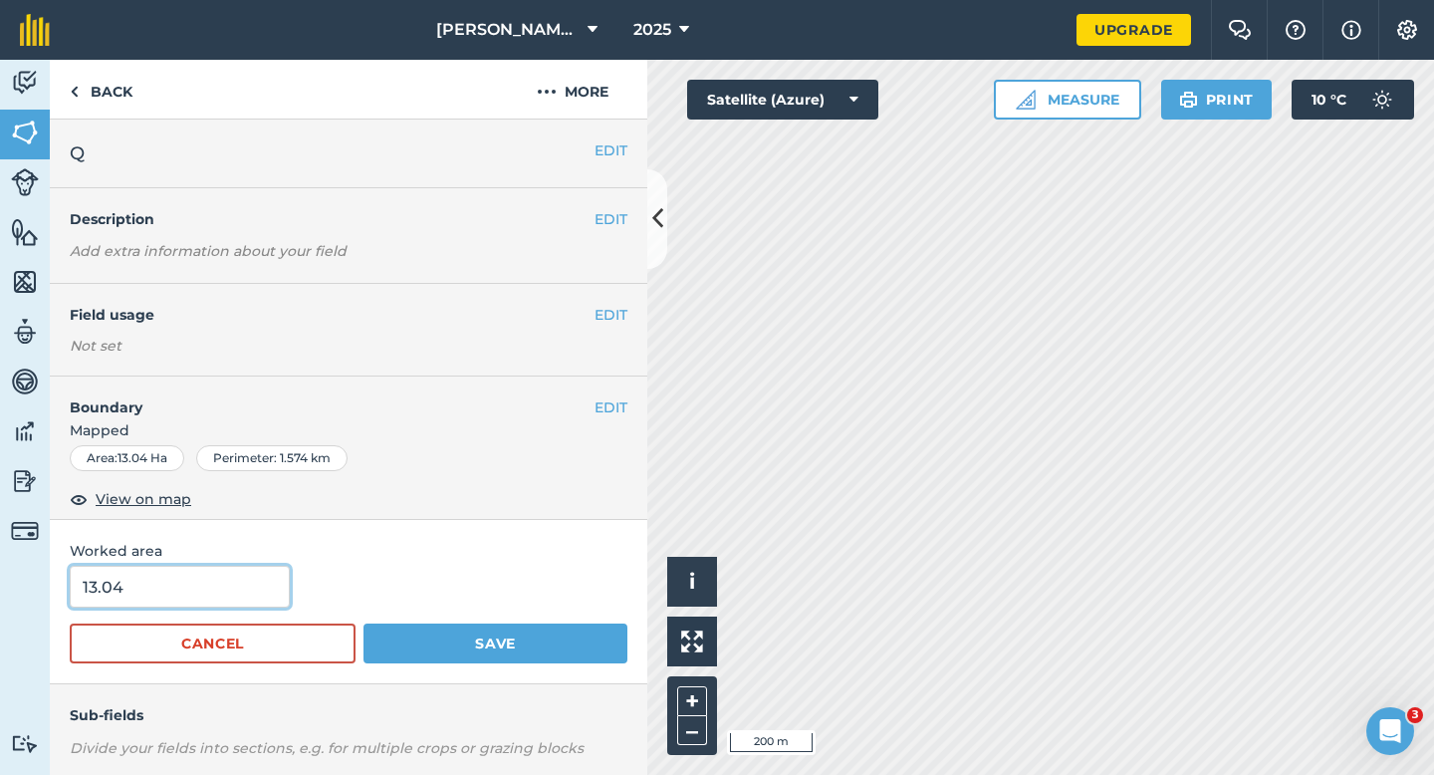
click at [226, 581] on input "13.04" at bounding box center [180, 587] width 220 height 42
type input "13"
click at [363, 623] on button "Save" at bounding box center [495, 643] width 264 height 40
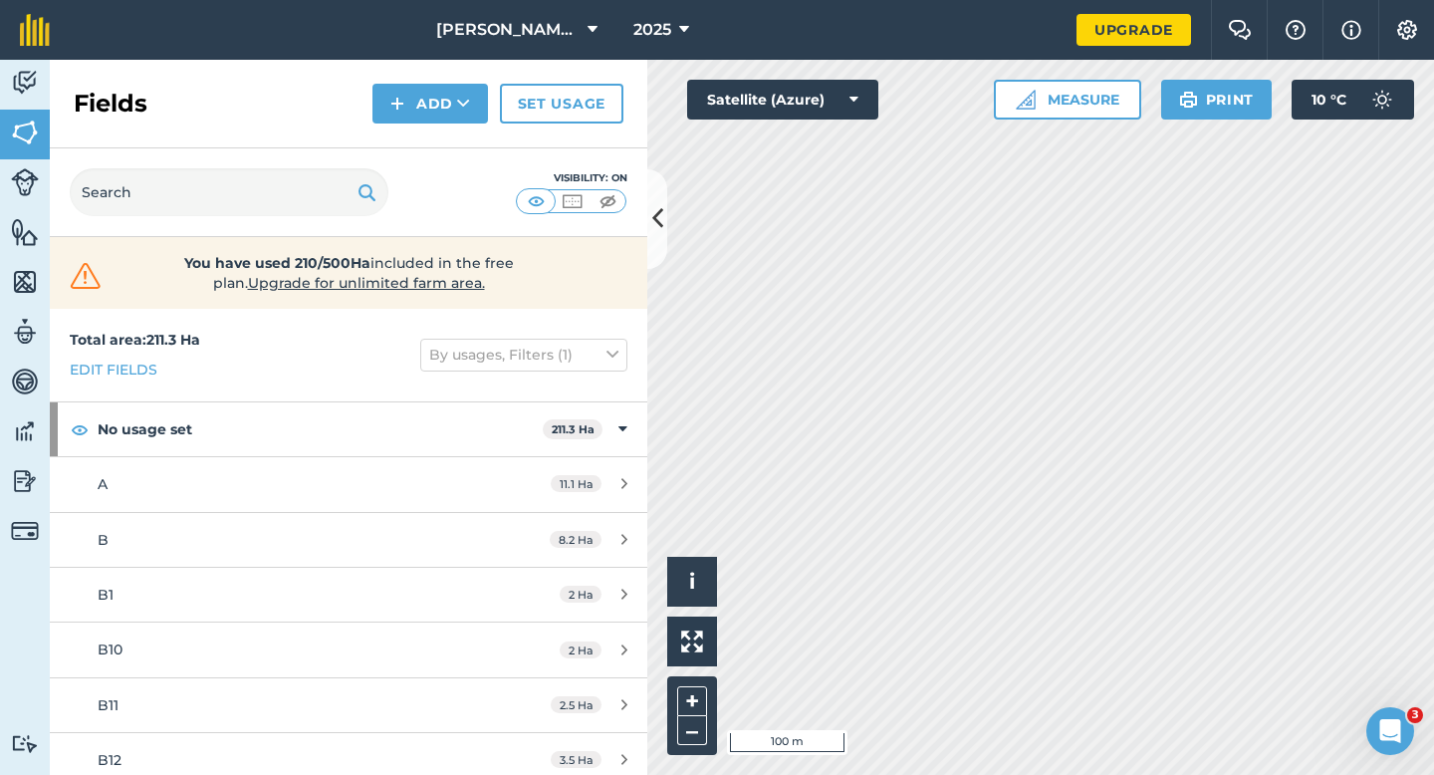
click at [422, 135] on div "Fields Add Set usage" at bounding box center [348, 104] width 597 height 89
click at [422, 121] on button "Add" at bounding box center [430, 104] width 116 height 40
click at [422, 143] on link "Draw" at bounding box center [430, 148] width 110 height 44
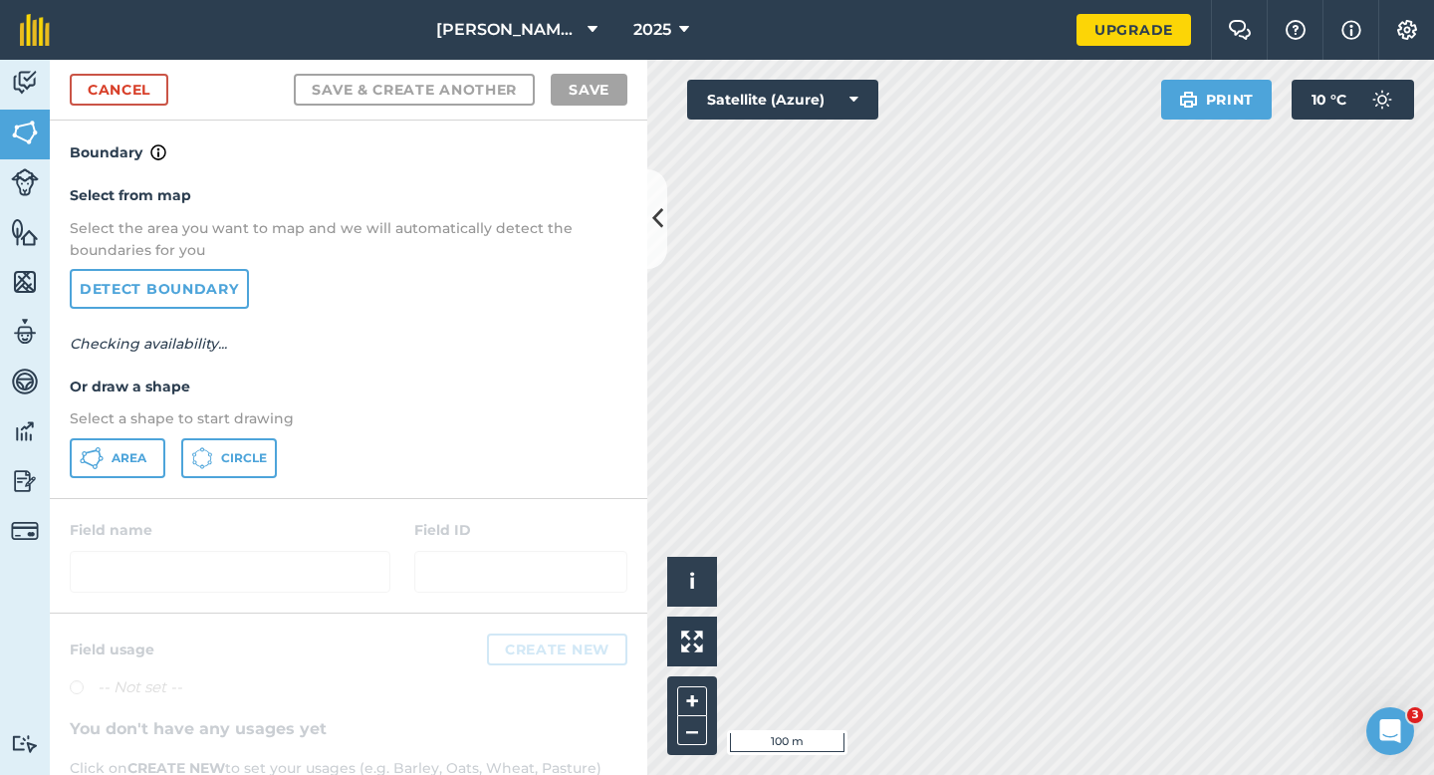
click at [164, 419] on p "Select a shape to start drawing" at bounding box center [349, 418] width 558 height 22
click at [158, 449] on button "Area" at bounding box center [118, 458] width 96 height 40
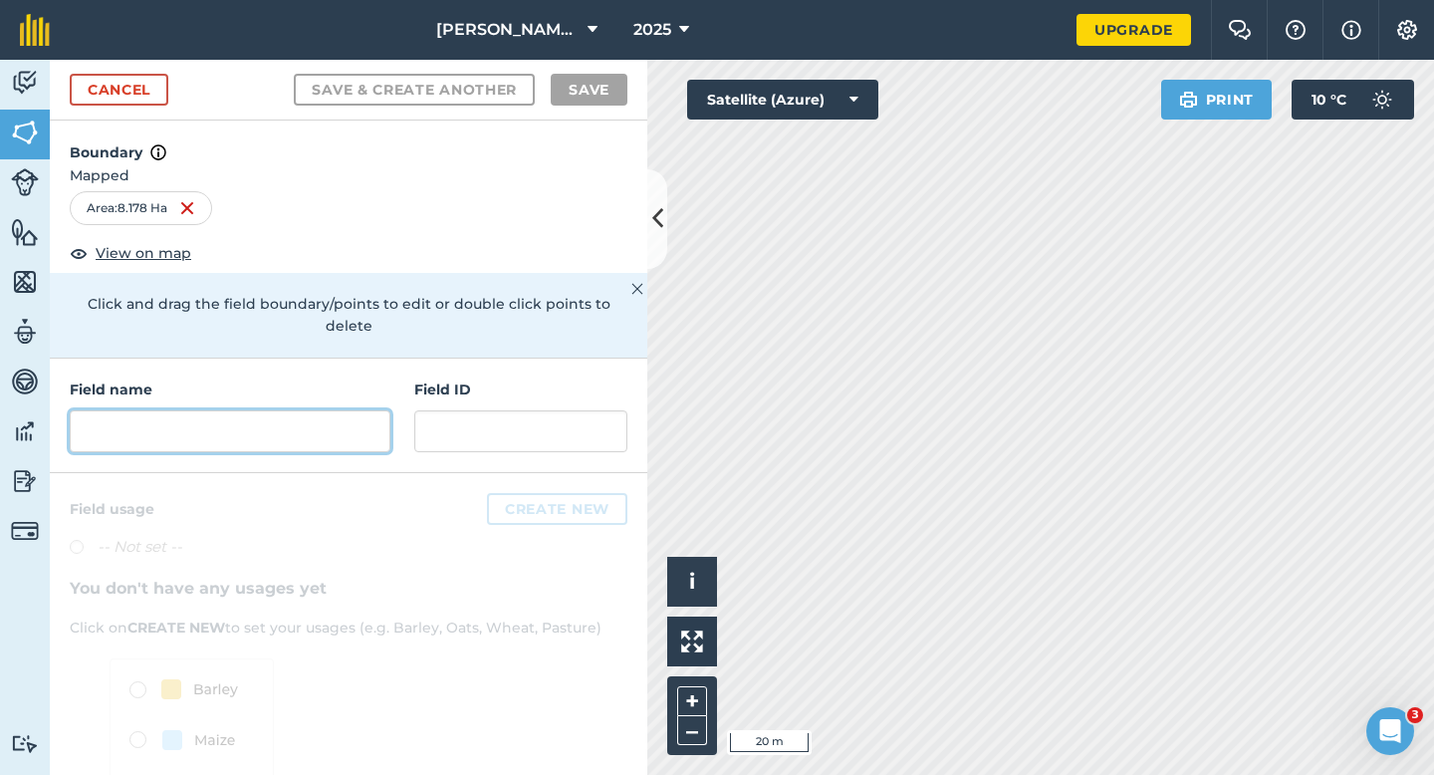
click at [316, 424] on input "text" at bounding box center [230, 431] width 321 height 42
type input "Q"
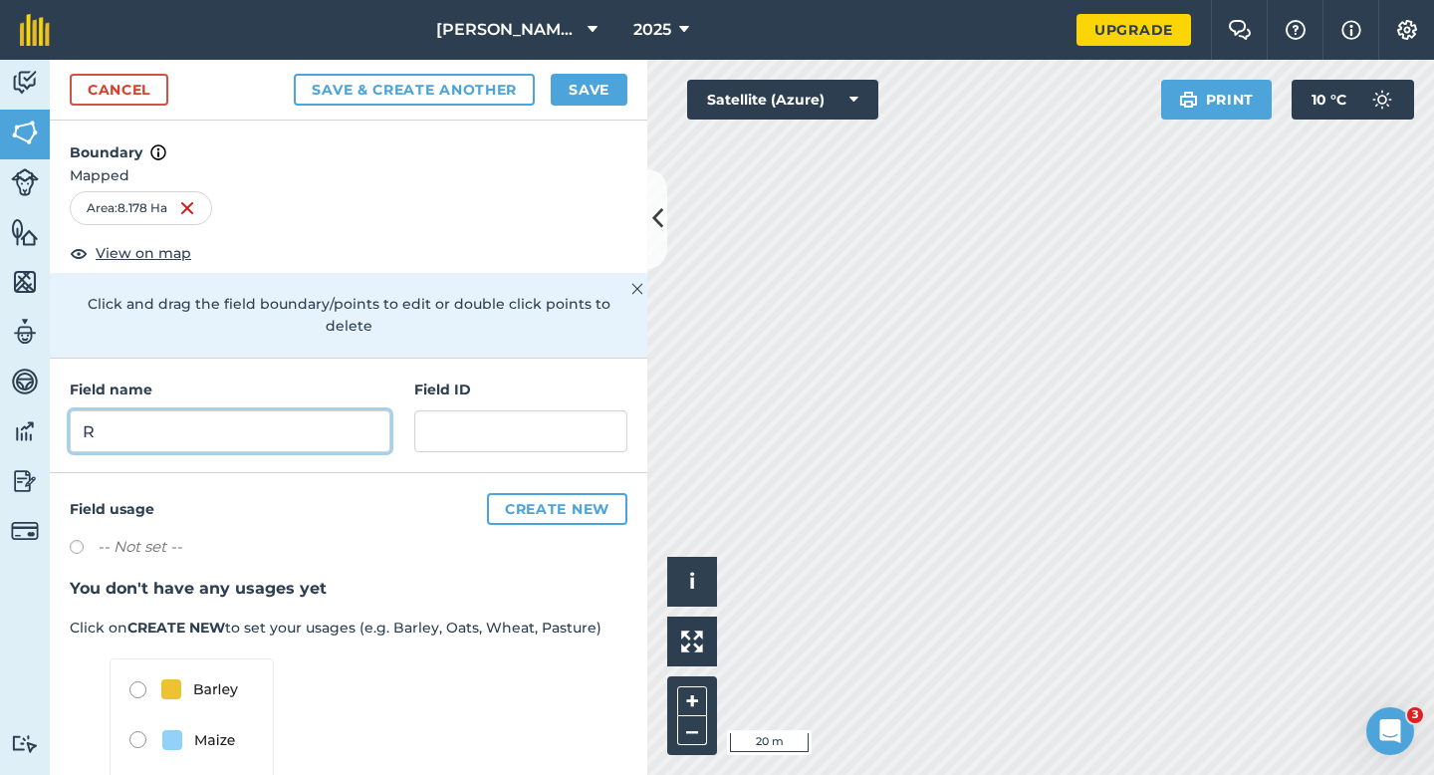
type input "R"
click at [586, 102] on button "Save" at bounding box center [589, 90] width 77 height 32
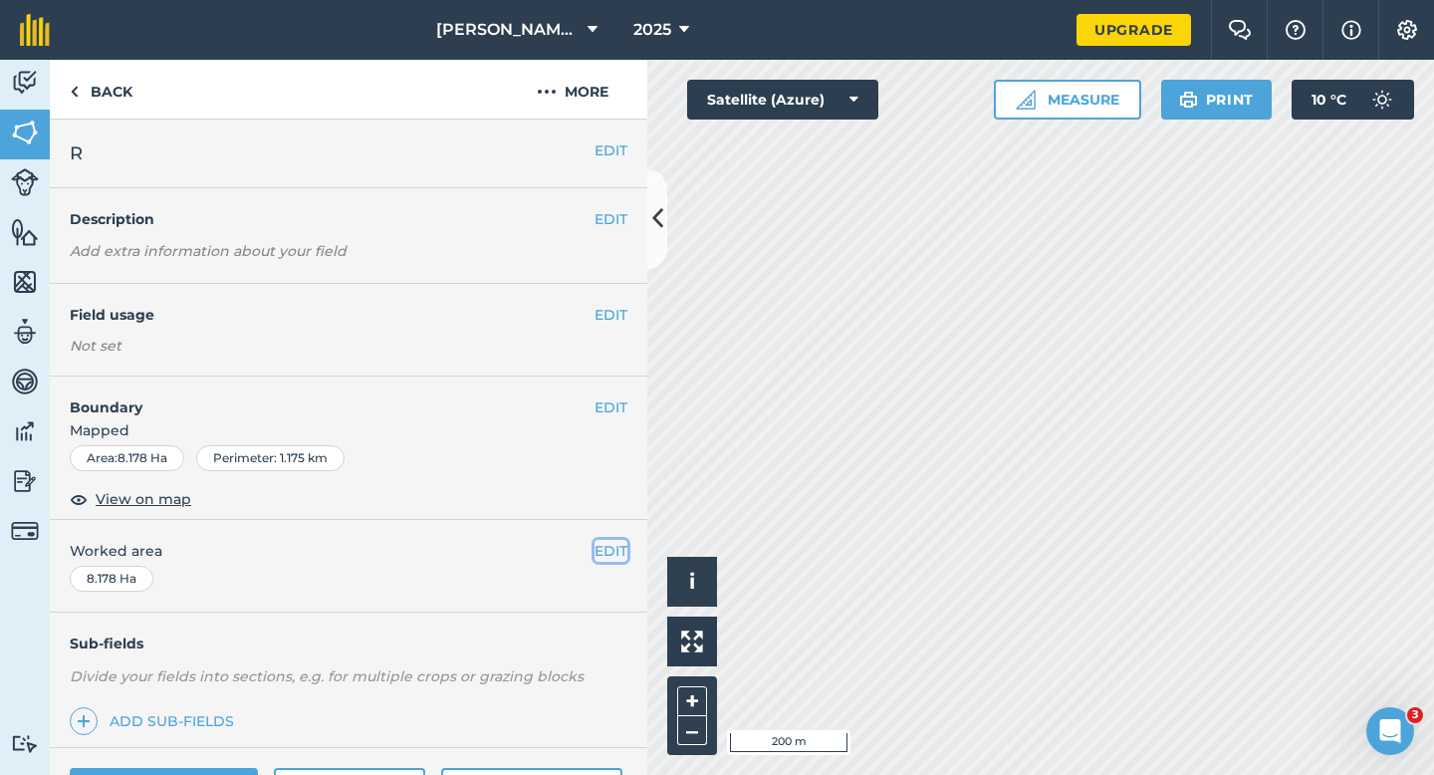
click at [600, 540] on button "EDIT" at bounding box center [610, 551] width 33 height 22
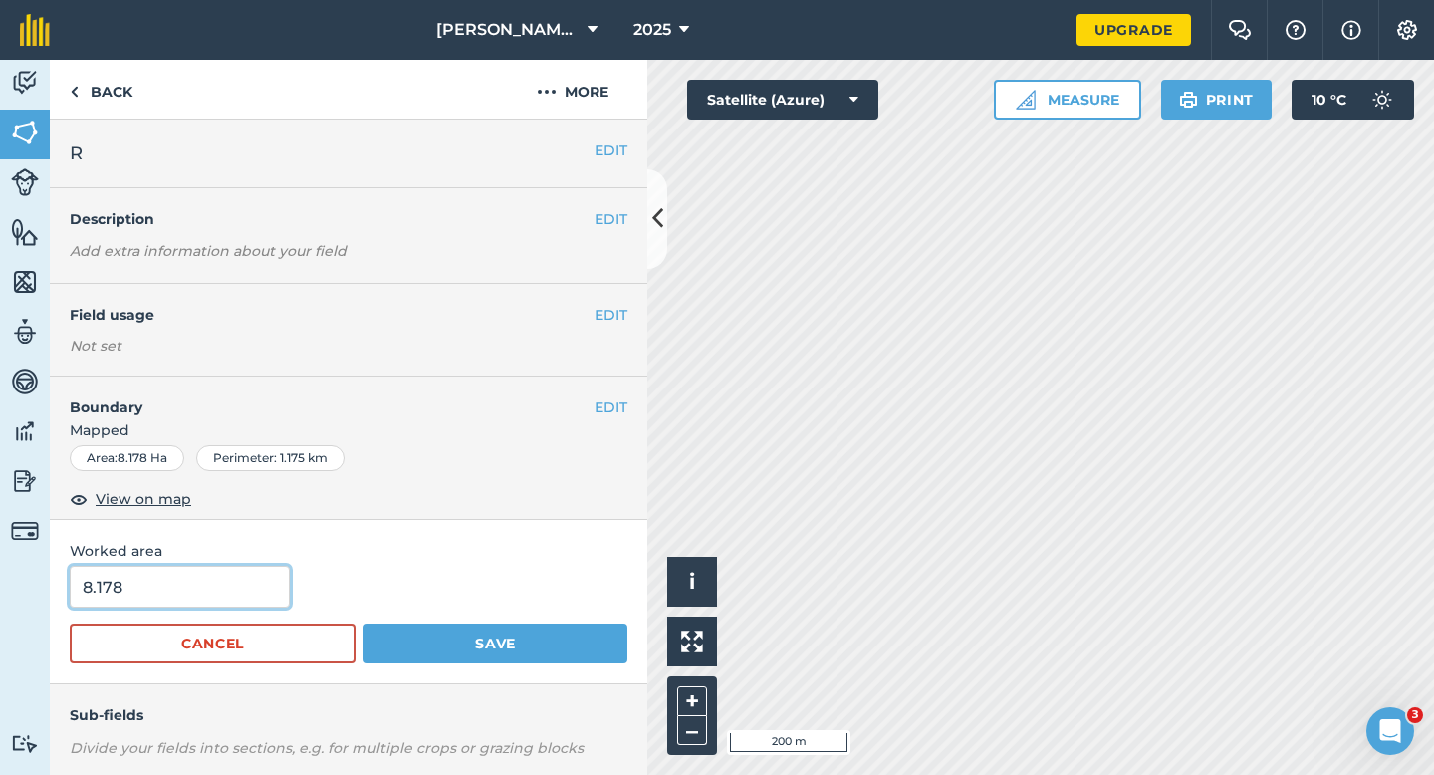
click at [272, 576] on input "8.178" at bounding box center [180, 587] width 220 height 42
click at [266, 592] on input "8.178" at bounding box center [180, 587] width 220 height 42
type input "8.2"
click at [363, 623] on button "Save" at bounding box center [495, 643] width 264 height 40
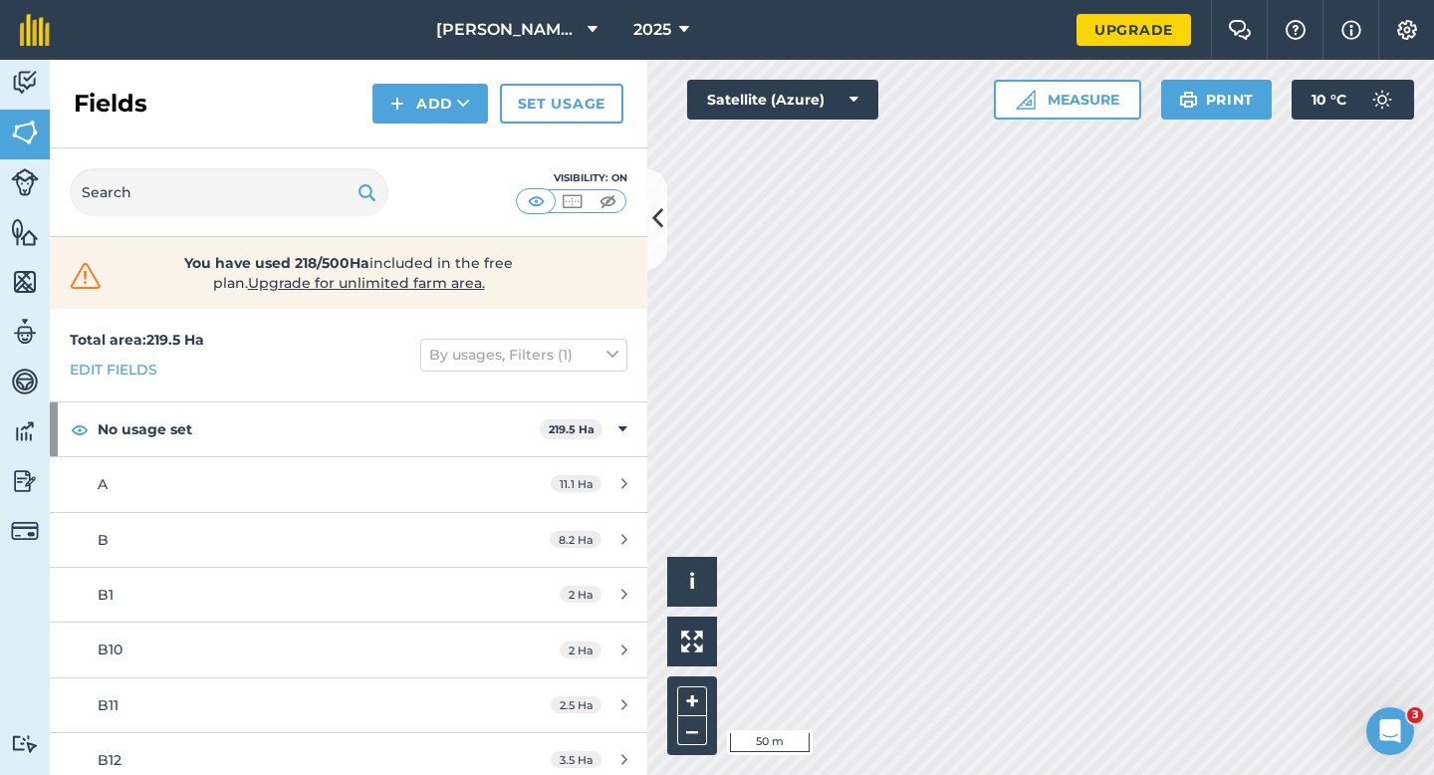
click at [431, 133] on div "Fields Add Set usage" at bounding box center [348, 104] width 597 height 89
click at [431, 108] on button "Add" at bounding box center [430, 104] width 116 height 40
click at [431, 153] on link "Draw" at bounding box center [430, 148] width 110 height 44
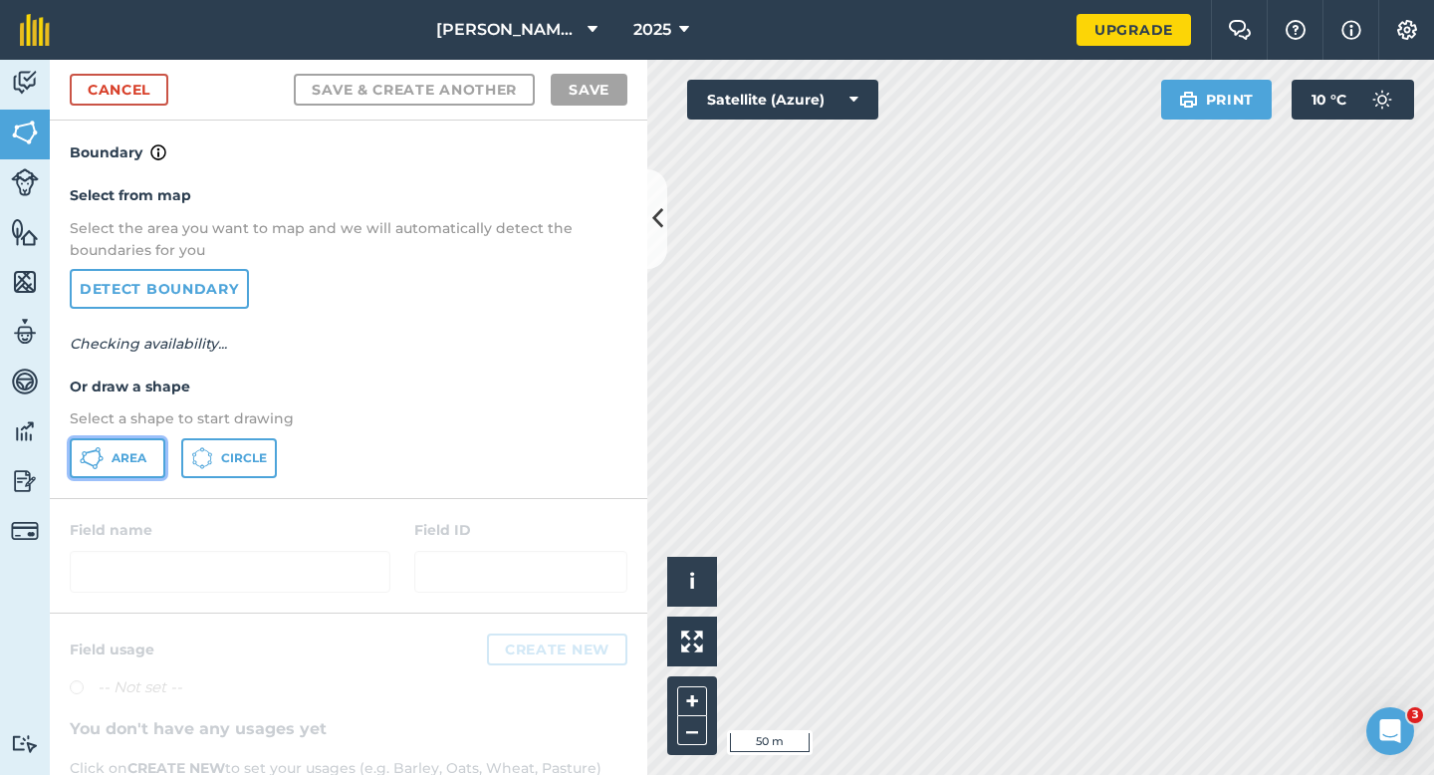
click at [123, 465] on span "Area" at bounding box center [129, 458] width 35 height 16
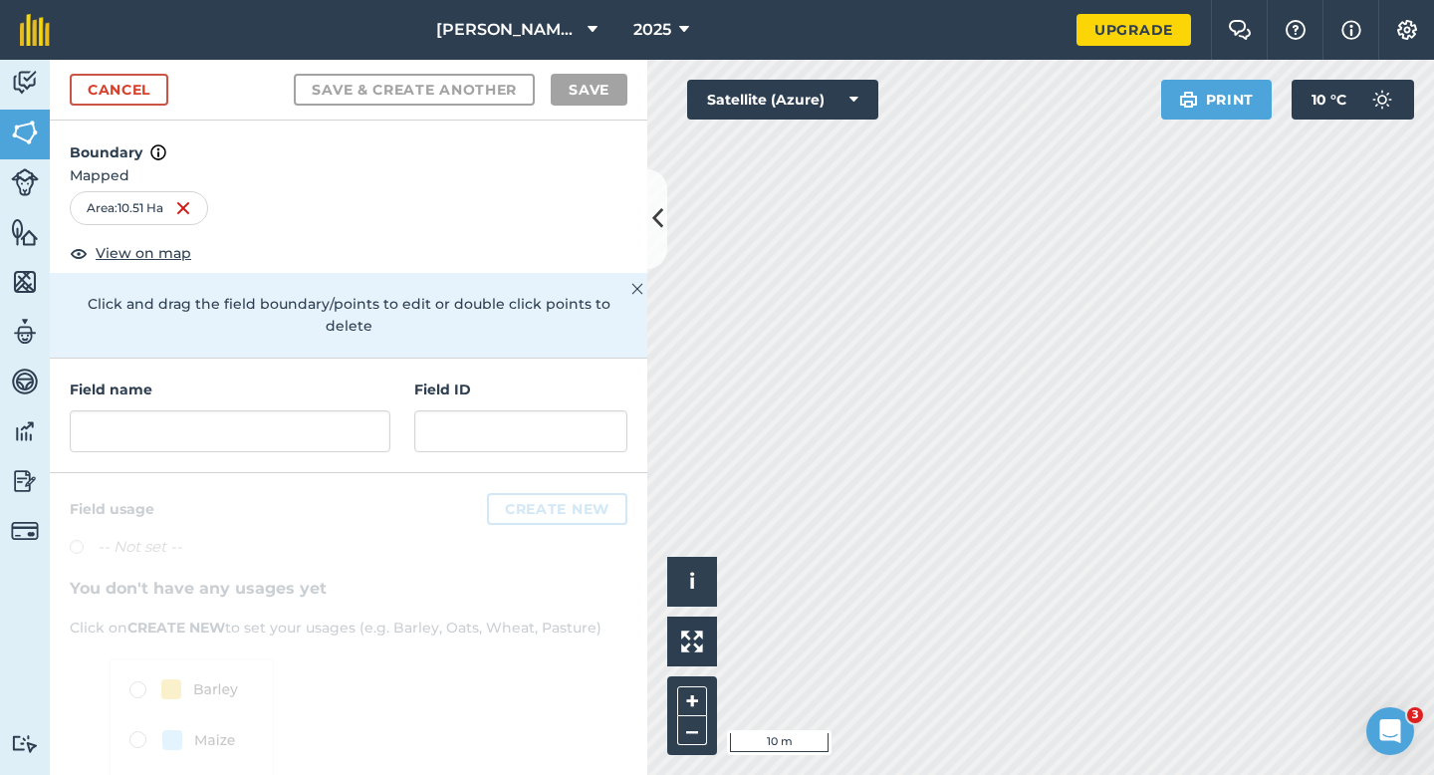
click at [298, 386] on div "Field name" at bounding box center [230, 415] width 321 height 74
click at [298, 410] on input "text" at bounding box center [230, 431] width 321 height 42
type input "T"
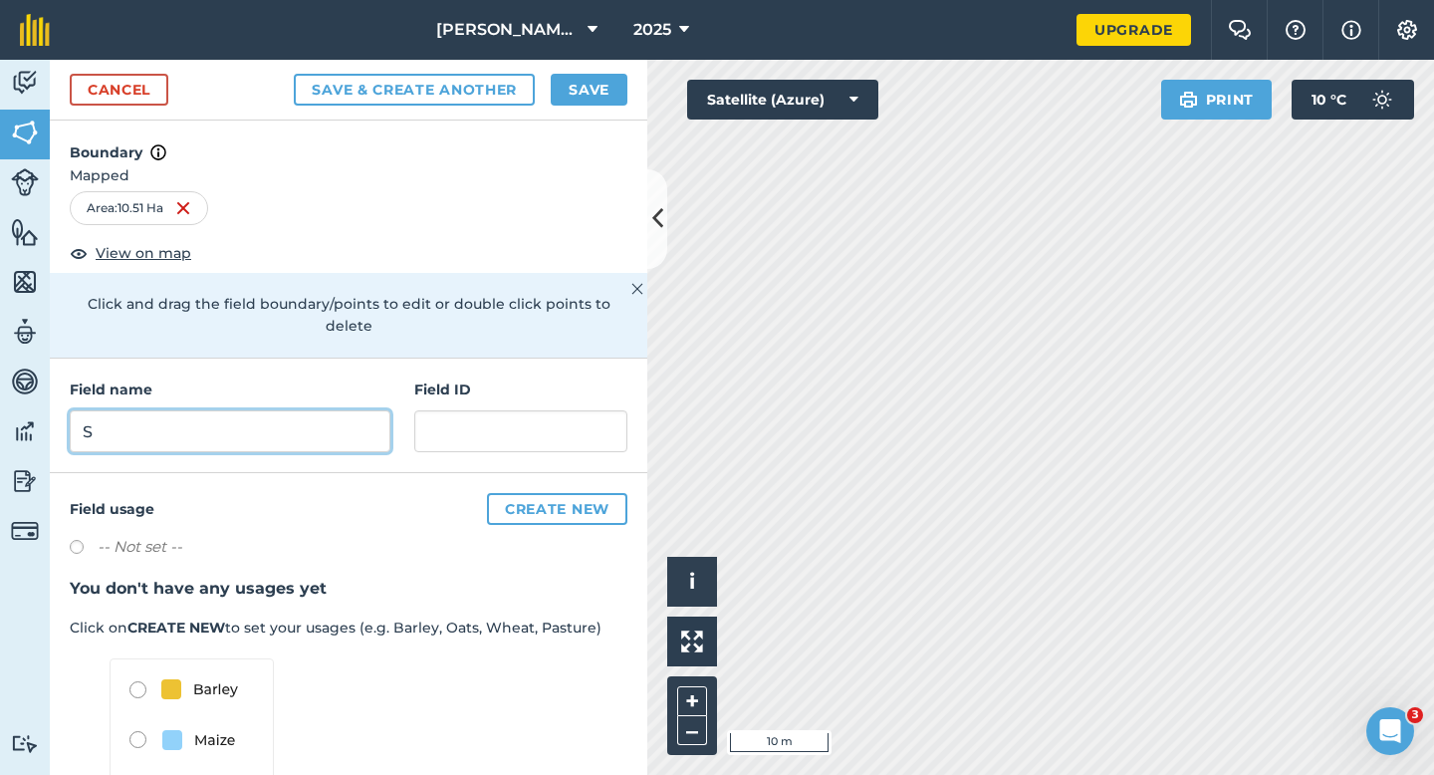
type input "S"
click at [543, 100] on div "Save & Create Another Save" at bounding box center [461, 90] width 334 height 32
click at [599, 112] on div "Cancel Save & Create Another Save" at bounding box center [348, 90] width 597 height 61
click at [599, 101] on button "Save" at bounding box center [589, 90] width 77 height 32
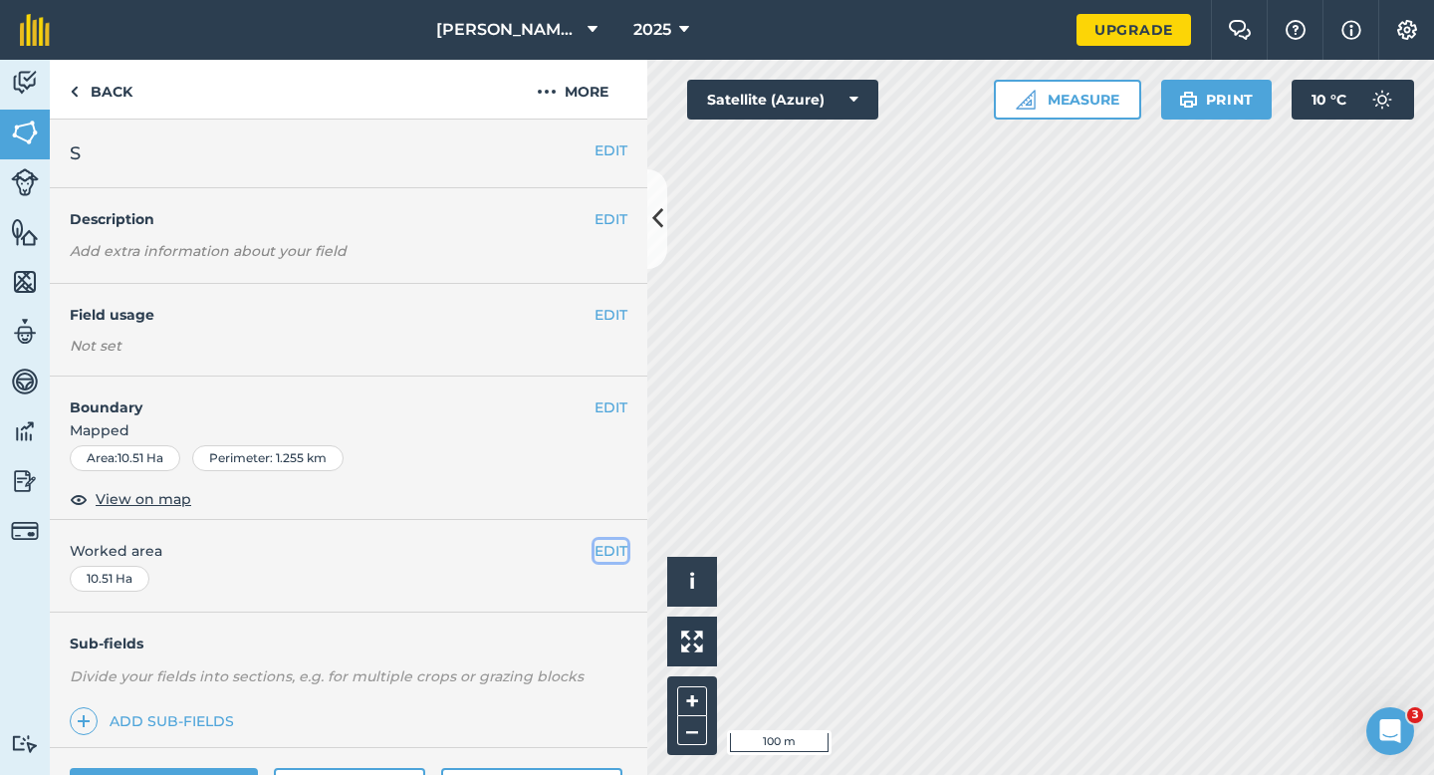
click at [617, 543] on button "EDIT" at bounding box center [610, 551] width 33 height 22
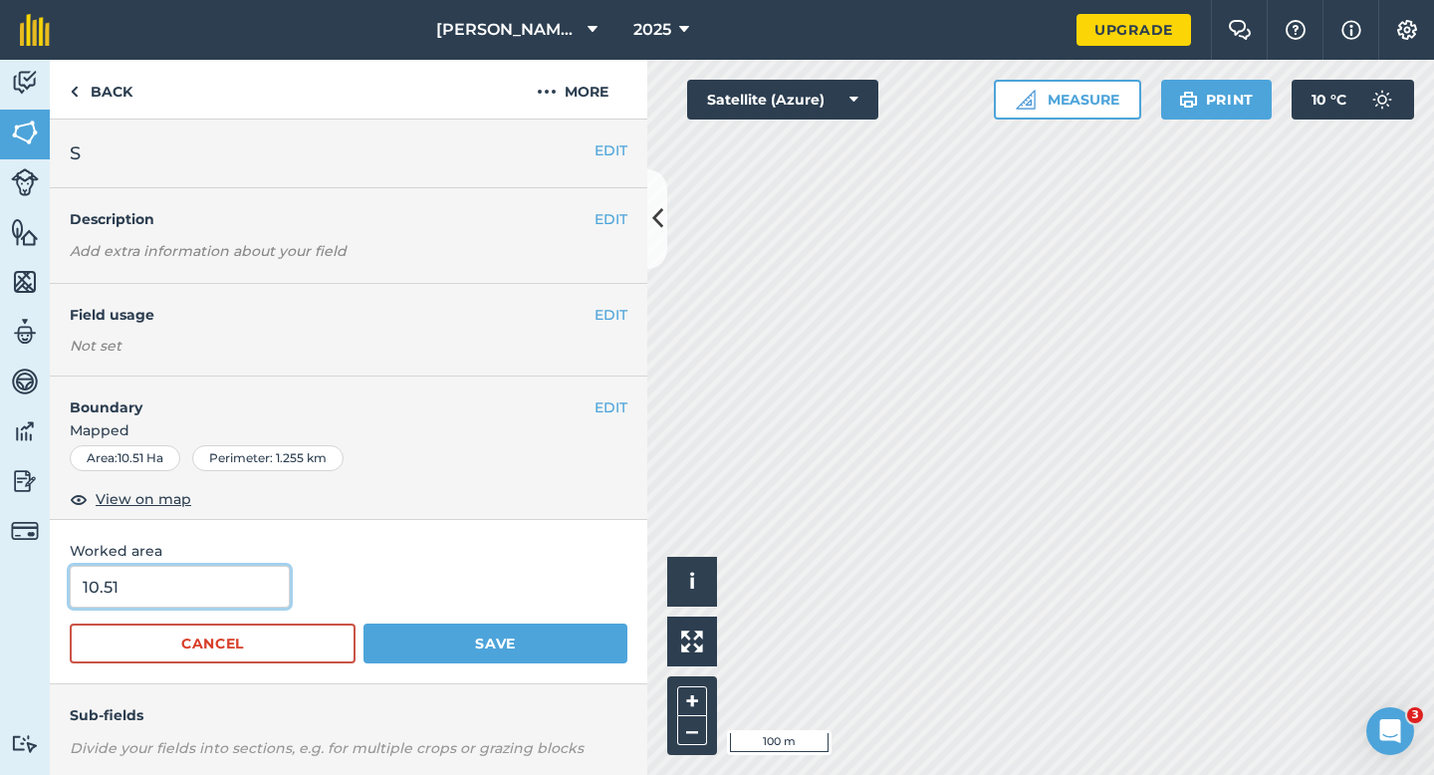
click at [214, 588] on input "10.51" at bounding box center [180, 587] width 220 height 42
type input "10.5"
click at [363, 623] on button "Save" at bounding box center [495, 643] width 264 height 40
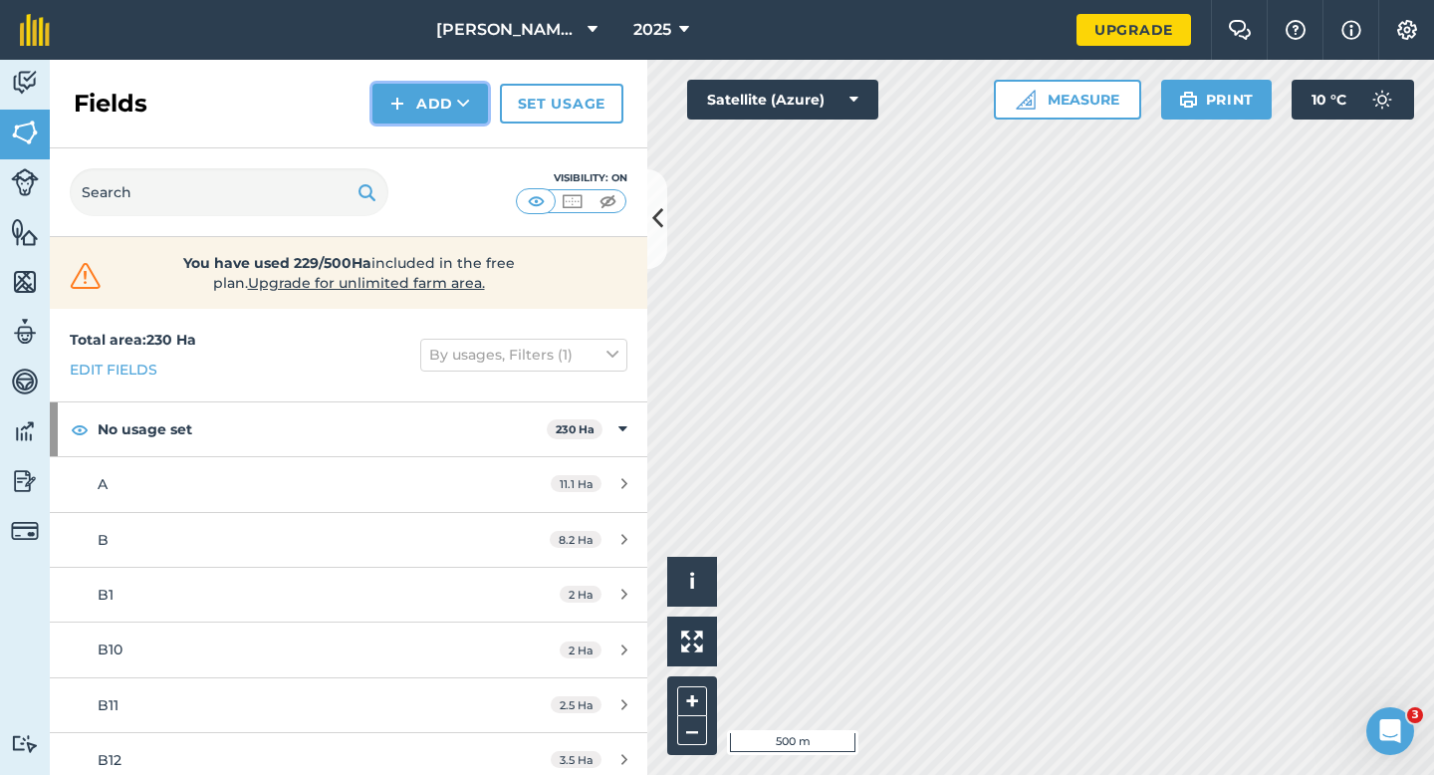
click at [418, 117] on button "Add" at bounding box center [430, 104] width 116 height 40
click at [422, 144] on link "Draw" at bounding box center [430, 148] width 110 height 44
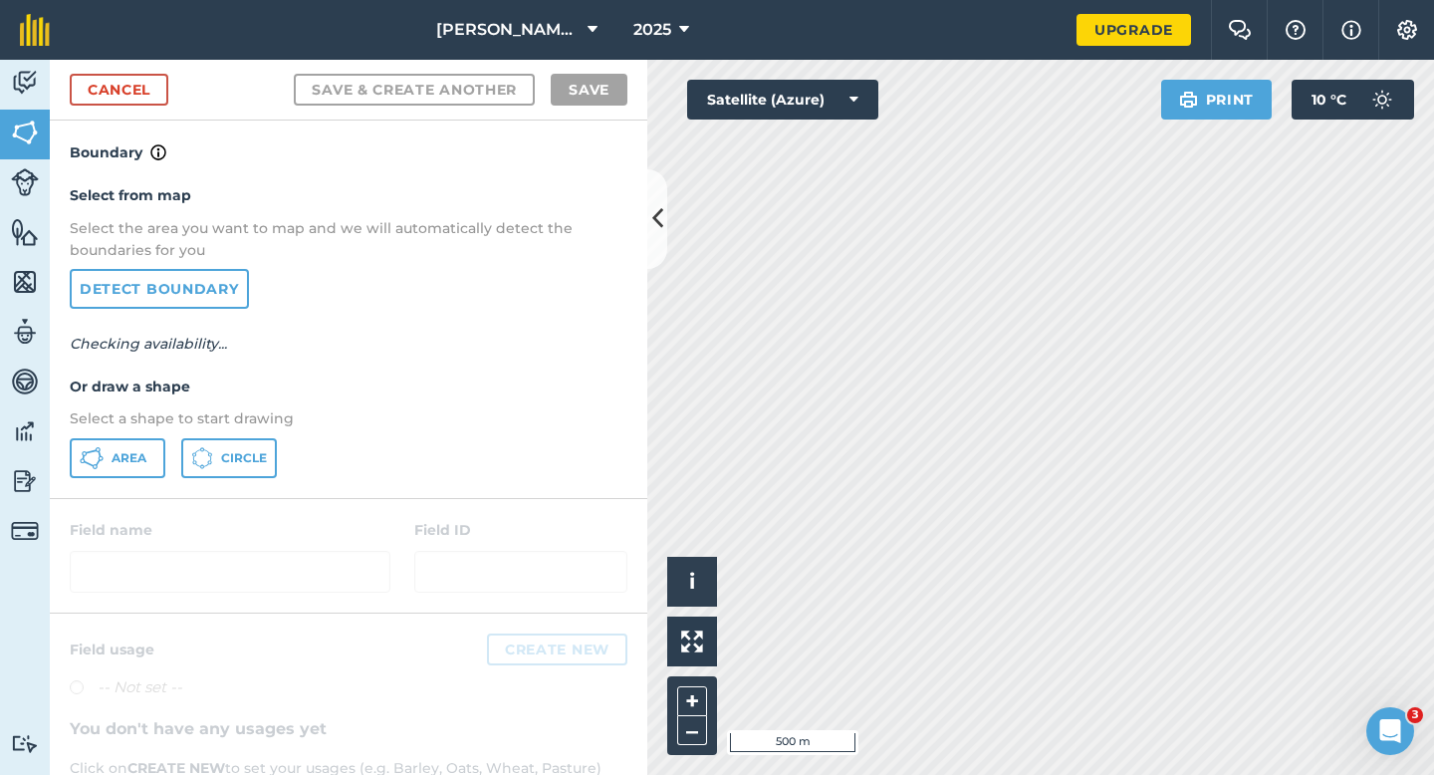
click at [137, 435] on div "Select from map Select the area you want to map and we will automatically detec…" at bounding box center [348, 330] width 597 height 333
click at [137, 446] on button "Area" at bounding box center [118, 458] width 96 height 40
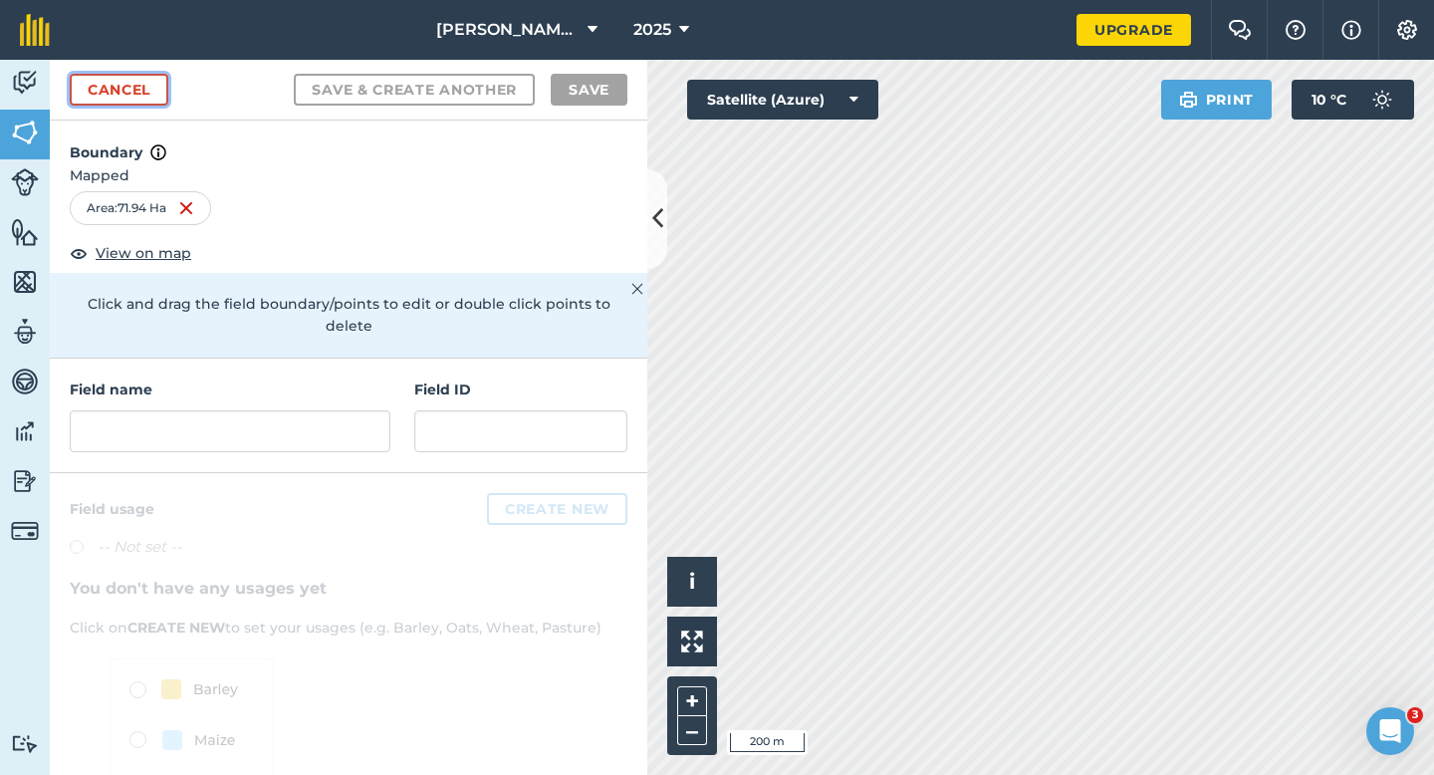
click at [144, 76] on link "Cancel" at bounding box center [119, 90] width 99 height 32
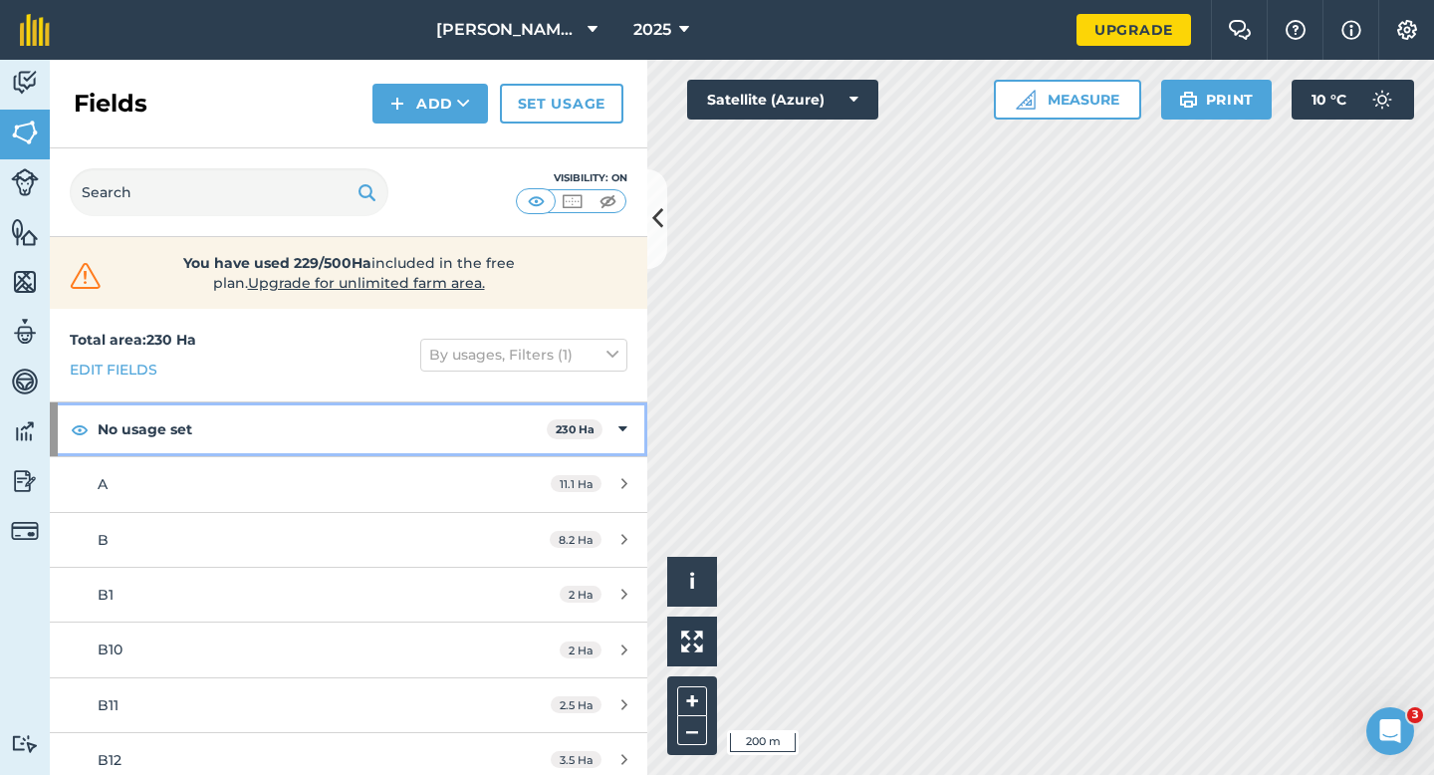
click at [636, 433] on div "No usage set 230 Ha" at bounding box center [348, 429] width 597 height 54
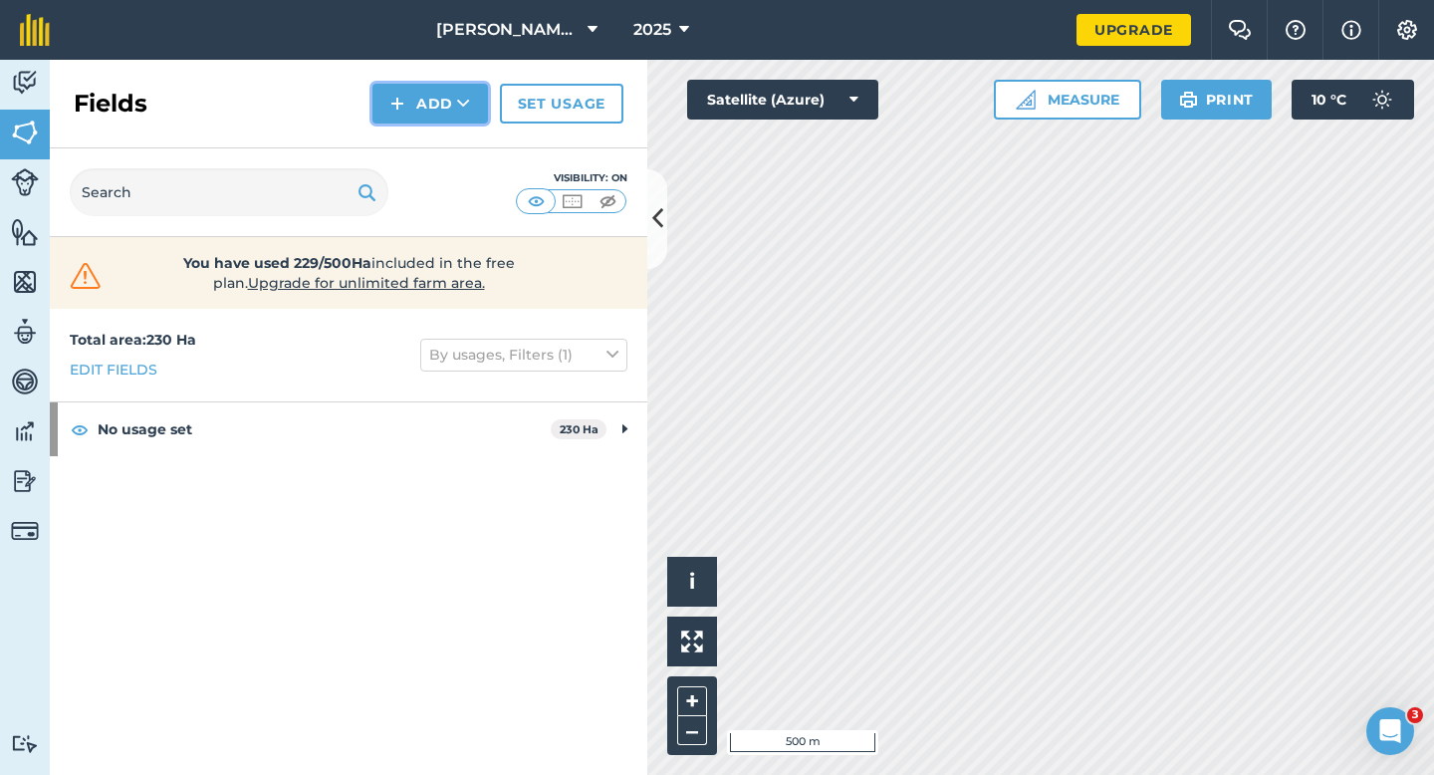
click at [387, 104] on button "Add" at bounding box center [430, 104] width 116 height 40
click at [415, 104] on button "Add" at bounding box center [430, 104] width 116 height 40
click at [418, 128] on link "Draw" at bounding box center [430, 148] width 110 height 44
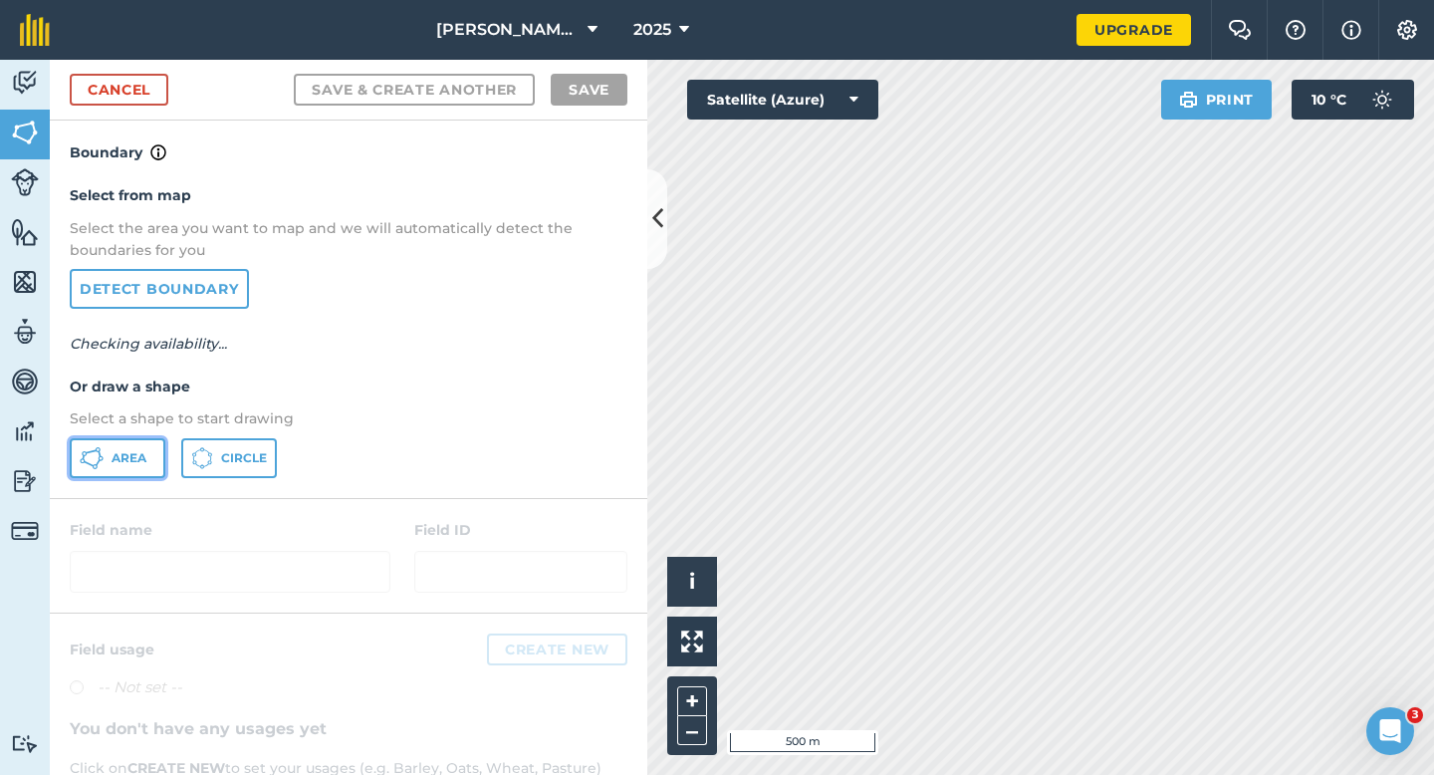
click at [124, 451] on span "Area" at bounding box center [129, 458] width 35 height 16
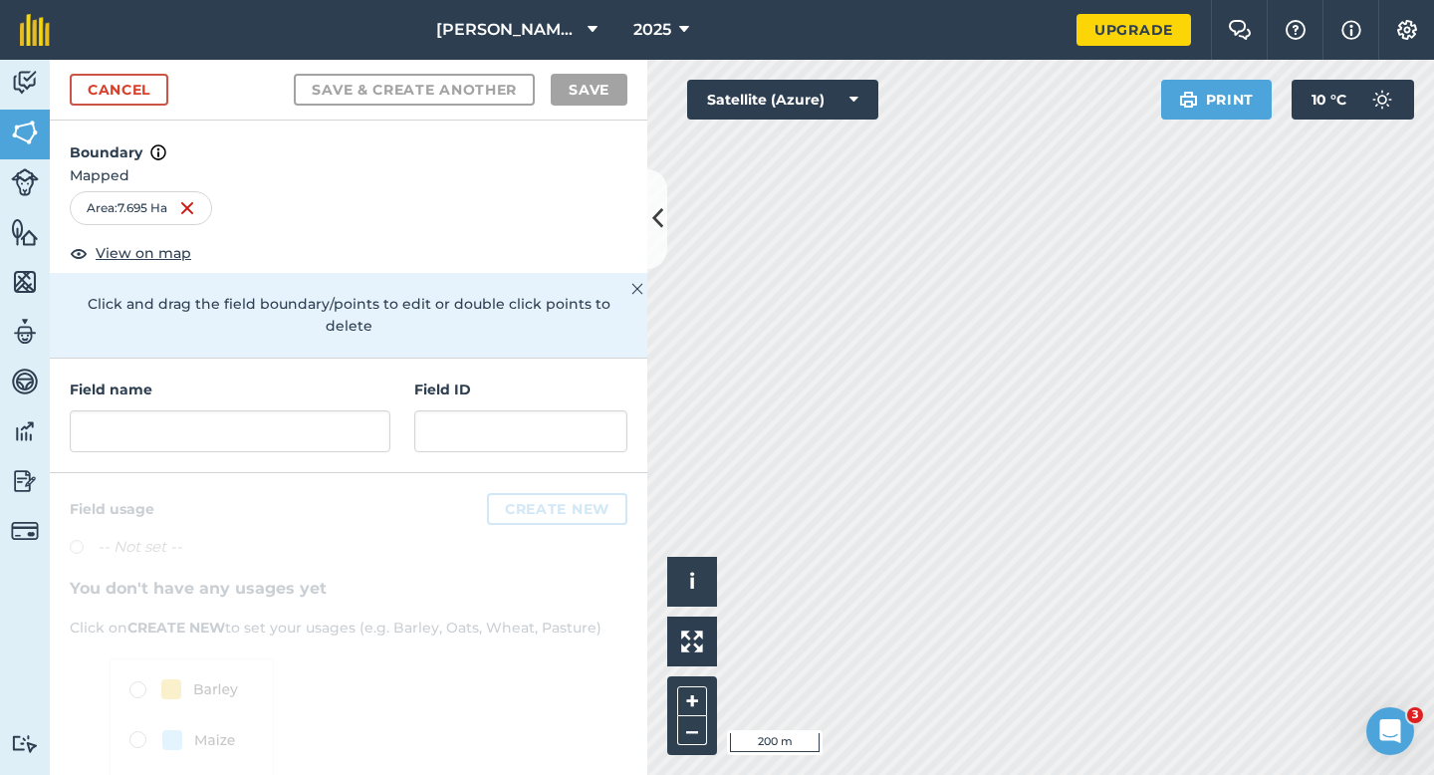
click at [124, 105] on div "Cancel Save & Create Another Save" at bounding box center [348, 90] width 597 height 61
click at [152, 109] on div "Cancel Save & Create Another Save" at bounding box center [348, 90] width 597 height 61
click at [152, 98] on link "Cancel" at bounding box center [119, 90] width 99 height 32
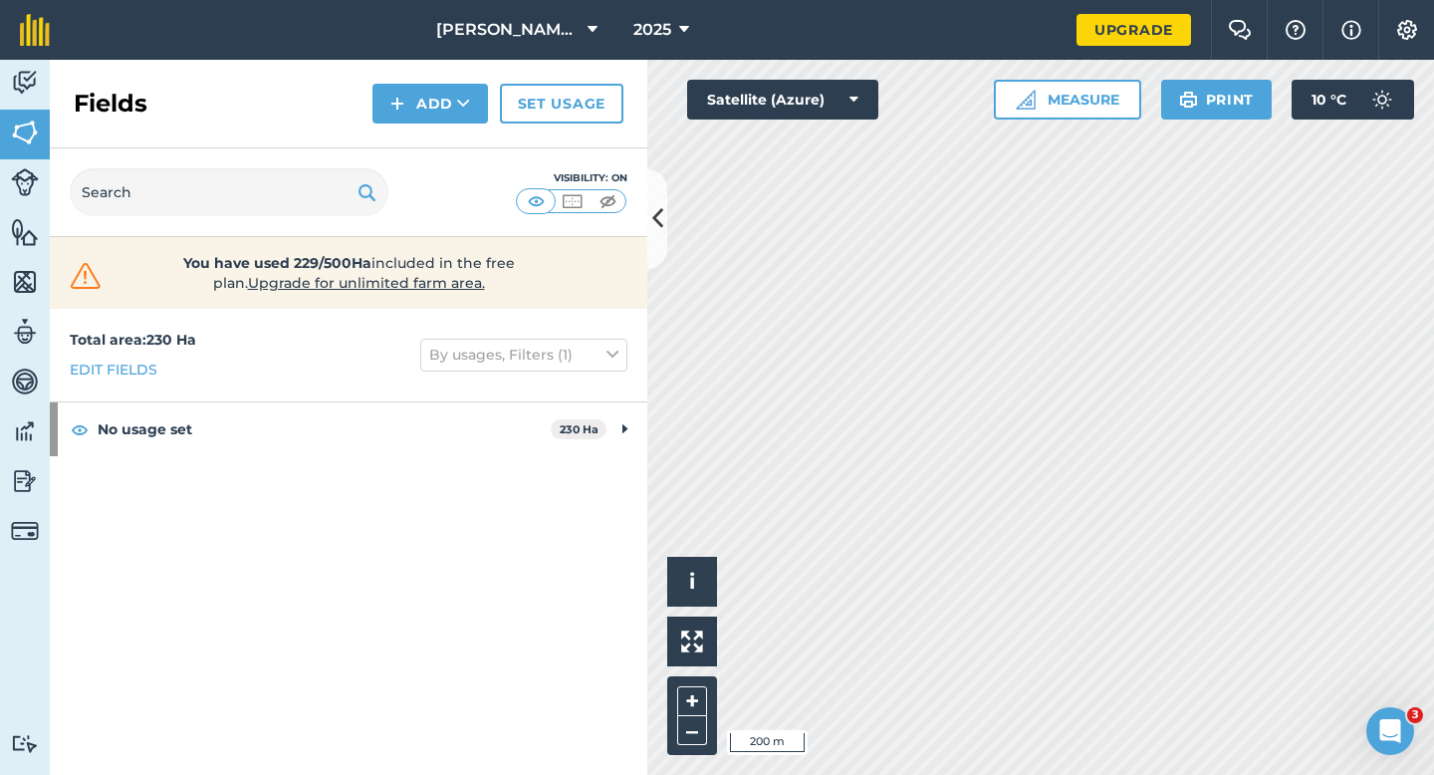
click at [425, 125] on div "Fields Add Set usage" at bounding box center [348, 104] width 597 height 89
click at [425, 106] on button "Add" at bounding box center [430, 104] width 116 height 40
click at [430, 147] on link "Draw" at bounding box center [430, 148] width 110 height 44
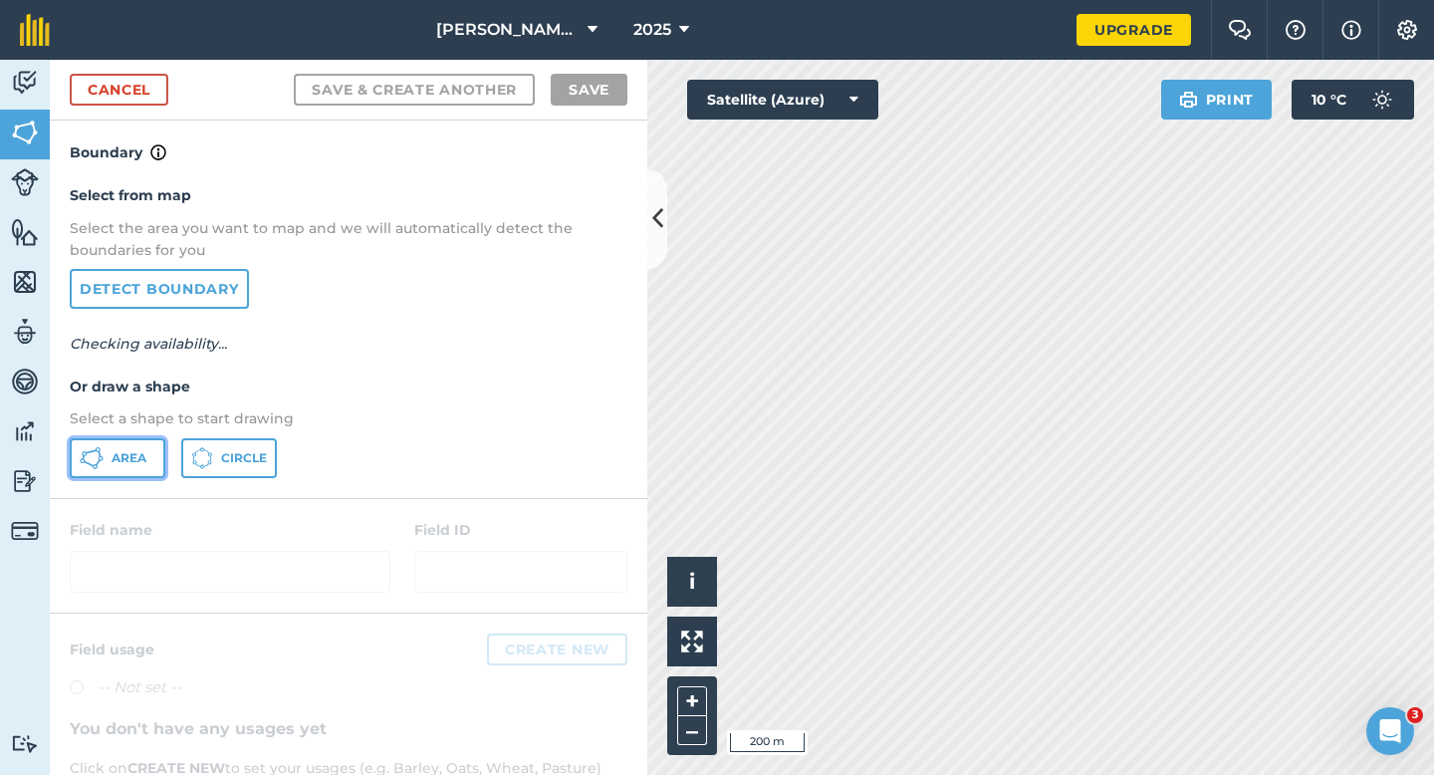
click at [125, 460] on span "Area" at bounding box center [129, 458] width 35 height 16
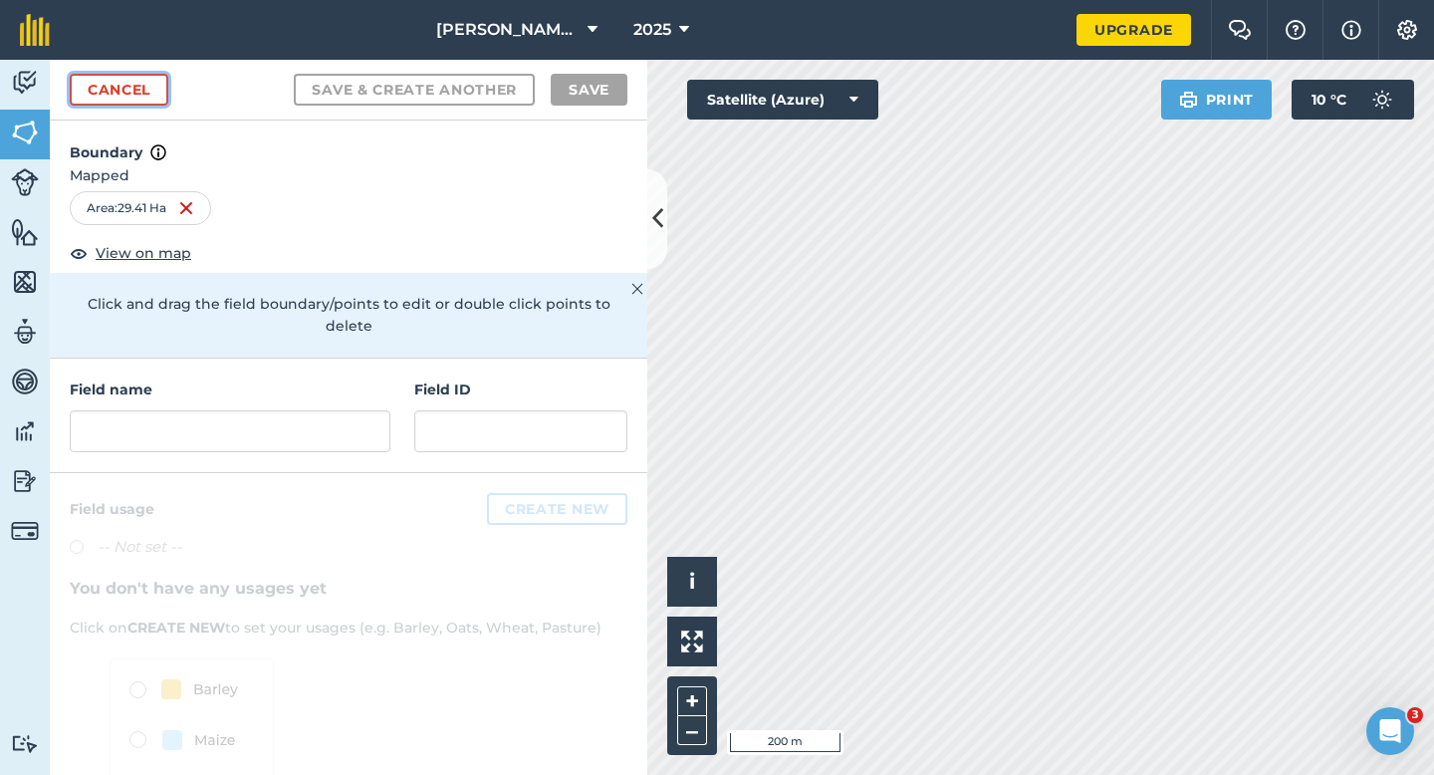
click at [157, 84] on link "Cancel" at bounding box center [119, 90] width 99 height 32
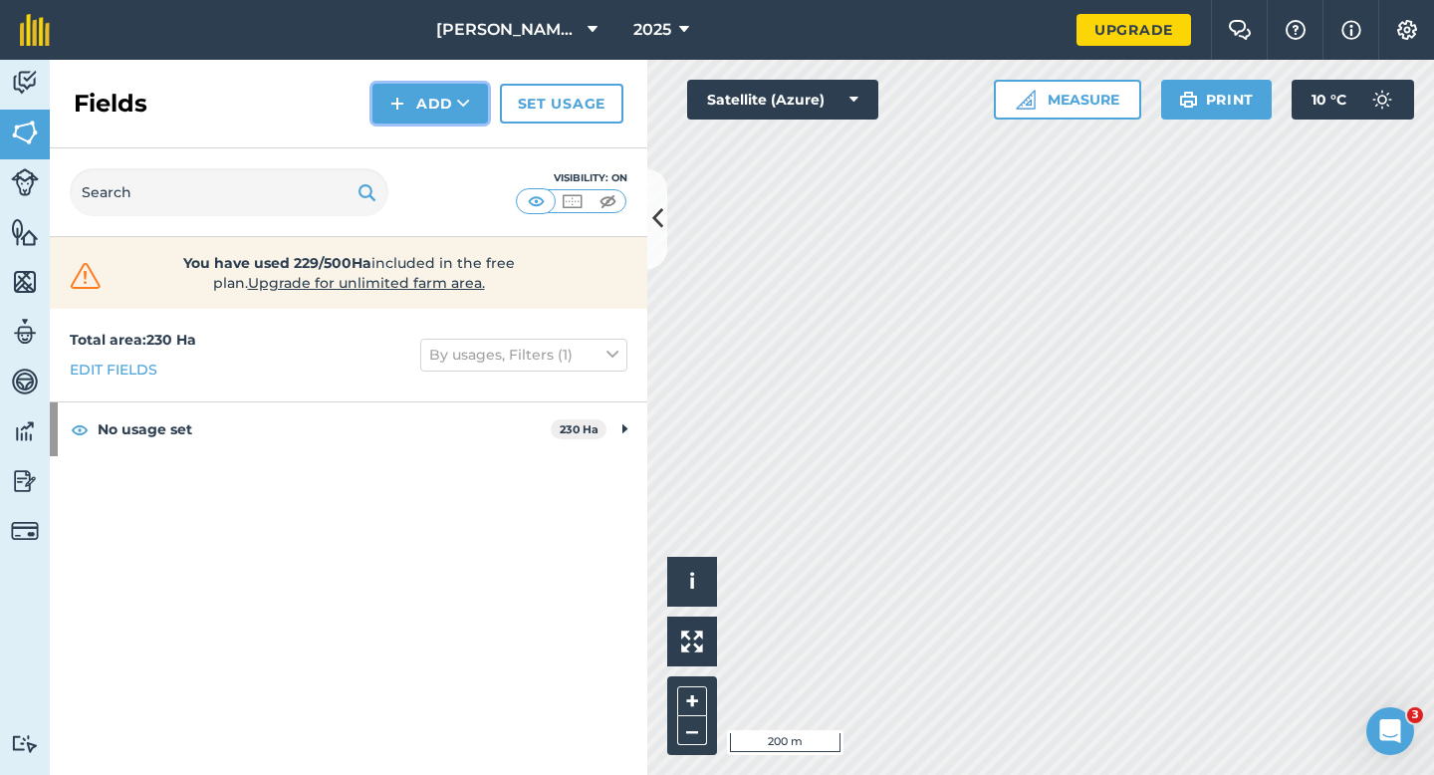
click at [403, 115] on img at bounding box center [397, 104] width 14 height 24
click at [411, 144] on link "Draw" at bounding box center [430, 148] width 110 height 44
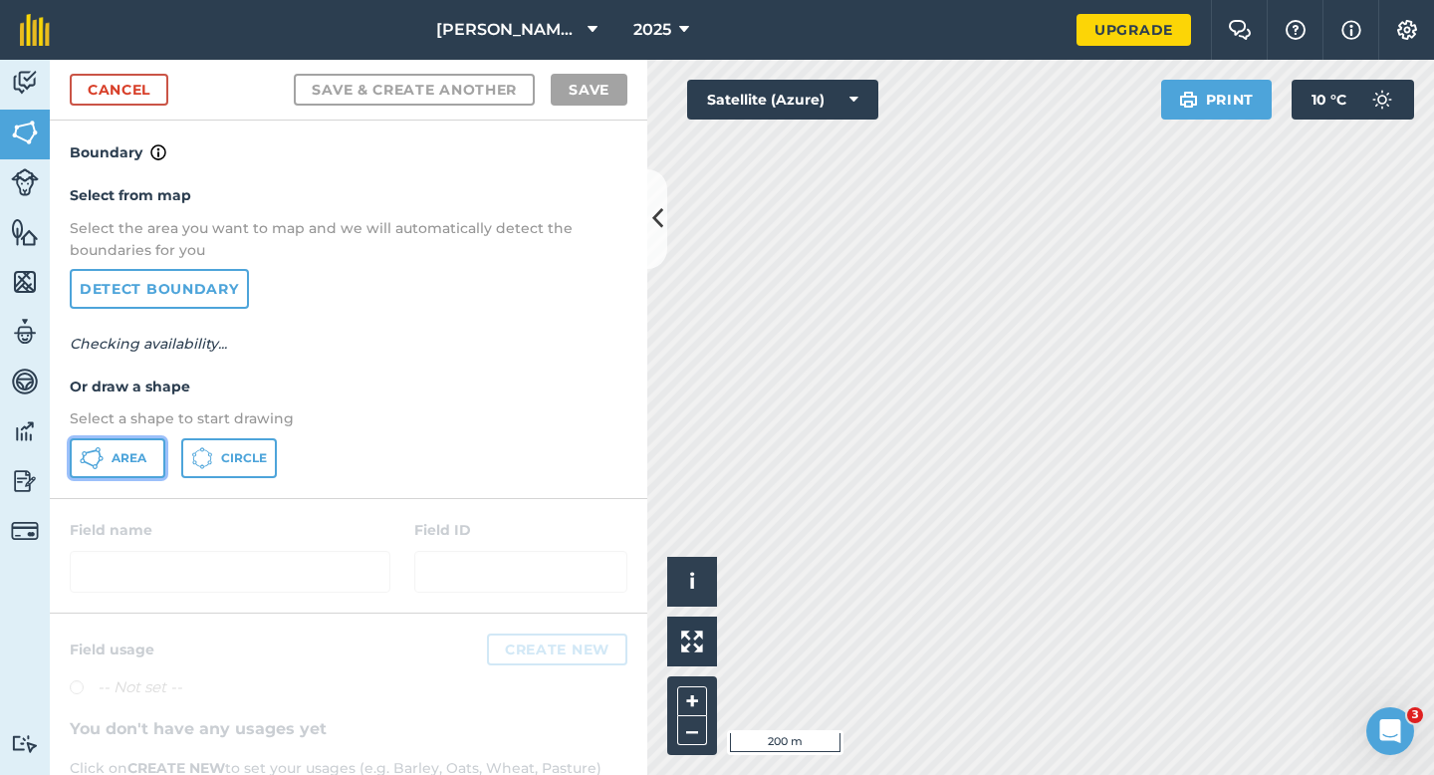
click at [150, 453] on button "Area" at bounding box center [118, 458] width 96 height 40
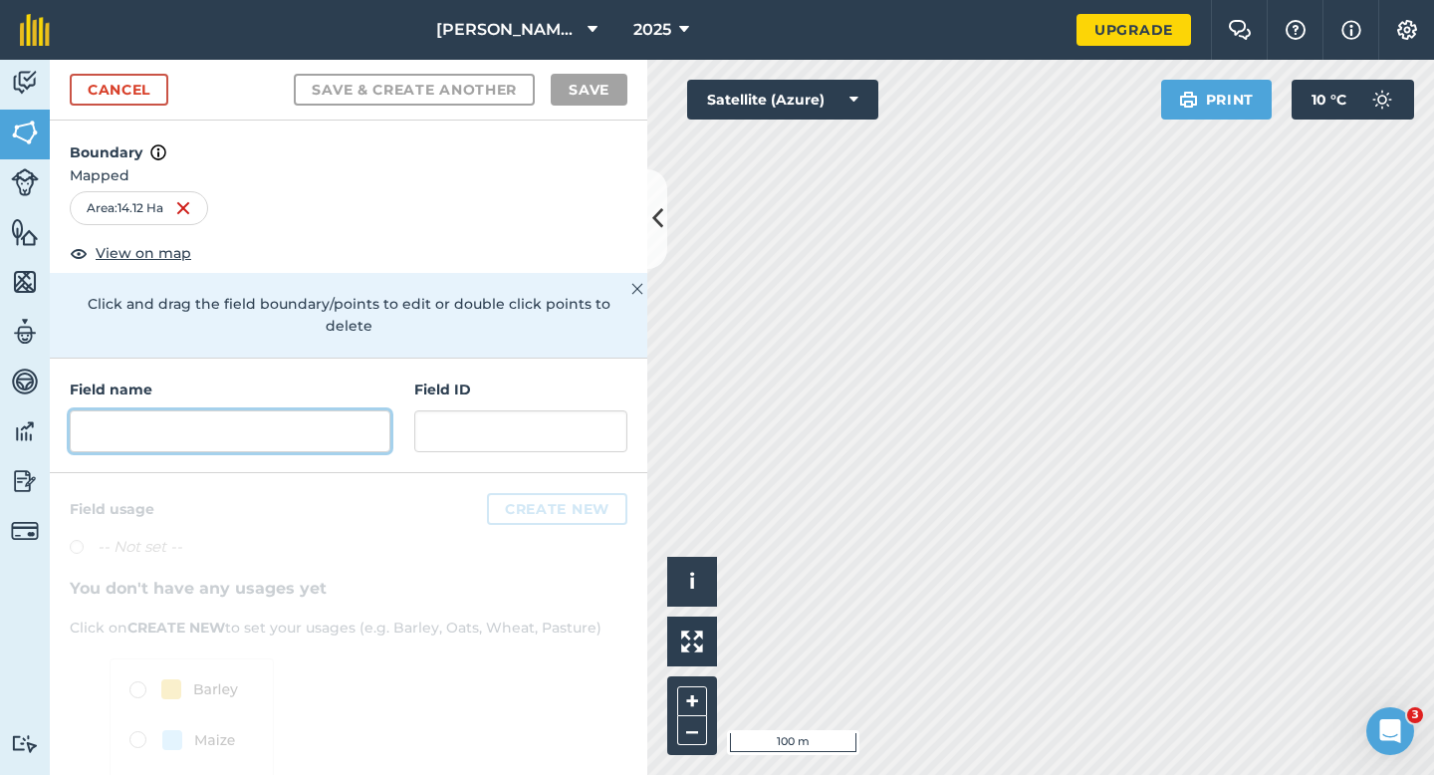
click at [331, 415] on input "text" at bounding box center [230, 431] width 321 height 42
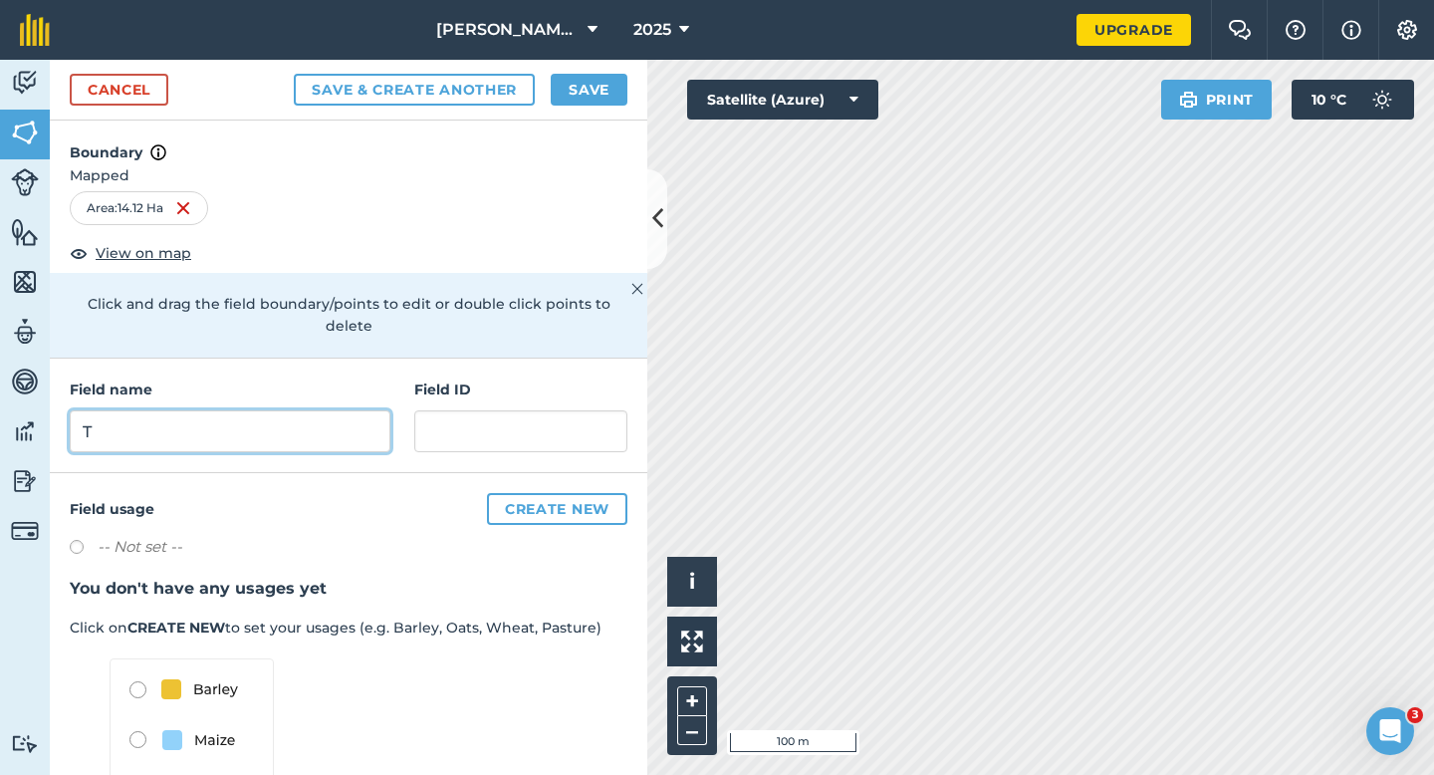
type input "T"
click at [622, 92] on button "Save" at bounding box center [589, 90] width 77 height 32
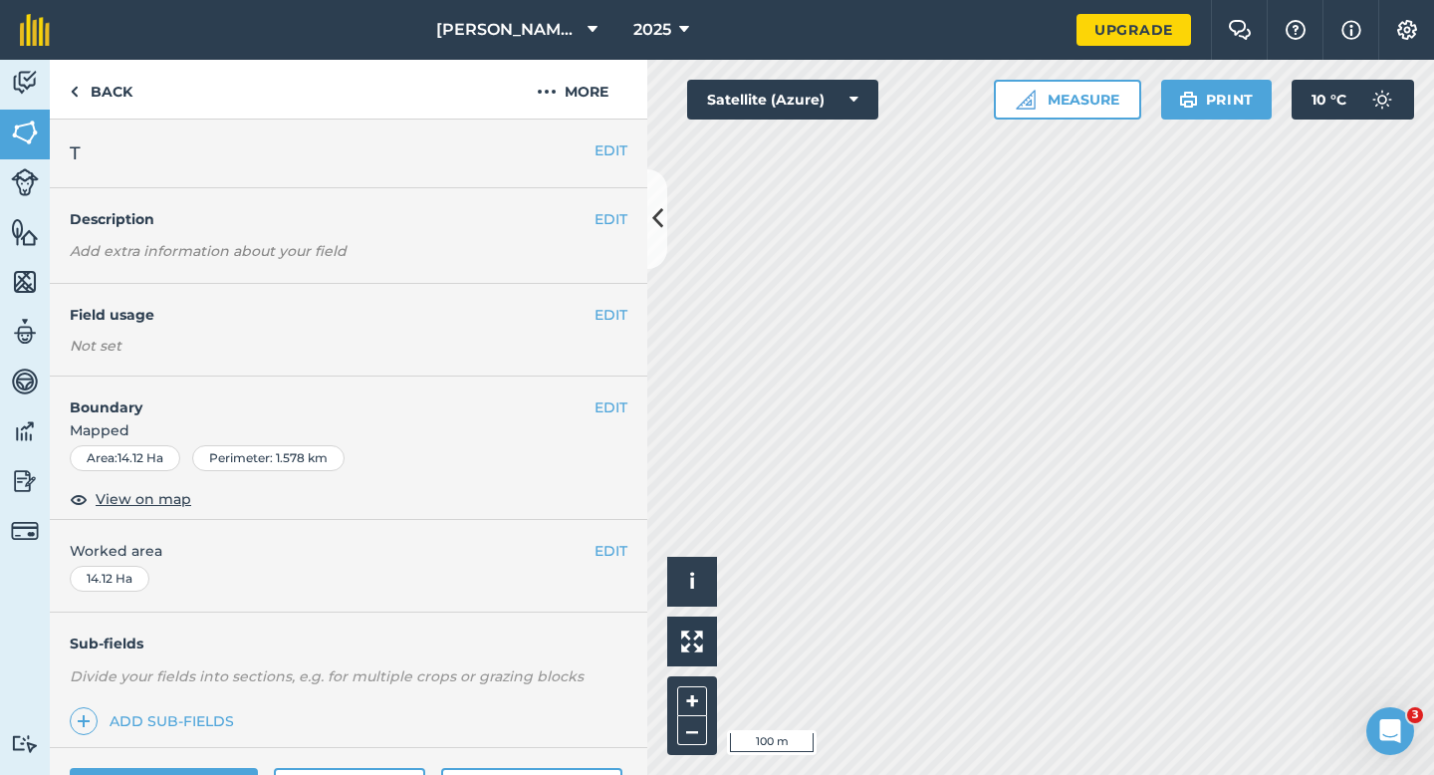
click at [607, 562] on div "EDIT Worked area 14.12 Ha" at bounding box center [348, 566] width 597 height 93
click at [622, 559] on button "EDIT" at bounding box center [610, 551] width 33 height 22
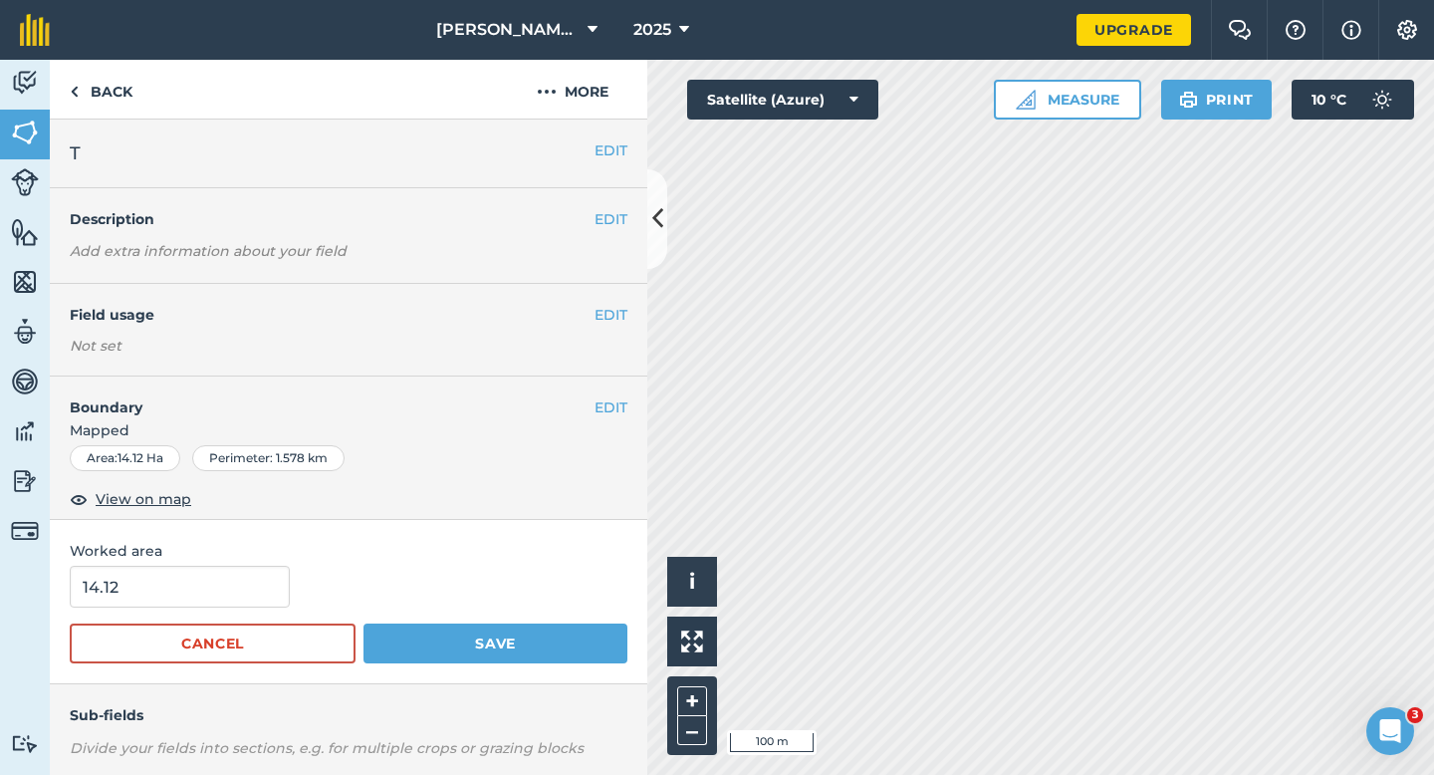
click at [288, 600] on div "14.12" at bounding box center [349, 587] width 558 height 42
click at [266, 600] on input "14.12" at bounding box center [180, 587] width 220 height 42
type input "14.1"
click at [363, 623] on button "Save" at bounding box center [495, 643] width 264 height 40
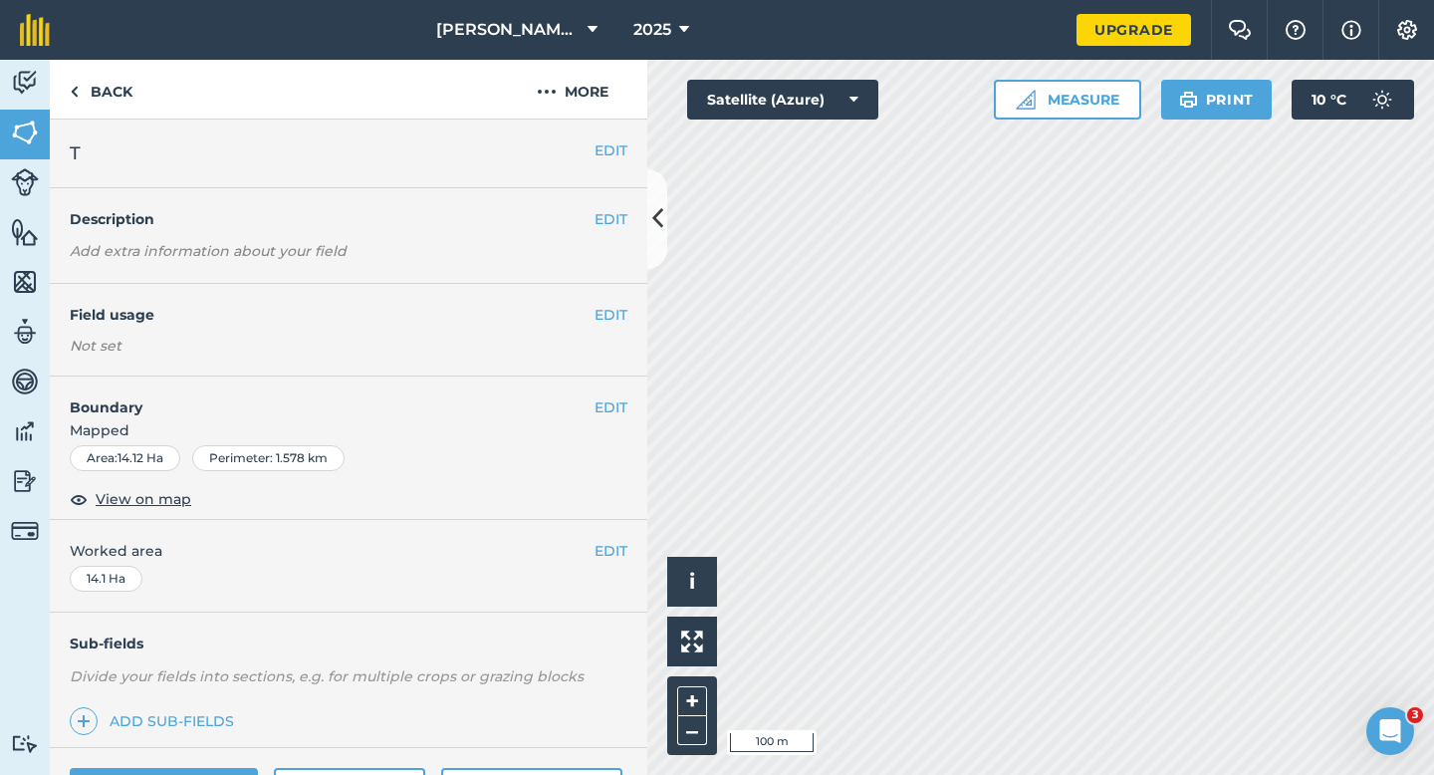
click at [611, 572] on div "EDIT Worked area 14.1 Ha" at bounding box center [348, 566] width 597 height 93
click at [611, 552] on button "EDIT" at bounding box center [610, 551] width 33 height 22
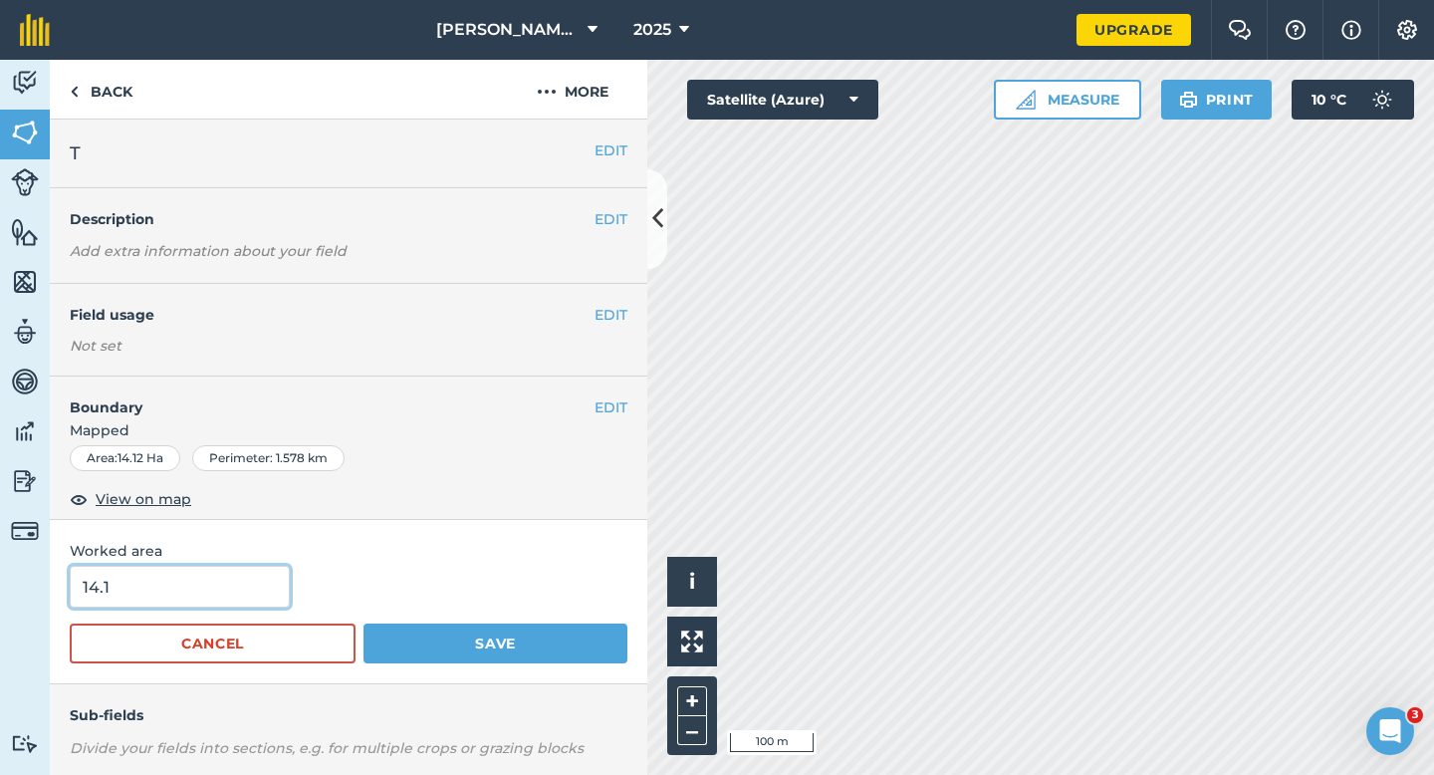
click at [178, 578] on input "14.1" at bounding box center [180, 587] width 220 height 42
type input "14"
click at [363, 623] on button "Save" at bounding box center [495, 643] width 264 height 40
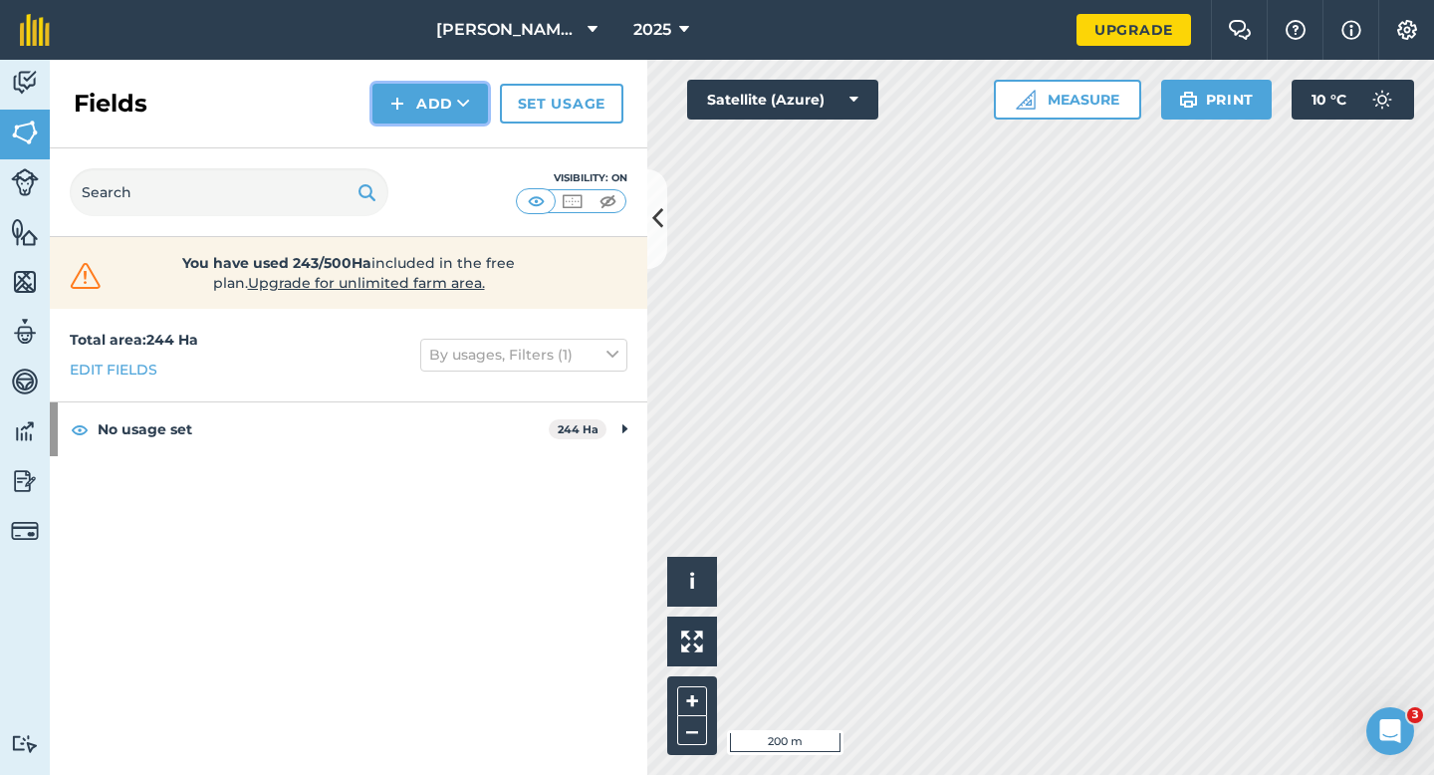
click at [463, 116] on button "Add" at bounding box center [430, 104] width 116 height 40
click at [463, 144] on link "Draw" at bounding box center [430, 148] width 110 height 44
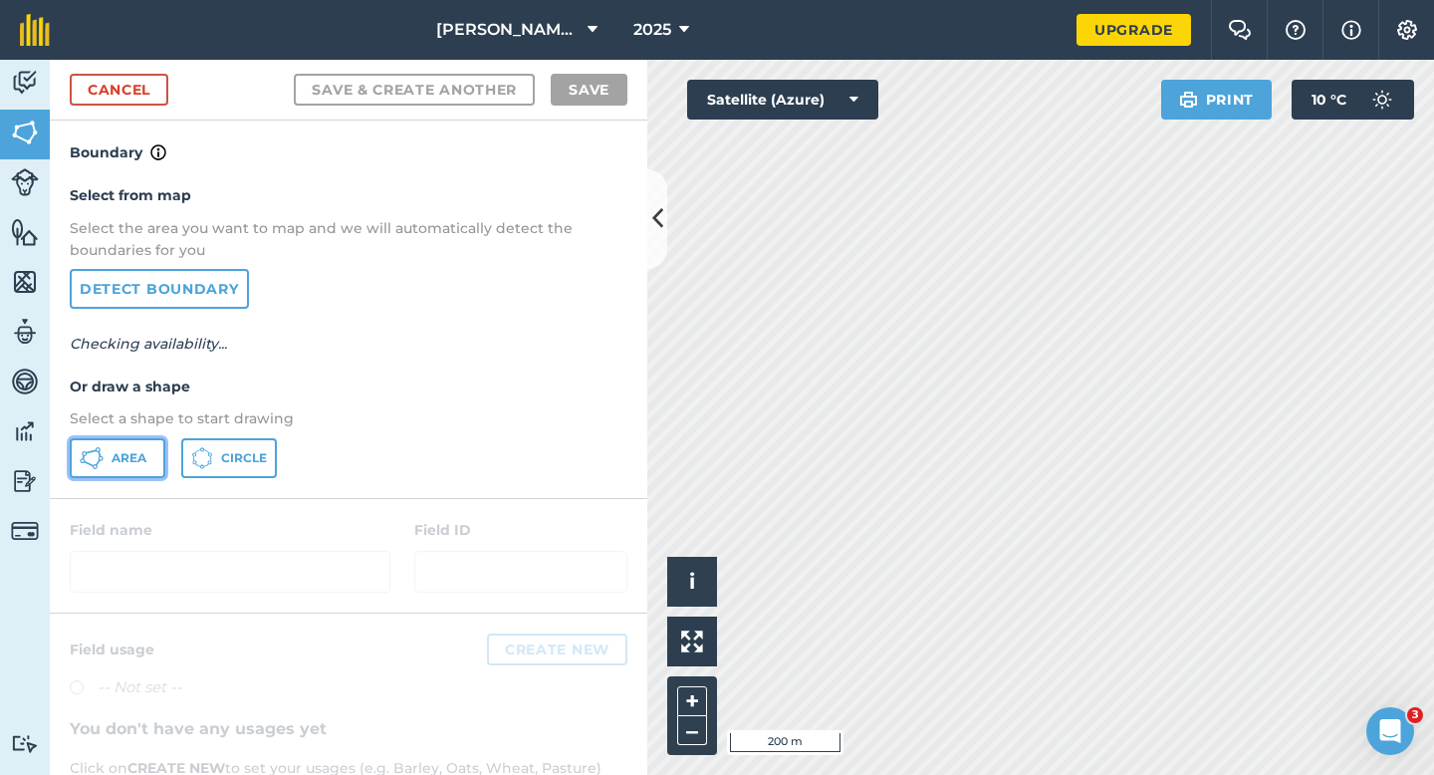
click at [136, 446] on button "Area" at bounding box center [118, 458] width 96 height 40
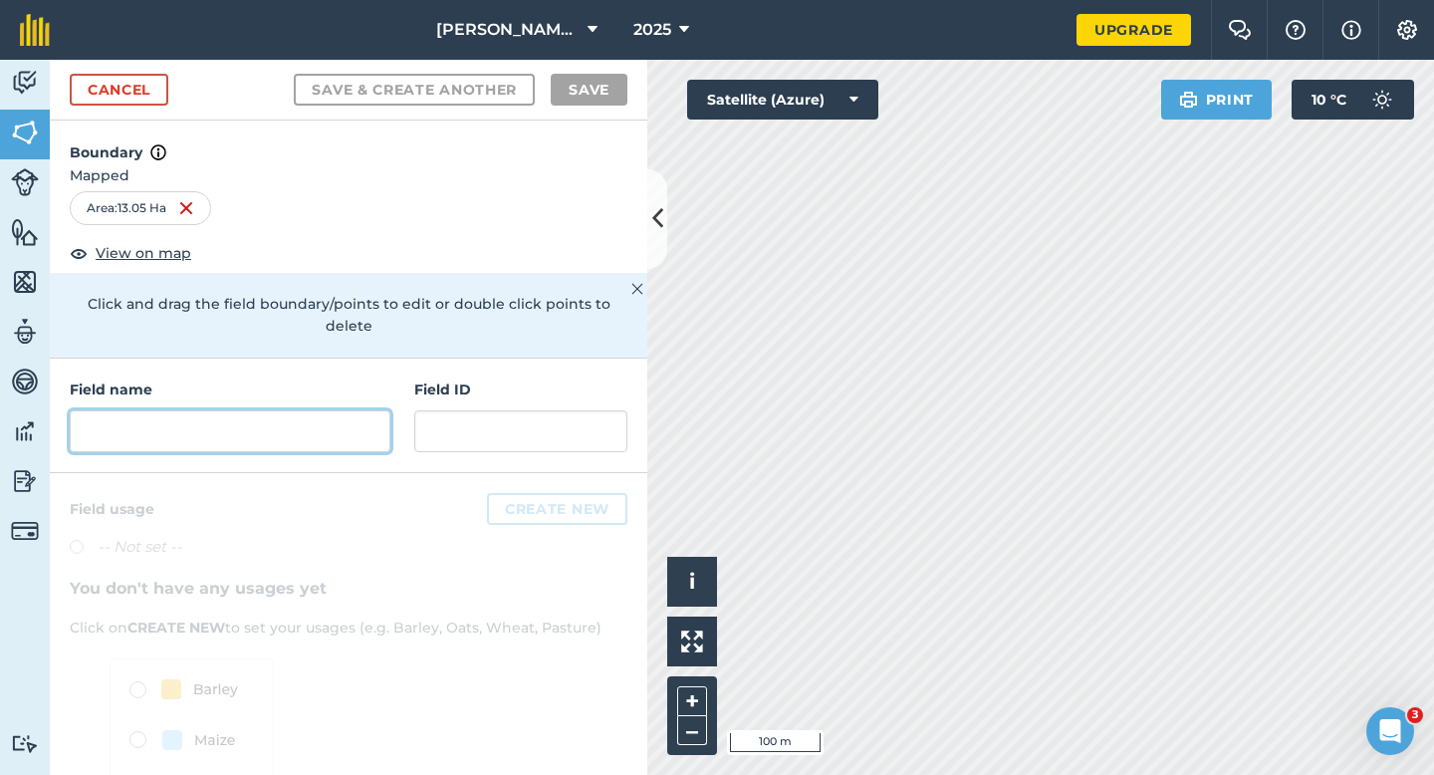
click at [331, 410] on input "text" at bounding box center [230, 431] width 321 height 42
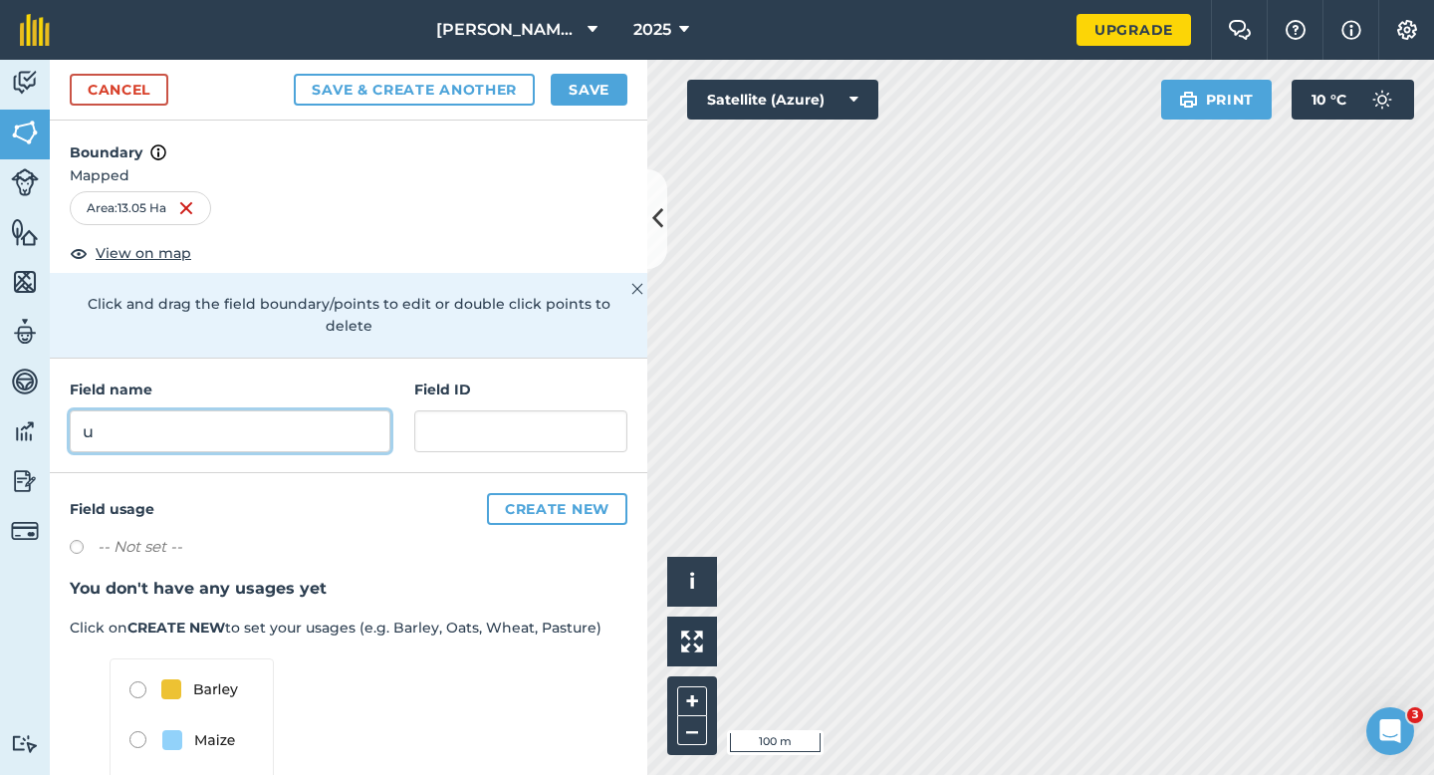
type input "u"
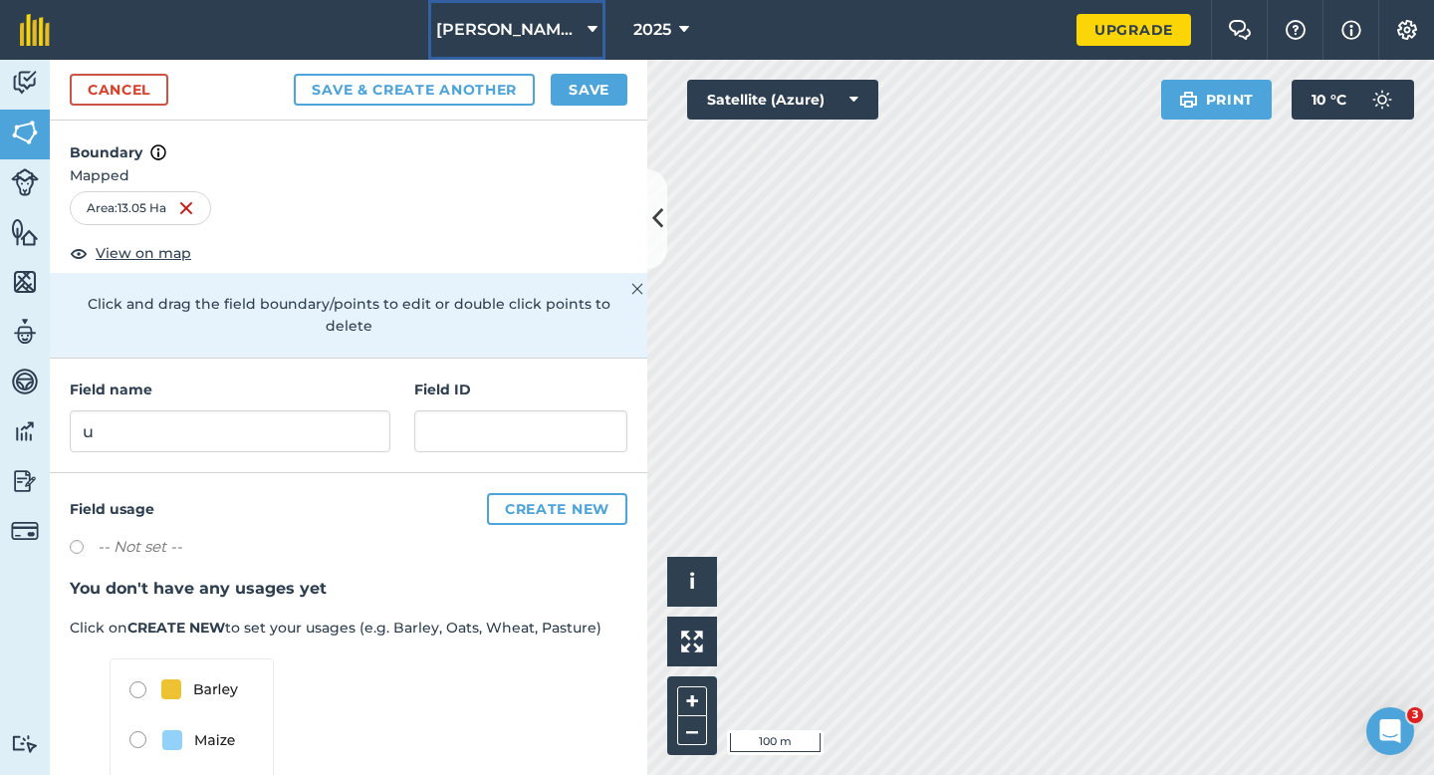
click at [588, 51] on button "[PERSON_NAME] Cropping LTD" at bounding box center [516, 30] width 177 height 60
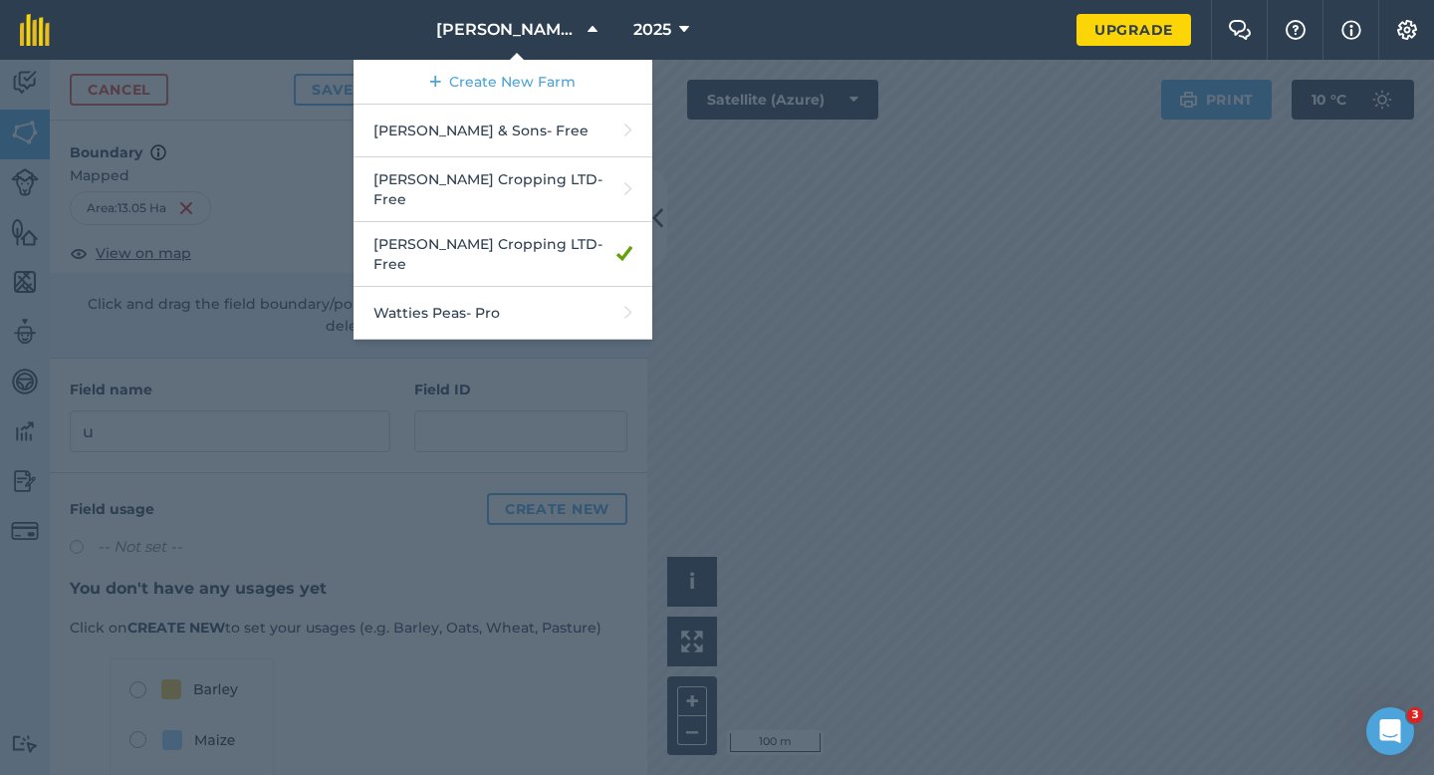
click at [745, 141] on div at bounding box center [717, 417] width 1434 height 715
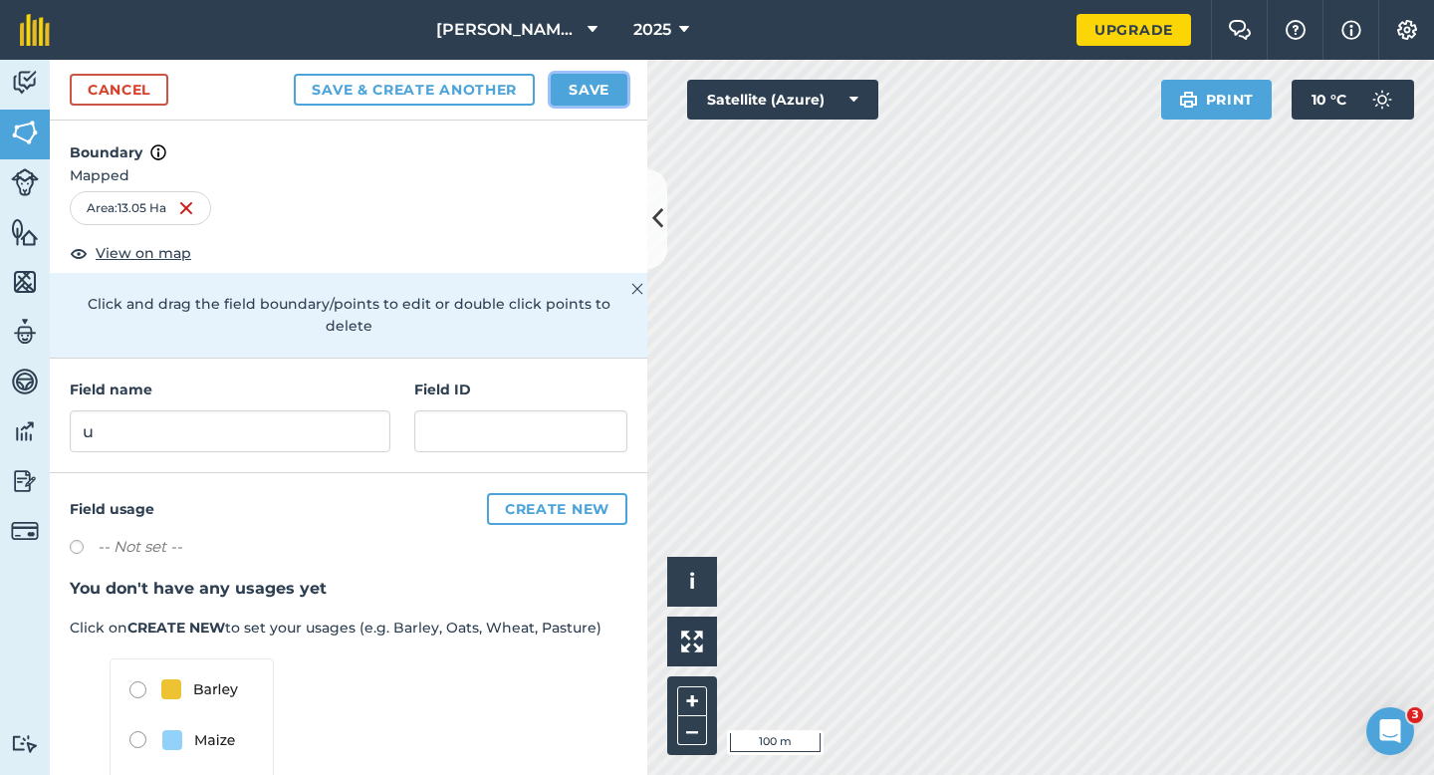
click at [604, 86] on button "Save" at bounding box center [589, 90] width 77 height 32
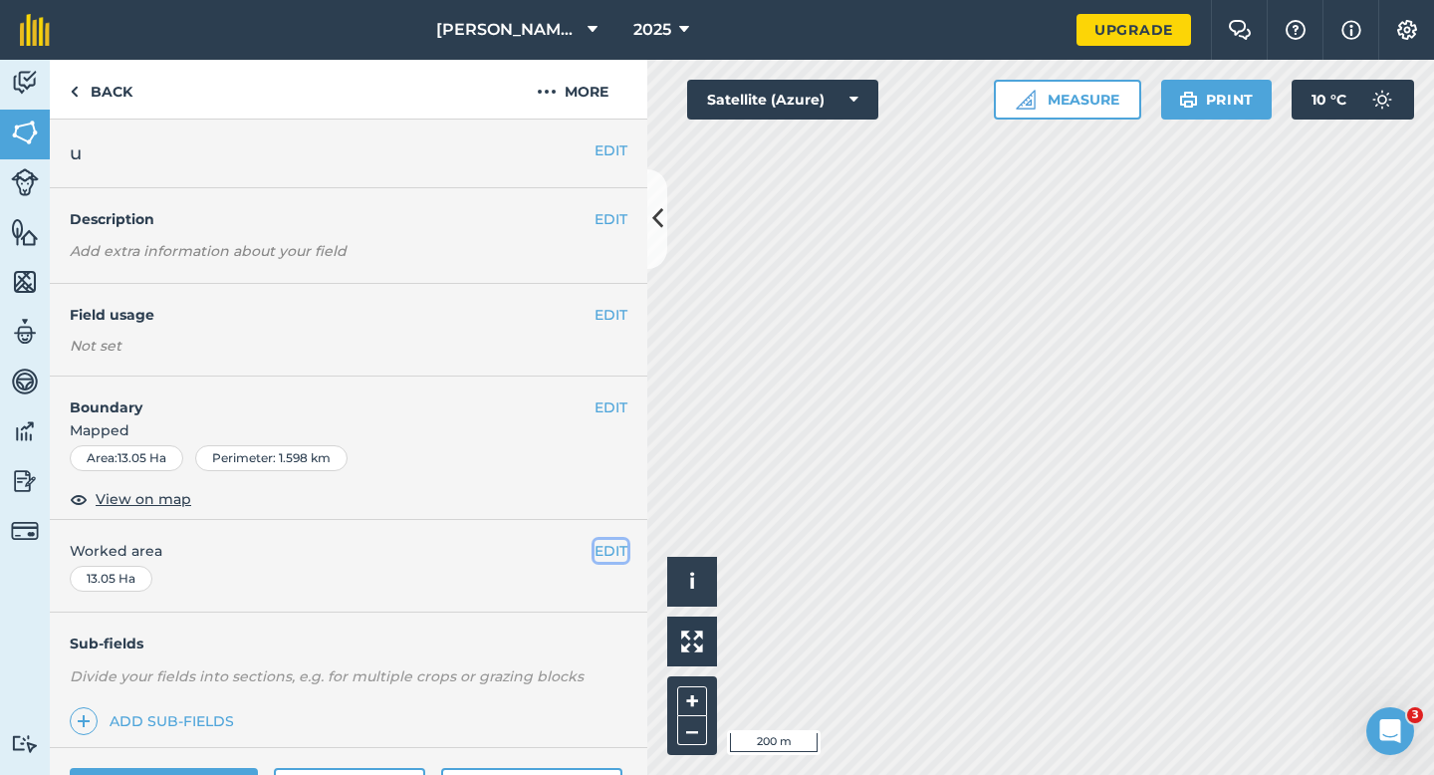
click at [618, 555] on button "EDIT" at bounding box center [610, 551] width 33 height 22
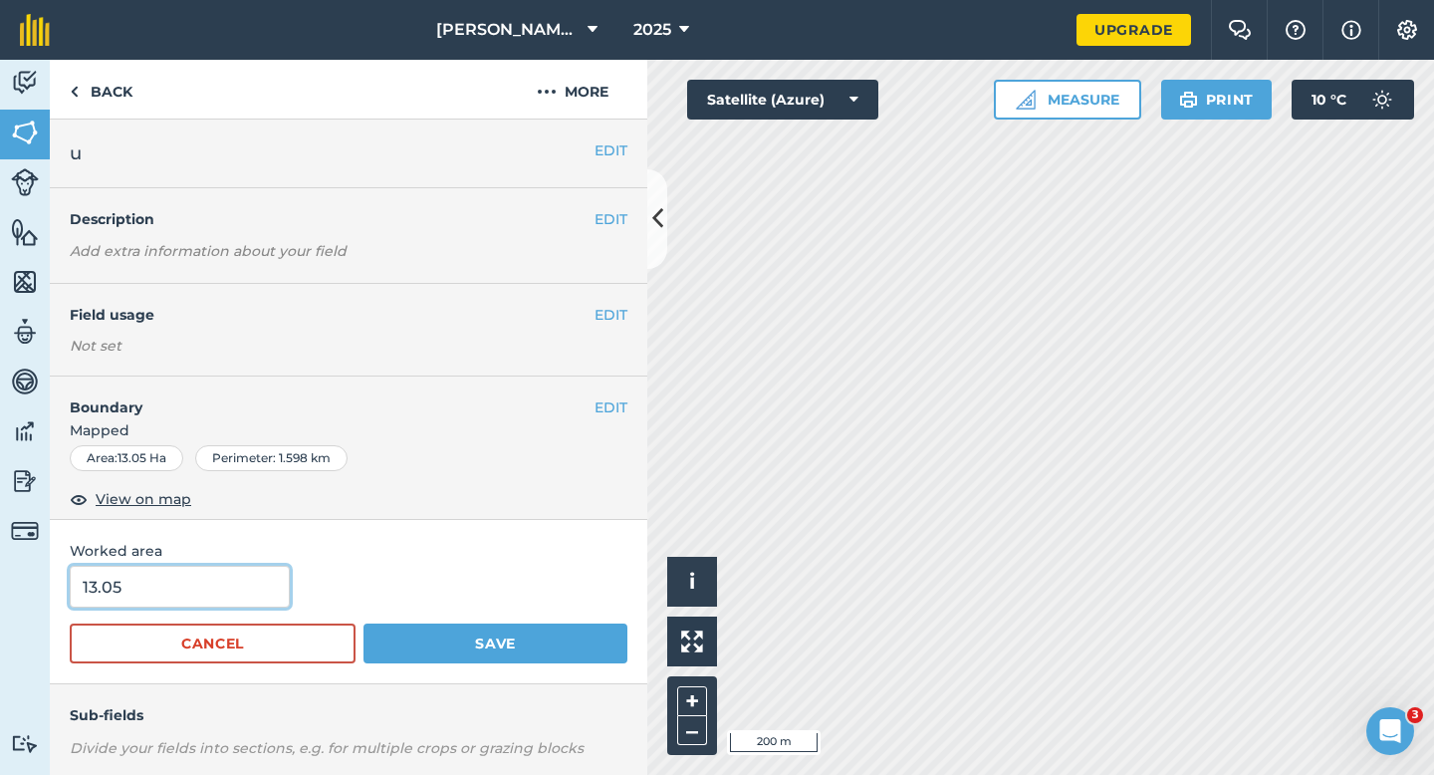
click at [249, 585] on input "13.05" at bounding box center [180, 587] width 220 height 42
type input "13"
click at [363, 623] on button "Save" at bounding box center [495, 643] width 264 height 40
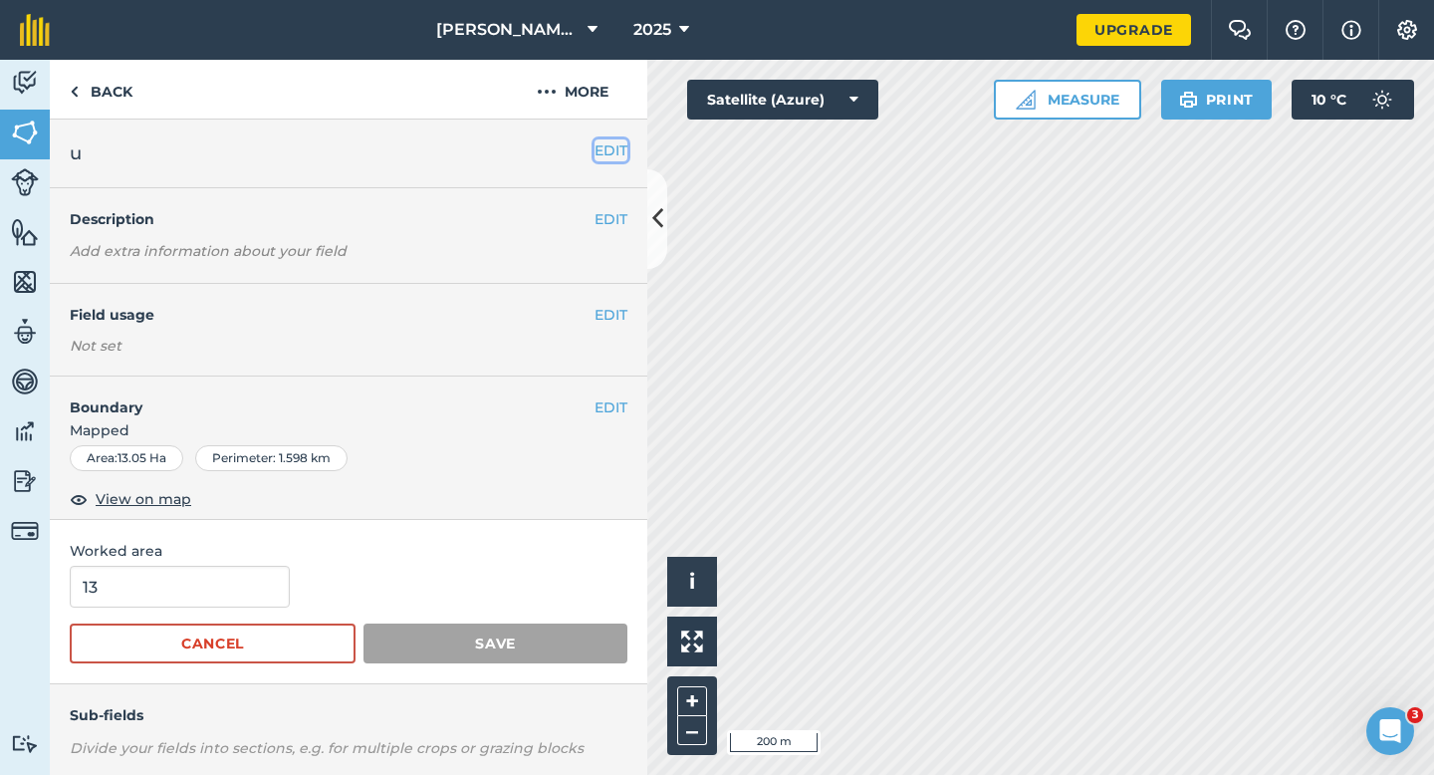
click at [609, 154] on button "EDIT" at bounding box center [610, 150] width 33 height 22
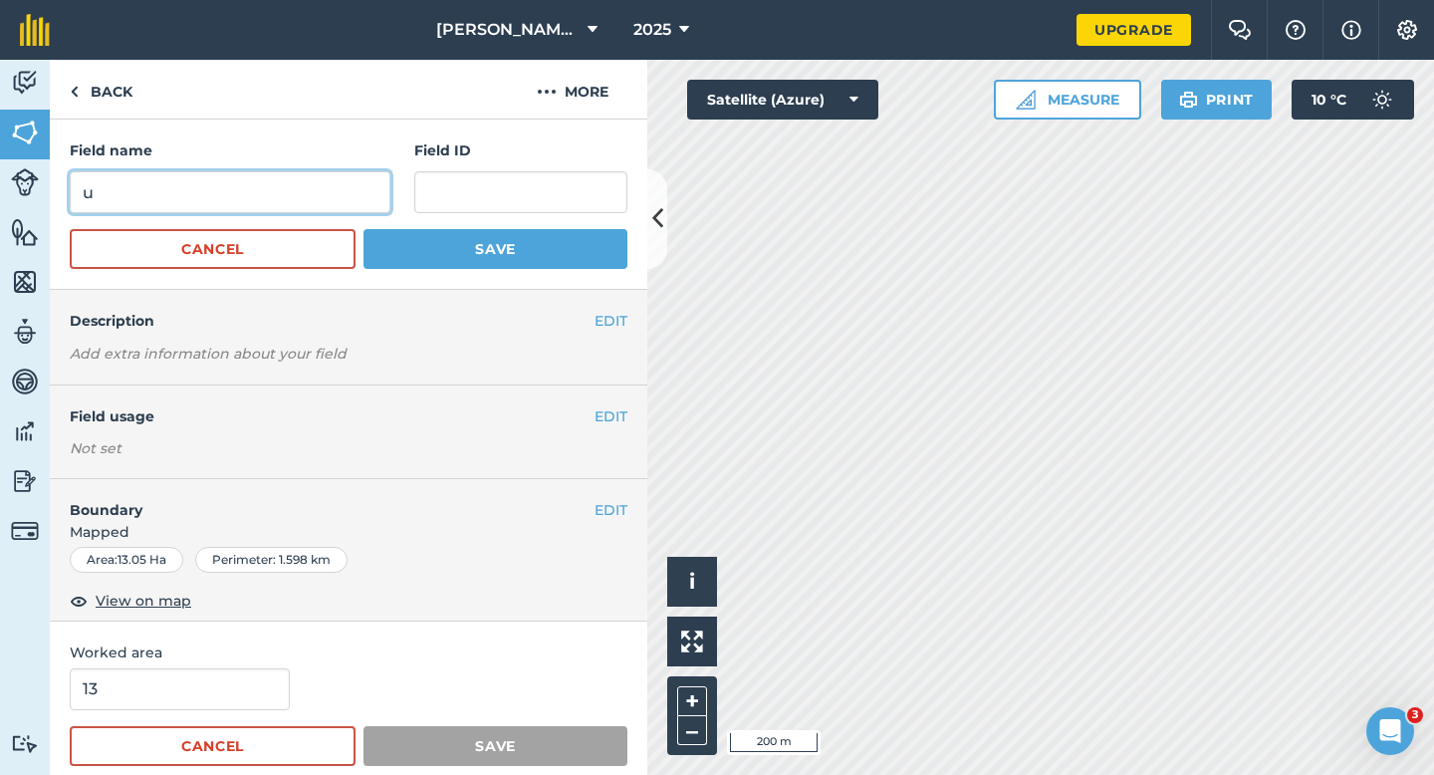
click at [366, 187] on input "u" at bounding box center [230, 192] width 321 height 42
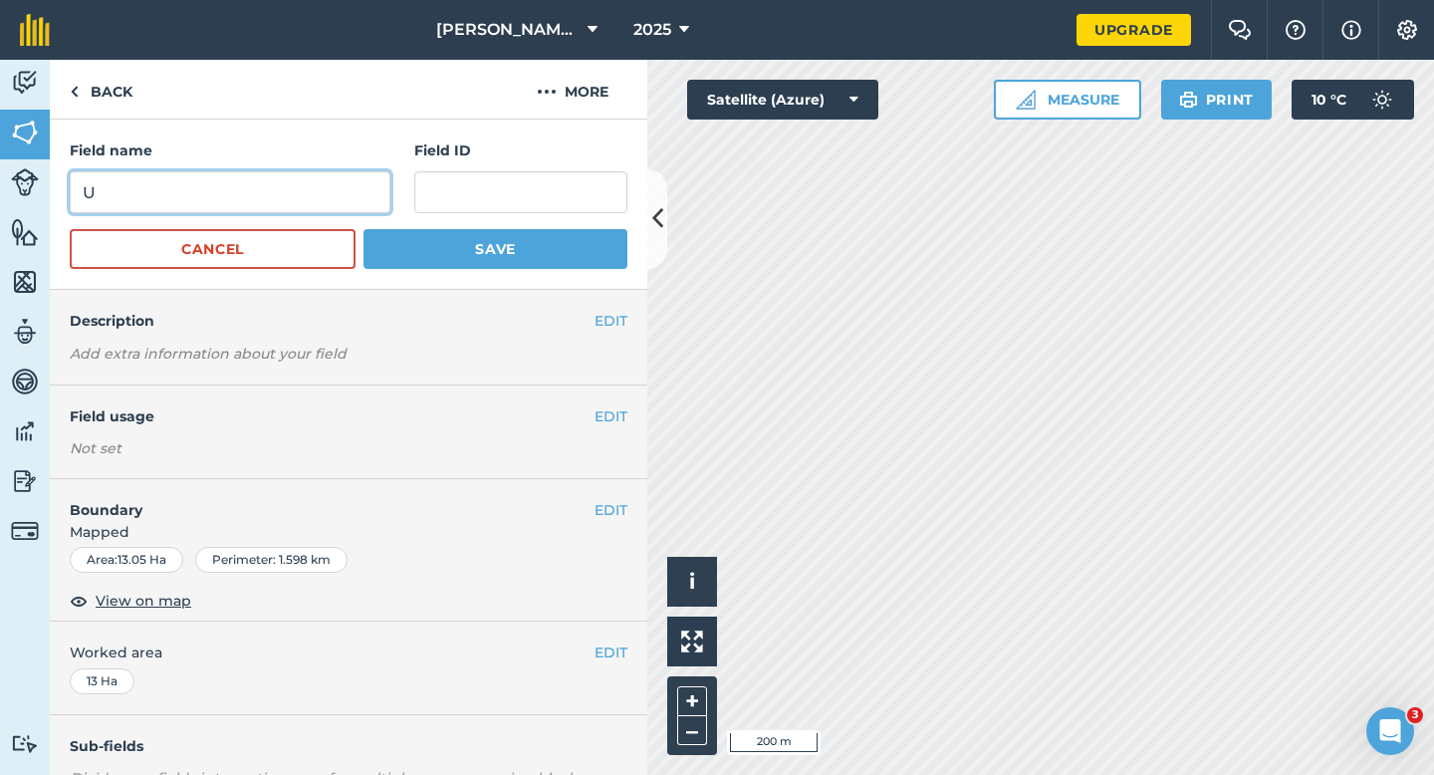
type input "U"
click at [363, 229] on button "Save" at bounding box center [495, 249] width 264 height 40
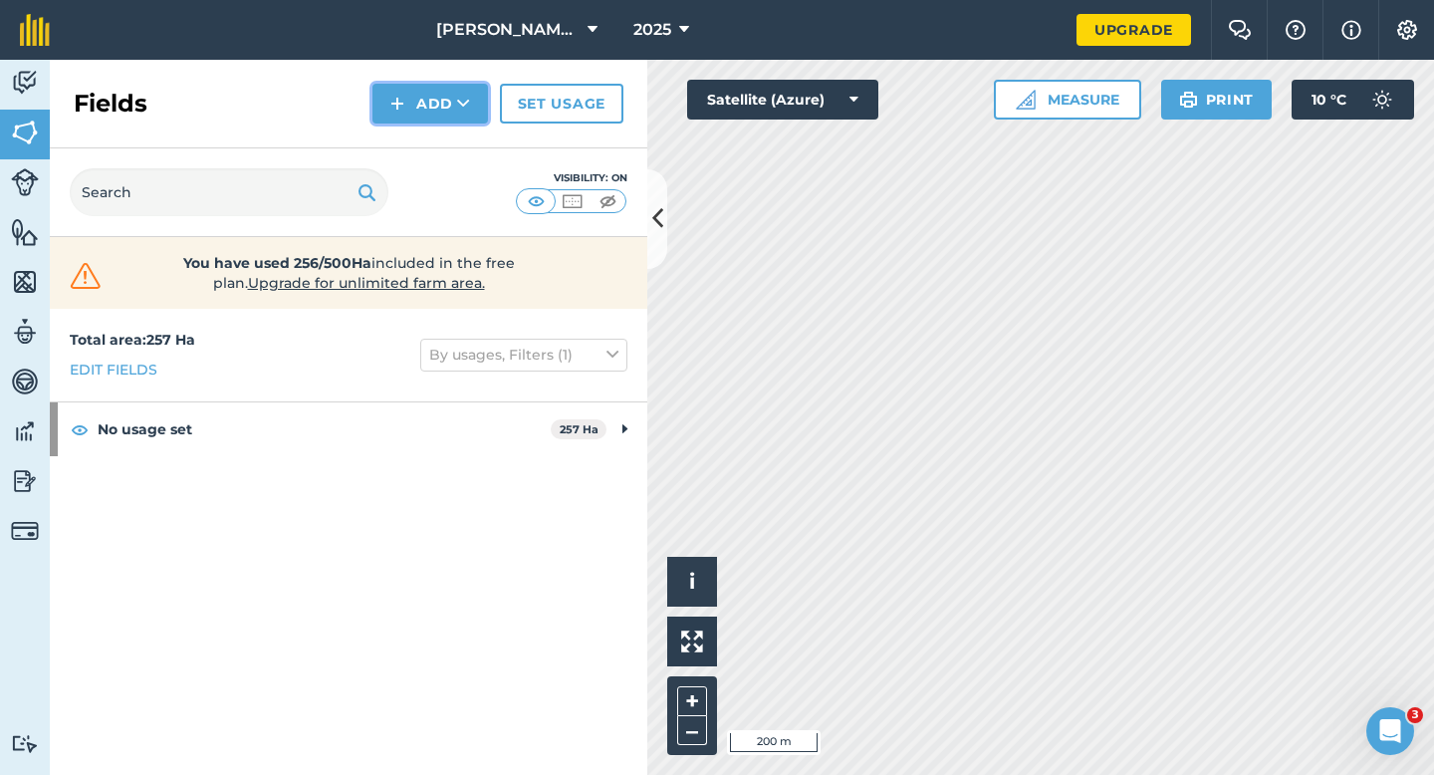
click at [445, 86] on button "Add" at bounding box center [430, 104] width 116 height 40
click at [457, 163] on link "Draw" at bounding box center [430, 148] width 110 height 44
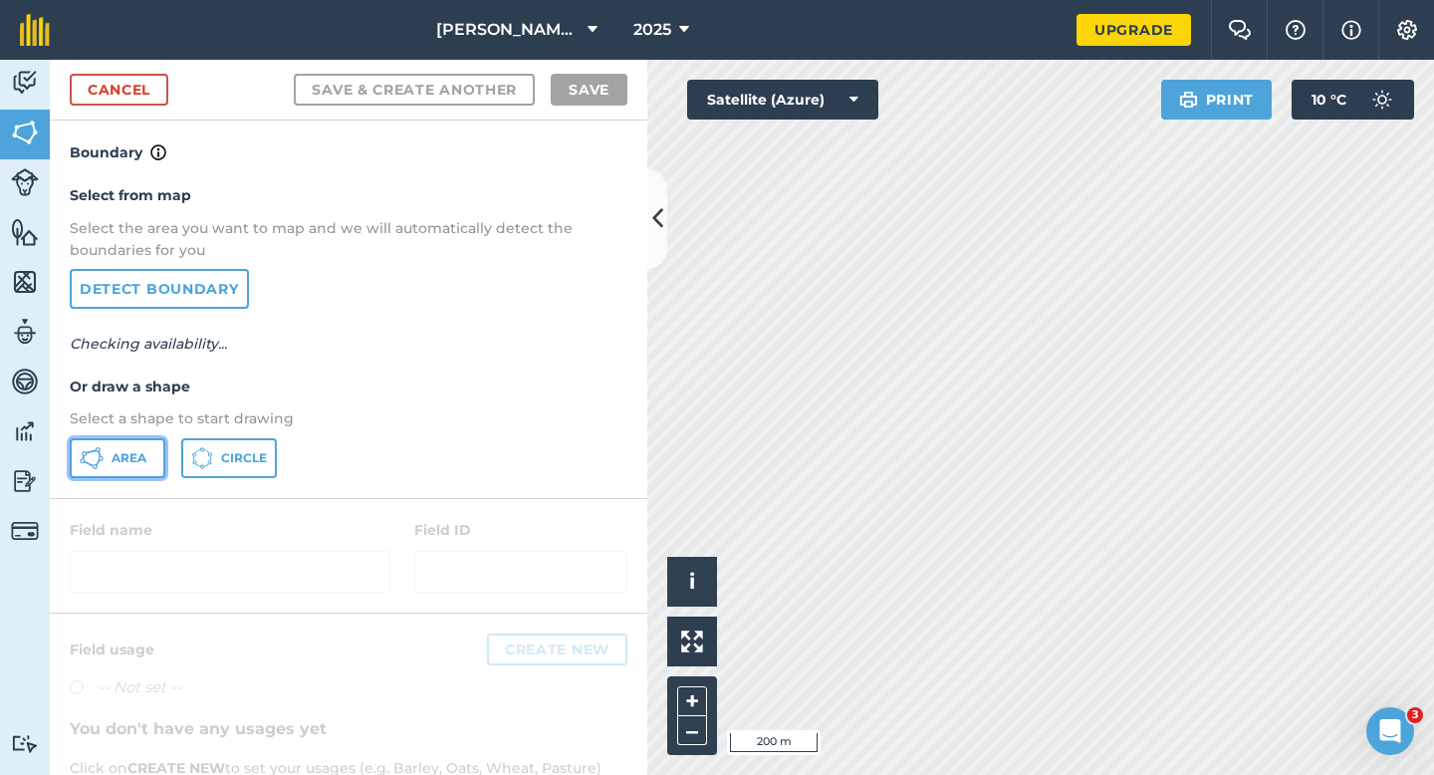
click at [149, 450] on button "Area" at bounding box center [118, 458] width 96 height 40
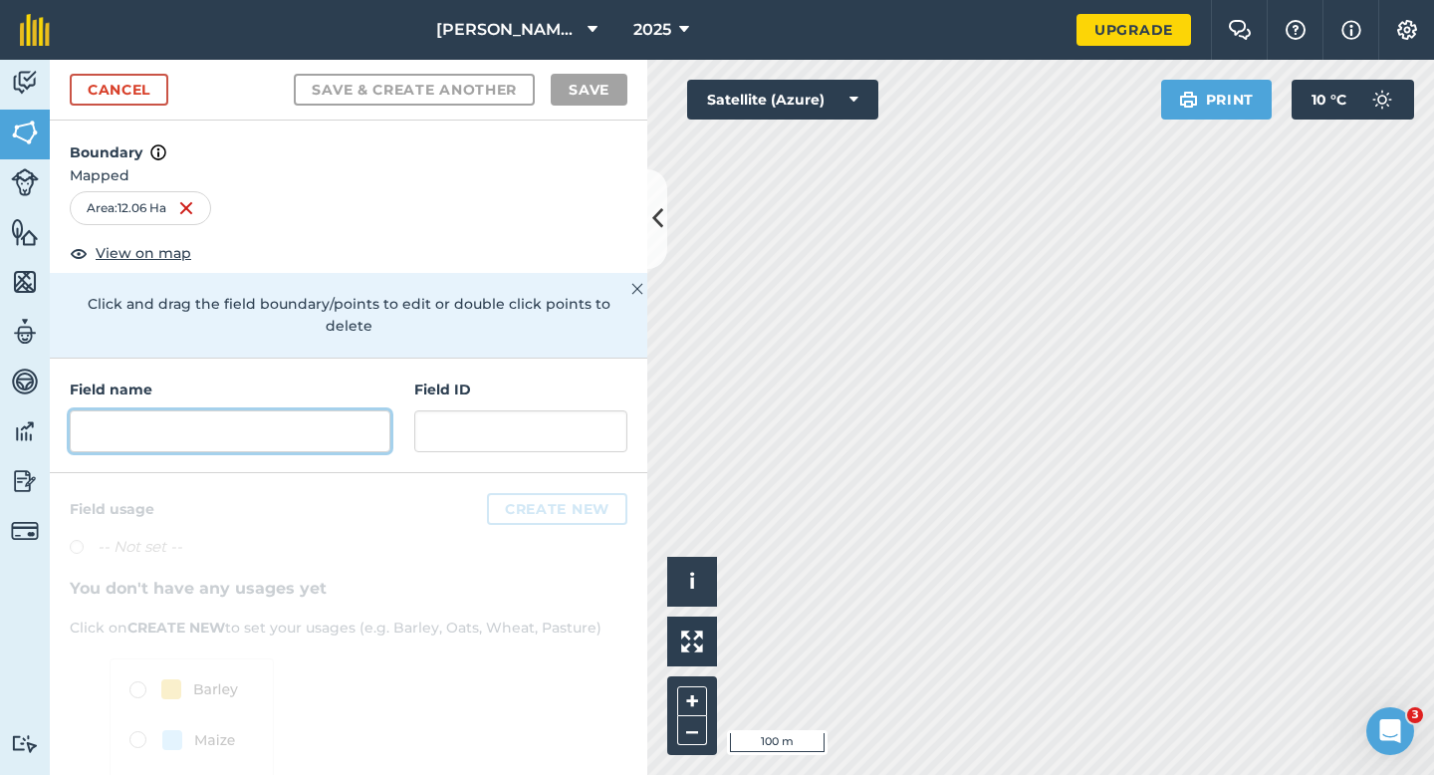
click at [305, 410] on input "text" at bounding box center [230, 431] width 321 height 42
click at [310, 410] on input "text" at bounding box center [230, 431] width 321 height 42
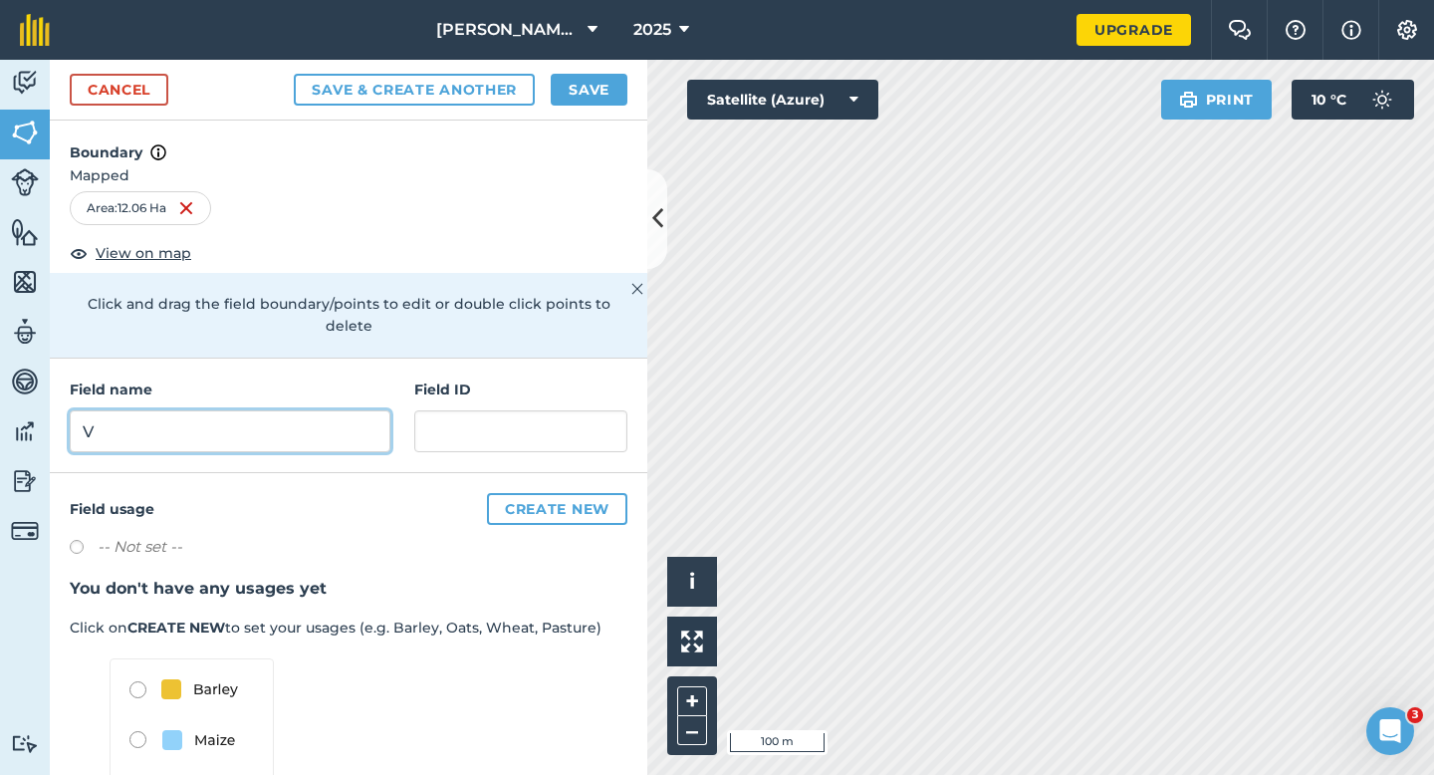
type input "V"
click at [577, 64] on div "Cancel Save & Create Another Save" at bounding box center [348, 90] width 597 height 61
click at [578, 81] on button "Save" at bounding box center [589, 90] width 77 height 32
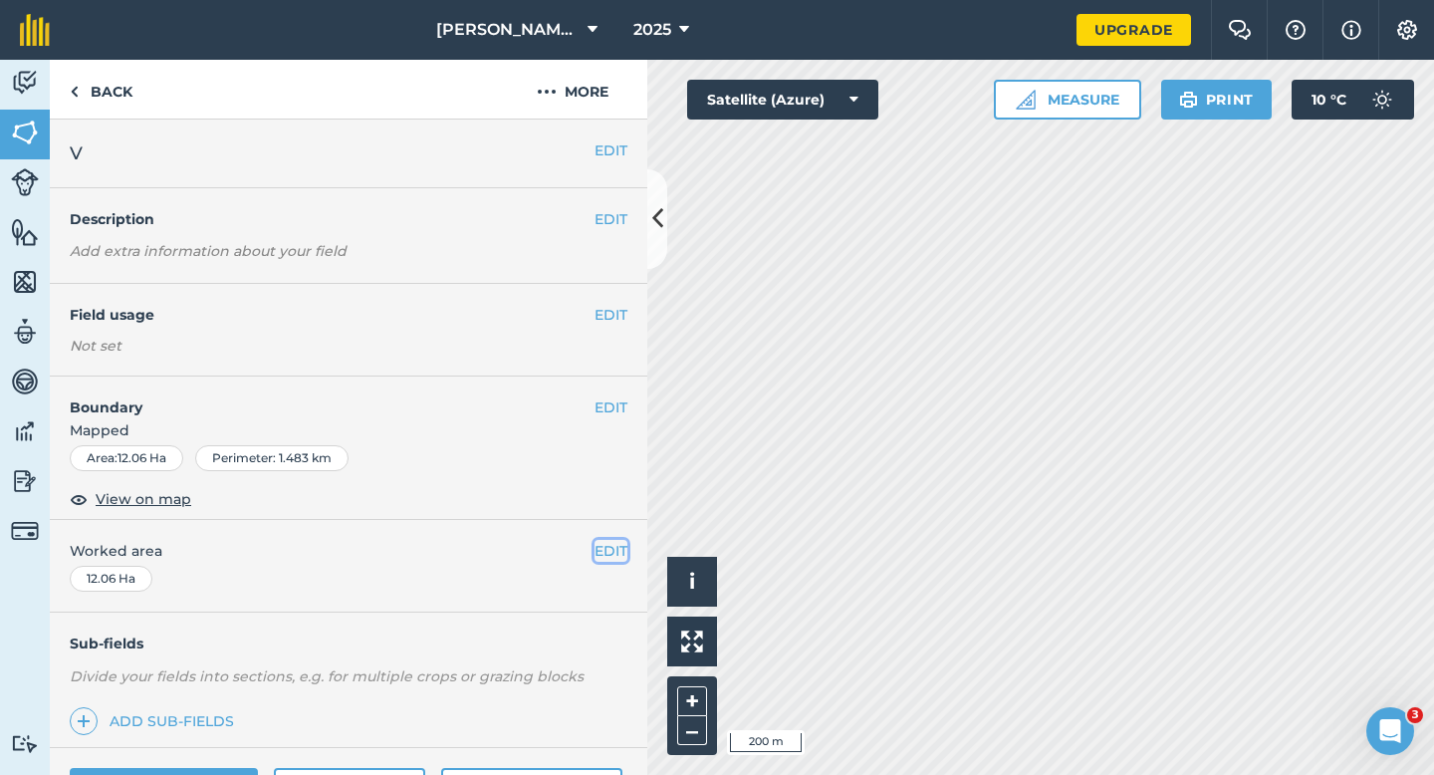
click at [603, 558] on button "EDIT" at bounding box center [610, 551] width 33 height 22
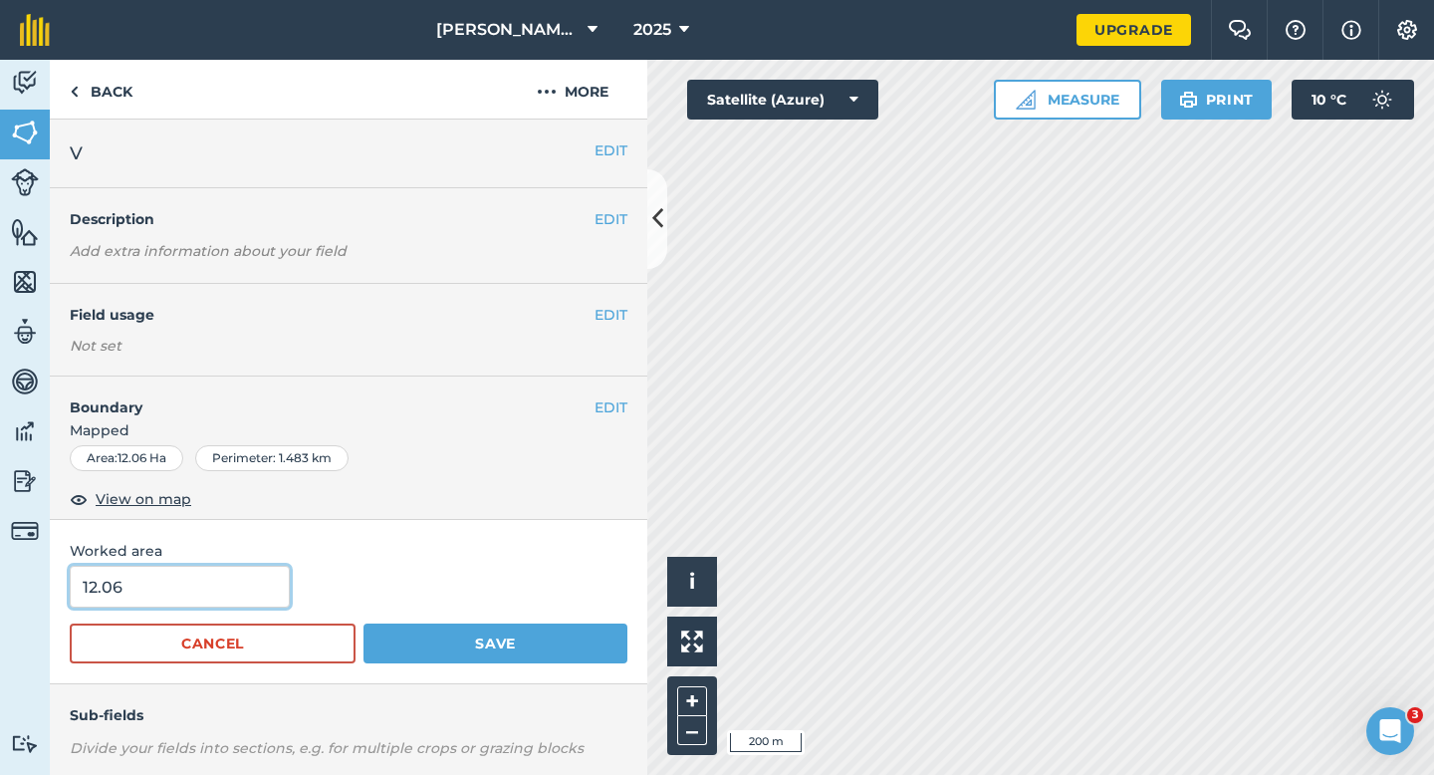
click at [198, 587] on input "12.06" at bounding box center [180, 587] width 220 height 42
type input "12"
click at [363, 623] on button "Save" at bounding box center [495, 643] width 264 height 40
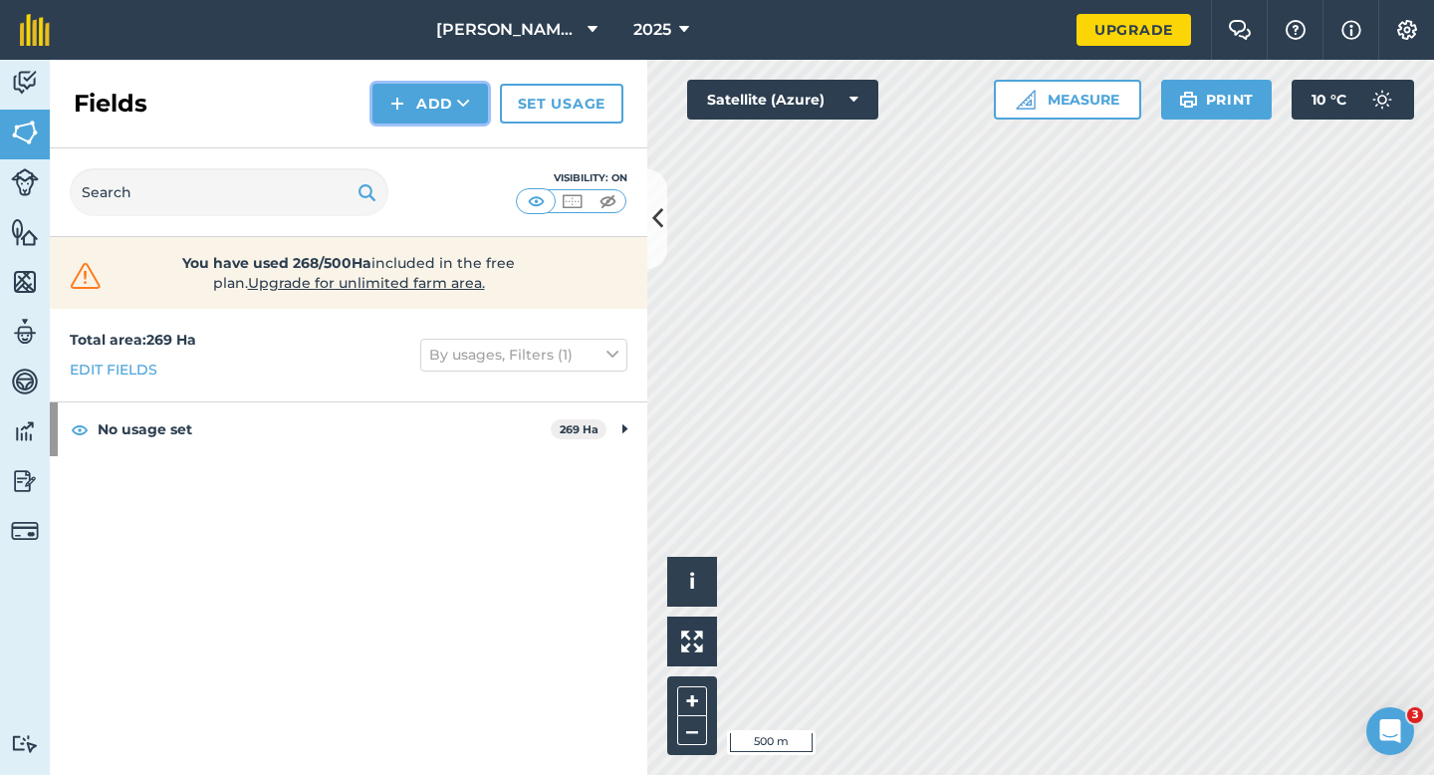
click at [406, 116] on button "Add" at bounding box center [430, 104] width 116 height 40
click at [406, 146] on link "Draw" at bounding box center [430, 148] width 110 height 44
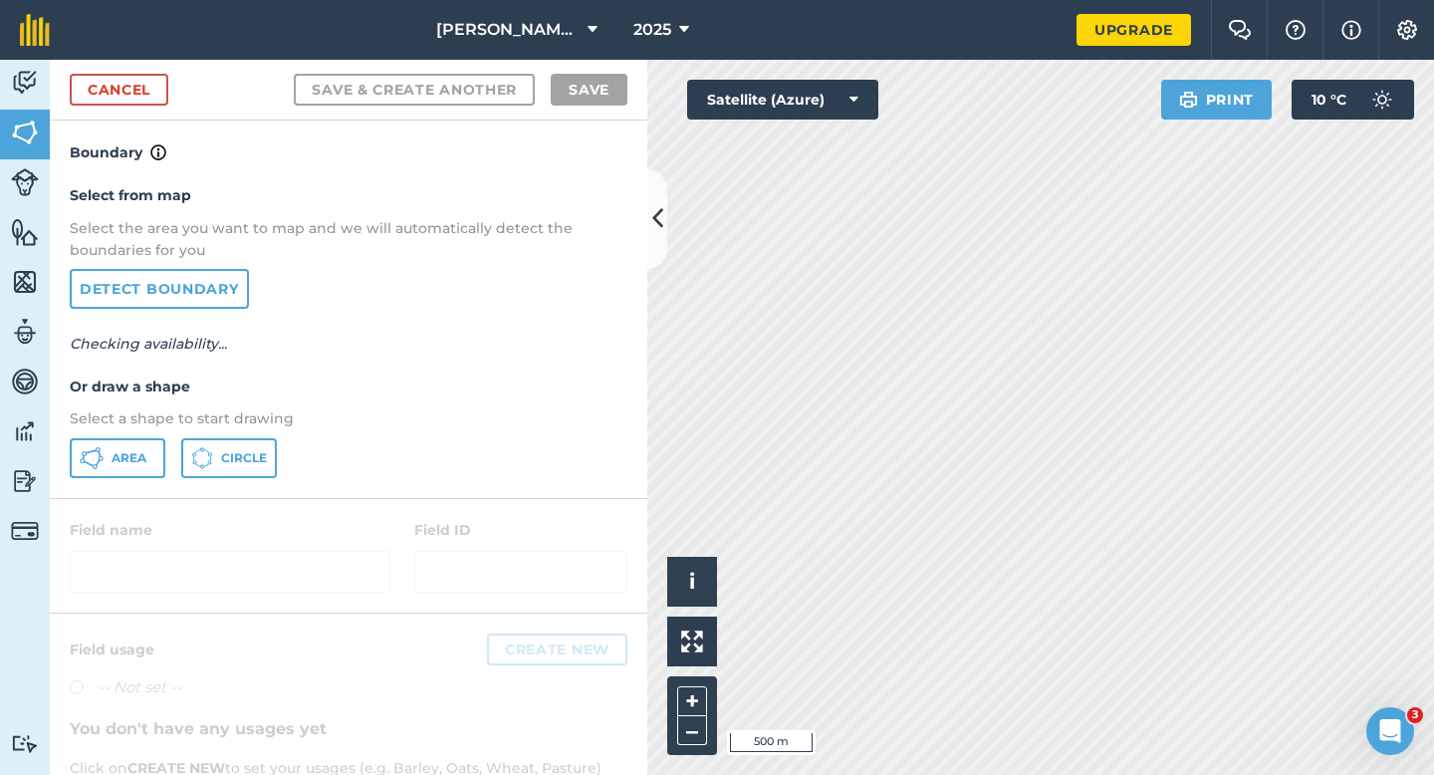
click at [82, 489] on div "Select from map Select the area you want to map and we will automatically detec…" at bounding box center [348, 330] width 597 height 333
click at [117, 451] on span "Area" at bounding box center [129, 458] width 35 height 16
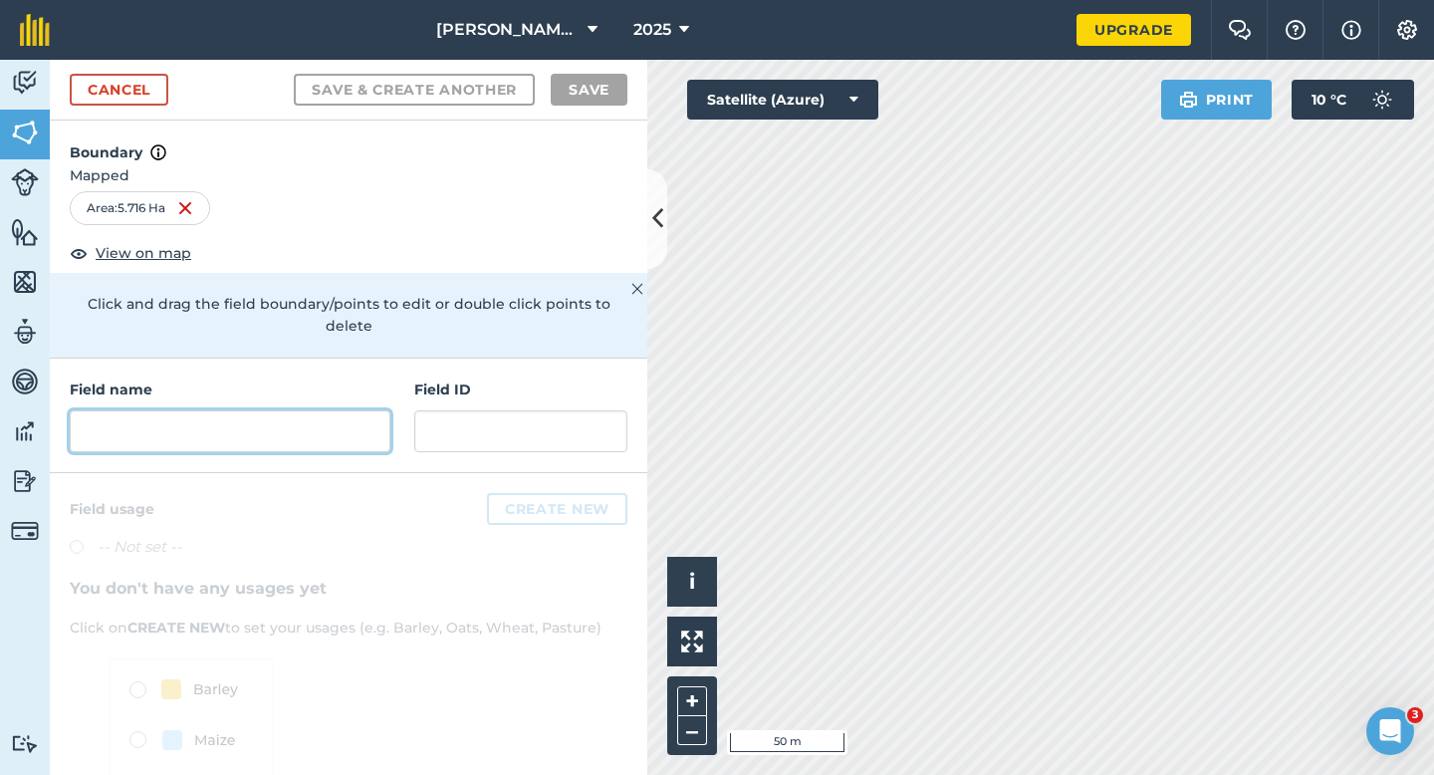
click at [317, 419] on input "text" at bounding box center [230, 431] width 321 height 42
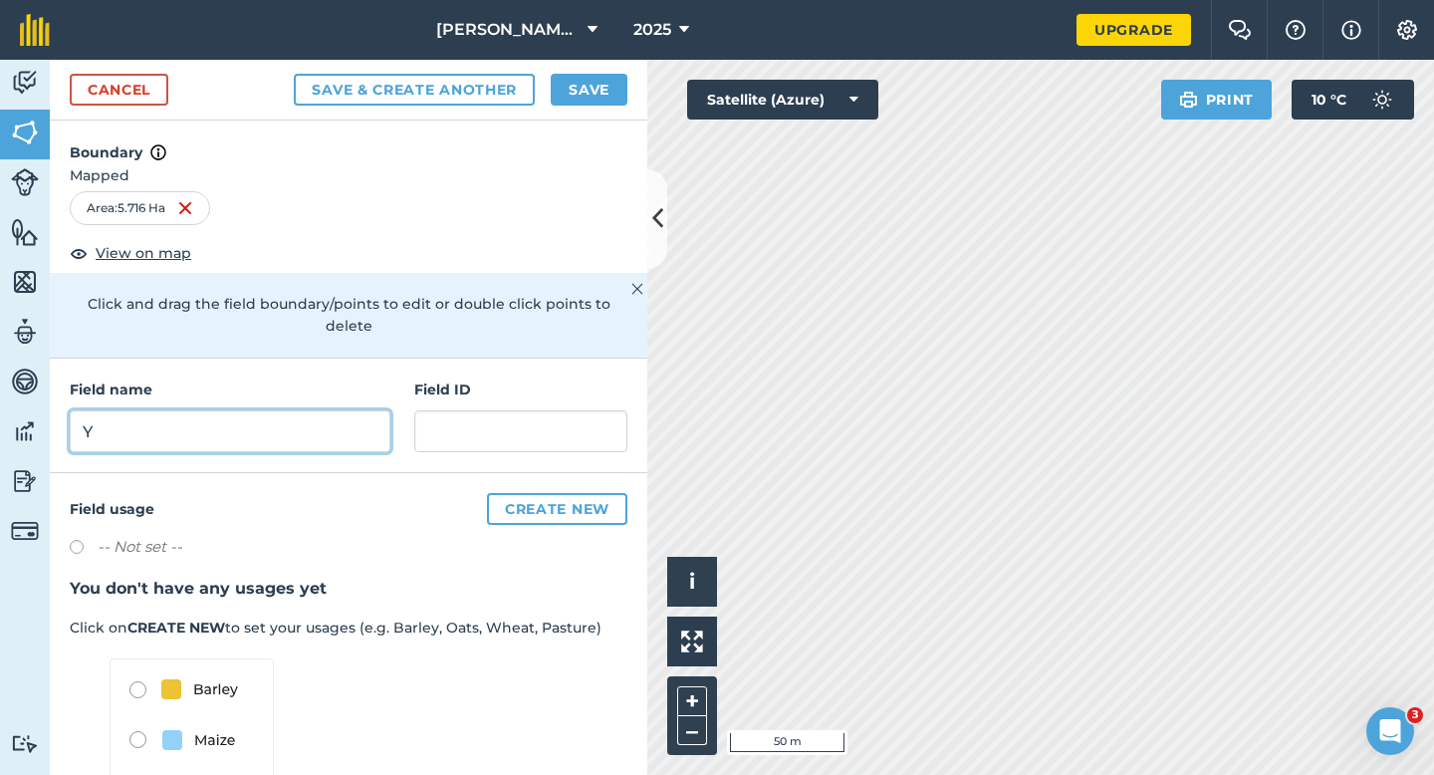
type input "Y"
click at [618, 92] on button "Save" at bounding box center [589, 90] width 77 height 32
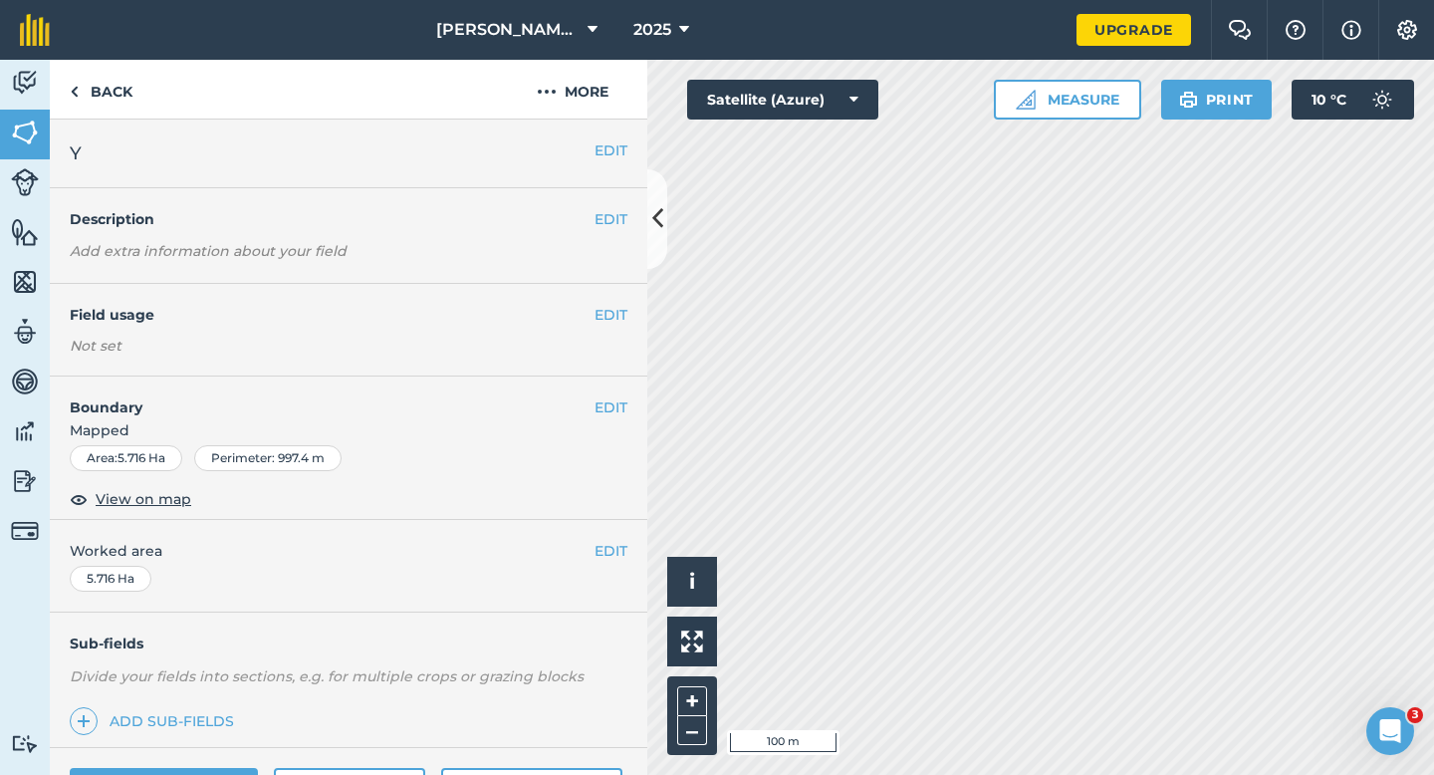
click at [616, 533] on div "EDIT Worked area 5.716 Ha" at bounding box center [348, 566] width 597 height 93
click at [616, 540] on button "EDIT" at bounding box center [610, 551] width 33 height 22
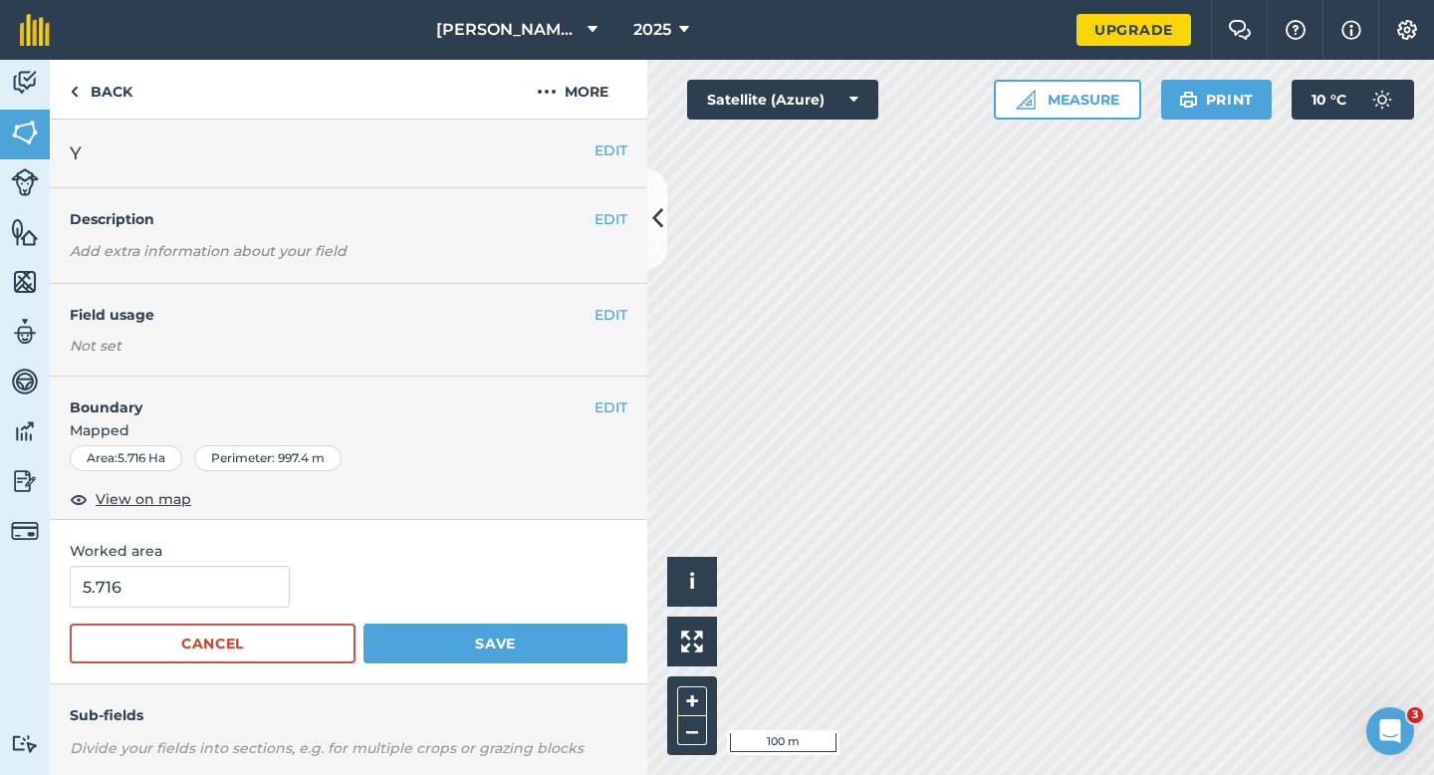
click at [235, 612] on form "5.716 Cancel Save" at bounding box center [349, 615] width 558 height 98
click at [235, 598] on input "5.716" at bounding box center [180, 587] width 220 height 42
type input "5.7"
click at [363, 623] on button "Save" at bounding box center [495, 643] width 264 height 40
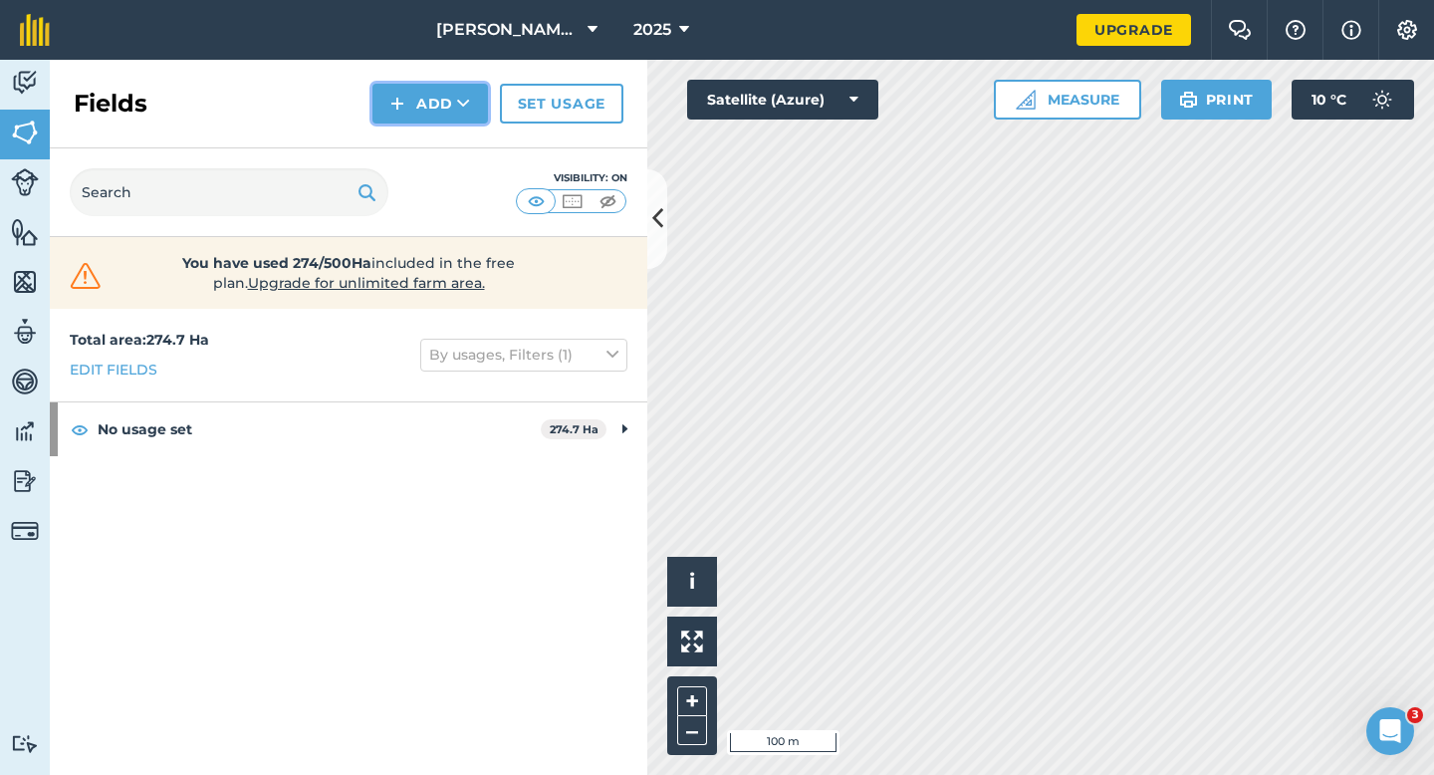
click at [385, 95] on button "Add" at bounding box center [430, 104] width 116 height 40
click at [417, 129] on link "Draw" at bounding box center [430, 148] width 110 height 44
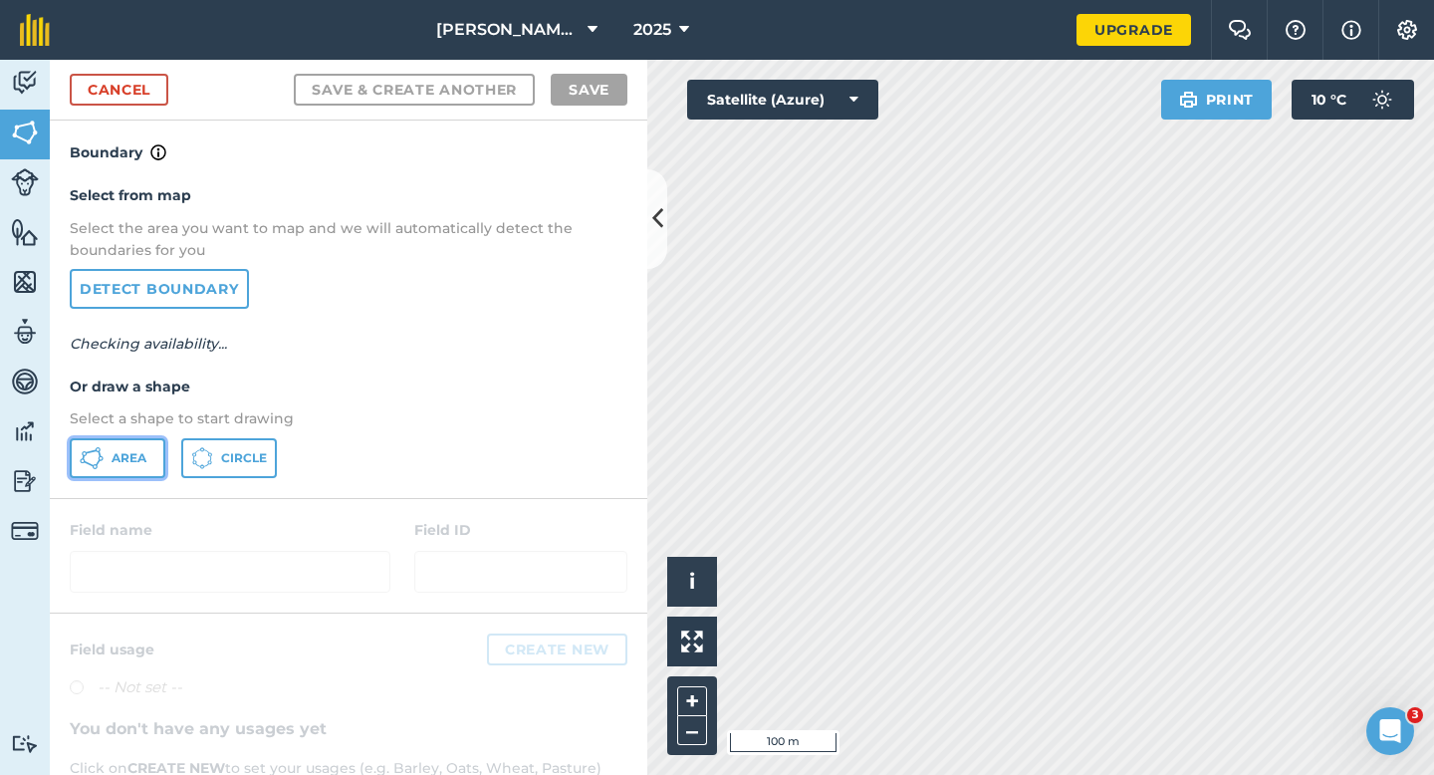
click at [99, 444] on button "Area" at bounding box center [118, 458] width 96 height 40
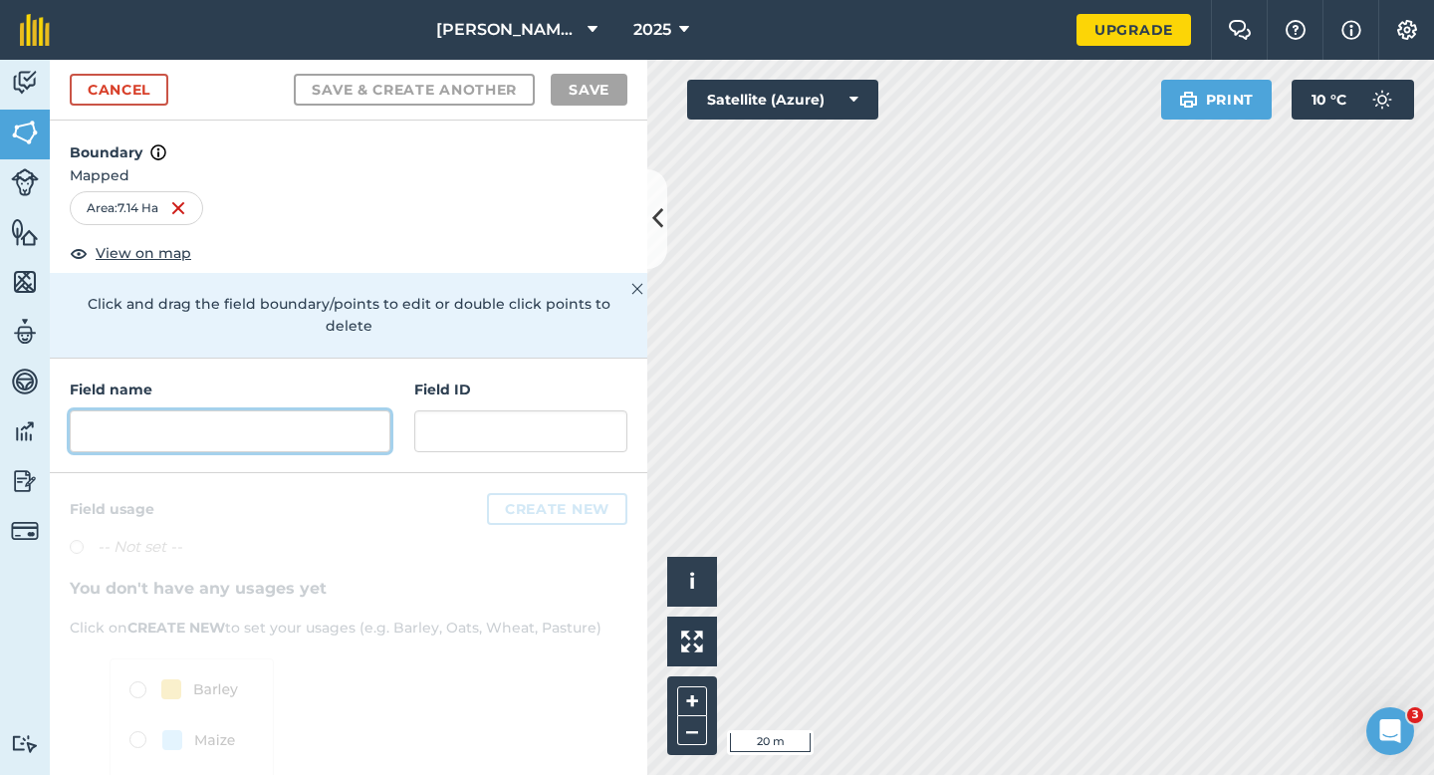
click at [363, 412] on input "text" at bounding box center [230, 431] width 321 height 42
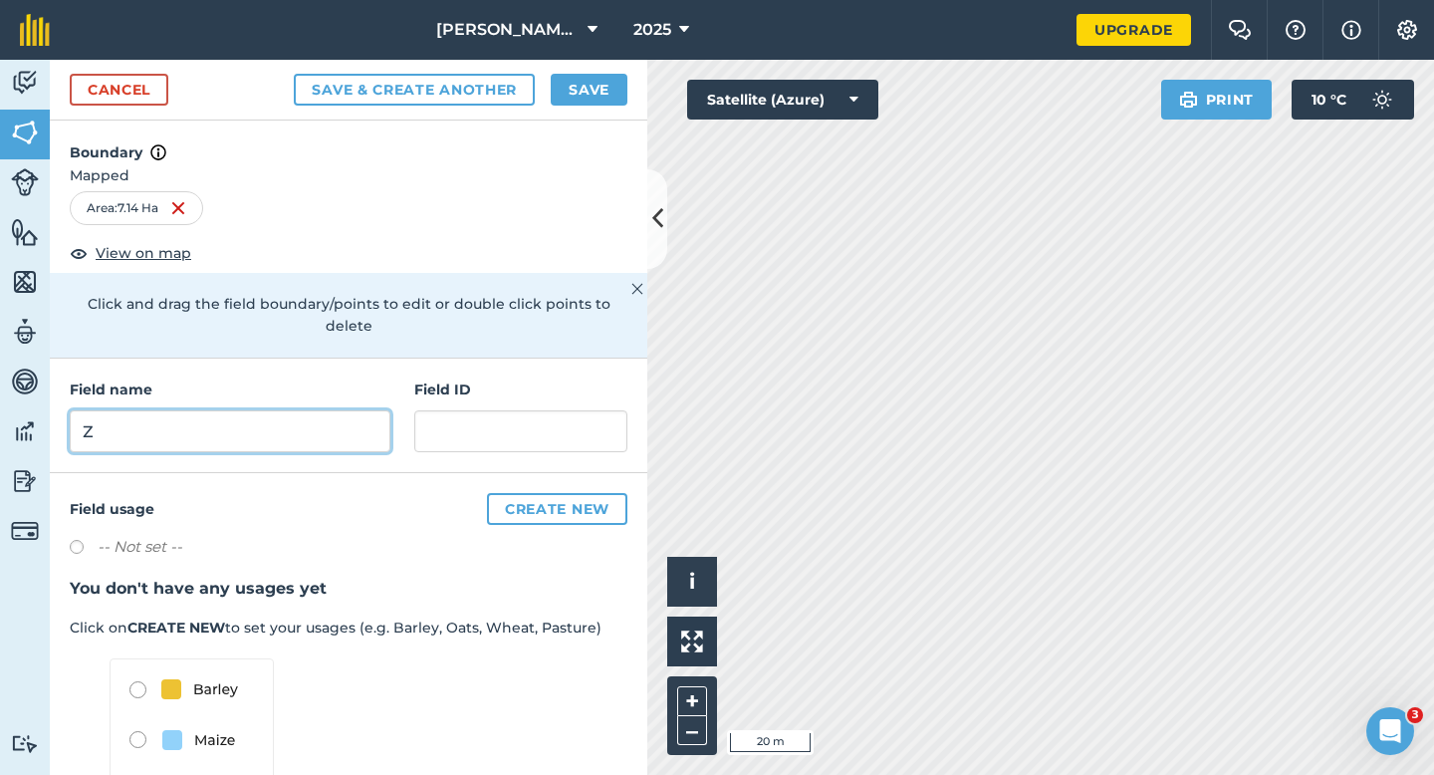
type input "Z"
click at [582, 118] on div "Cancel Save & Create Another Save" at bounding box center [348, 90] width 597 height 61
click at [571, 70] on div "Cancel Save & Create Another Save" at bounding box center [348, 90] width 597 height 61
click at [586, 84] on button "Save" at bounding box center [589, 90] width 77 height 32
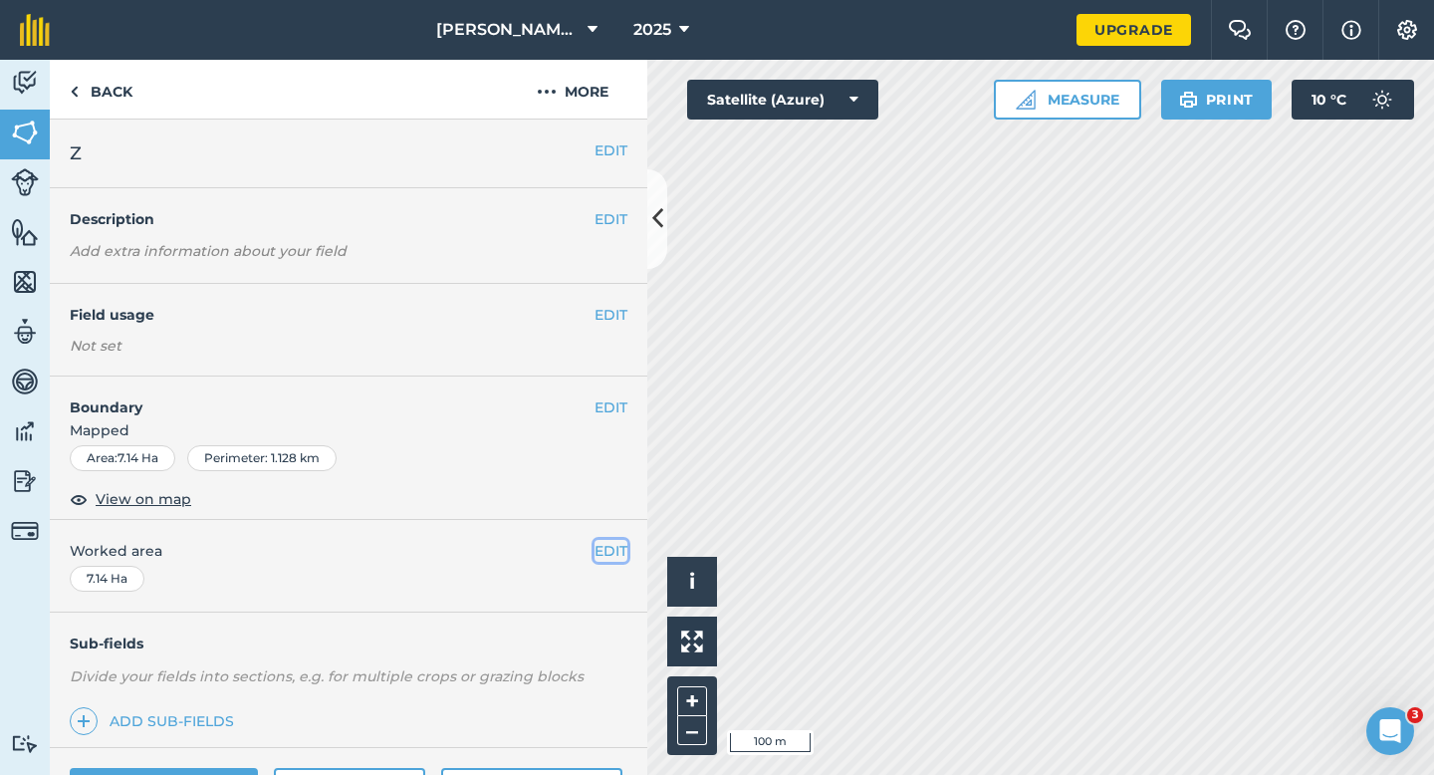
click at [600, 549] on button "EDIT" at bounding box center [610, 551] width 33 height 22
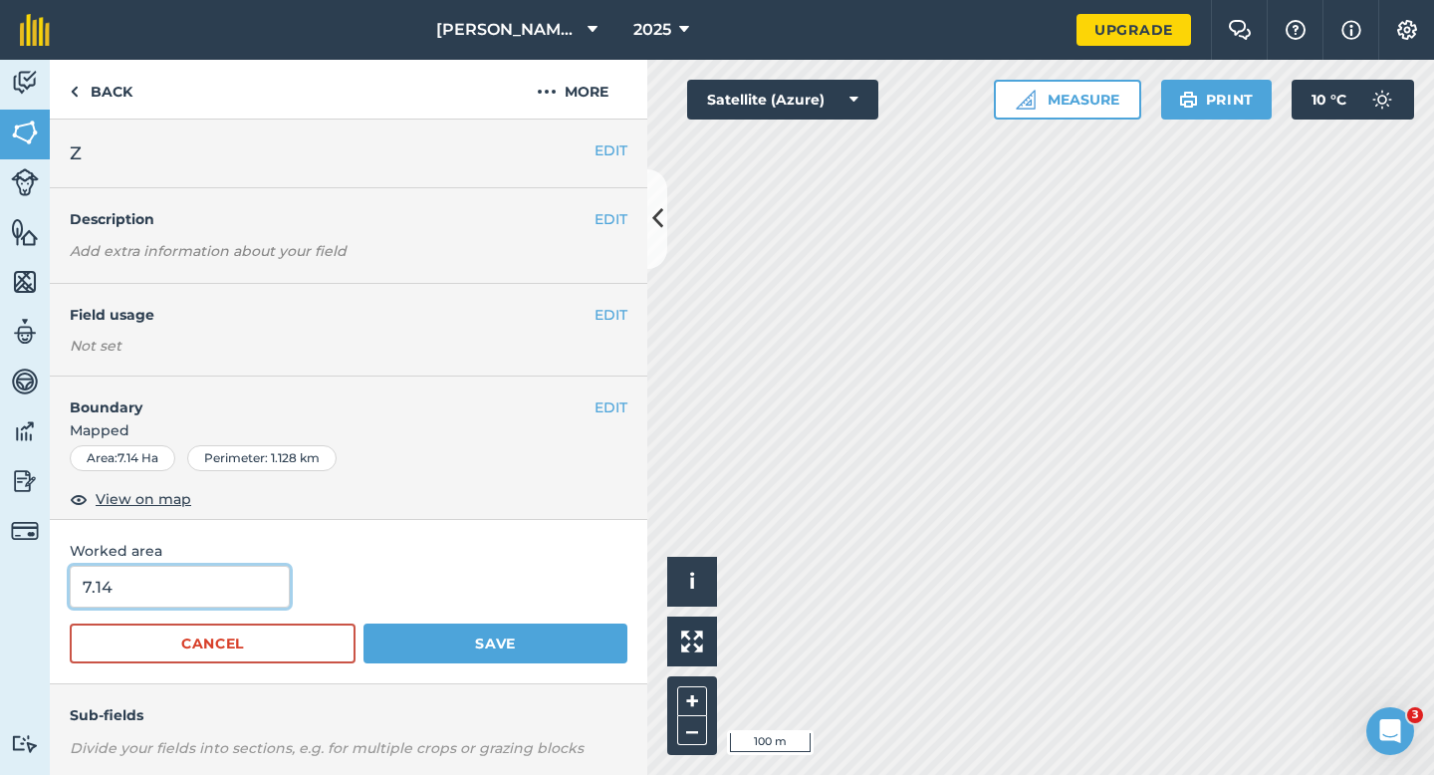
click at [258, 601] on input "7.14" at bounding box center [180, 587] width 220 height 42
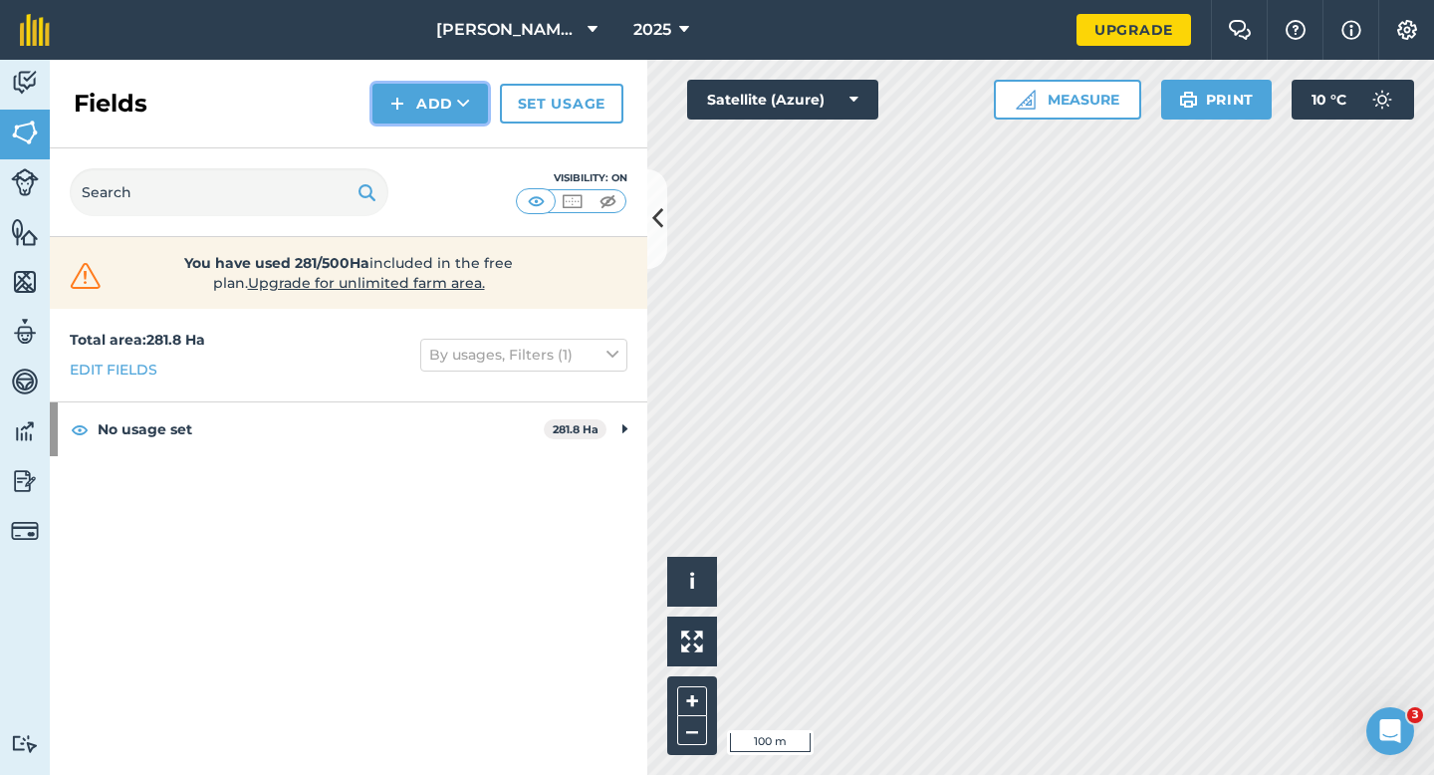
click at [412, 99] on button "Add" at bounding box center [430, 104] width 116 height 40
click at [412, 144] on link "Draw" at bounding box center [430, 148] width 110 height 44
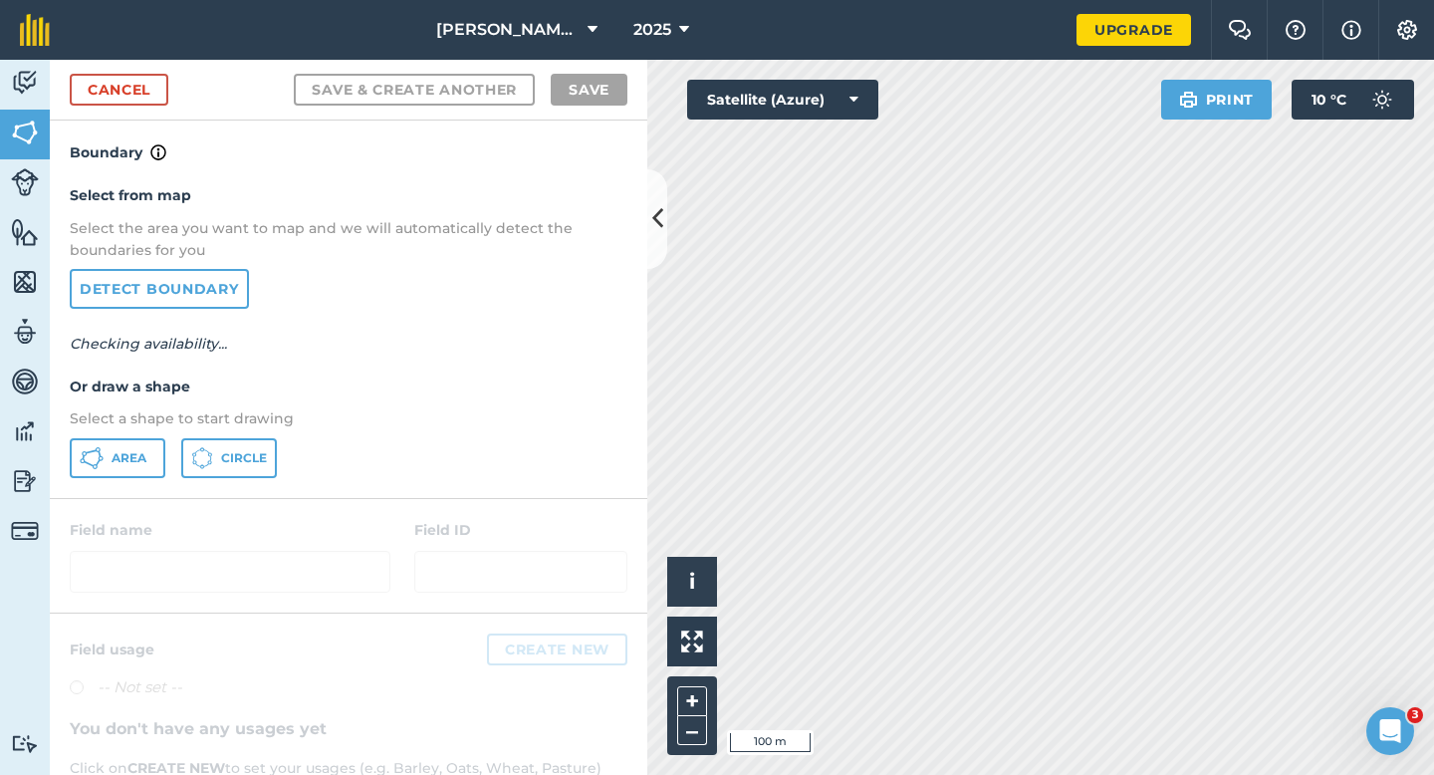
click at [166, 455] on div "Area Circle" at bounding box center [349, 458] width 558 height 40
click at [153, 455] on button "Area" at bounding box center [118, 458] width 96 height 40
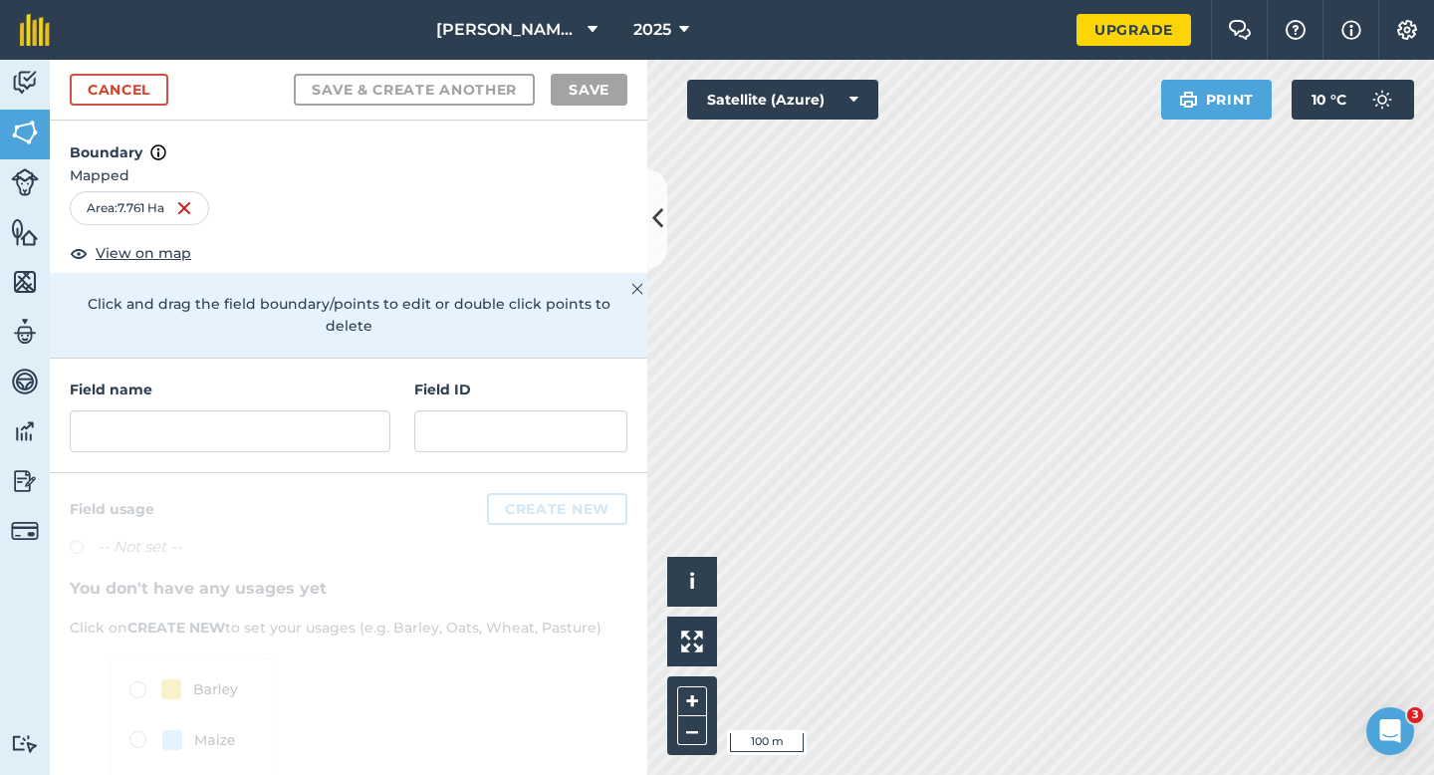
click at [392, 414] on div "Field name Field ID" at bounding box center [348, 415] width 597 height 115
click at [359, 414] on input "text" at bounding box center [230, 431] width 321 height 42
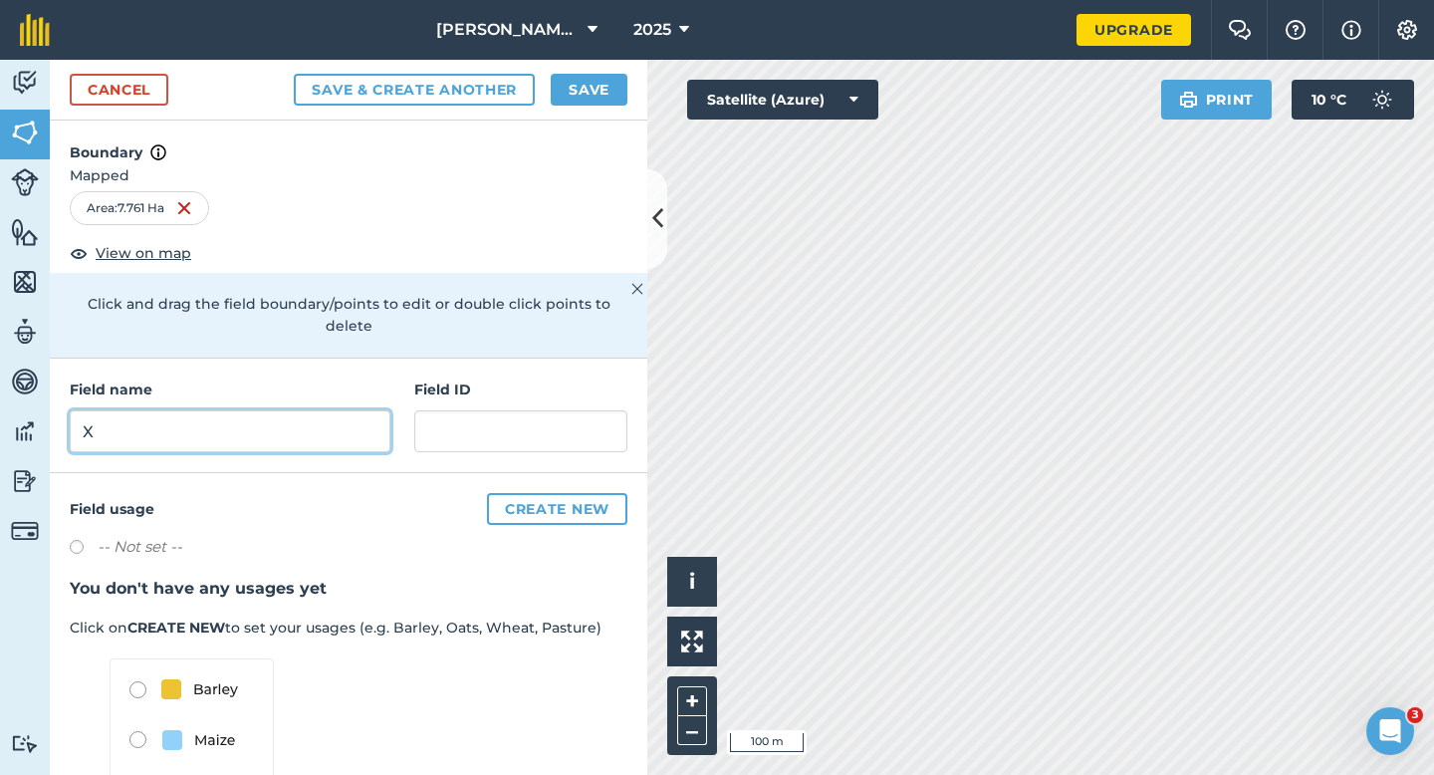
type input "X"
click at [602, 93] on button "Save" at bounding box center [589, 90] width 77 height 32
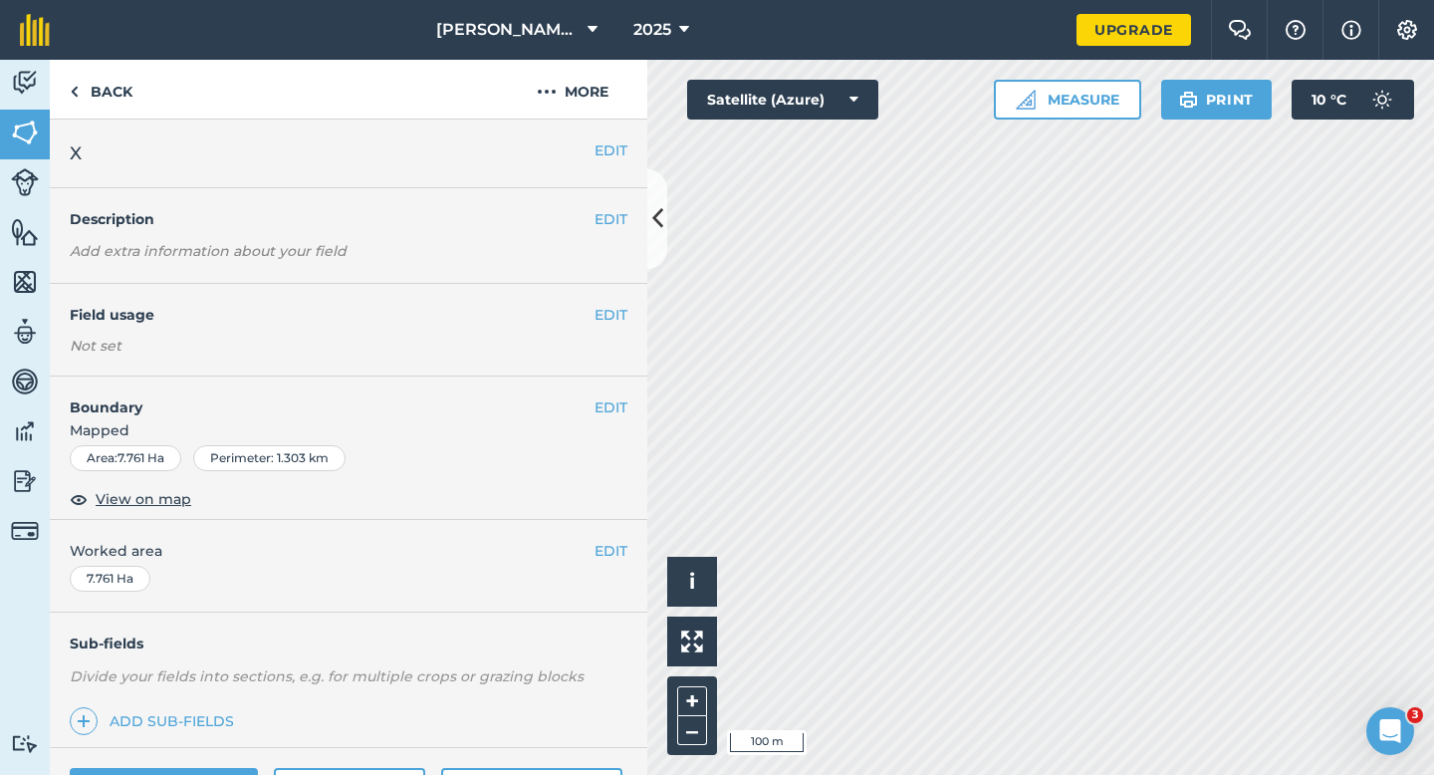
click at [617, 520] on div "EDIT Worked area 7.761 Ha" at bounding box center [348, 566] width 597 height 93
click at [617, 543] on button "EDIT" at bounding box center [610, 551] width 33 height 22
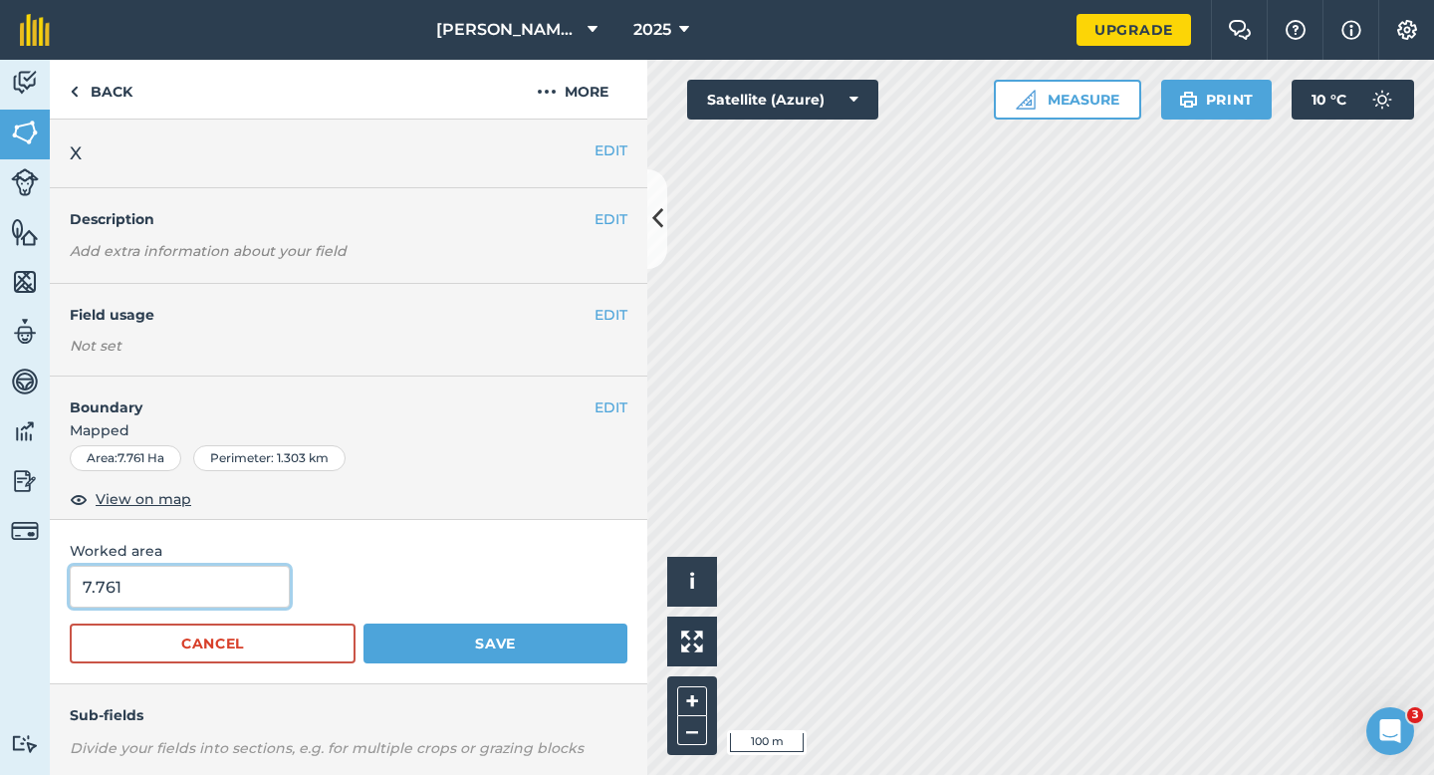
click at [185, 588] on input "7.761" at bounding box center [180, 587] width 220 height 42
type input "7.7"
click at [363, 623] on button "Save" at bounding box center [495, 643] width 264 height 40
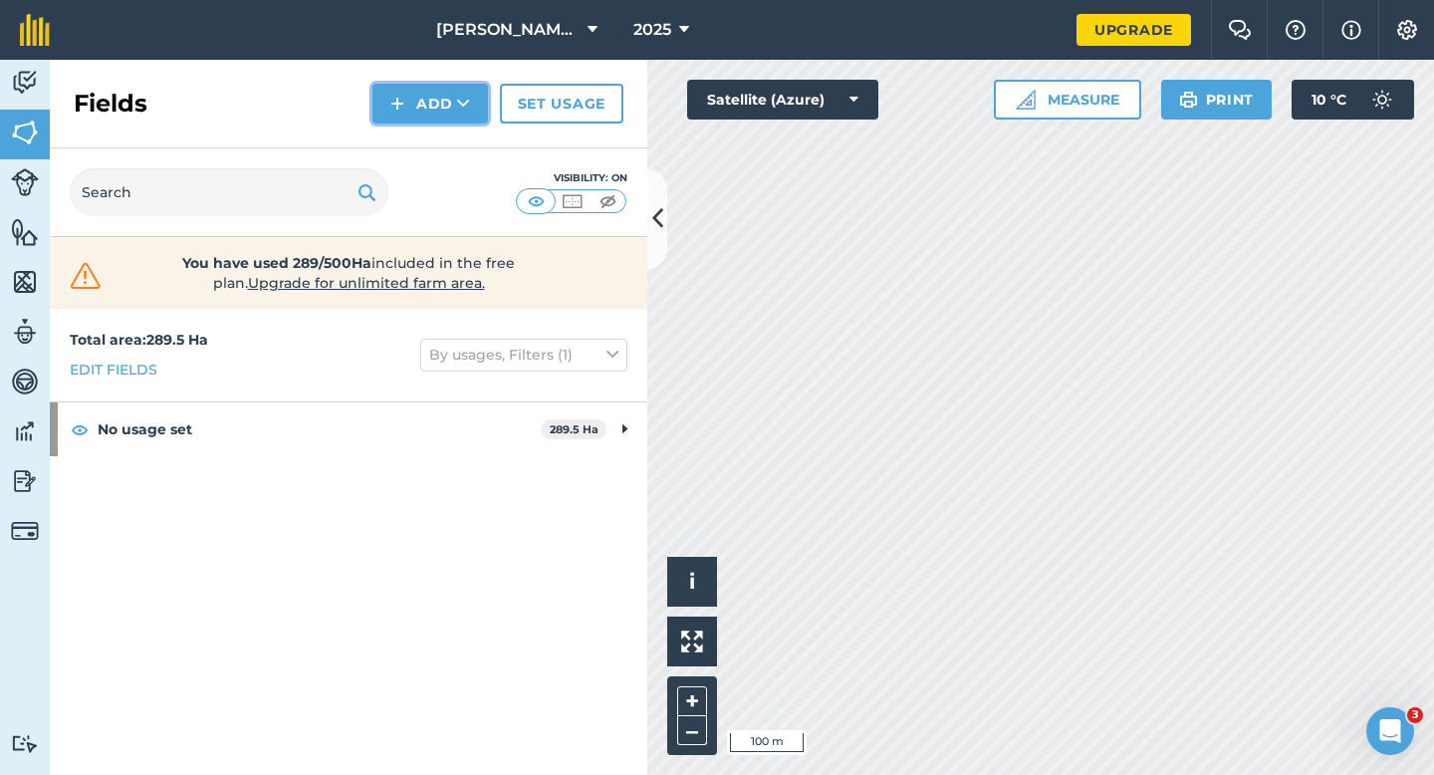
click at [455, 91] on button "Add" at bounding box center [430, 104] width 116 height 40
click at [455, 132] on link "Draw" at bounding box center [430, 148] width 110 height 44
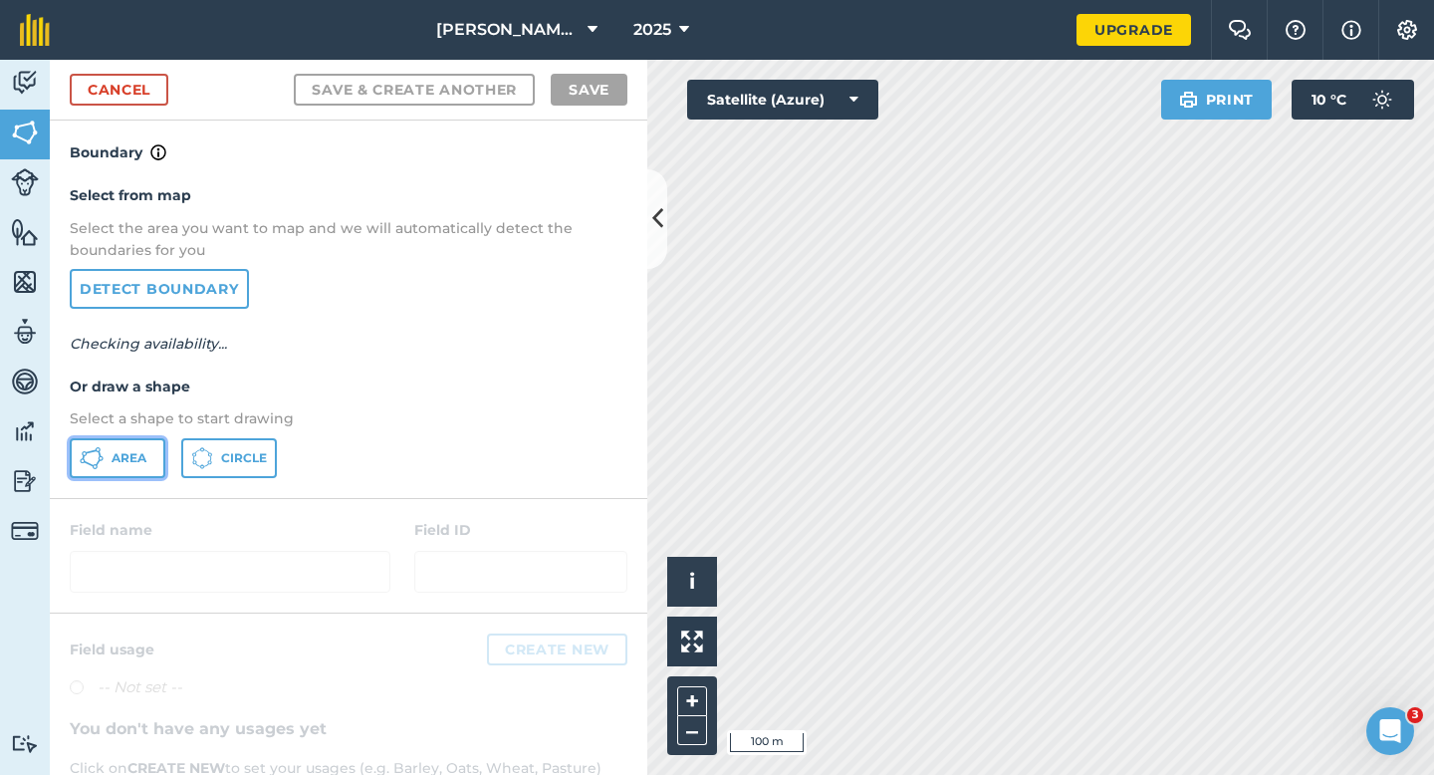
click at [137, 447] on button "Area" at bounding box center [118, 458] width 96 height 40
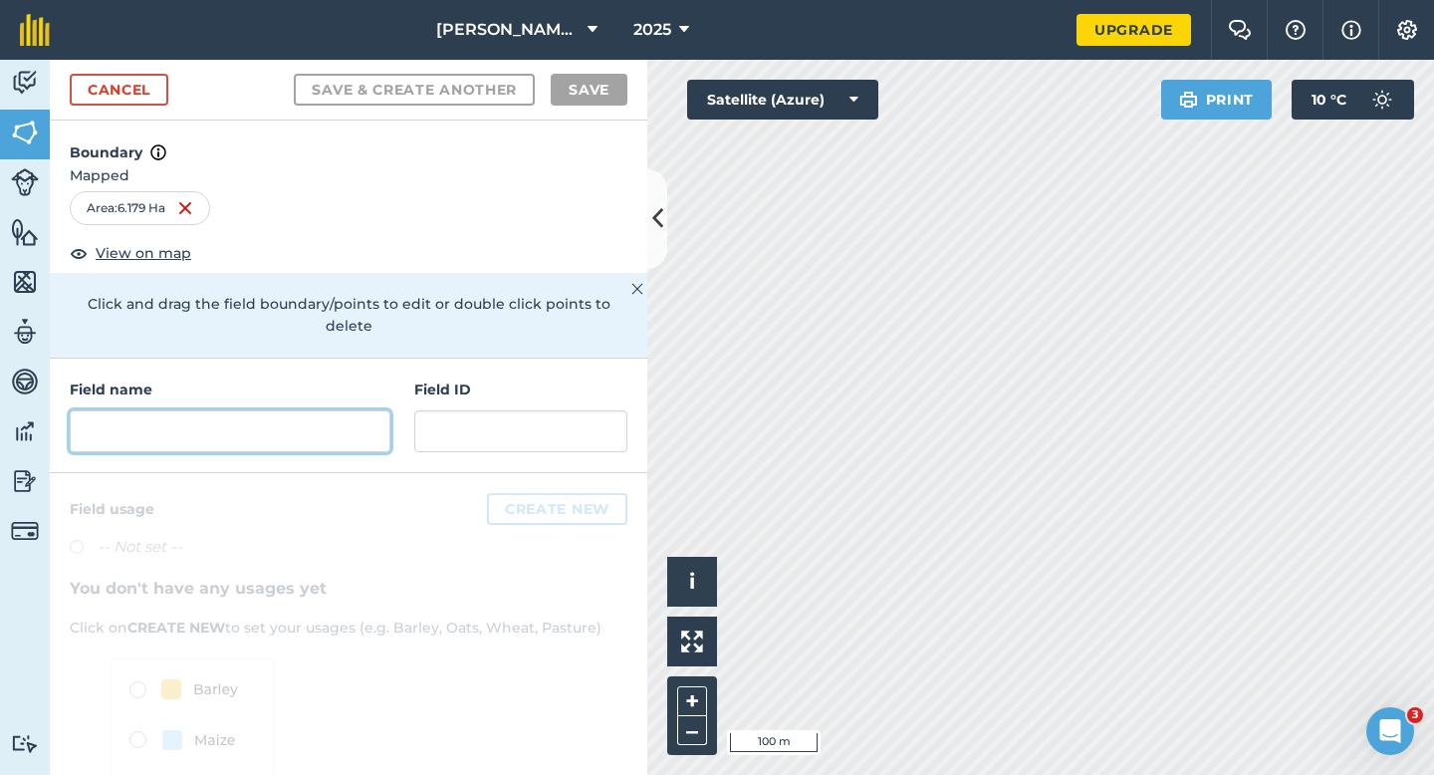
click at [296, 415] on input "text" at bounding box center [230, 431] width 321 height 42
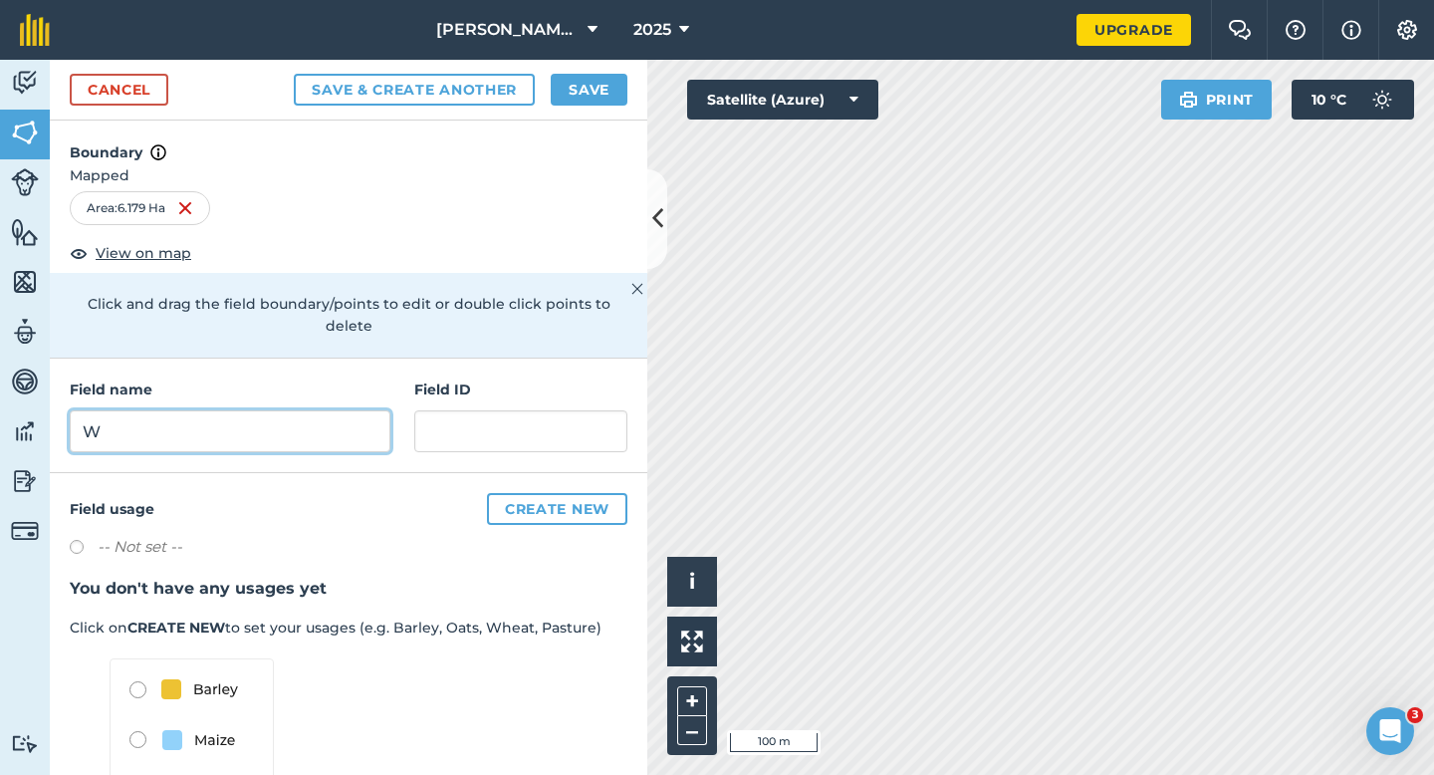
type input "W"
click at [592, 78] on button "Save" at bounding box center [589, 90] width 77 height 32
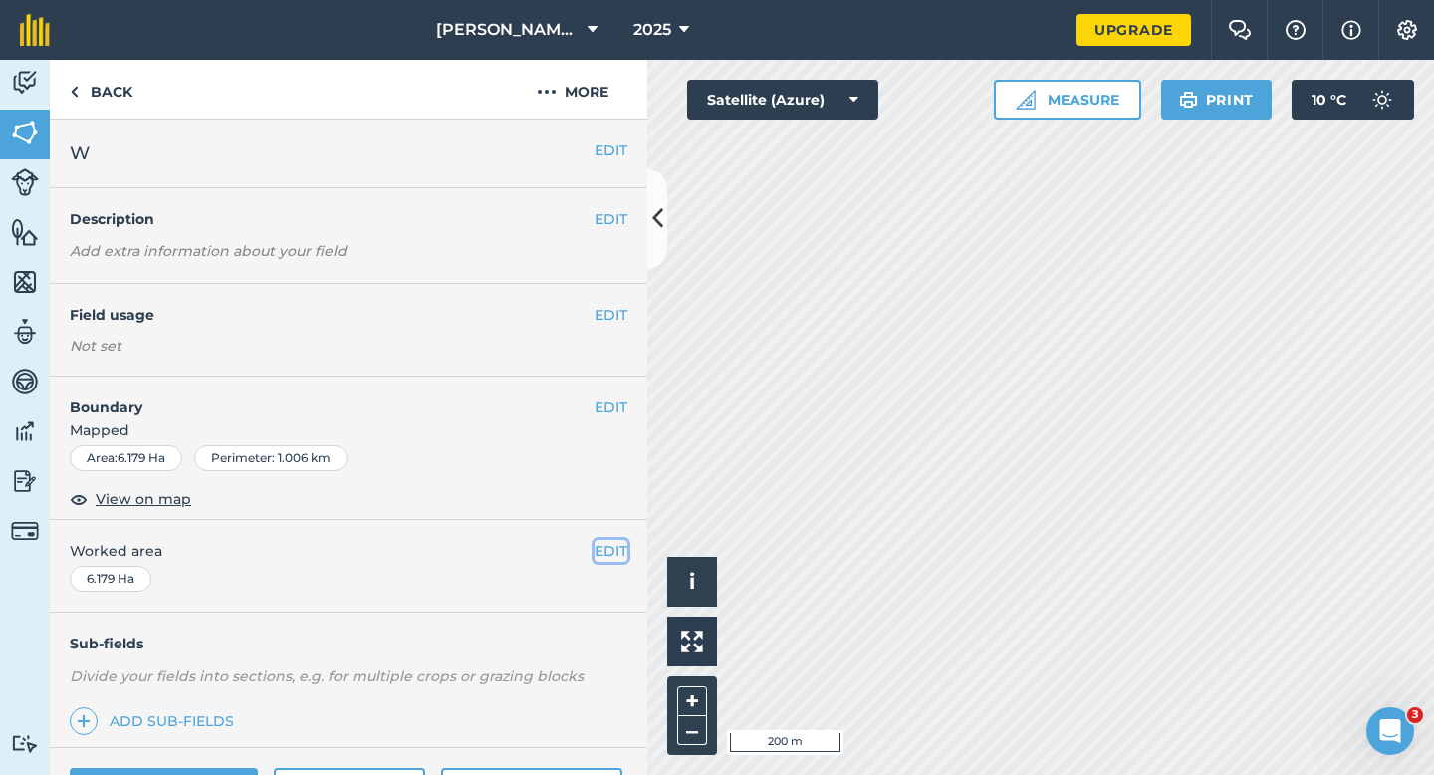
click at [612, 546] on button "EDIT" at bounding box center [610, 551] width 33 height 22
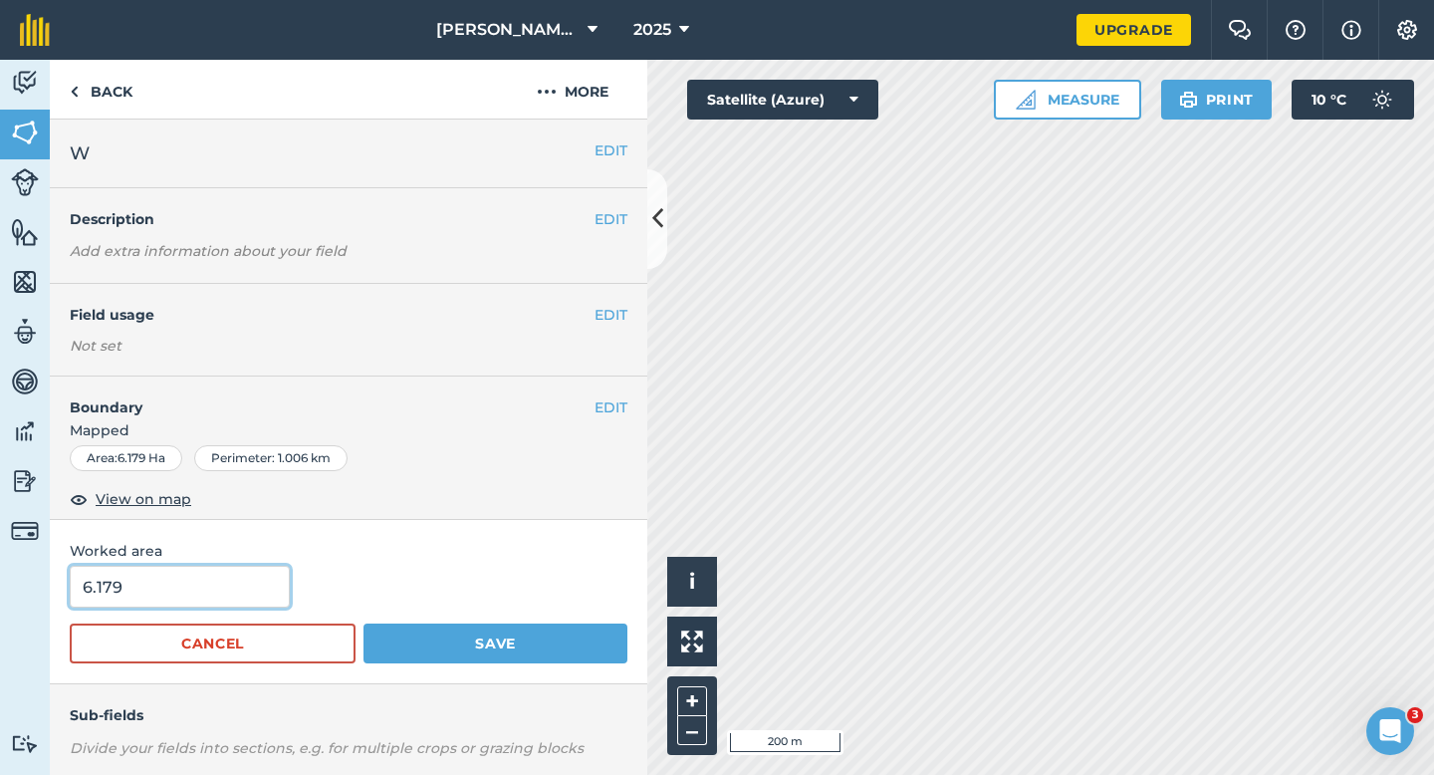
click at [193, 585] on input "6.179" at bounding box center [180, 587] width 220 height 42
type input "6.2"
click at [363, 623] on button "Save" at bounding box center [495, 643] width 264 height 40
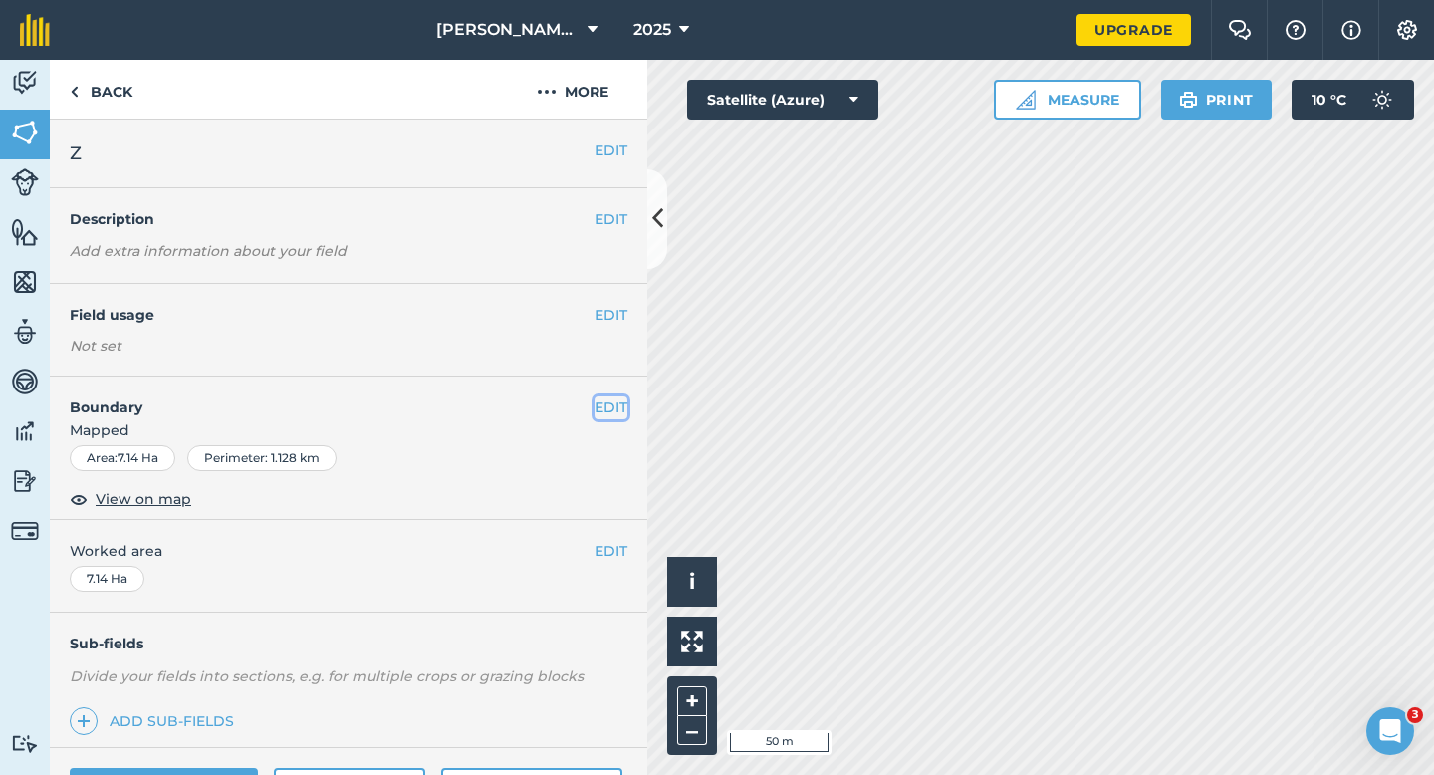
click at [603, 411] on button "EDIT" at bounding box center [610, 407] width 33 height 22
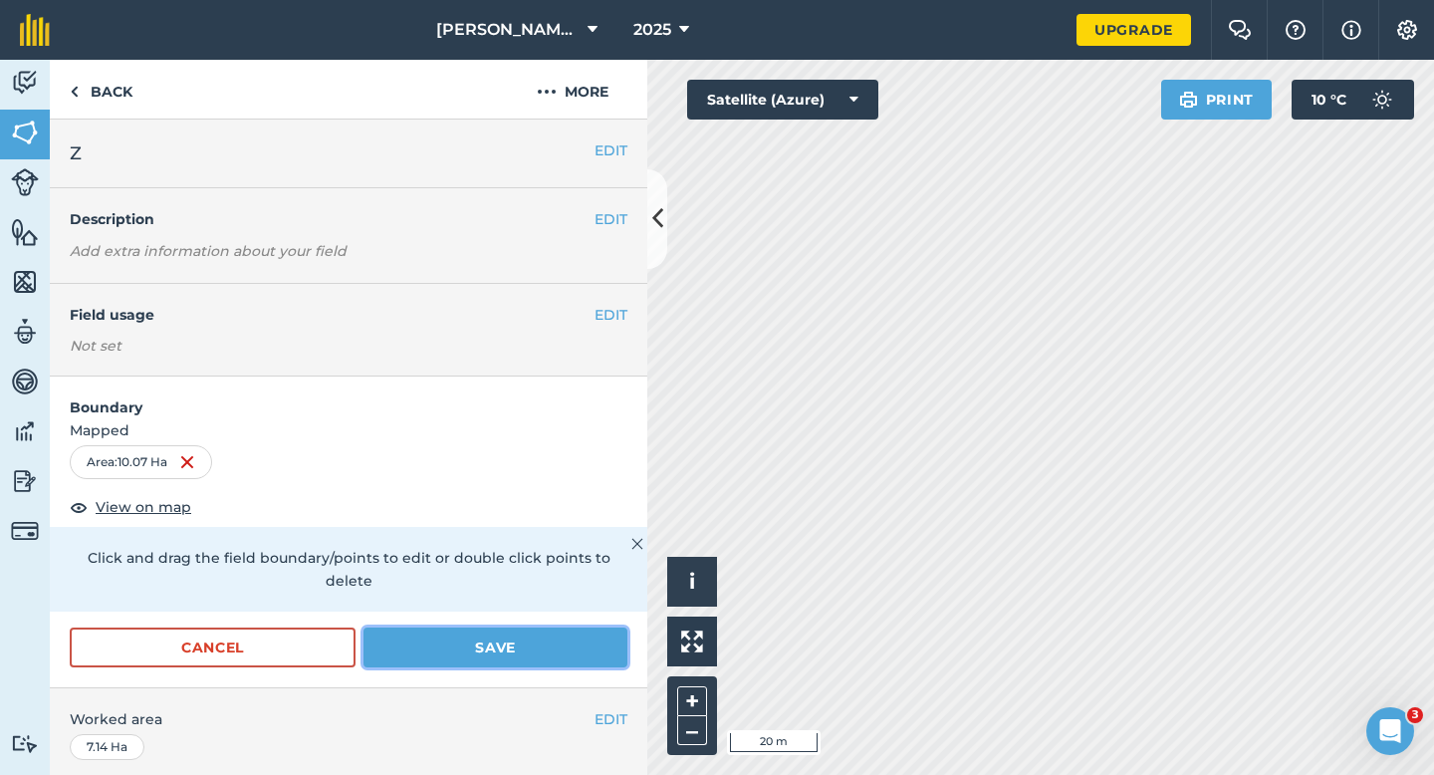
click at [551, 627] on button "Save" at bounding box center [495, 647] width 264 height 40
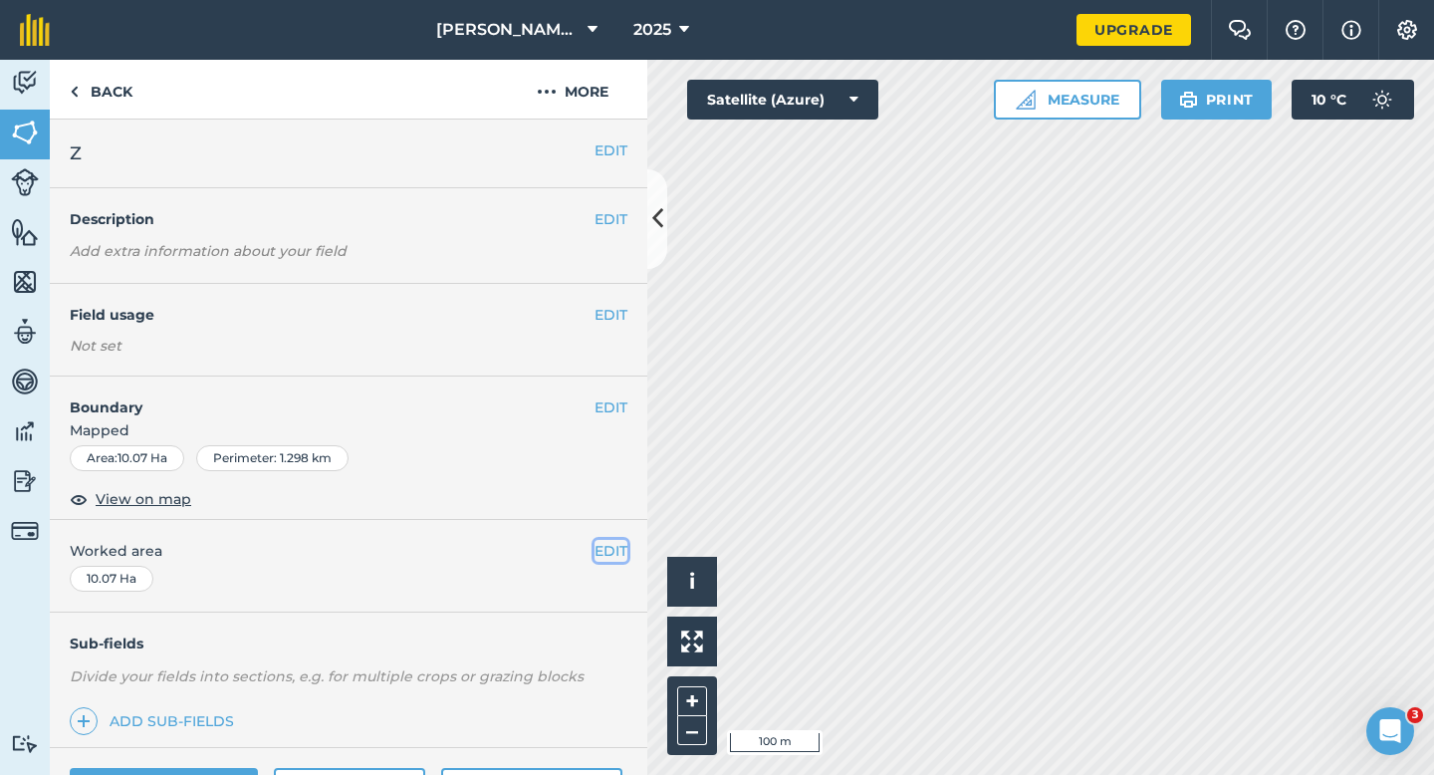
click at [596, 558] on button "EDIT" at bounding box center [610, 551] width 33 height 22
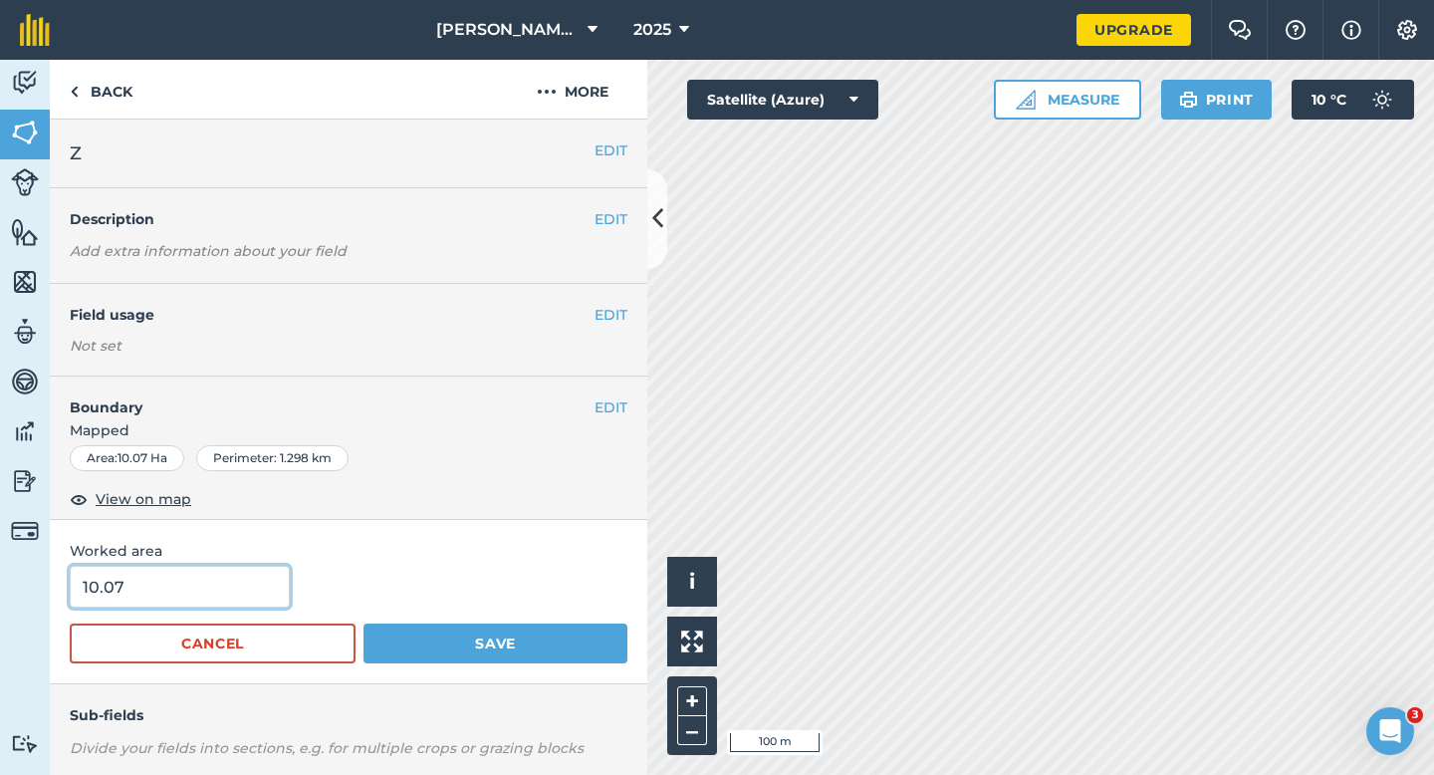
click at [161, 600] on input "10.07" at bounding box center [180, 587] width 220 height 42
click at [363, 623] on button "Save" at bounding box center [495, 643] width 264 height 40
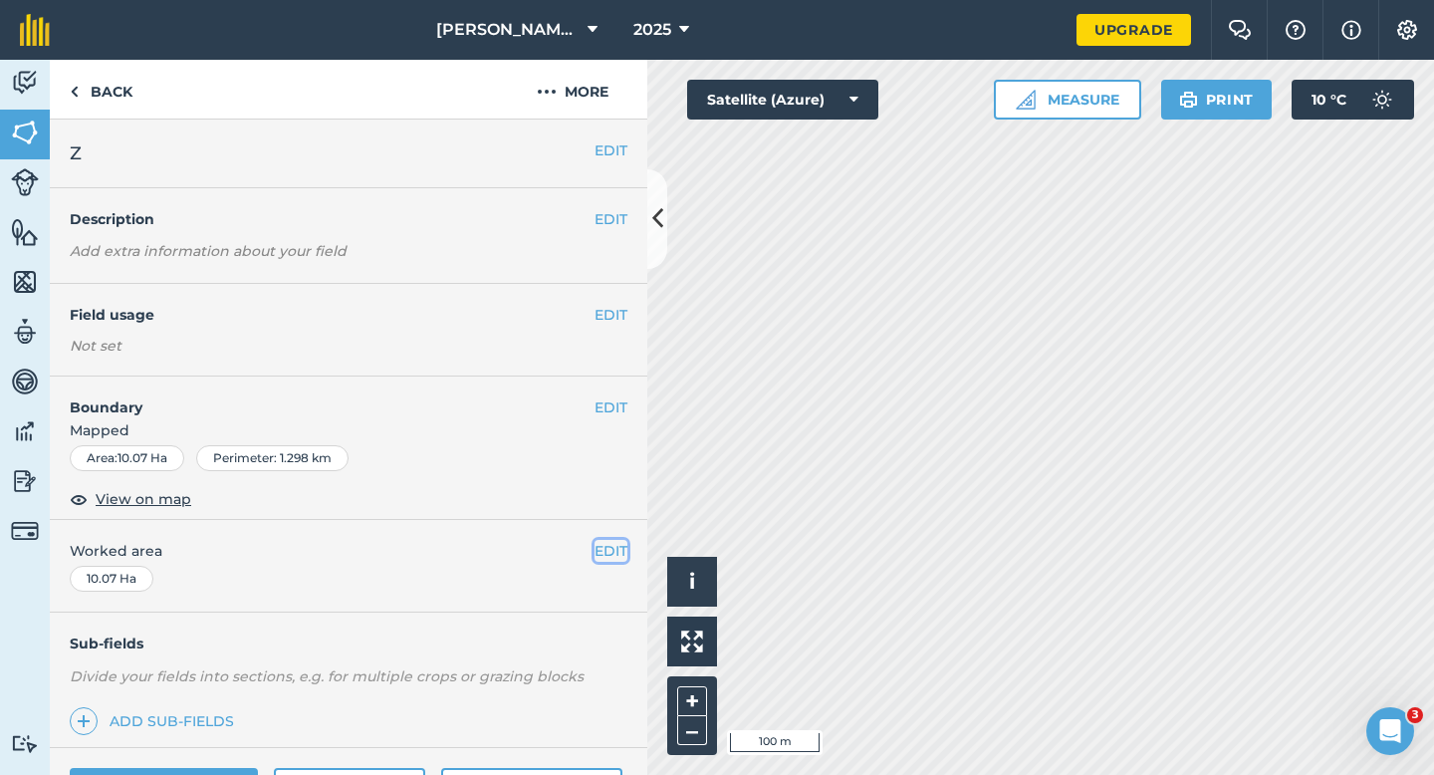
click at [613, 547] on button "EDIT" at bounding box center [610, 551] width 33 height 22
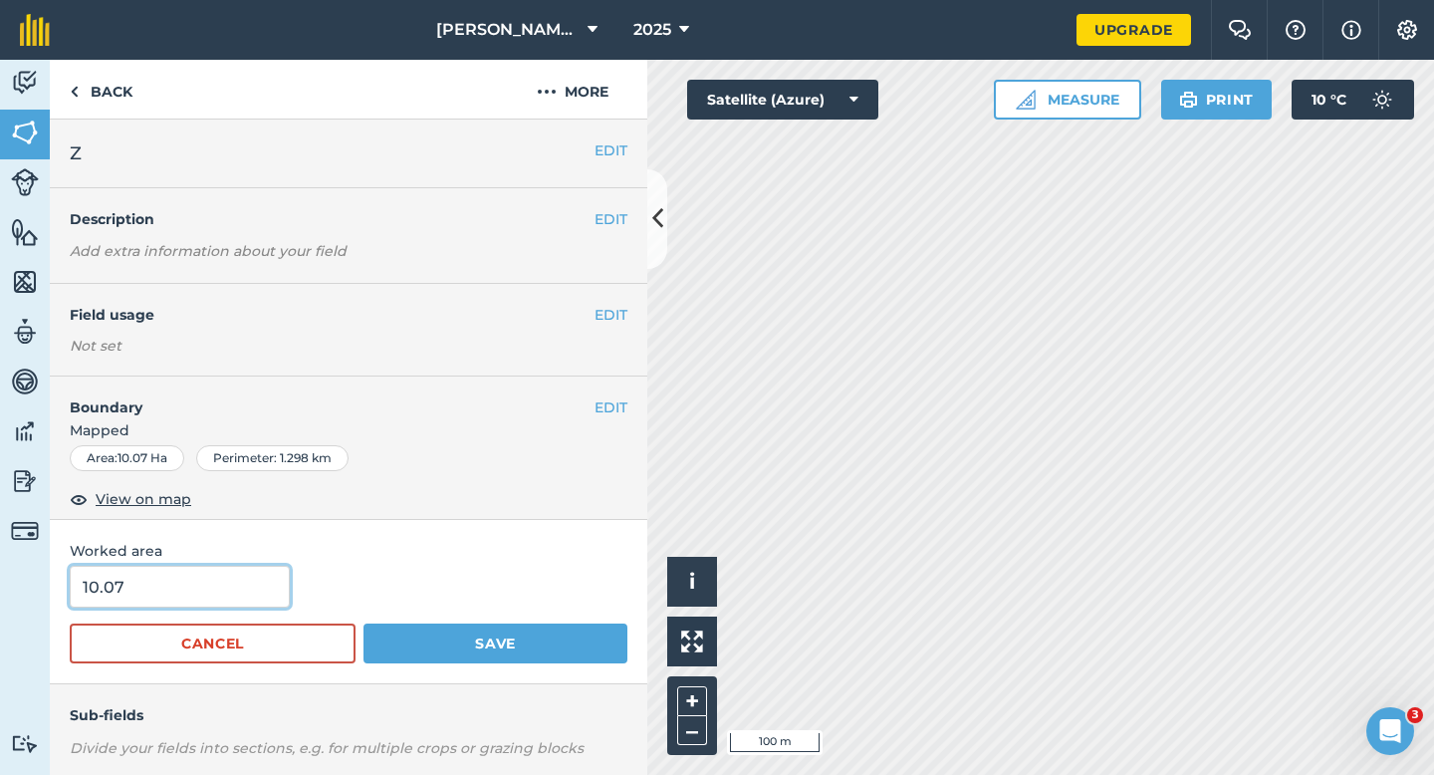
click at [274, 581] on input "10.07" at bounding box center [180, 587] width 220 height 42
type input "10"
click at [363, 623] on button "Save" at bounding box center [495, 643] width 264 height 40
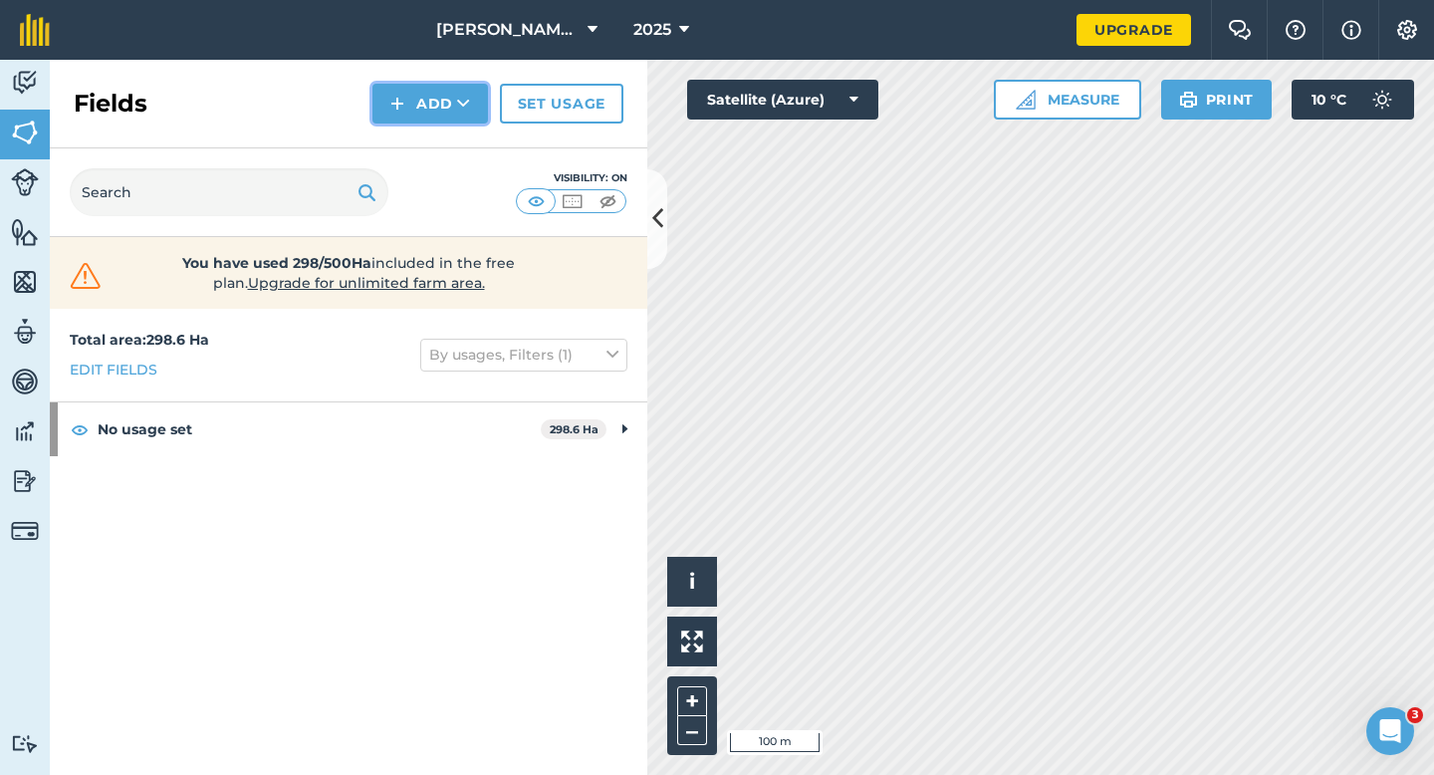
click at [396, 104] on img at bounding box center [397, 104] width 14 height 24
click at [397, 135] on link "Draw" at bounding box center [430, 148] width 110 height 44
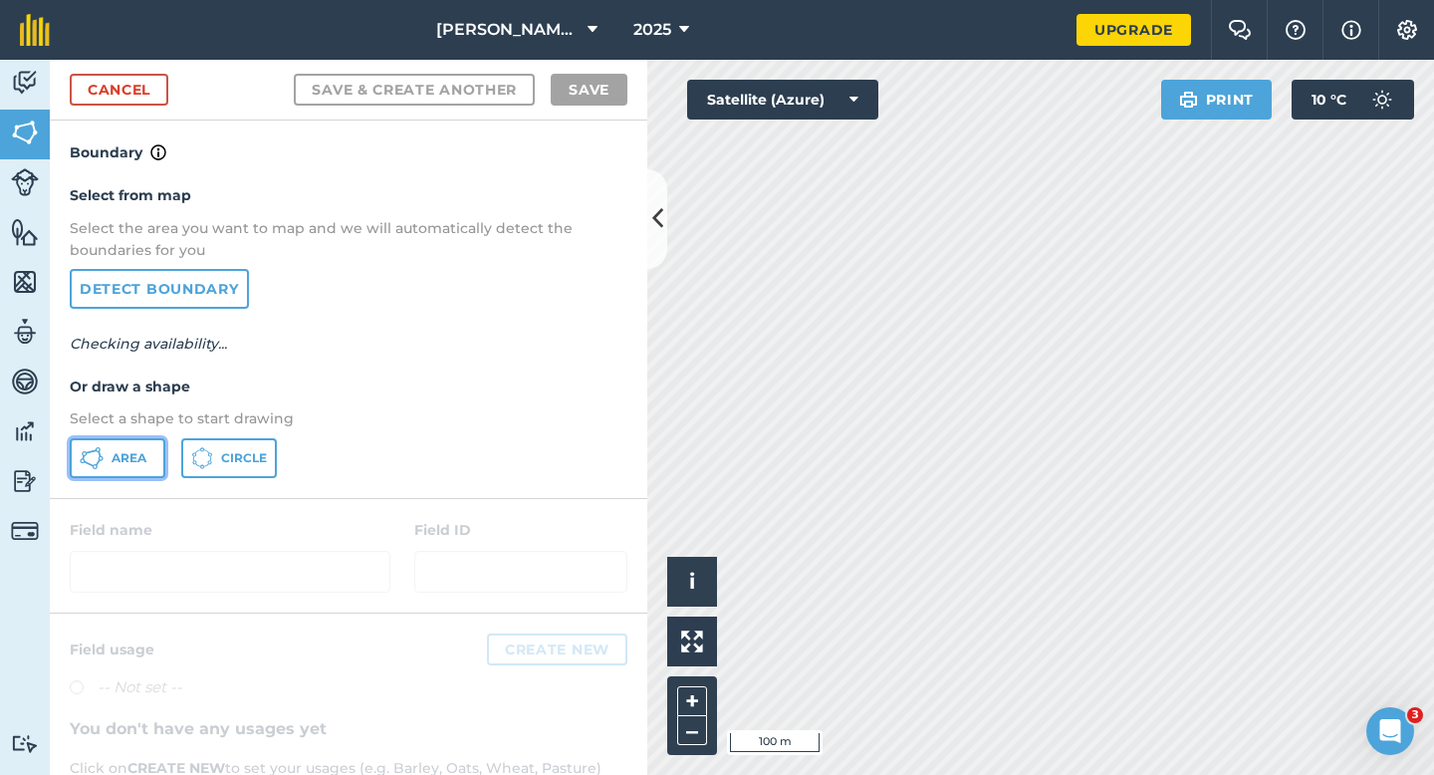
click at [142, 444] on button "Area" at bounding box center [118, 458] width 96 height 40
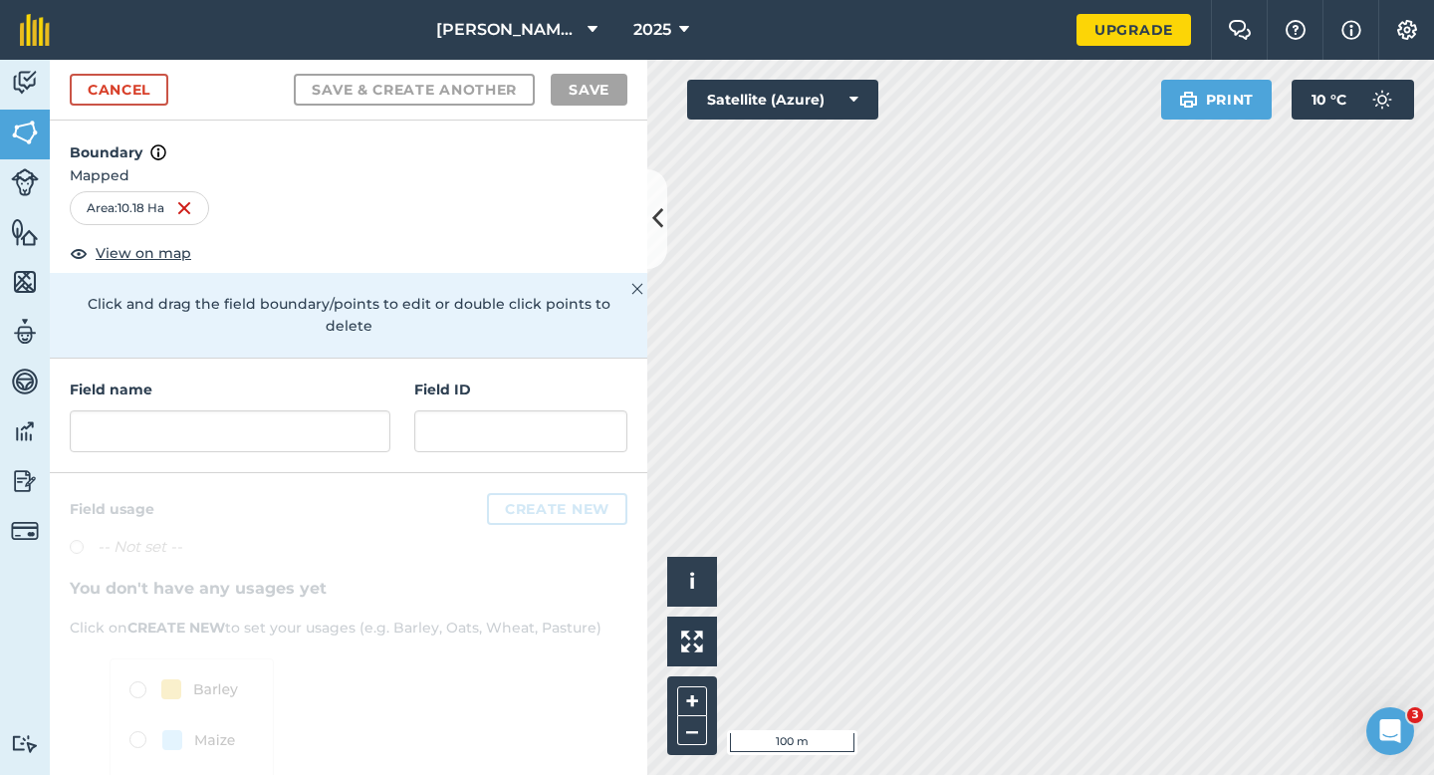
click at [323, 443] on div "Field name Field ID" at bounding box center [348, 415] width 597 height 115
click at [323, 410] on input "text" at bounding box center [230, 431] width 321 height 42
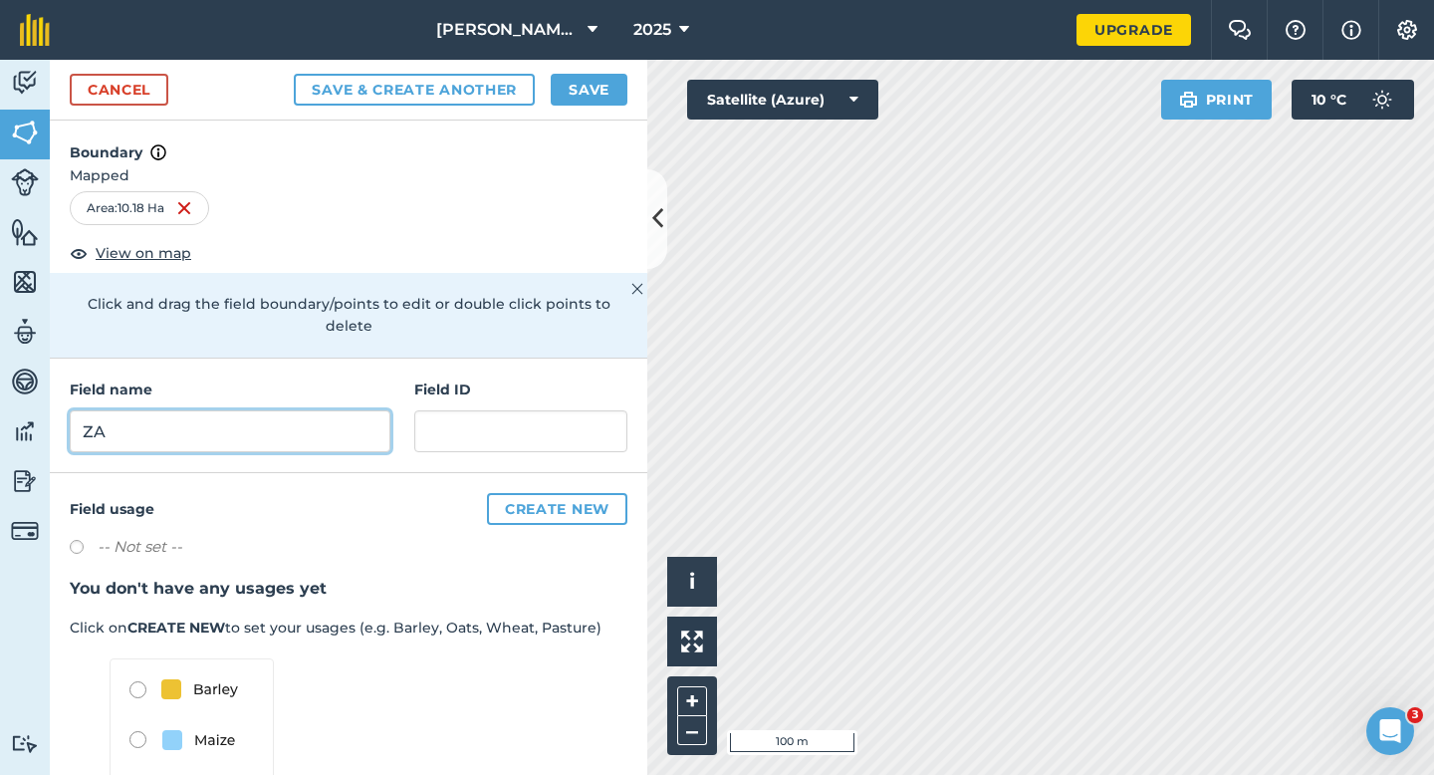
type input "ZA"
click at [599, 99] on button "Save" at bounding box center [589, 90] width 77 height 32
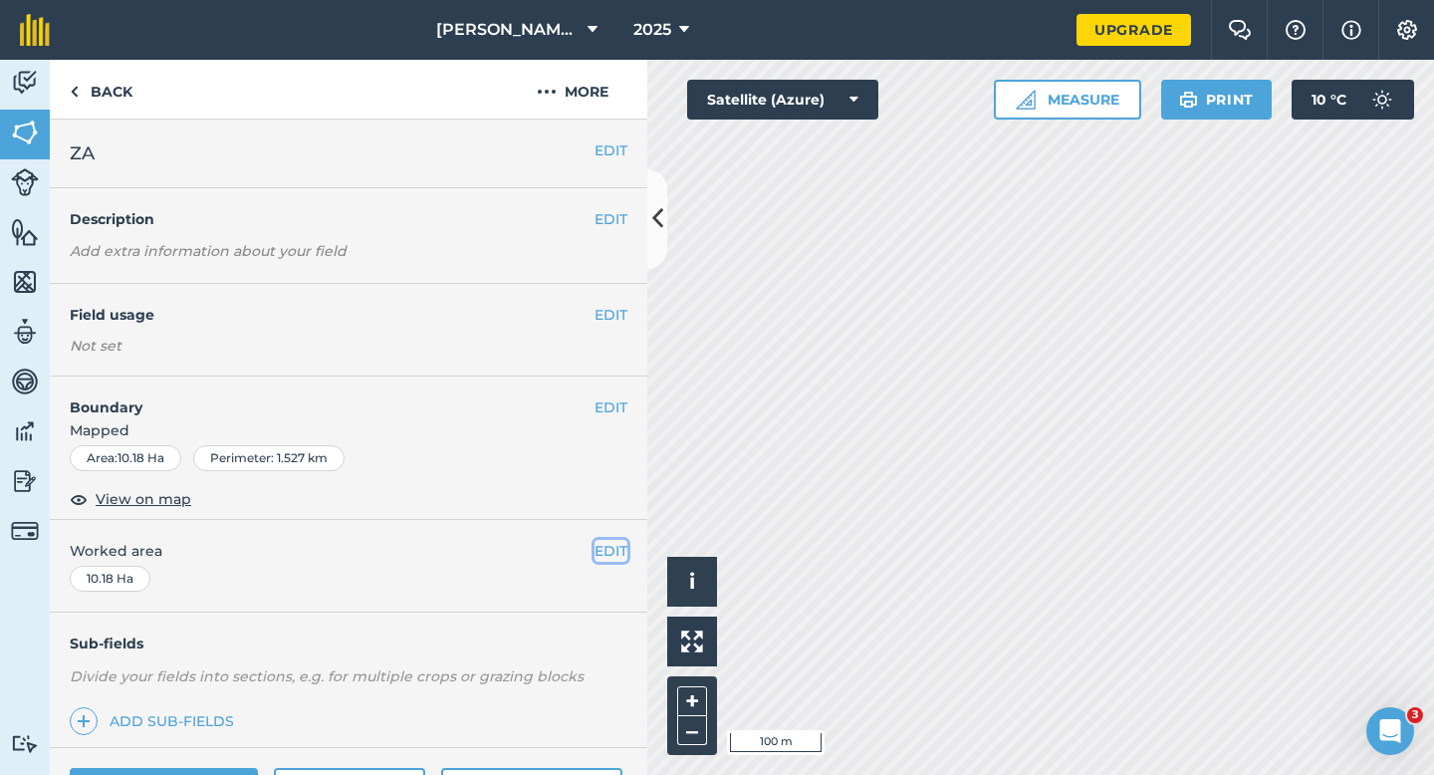
click at [608, 550] on button "EDIT" at bounding box center [610, 551] width 33 height 22
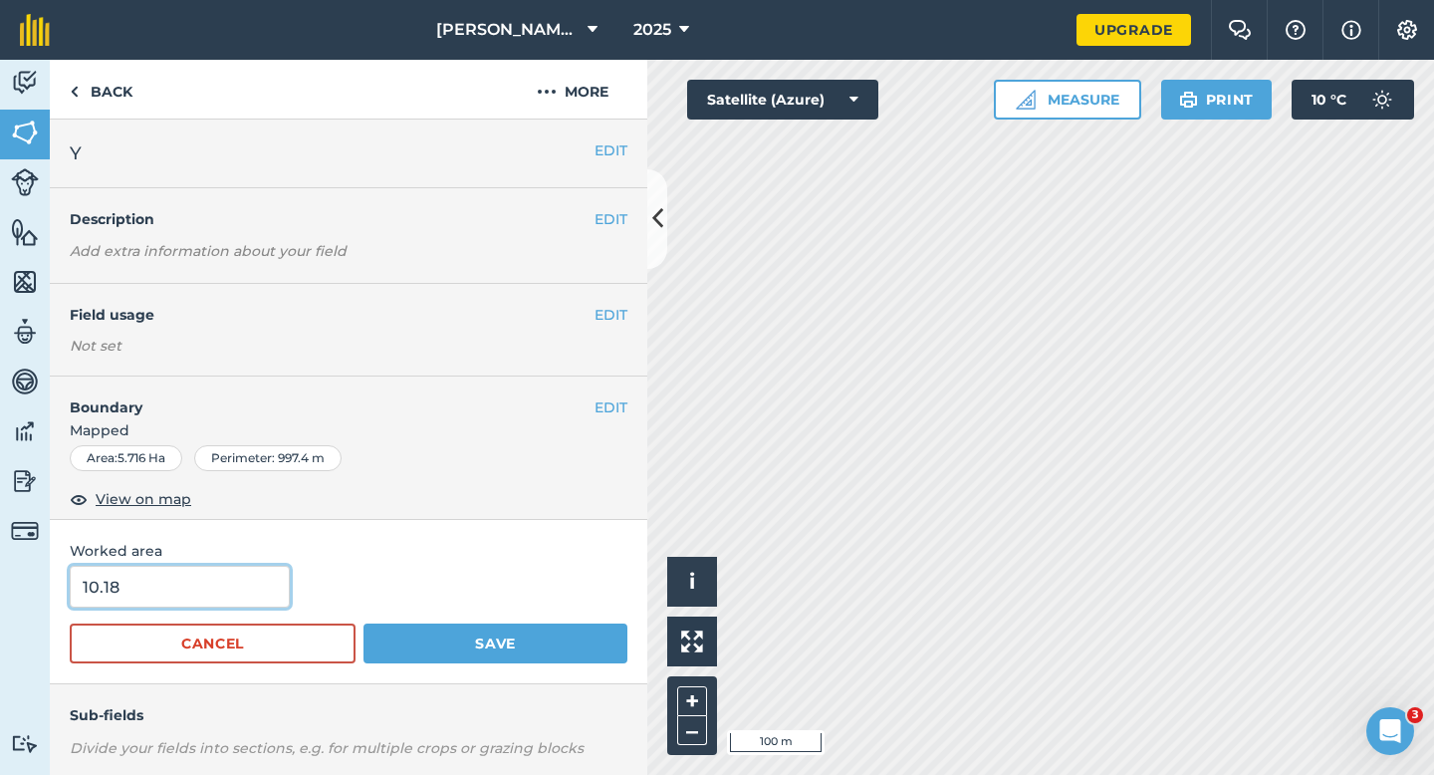
click at [179, 584] on input "10.18" at bounding box center [180, 587] width 220 height 42
type input "10"
click at [363, 623] on button "Save" at bounding box center [495, 643] width 264 height 40
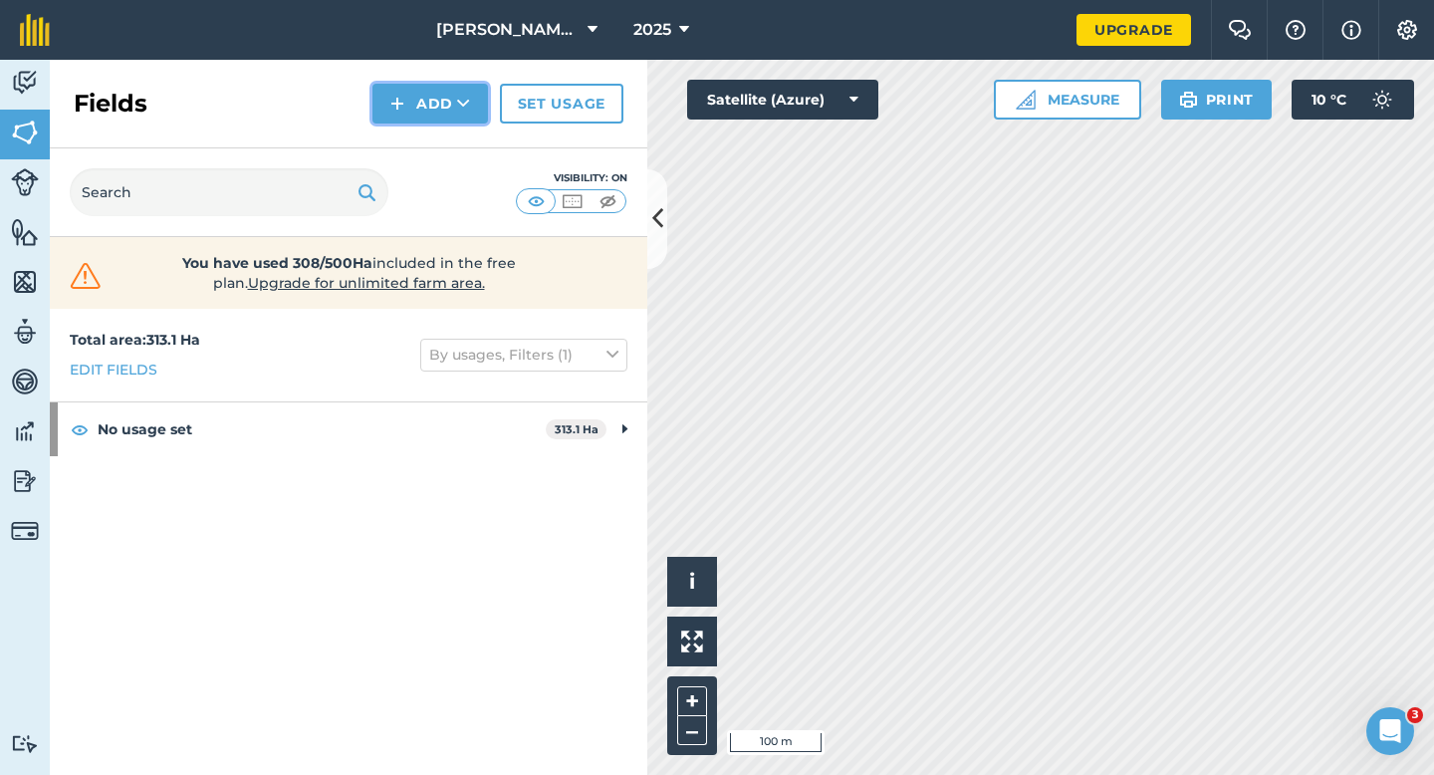
click at [423, 110] on button "Add" at bounding box center [430, 104] width 116 height 40
click at [439, 135] on link "Draw" at bounding box center [430, 148] width 110 height 44
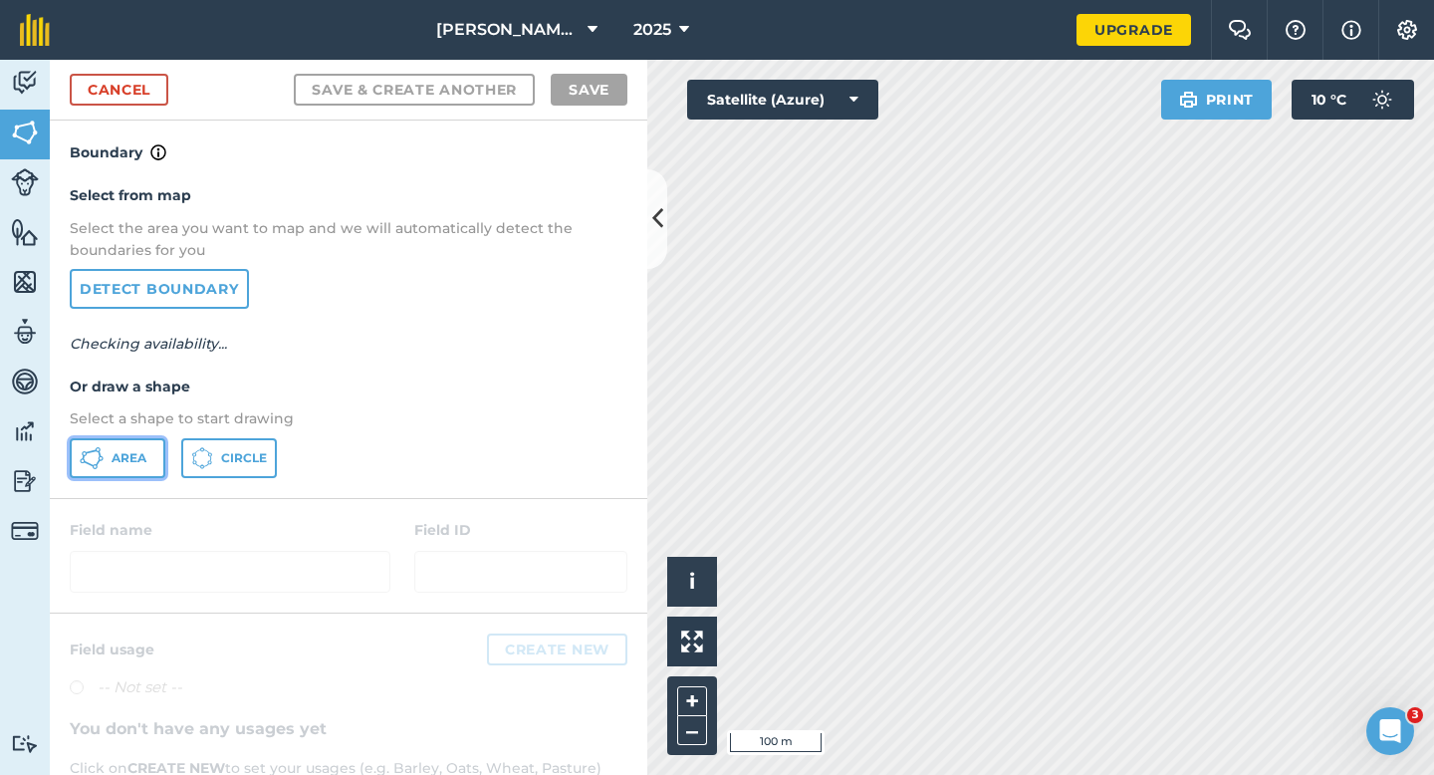
click at [142, 458] on span "Area" at bounding box center [129, 458] width 35 height 16
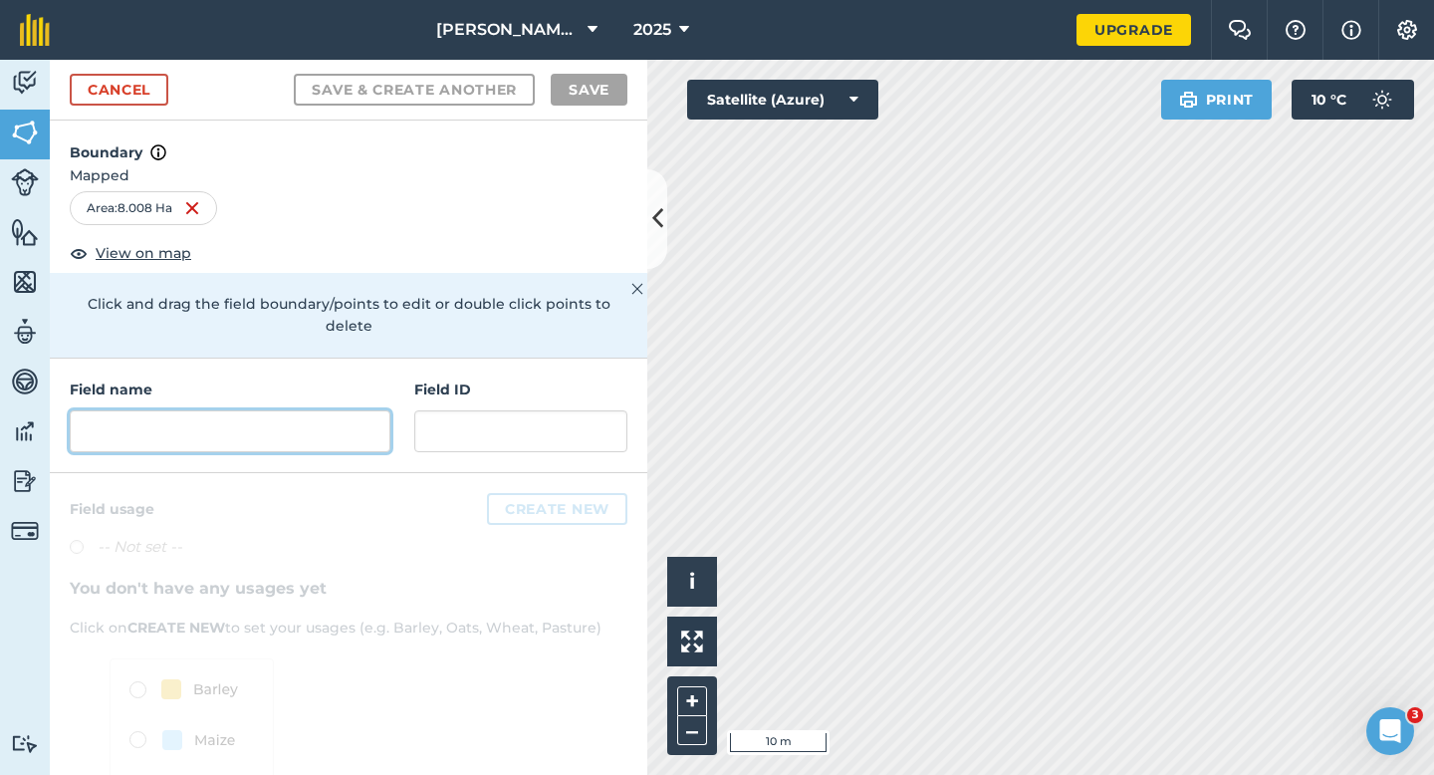
click at [371, 410] on input "text" at bounding box center [230, 431] width 321 height 42
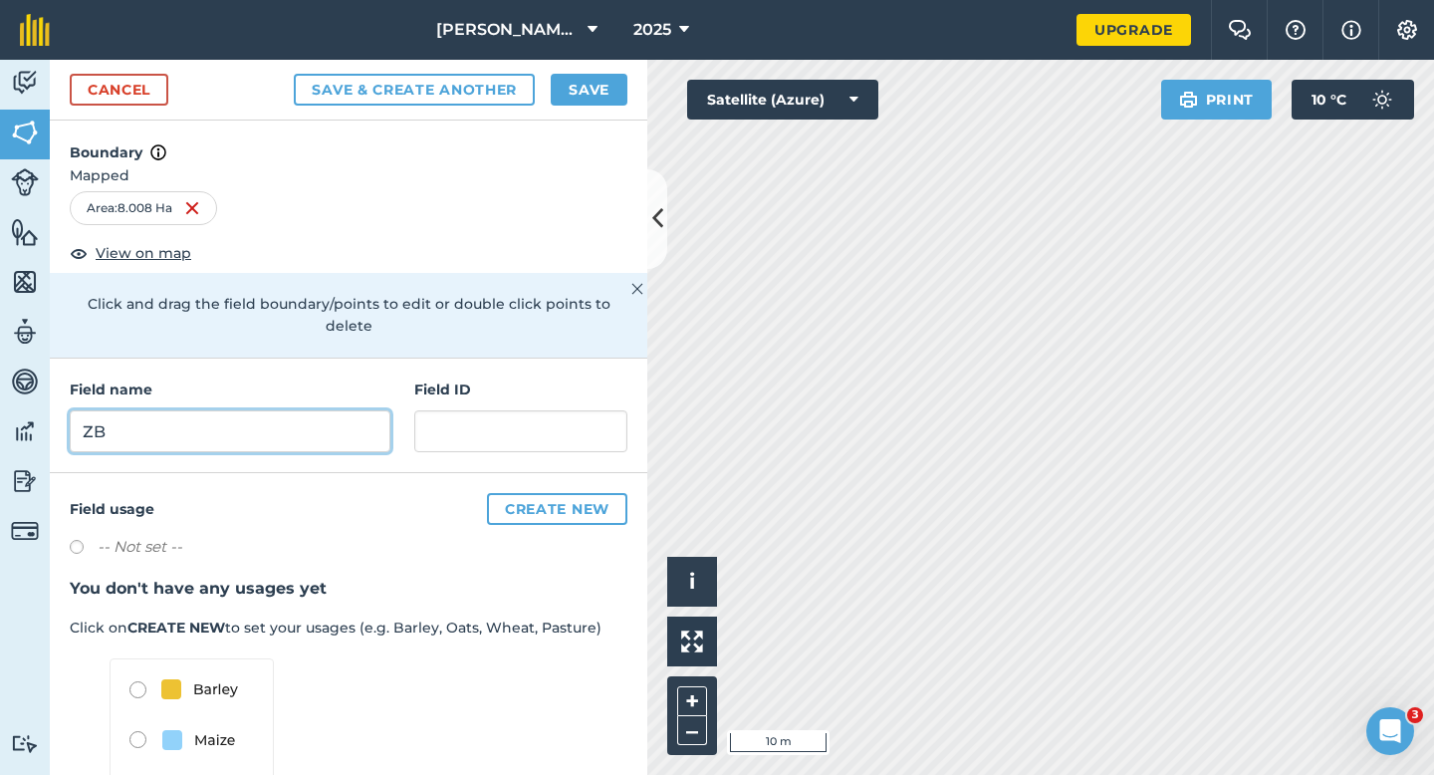
type input "ZB"
click at [586, 97] on button "Save" at bounding box center [589, 90] width 77 height 32
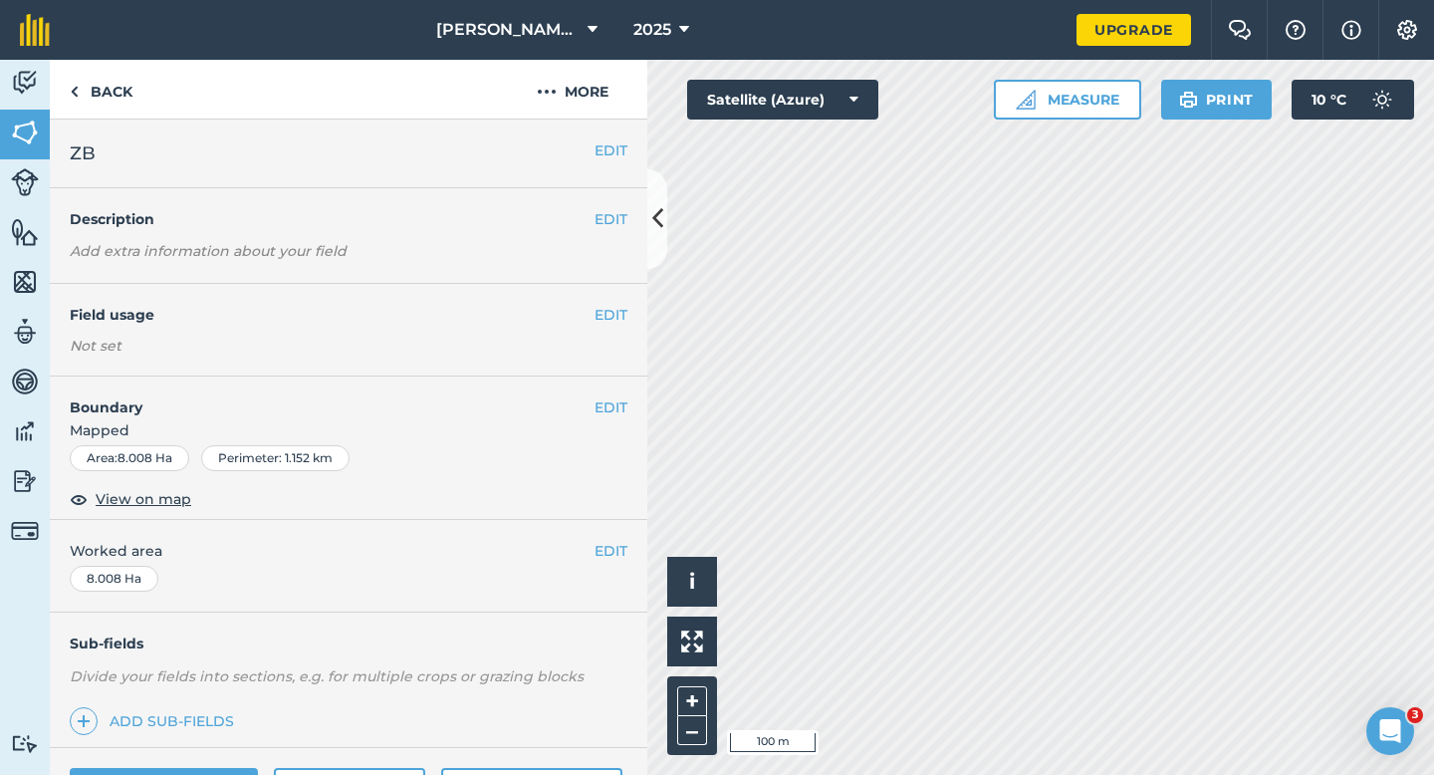
click at [614, 562] on div "EDIT Worked area 8.008 Ha" at bounding box center [348, 566] width 597 height 93
click at [607, 552] on button "EDIT" at bounding box center [610, 551] width 33 height 22
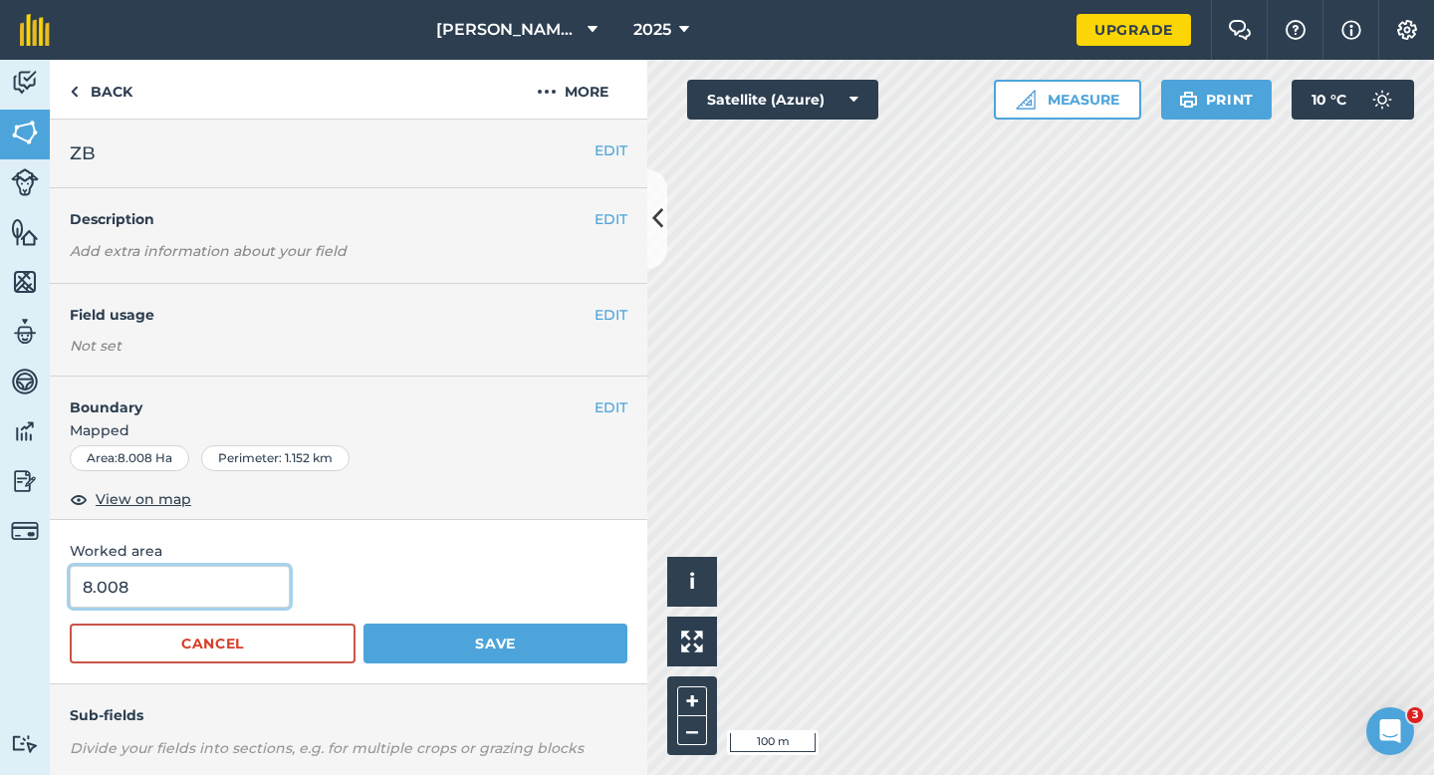
click at [187, 599] on input "8.008" at bounding box center [180, 587] width 220 height 42
type input "8"
click at [363, 623] on button "Save" at bounding box center [495, 643] width 264 height 40
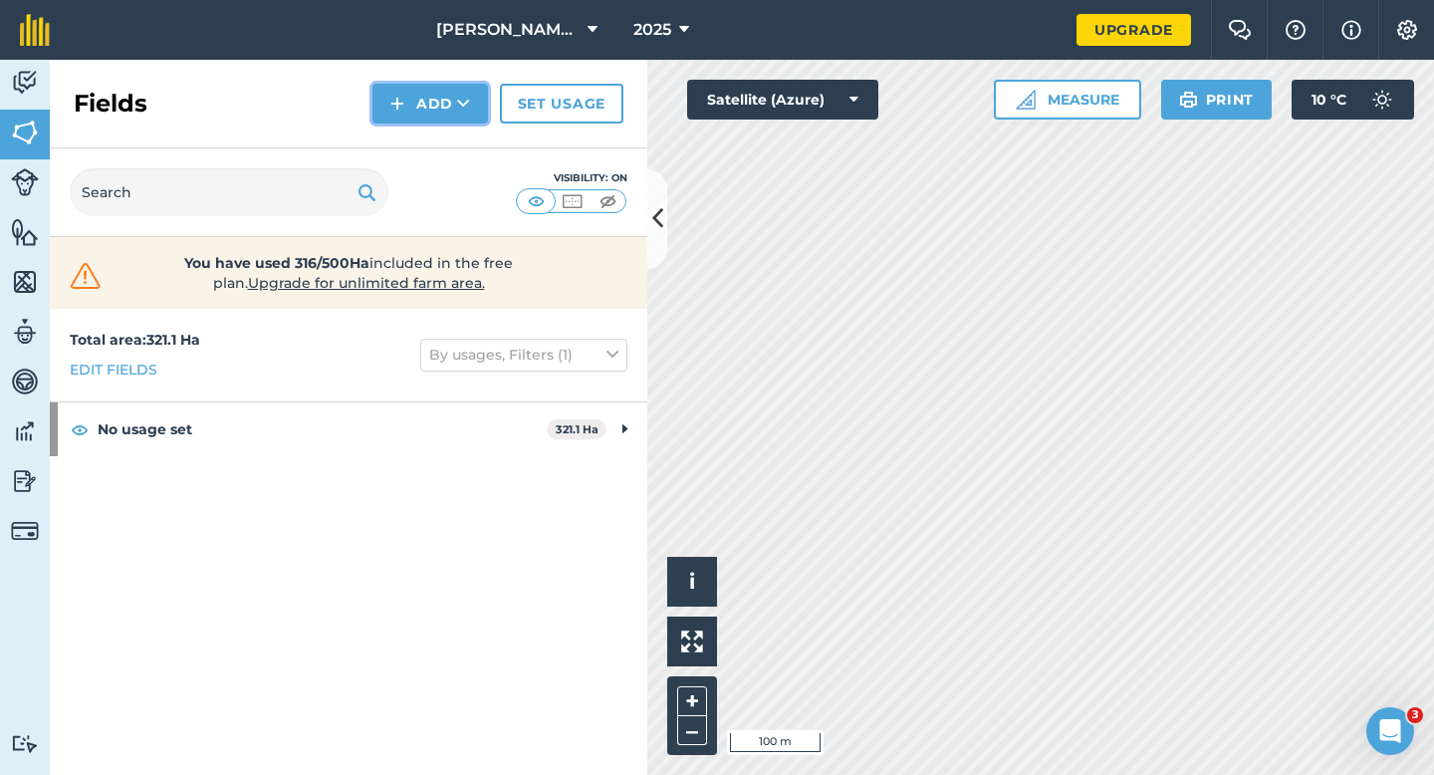
click at [418, 103] on button "Add" at bounding box center [430, 104] width 116 height 40
click at [424, 131] on link "Draw" at bounding box center [430, 148] width 110 height 44
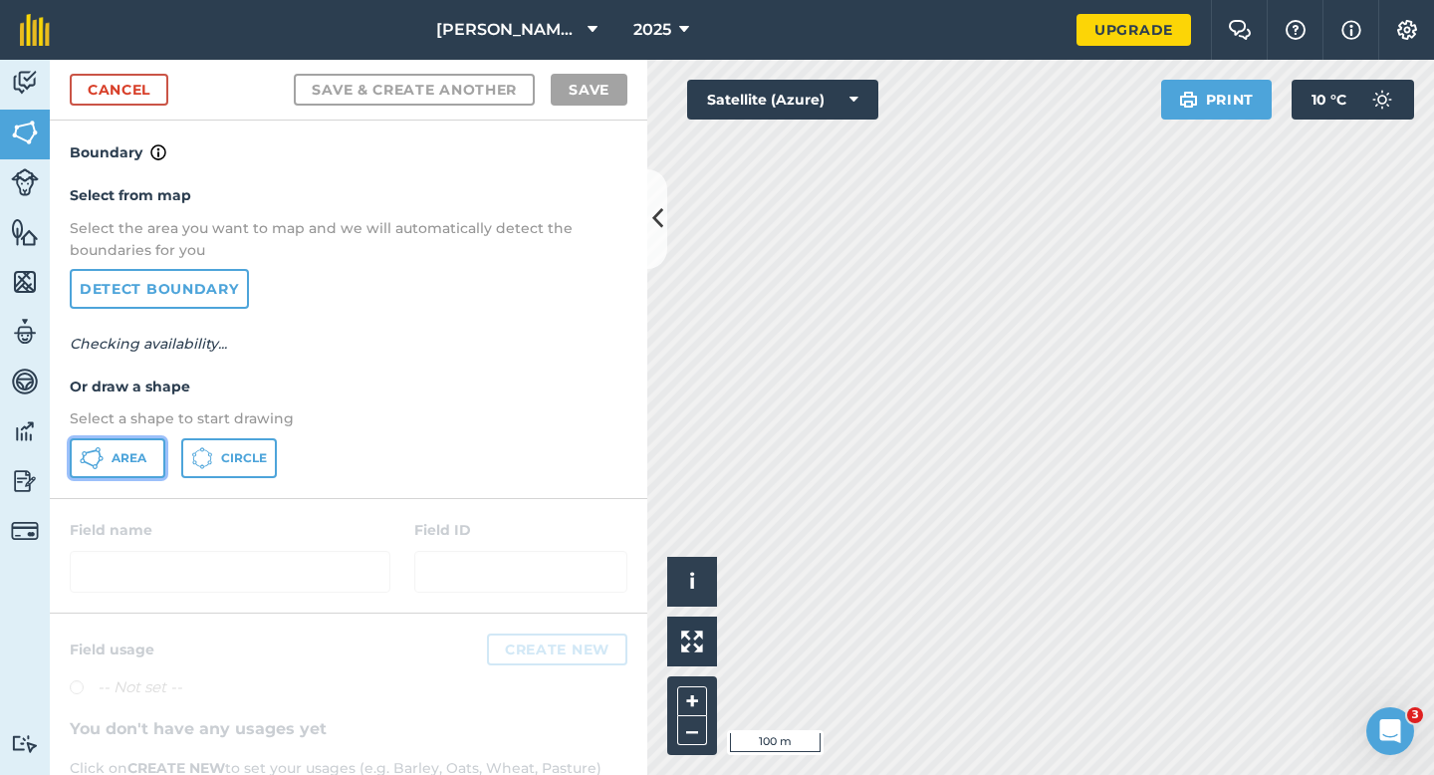
click at [110, 439] on button "Area" at bounding box center [118, 458] width 96 height 40
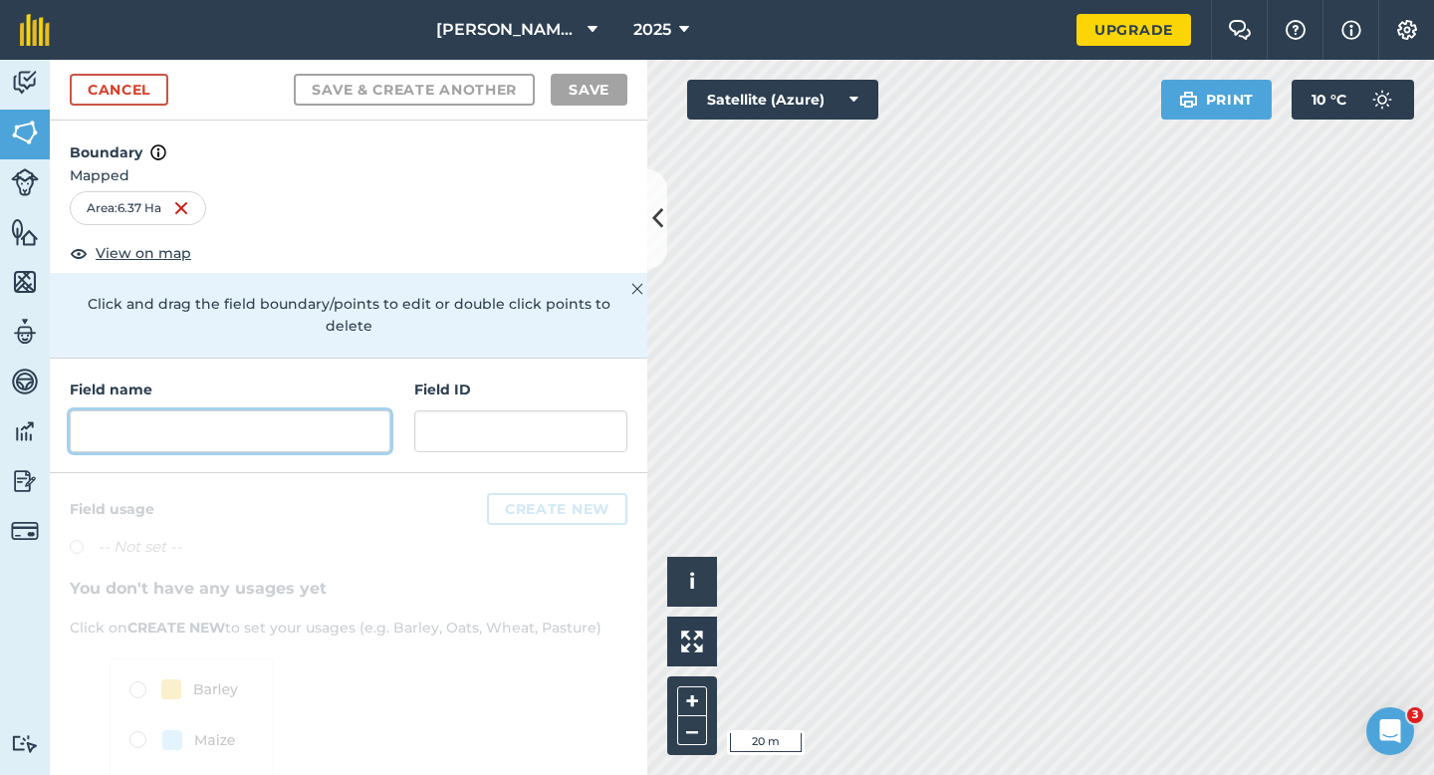
click at [248, 410] on input "text" at bounding box center [230, 431] width 321 height 42
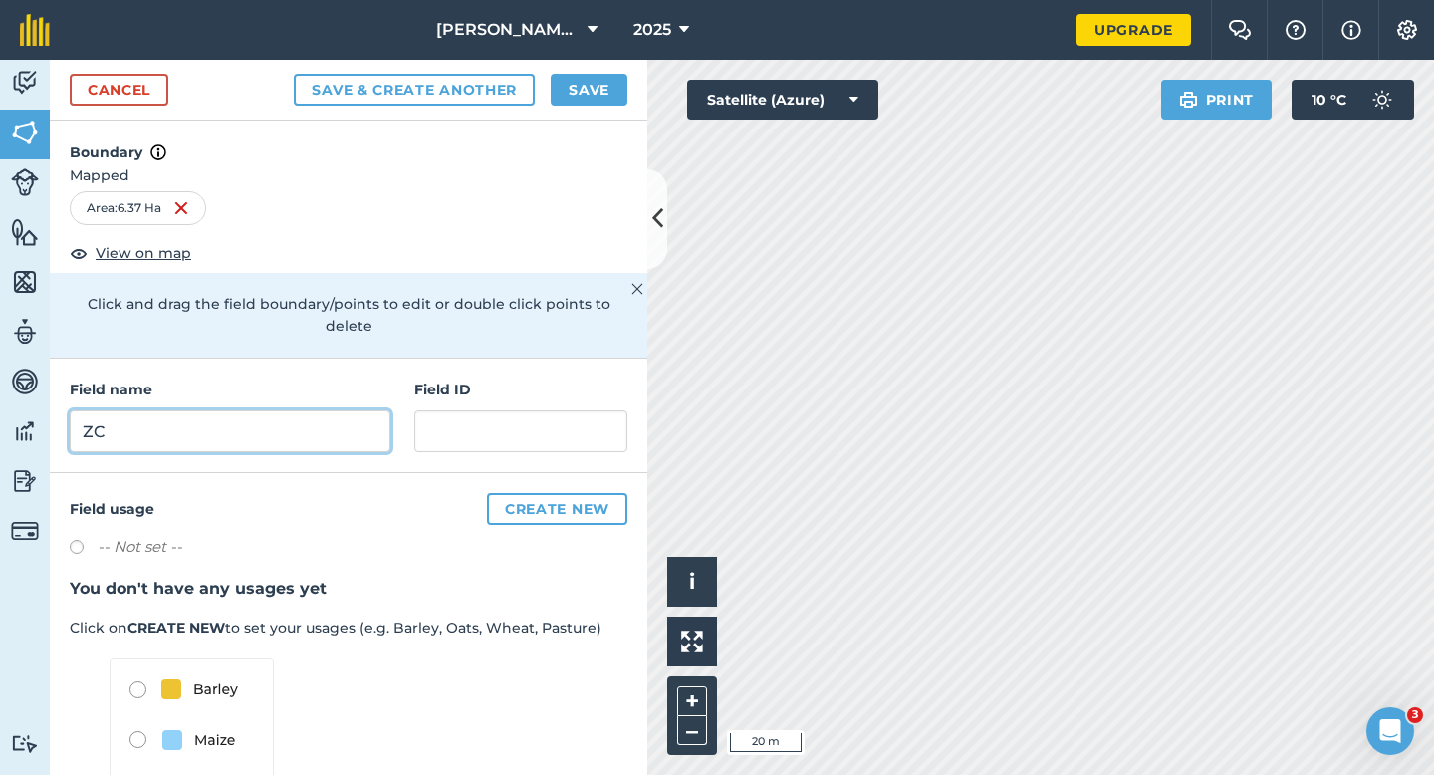
type input "ZC"
click at [620, 101] on button "Save" at bounding box center [589, 90] width 77 height 32
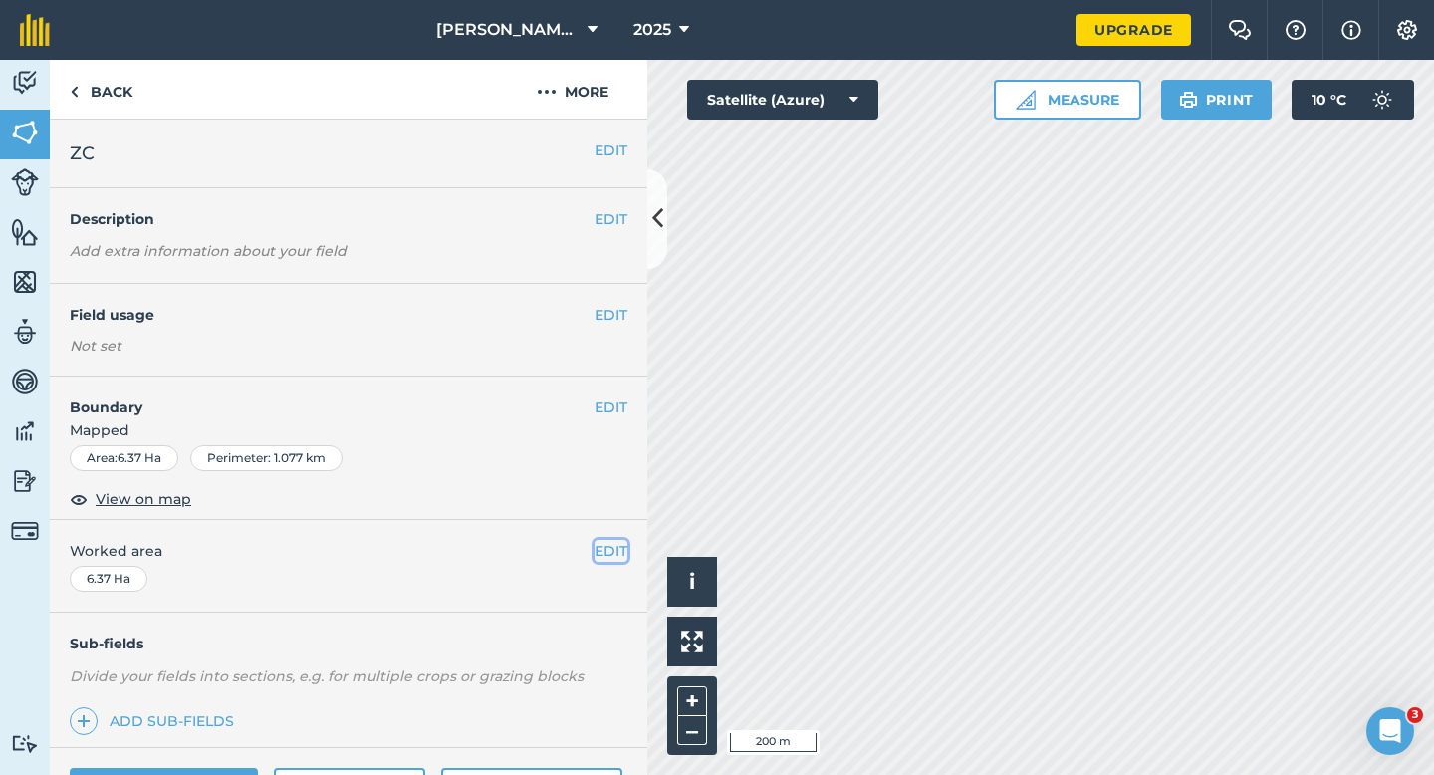
click at [620, 542] on button "EDIT" at bounding box center [610, 551] width 33 height 22
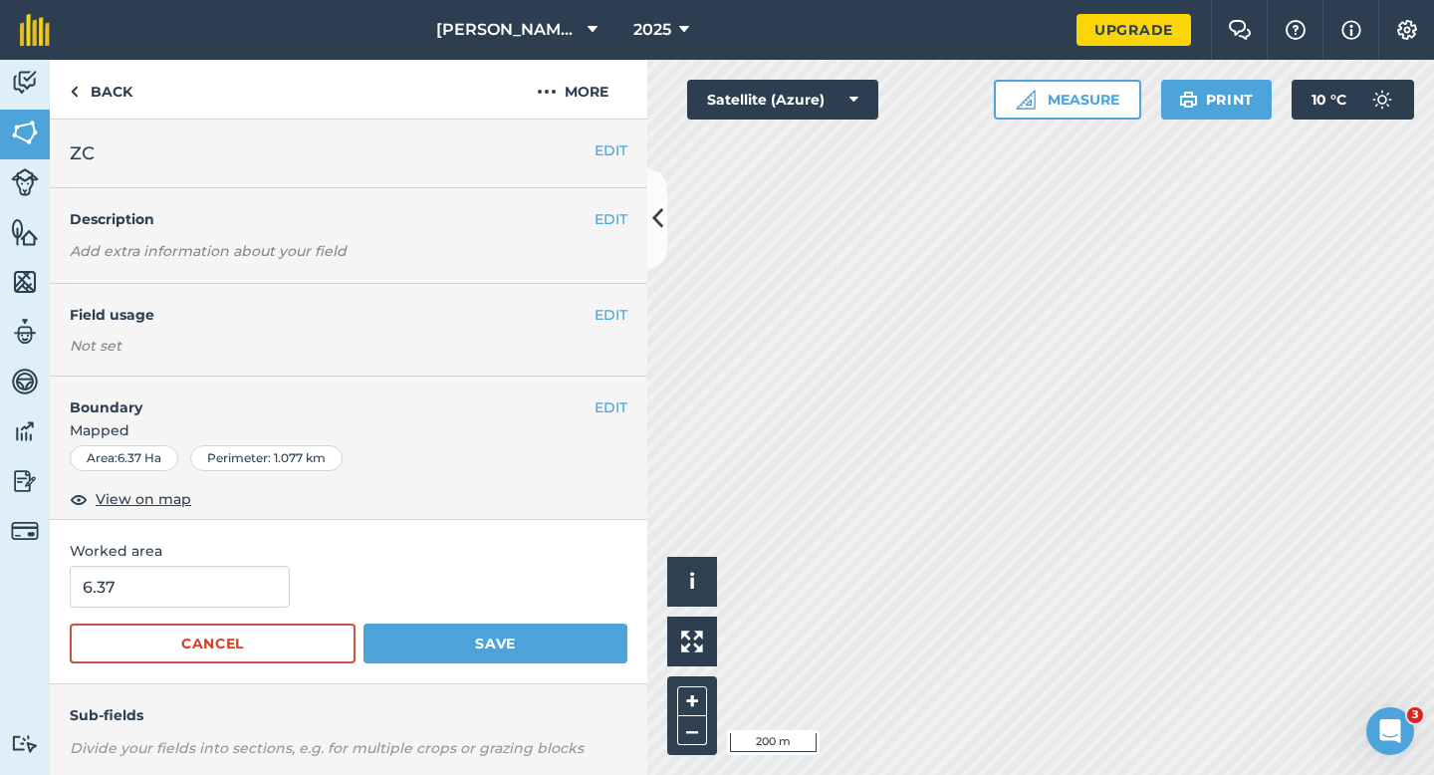
click at [262, 564] on div "Worked area 6.37 Cancel Save" at bounding box center [348, 602] width 597 height 164
click at [261, 587] on input "6.37" at bounding box center [180, 587] width 220 height 42
type input "6.4"
click at [363, 623] on button "Save" at bounding box center [495, 643] width 264 height 40
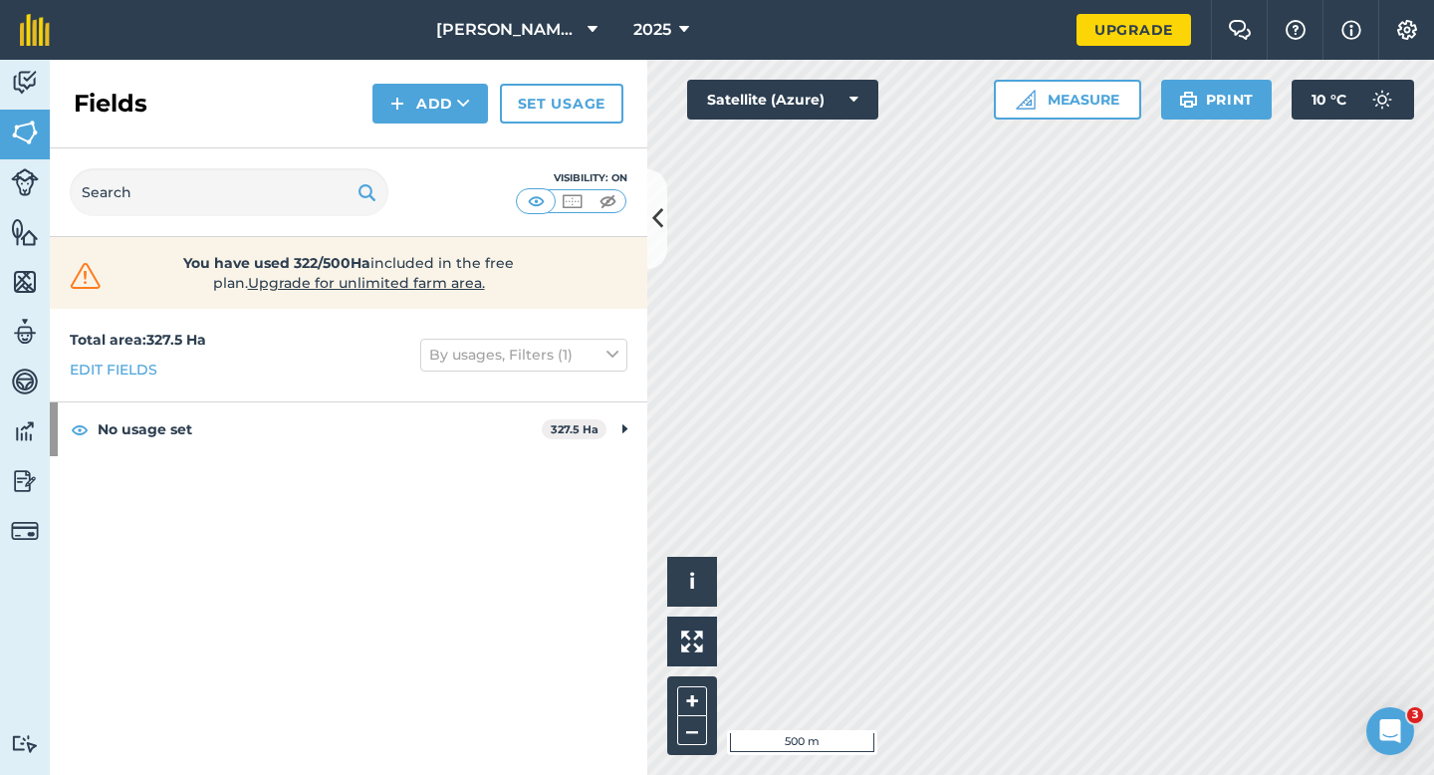
click at [356, 64] on div "Fields Add Set usage" at bounding box center [348, 104] width 597 height 89
click at [399, 81] on div "Fields Add Set usage" at bounding box center [348, 104] width 597 height 89
click at [399, 91] on button "Add" at bounding box center [430, 104] width 116 height 40
click at [401, 132] on link "Draw" at bounding box center [430, 148] width 110 height 44
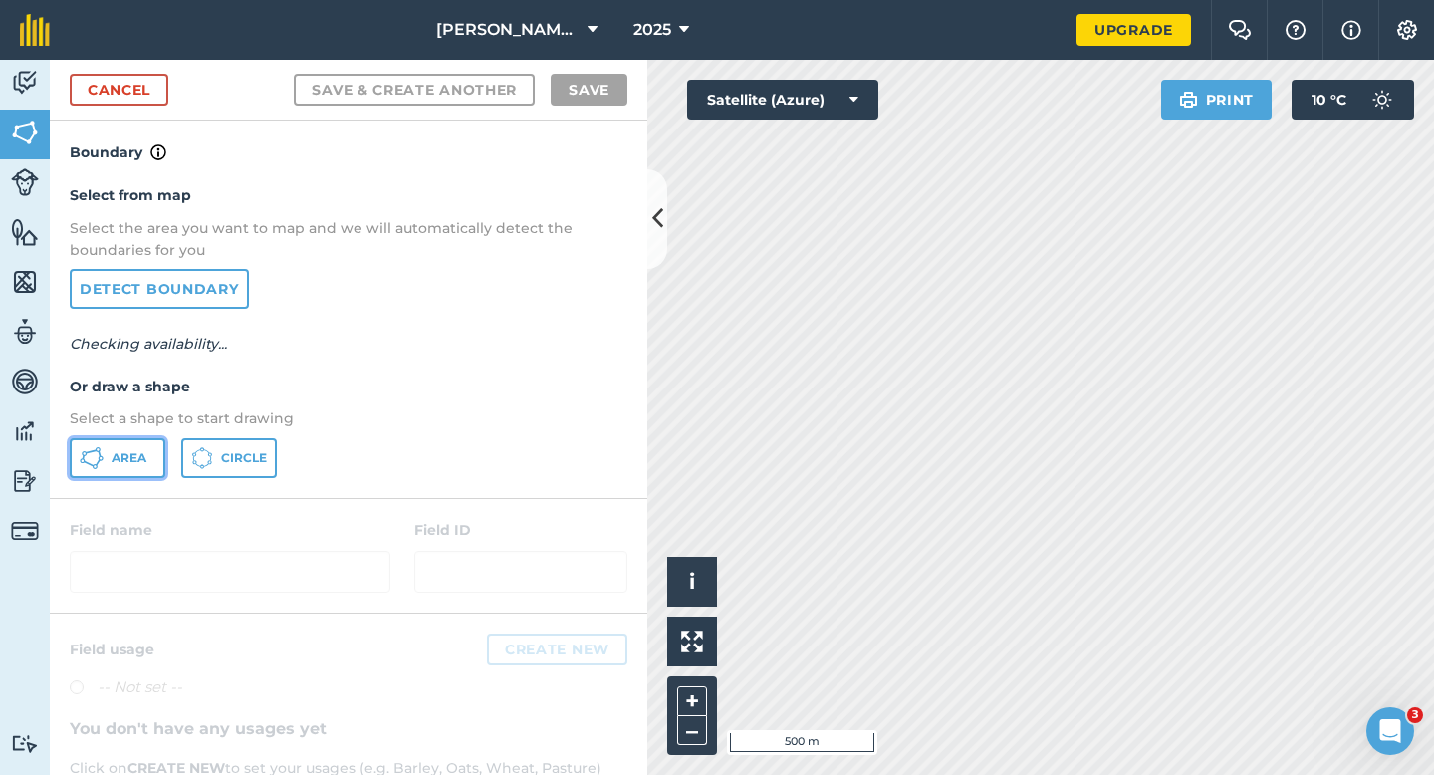
click at [143, 442] on button "Area" at bounding box center [118, 458] width 96 height 40
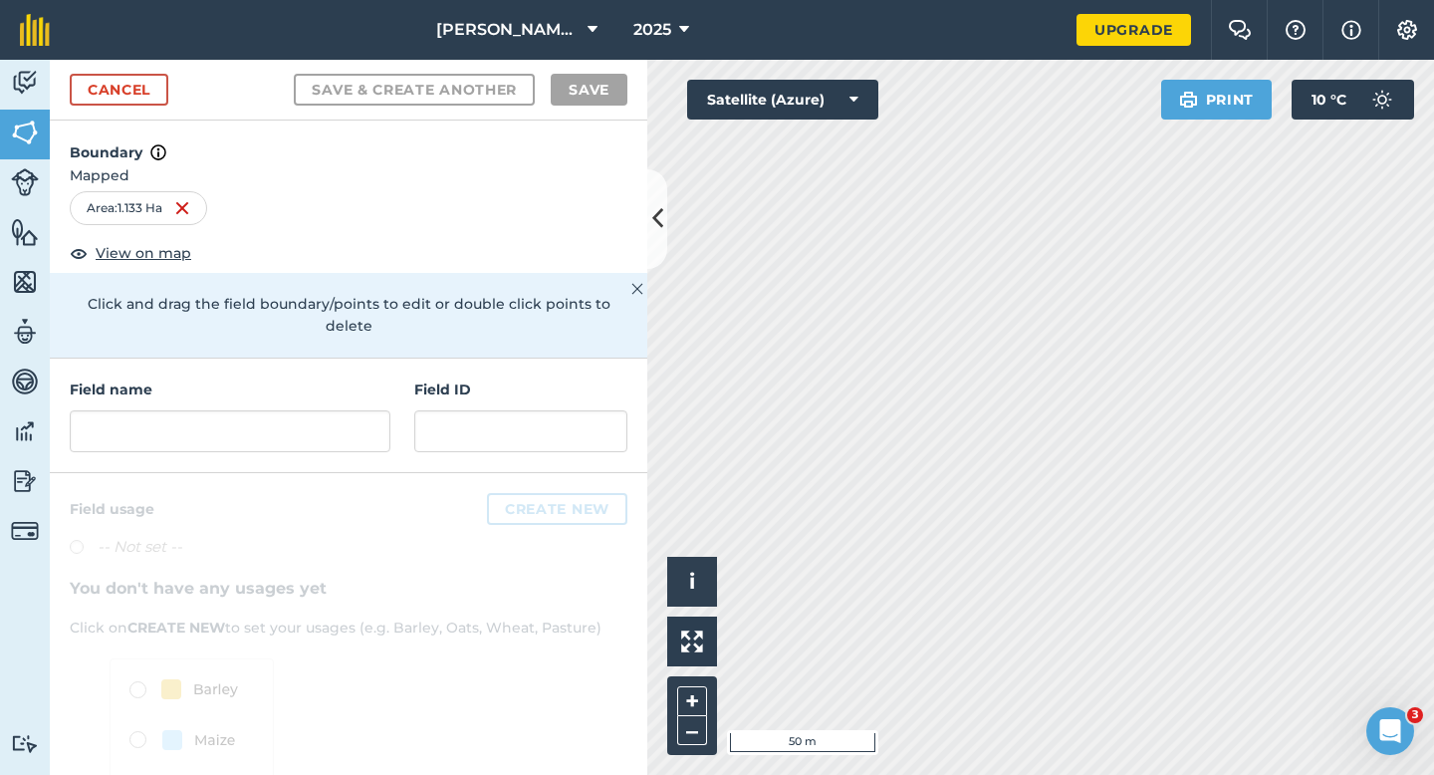
click at [314, 435] on div "Field name Field ID" at bounding box center [348, 415] width 597 height 115
click at [314, 429] on input "text" at bounding box center [230, 431] width 321 height 42
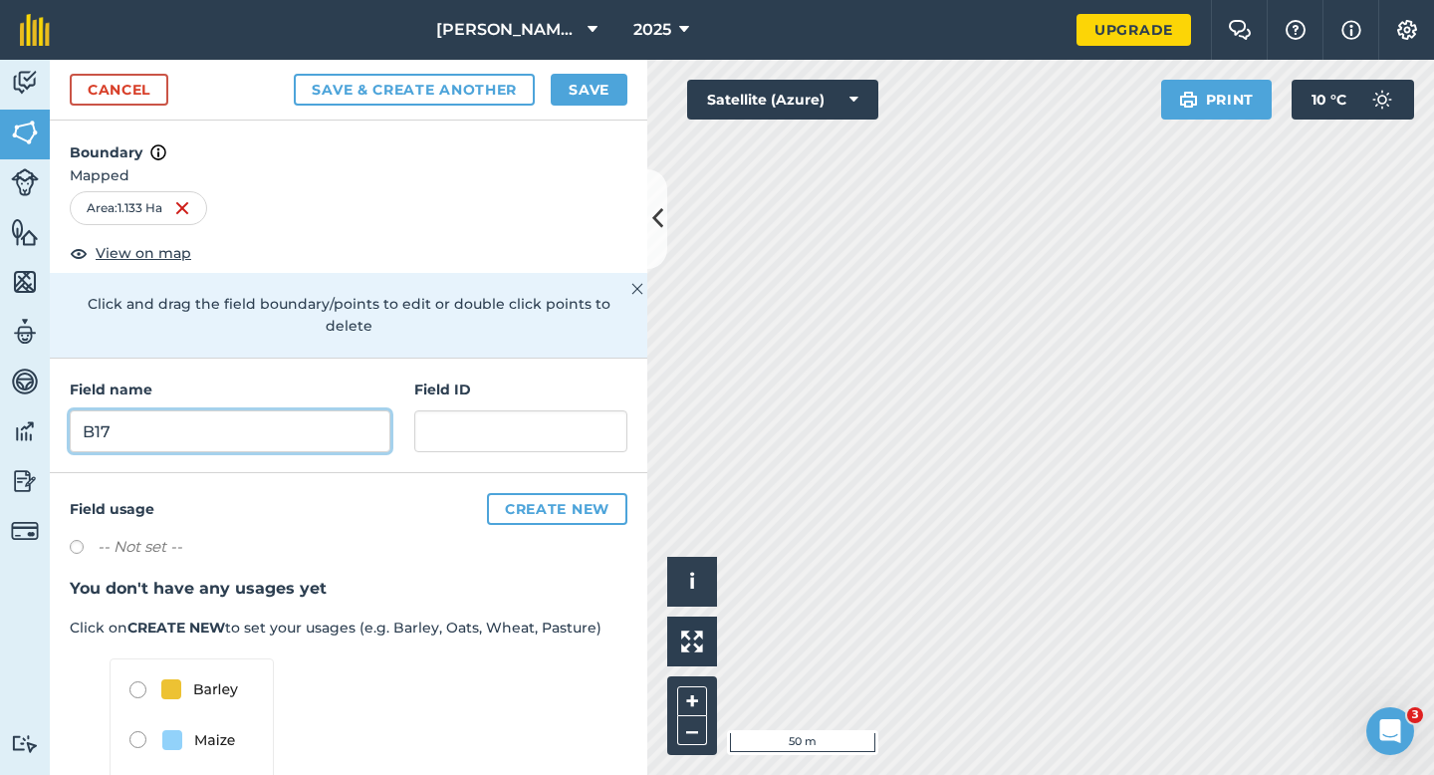
type input "B17"
click at [361, 435] on div "Field name B17 Field ID" at bounding box center [348, 415] width 597 height 115
click at [590, 96] on button "Save" at bounding box center [589, 90] width 77 height 32
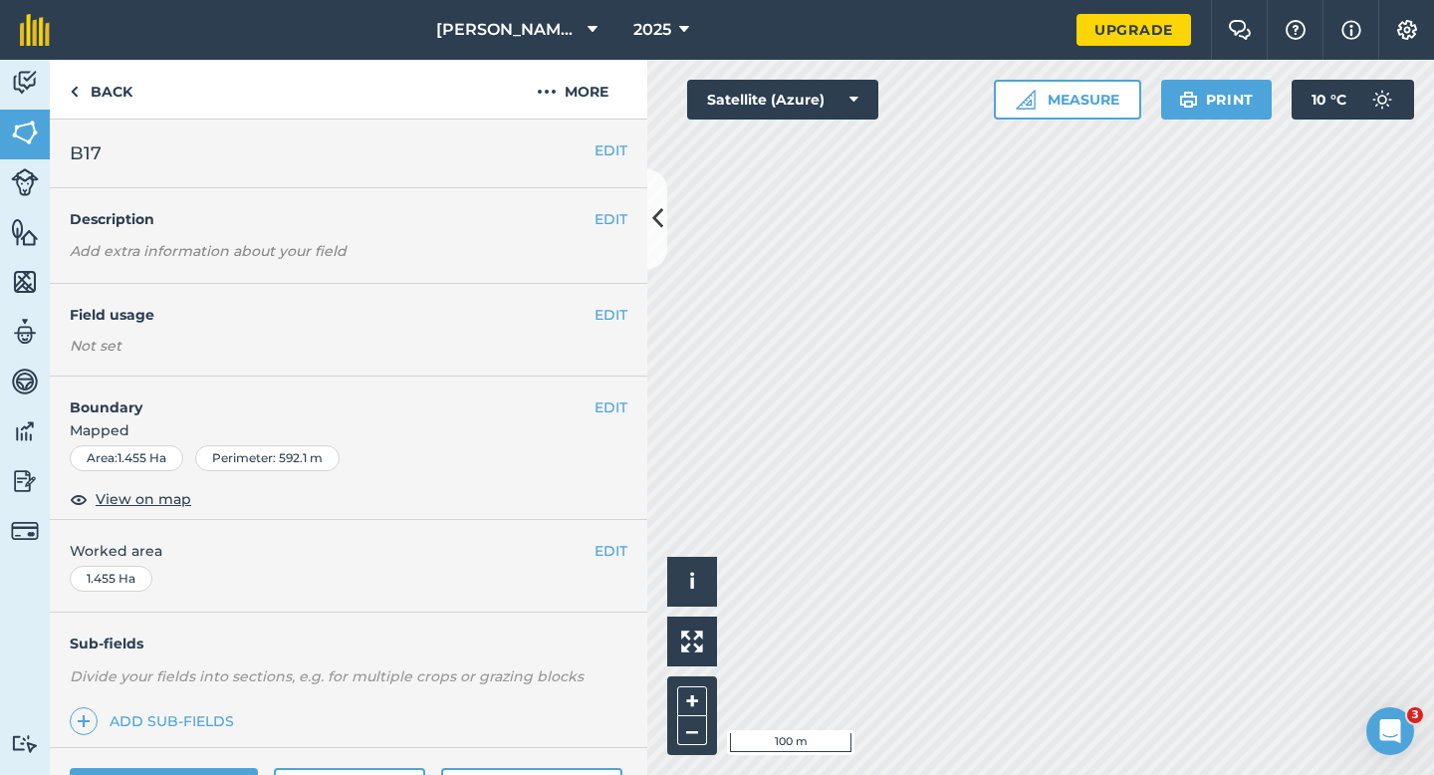
click at [589, 548] on span "Worked area" at bounding box center [349, 551] width 558 height 22
click at [603, 548] on button "EDIT" at bounding box center [610, 551] width 33 height 22
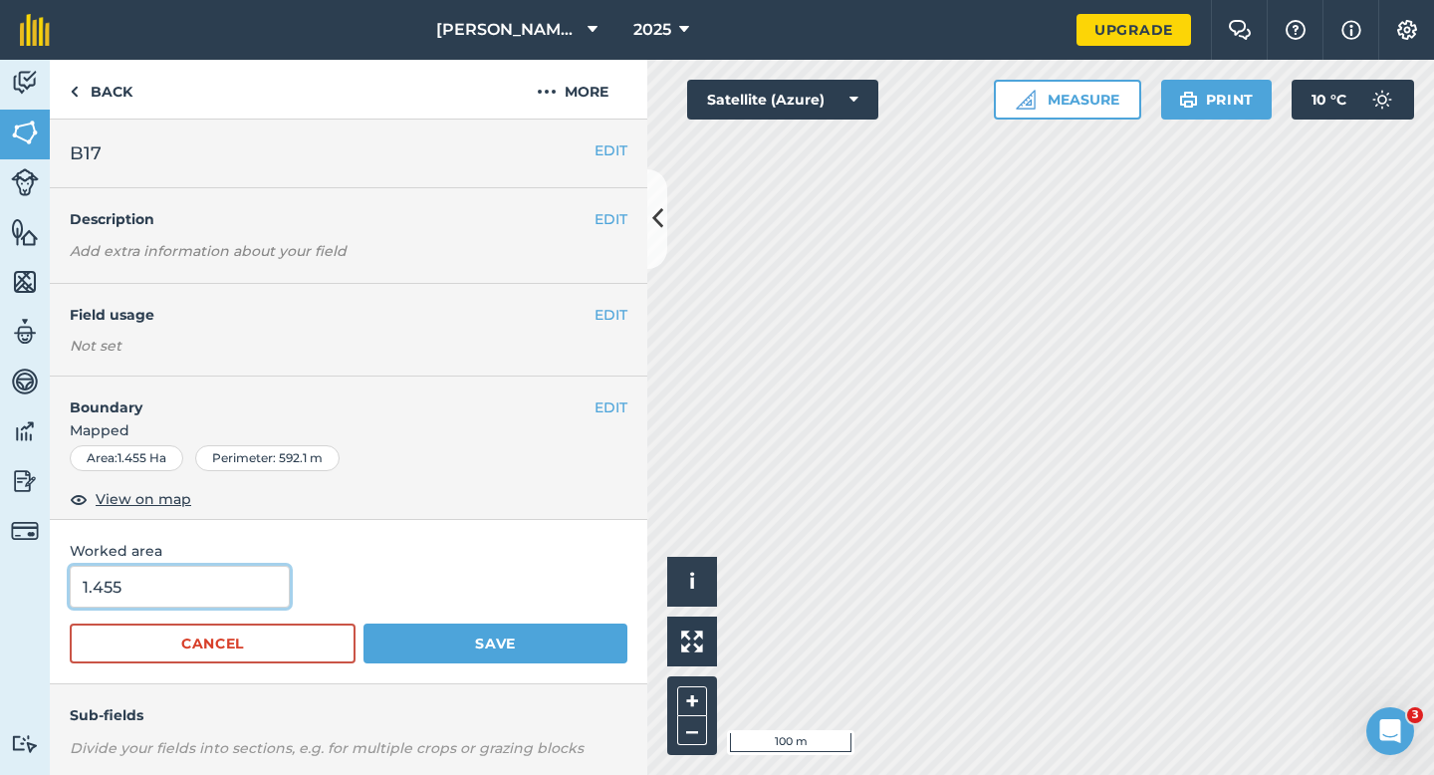
click at [142, 578] on input "1.455" at bounding box center [180, 587] width 220 height 42
type input "2"
click at [363, 623] on button "Save" at bounding box center [495, 643] width 264 height 40
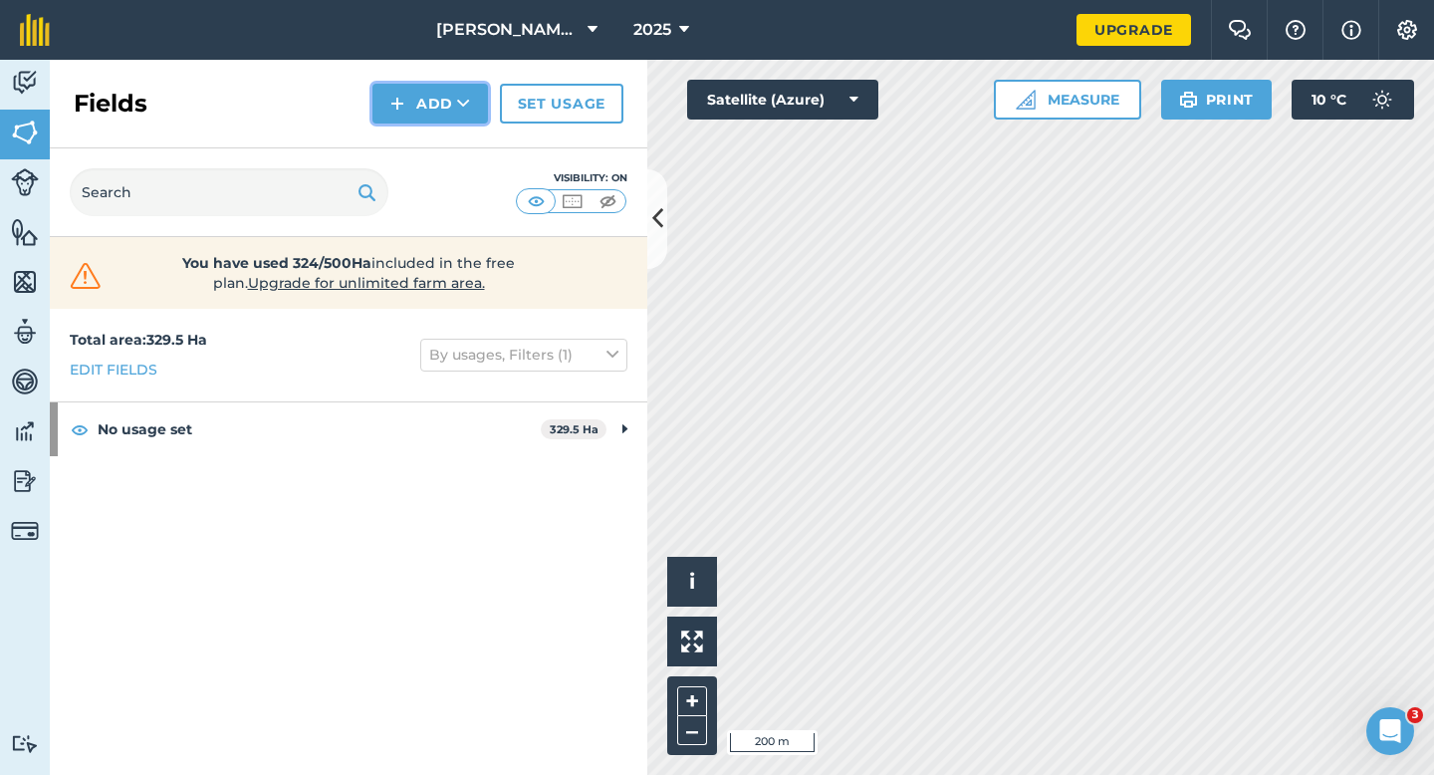
click at [409, 99] on button "Add" at bounding box center [430, 104] width 116 height 40
click at [417, 135] on link "Draw" at bounding box center [430, 148] width 110 height 44
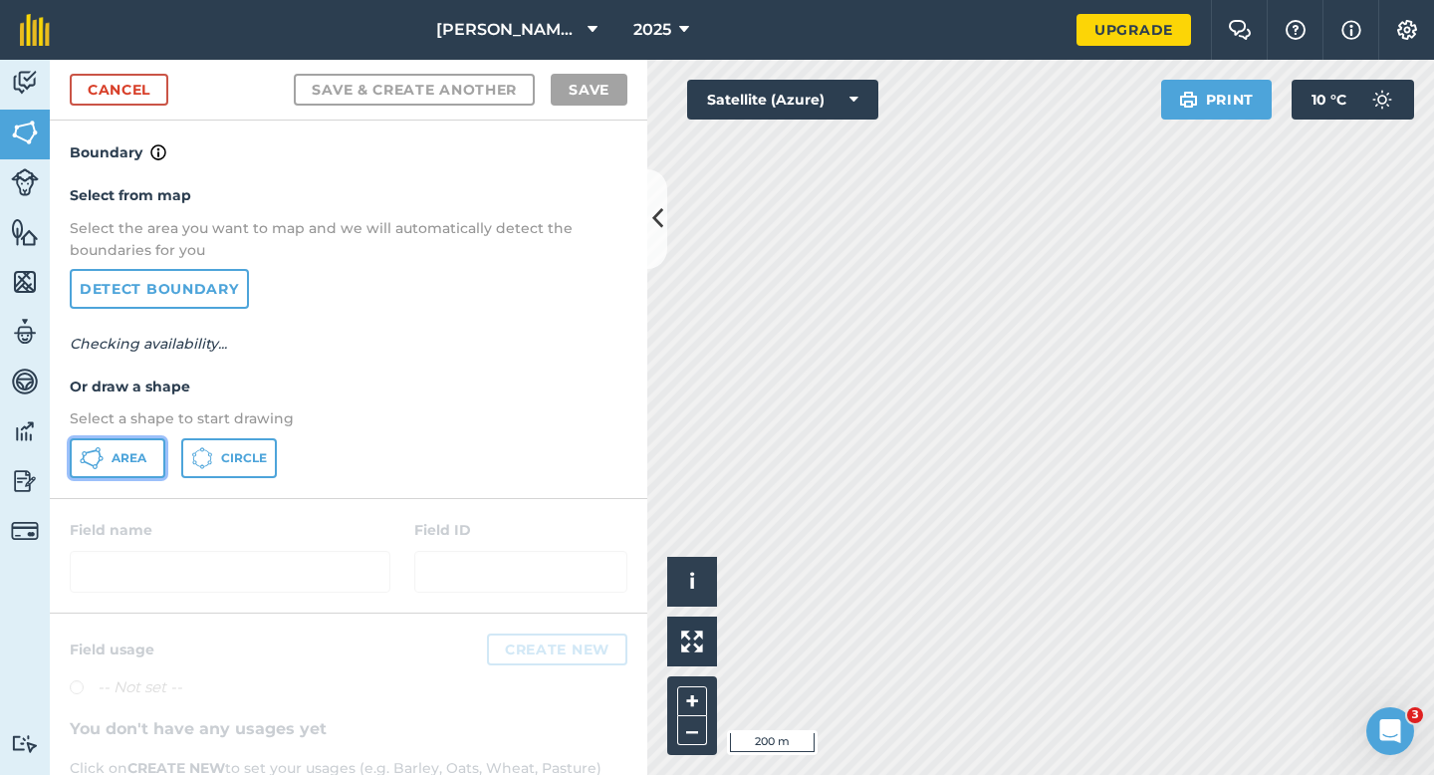
click at [110, 455] on button "Area" at bounding box center [118, 458] width 96 height 40
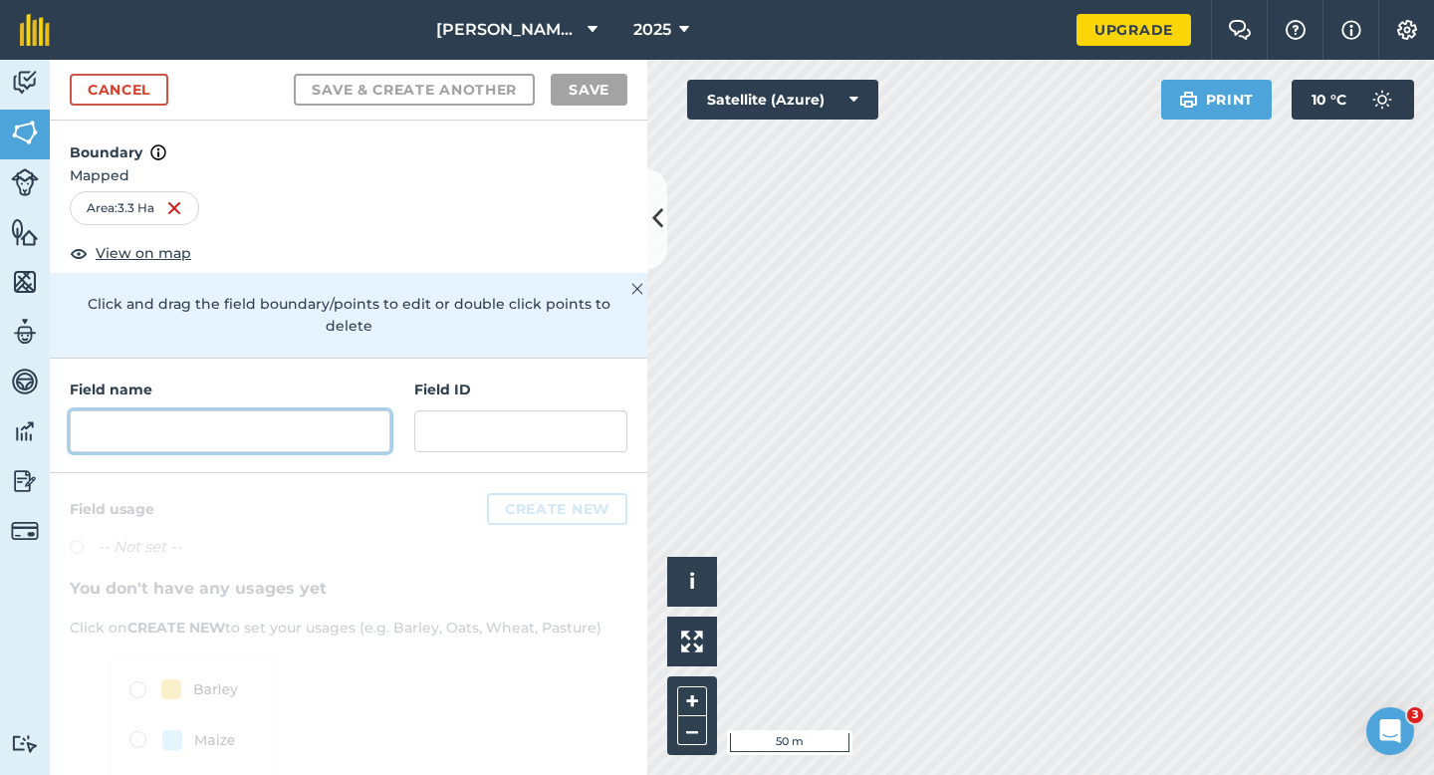
click at [357, 412] on input "text" at bounding box center [230, 431] width 321 height 42
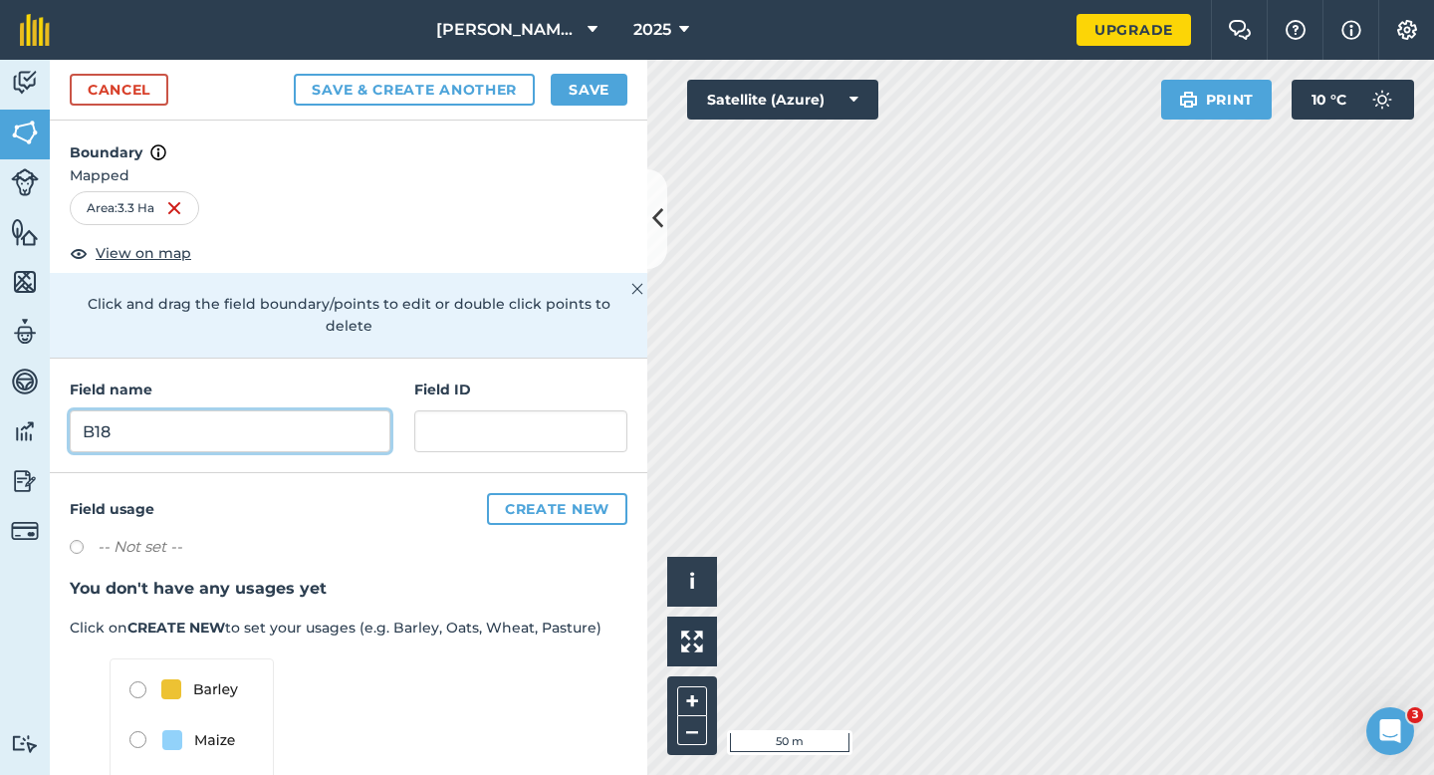
type input "B18"
click at [568, 77] on button "Save" at bounding box center [589, 90] width 77 height 32
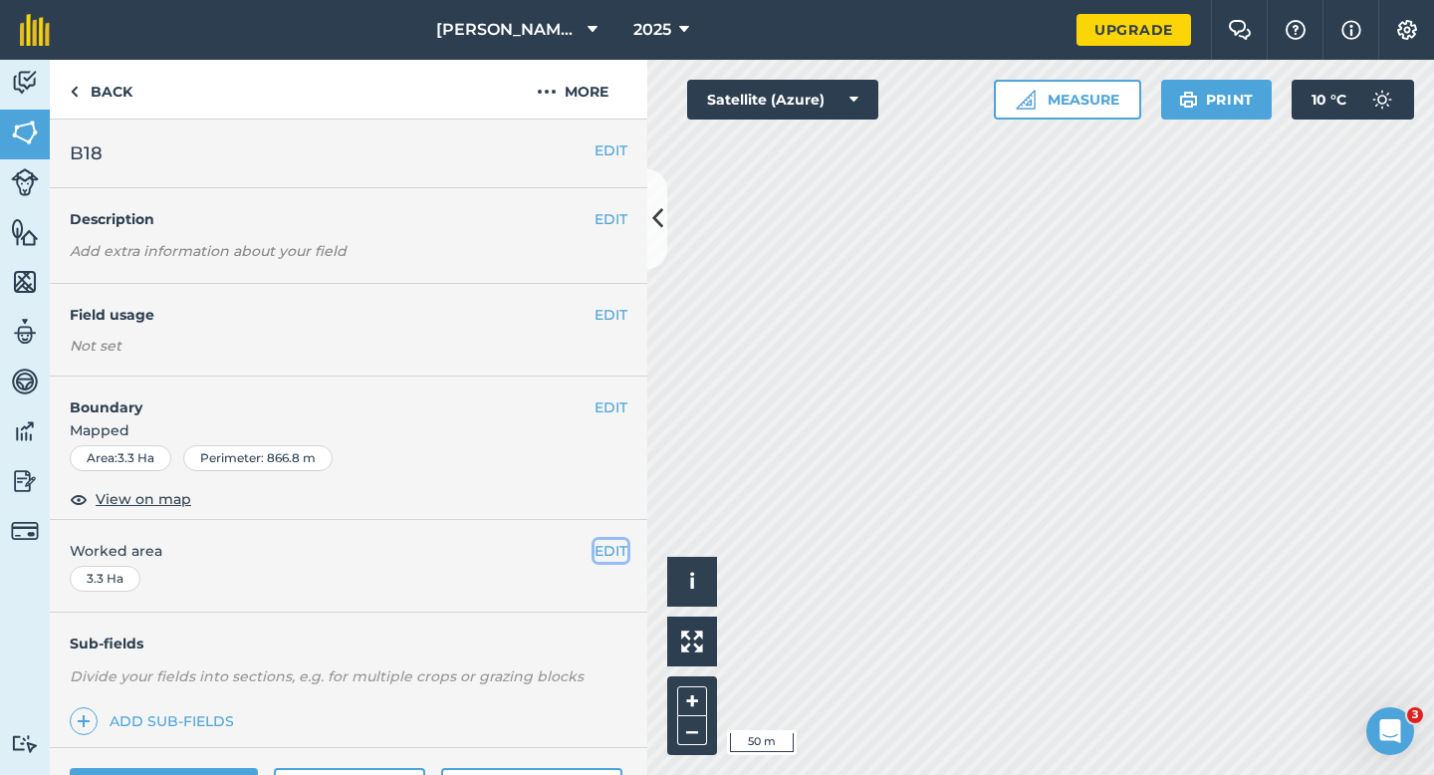
click at [613, 545] on button "EDIT" at bounding box center [610, 551] width 33 height 22
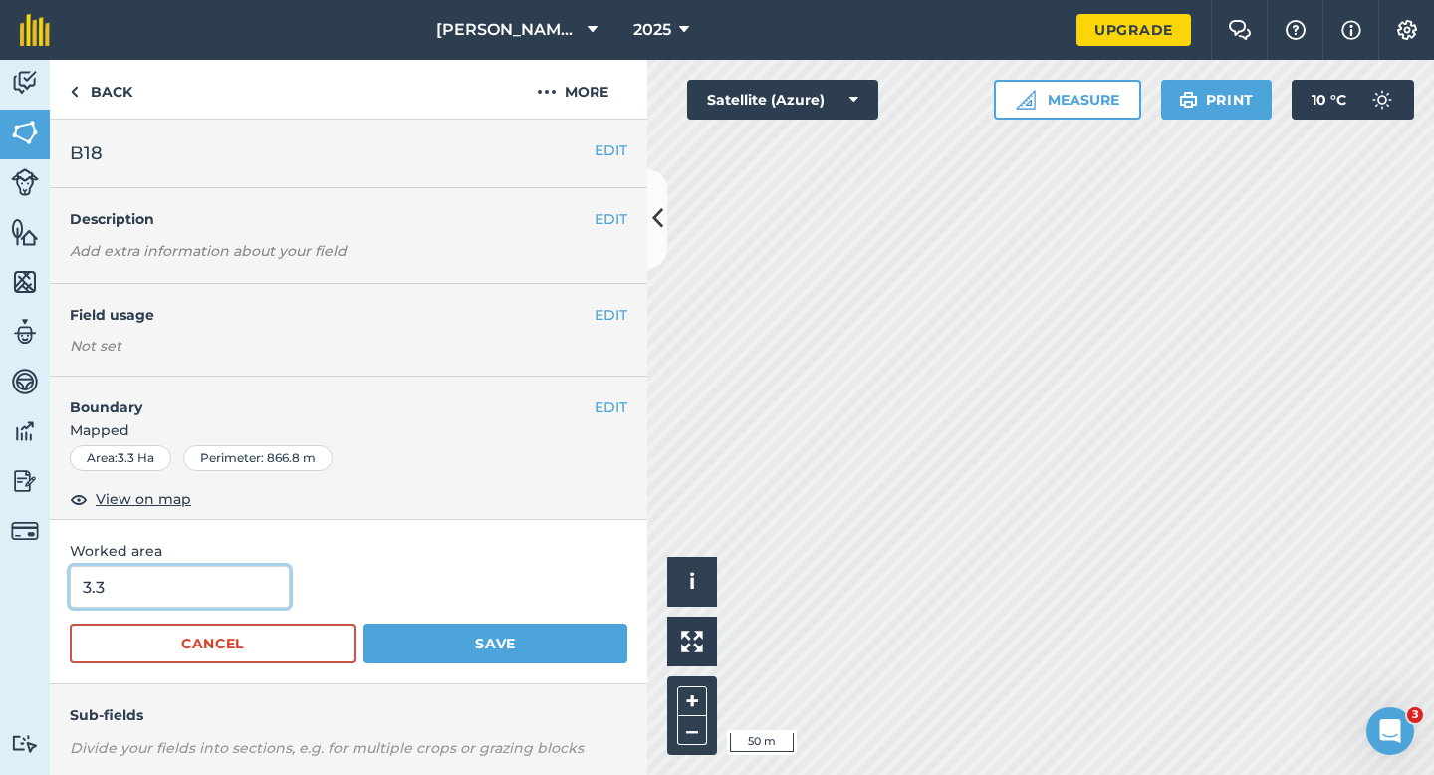
click at [206, 582] on input "3.3" at bounding box center [180, 587] width 220 height 42
type input "3.5"
click at [363, 623] on button "Save" at bounding box center [495, 643] width 264 height 40
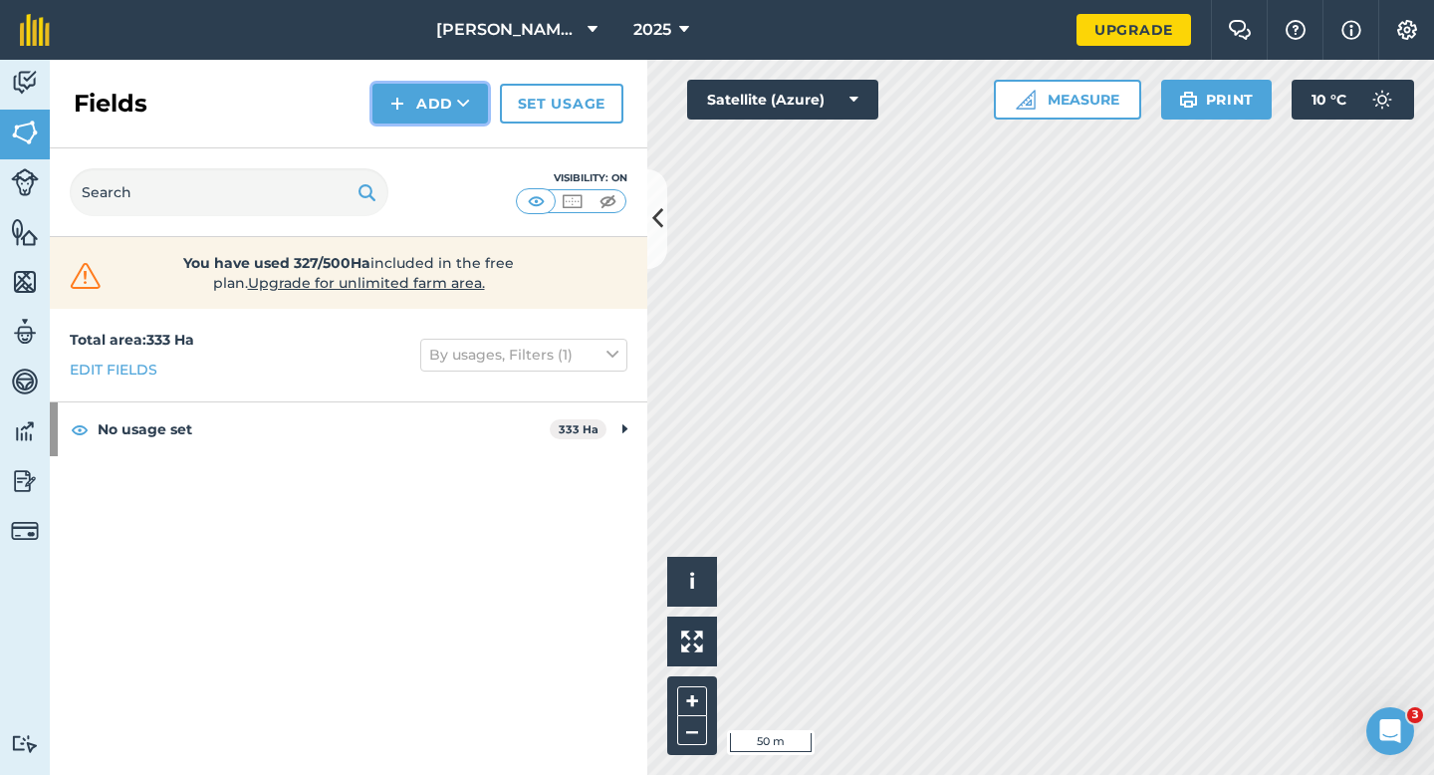
click at [443, 109] on button "Add" at bounding box center [430, 104] width 116 height 40
click at [443, 141] on link "Draw" at bounding box center [430, 148] width 110 height 44
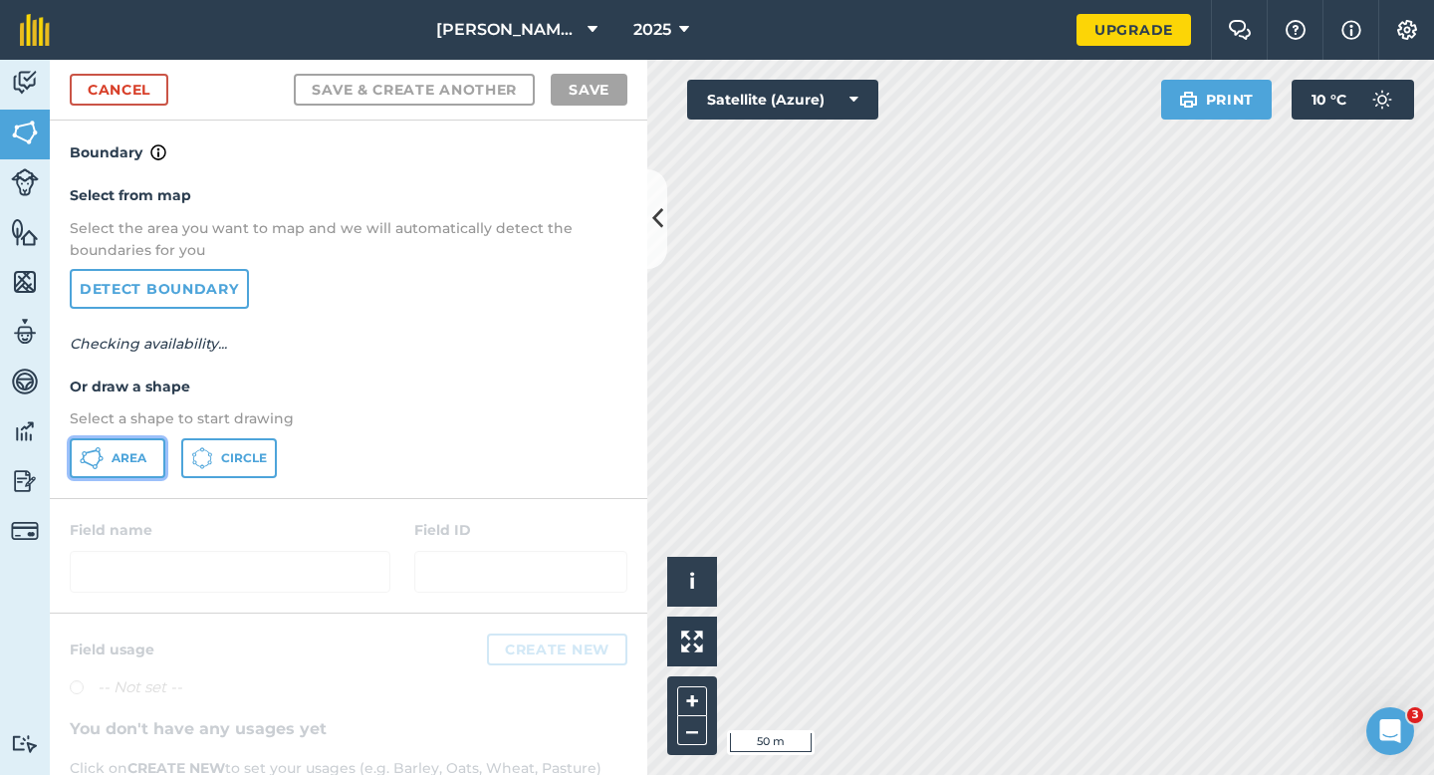
click at [150, 440] on button "Area" at bounding box center [118, 458] width 96 height 40
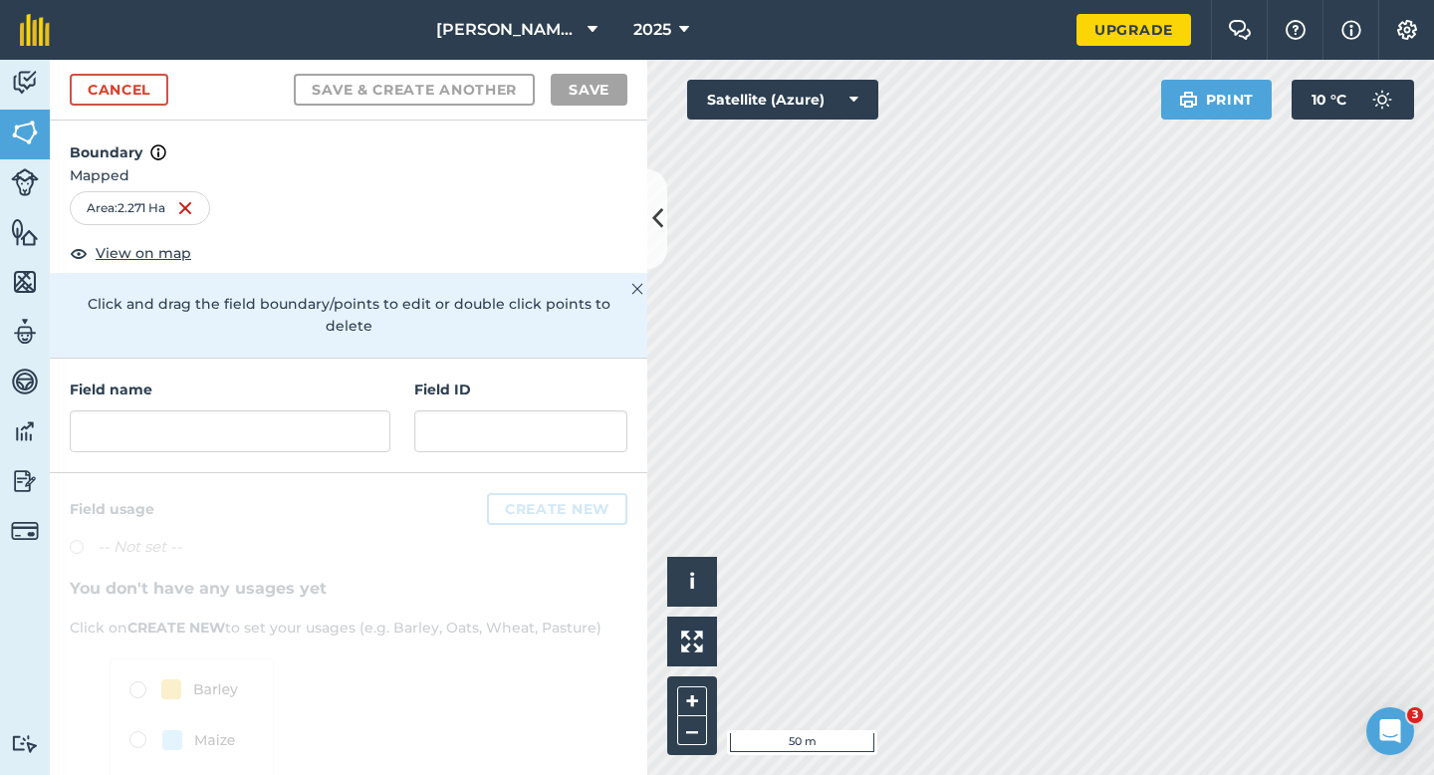
click at [404, 396] on div "Field name Field ID" at bounding box center [348, 415] width 597 height 115
click at [373, 410] on input "text" at bounding box center [230, 431] width 321 height 42
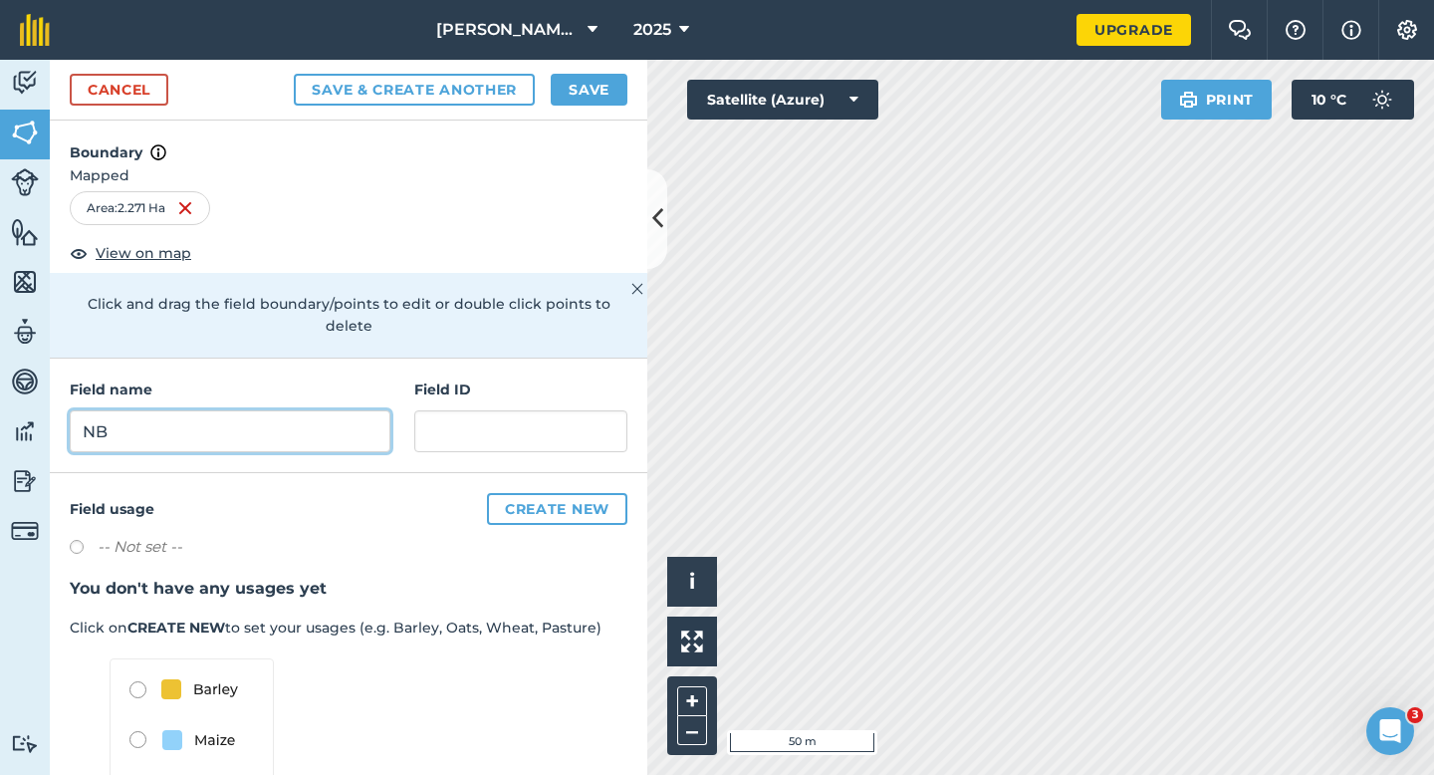
type input "N"
type input "B19"
click at [610, 101] on button "Save" at bounding box center [589, 90] width 77 height 32
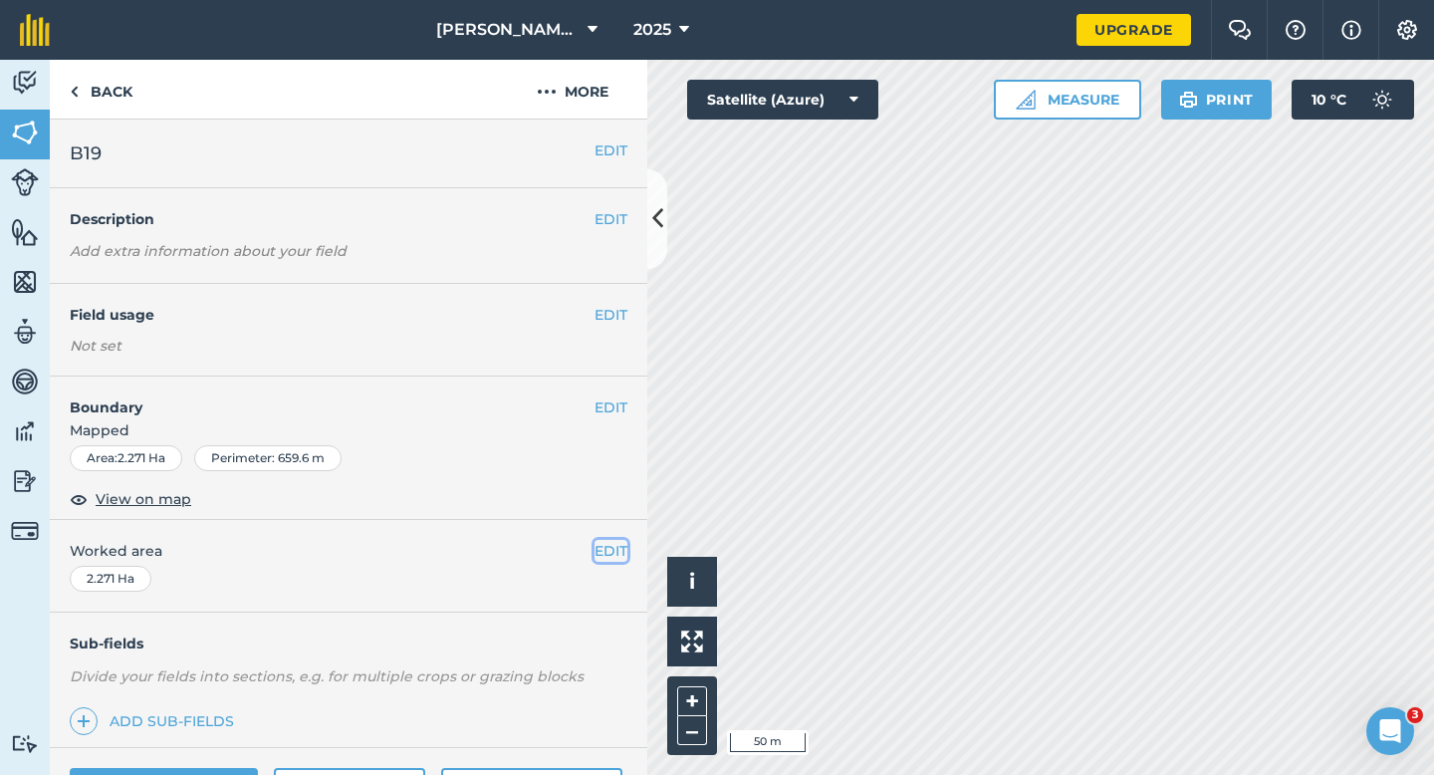
click at [619, 542] on button "EDIT" at bounding box center [610, 551] width 33 height 22
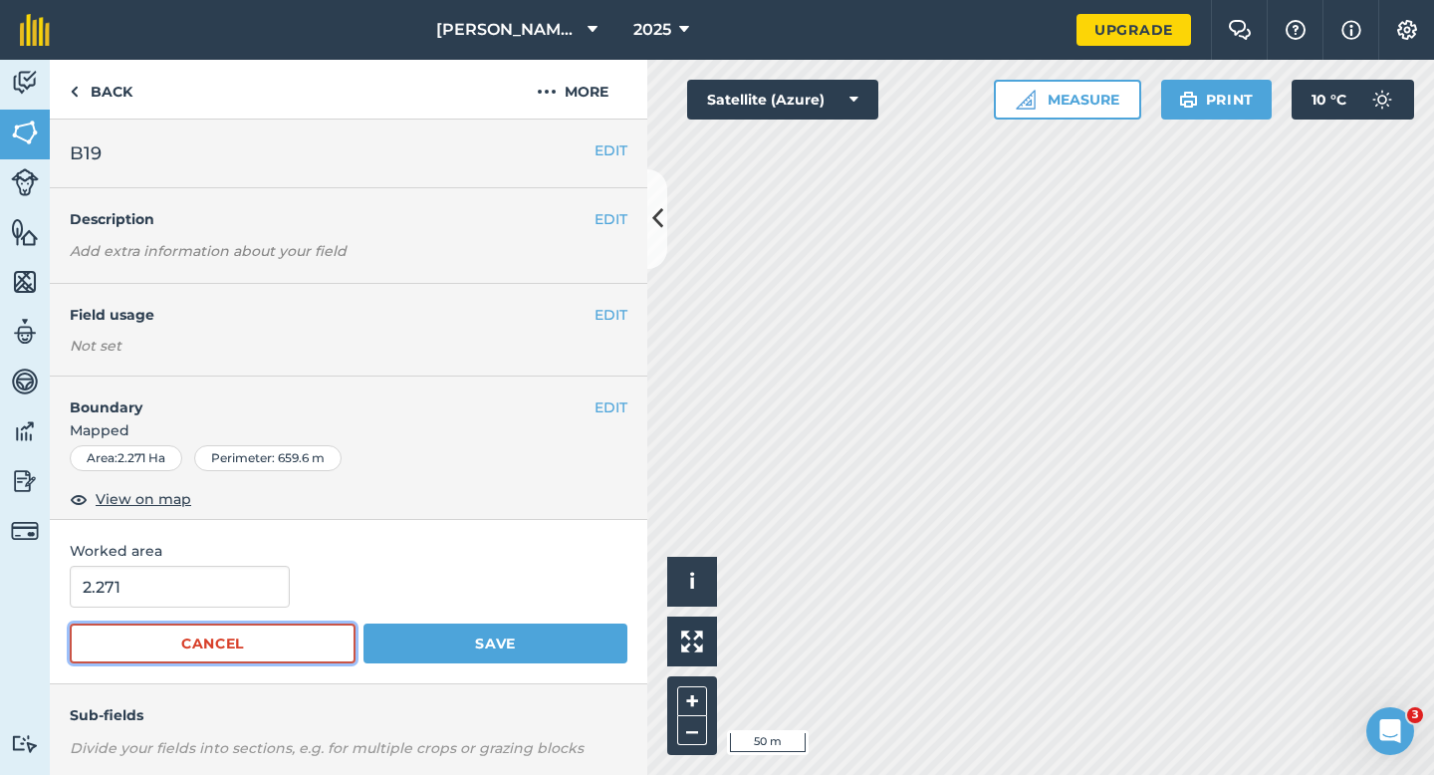
click at [246, 626] on button "Cancel" at bounding box center [213, 643] width 286 height 40
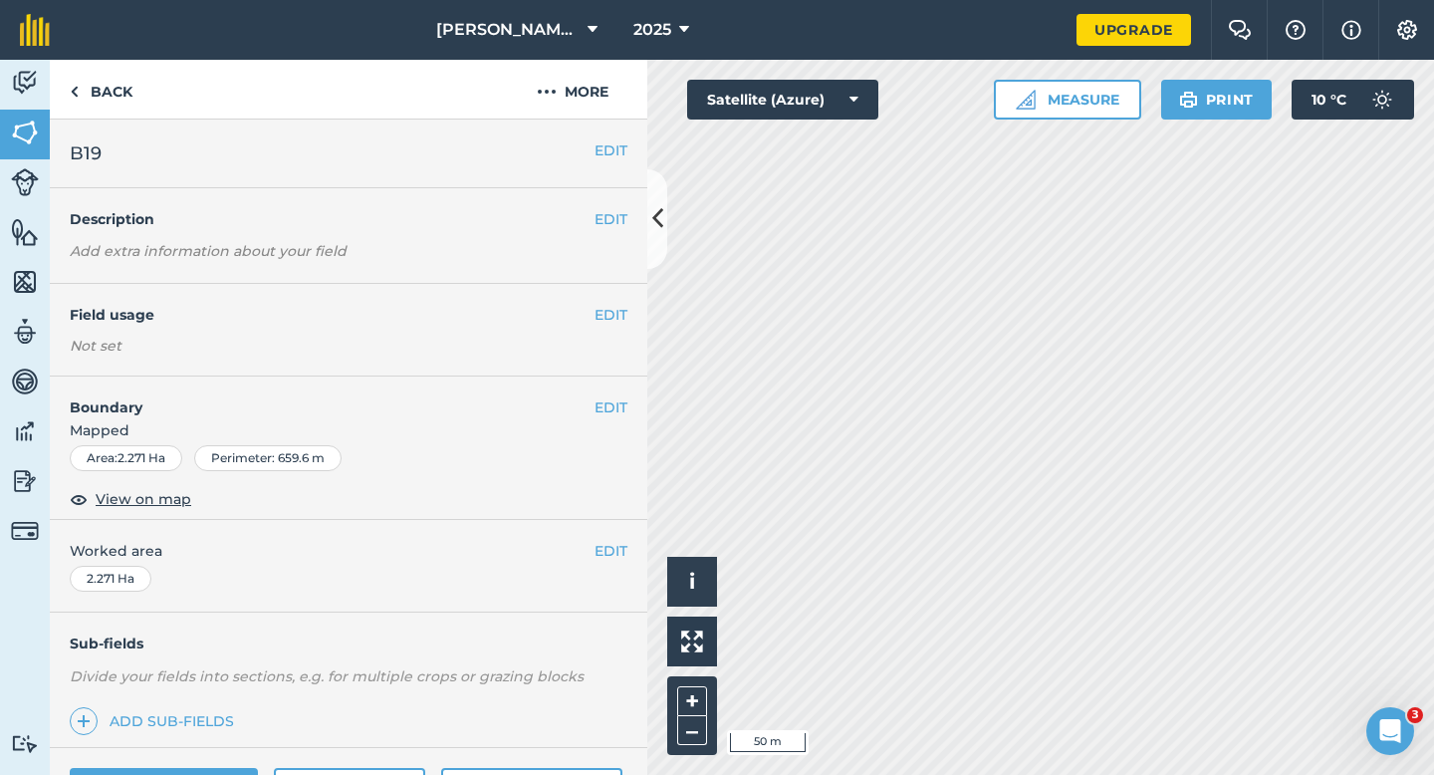
click at [246, 569] on div "EDIT Worked area 2.271 Ha" at bounding box center [348, 566] width 597 height 93
click at [613, 560] on button "EDIT" at bounding box center [610, 551] width 33 height 22
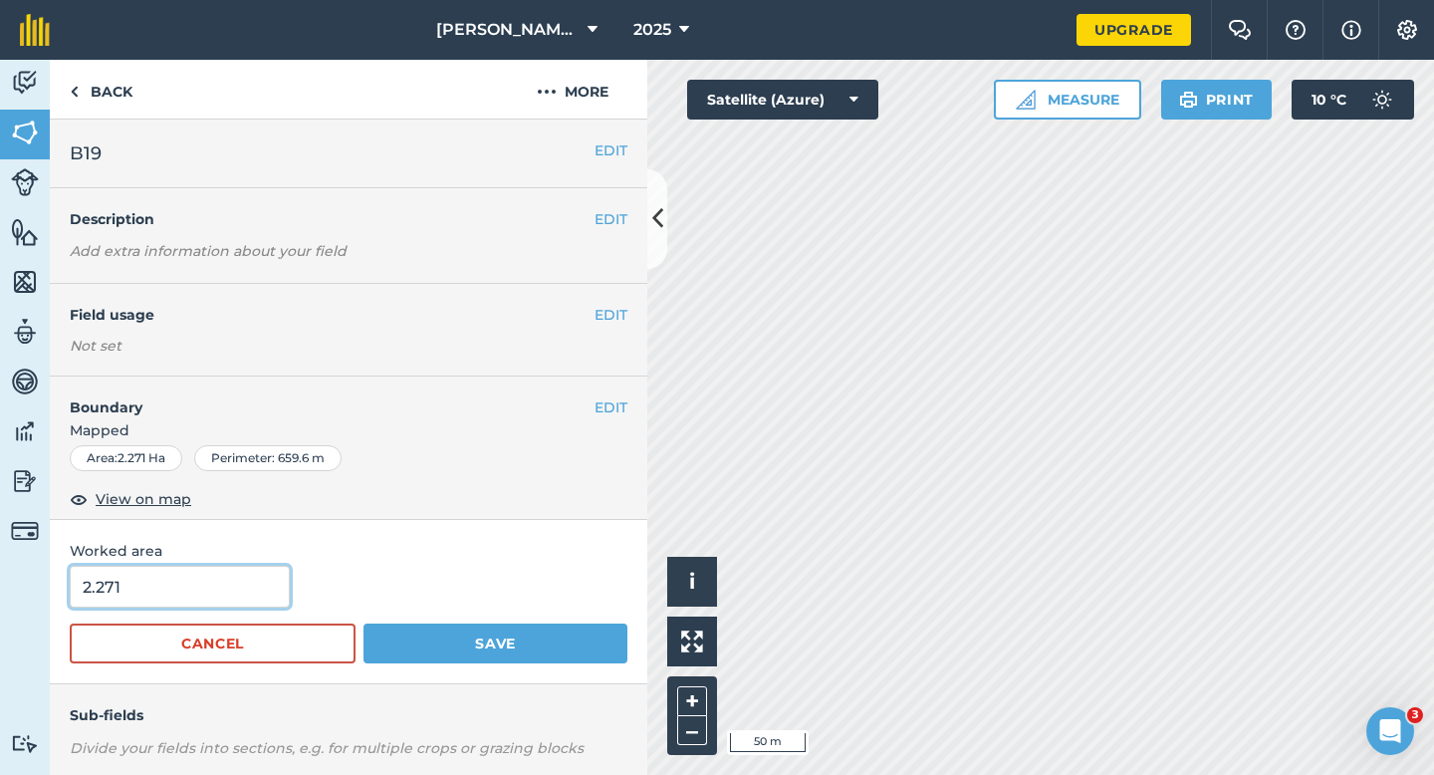
click at [243, 584] on input "2.271" at bounding box center [180, 587] width 220 height 42
type input "2.5"
click at [363, 623] on button "Save" at bounding box center [495, 643] width 264 height 40
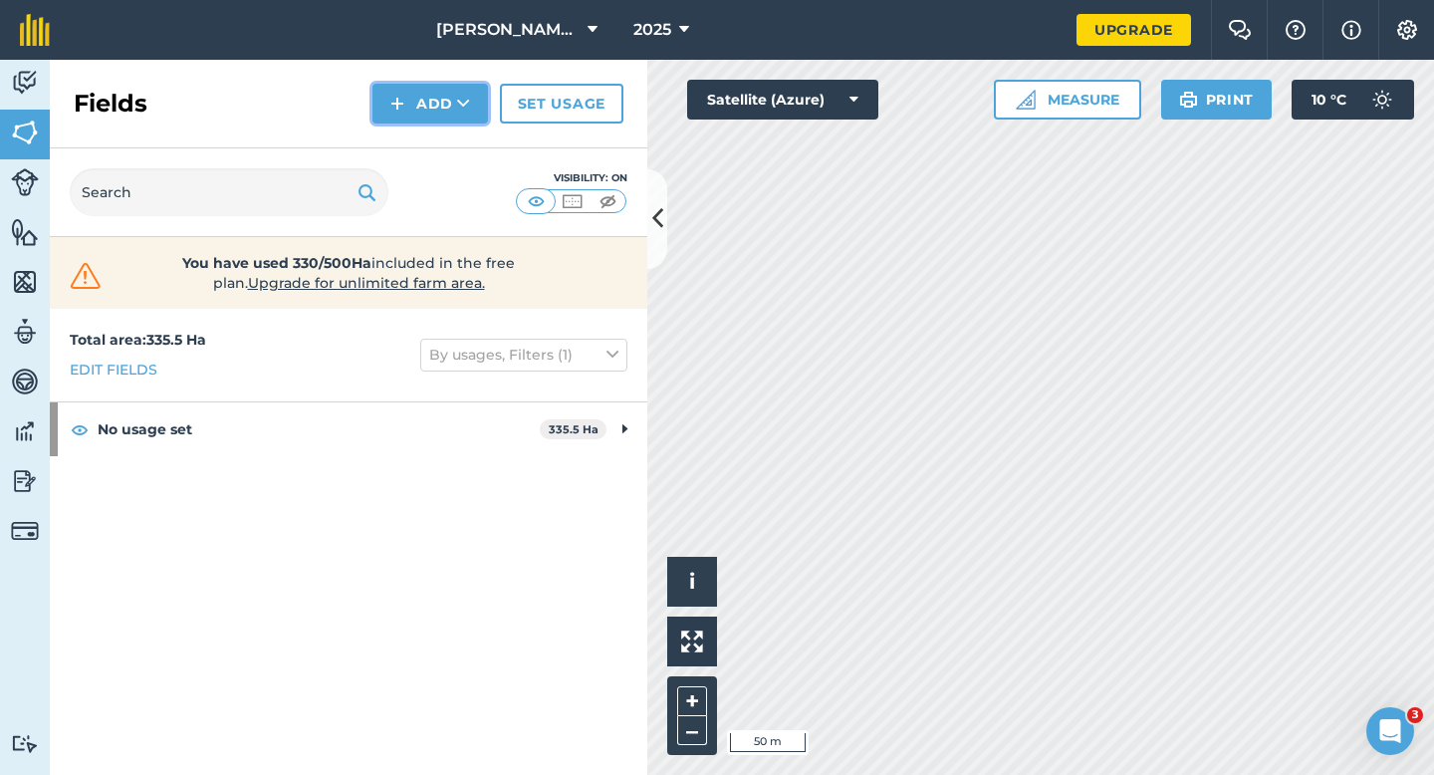
click at [414, 111] on button "Add" at bounding box center [430, 104] width 116 height 40
click at [414, 144] on link "Draw" at bounding box center [430, 148] width 110 height 44
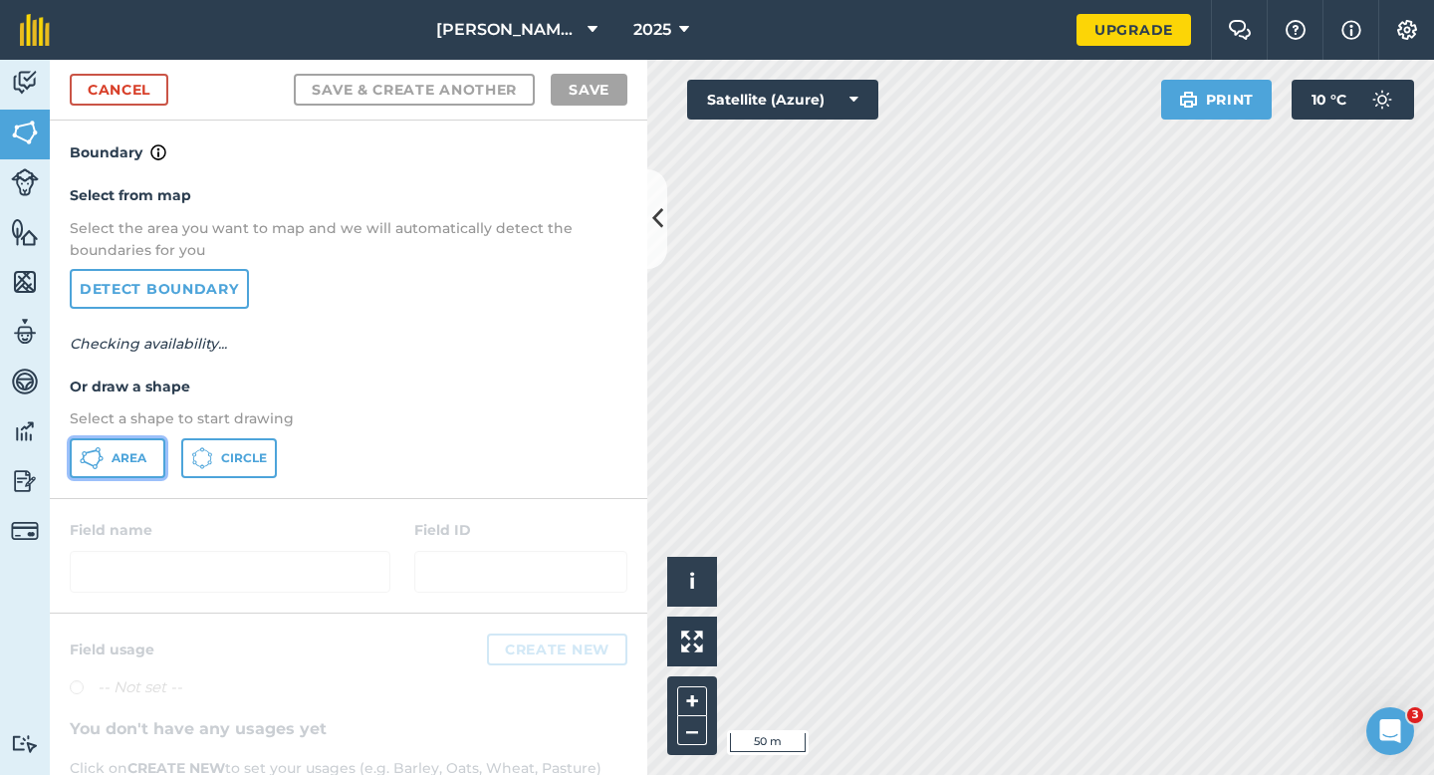
click at [114, 441] on button "Area" at bounding box center [118, 458] width 96 height 40
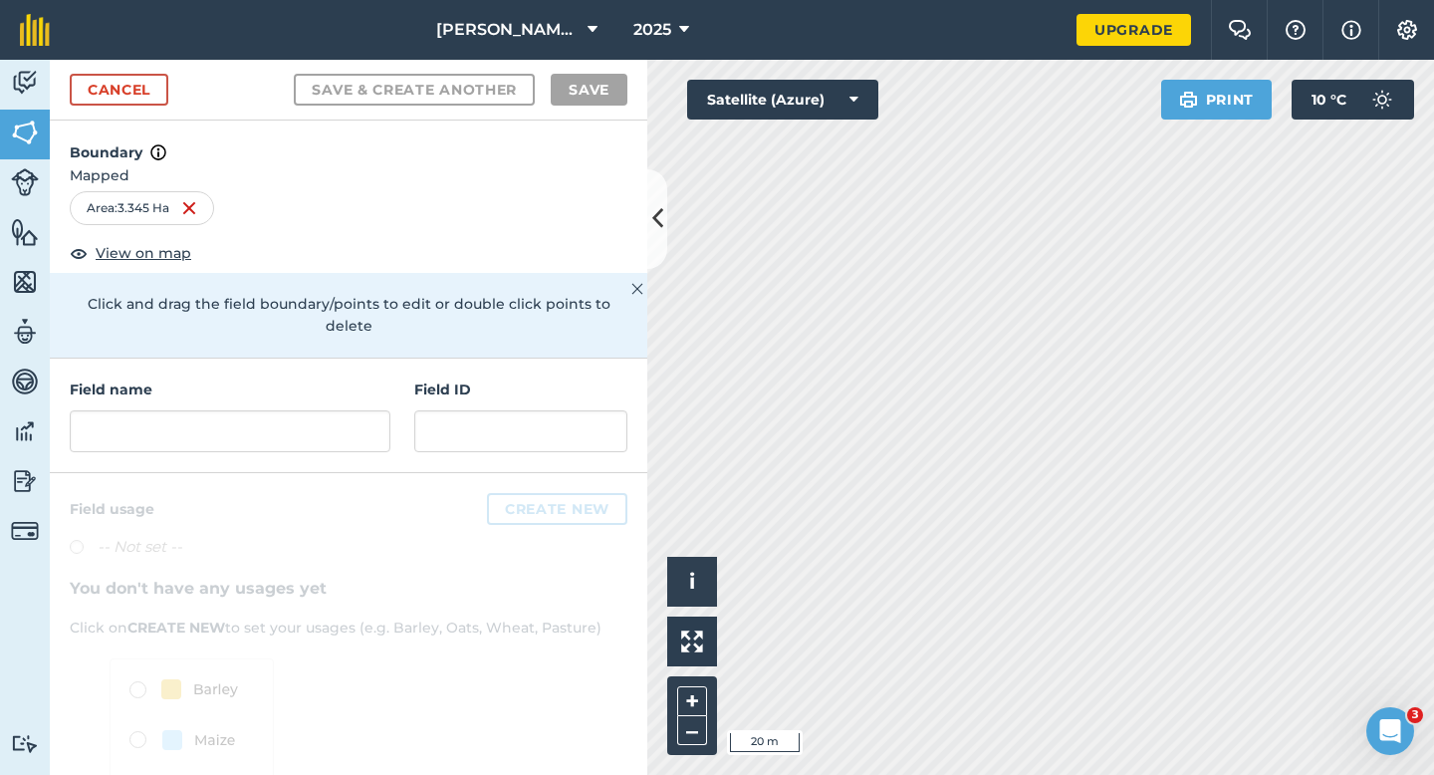
click at [336, 433] on div "Field name Field ID" at bounding box center [348, 415] width 597 height 115
click at [336, 431] on div "Field name Field ID" at bounding box center [348, 415] width 597 height 115
click at [336, 419] on input "text" at bounding box center [230, 431] width 321 height 42
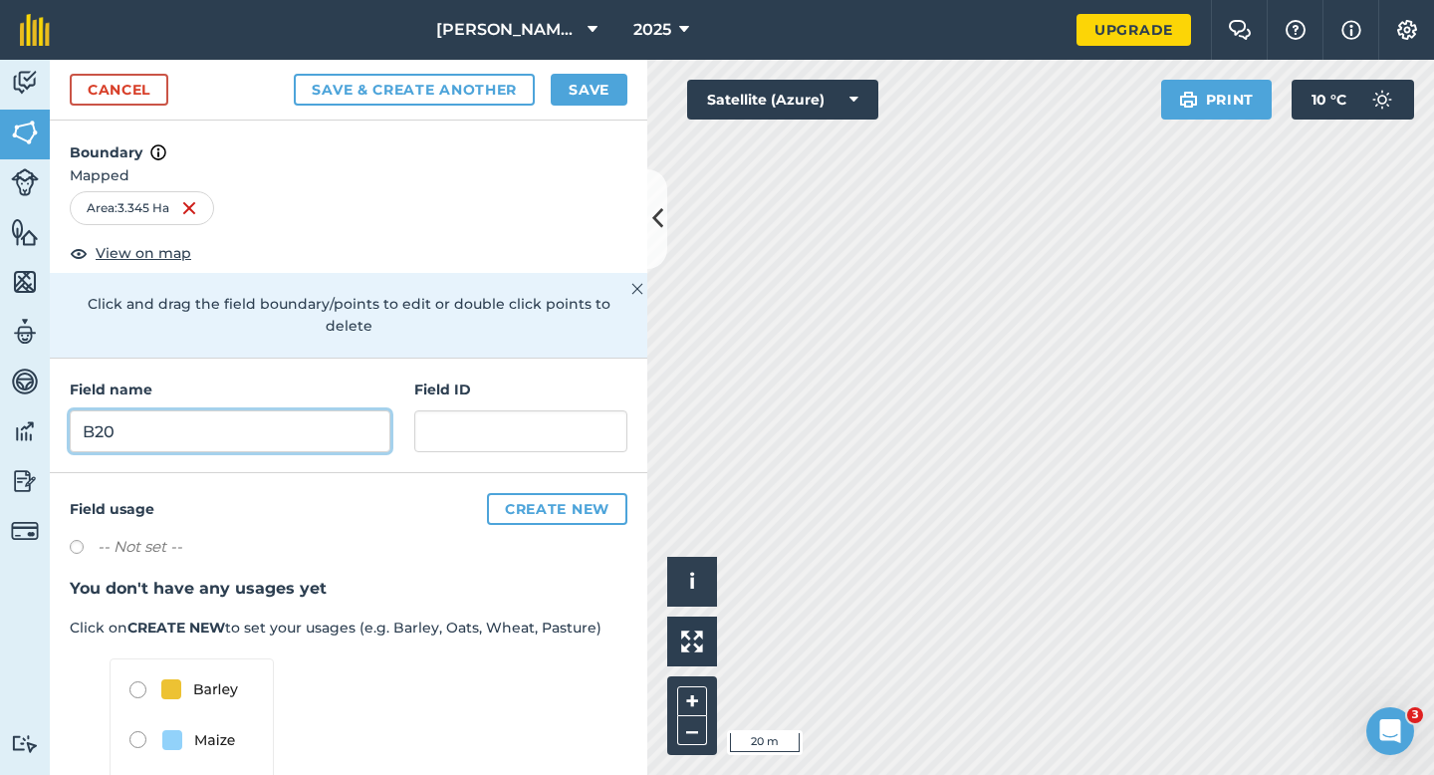
type input "B20"
click at [595, 88] on button "Save" at bounding box center [589, 90] width 77 height 32
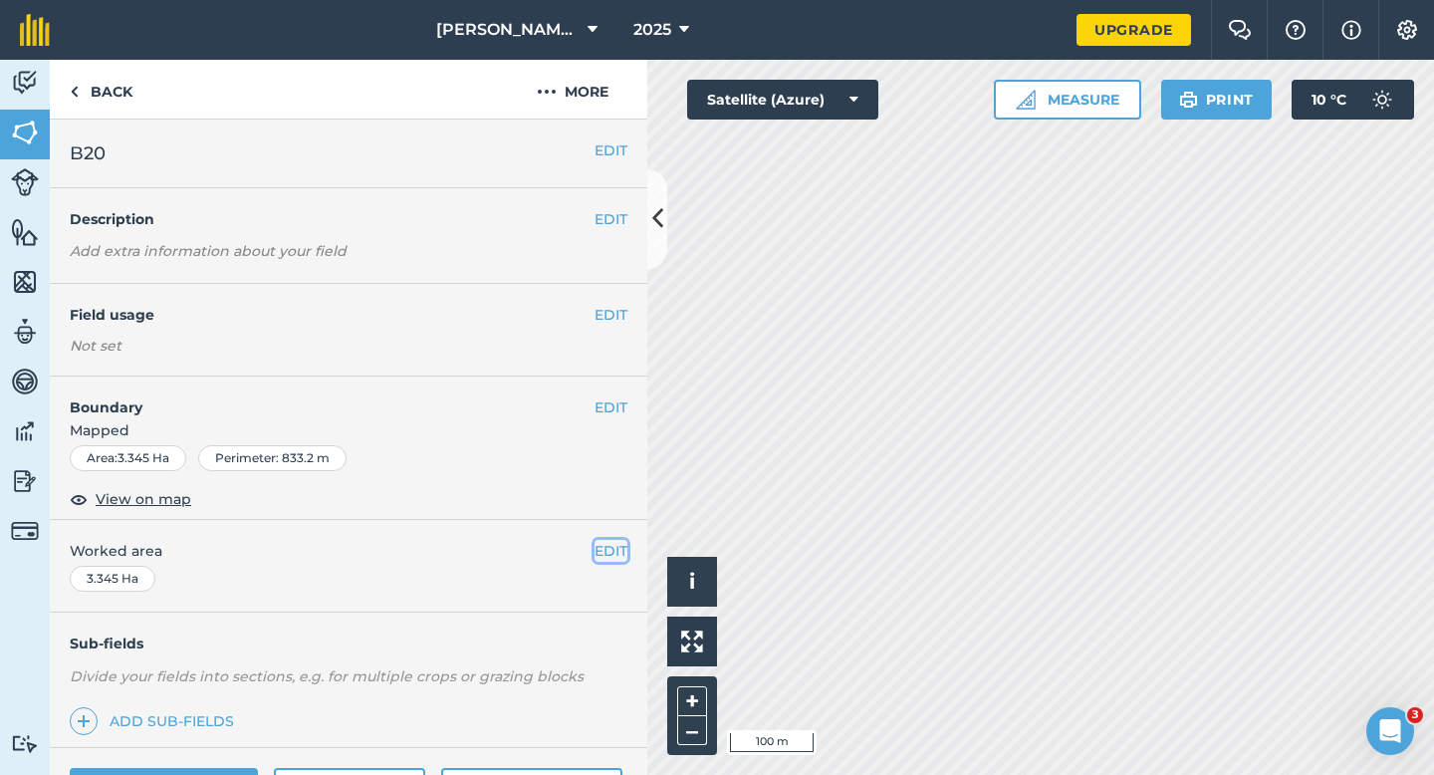
click at [614, 561] on button "EDIT" at bounding box center [610, 551] width 33 height 22
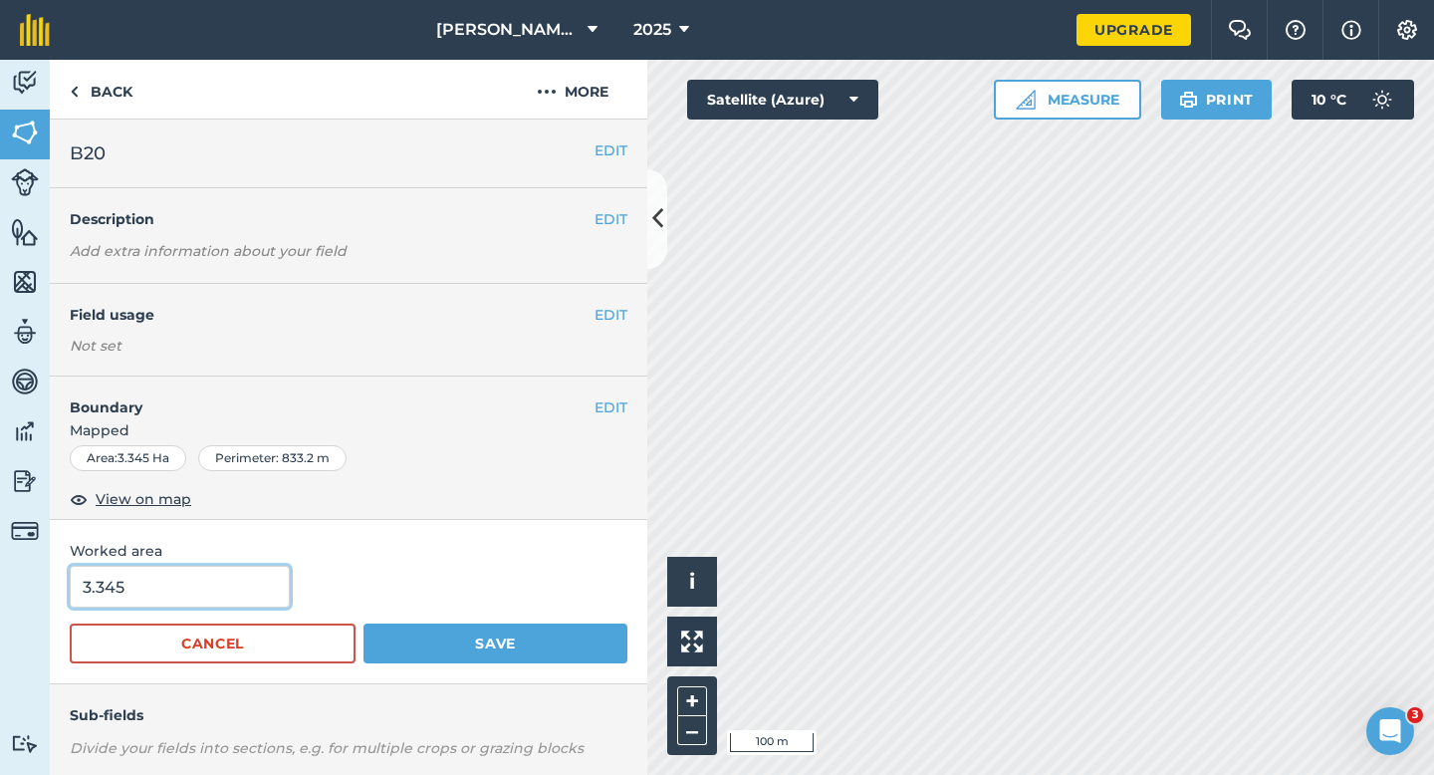
click at [257, 582] on input "3.345" at bounding box center [180, 587] width 220 height 42
type input "3.5"
click at [363, 623] on button "Save" at bounding box center [495, 643] width 264 height 40
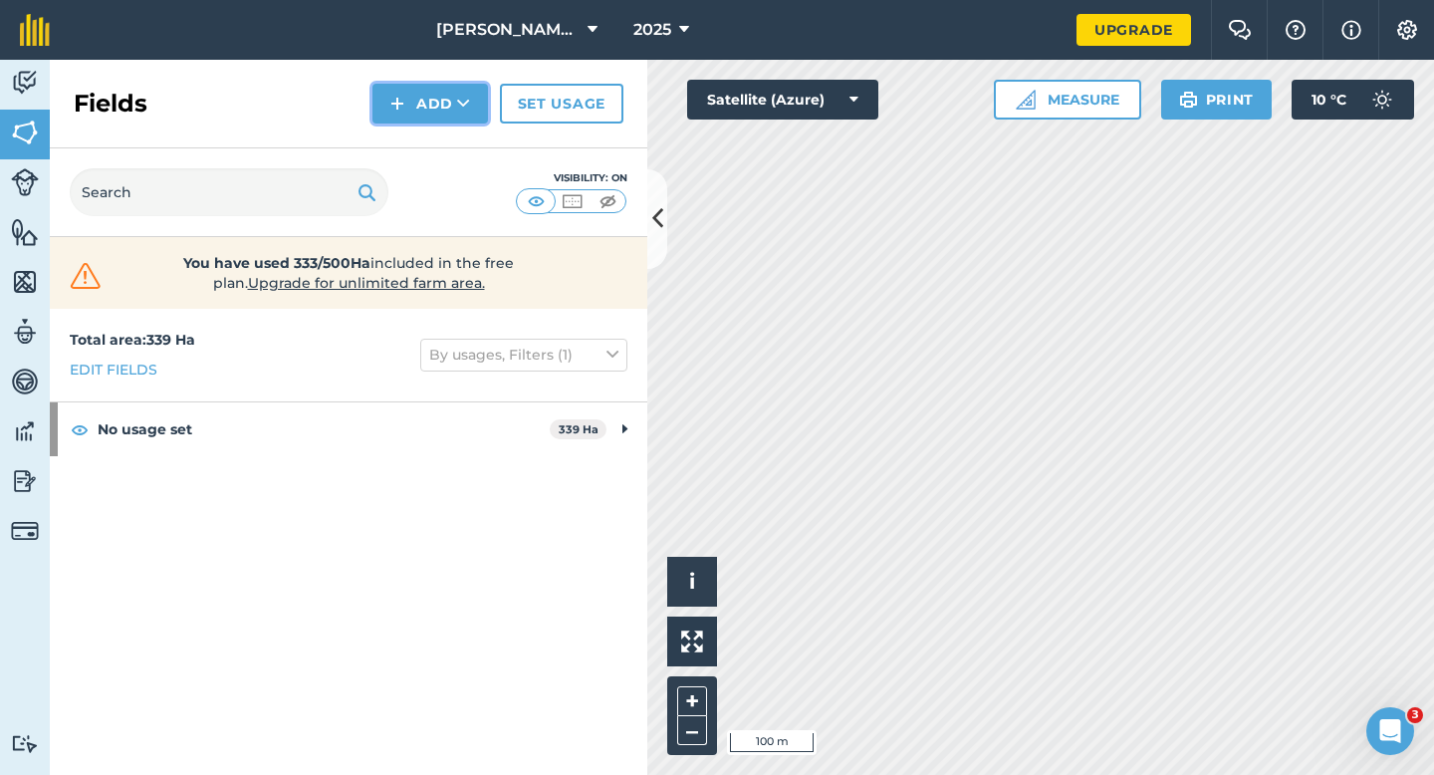
click at [439, 118] on button "Add" at bounding box center [430, 104] width 116 height 40
click at [440, 125] on ul "Draw Import" at bounding box center [430, 170] width 112 height 91
click at [464, 105] on icon at bounding box center [463, 104] width 13 height 20
click at [464, 135] on link "Draw" at bounding box center [430, 148] width 110 height 44
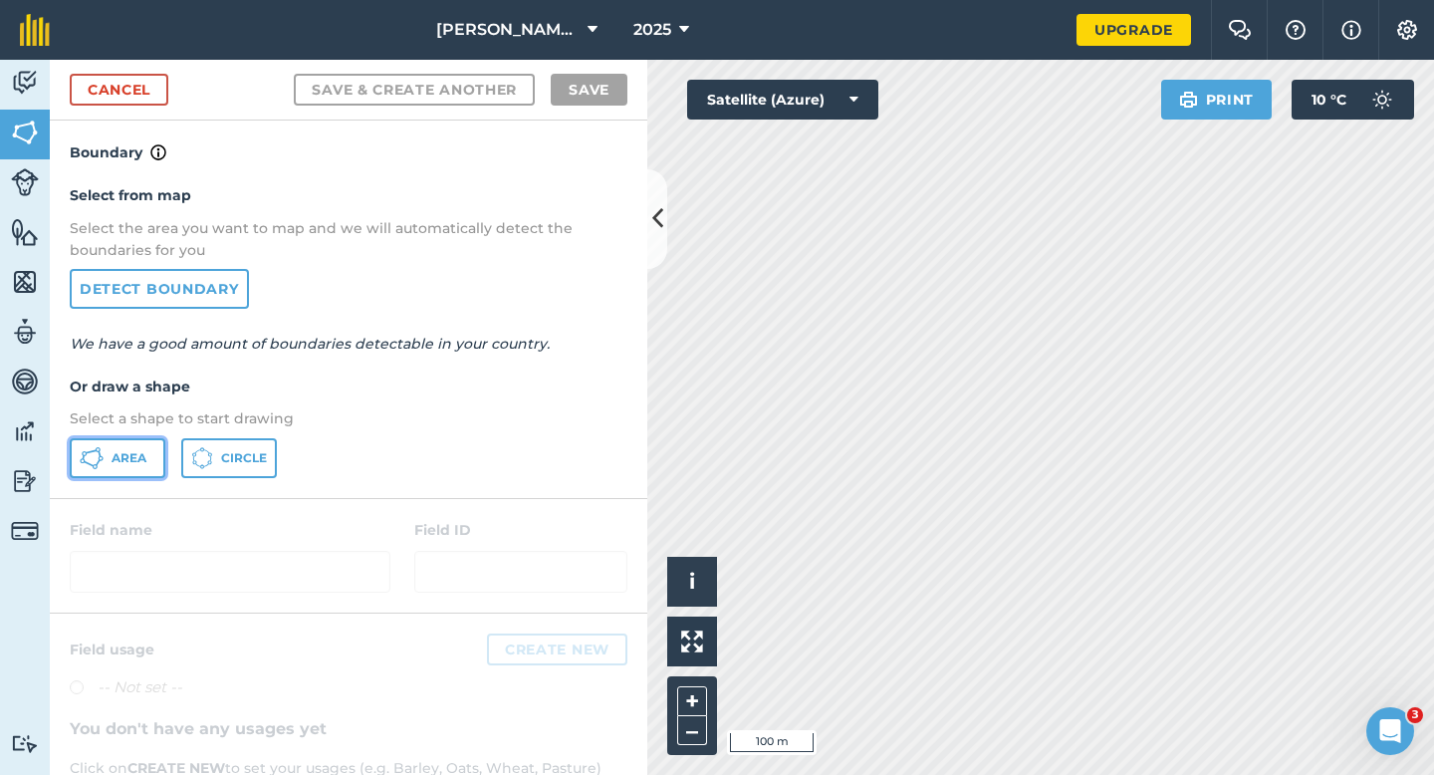
click at [131, 467] on button "Area" at bounding box center [118, 458] width 96 height 40
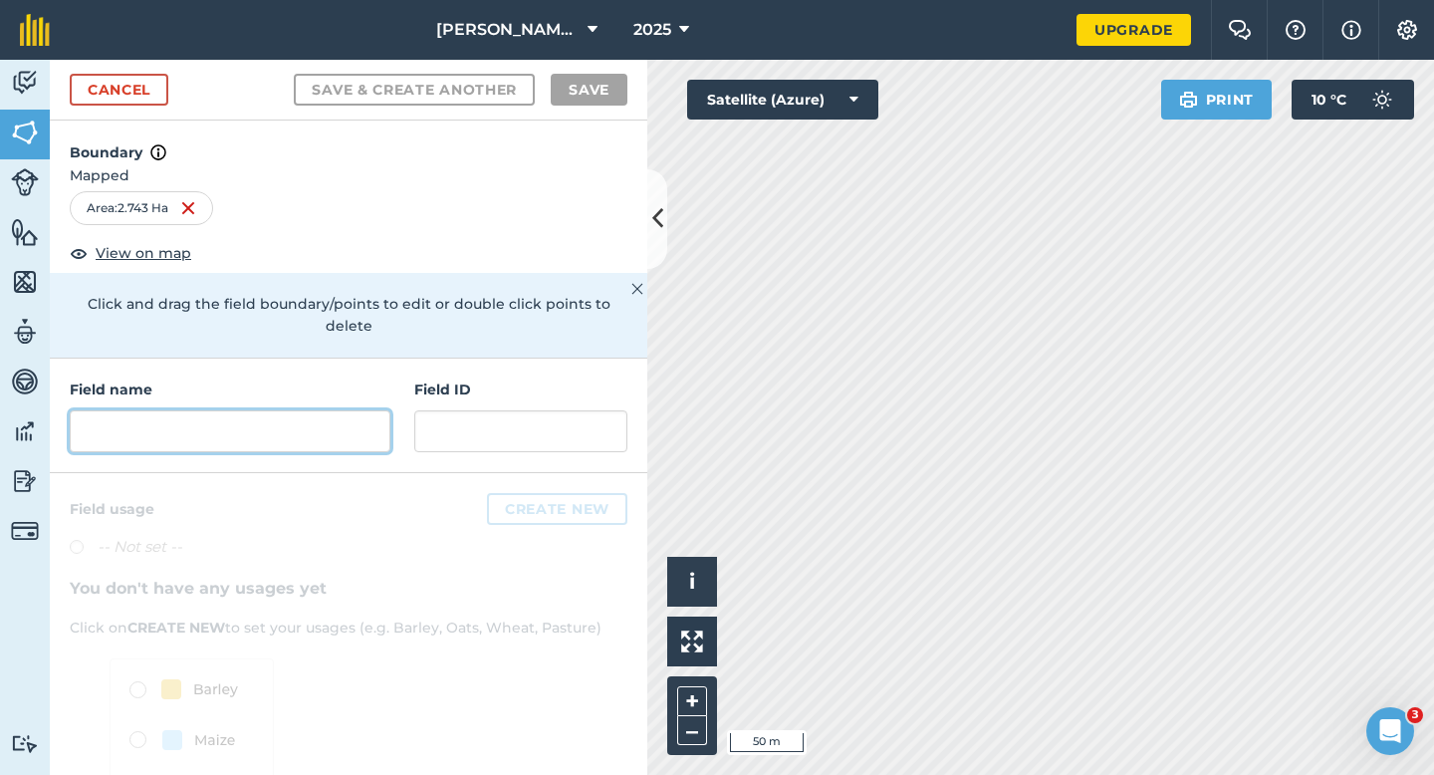
click at [269, 410] on input "text" at bounding box center [230, 431] width 321 height 42
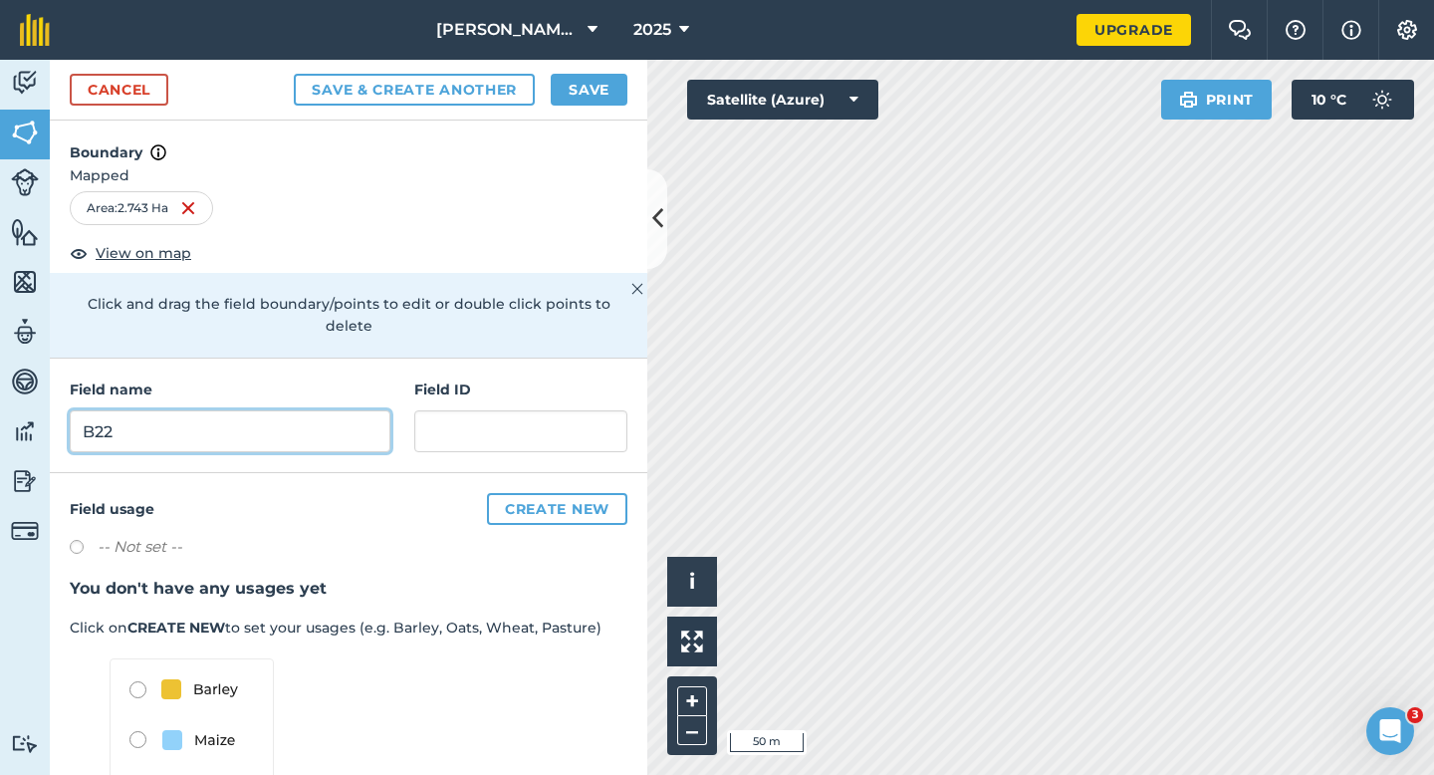
type input "B22"
click at [583, 86] on button "Save" at bounding box center [589, 90] width 77 height 32
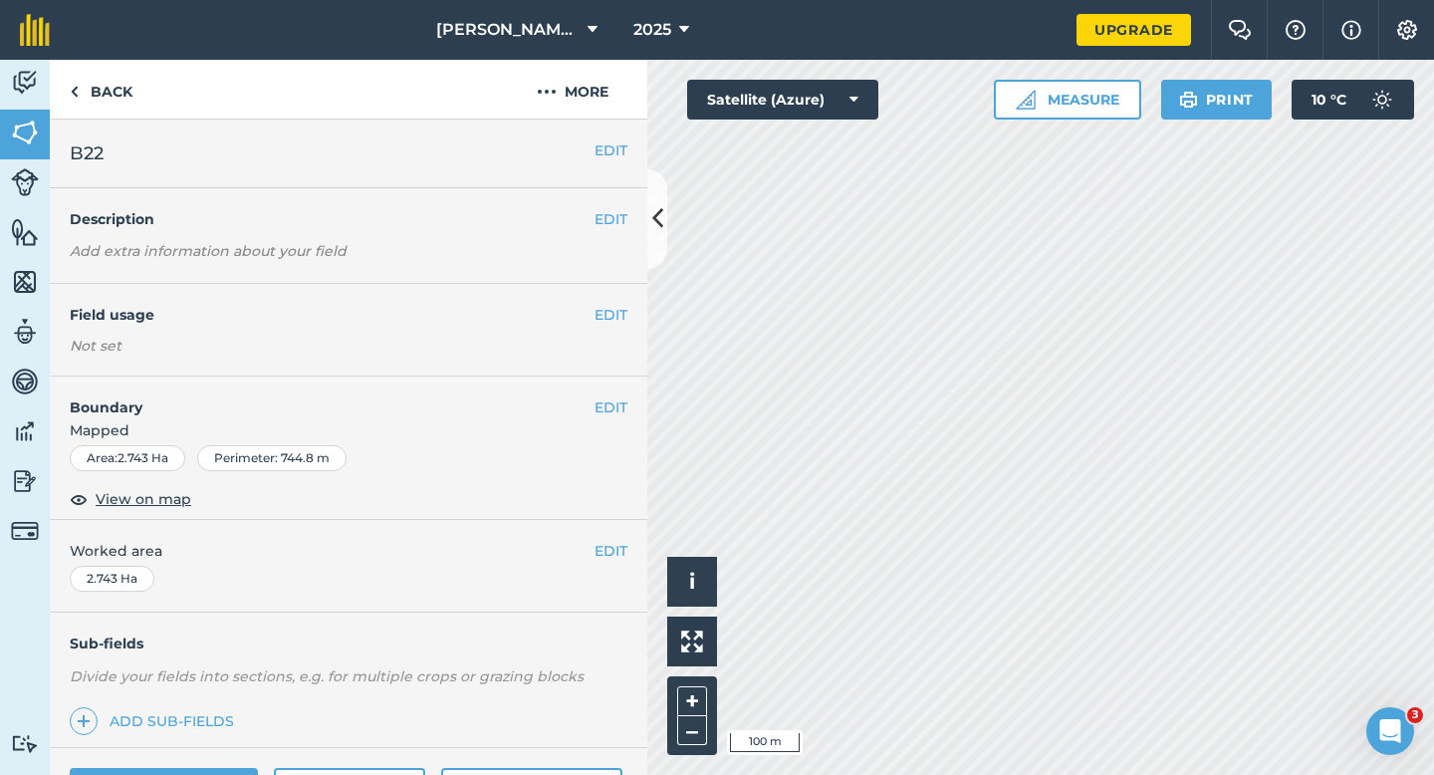
click at [636, 559] on div "EDIT Worked area 2.743 Ha" at bounding box center [348, 566] width 597 height 93
click at [613, 558] on button "EDIT" at bounding box center [610, 551] width 33 height 22
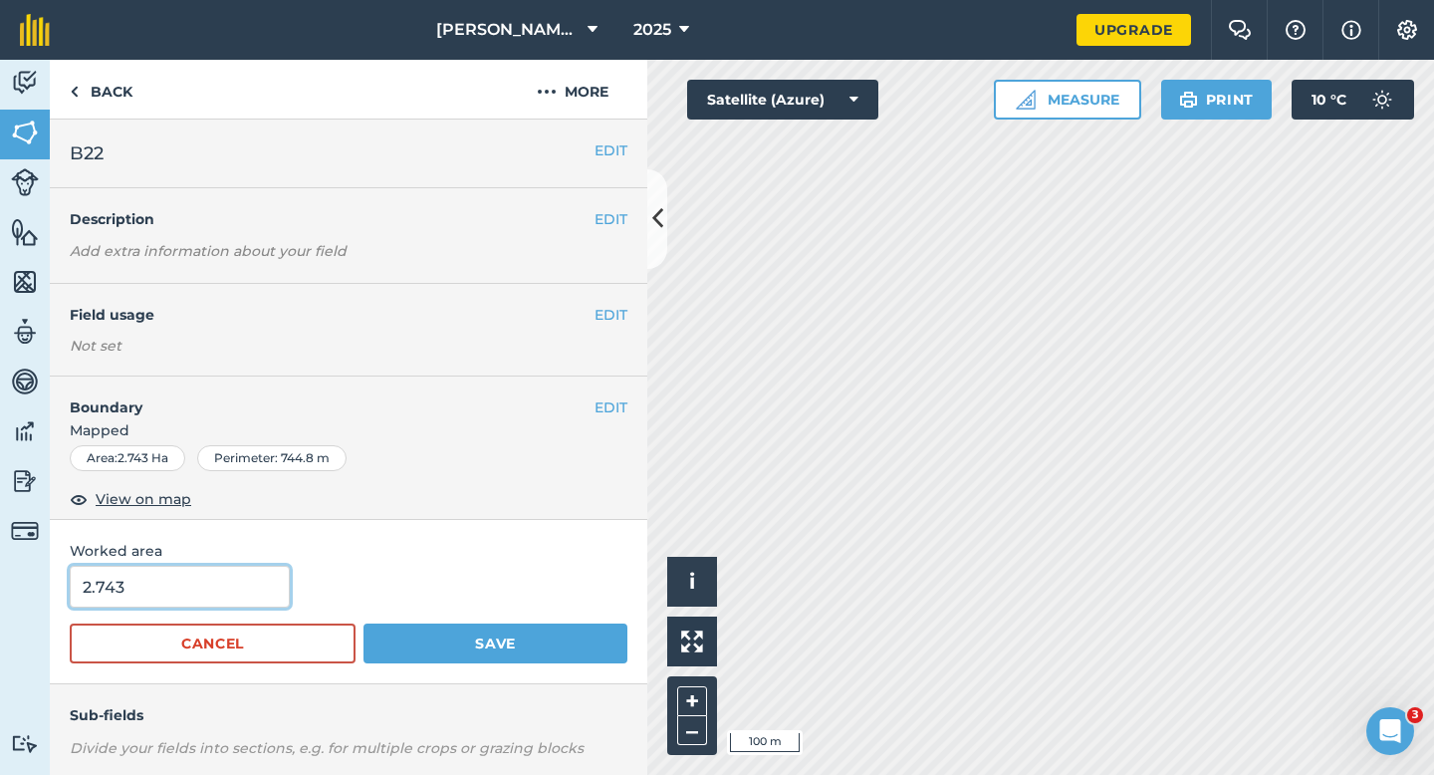
click at [246, 588] on input "2.743" at bounding box center [180, 587] width 220 height 42
type input "2.5"
click at [363, 623] on button "Save" at bounding box center [495, 643] width 264 height 40
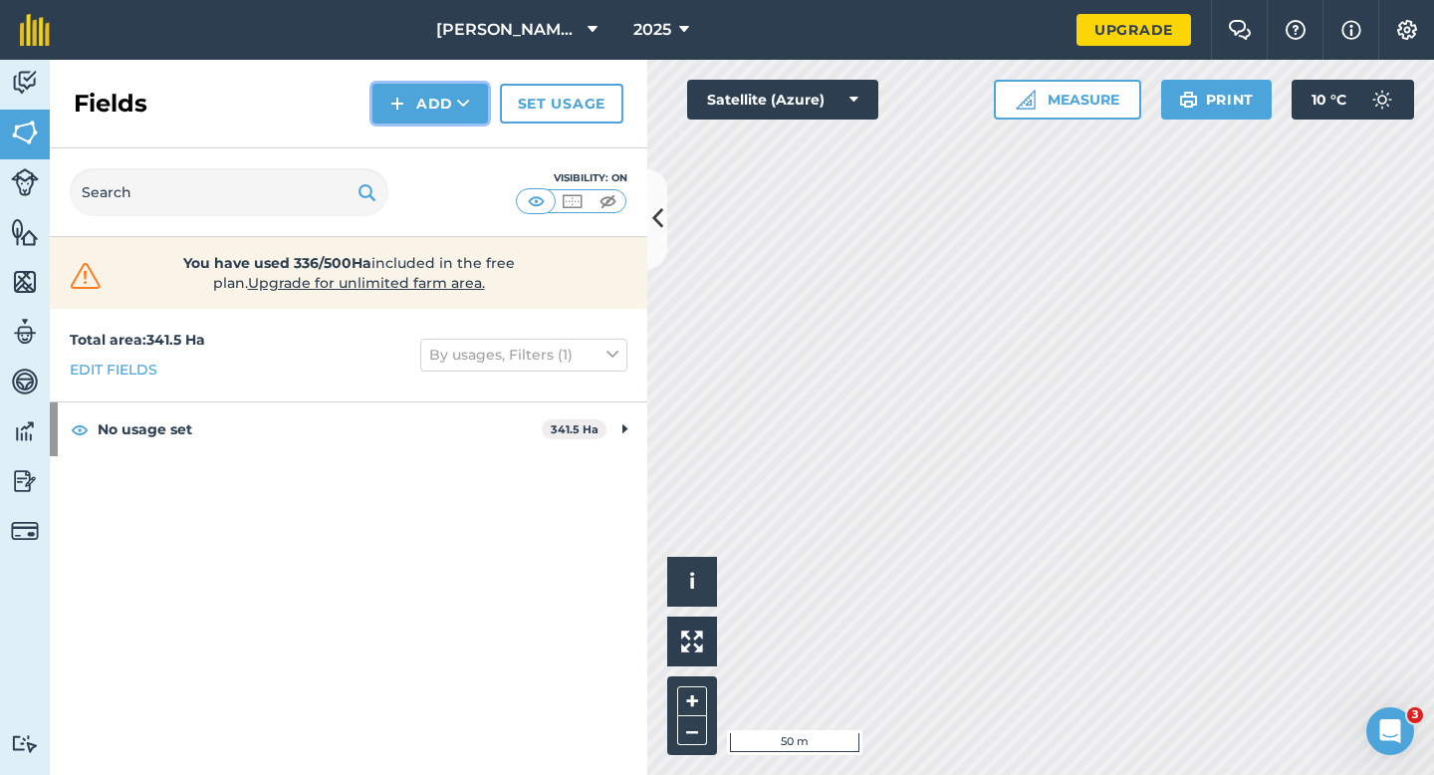
click at [411, 96] on button "Add" at bounding box center [430, 104] width 116 height 40
click at [416, 138] on link "Draw" at bounding box center [430, 148] width 110 height 44
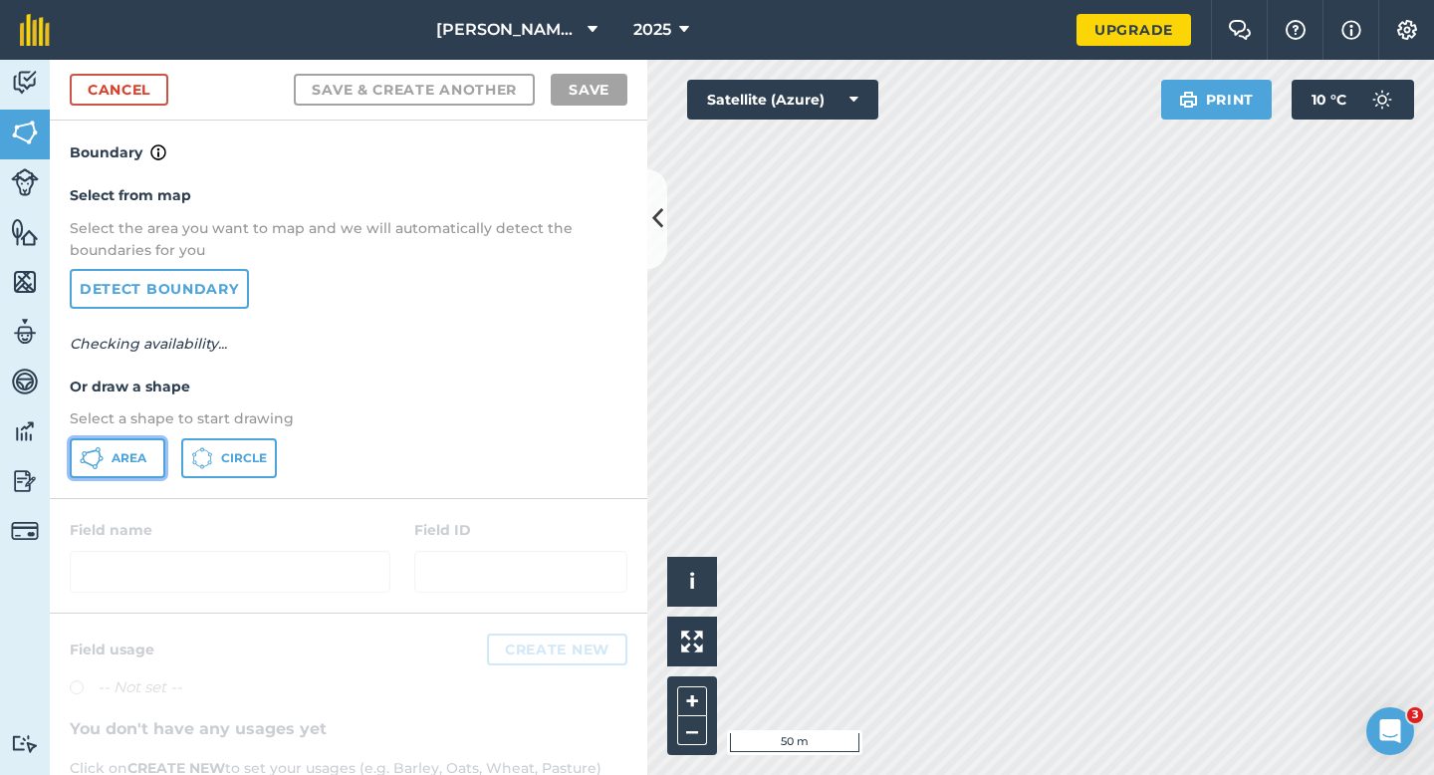
click at [118, 444] on button "Area" at bounding box center [118, 458] width 96 height 40
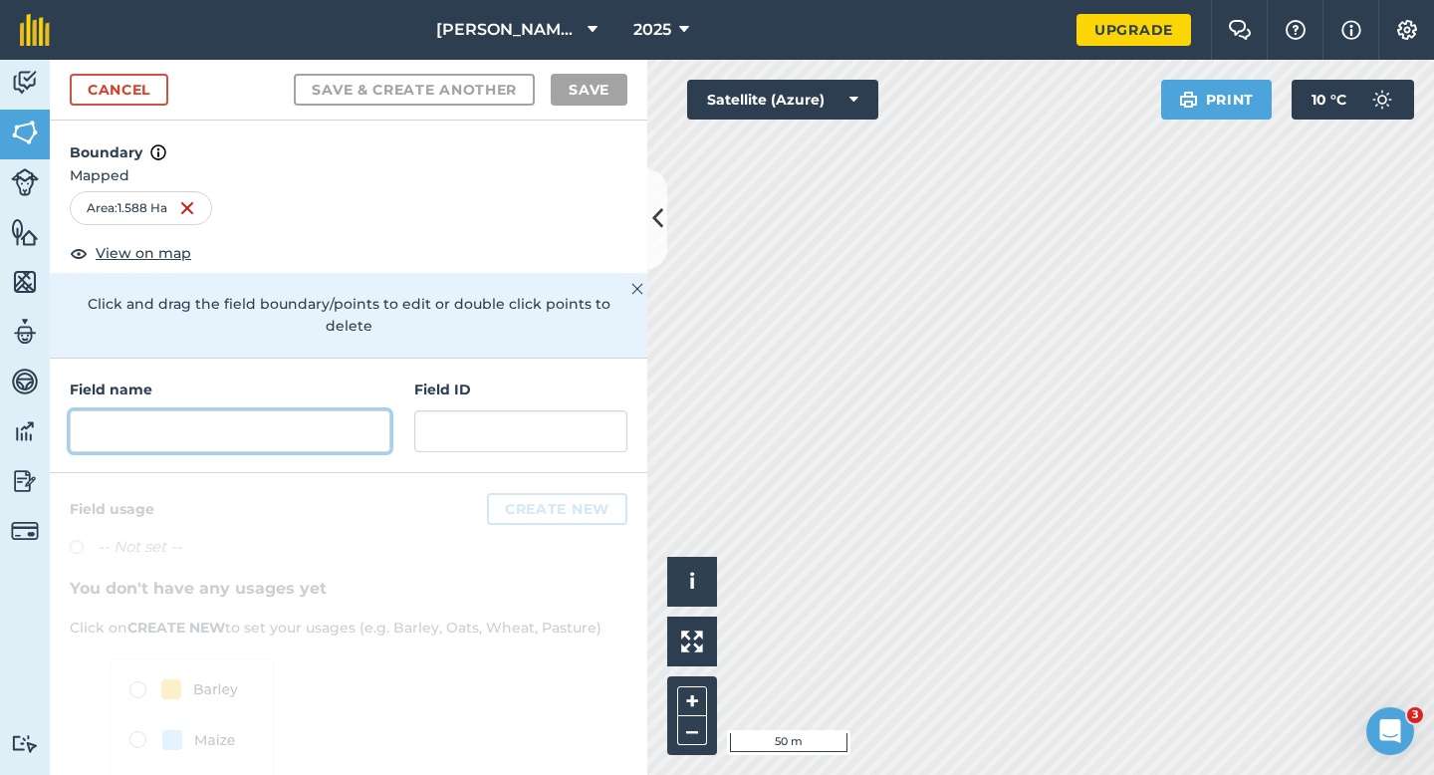
click at [287, 410] on input "text" at bounding box center [230, 431] width 321 height 42
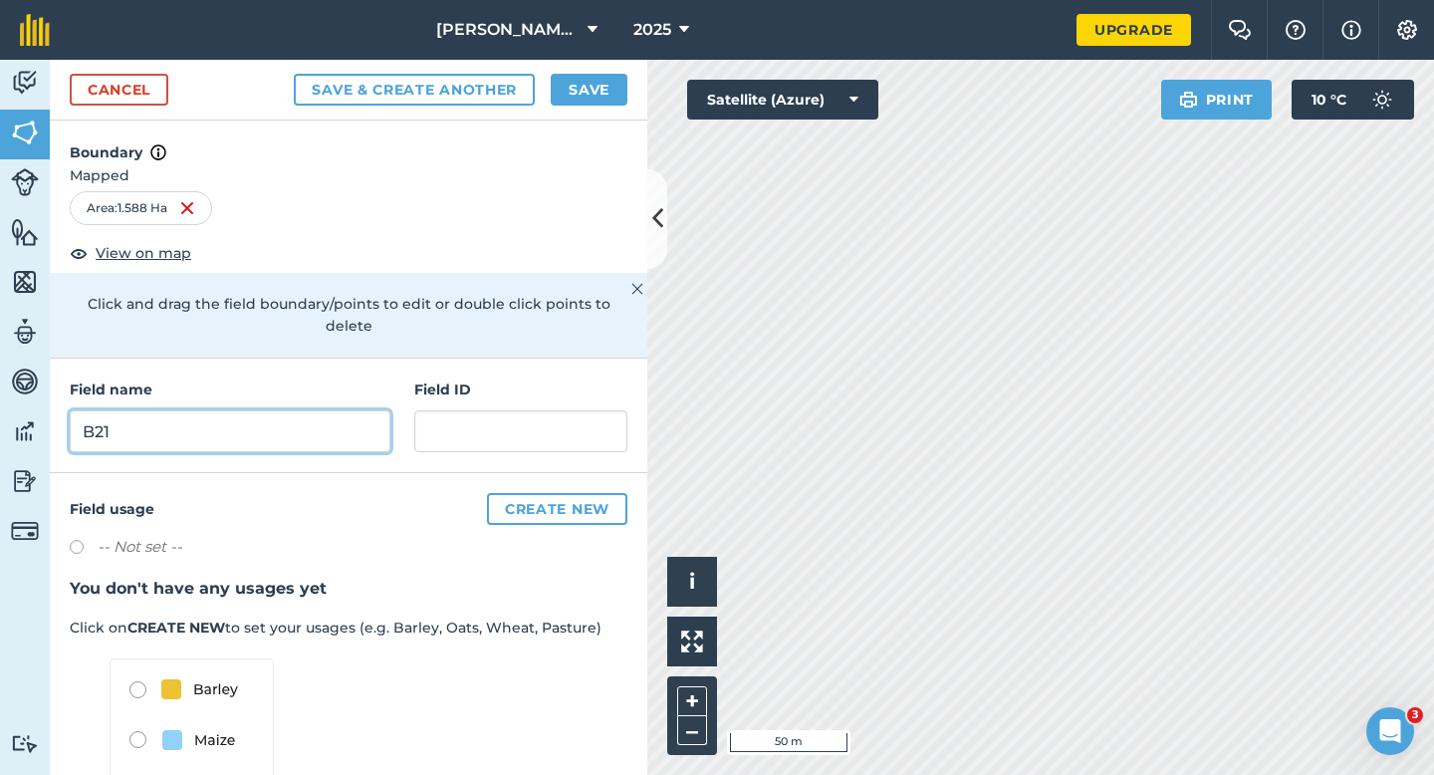
type input "B21"
click at [559, 95] on button "Save" at bounding box center [589, 90] width 77 height 32
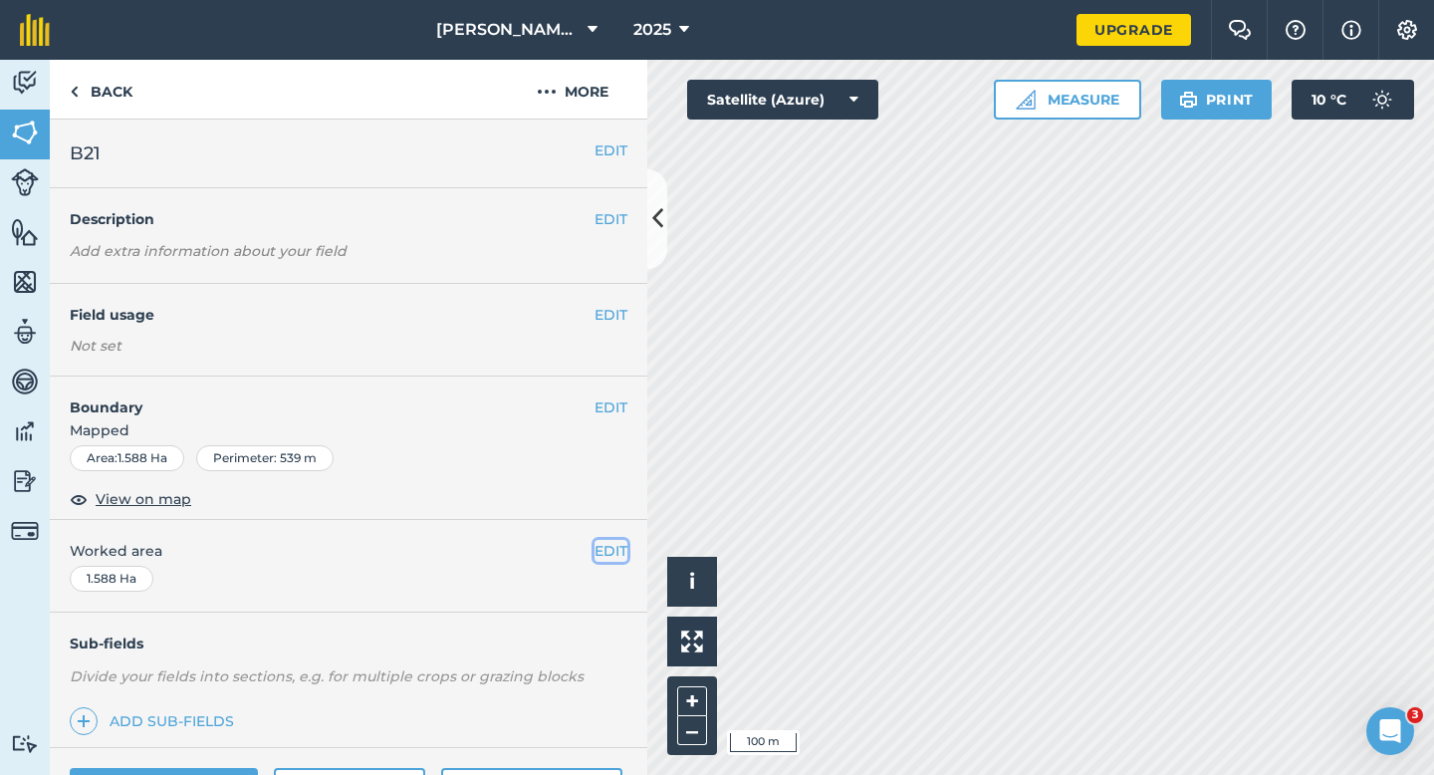
click at [604, 557] on button "EDIT" at bounding box center [610, 551] width 33 height 22
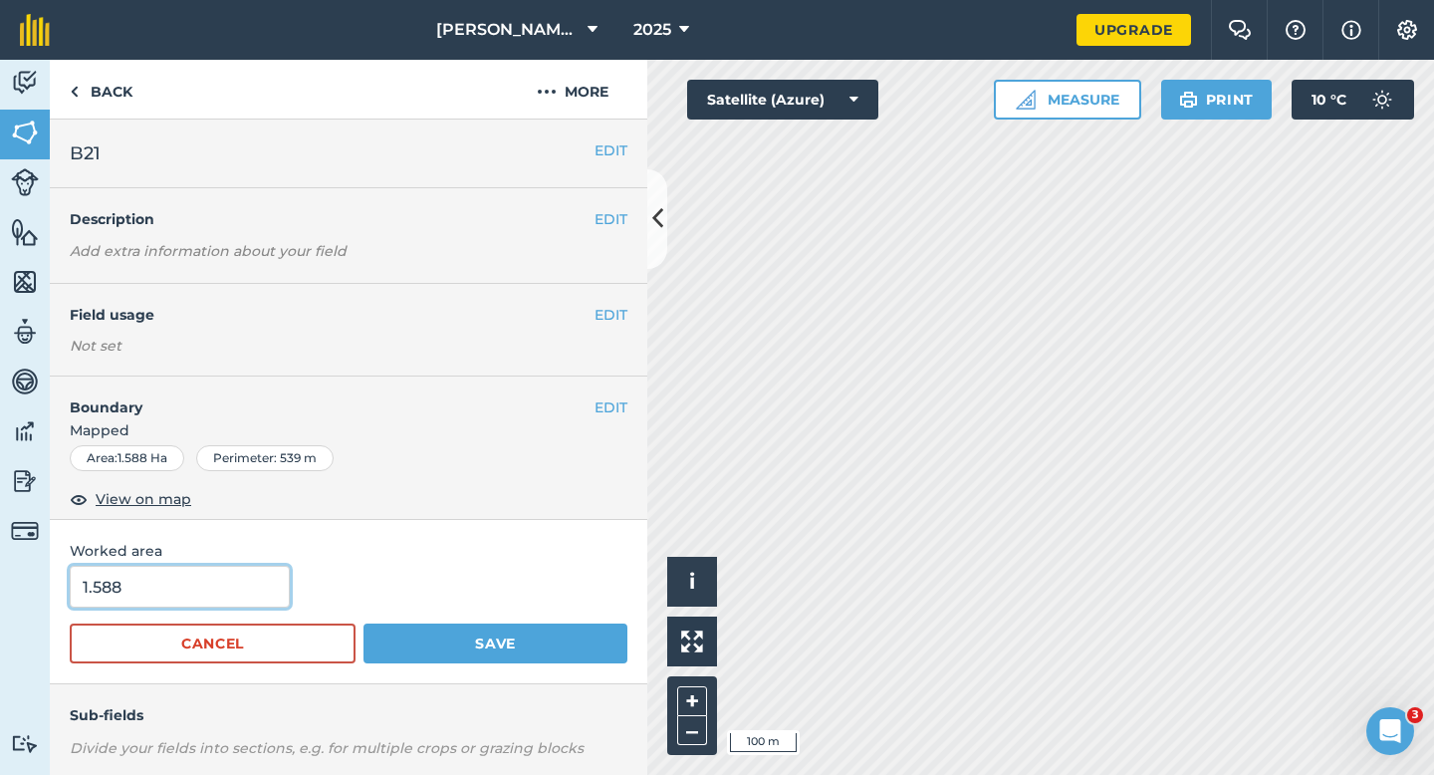
click at [219, 583] on input "1.588" at bounding box center [180, 587] width 220 height 42
type input "2"
click at [363, 623] on button "Save" at bounding box center [495, 643] width 264 height 40
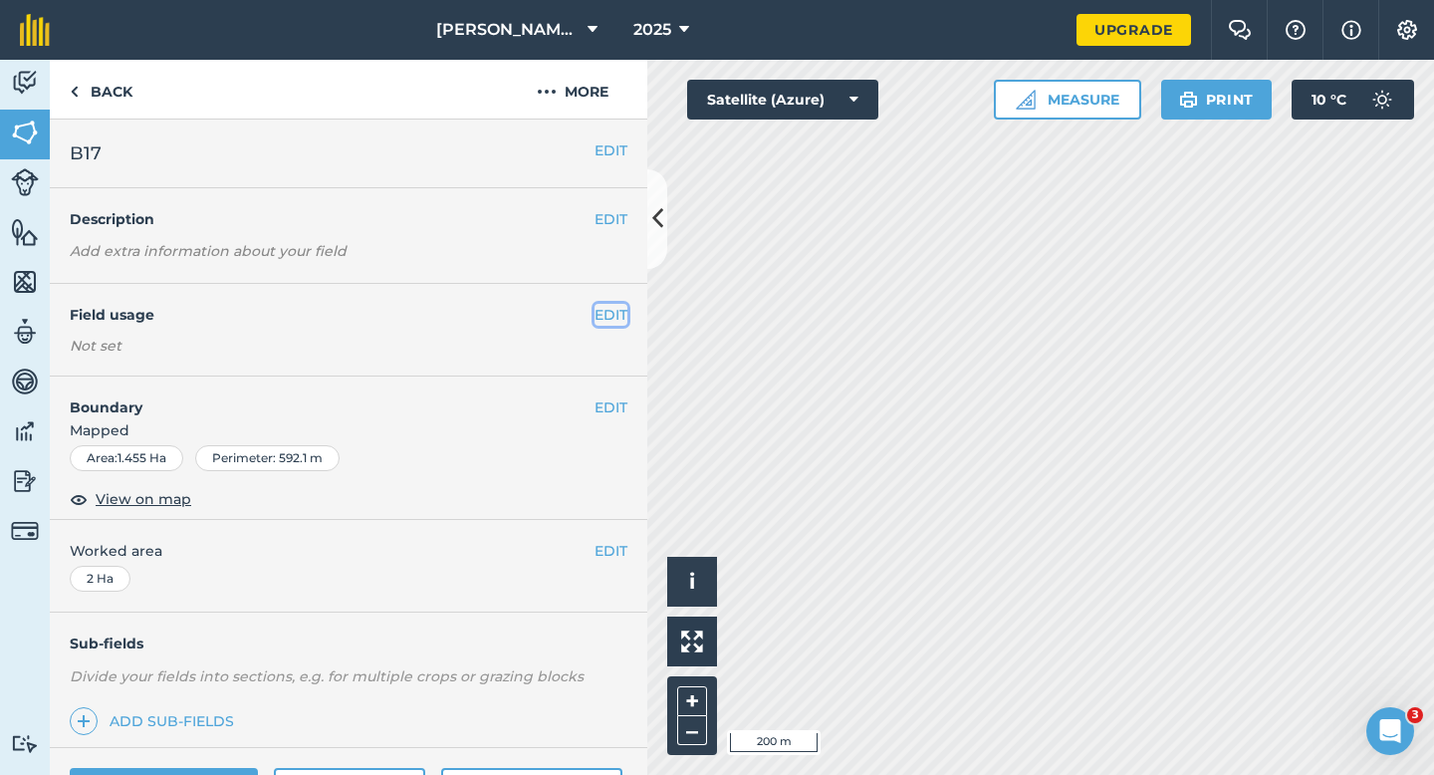
click at [616, 310] on button "EDIT" at bounding box center [610, 315] width 33 height 22
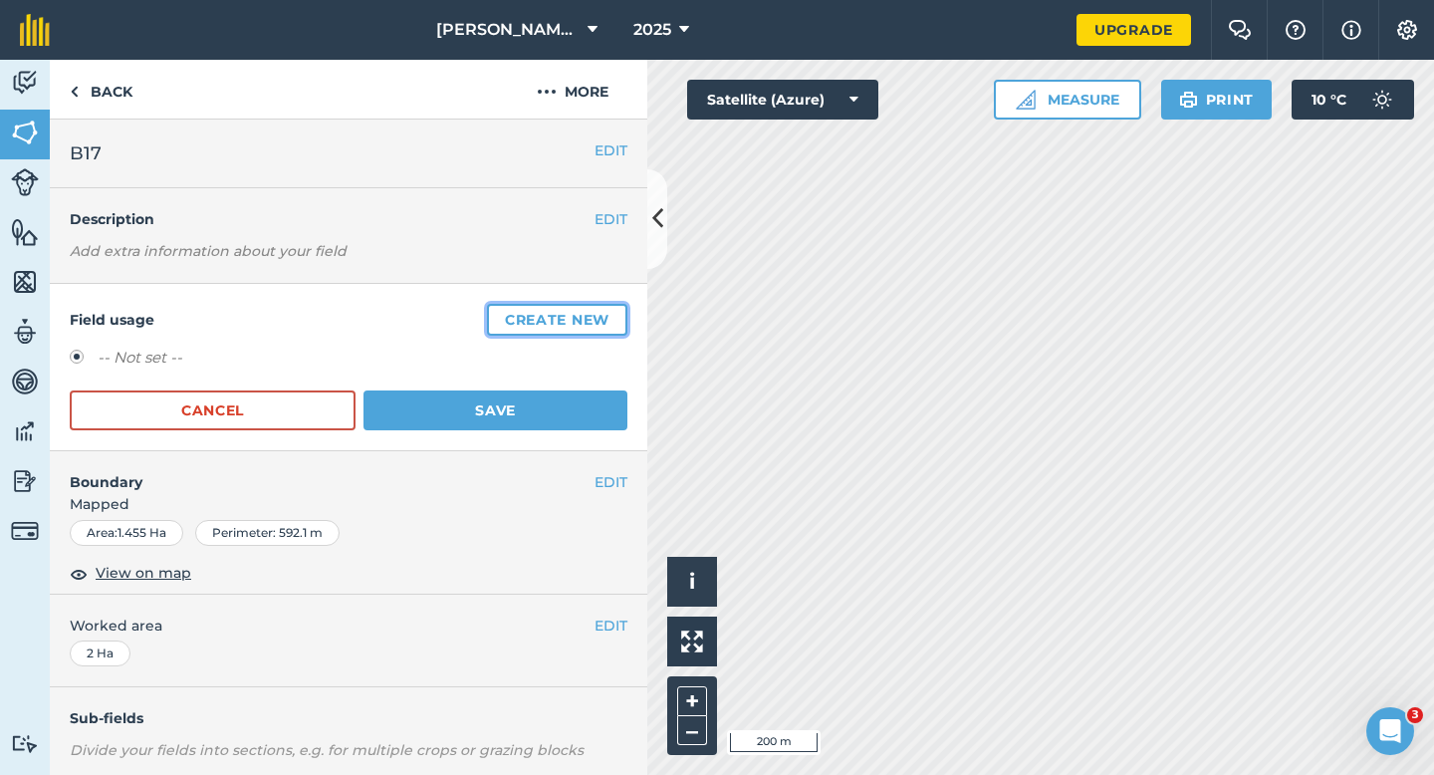
click at [616, 310] on button "Create new" at bounding box center [557, 320] width 140 height 32
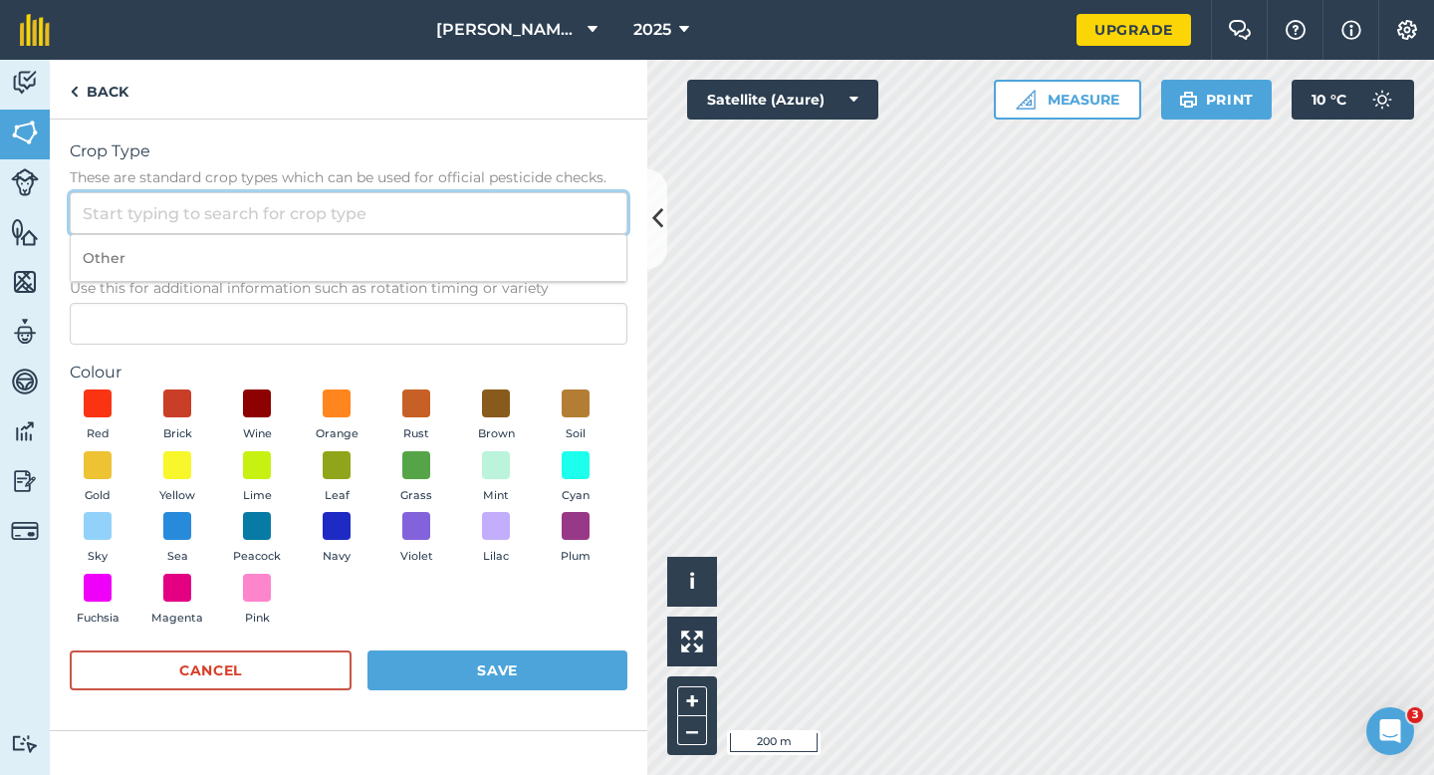
click at [559, 223] on input "Crop Type These are standard crop types which can be used for official pesticid…" at bounding box center [349, 213] width 558 height 42
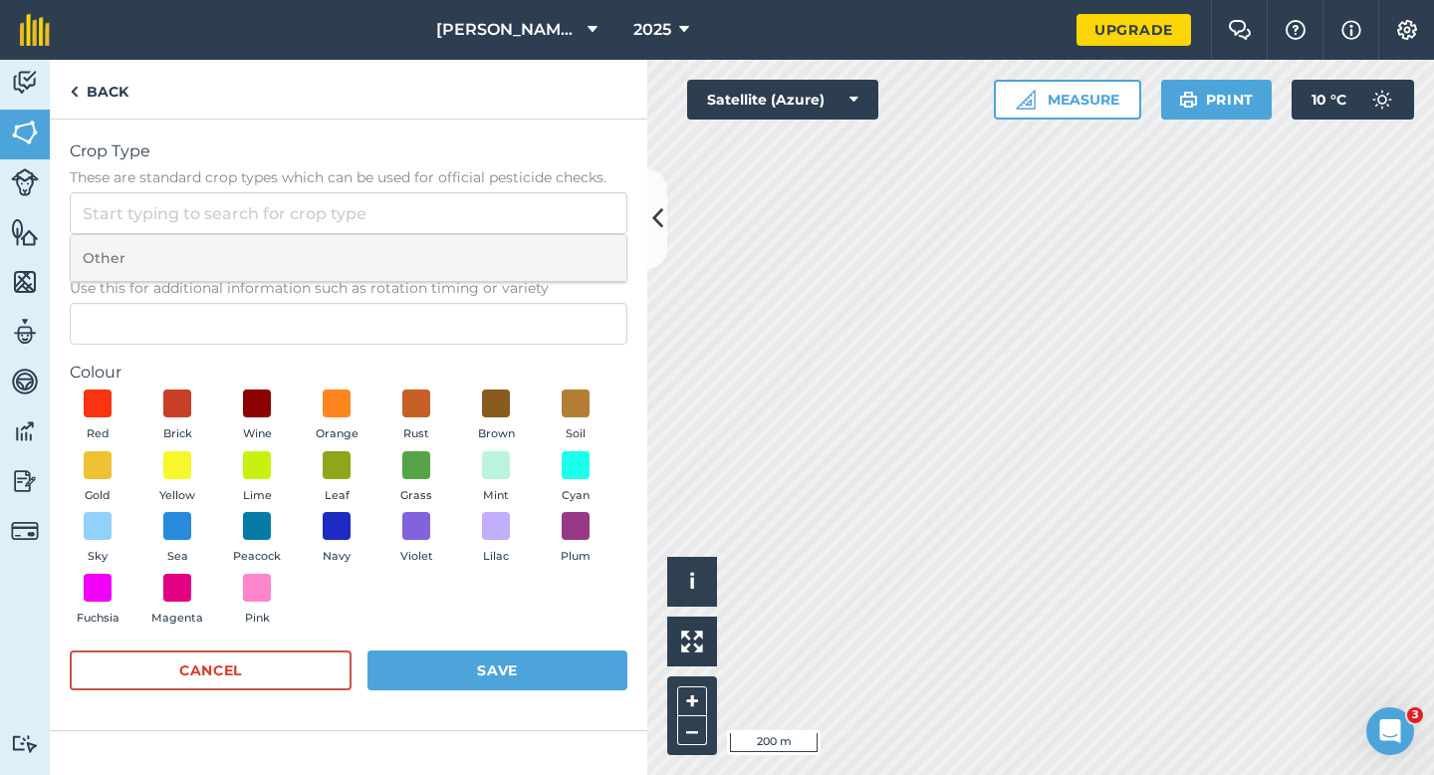
click at [559, 235] on li "Other" at bounding box center [349, 258] width 556 height 47
type input "Other"
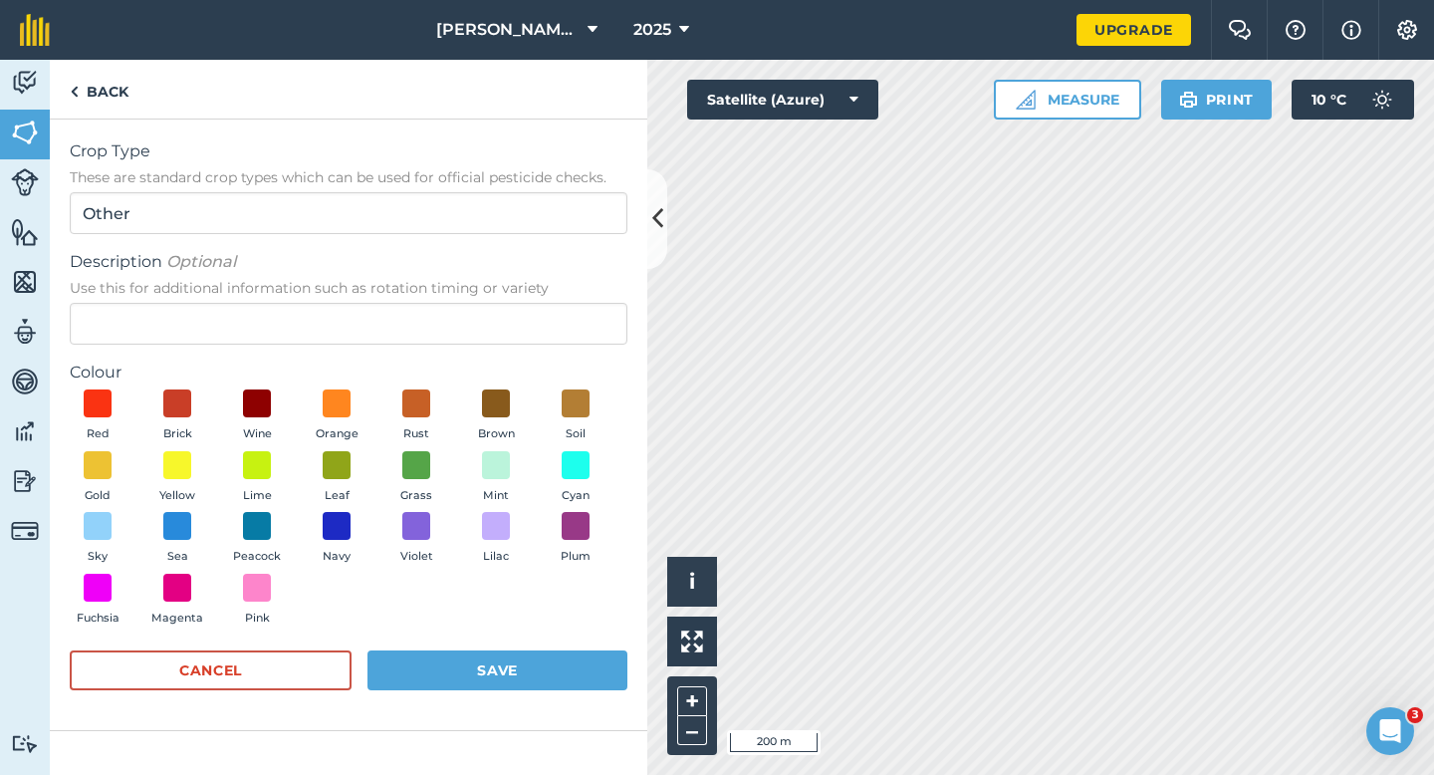
click at [524, 364] on label "Colour" at bounding box center [349, 372] width 558 height 24
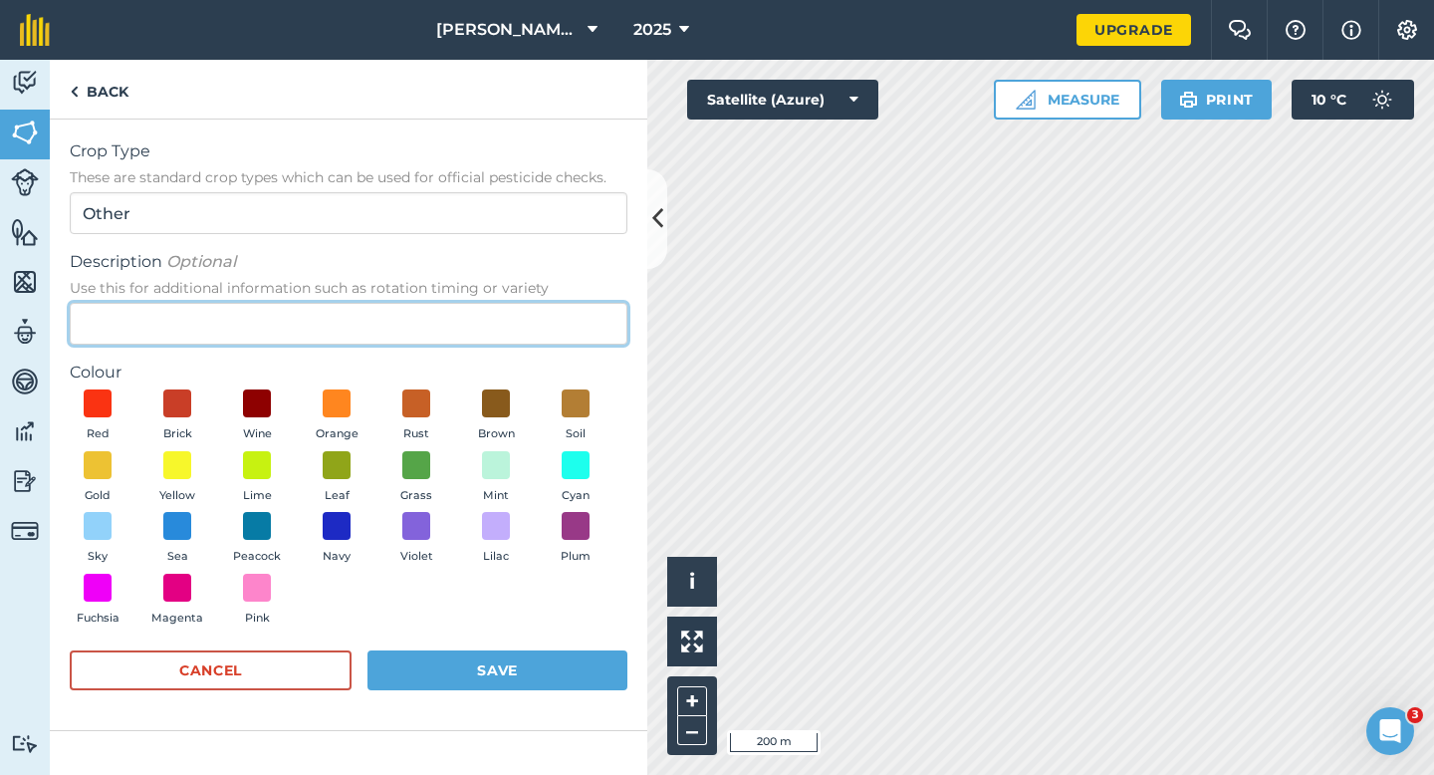
click at [524, 341] on input "Description Optional Use this for additional information such as rotation timin…" at bounding box center [349, 324] width 558 height 42
type input "Black Currants"
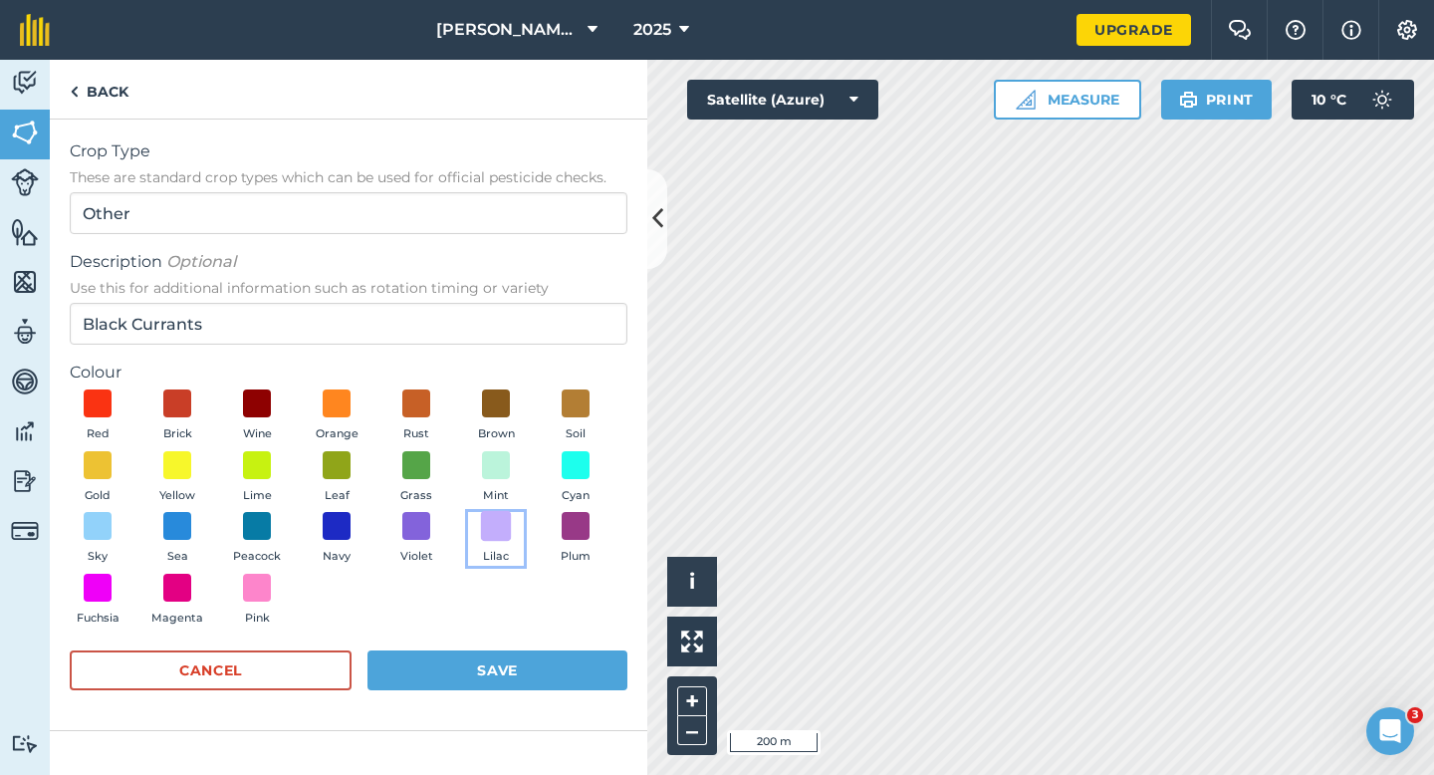
click at [491, 529] on span at bounding box center [496, 526] width 31 height 31
click at [491, 677] on button "Save" at bounding box center [497, 670] width 260 height 40
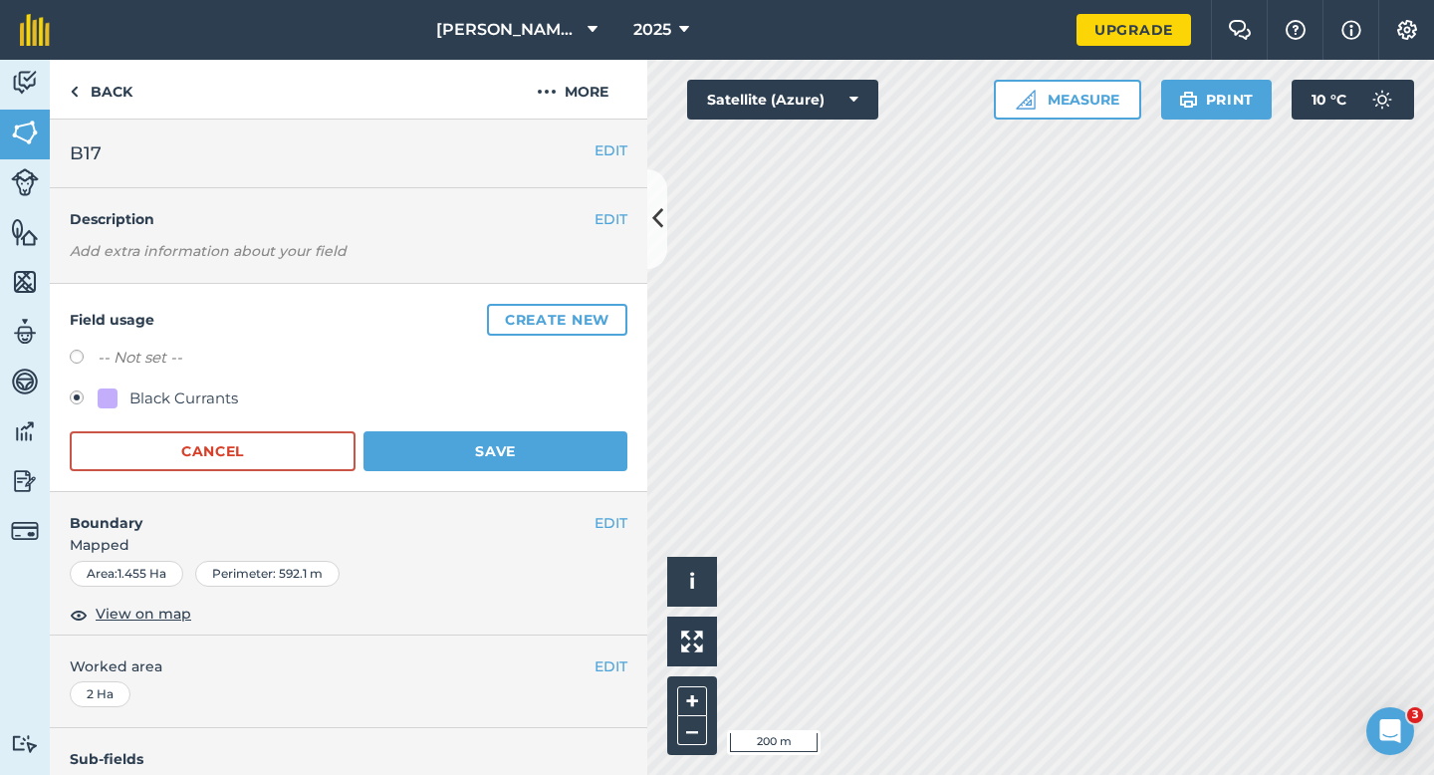
click at [547, 420] on form "-- Not set -- Black Currants Cancel Save" at bounding box center [349, 408] width 558 height 125
click at [547, 435] on button "Save" at bounding box center [495, 451] width 264 height 40
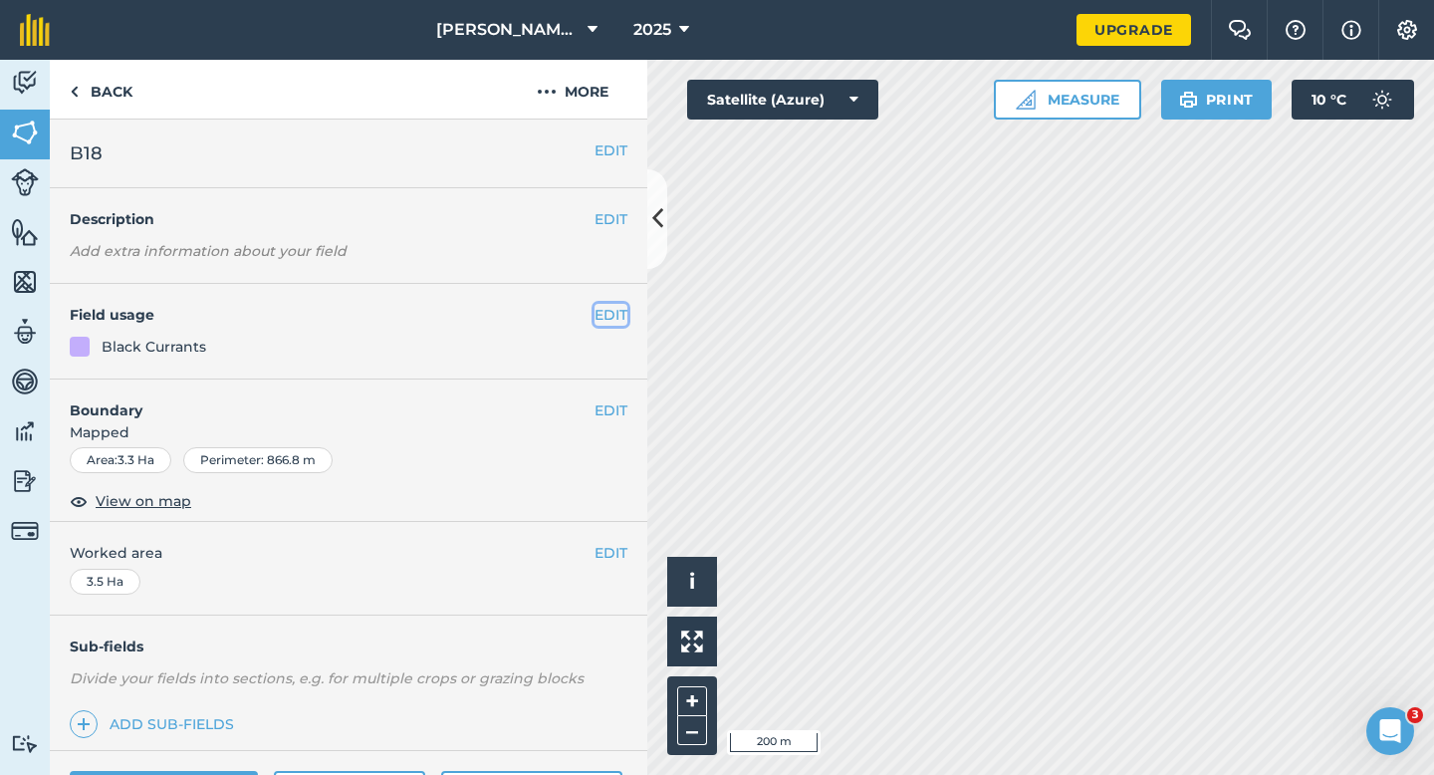
click at [602, 321] on button "EDIT" at bounding box center [610, 315] width 33 height 22
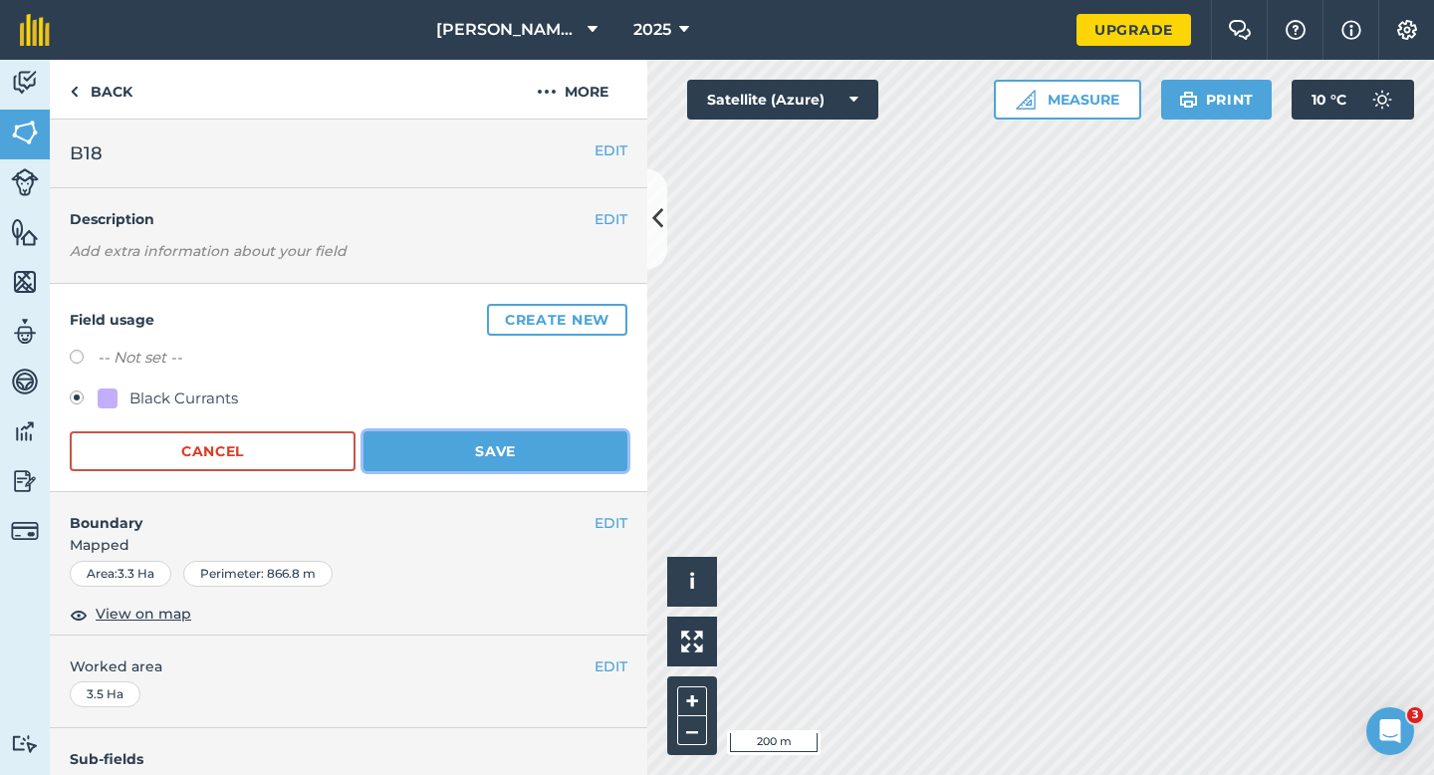
click at [408, 462] on button "Save" at bounding box center [495, 451] width 264 height 40
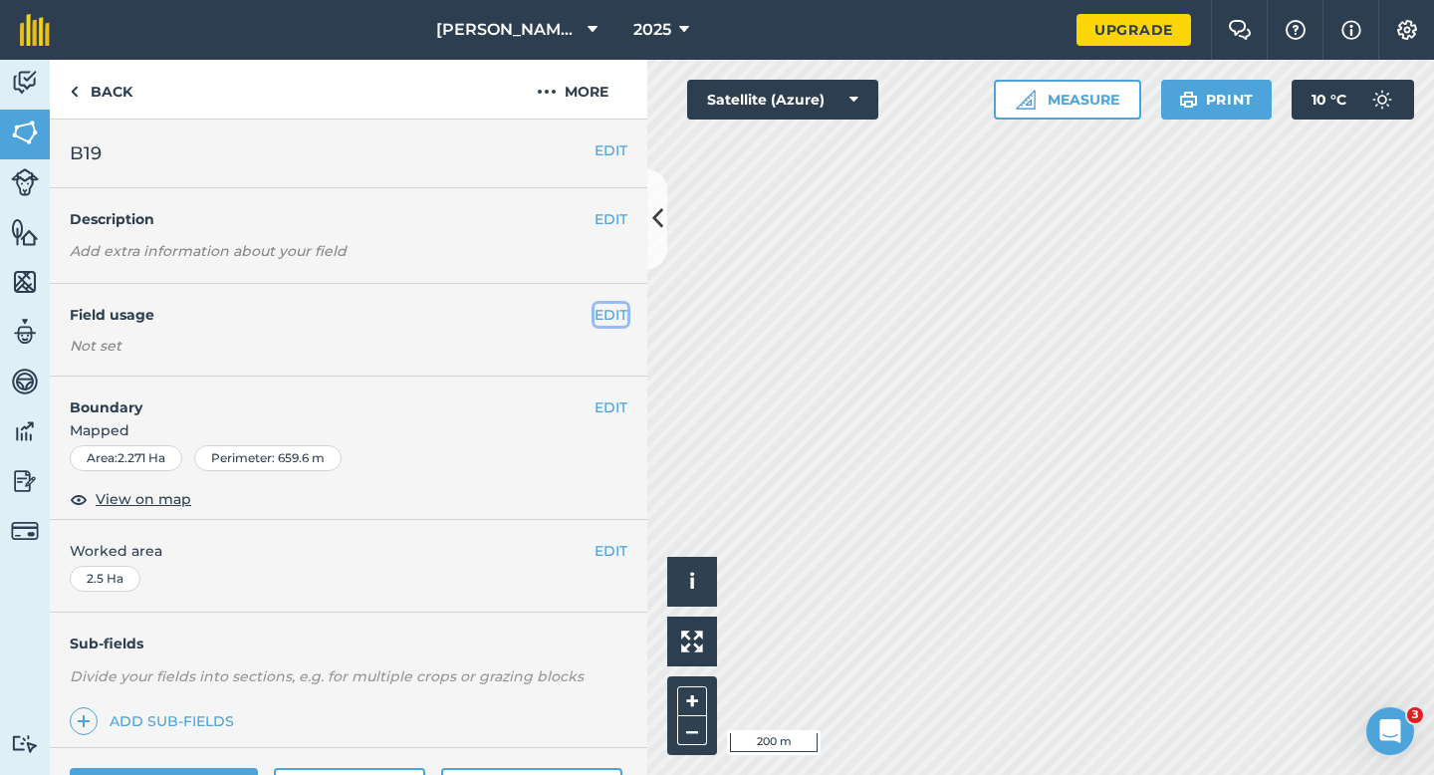
click at [617, 324] on button "EDIT" at bounding box center [610, 315] width 33 height 22
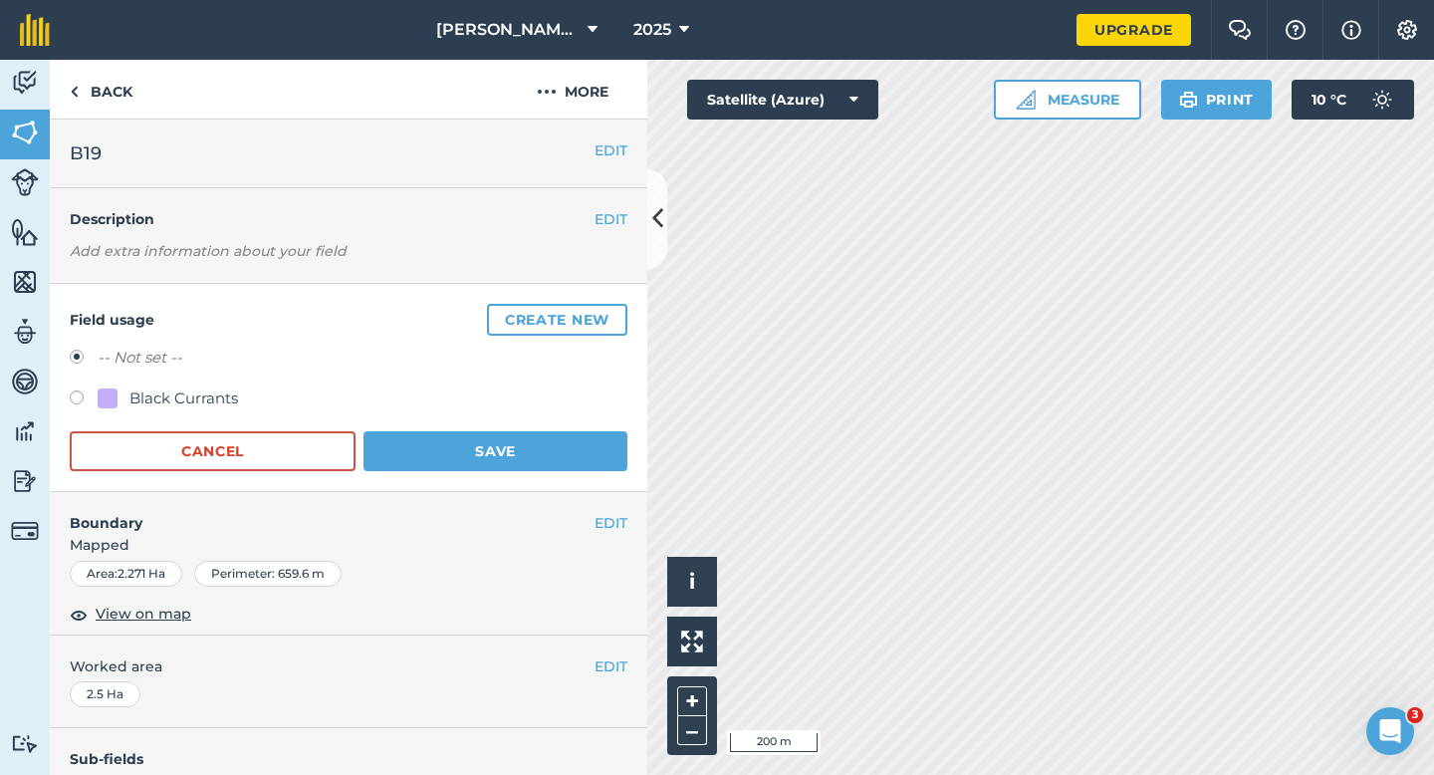
click at [119, 406] on div "Black Currants" at bounding box center [168, 398] width 140 height 24
radio input "true"
radio input "false"
click at [419, 429] on form "-- Not set -- Black Currants Cancel Save" at bounding box center [349, 408] width 558 height 125
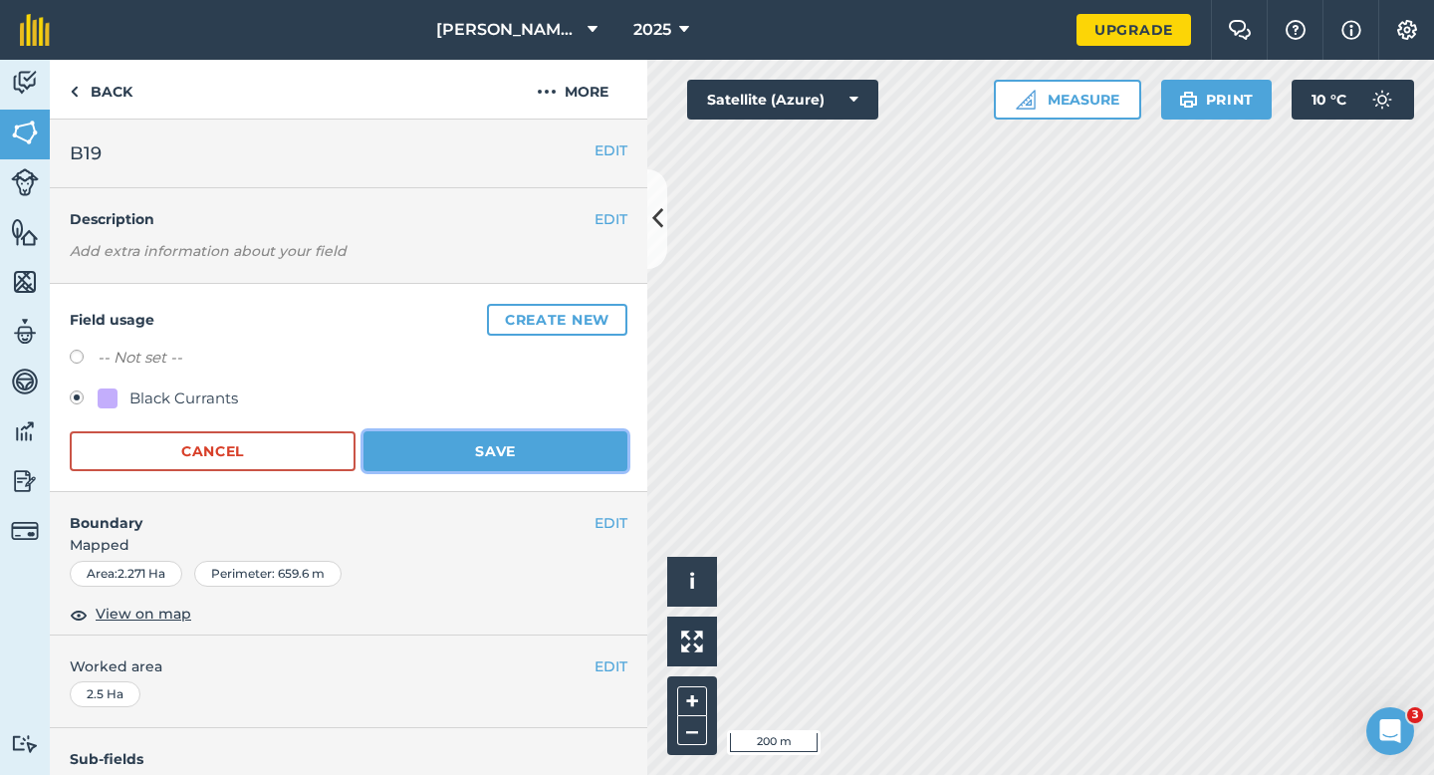
click at [453, 439] on button "Save" at bounding box center [495, 451] width 264 height 40
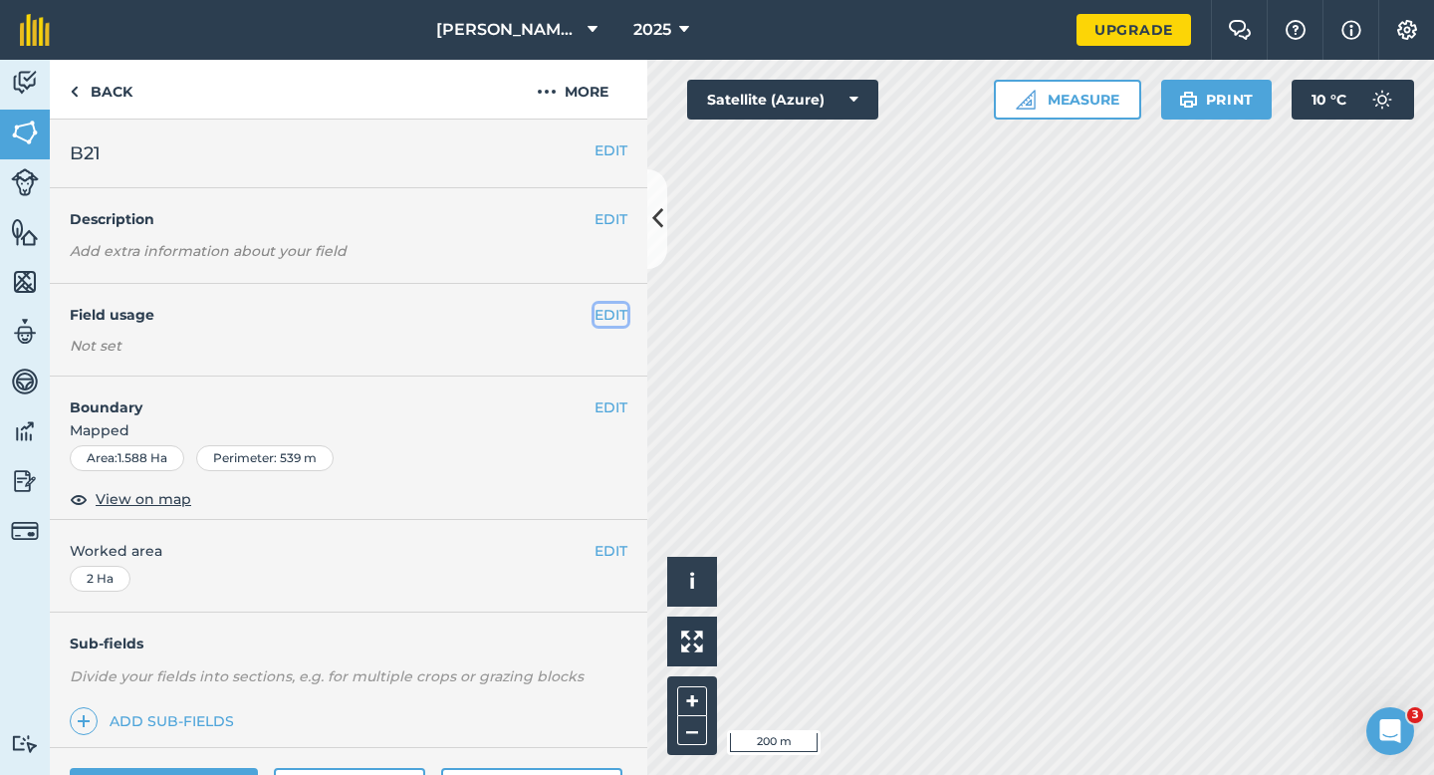
click at [620, 312] on button "EDIT" at bounding box center [610, 315] width 33 height 22
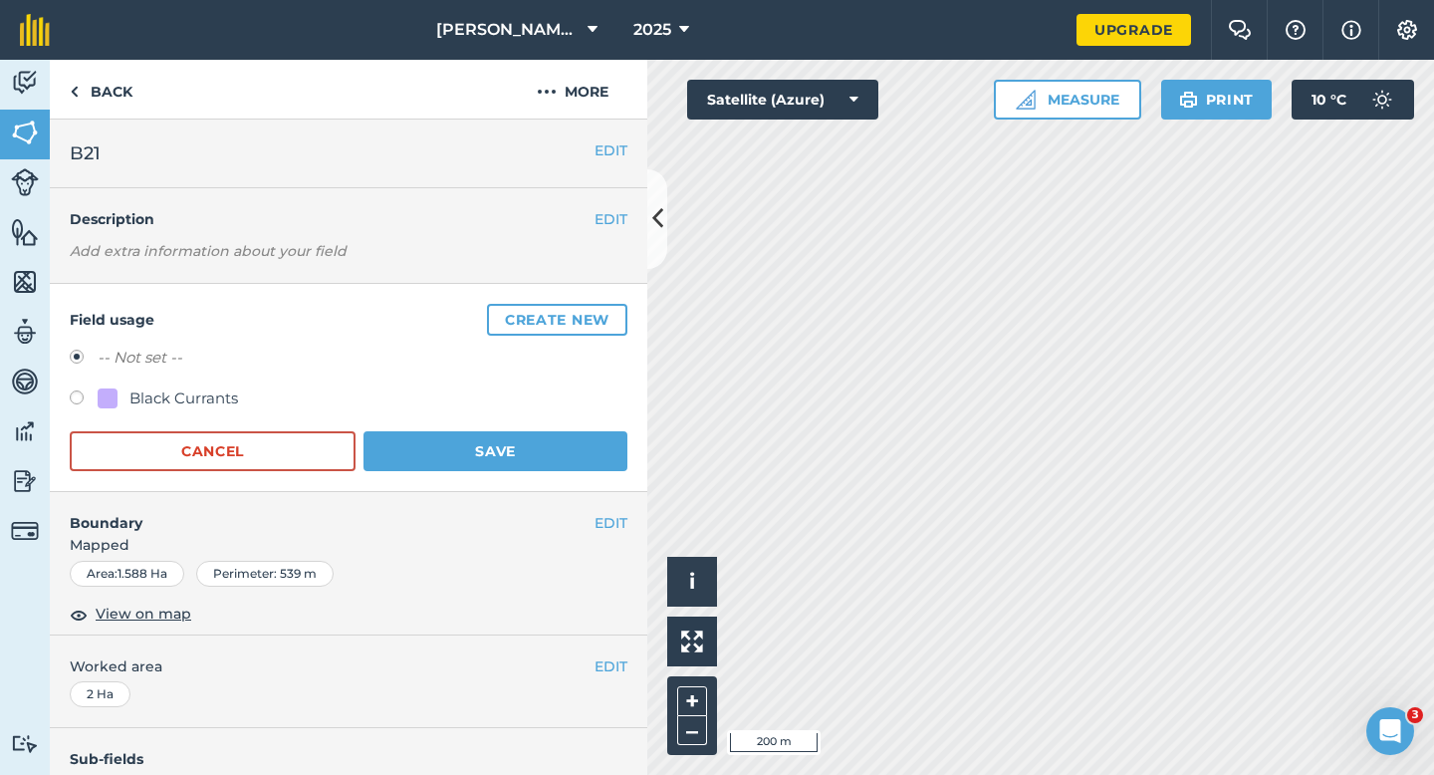
click at [167, 390] on div "Black Currants" at bounding box center [183, 398] width 109 height 24
radio input "true"
radio input "false"
click at [441, 458] on button "Save" at bounding box center [495, 451] width 264 height 40
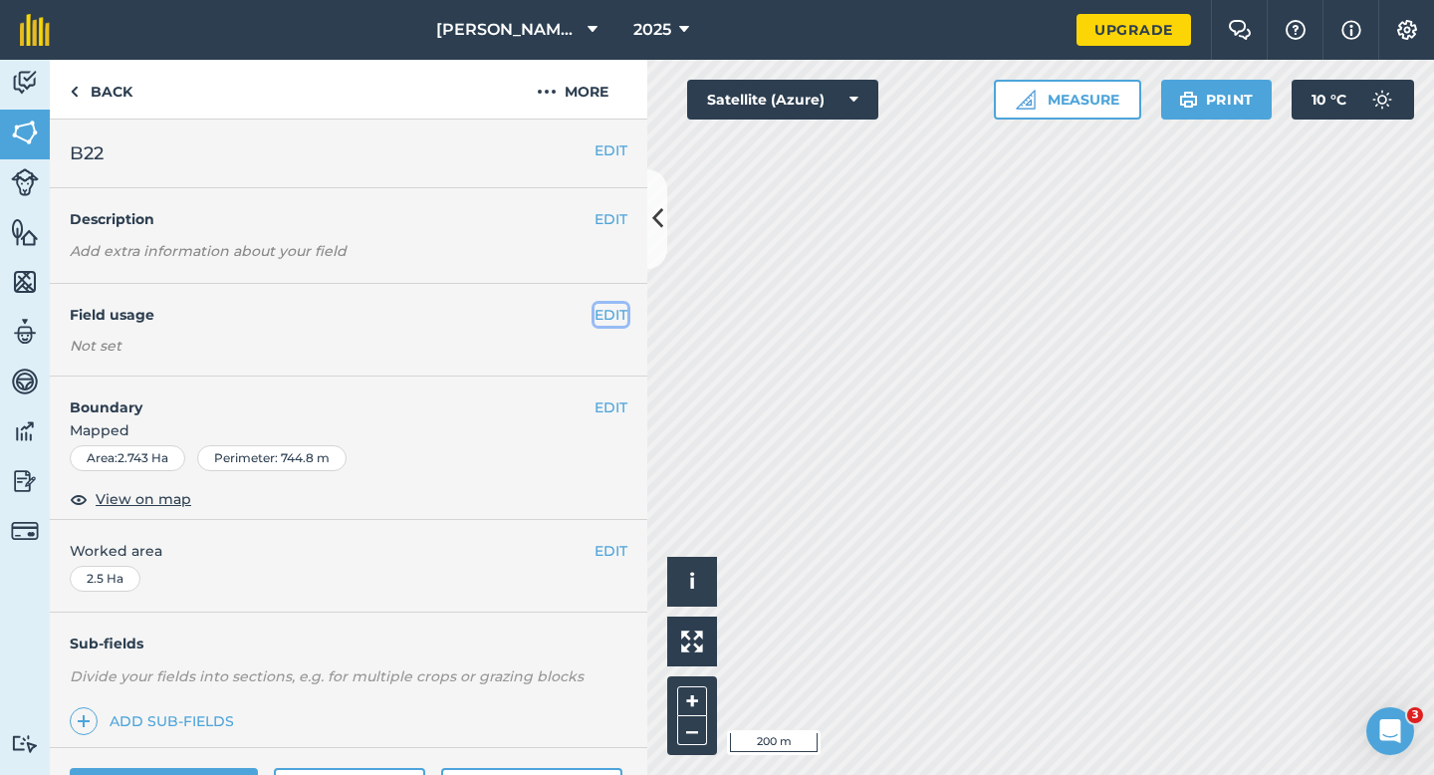
click at [622, 322] on button "EDIT" at bounding box center [610, 315] width 33 height 22
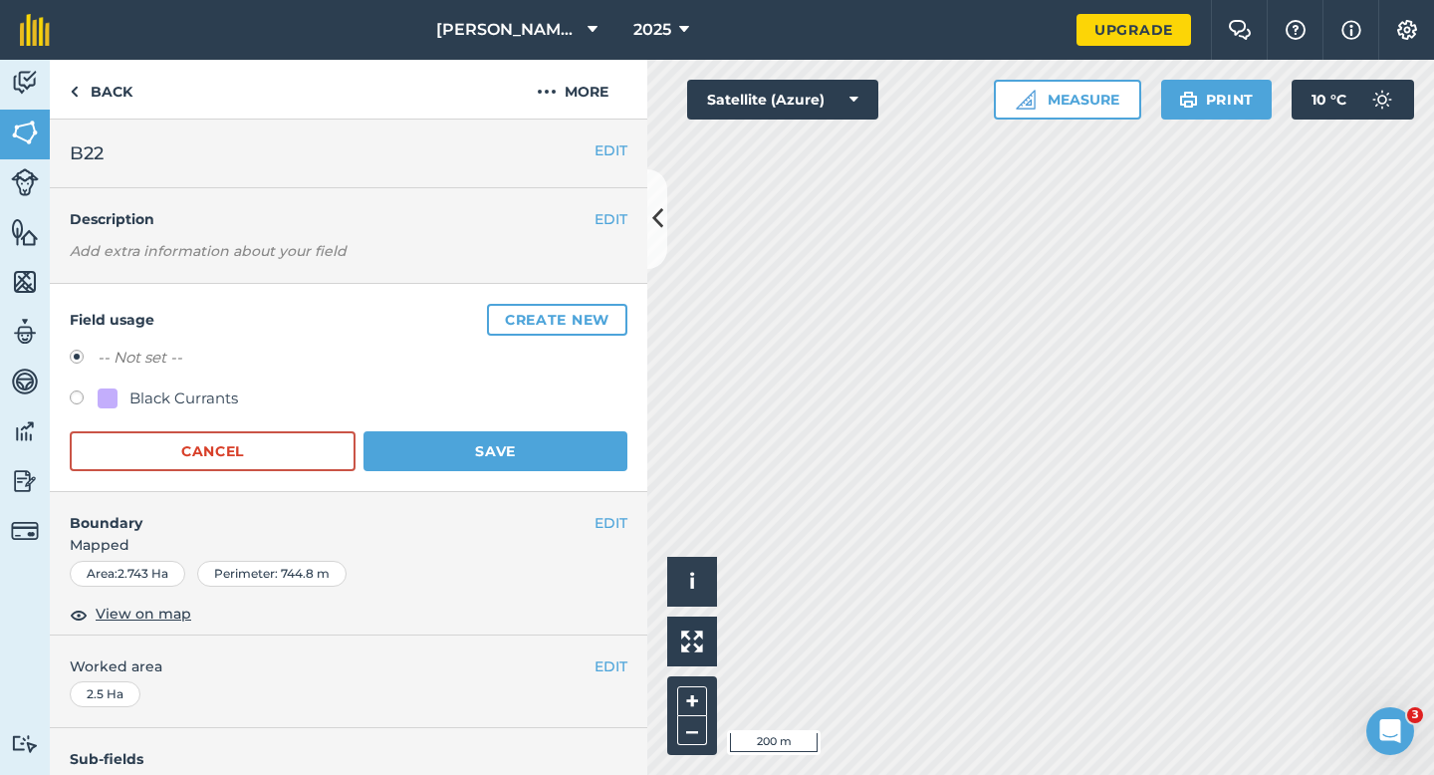
click at [196, 402] on div "Black Currants" at bounding box center [183, 398] width 109 height 24
radio input "true"
radio input "false"
click at [436, 444] on button "Save" at bounding box center [495, 451] width 264 height 40
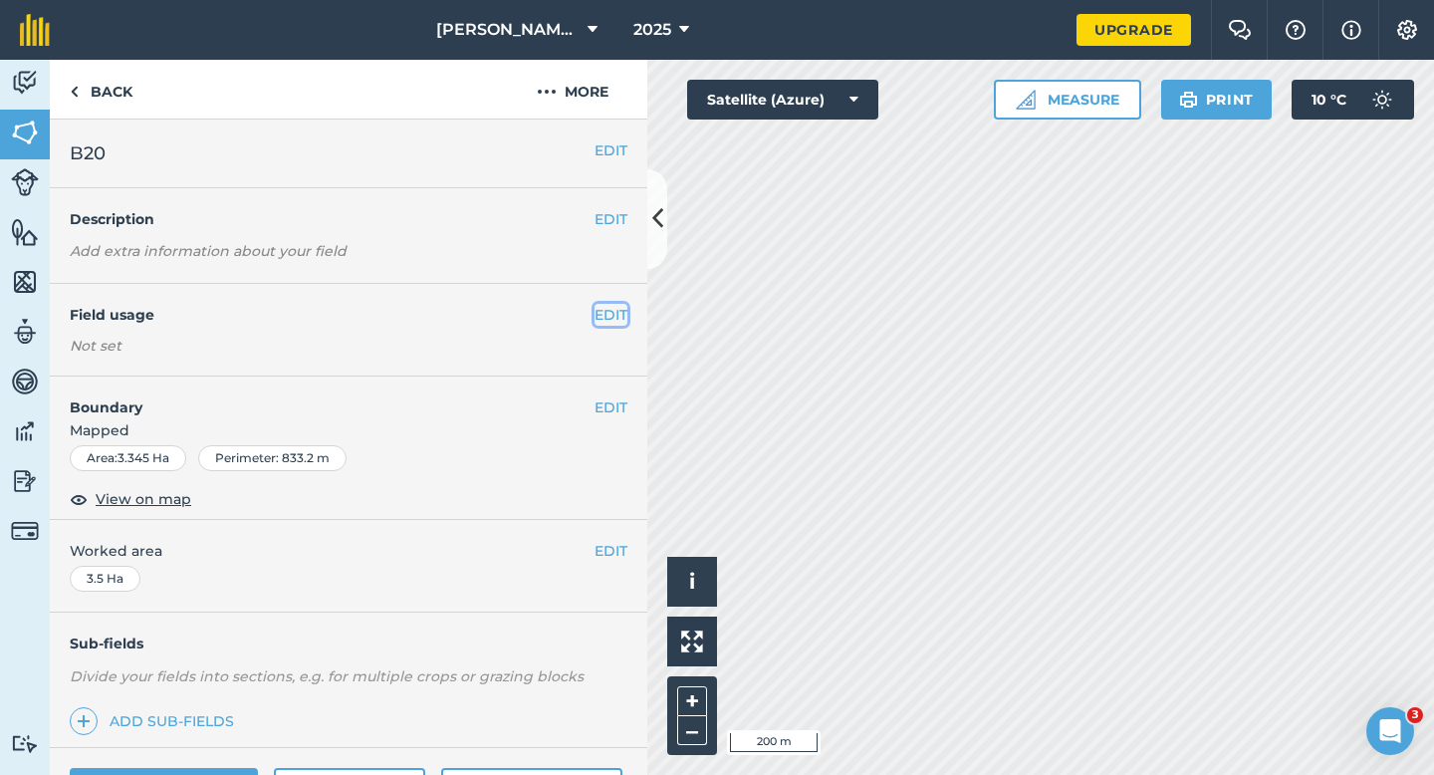
click at [594, 312] on button "EDIT" at bounding box center [610, 315] width 33 height 22
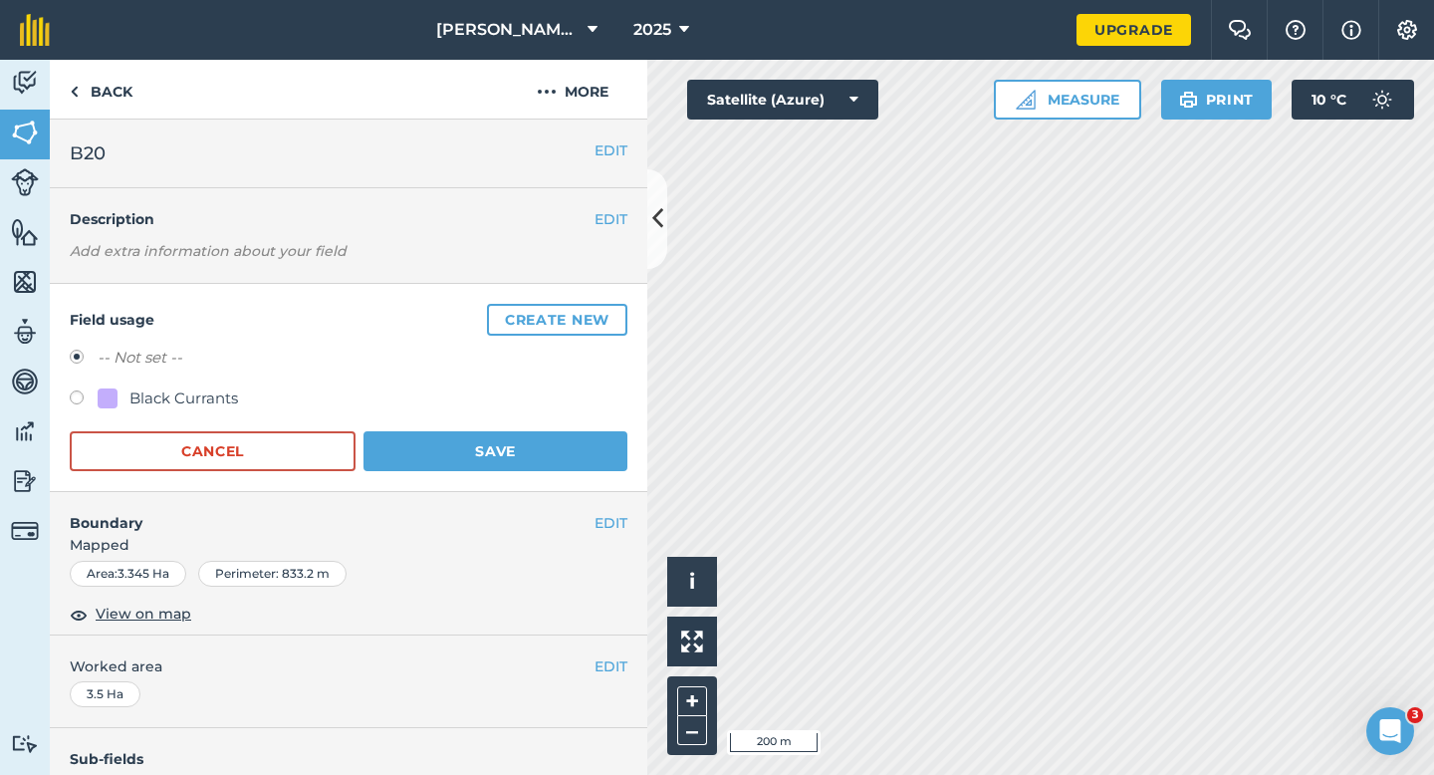
click at [163, 400] on div "Black Currants" at bounding box center [183, 398] width 109 height 24
radio input "true"
radio input "false"
click at [461, 441] on button "Save" at bounding box center [495, 451] width 264 height 40
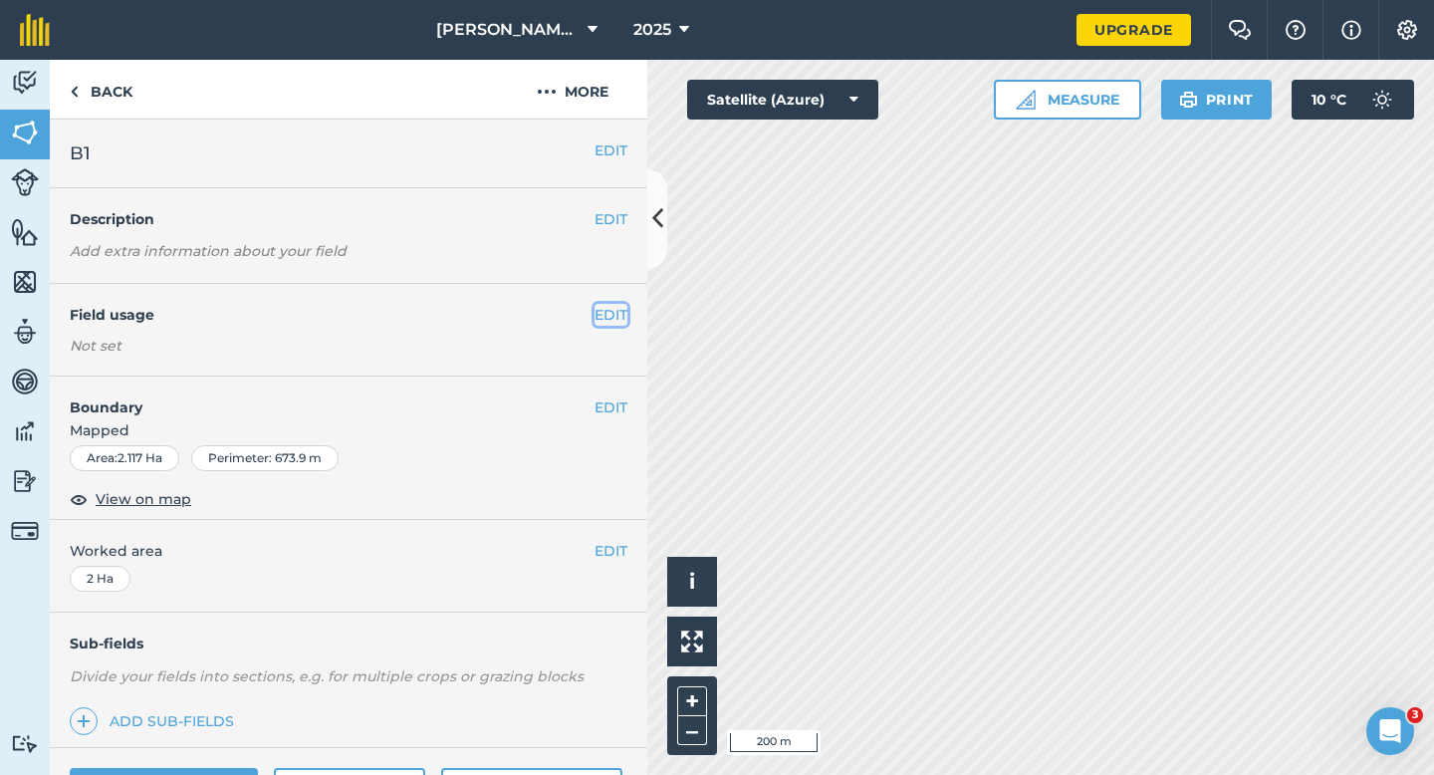
click at [611, 312] on button "EDIT" at bounding box center [610, 315] width 33 height 22
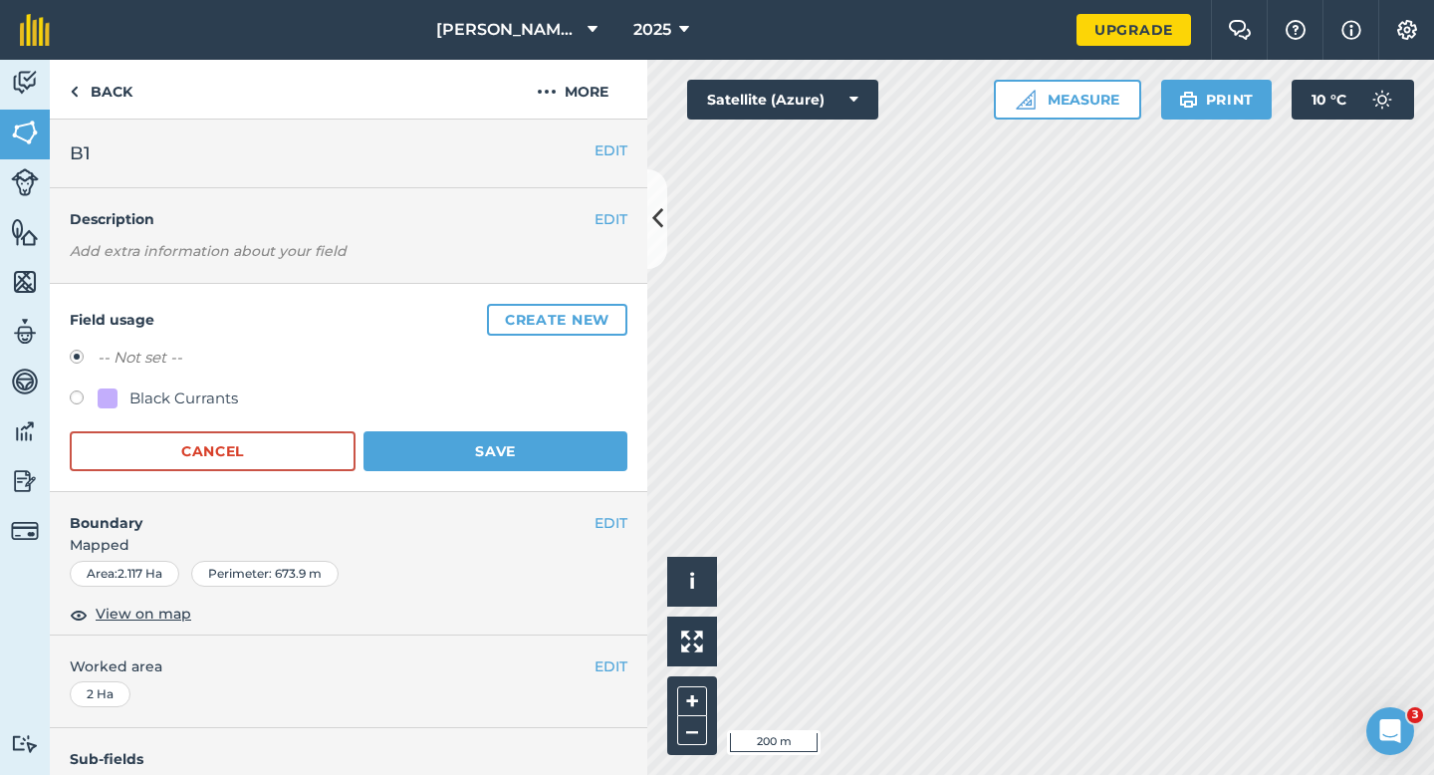
click at [131, 413] on div "Black Currants" at bounding box center [349, 400] width 558 height 29
click at [131, 405] on div "Black Currants" at bounding box center [183, 398] width 109 height 24
radio input "true"
radio input "false"
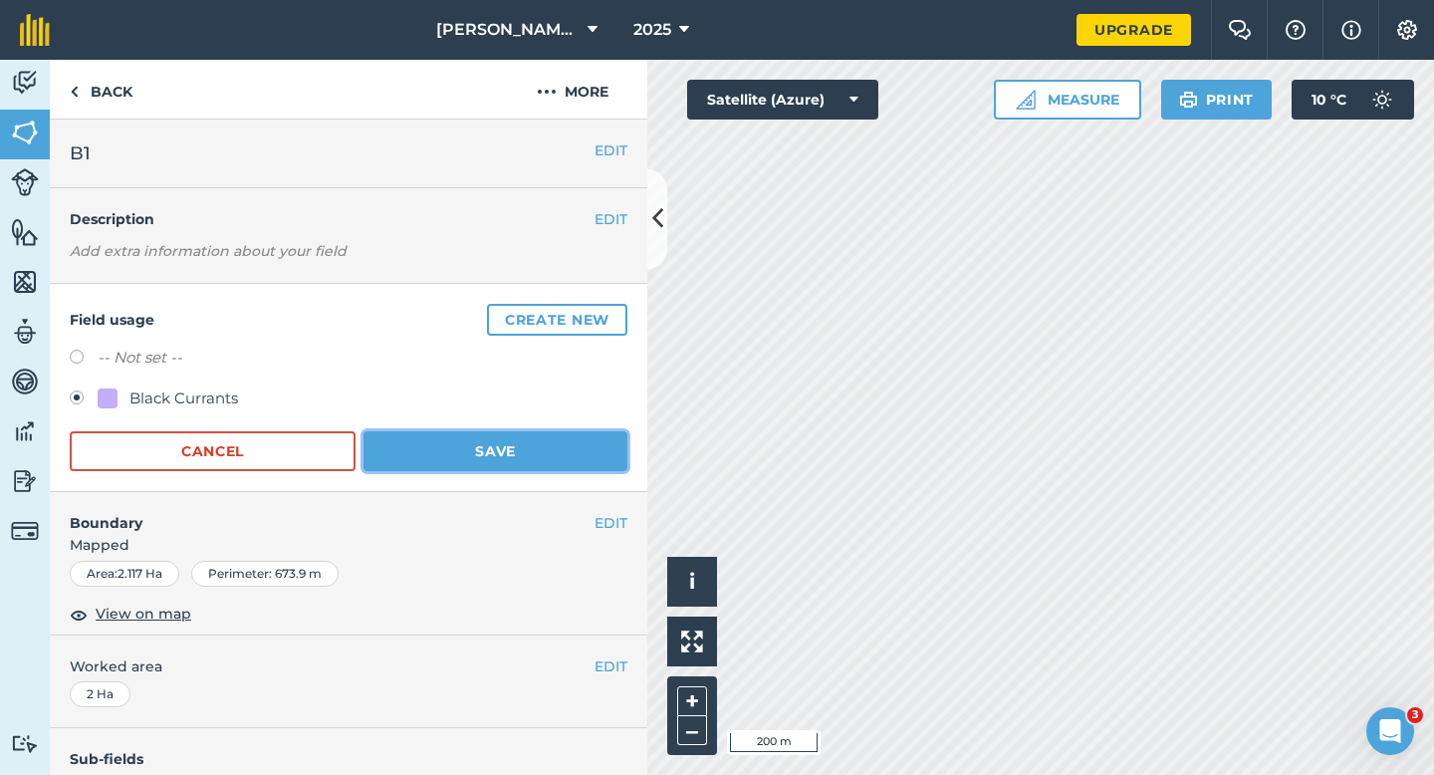
click at [493, 460] on button "Save" at bounding box center [495, 451] width 264 height 40
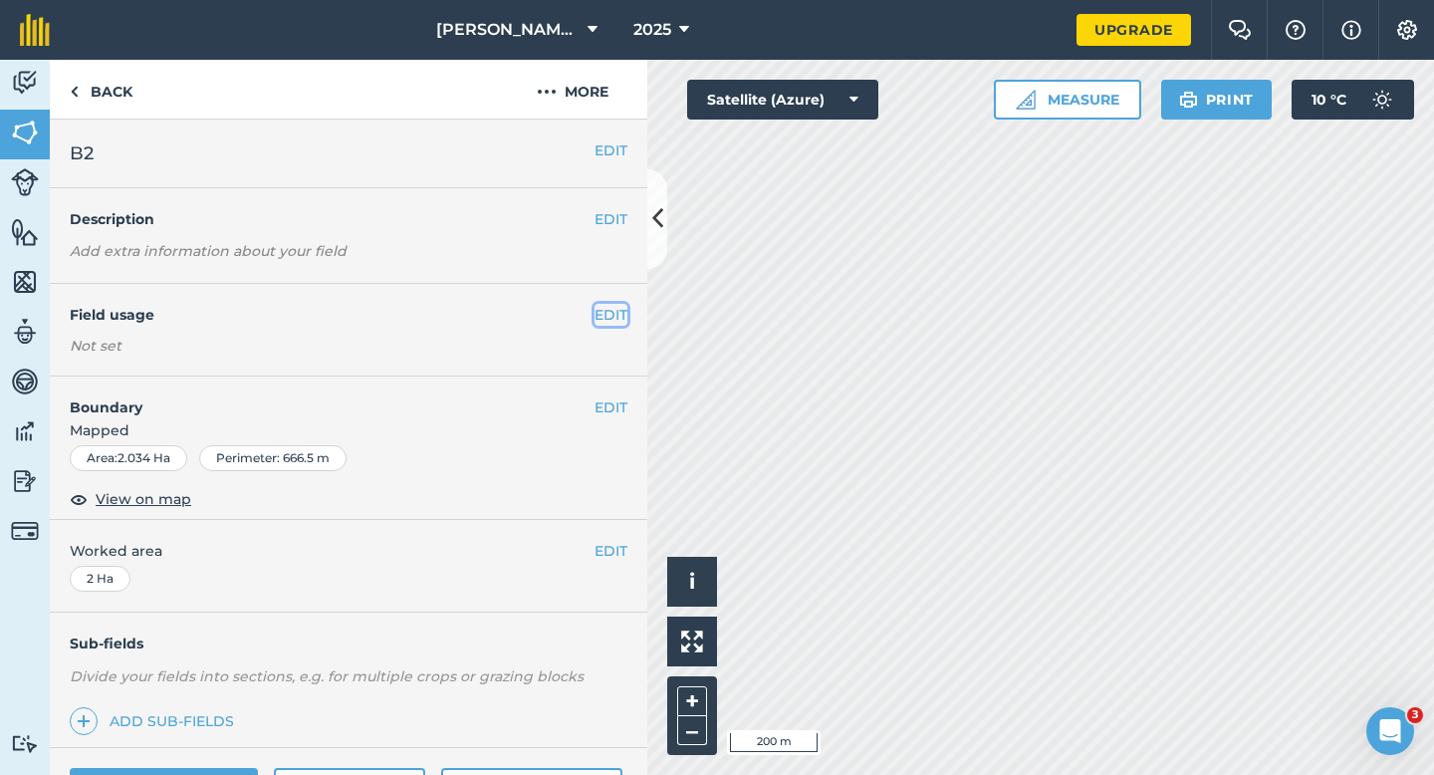
click at [615, 304] on button "EDIT" at bounding box center [610, 315] width 33 height 22
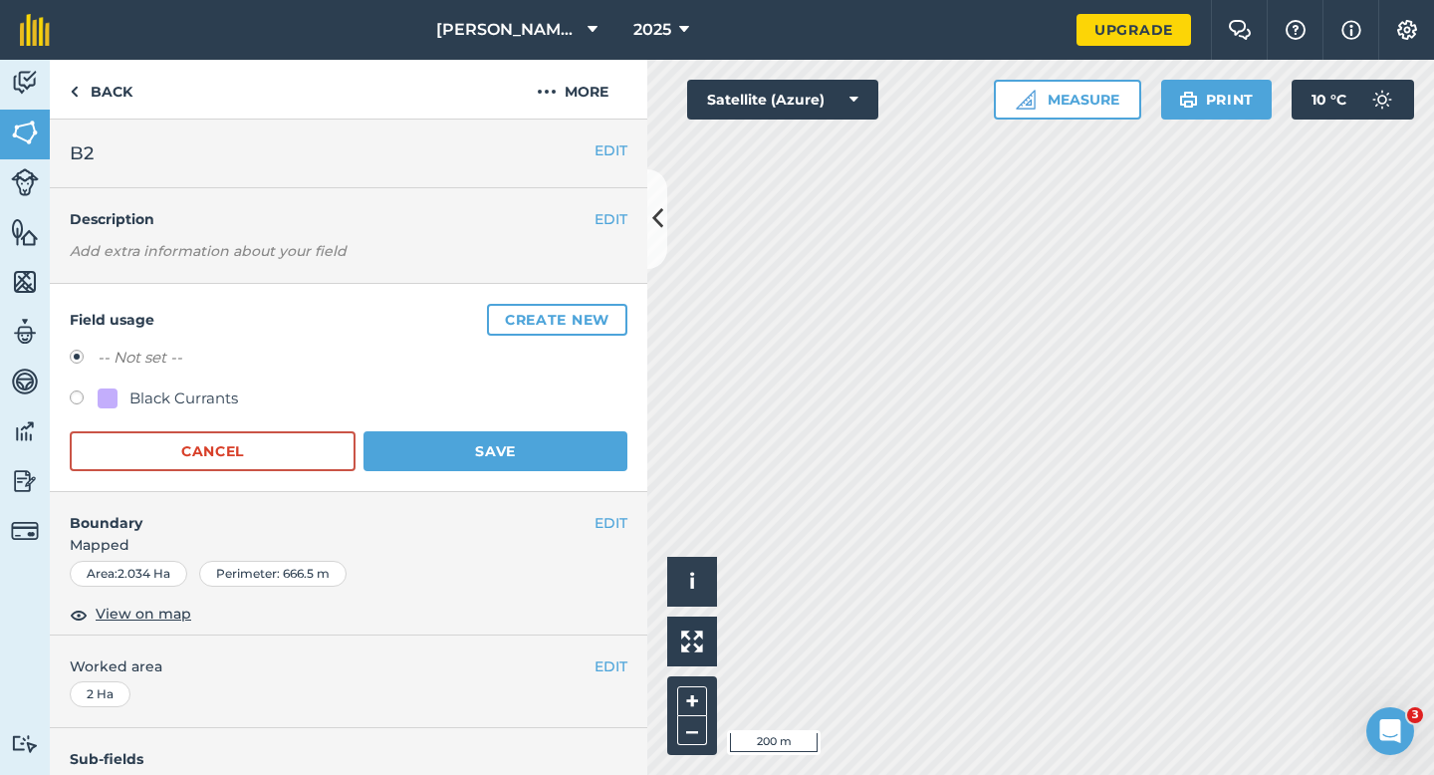
click at [171, 411] on div "Black Currants" at bounding box center [349, 400] width 558 height 29
click at [172, 410] on div "Black Currants" at bounding box center [349, 400] width 558 height 29
click at [204, 408] on div "Black Currants" at bounding box center [183, 398] width 109 height 24
radio input "true"
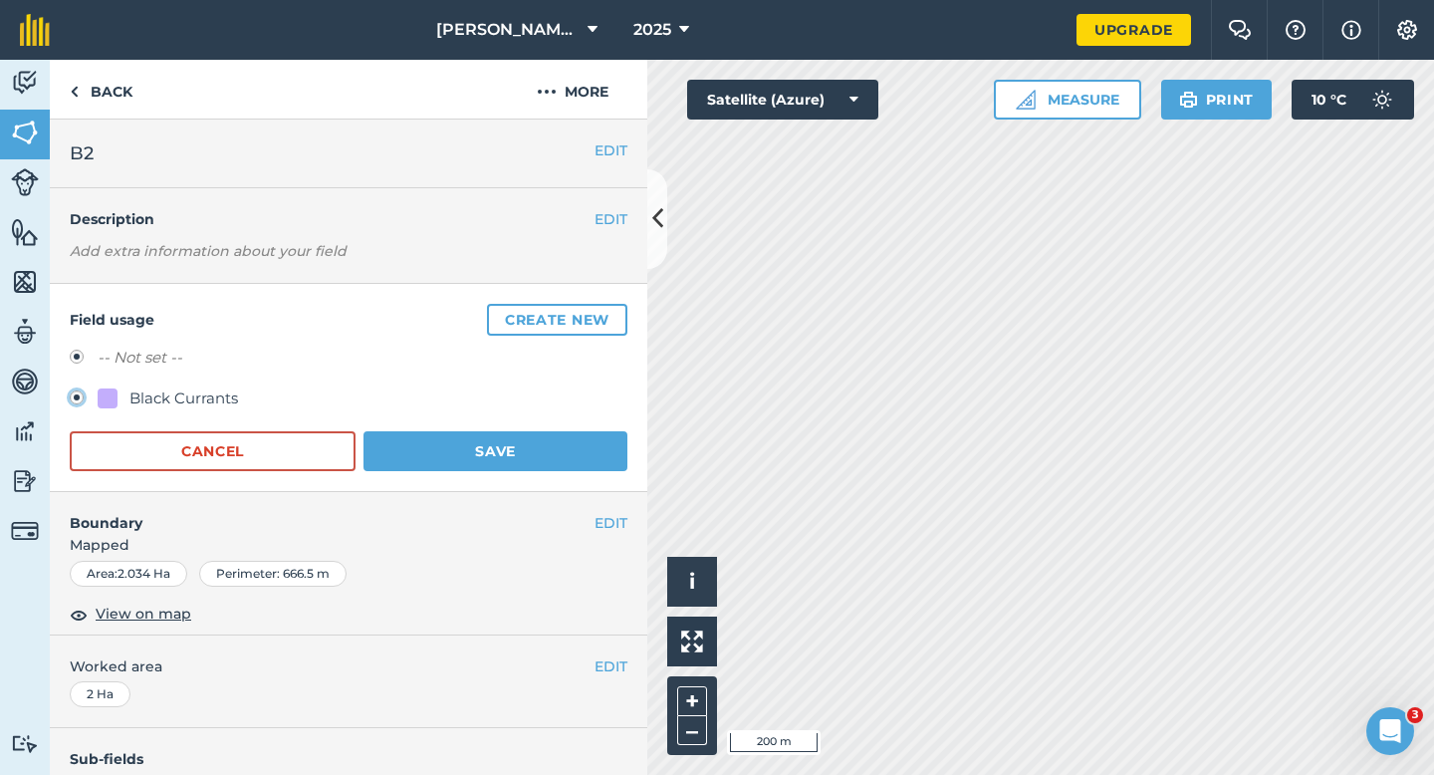
radio input "false"
click at [439, 442] on button "Save" at bounding box center [495, 451] width 264 height 40
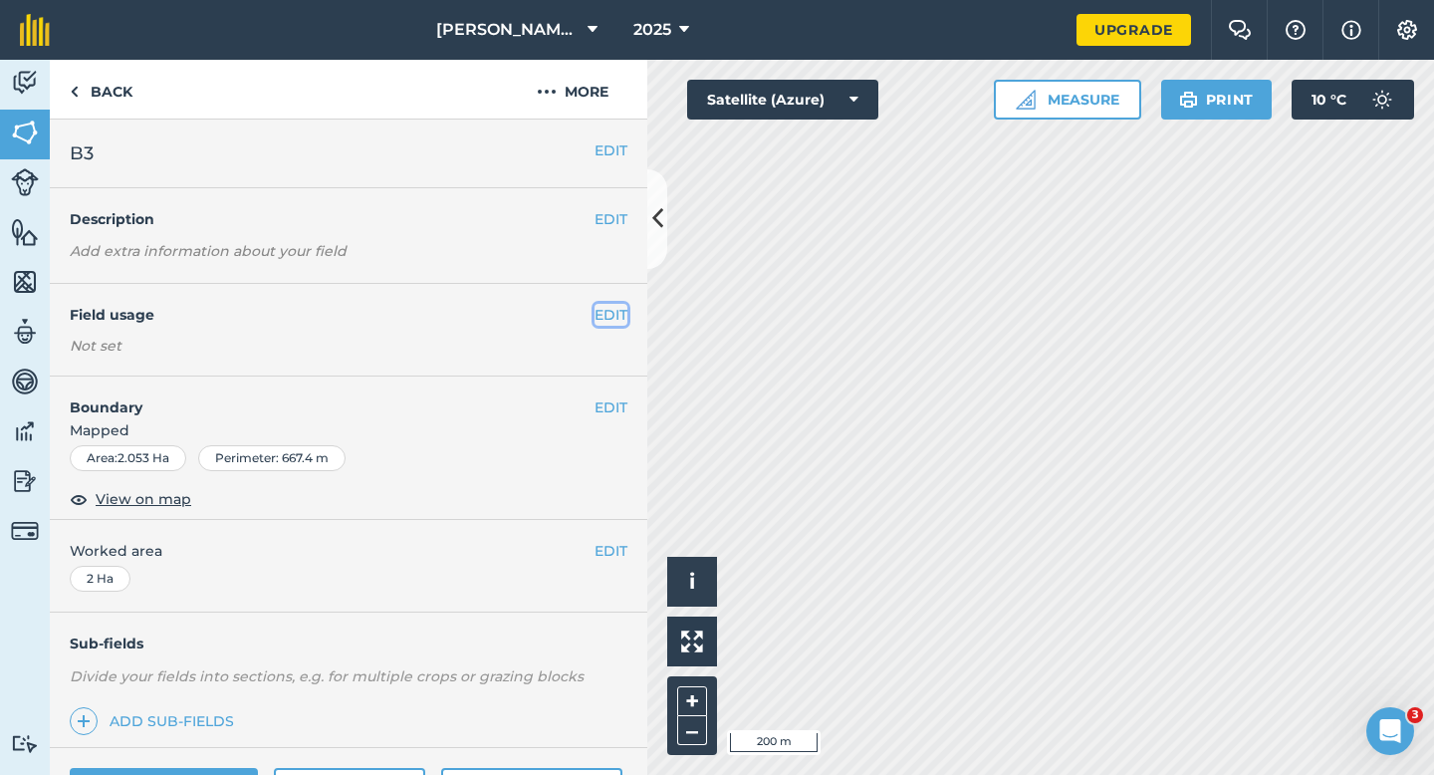
click at [607, 304] on button "EDIT" at bounding box center [610, 315] width 33 height 22
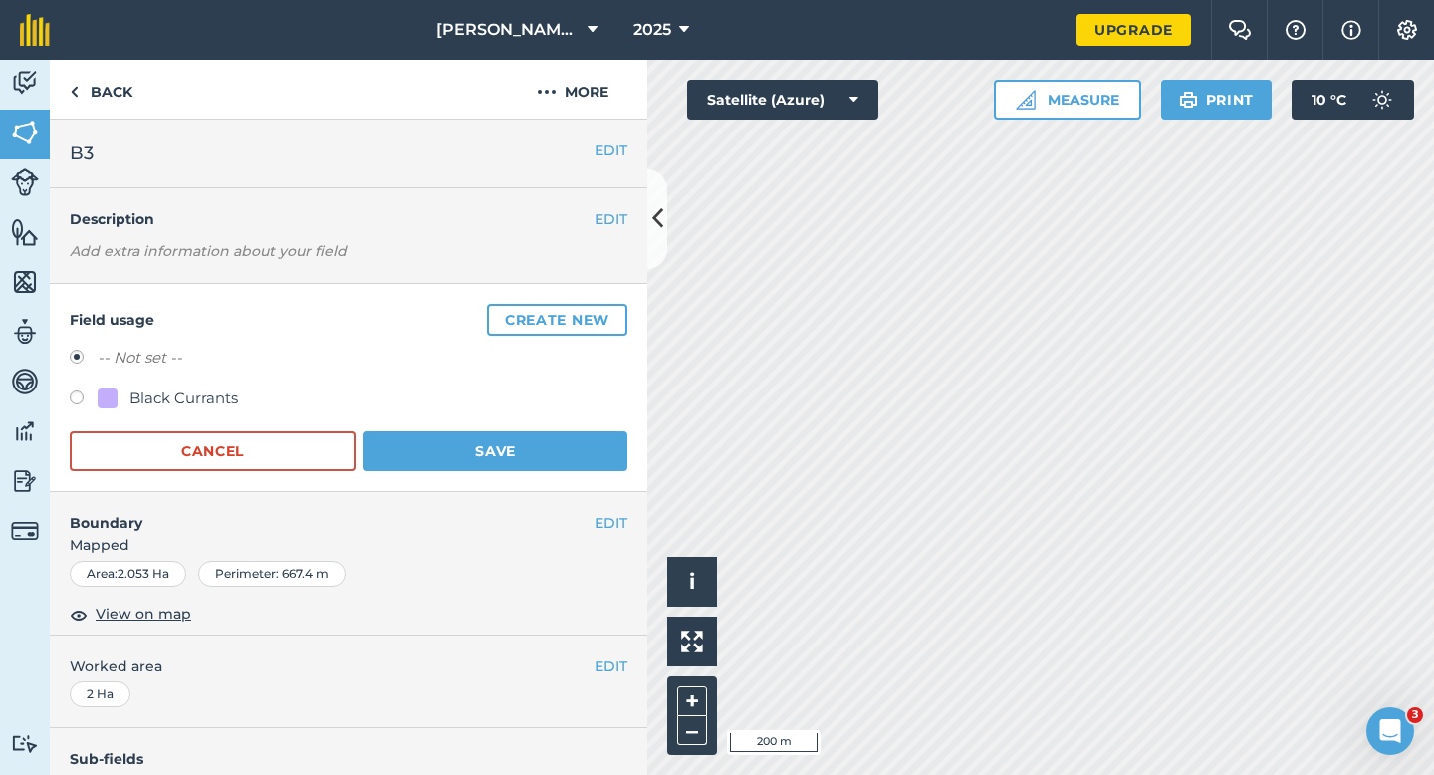
click at [208, 390] on div "Black Currants" at bounding box center [183, 398] width 109 height 24
radio input "true"
radio input "false"
click at [420, 451] on button "Save" at bounding box center [495, 451] width 264 height 40
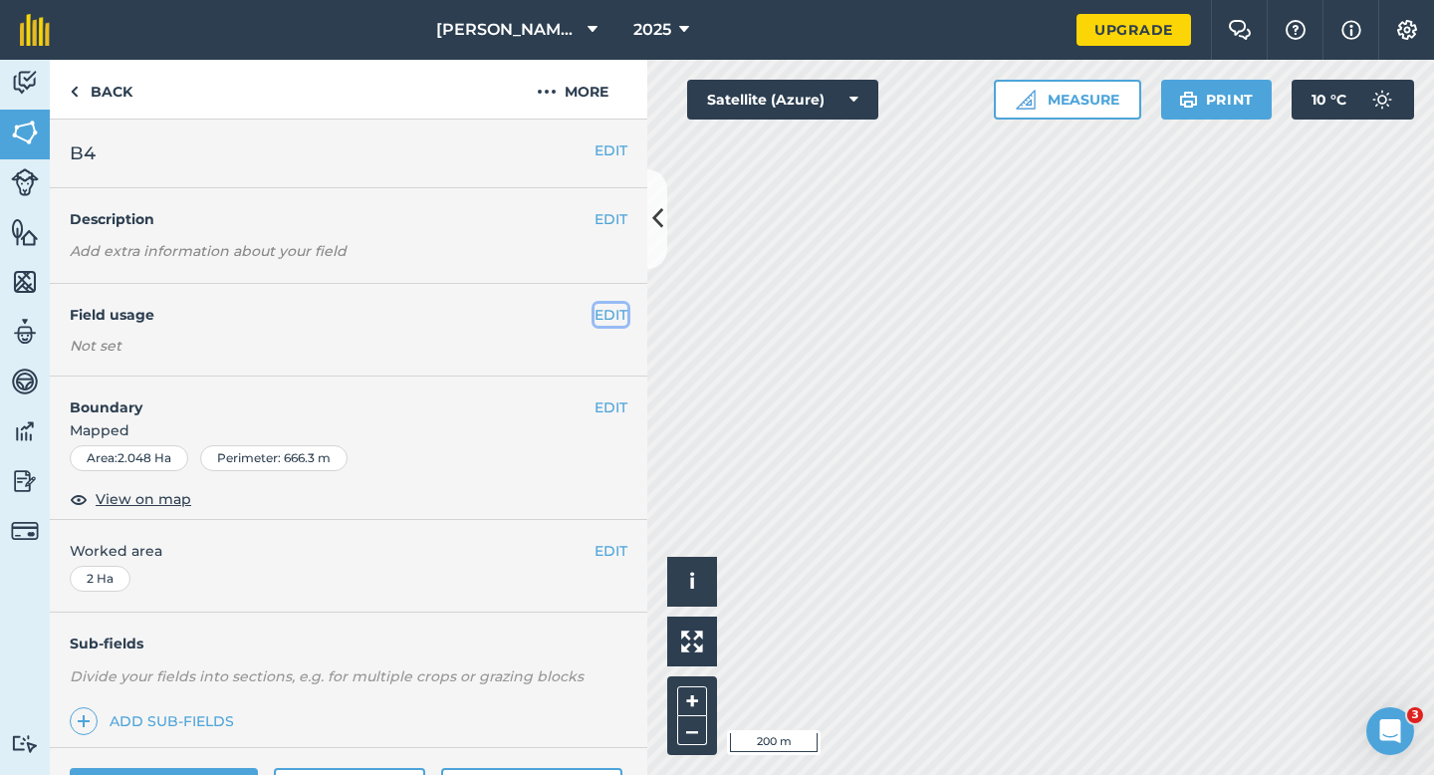
click at [595, 313] on button "EDIT" at bounding box center [610, 315] width 33 height 22
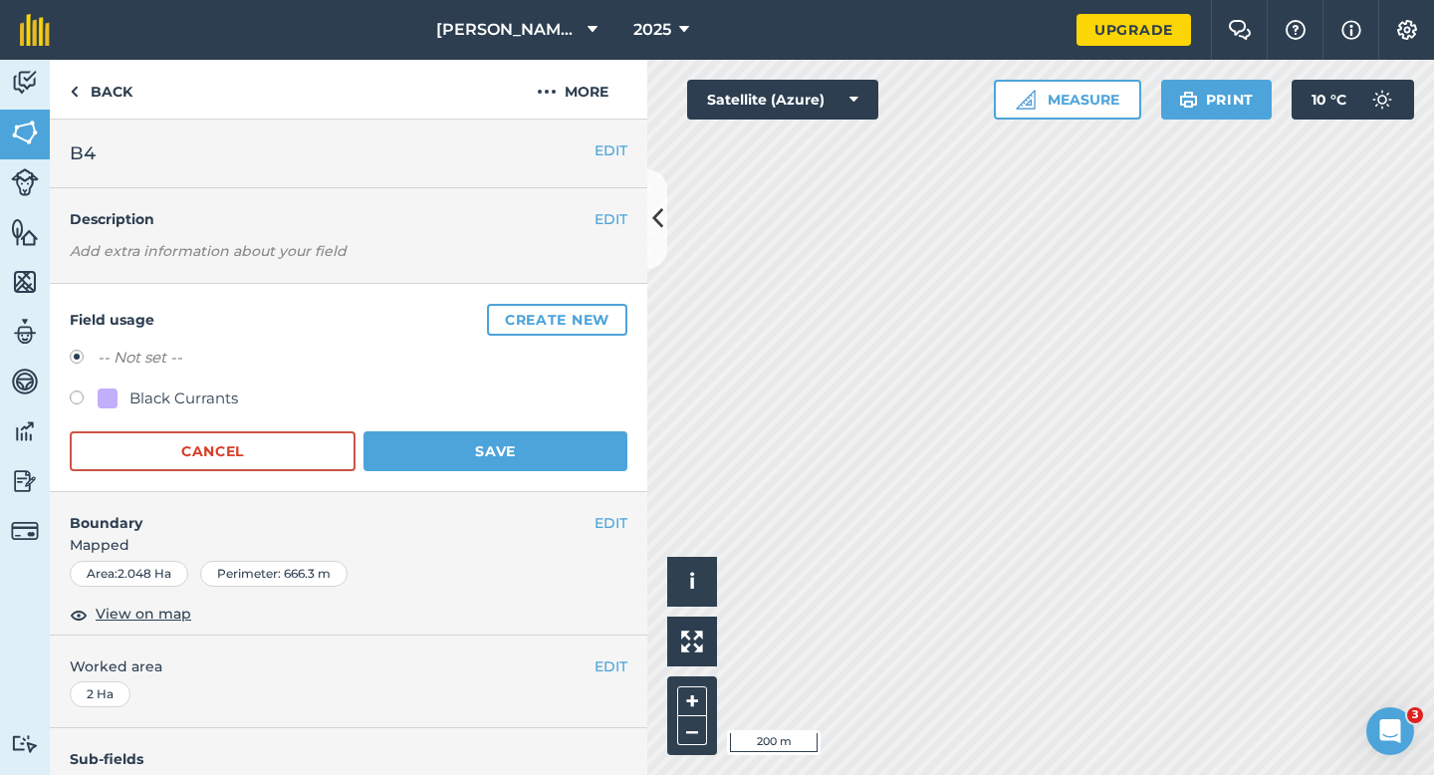
click at [117, 403] on div at bounding box center [108, 398] width 20 height 20
radio input "true"
radio input "false"
click at [431, 451] on button "Save" at bounding box center [495, 451] width 264 height 40
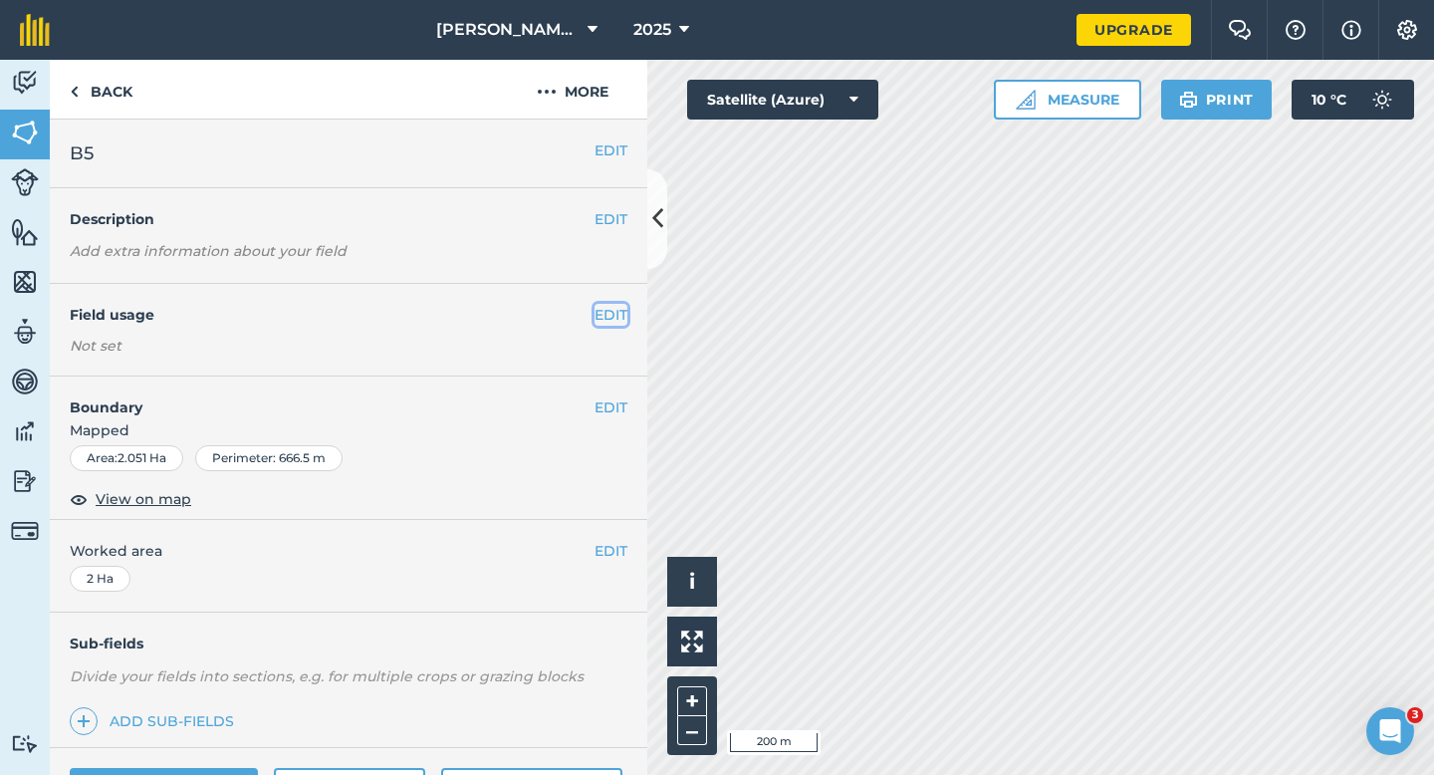
click at [606, 311] on button "EDIT" at bounding box center [610, 315] width 33 height 22
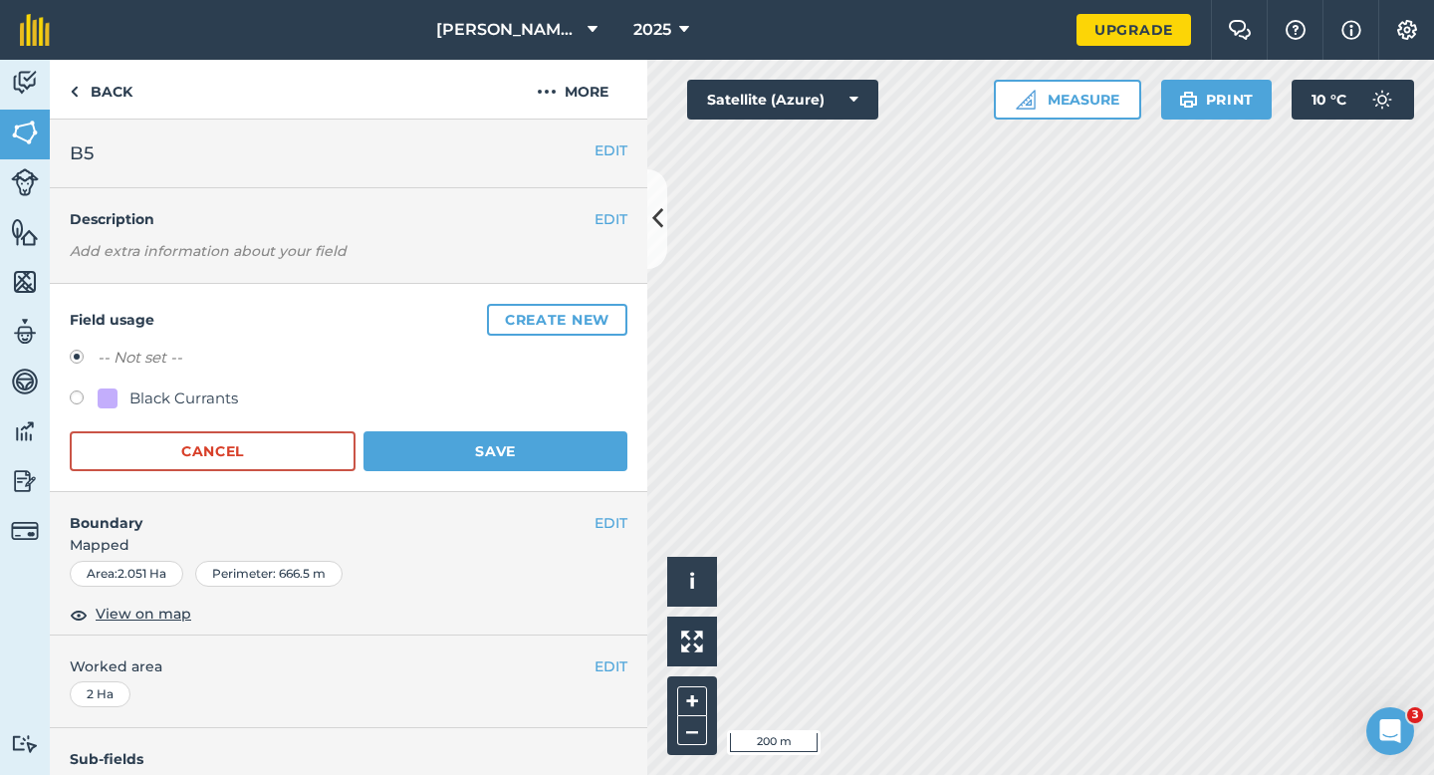
drag, startPoint x: 385, startPoint y: 344, endPoint x: 103, endPoint y: 388, distance: 286.3
click at [103, 388] on div at bounding box center [108, 398] width 20 height 20
radio input "true"
radio input "false"
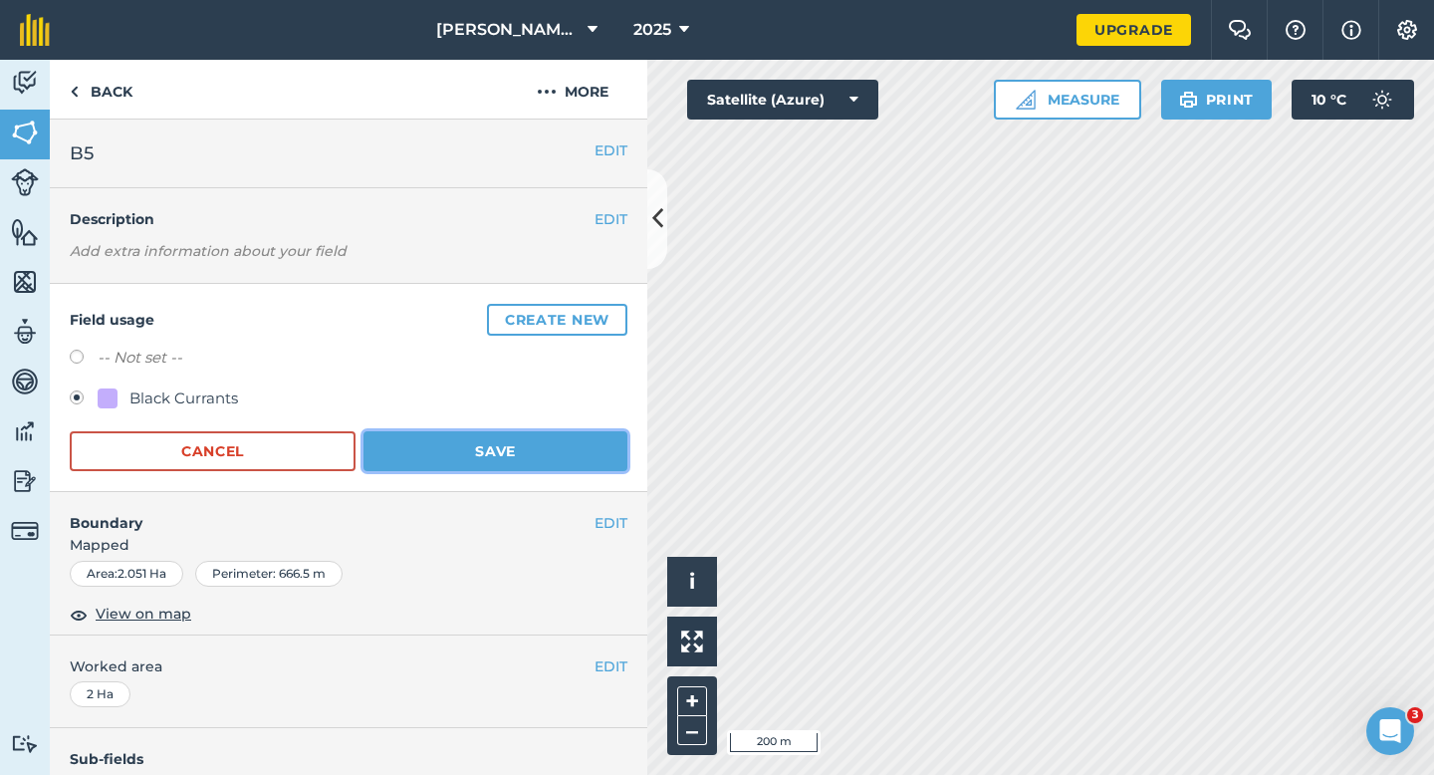
click at [445, 461] on button "Save" at bounding box center [495, 451] width 264 height 40
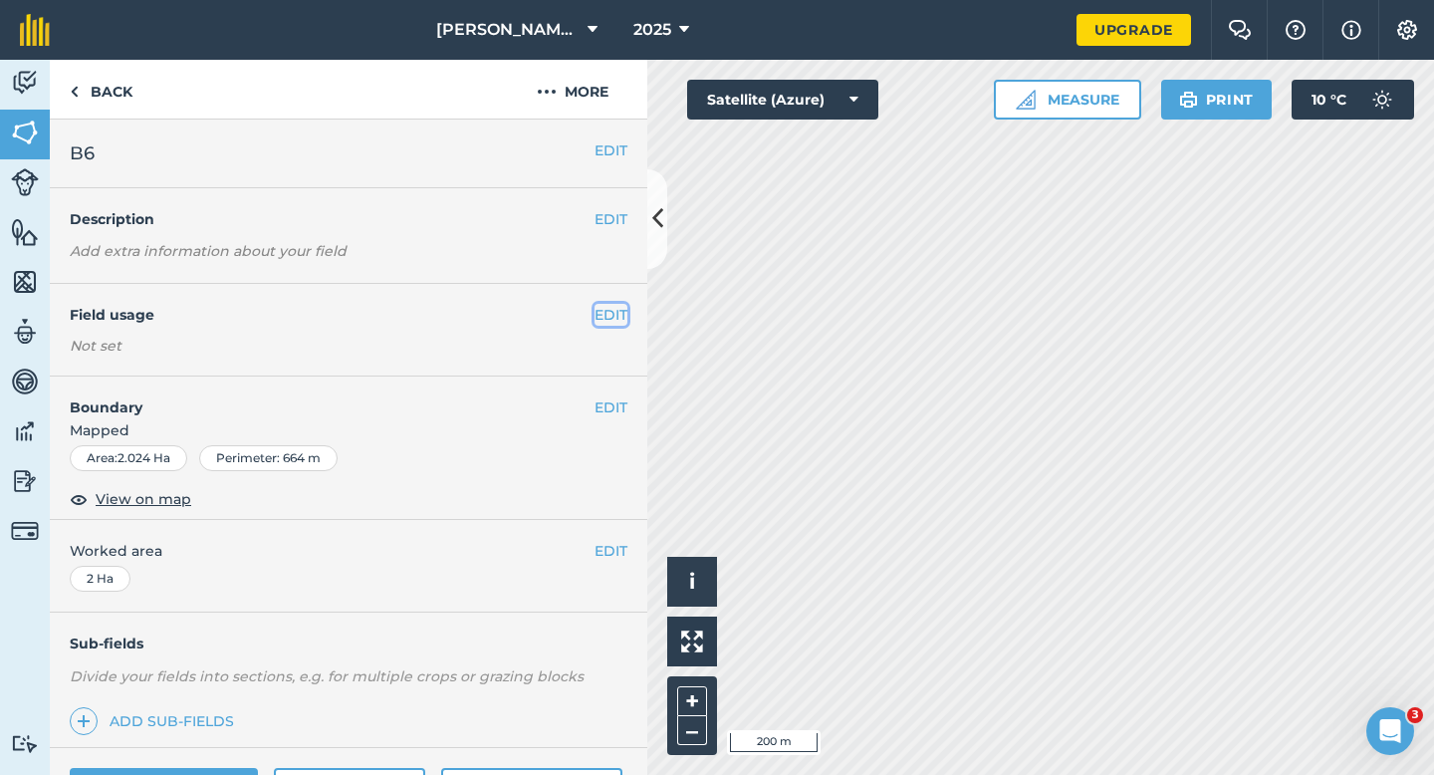
click at [625, 322] on button "EDIT" at bounding box center [610, 315] width 33 height 22
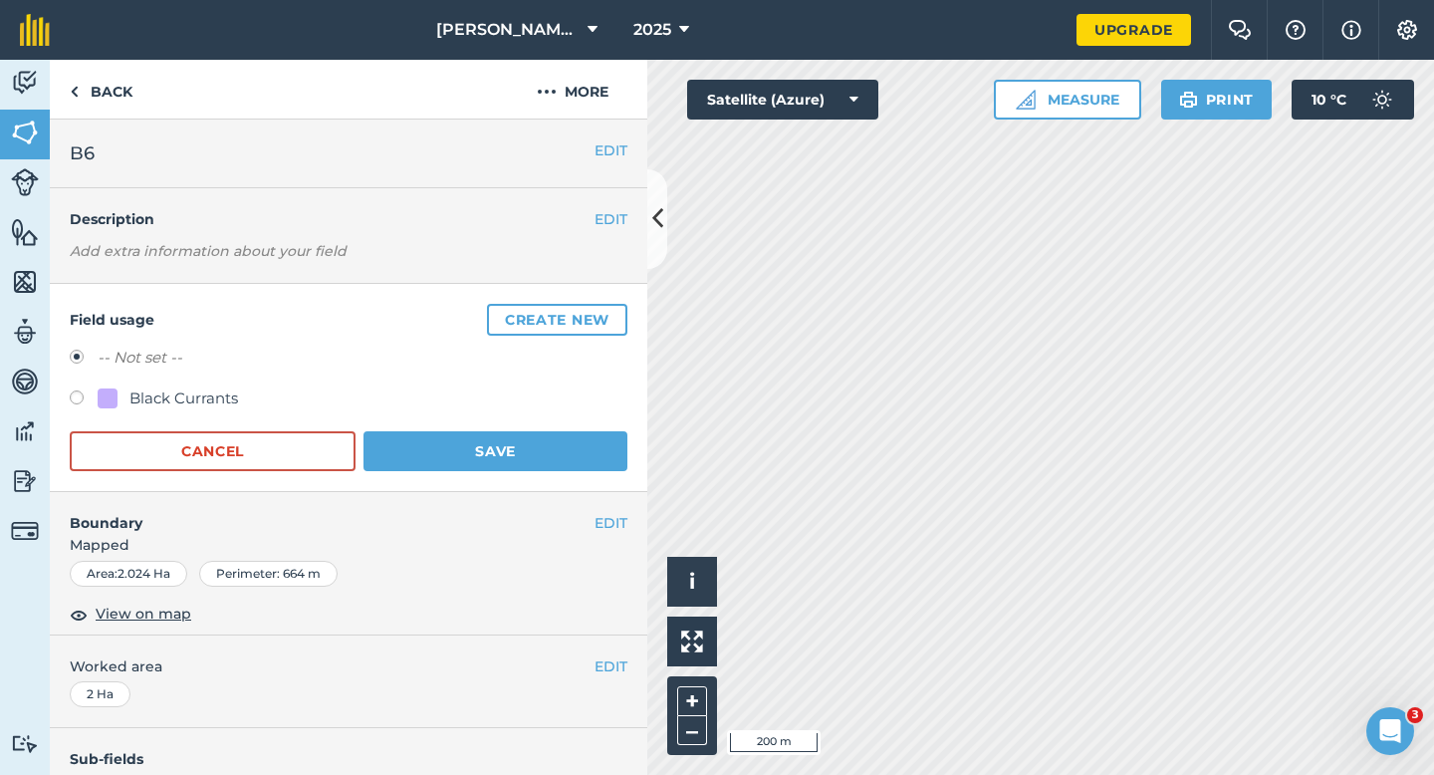
click at [193, 389] on div "Black Currants" at bounding box center [183, 398] width 109 height 24
radio input "true"
radio input "false"
click at [405, 447] on button "Save" at bounding box center [495, 451] width 264 height 40
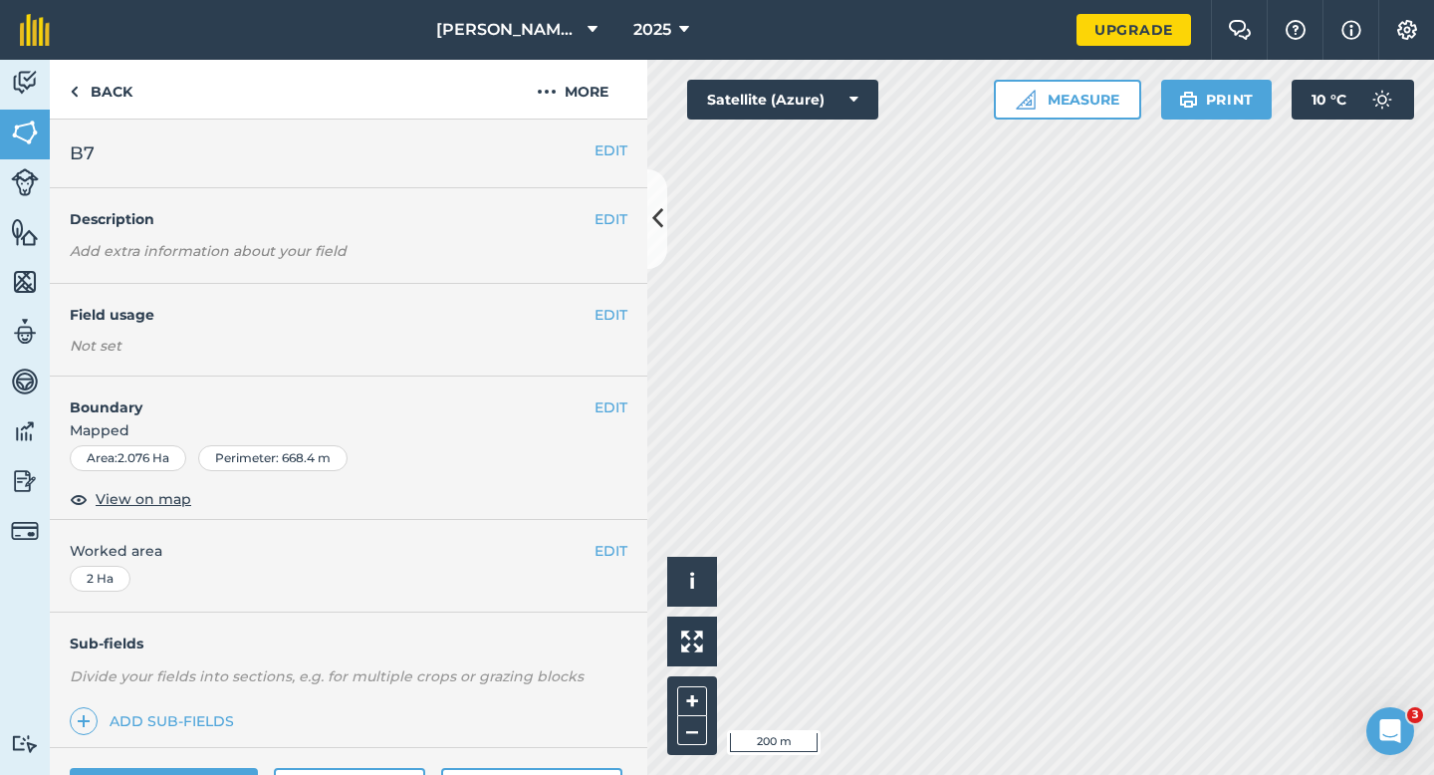
click at [635, 309] on div "EDIT Field usage Not set" at bounding box center [348, 330] width 597 height 93
click at [613, 309] on button "EDIT" at bounding box center [610, 315] width 33 height 22
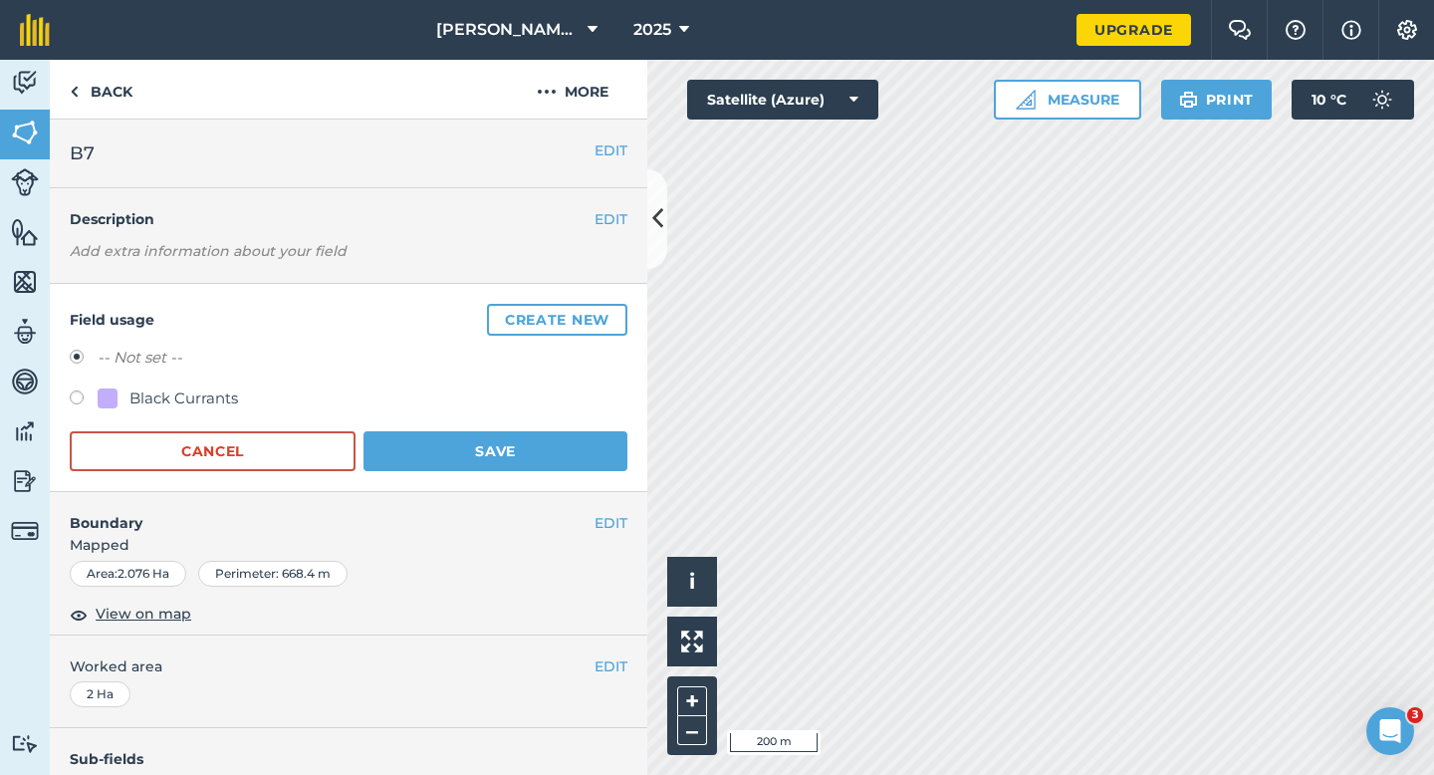
click at [174, 404] on div "Black Currants" at bounding box center [183, 398] width 109 height 24
radio input "true"
radio input "false"
click at [455, 417] on form "-- Not set -- Black Currants Cancel Save" at bounding box center [349, 408] width 558 height 125
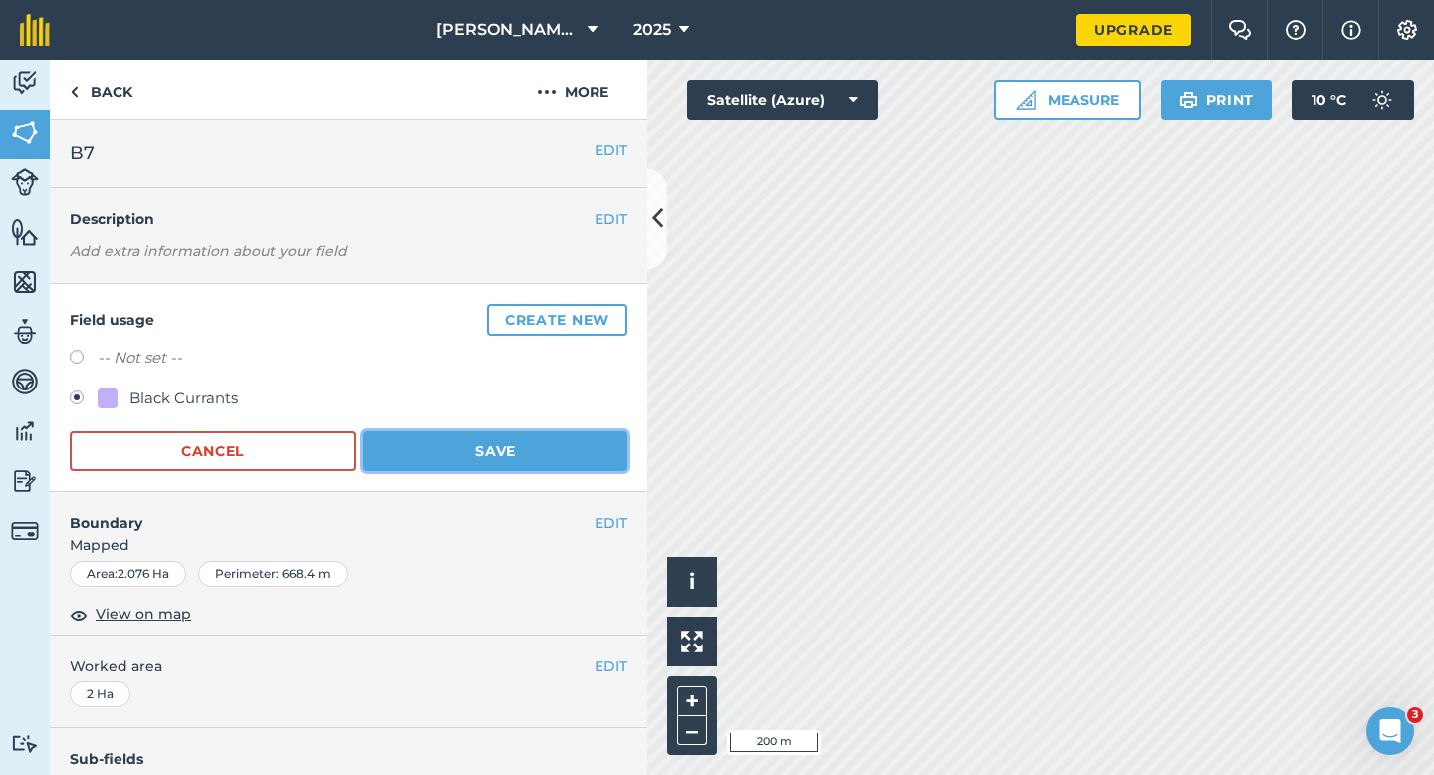
click at [458, 436] on button "Save" at bounding box center [495, 451] width 264 height 40
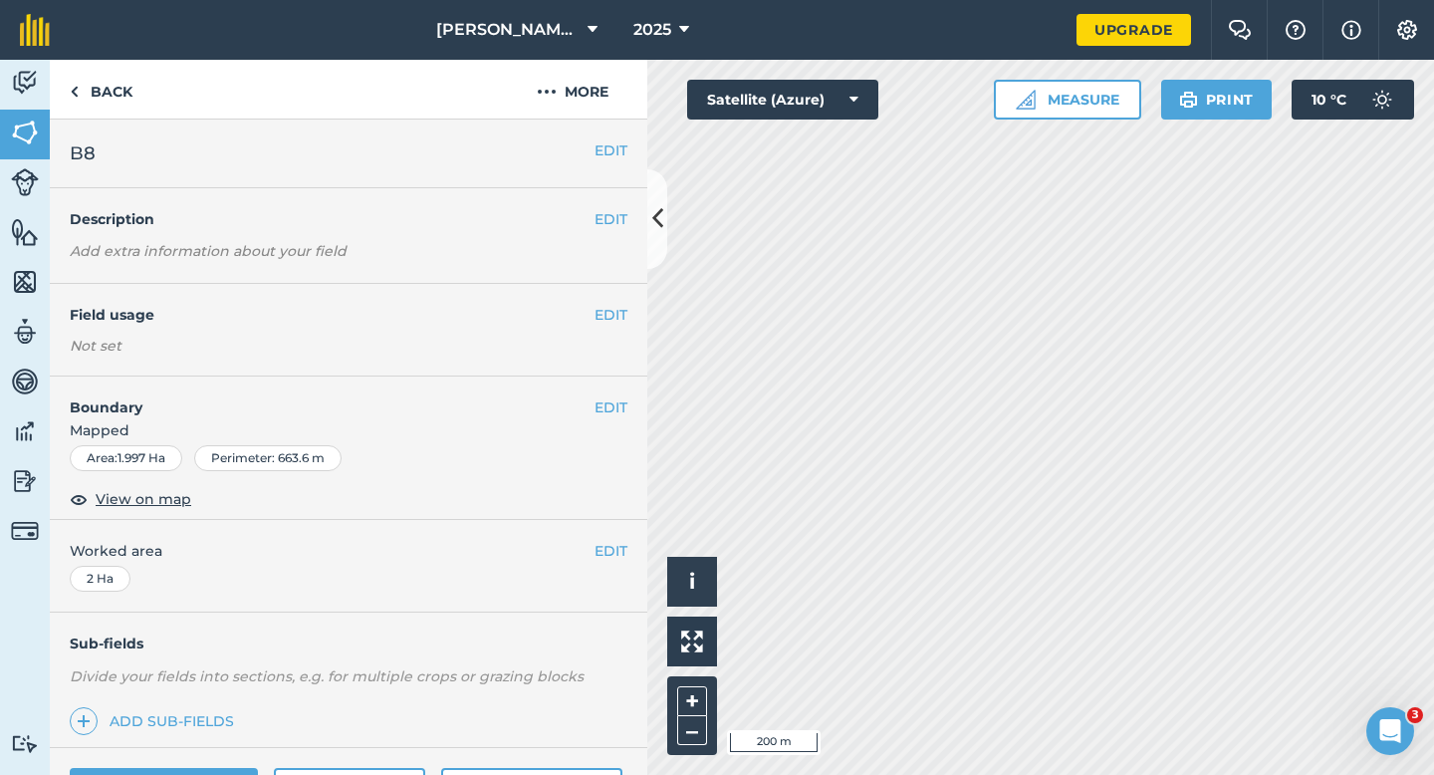
click at [639, 301] on div "EDIT Field usage Not set" at bounding box center [348, 330] width 597 height 93
click at [597, 311] on button "EDIT" at bounding box center [610, 315] width 33 height 22
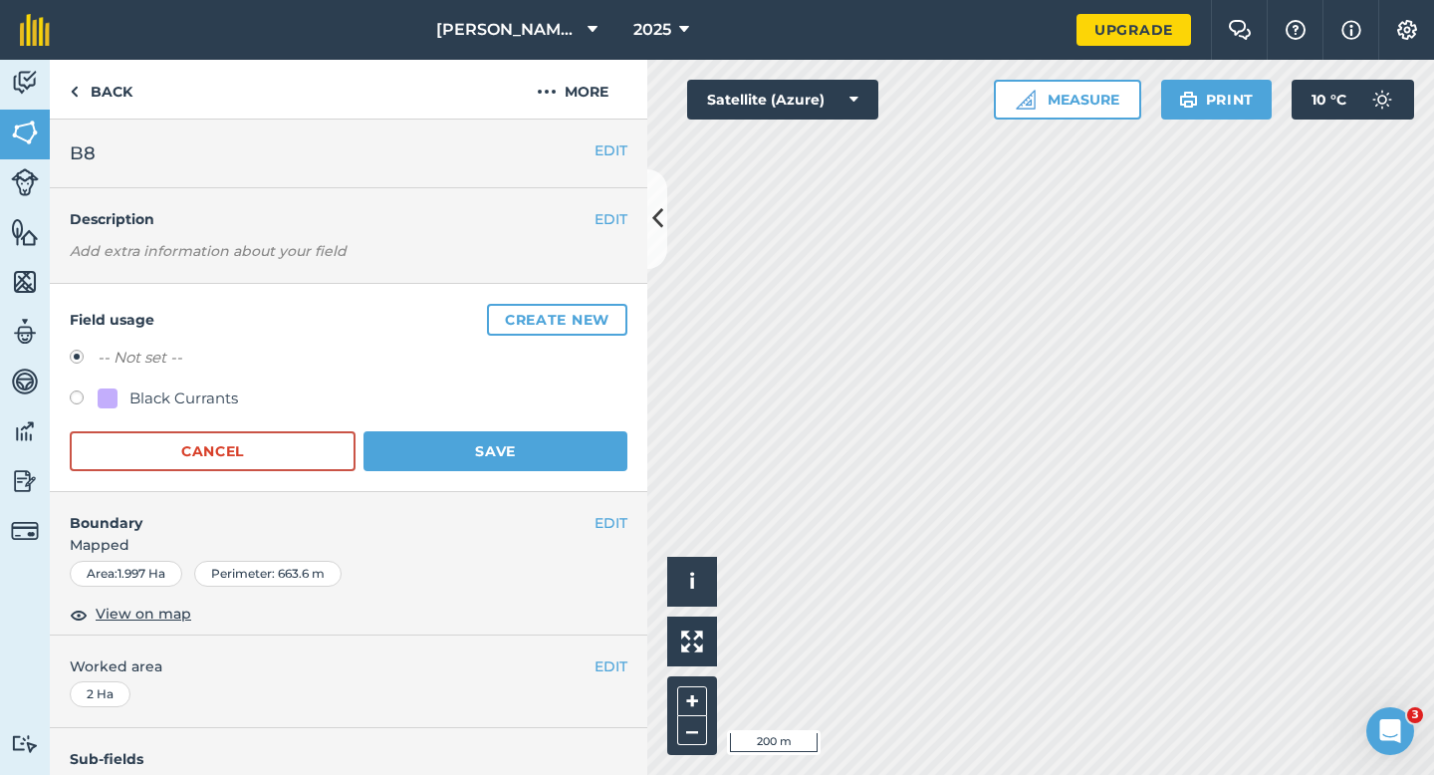
click at [203, 390] on div "Black Currants" at bounding box center [183, 398] width 109 height 24
radio input "true"
radio input "false"
click at [425, 431] on button "Save" at bounding box center [495, 451] width 264 height 40
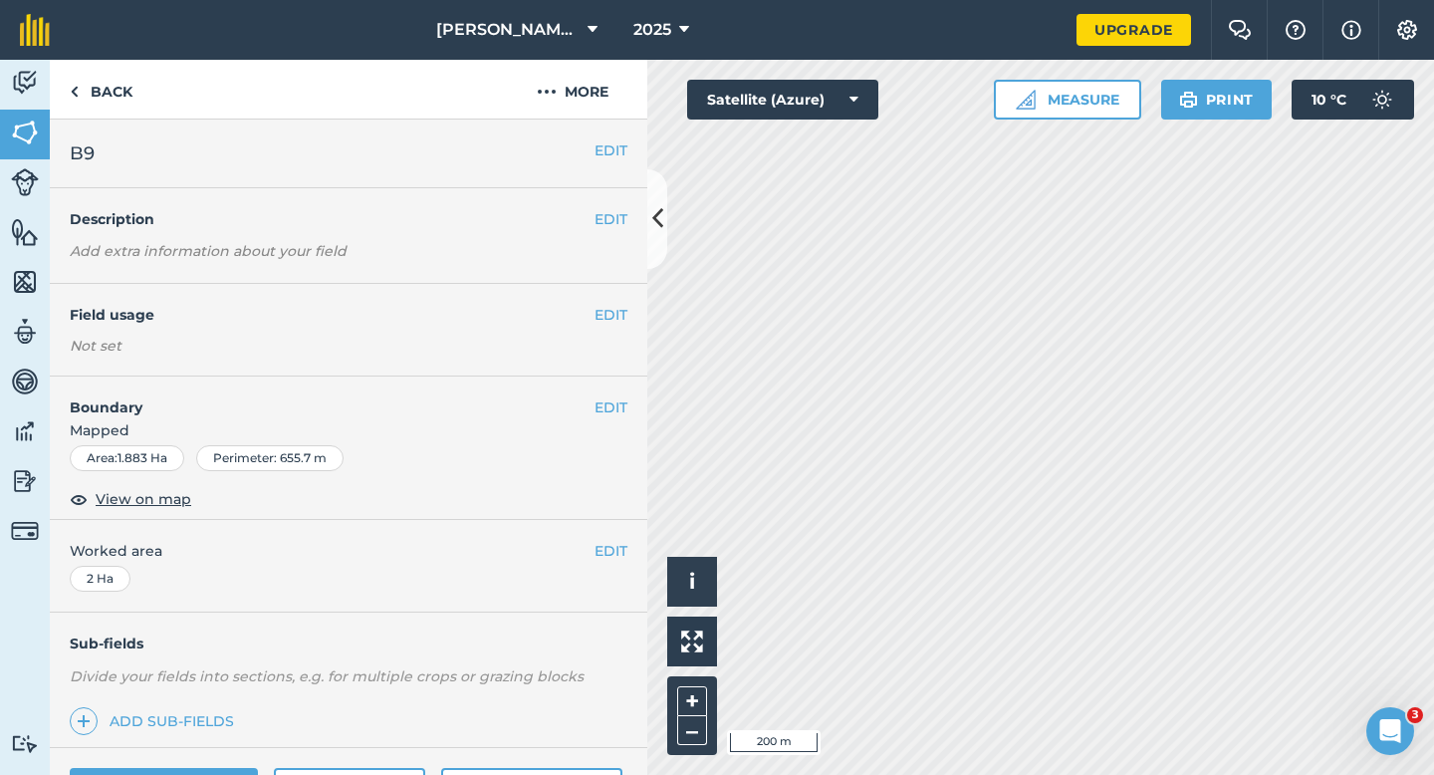
click at [612, 336] on div "Not set" at bounding box center [349, 346] width 558 height 20
click at [614, 318] on button "EDIT" at bounding box center [610, 315] width 33 height 22
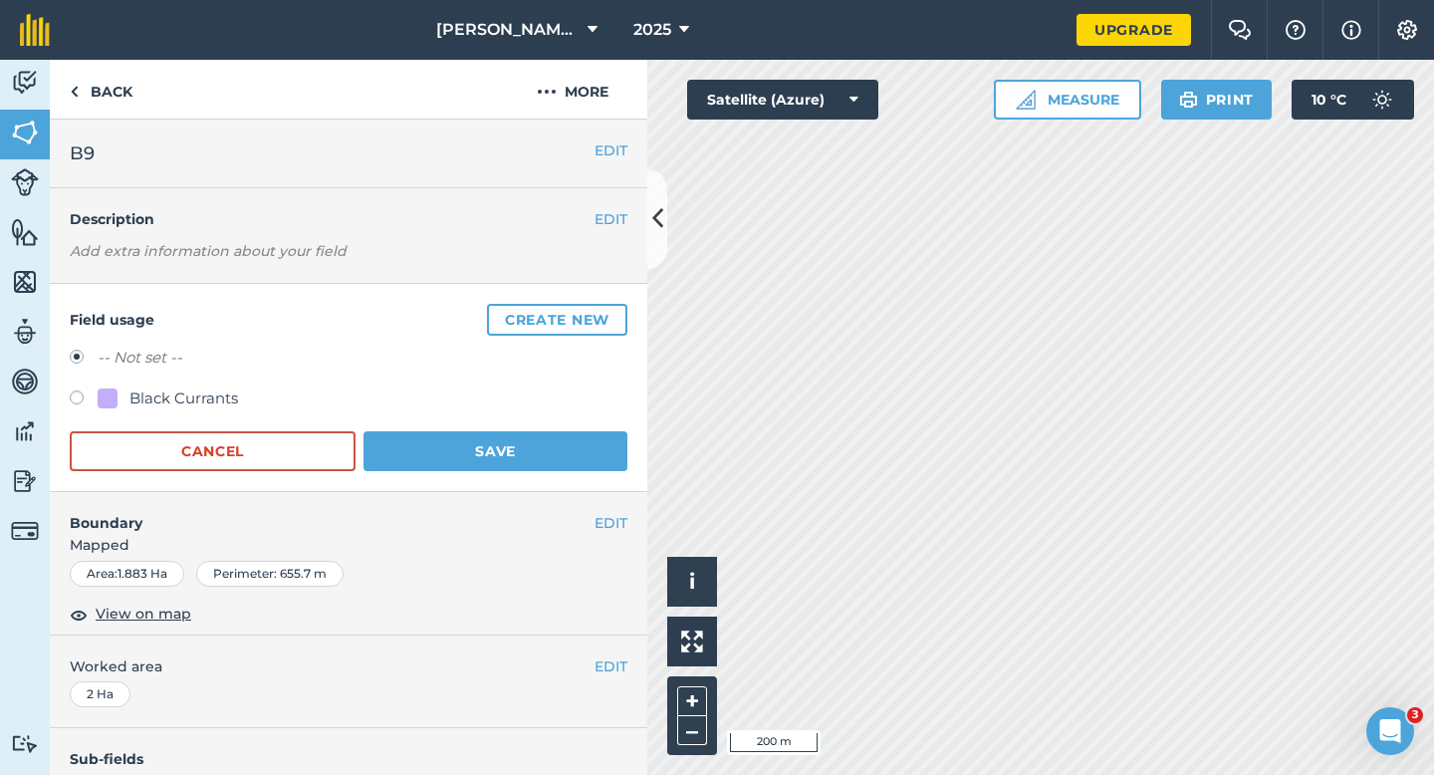
click at [160, 394] on div "Black Currants" at bounding box center [183, 398] width 109 height 24
radio input "true"
radio input "false"
click at [475, 443] on button "Save" at bounding box center [495, 451] width 264 height 40
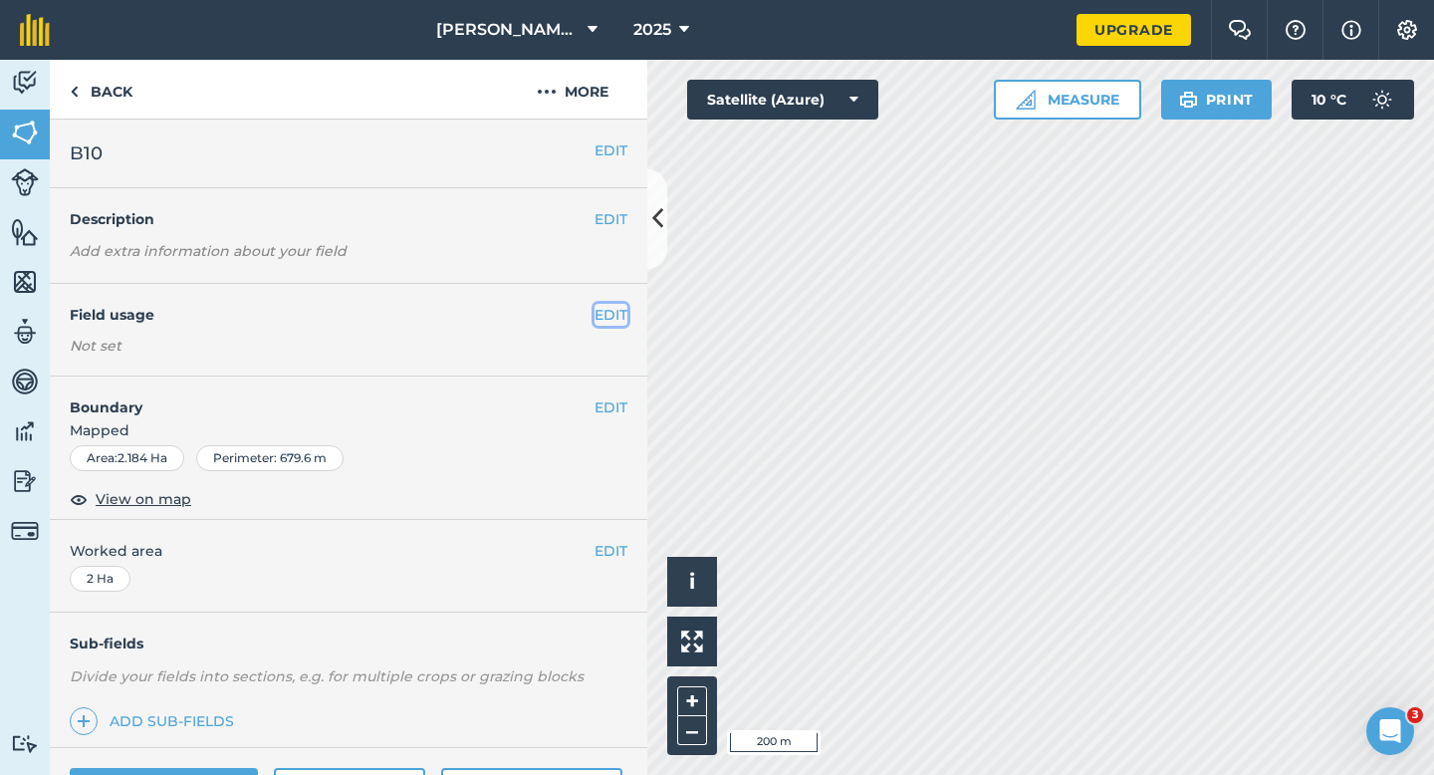
click at [623, 321] on button "EDIT" at bounding box center [610, 315] width 33 height 22
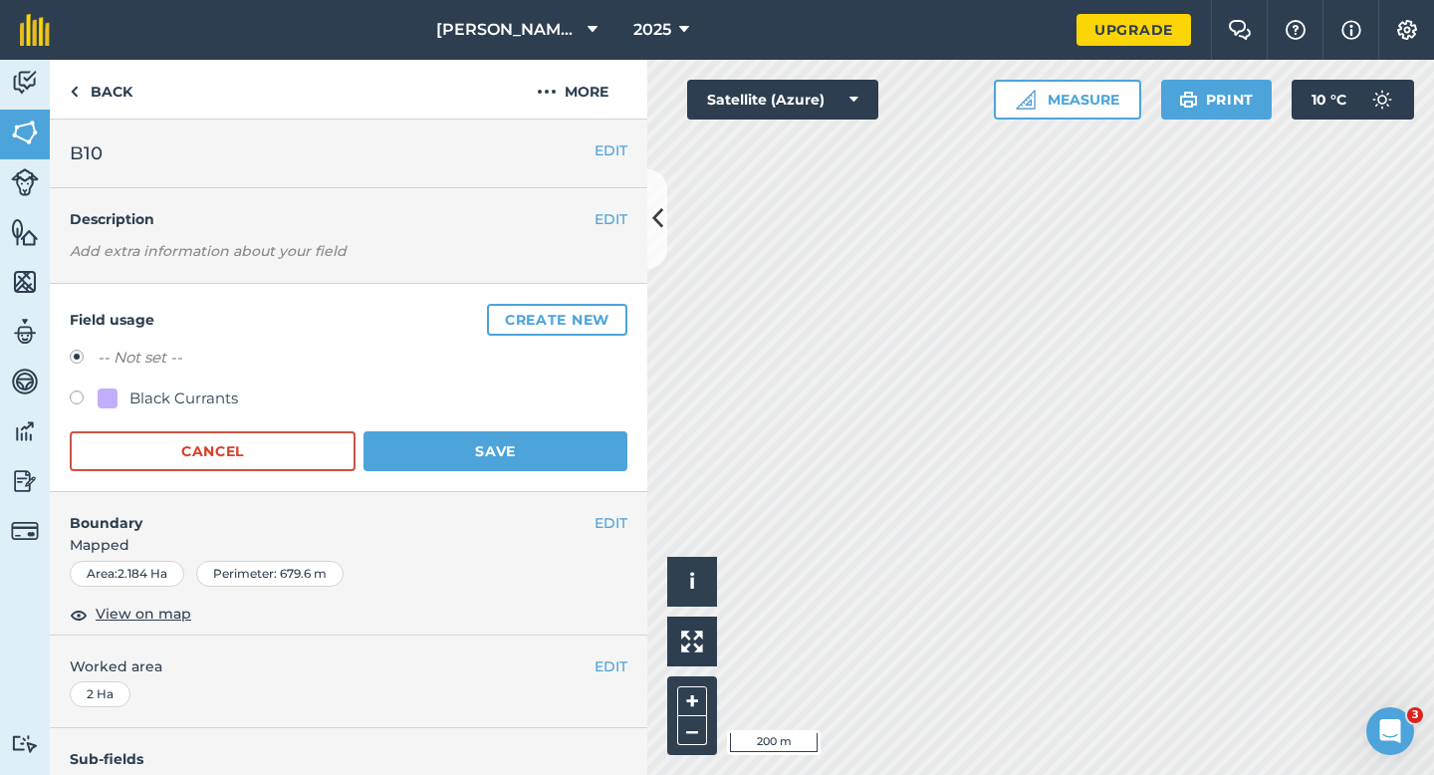
click at [163, 388] on div "Black Currants" at bounding box center [183, 398] width 109 height 24
radio input "true"
radio input "false"
click at [432, 448] on button "Save" at bounding box center [495, 451] width 264 height 40
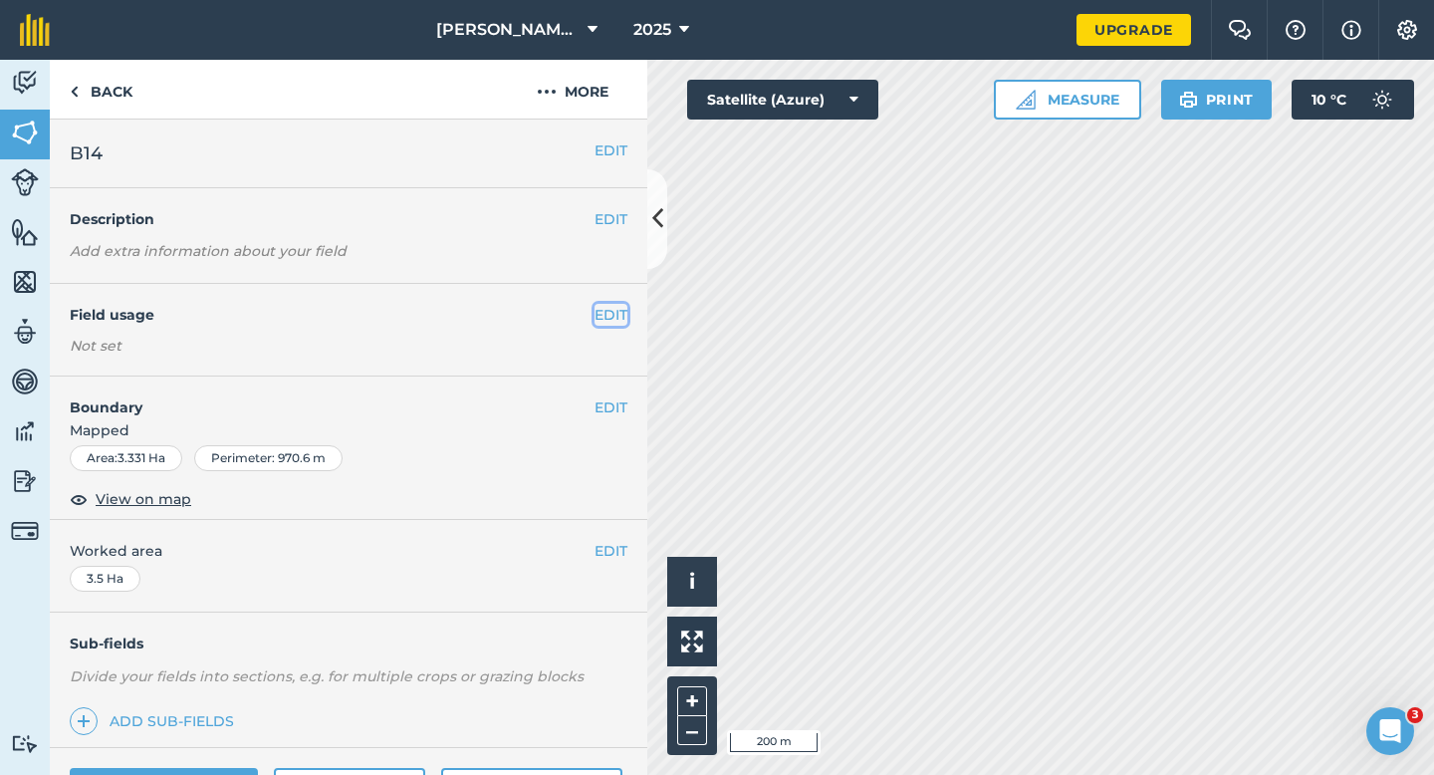
click at [606, 315] on button "EDIT" at bounding box center [610, 315] width 33 height 22
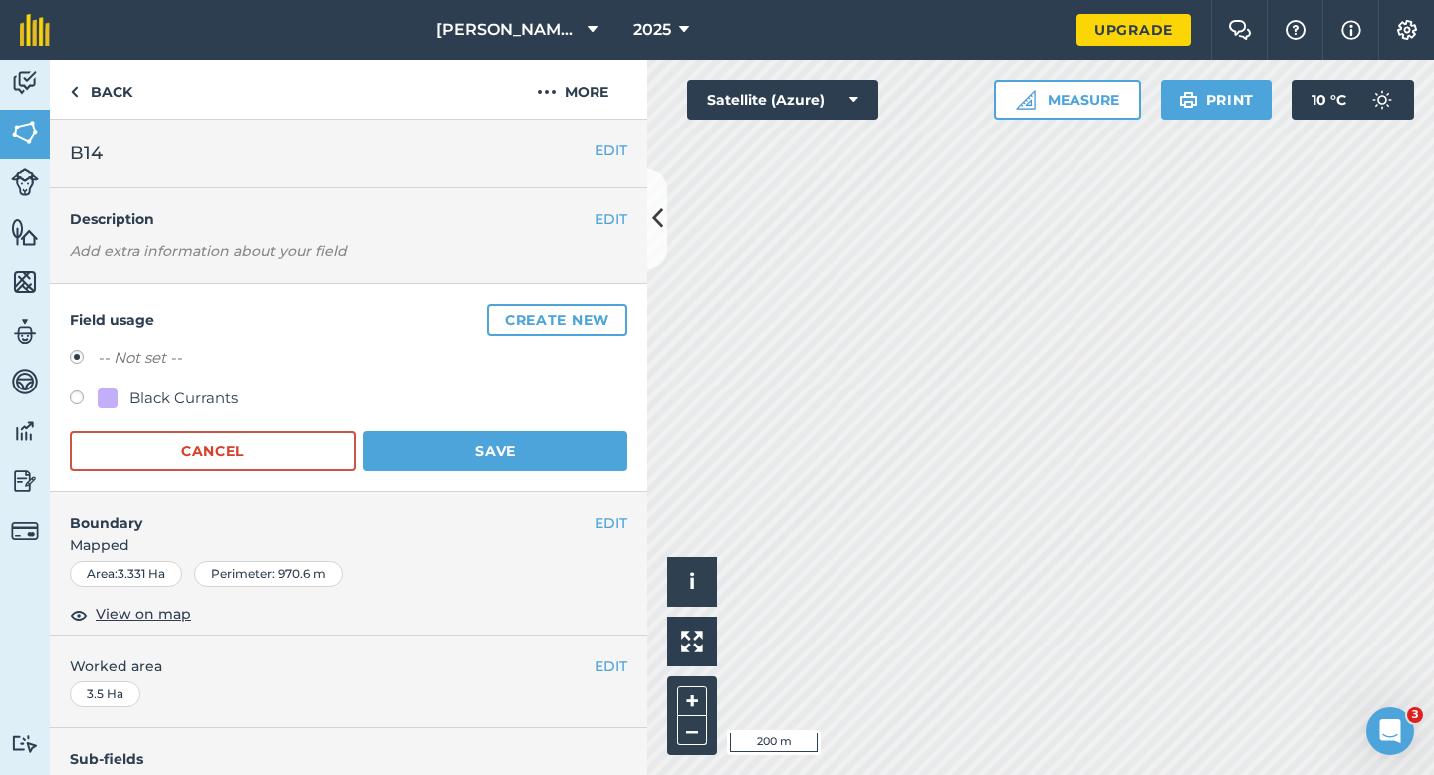
click at [223, 397] on div "Black Currants" at bounding box center [183, 398] width 109 height 24
radio input "true"
radio input "false"
click at [418, 443] on button "Save" at bounding box center [495, 451] width 264 height 40
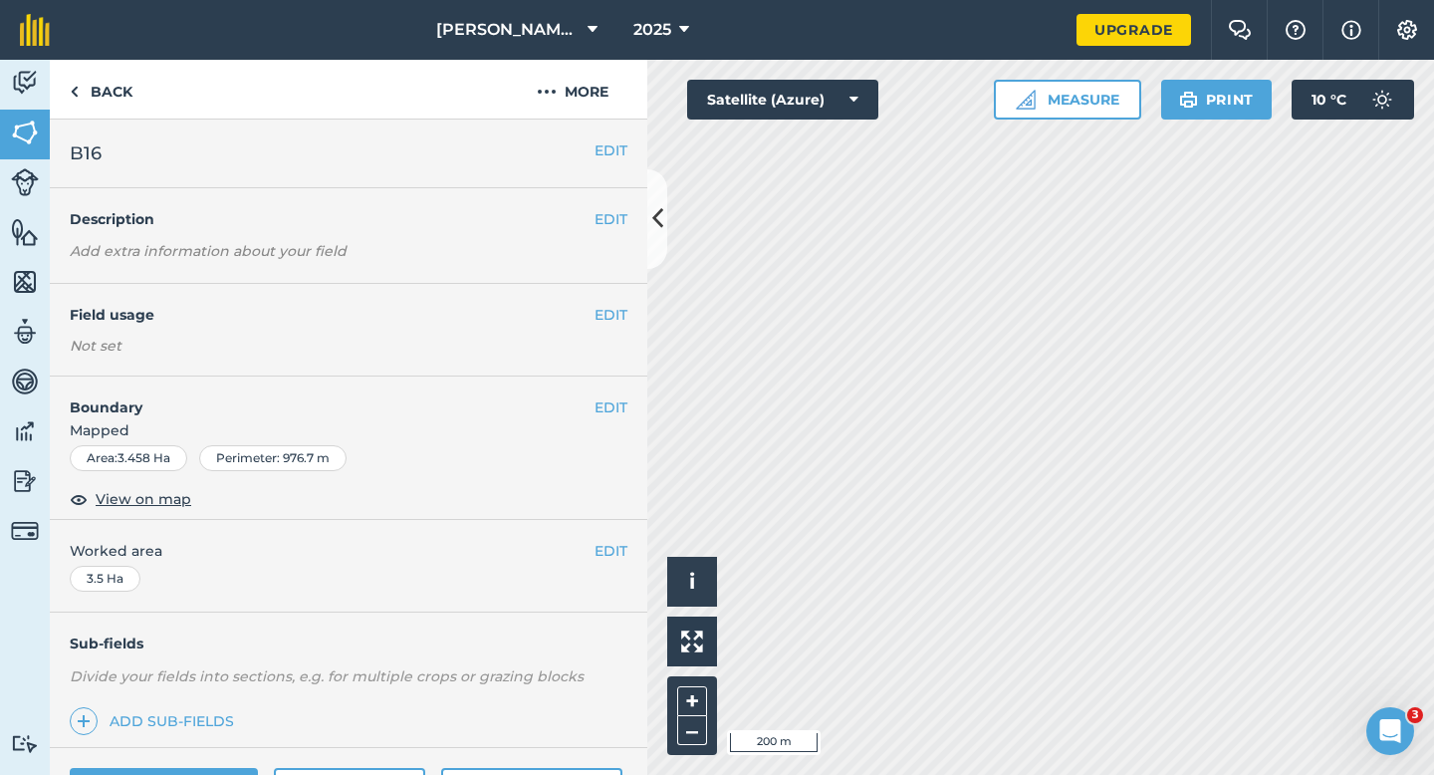
click at [630, 318] on div "EDIT Field usage Not set" at bounding box center [348, 330] width 597 height 93
click at [612, 320] on button "EDIT" at bounding box center [610, 315] width 33 height 22
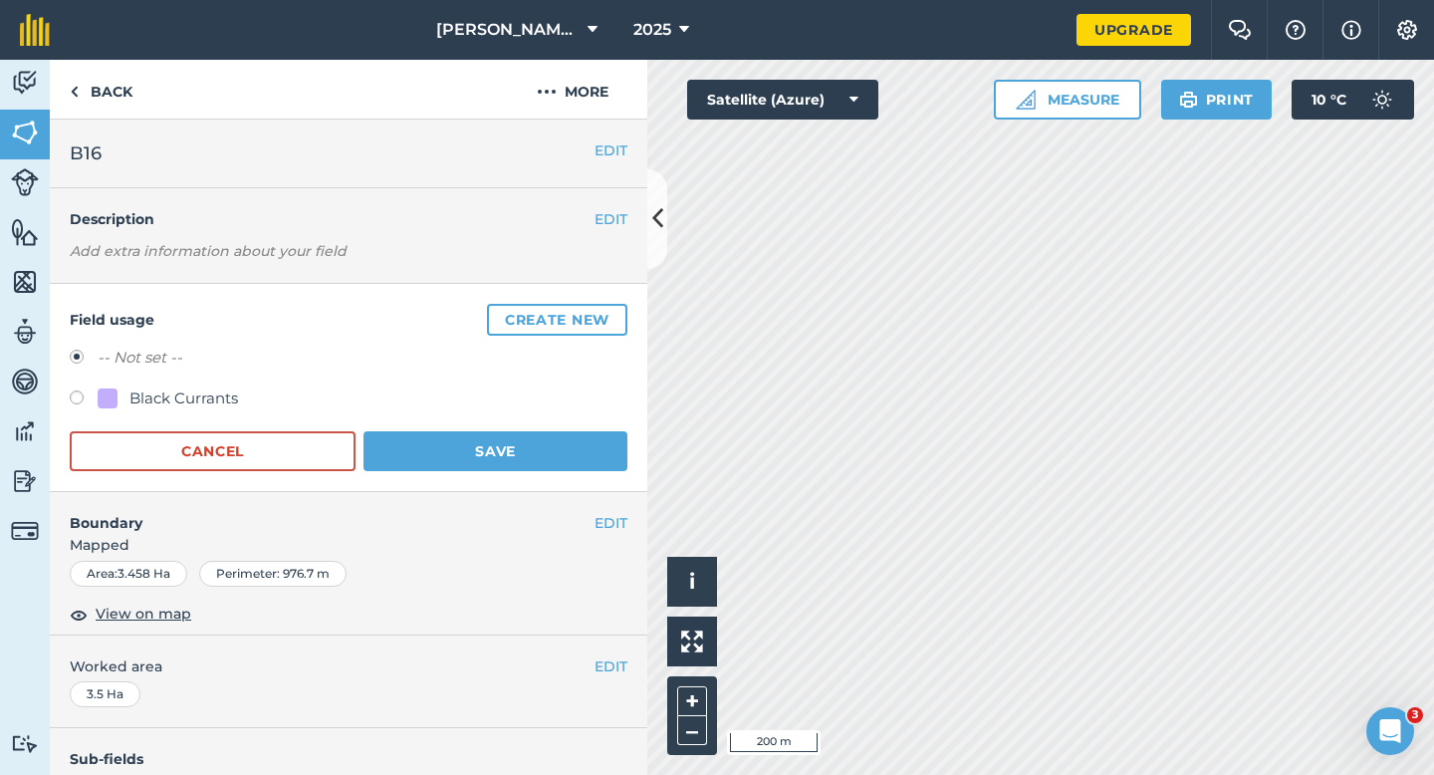
click at [216, 410] on div "Black Currants" at bounding box center [349, 400] width 558 height 29
click at [242, 407] on div "Black Currants" at bounding box center [349, 400] width 558 height 29
click at [199, 399] on div "Black Currants" at bounding box center [183, 398] width 109 height 24
radio input "true"
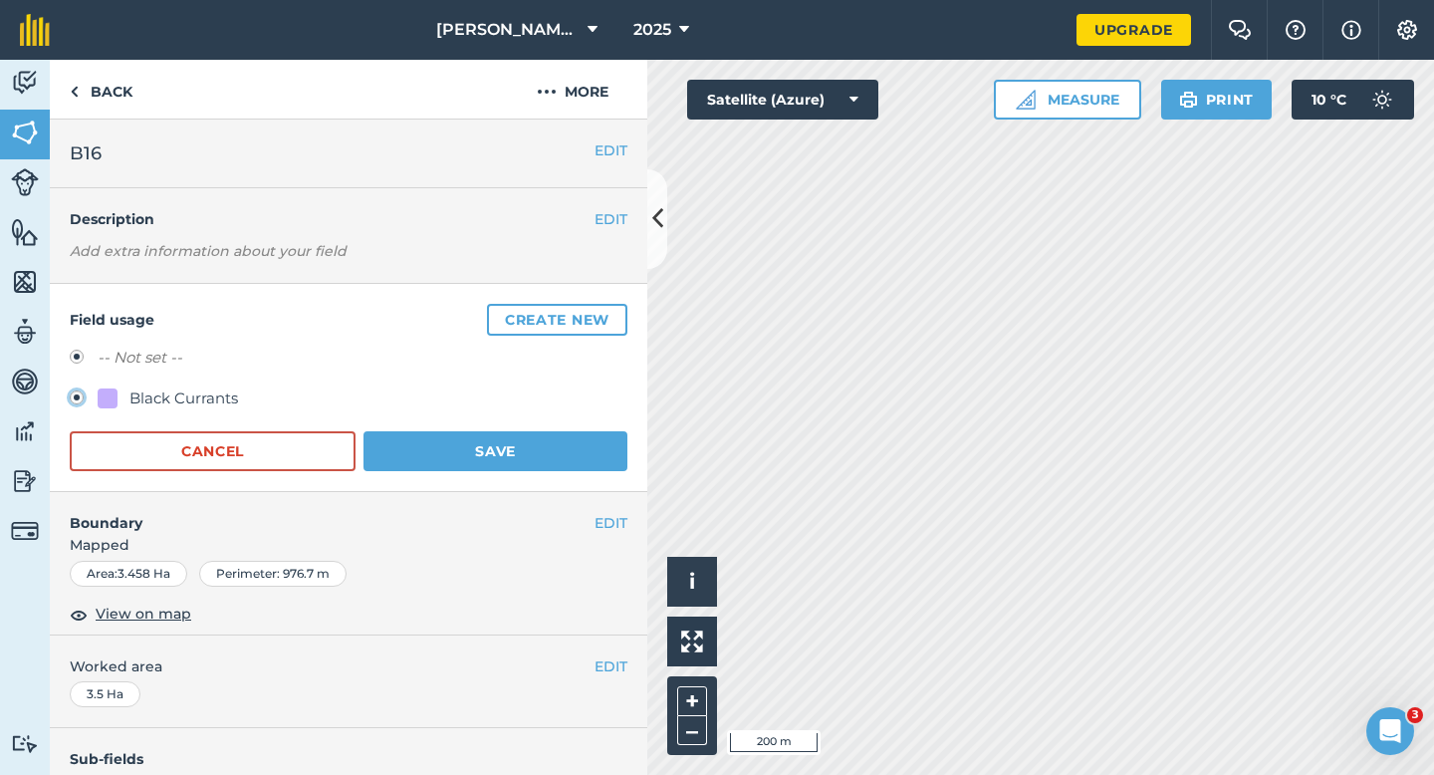
radio input "false"
click at [382, 418] on form "-- Not set -- Black Currants Cancel Save" at bounding box center [349, 408] width 558 height 125
click at [390, 429] on form "-- Not set -- Black Currants Cancel Save" at bounding box center [349, 408] width 558 height 125
click at [486, 454] on button "Save" at bounding box center [495, 451] width 264 height 40
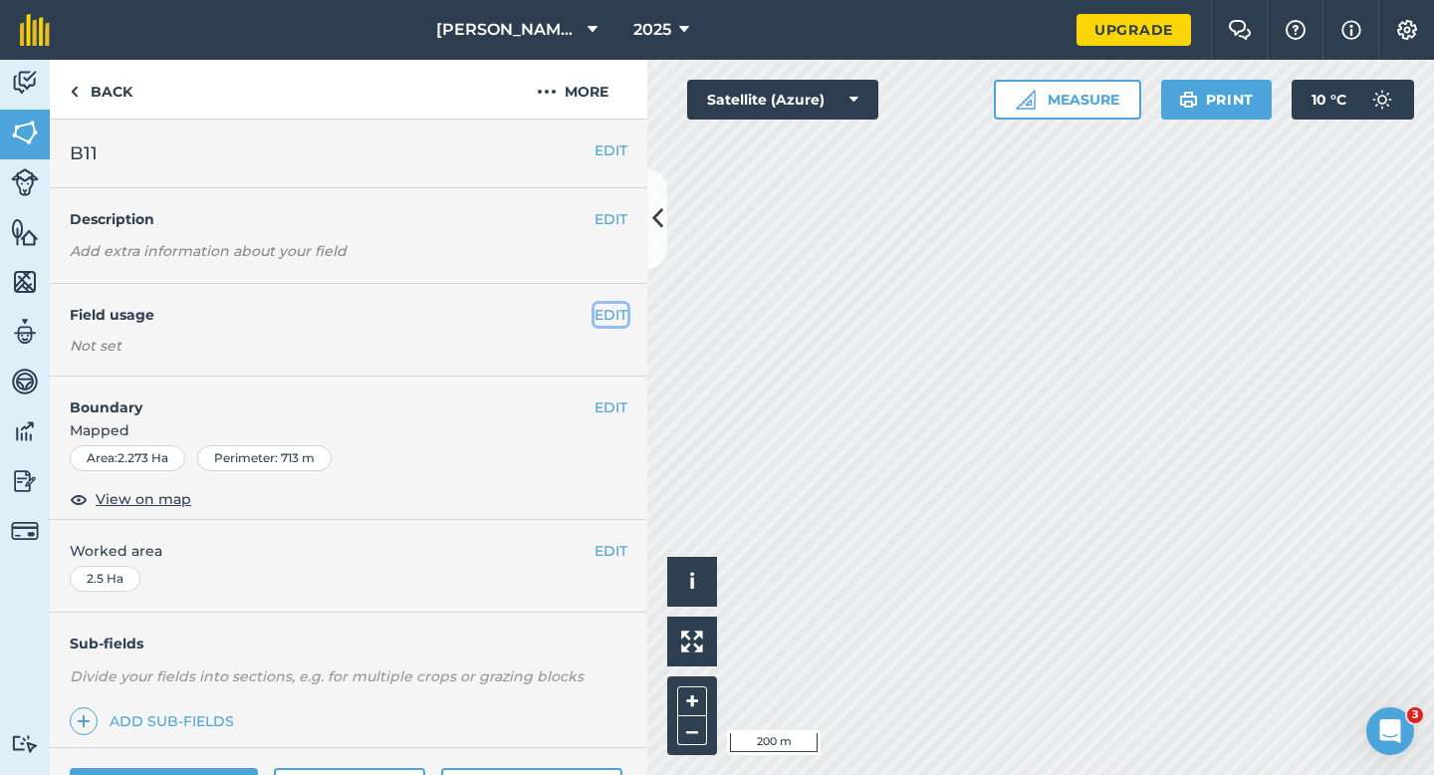
click at [607, 308] on button "EDIT" at bounding box center [610, 315] width 33 height 22
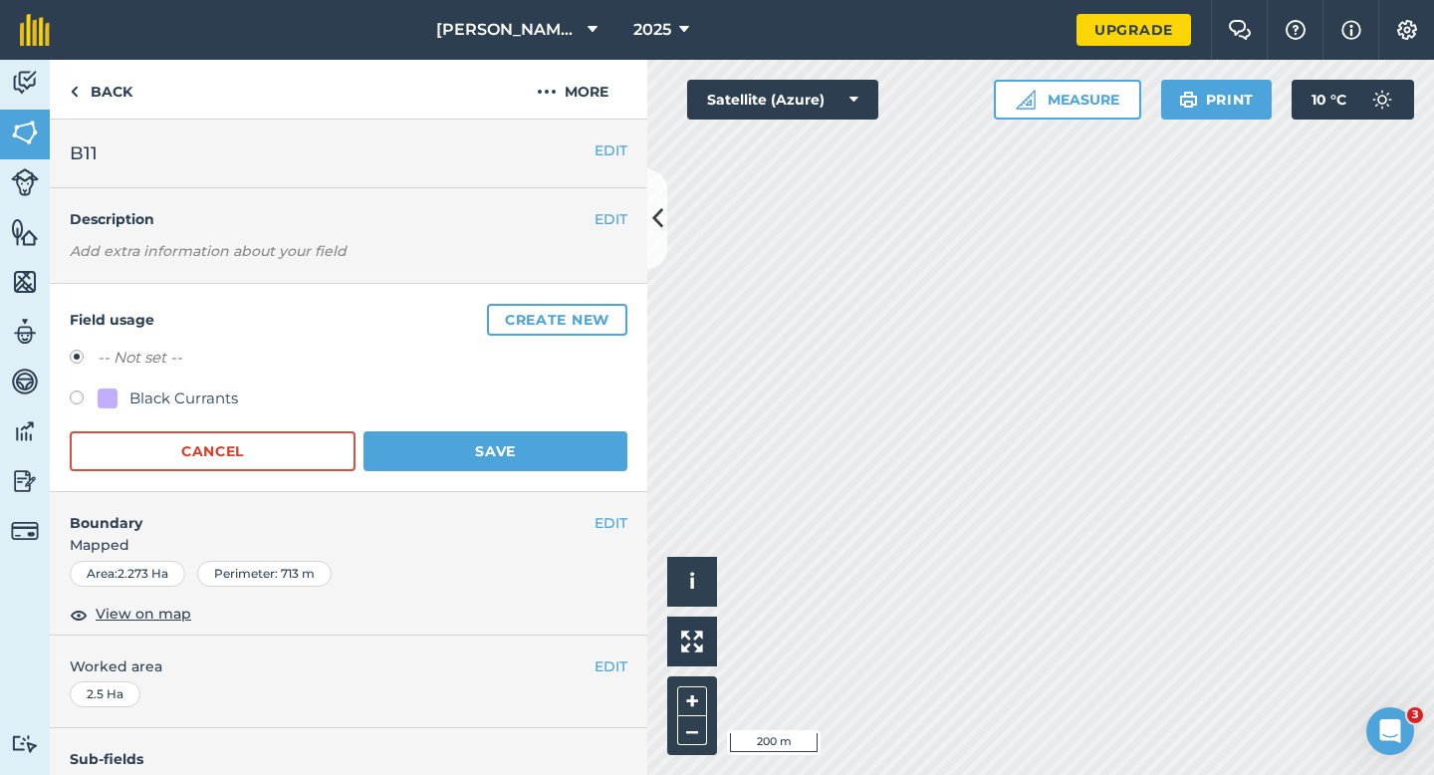
click at [181, 404] on div "Black Currants" at bounding box center [183, 398] width 109 height 24
radio input "true"
radio input "false"
click at [502, 443] on button "Save" at bounding box center [495, 451] width 264 height 40
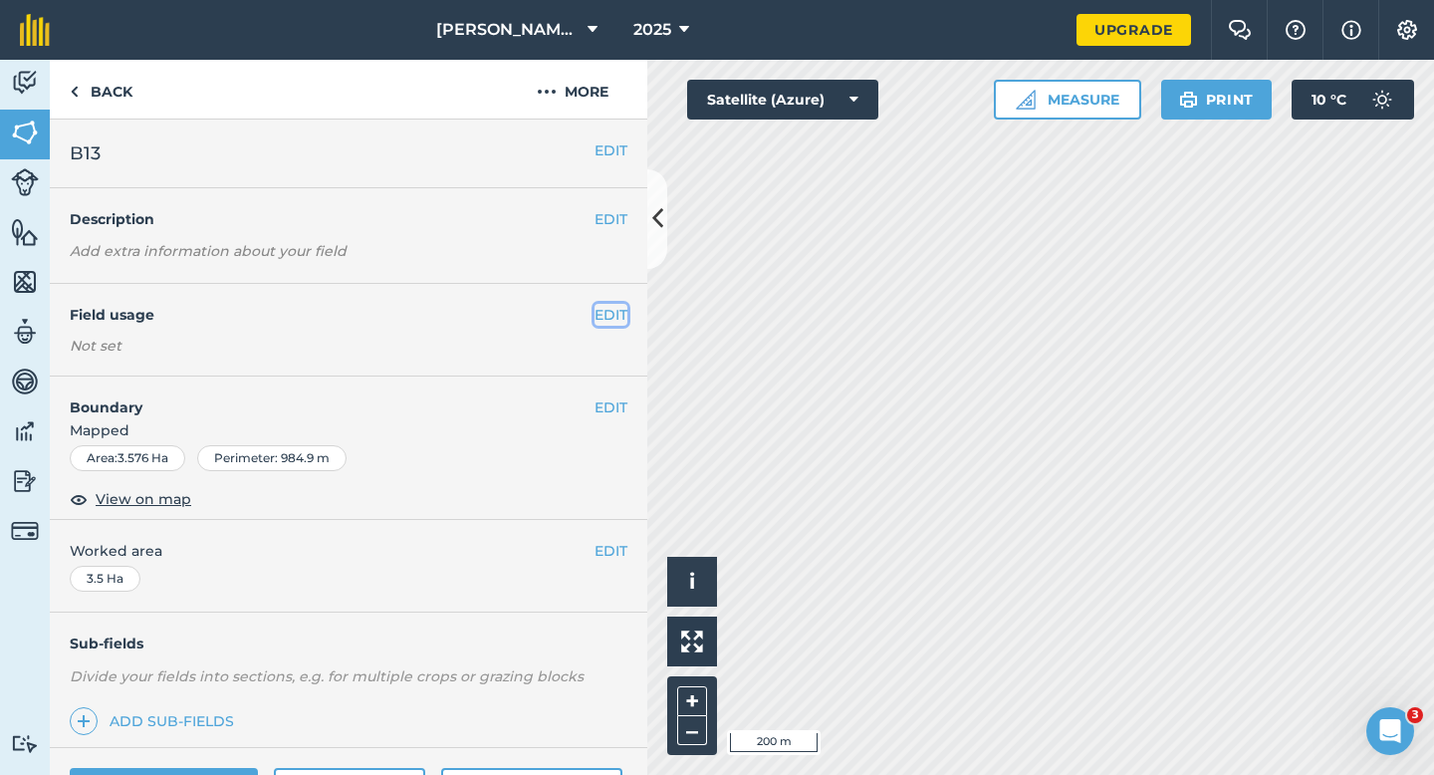
click at [616, 323] on button "EDIT" at bounding box center [610, 315] width 33 height 22
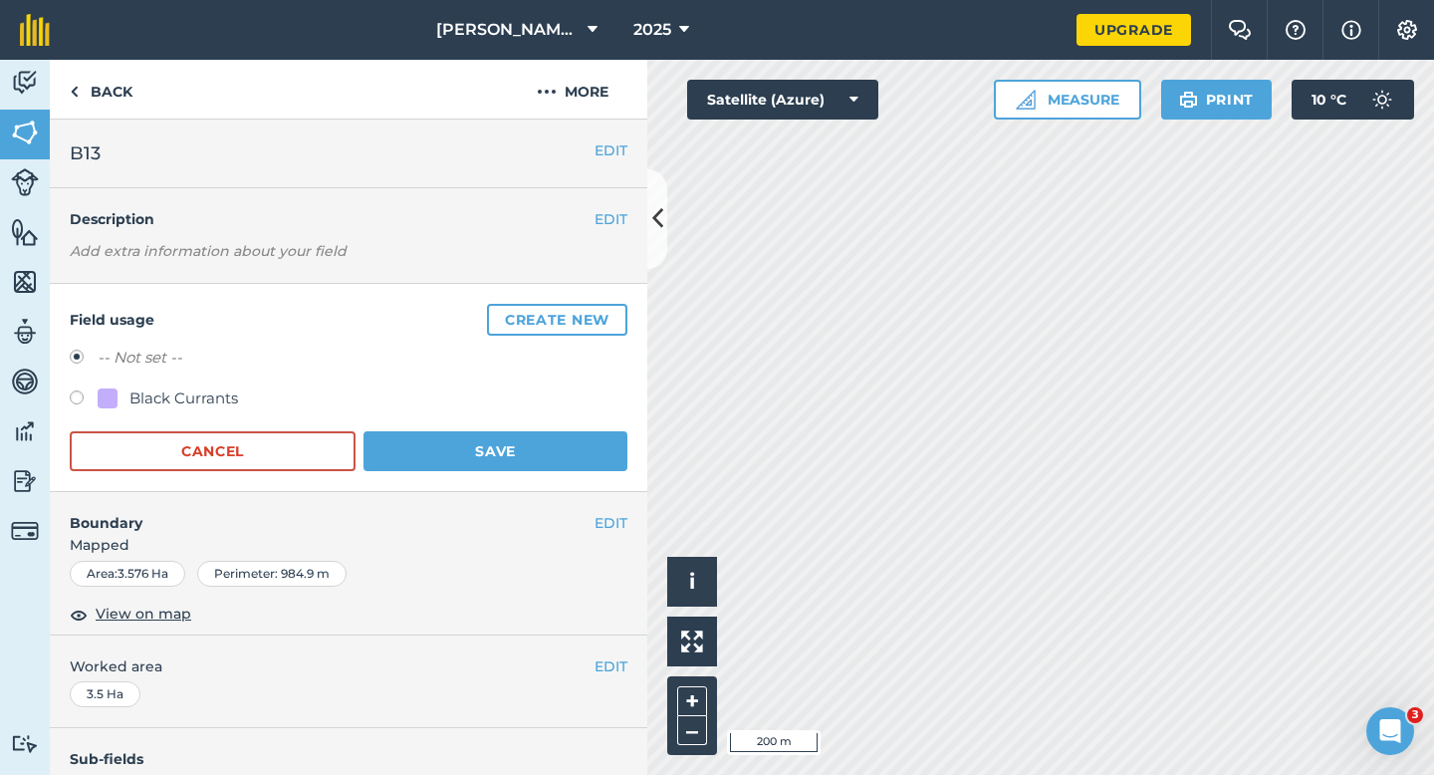
click at [155, 388] on div "Black Currants" at bounding box center [183, 398] width 109 height 24
radio input "true"
radio input "false"
click at [523, 437] on button "Save" at bounding box center [495, 451] width 264 height 40
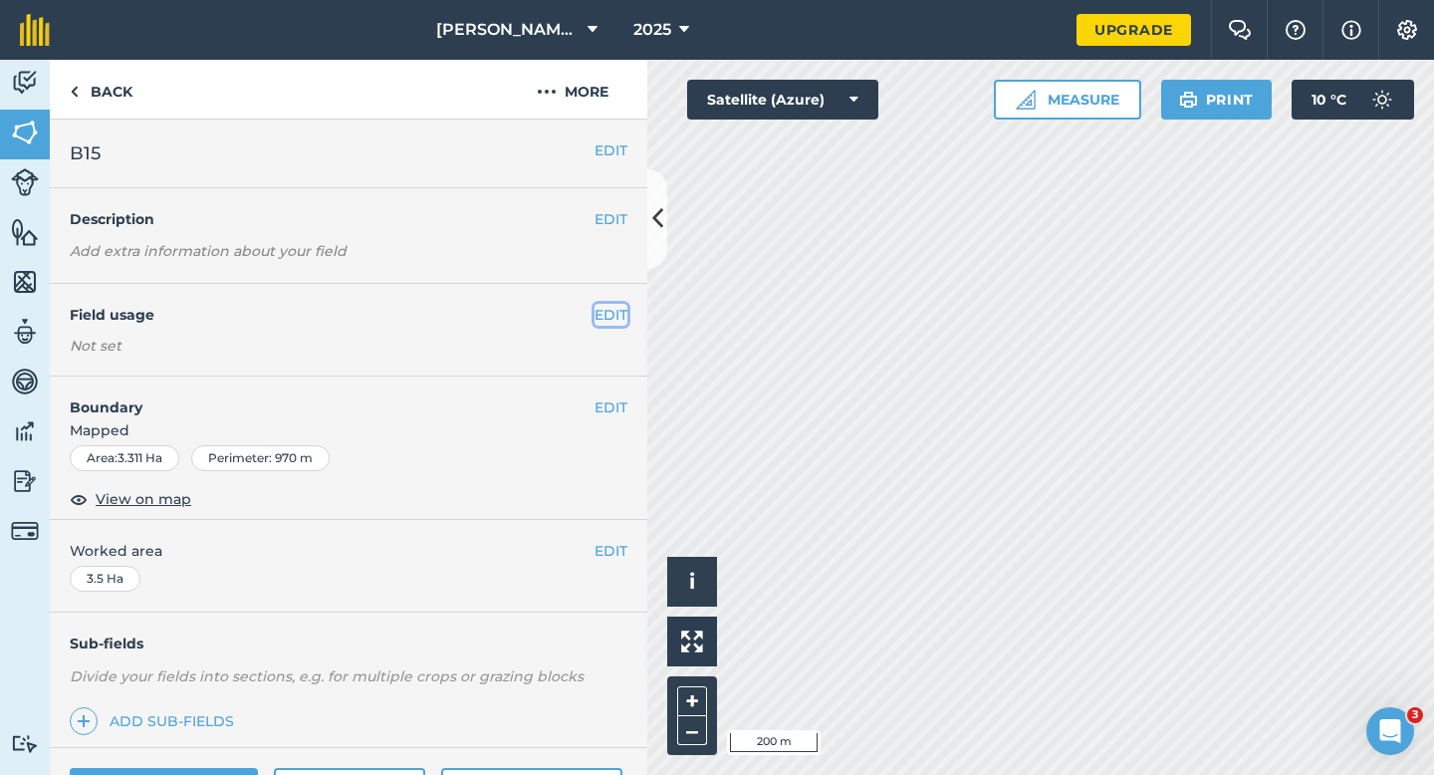
click at [608, 315] on button "EDIT" at bounding box center [610, 315] width 33 height 22
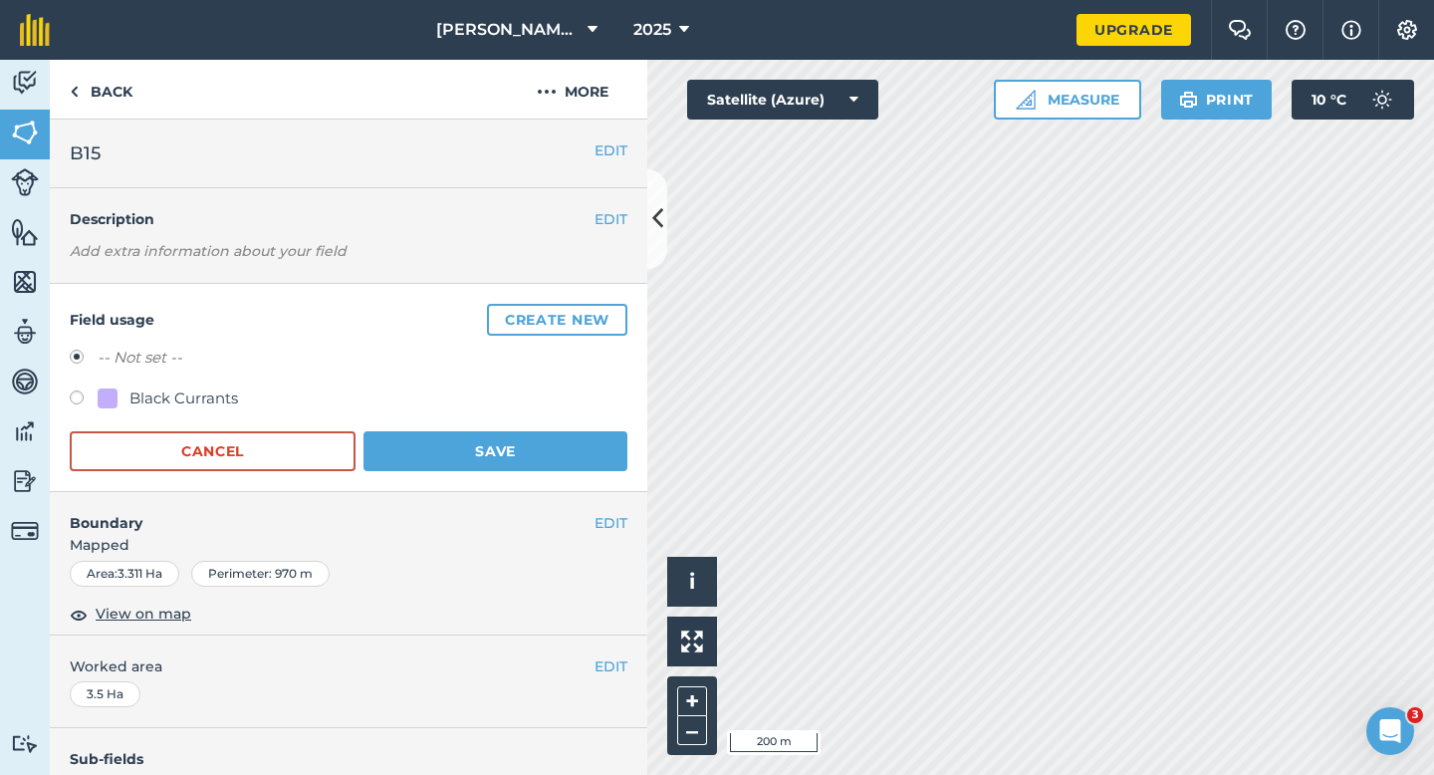
click at [212, 398] on div "Black Currants" at bounding box center [183, 398] width 109 height 24
radio input "true"
radio input "false"
click at [455, 433] on button "Save" at bounding box center [495, 451] width 264 height 40
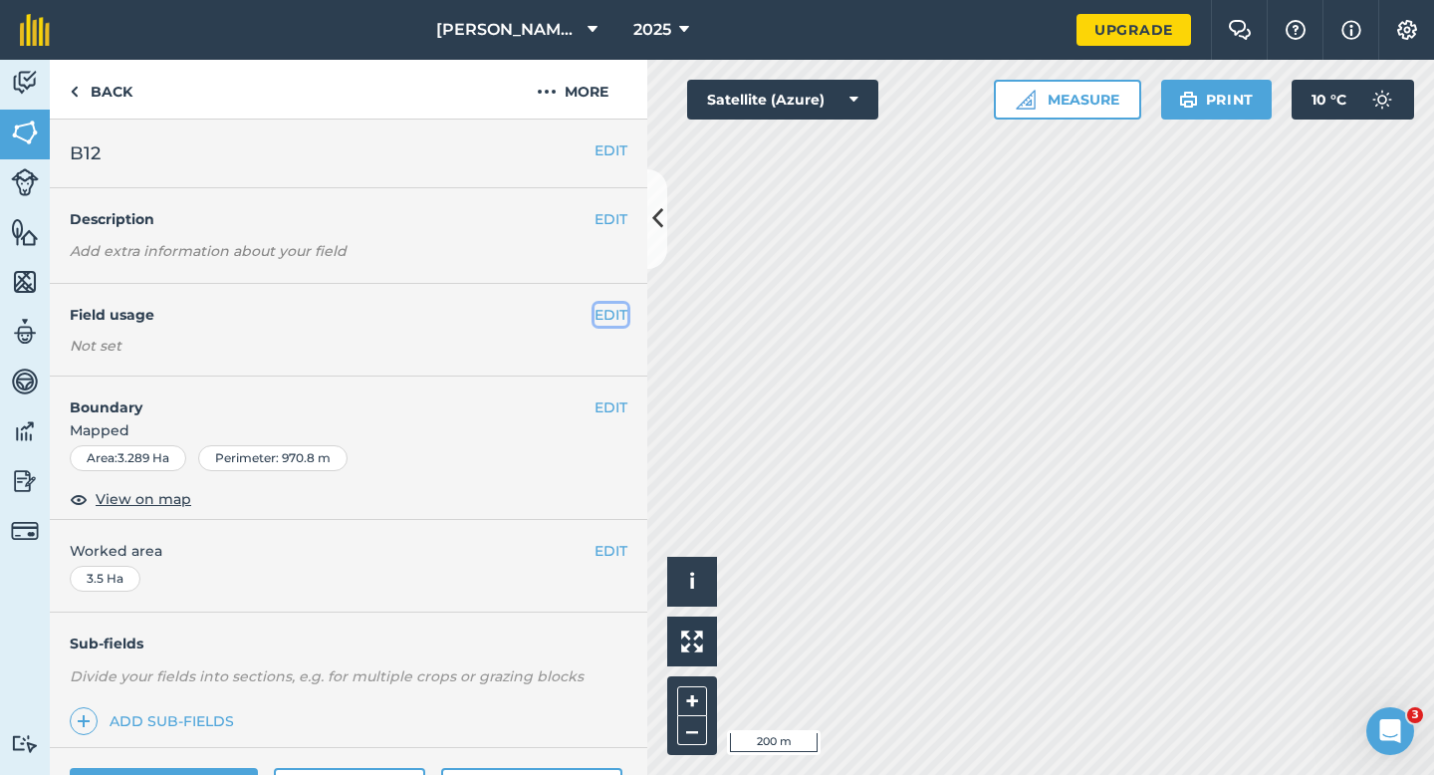
click at [599, 316] on button "EDIT" at bounding box center [610, 315] width 33 height 22
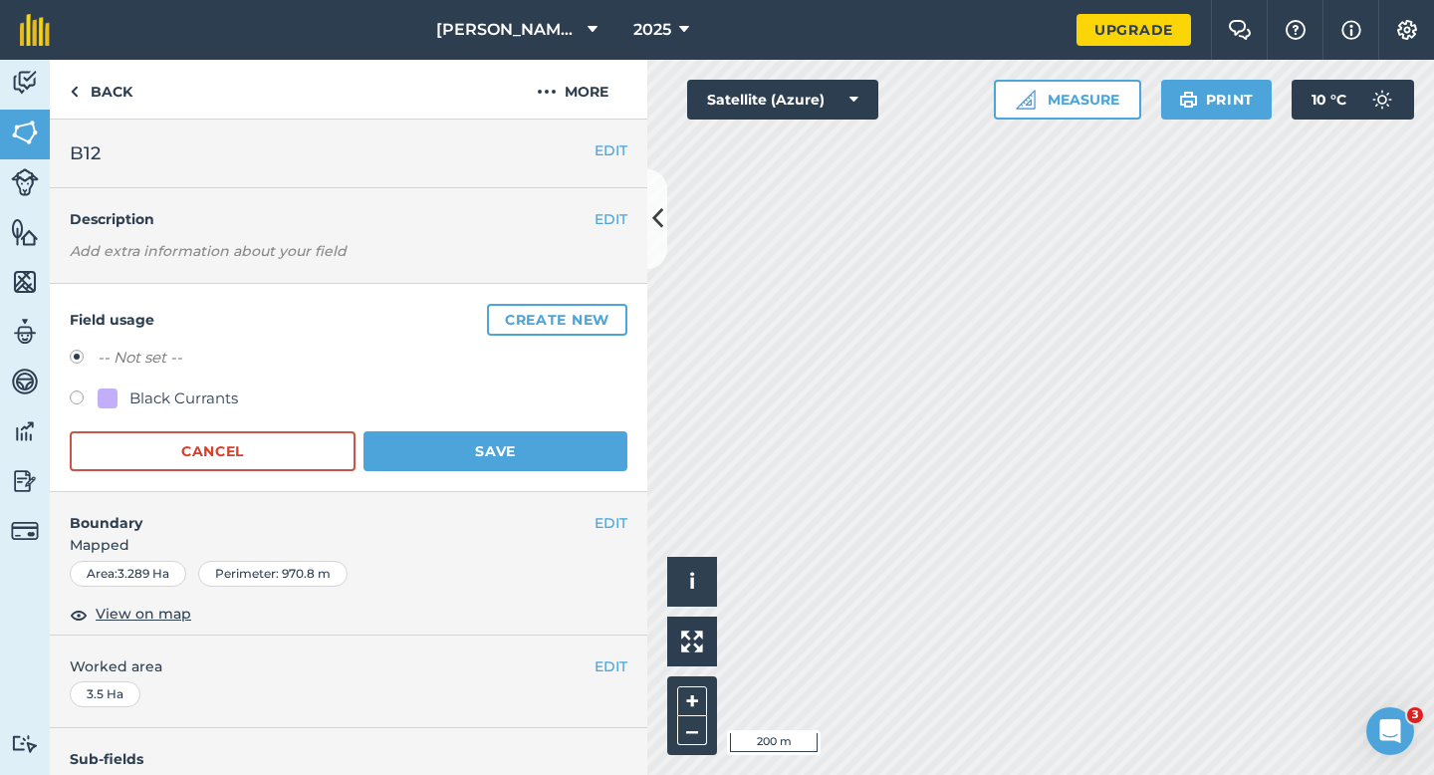
click at [174, 407] on div "Black Currants" at bounding box center [183, 398] width 109 height 24
radio input "true"
radio input "false"
click at [519, 454] on button "Save" at bounding box center [495, 451] width 264 height 40
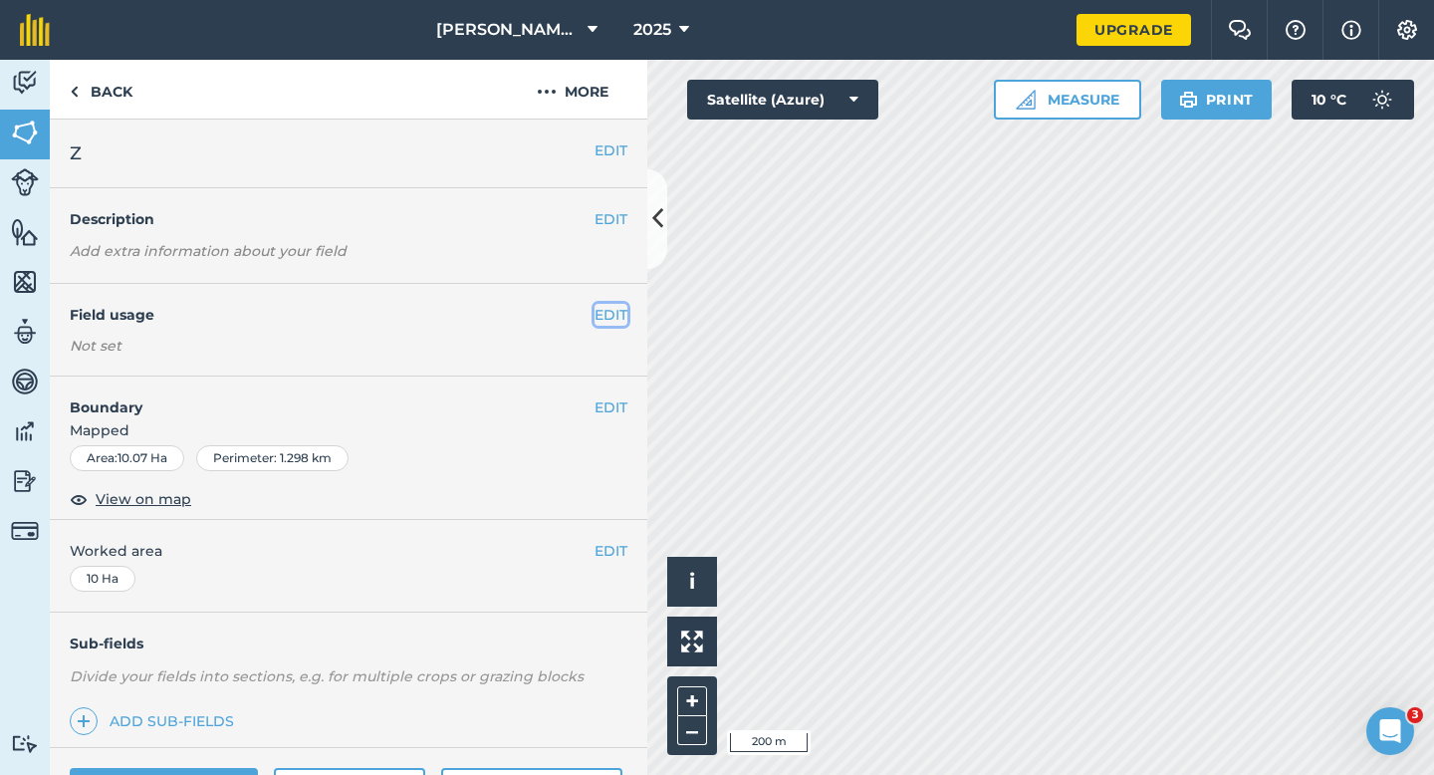
click at [625, 320] on button "EDIT" at bounding box center [610, 315] width 33 height 22
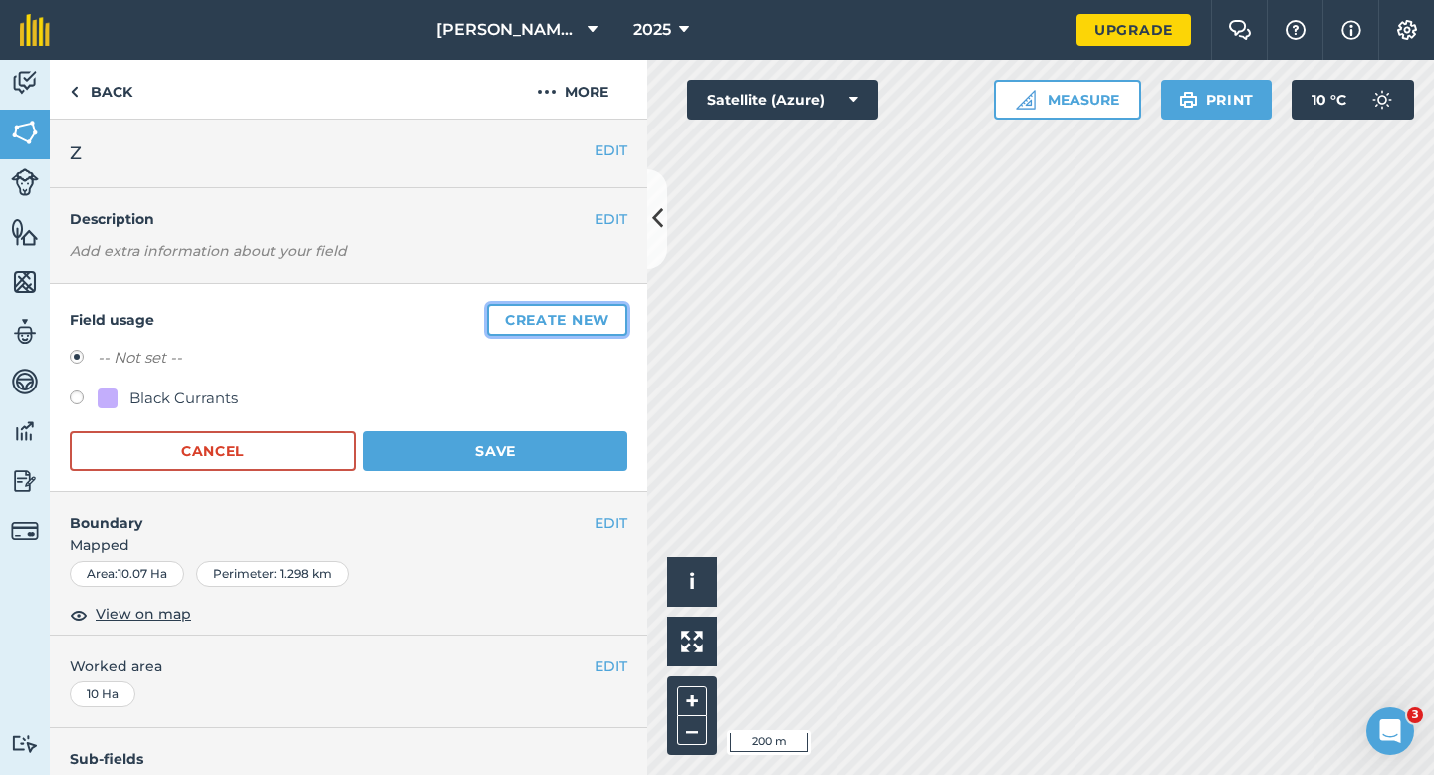
click at [625, 320] on button "Create new" at bounding box center [557, 320] width 140 height 32
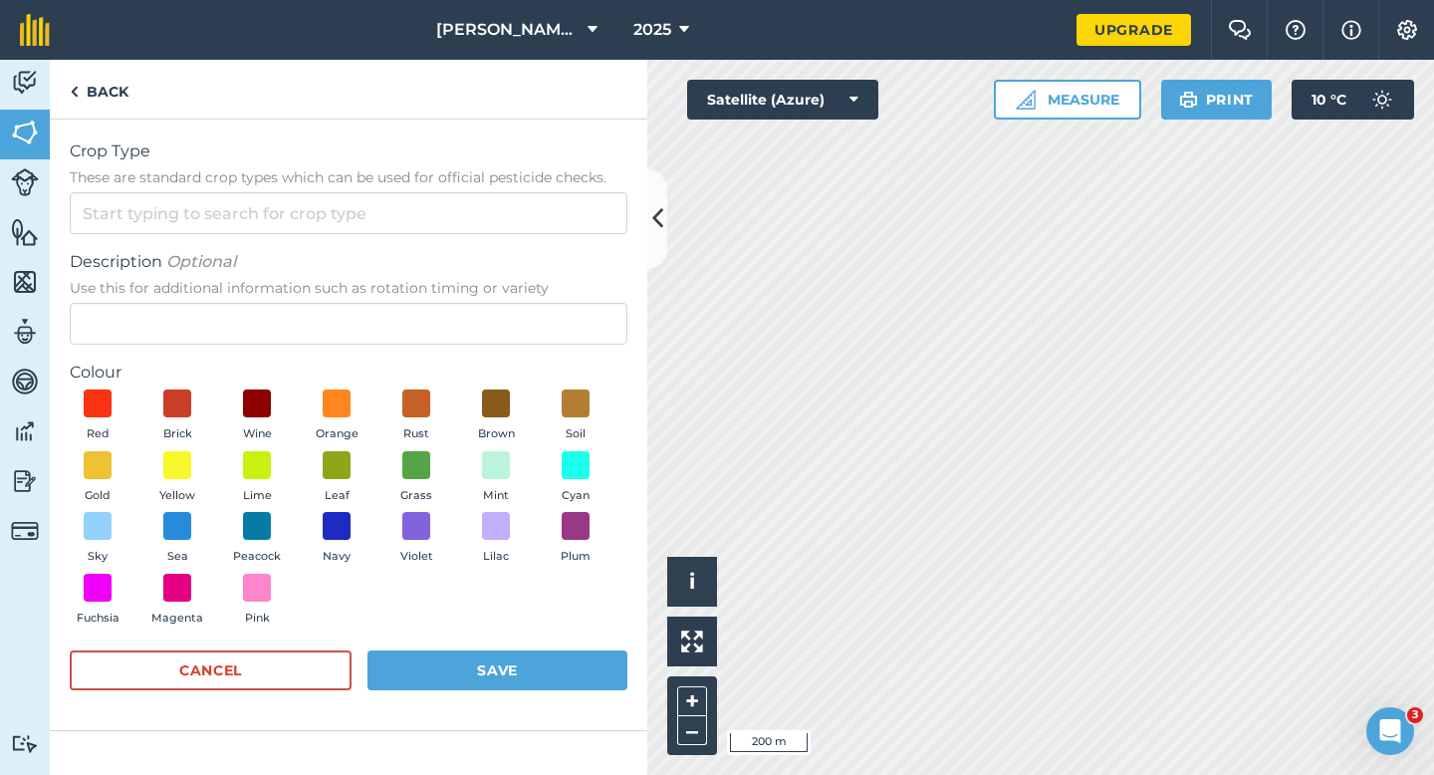
click at [528, 238] on form "Crop Type These are standard crop types which can be used for official pesticid…" at bounding box center [349, 424] width 558 height 571
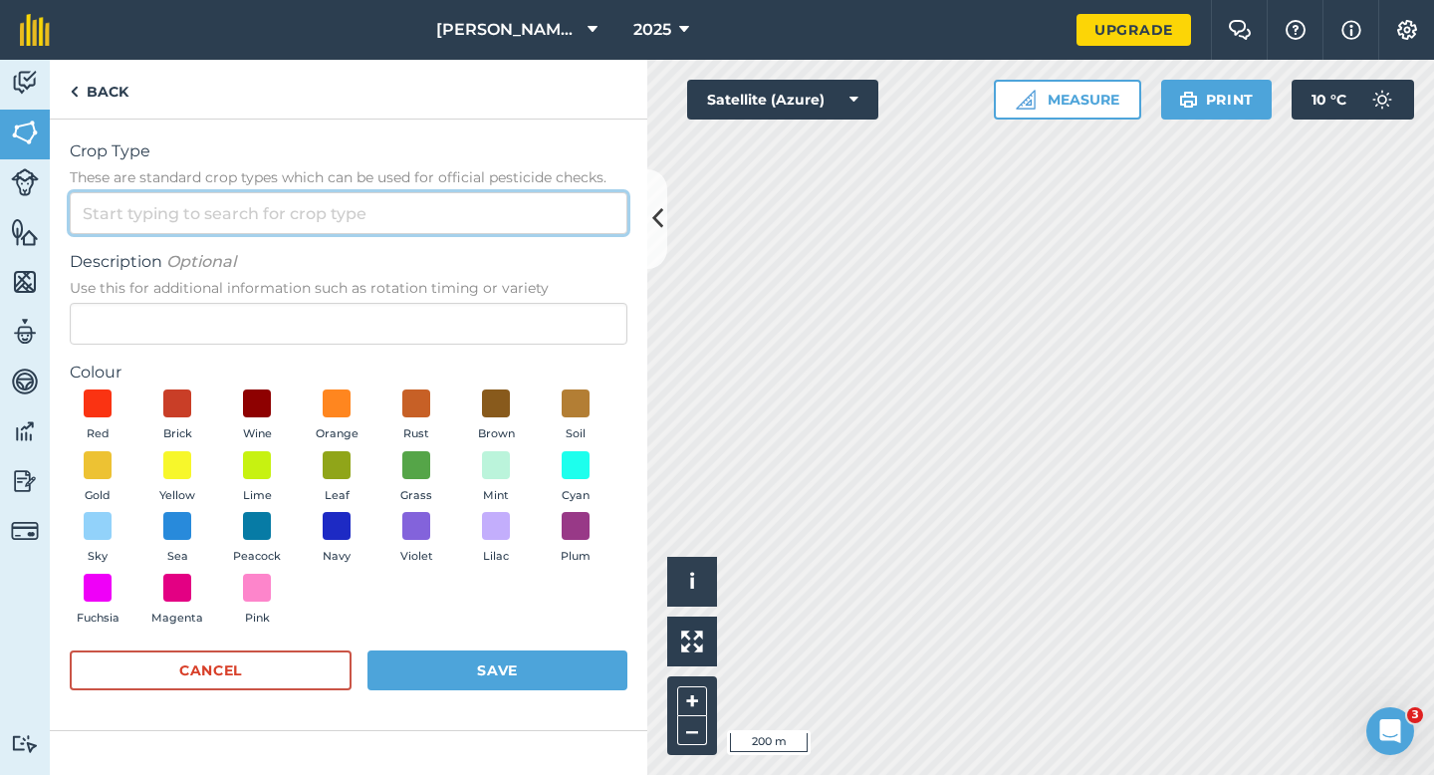
click at [528, 217] on input "Crop Type These are standard crop types which can be used for official pesticid…" at bounding box center [349, 213] width 558 height 42
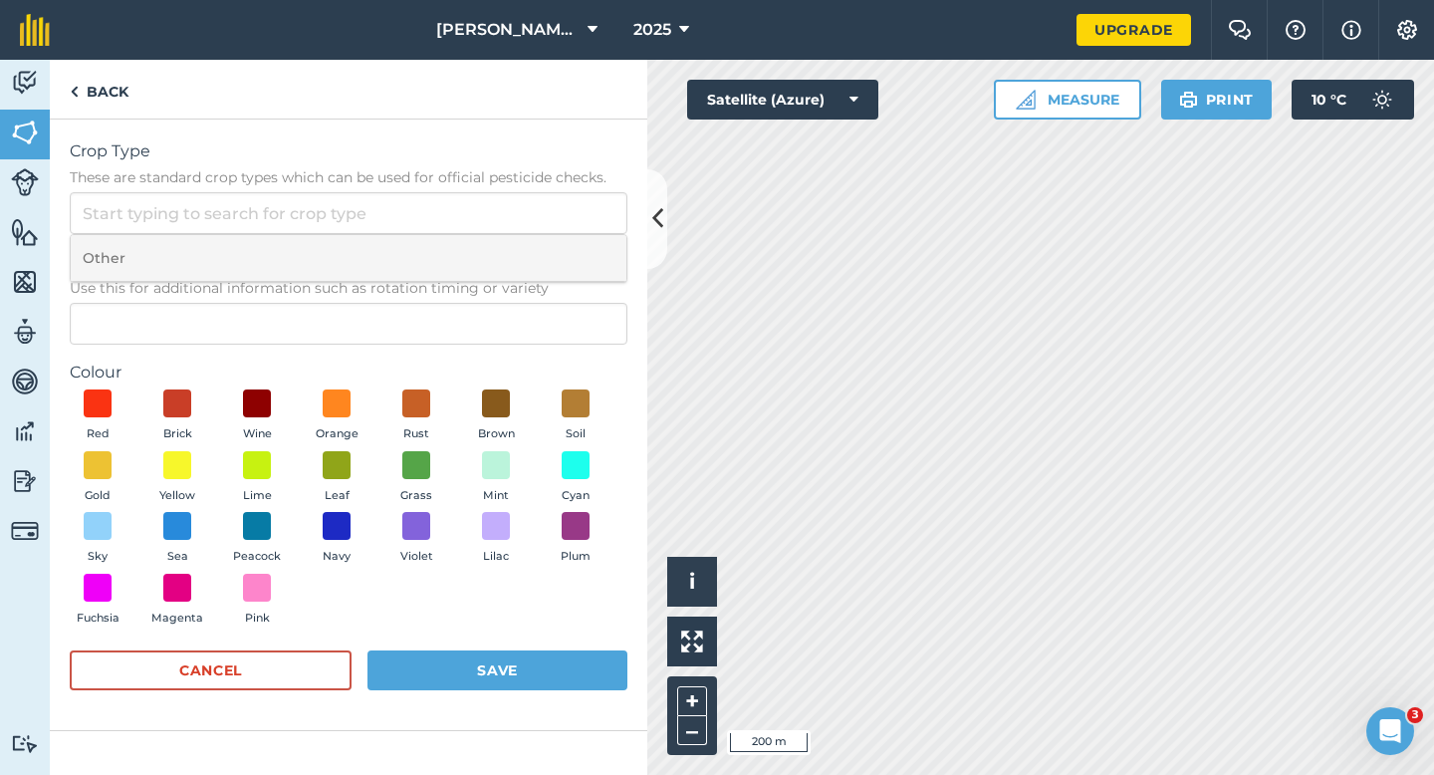
click at [528, 238] on li "Other" at bounding box center [349, 258] width 556 height 47
type input "Other"
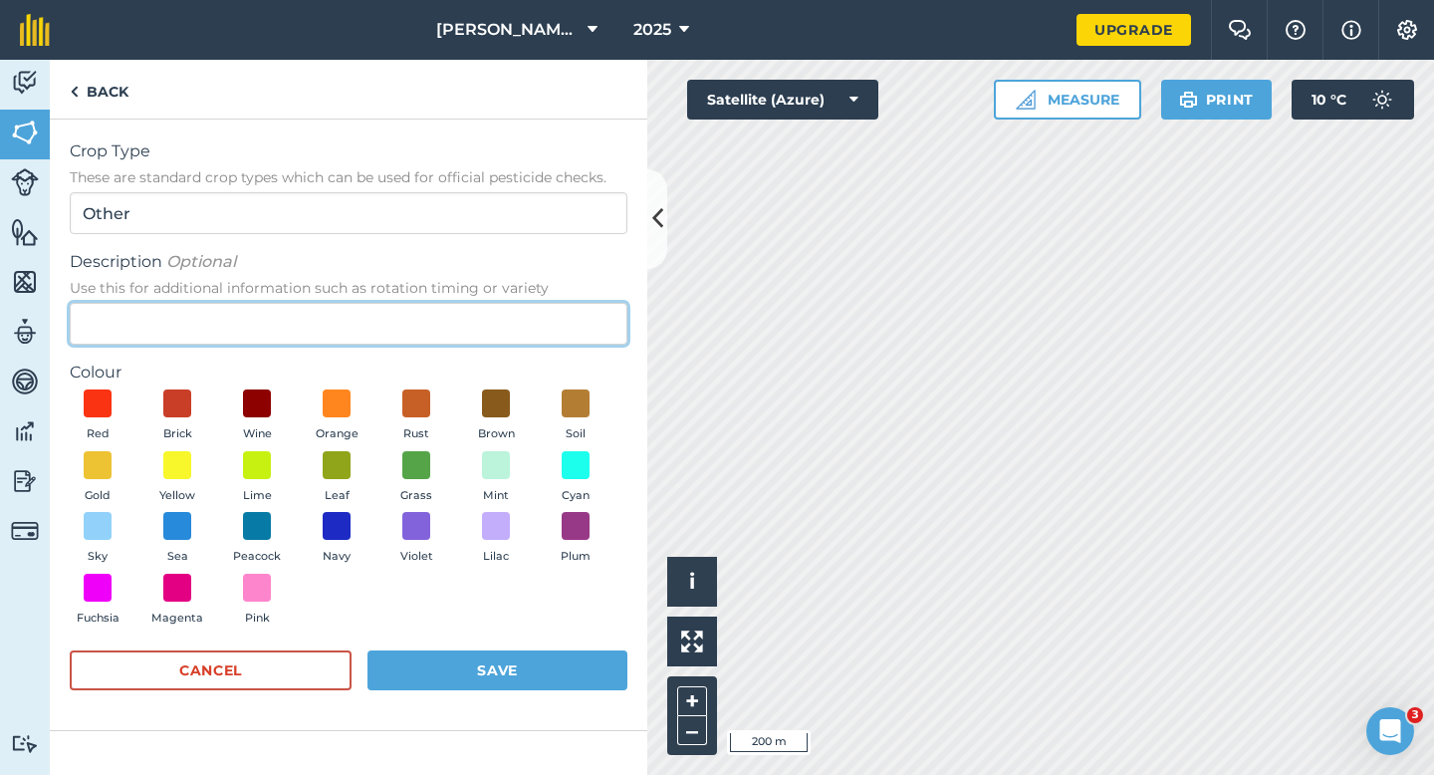
click at [495, 321] on input "Description Optional Use this for additional information such as rotation timin…" at bounding box center [349, 324] width 558 height 42
type input "Radish Seed"
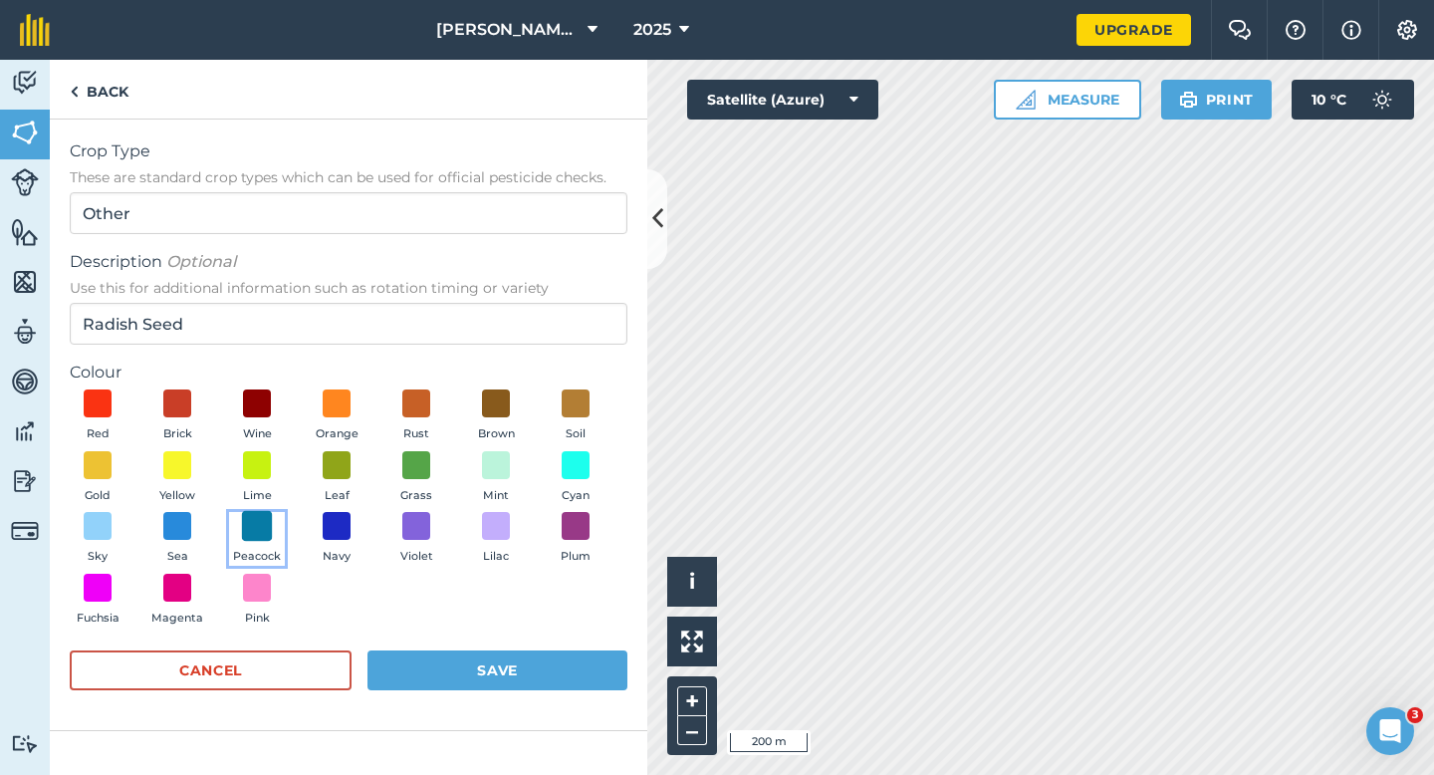
click at [254, 524] on span at bounding box center [257, 526] width 31 height 31
click at [440, 651] on button "Save" at bounding box center [497, 670] width 260 height 40
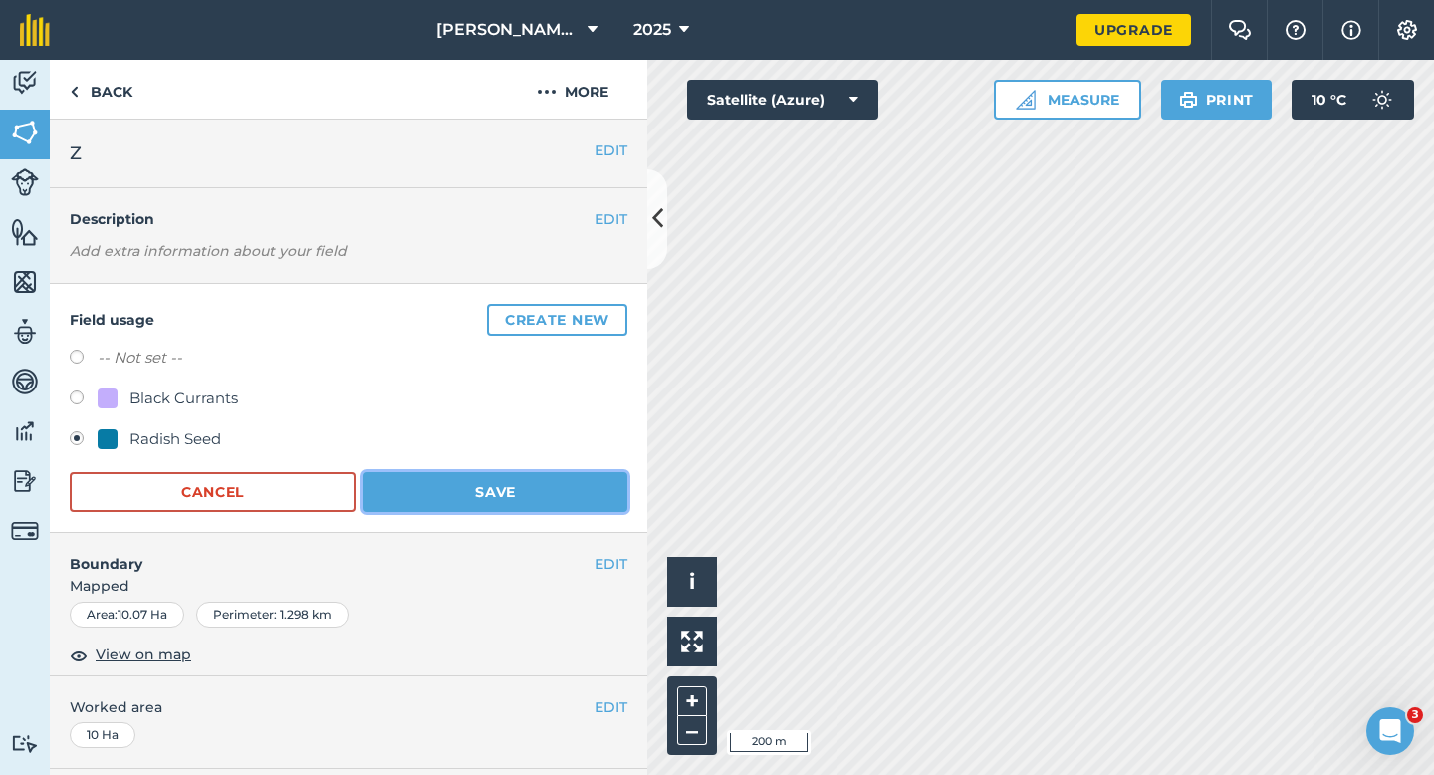
click at [530, 502] on button "Save" at bounding box center [495, 492] width 264 height 40
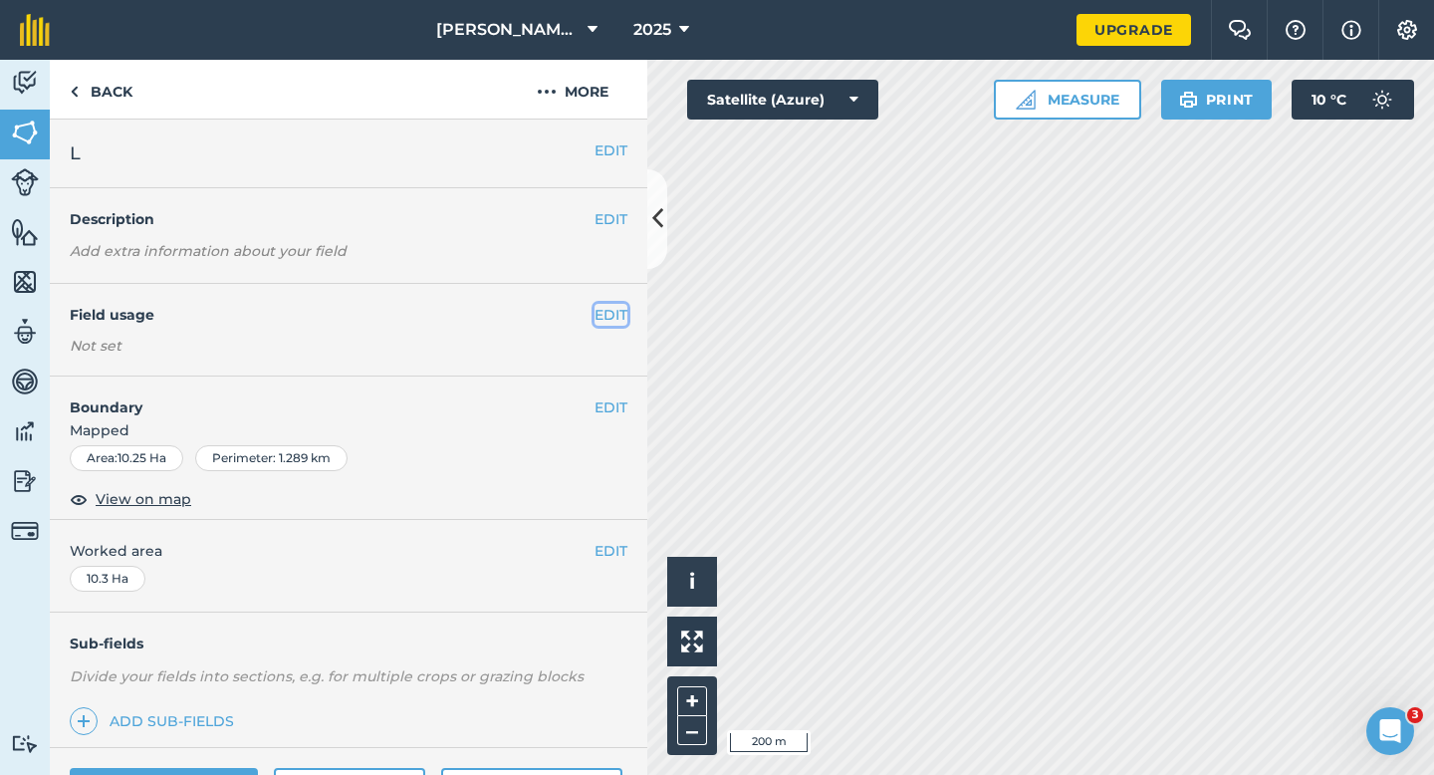
click at [596, 321] on button "EDIT" at bounding box center [610, 315] width 33 height 22
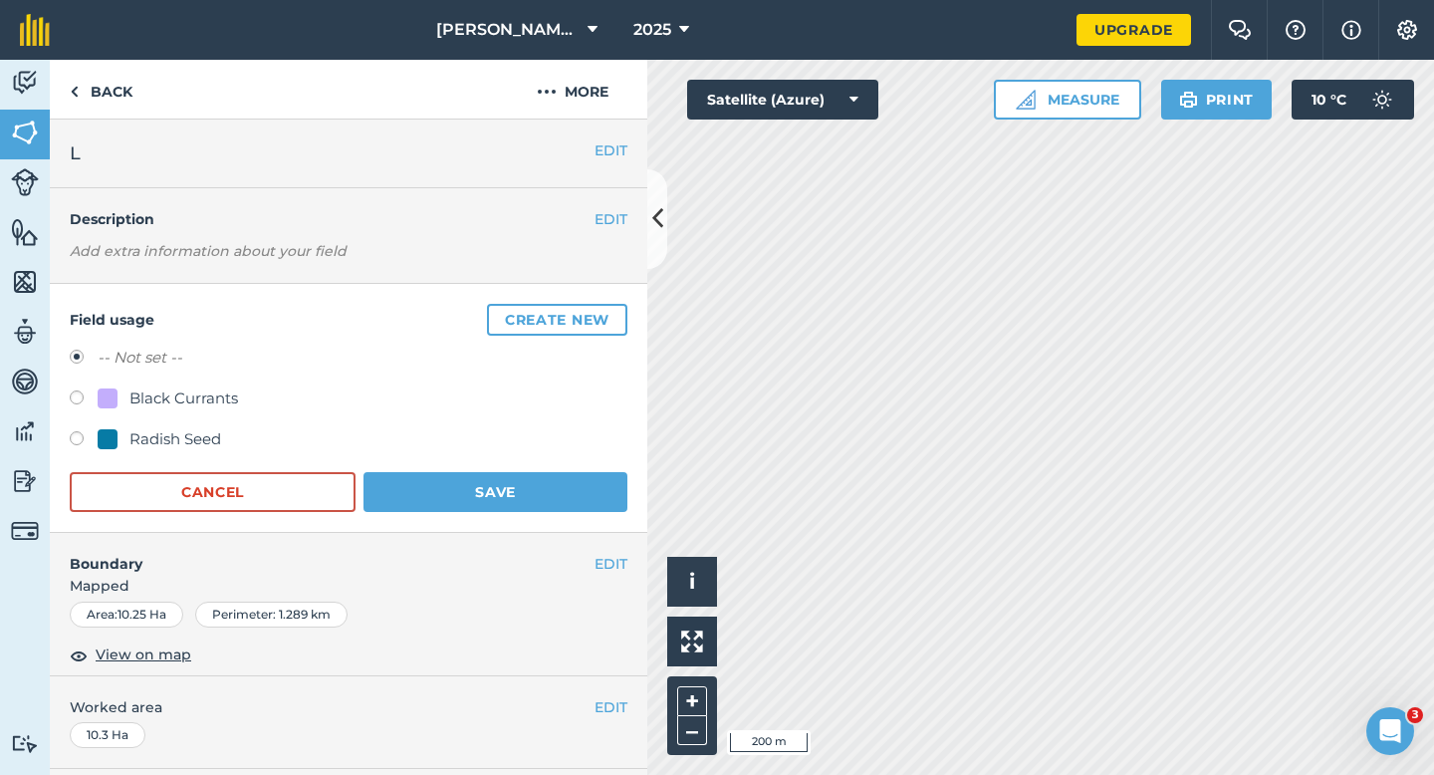
click at [208, 444] on div "Radish Seed" at bounding box center [175, 439] width 92 height 24
radio input "true"
radio input "false"
click at [468, 500] on button "Save" at bounding box center [495, 492] width 264 height 40
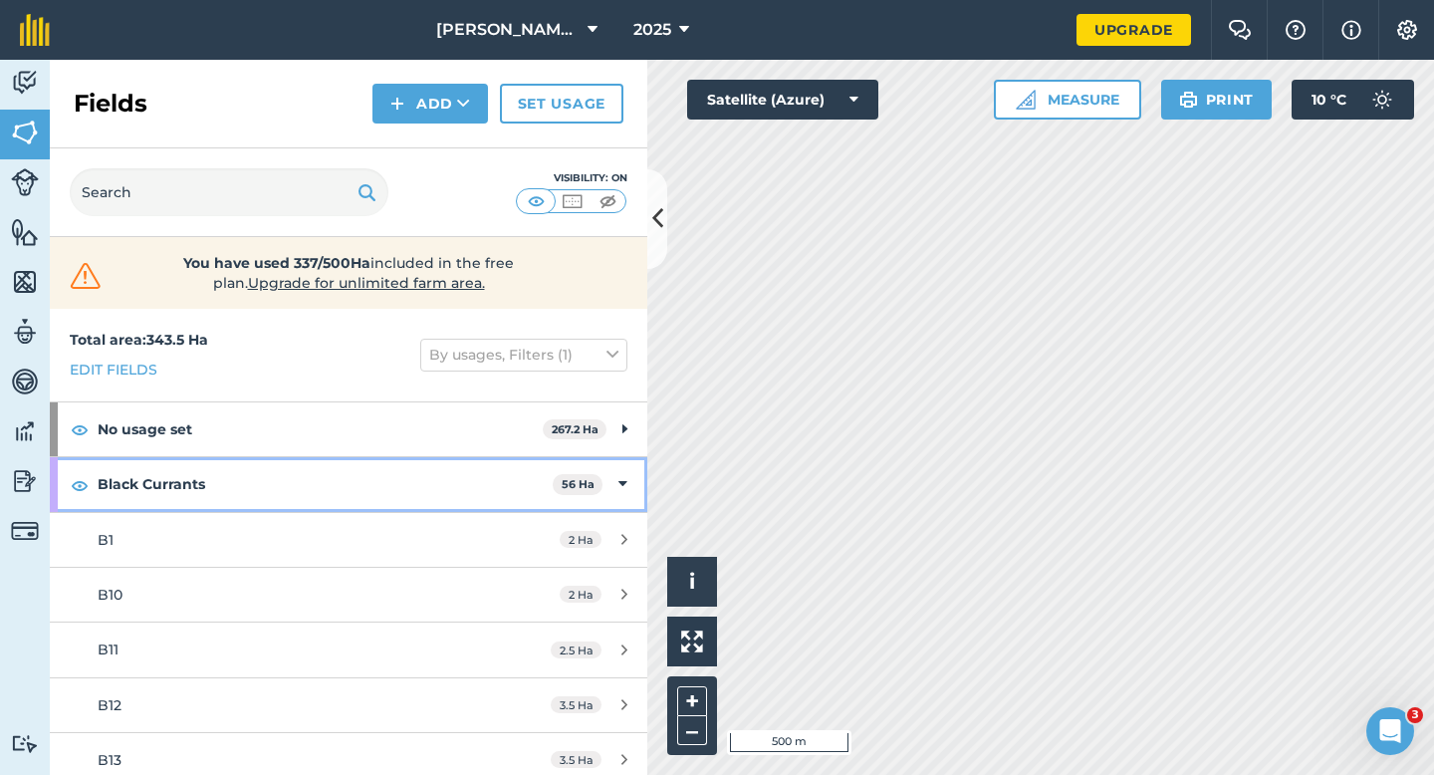
click at [623, 466] on div "Black Currants 56 Ha" at bounding box center [348, 484] width 597 height 54
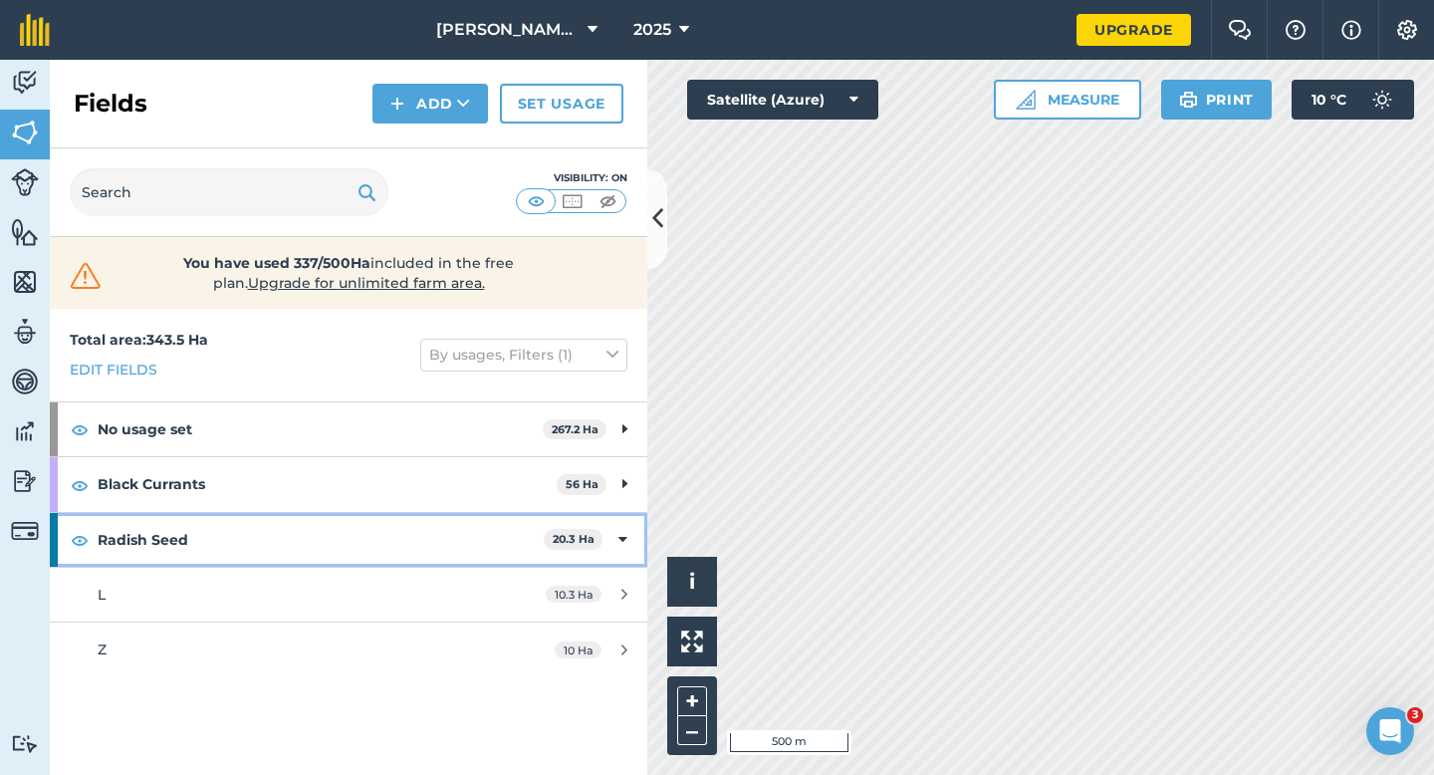
click at [636, 539] on div "Radish Seed 20.3 Ha" at bounding box center [348, 540] width 597 height 54
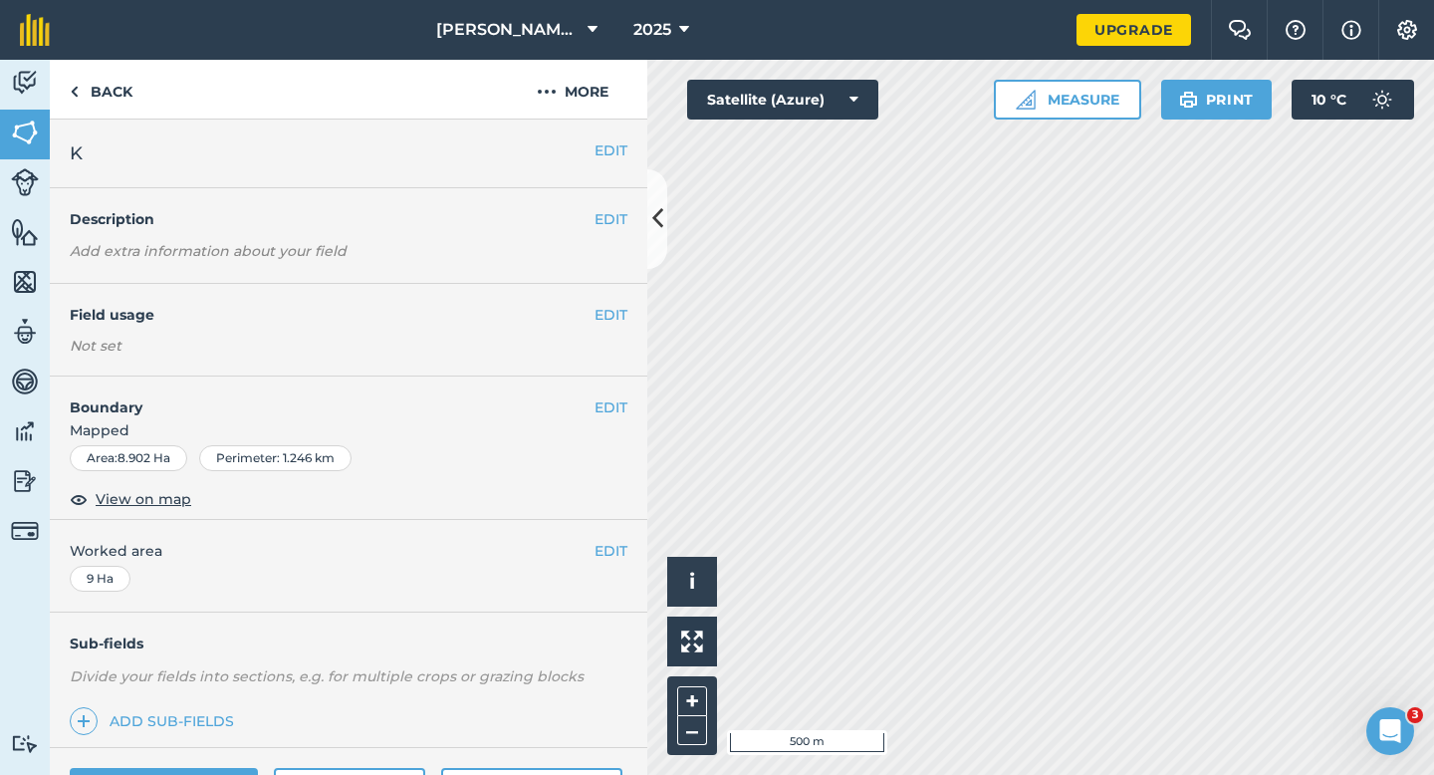
click at [603, 302] on div "EDIT Field usage Not set" at bounding box center [348, 330] width 597 height 93
click at [608, 550] on button "EDIT" at bounding box center [610, 551] width 33 height 22
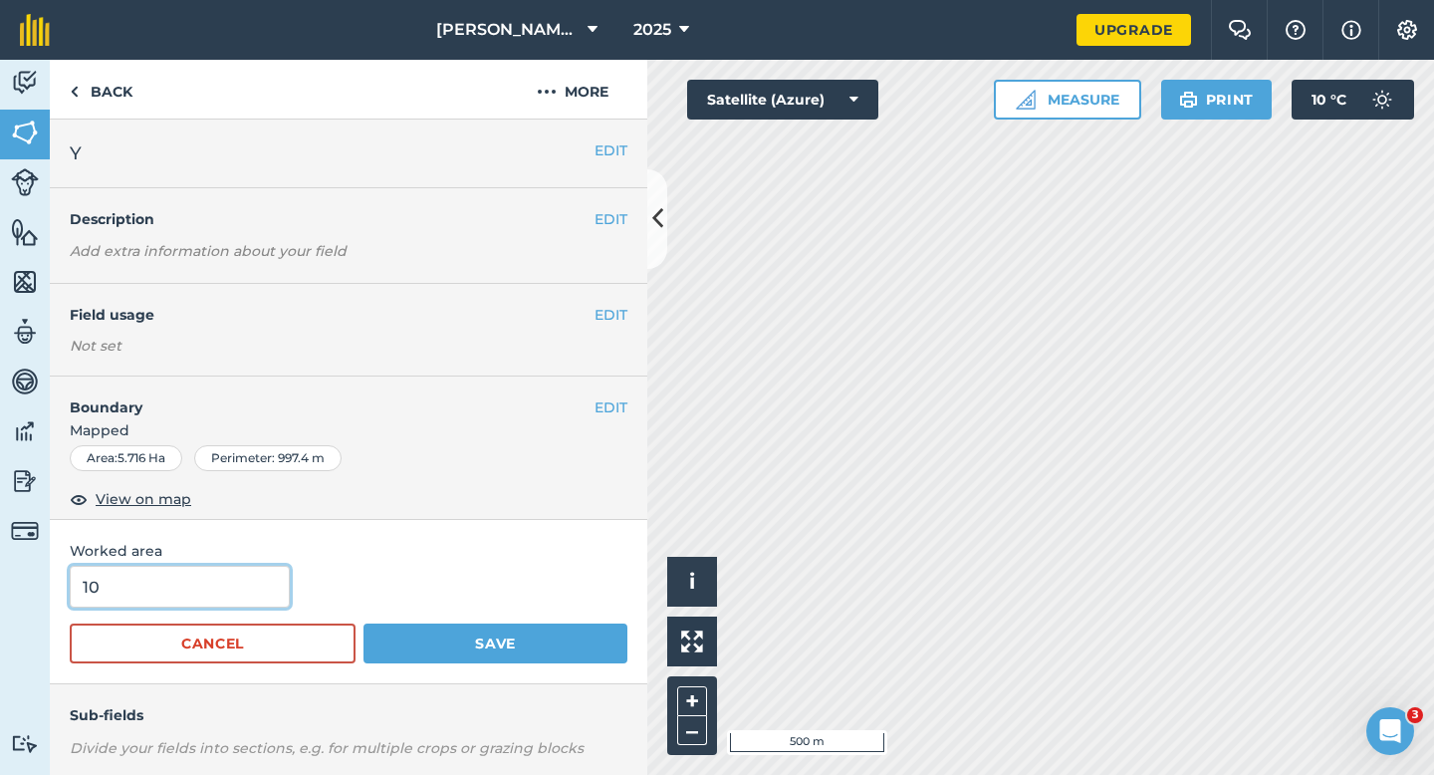
click at [129, 585] on input "10" at bounding box center [180, 587] width 220 height 42
type input "1"
type input "5.7"
click at [363, 623] on button "Save" at bounding box center [495, 643] width 264 height 40
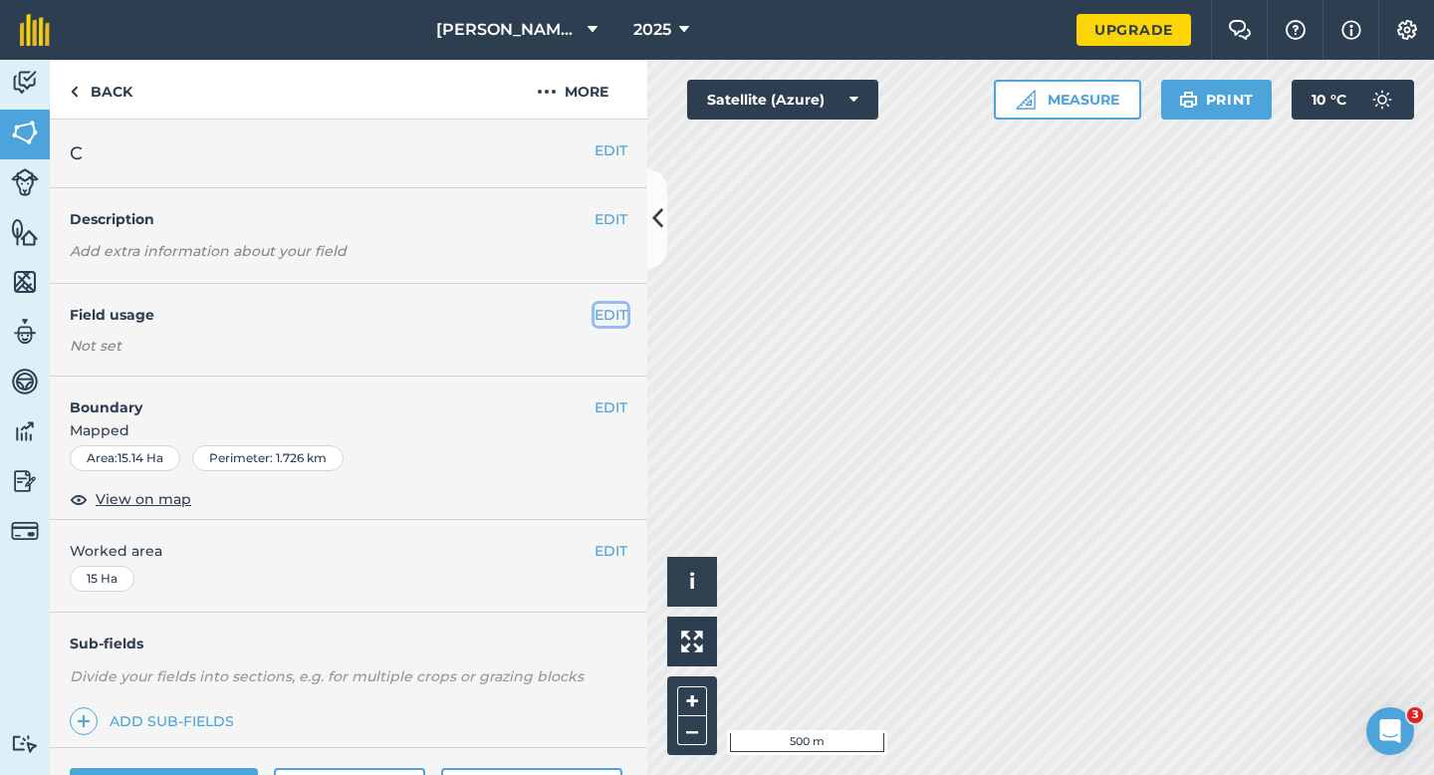
click at [602, 308] on button "EDIT" at bounding box center [610, 315] width 33 height 22
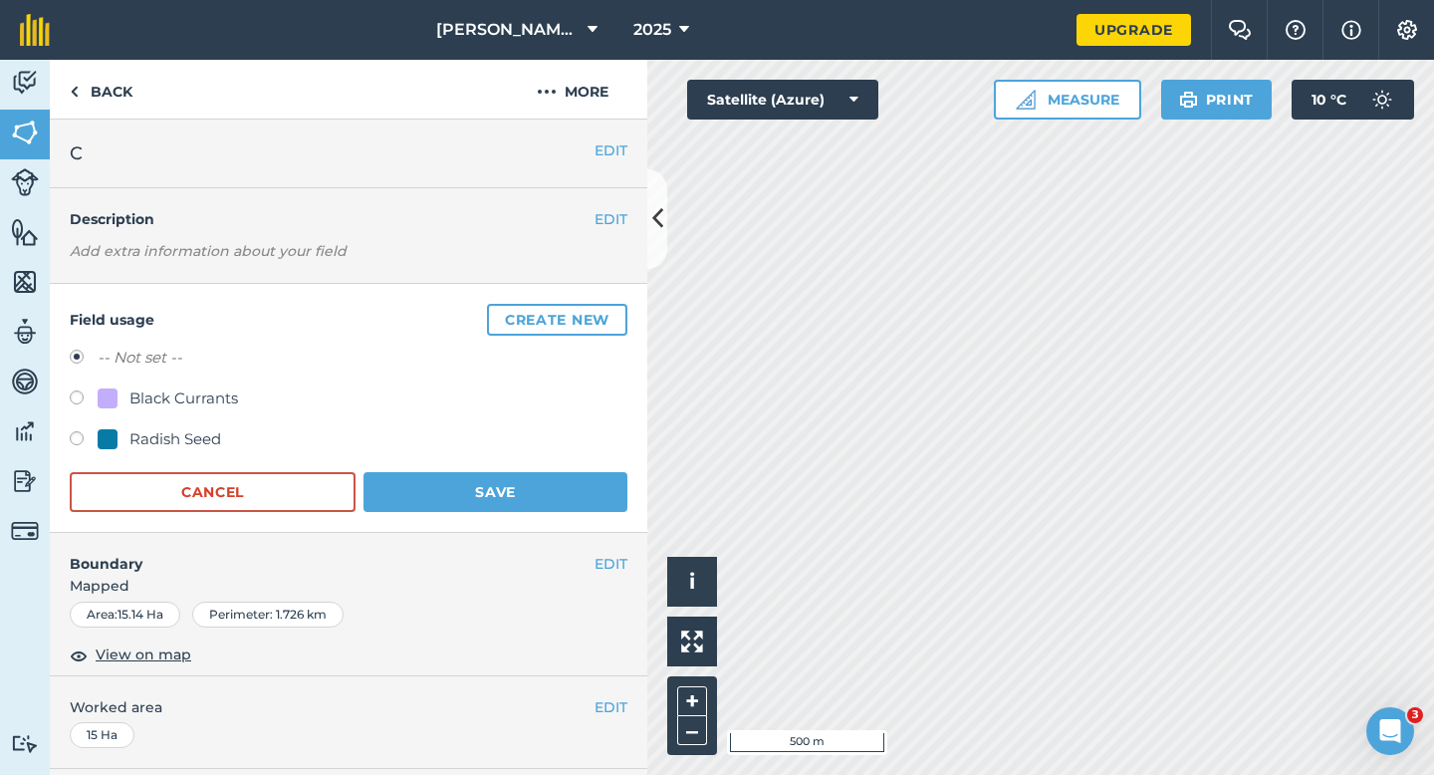
click at [602, 308] on button "Create new" at bounding box center [557, 320] width 140 height 32
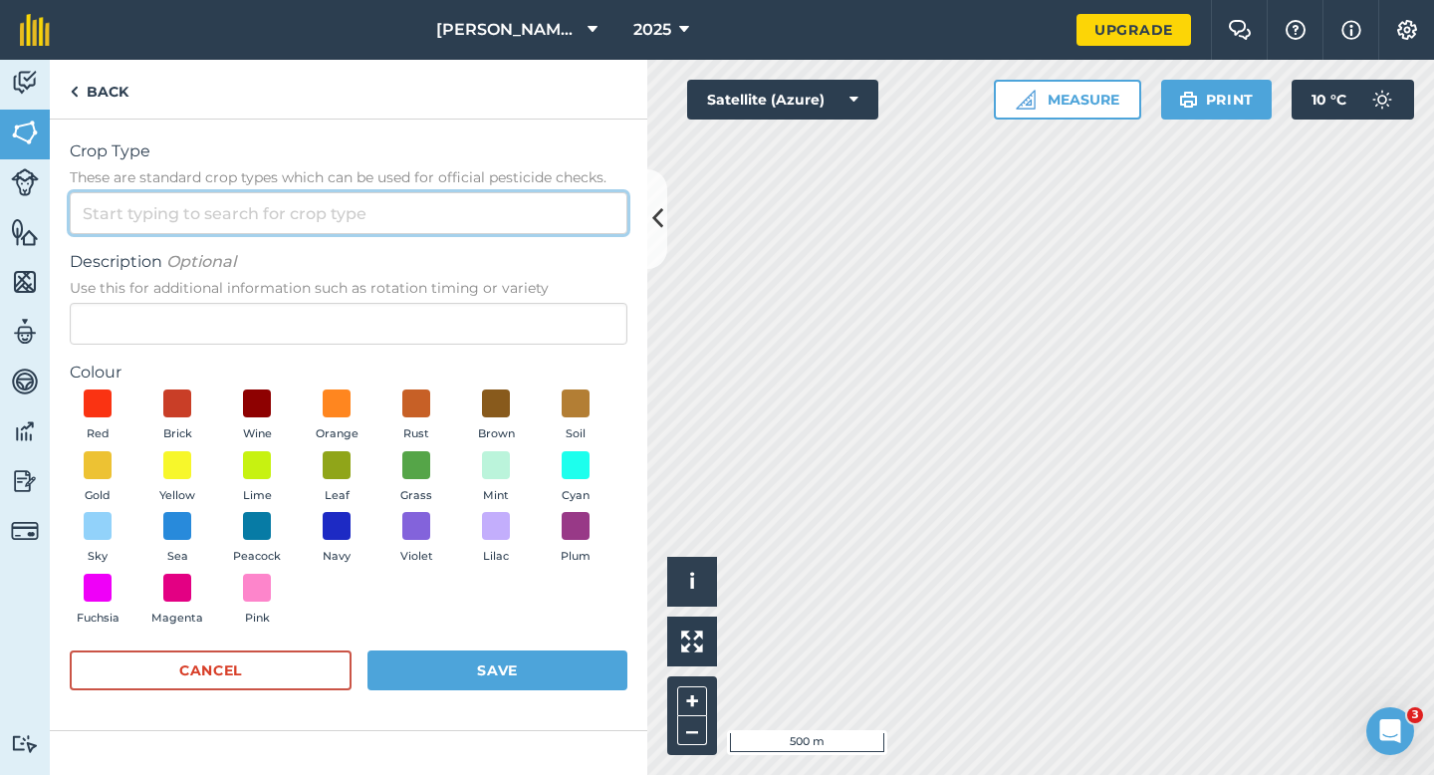
click at [565, 220] on input "Crop Type These are standard crop types which can be used for official pesticid…" at bounding box center [349, 213] width 558 height 42
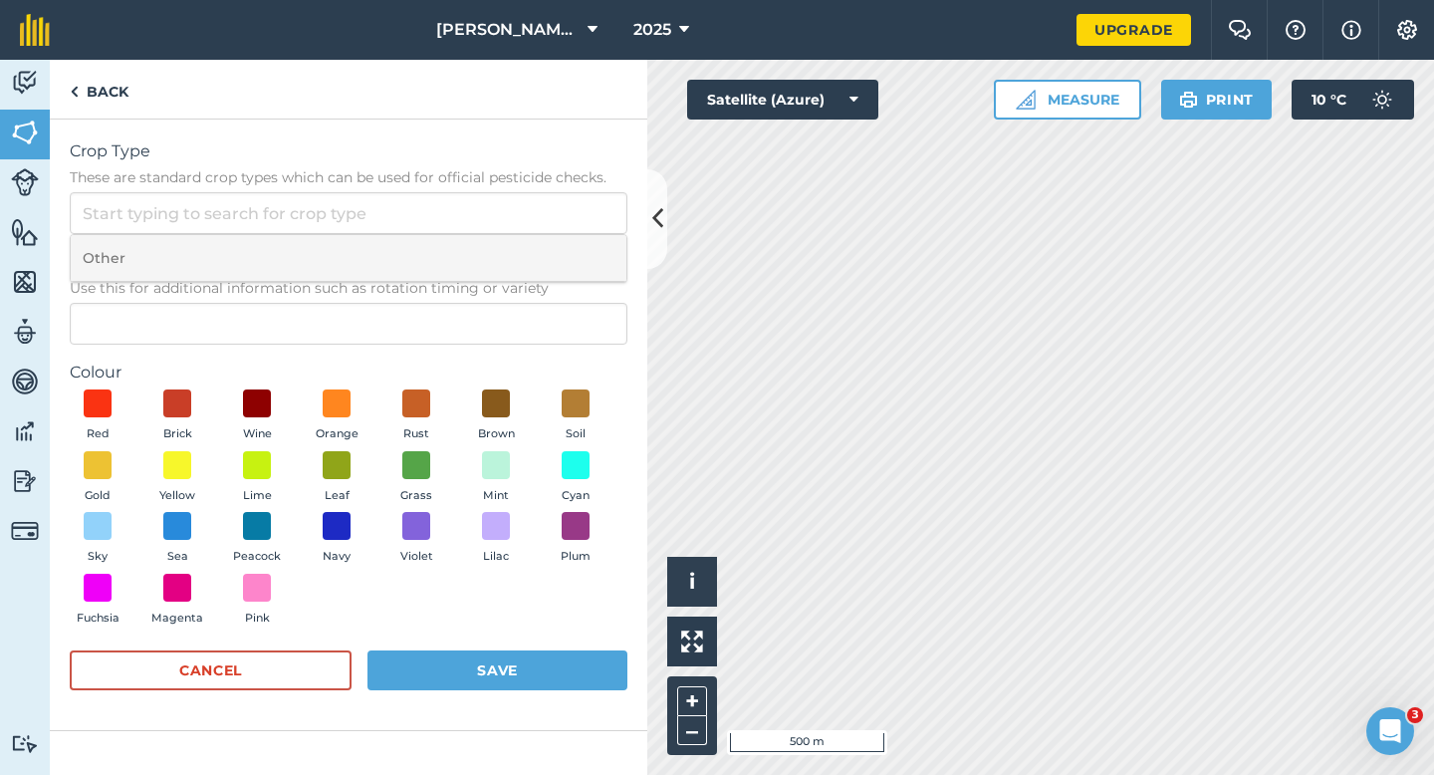
click at [565, 248] on li "Other" at bounding box center [349, 258] width 556 height 47
type input "Other"
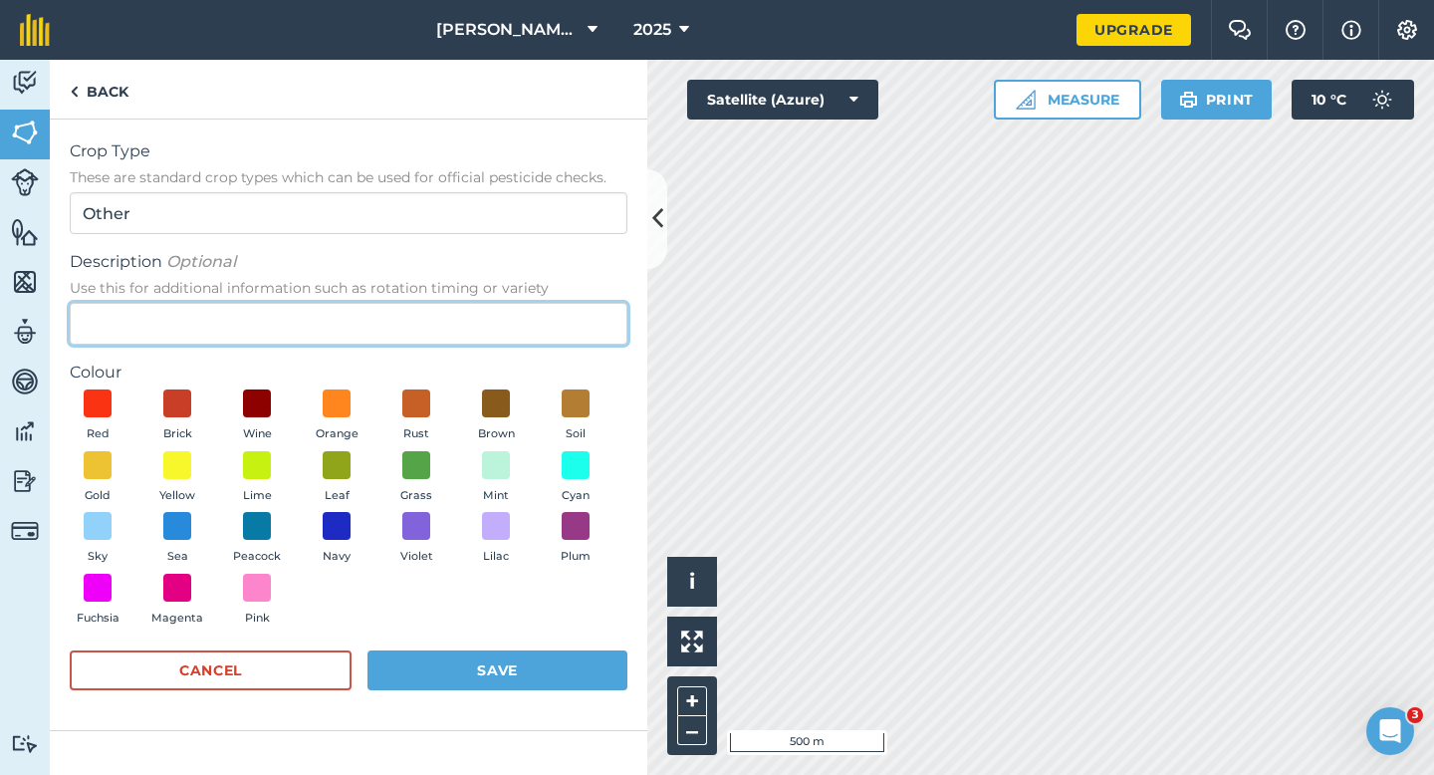
click at [565, 315] on input "Description Optional Use this for additional information such as rotation timin…" at bounding box center [349, 324] width 558 height 42
type input "Wheat"
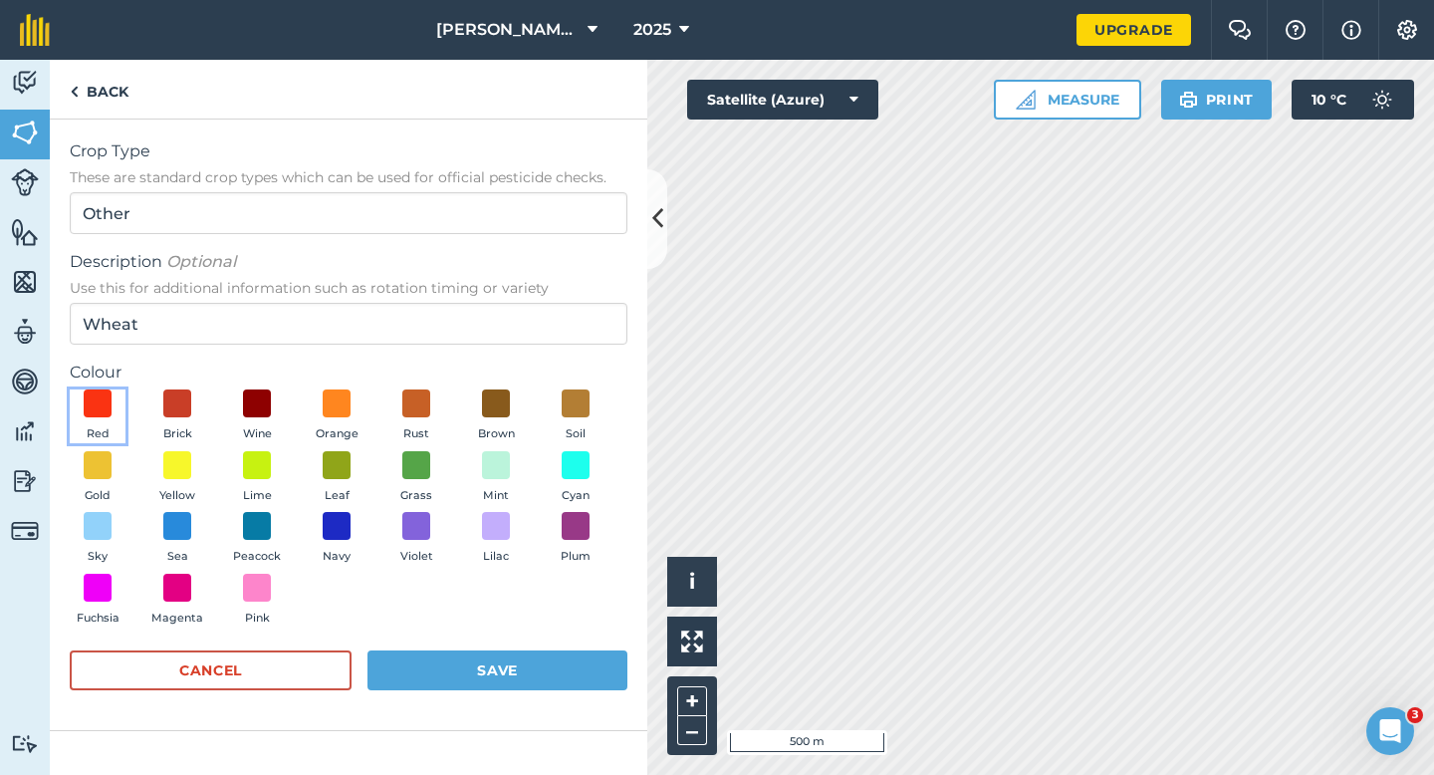
click at [116, 433] on button "Red" at bounding box center [98, 416] width 56 height 54
click at [113, 455] on button "Gold" at bounding box center [98, 478] width 56 height 54
click at [552, 672] on button "Save" at bounding box center [497, 670] width 260 height 40
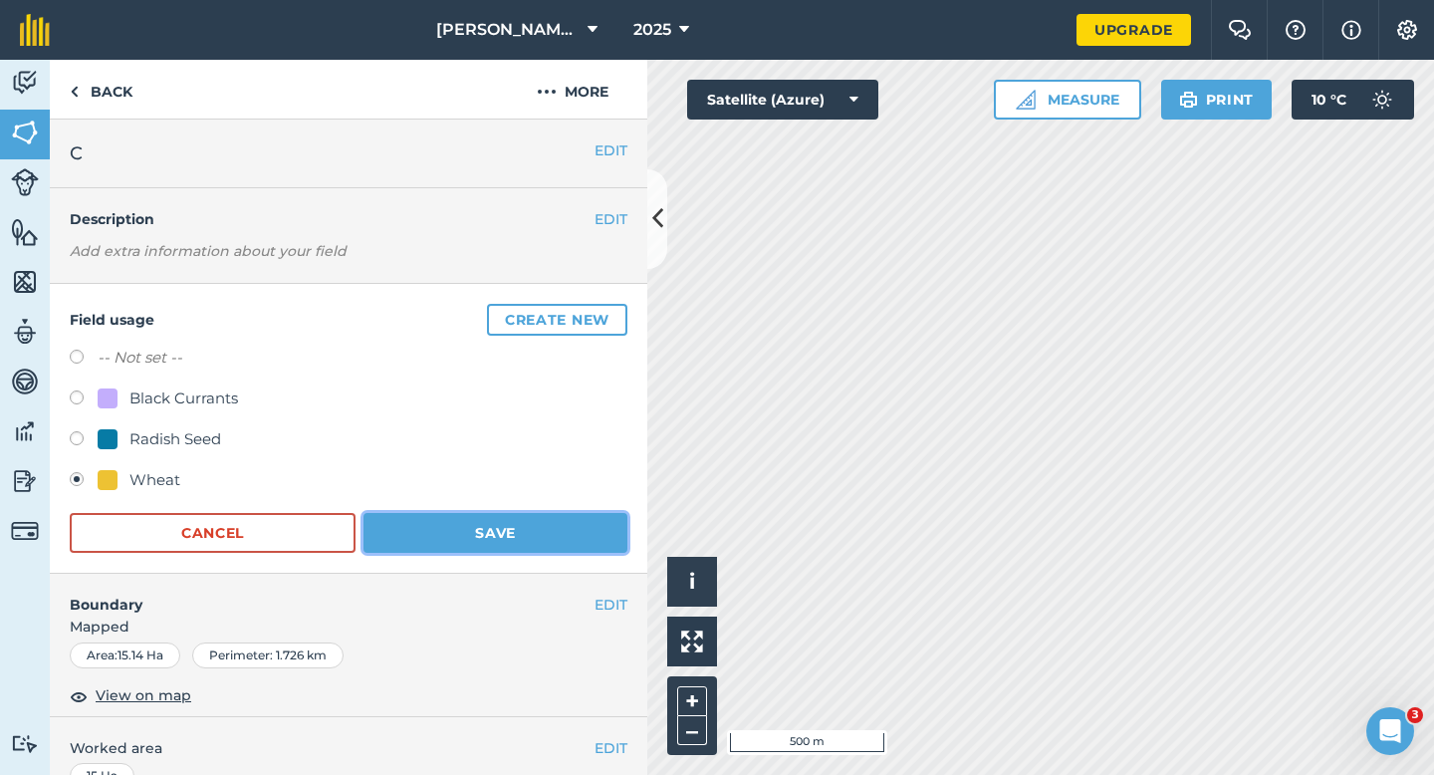
click at [527, 545] on button "Save" at bounding box center [495, 533] width 264 height 40
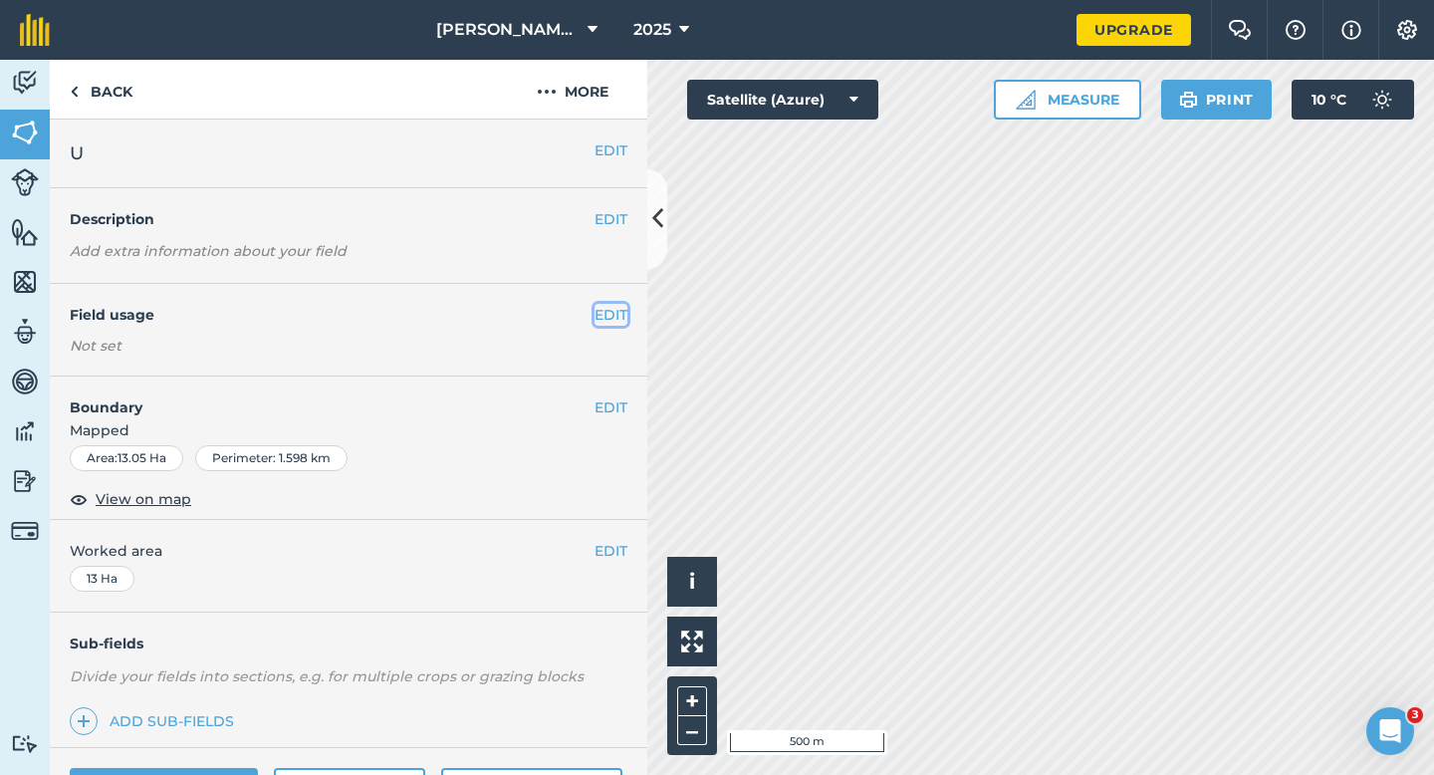
click at [604, 309] on button "EDIT" at bounding box center [610, 315] width 33 height 22
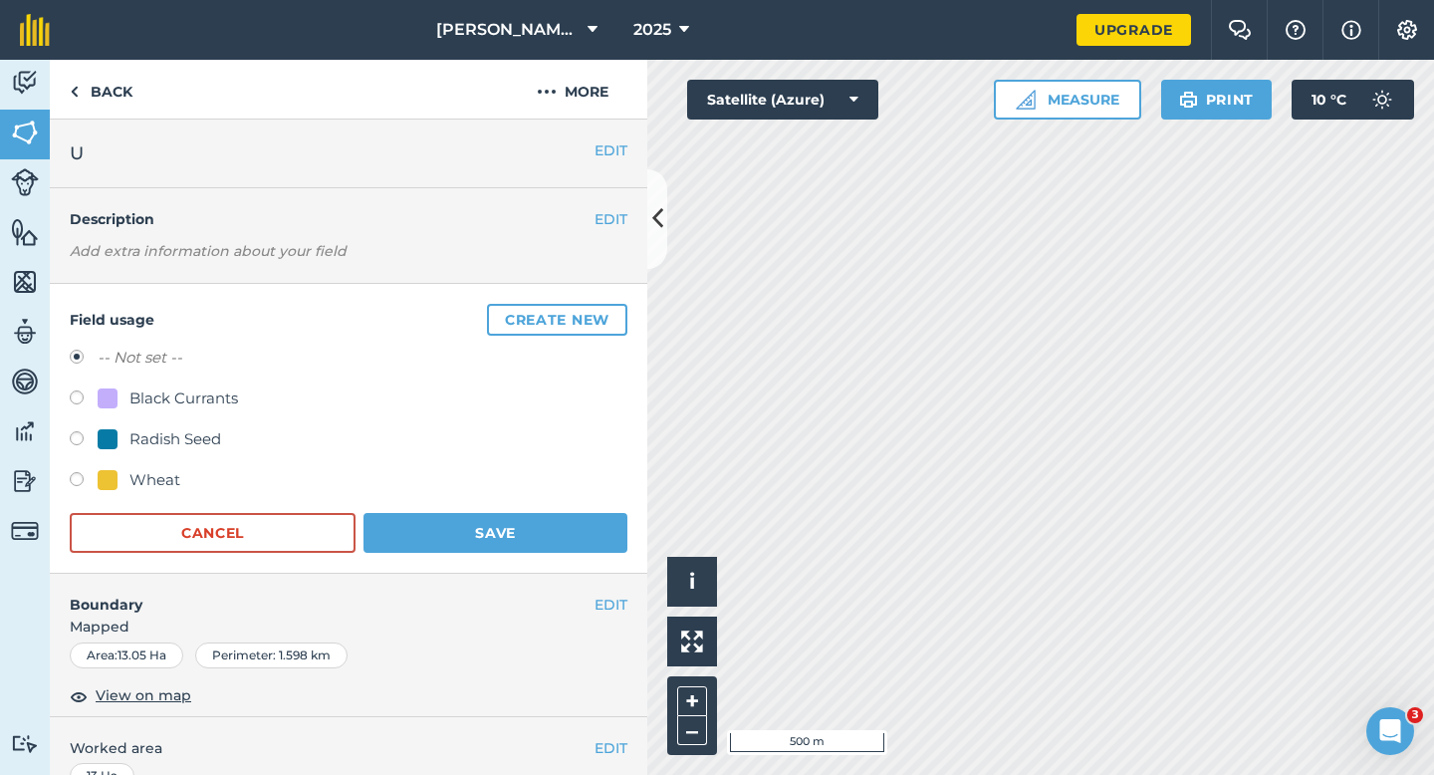
click at [604, 309] on button "Create new" at bounding box center [557, 320] width 140 height 32
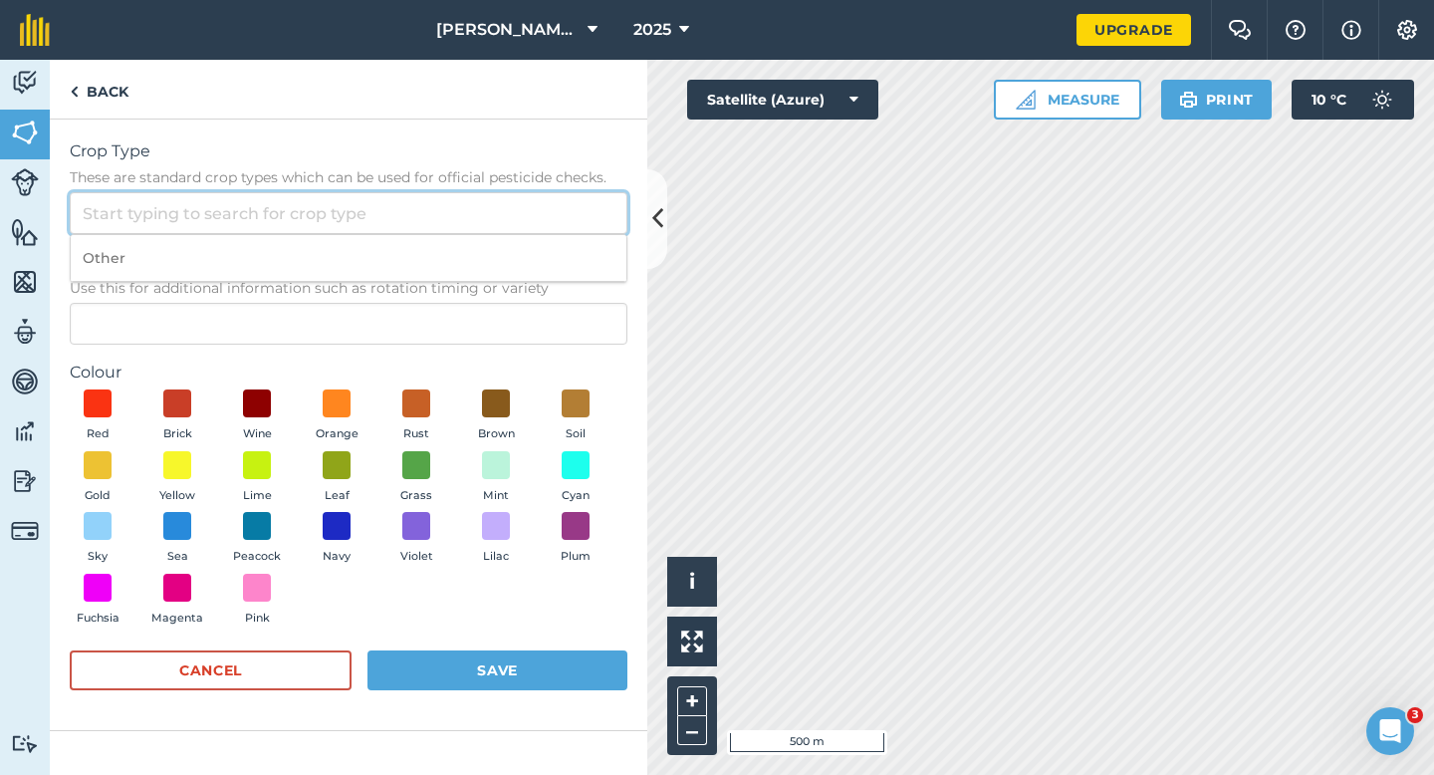
click at [591, 231] on input "Crop Type These are standard crop types which can be used for official pesticid…" at bounding box center [349, 213] width 558 height 42
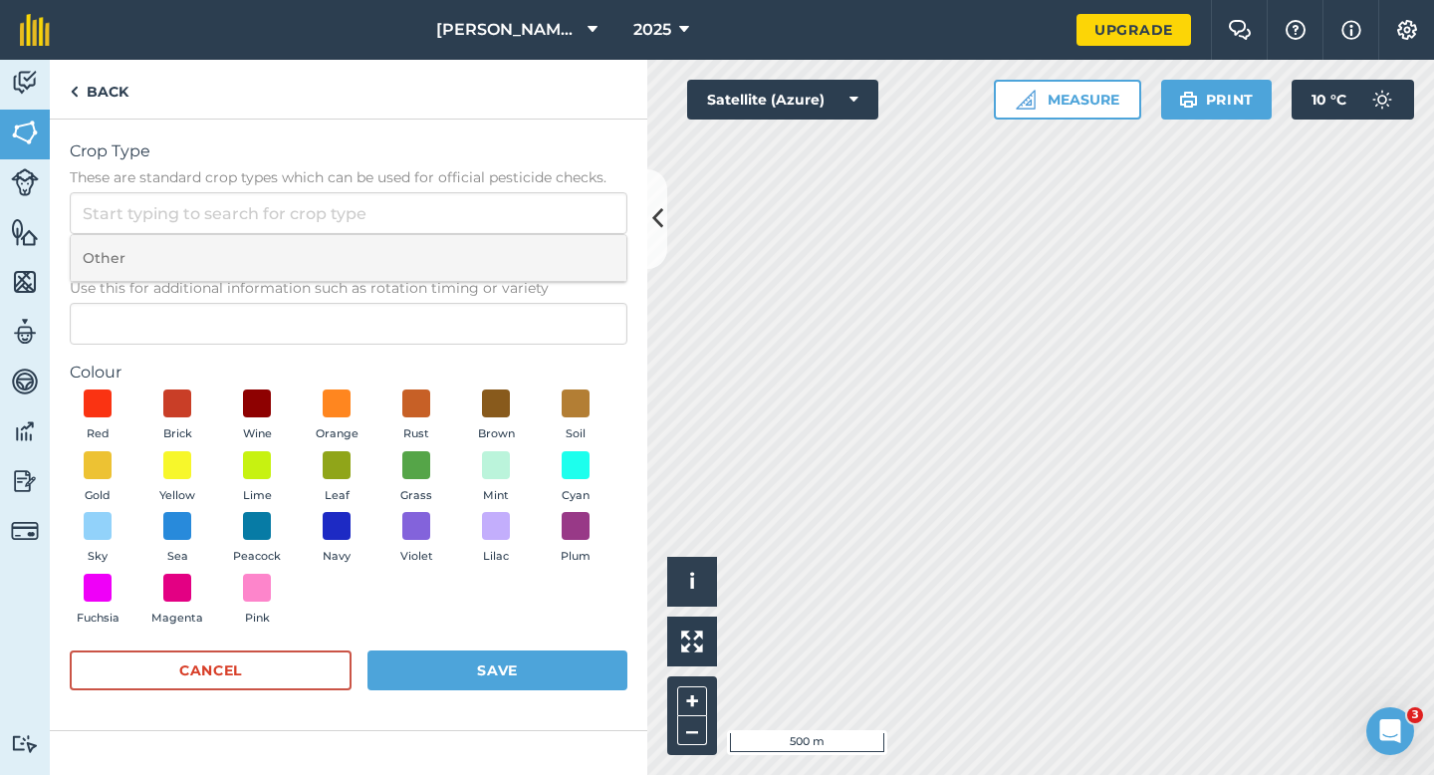
click at [591, 236] on li "Other" at bounding box center [349, 258] width 556 height 47
type input "Other"
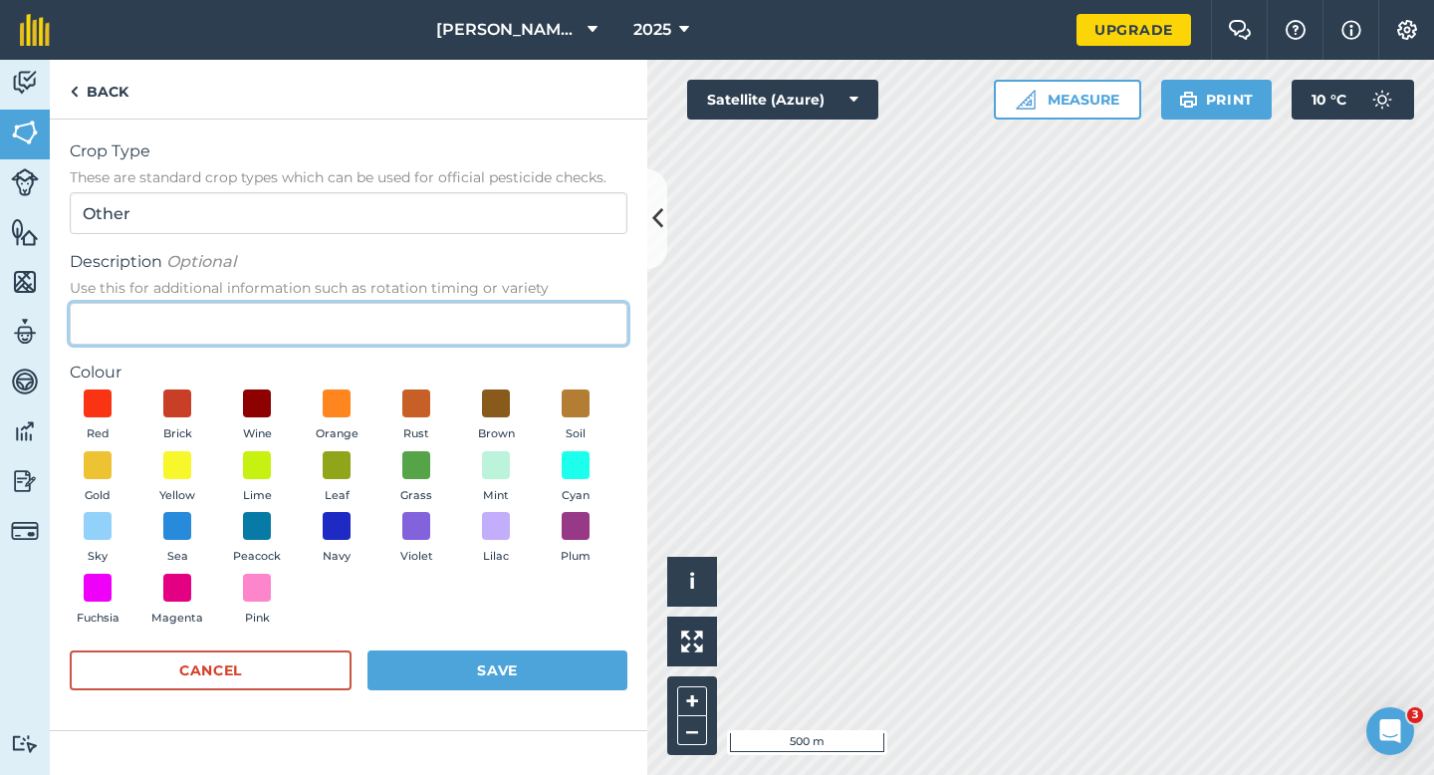
click at [589, 321] on input "Description Optional Use this for additional information such as rotation timin…" at bounding box center [349, 324] width 558 height 42
type input "Watties Beans"
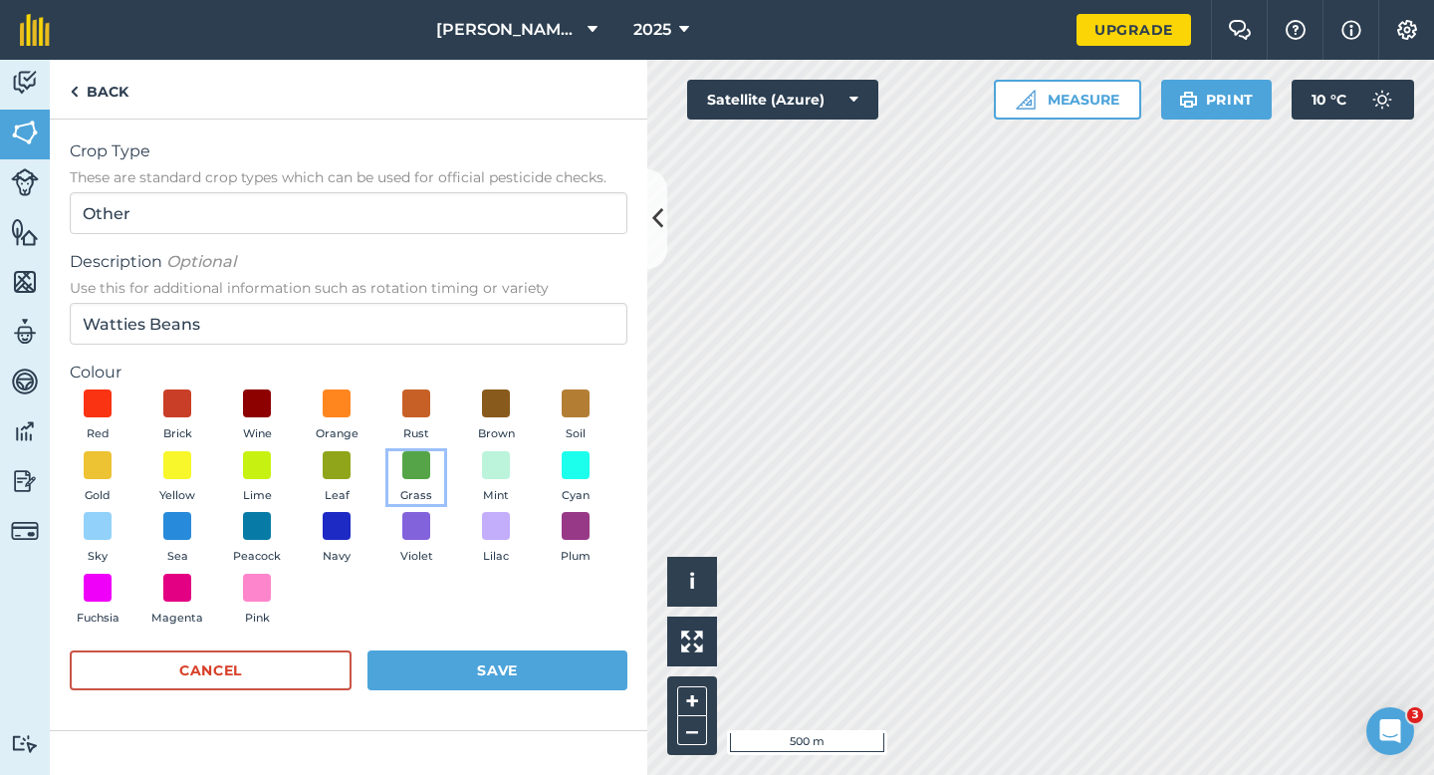
click at [414, 480] on button "Grass" at bounding box center [416, 478] width 56 height 54
click at [295, 459] on div "Red Brick Wine Orange Rust Brown Soil Gold Yellow Lime Leaf Grass Mint Cyan Sky…" at bounding box center [349, 511] width 558 height 245
click at [352, 485] on button "Leaf" at bounding box center [337, 478] width 56 height 54
click at [475, 660] on button "Save" at bounding box center [497, 670] width 260 height 40
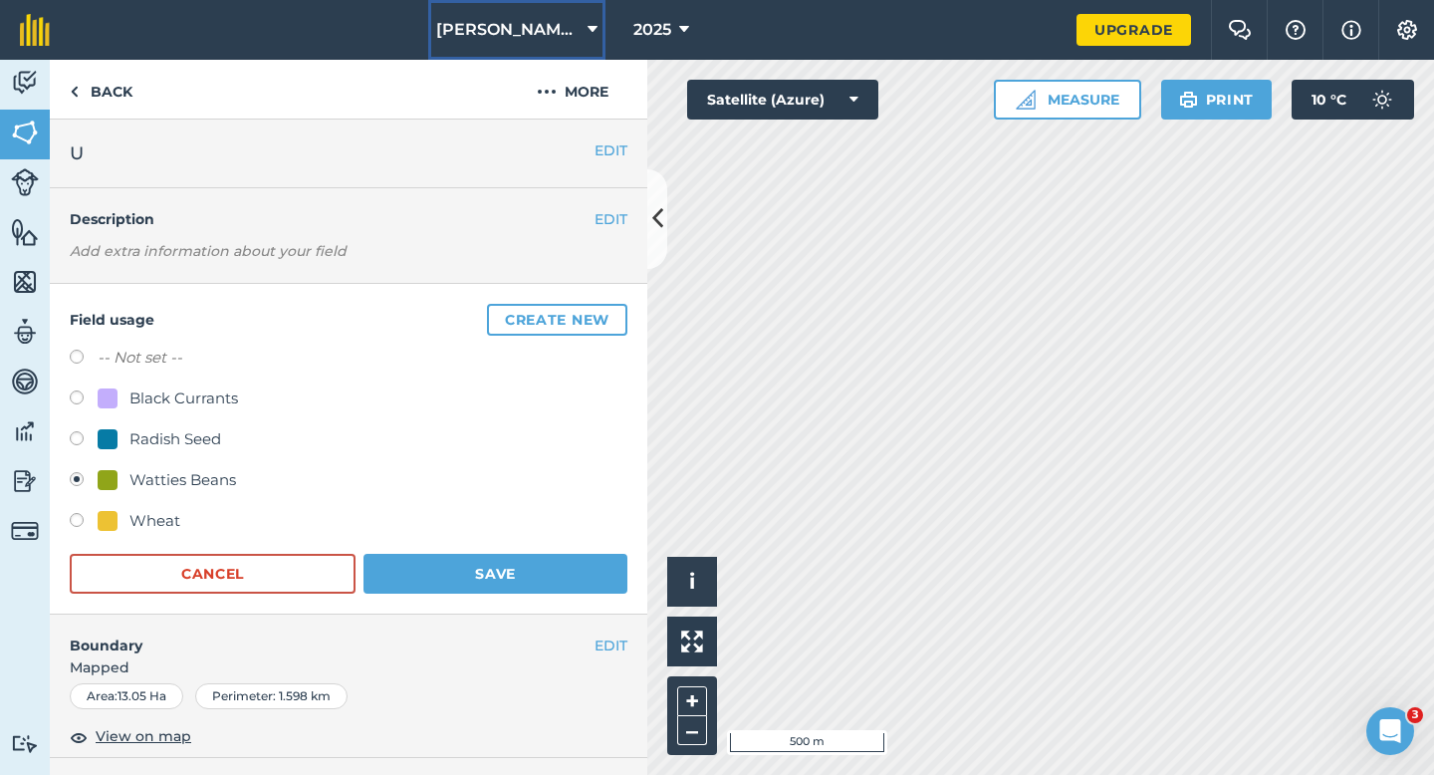
click at [493, 56] on button "[PERSON_NAME] Cropping LTD" at bounding box center [516, 30] width 177 height 60
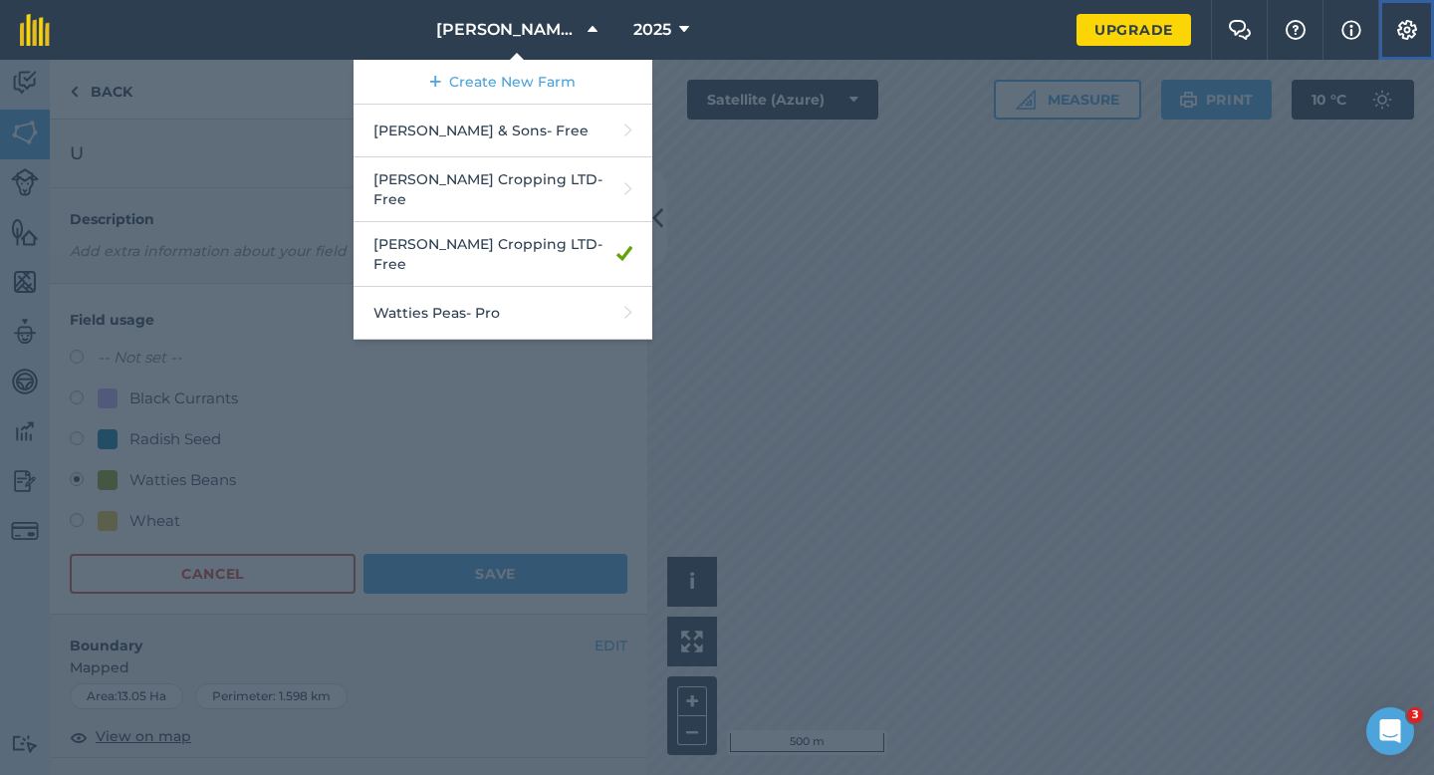
click at [1409, 43] on button "Settings" at bounding box center [1406, 30] width 56 height 60
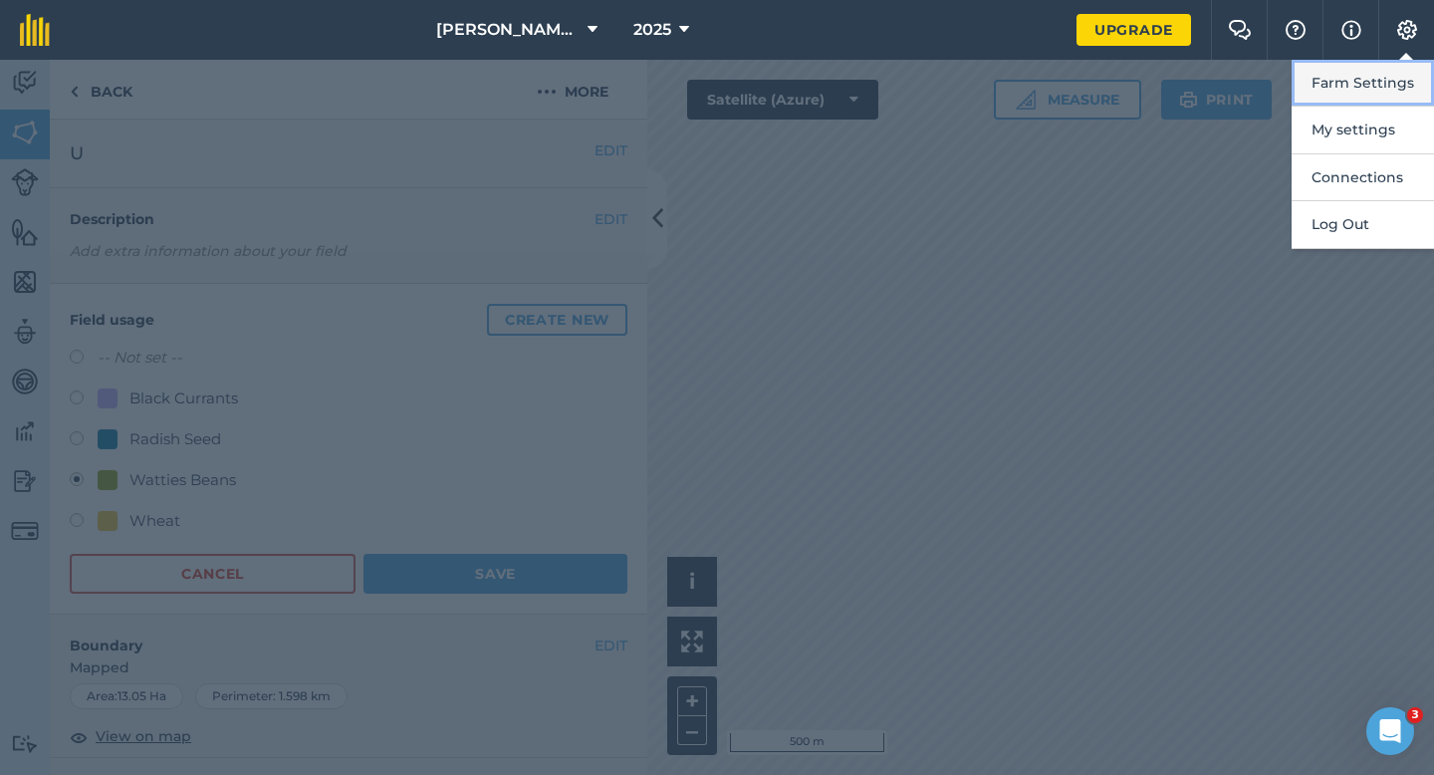
click at [1403, 79] on button "Farm Settings" at bounding box center [1363, 83] width 142 height 47
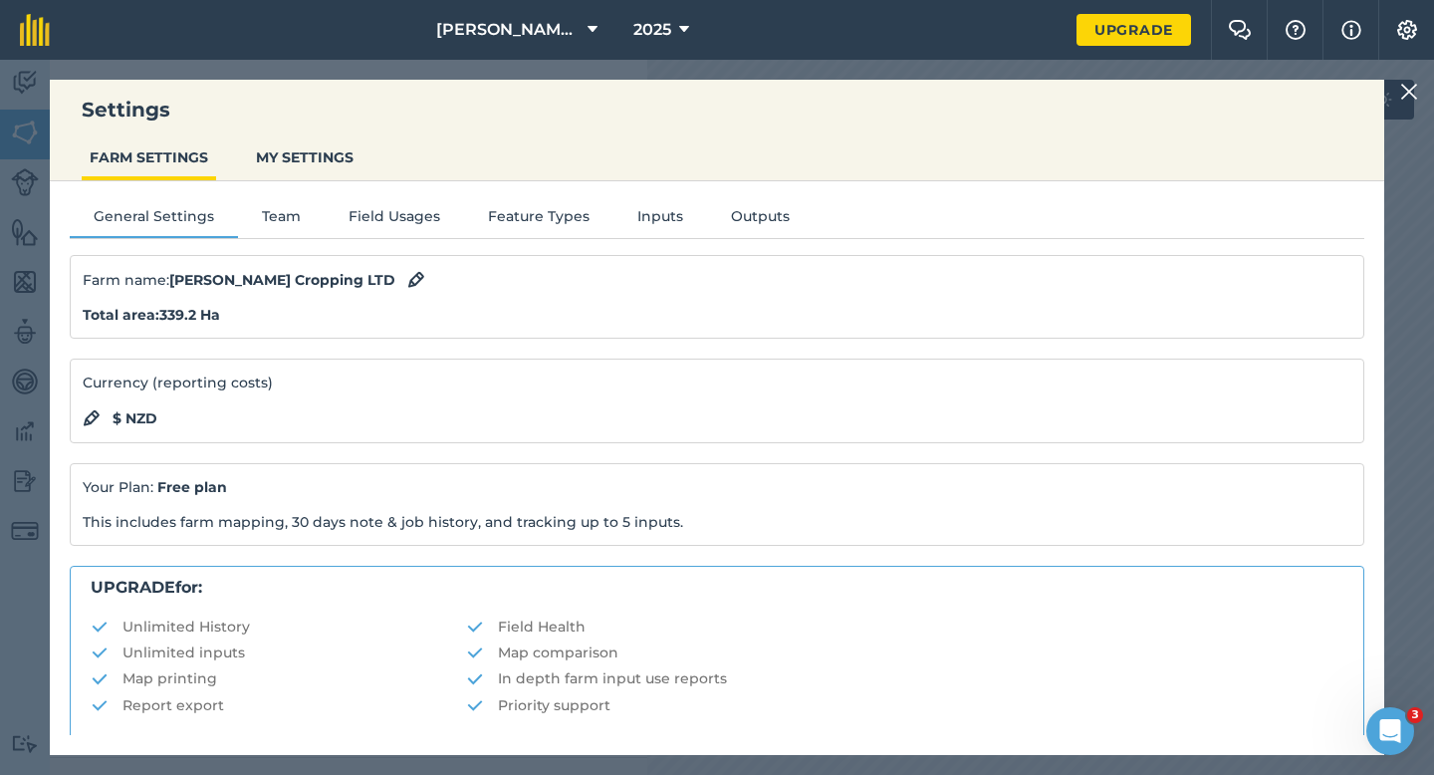
scroll to position [382, 0]
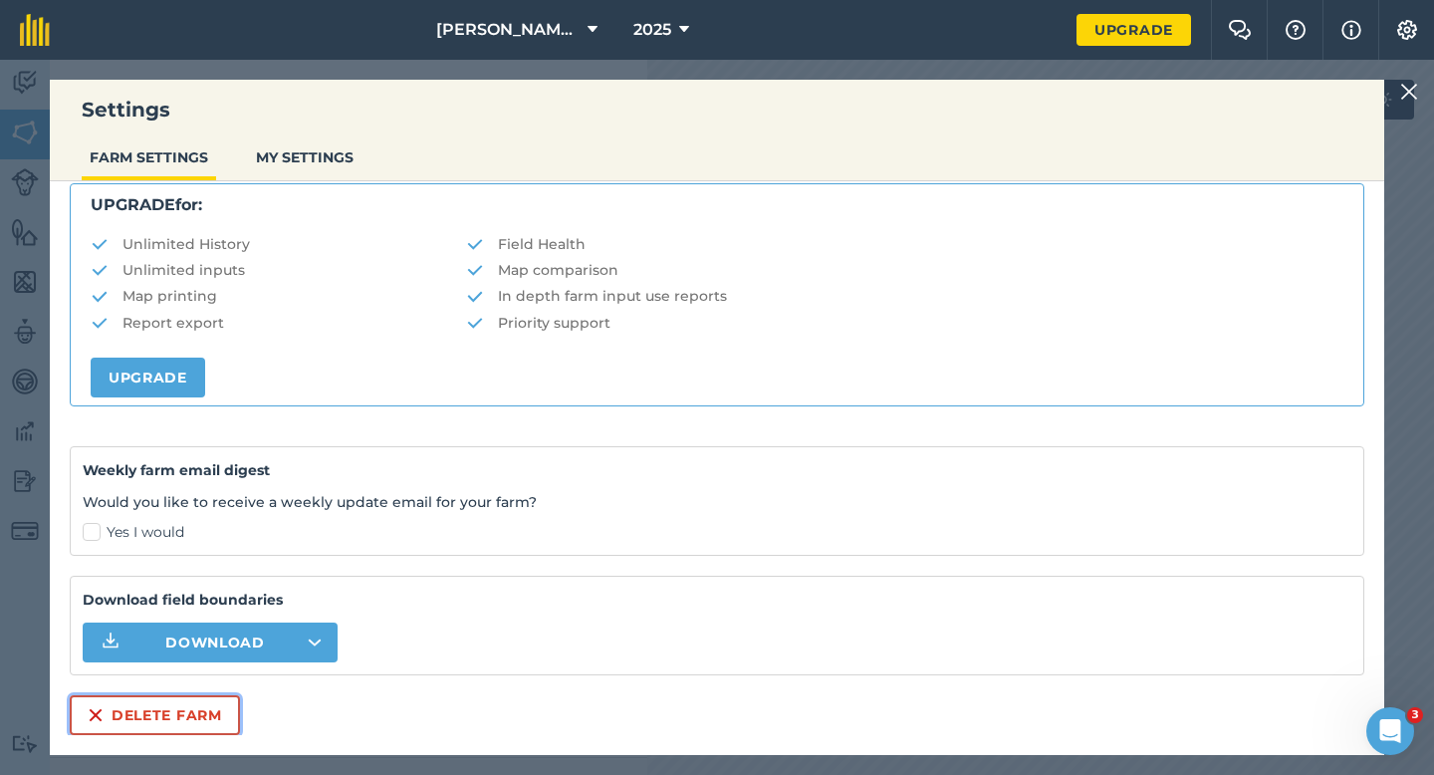
click at [197, 722] on button "Delete farm" at bounding box center [155, 715] width 170 height 40
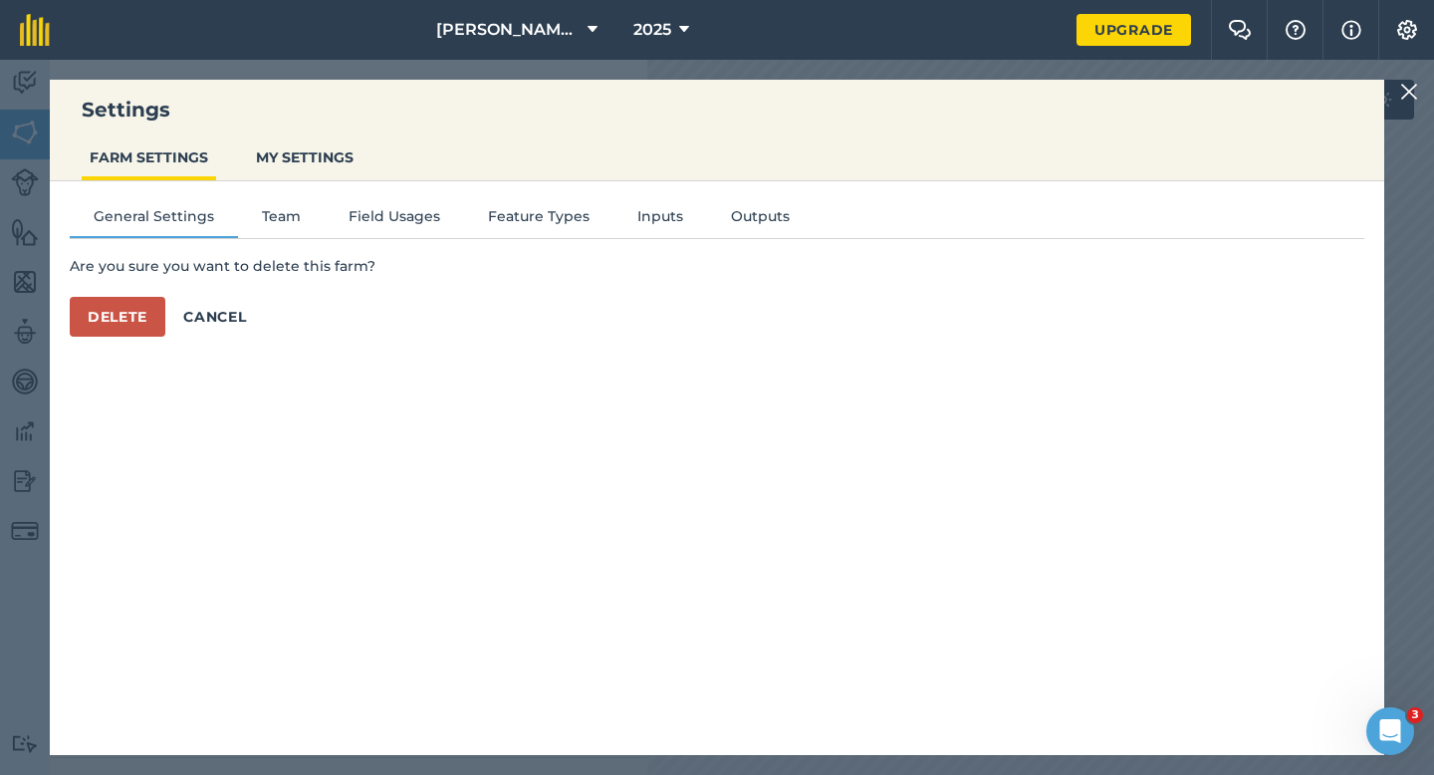
scroll to position [0, 0]
click at [136, 304] on button "Delete" at bounding box center [118, 317] width 96 height 40
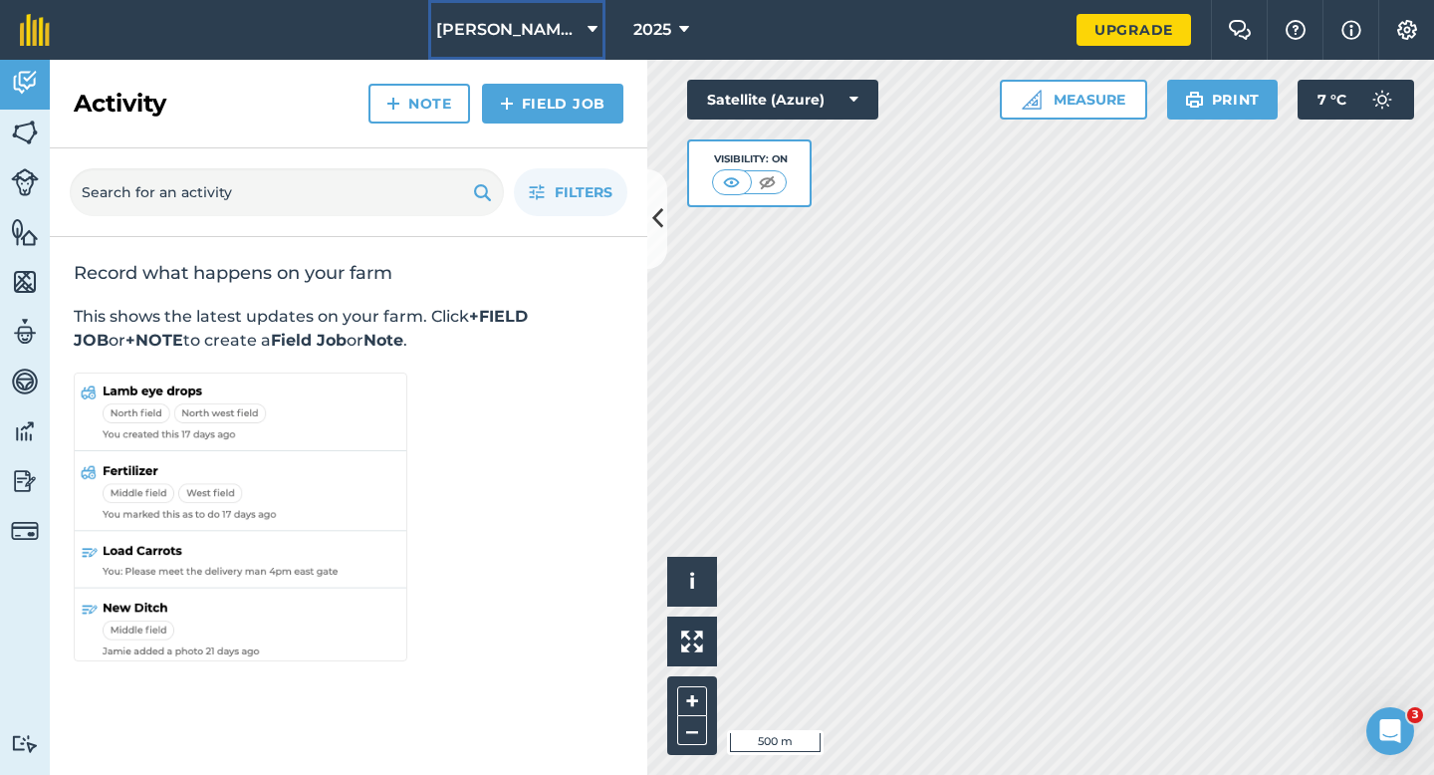
click at [523, 56] on button "[PERSON_NAME] & Sons" at bounding box center [516, 30] width 177 height 60
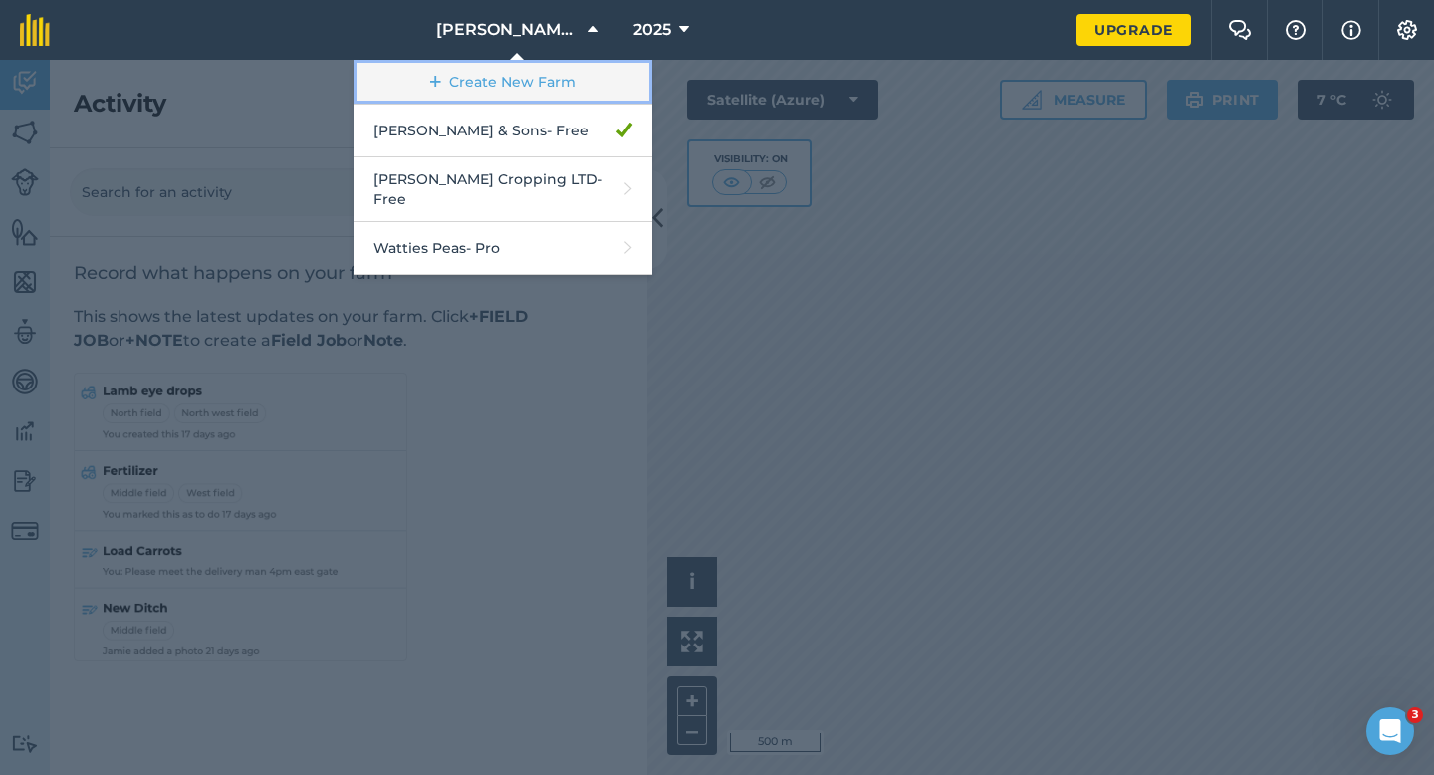
click at [518, 88] on link "Create New Farm" at bounding box center [503, 82] width 299 height 45
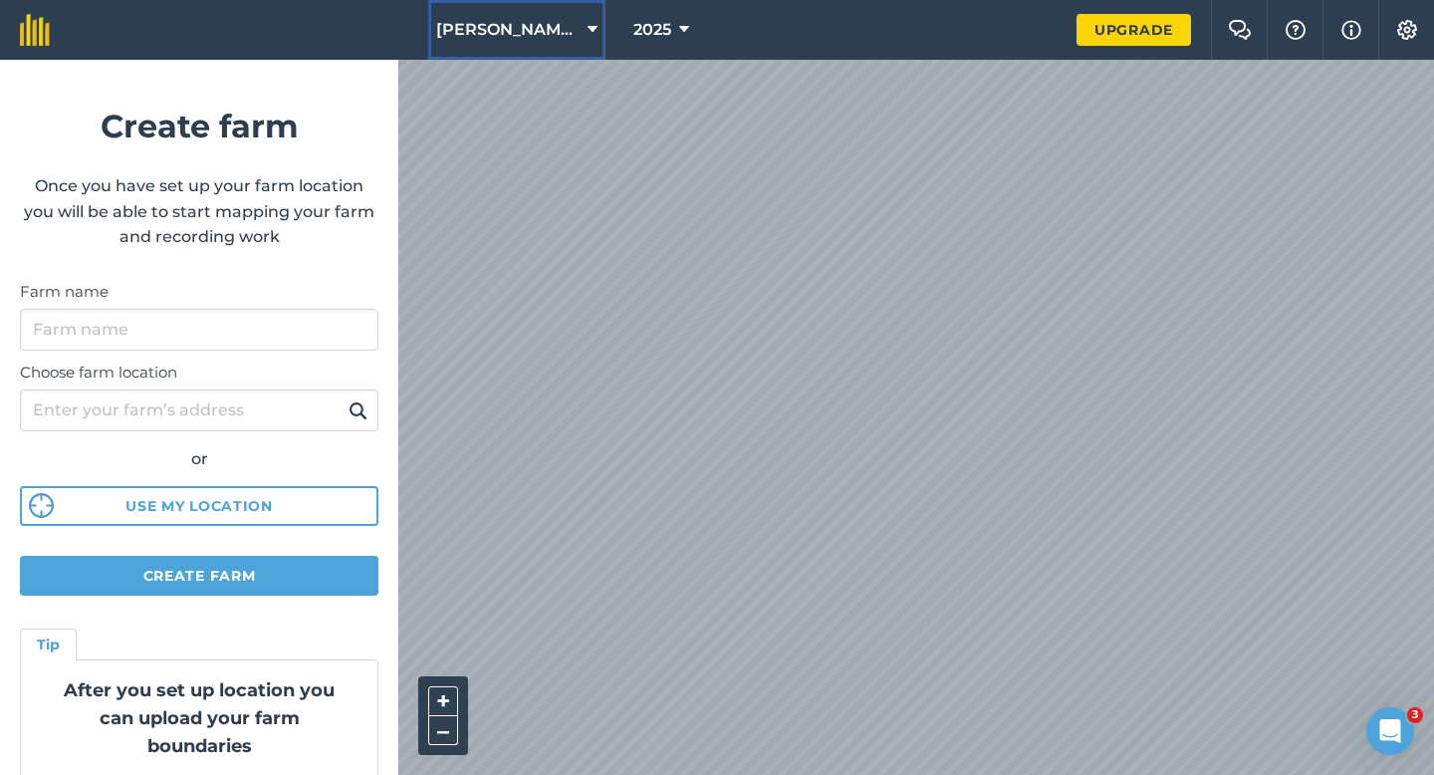
click at [459, 47] on button "[PERSON_NAME] & Sons" at bounding box center [516, 30] width 177 height 60
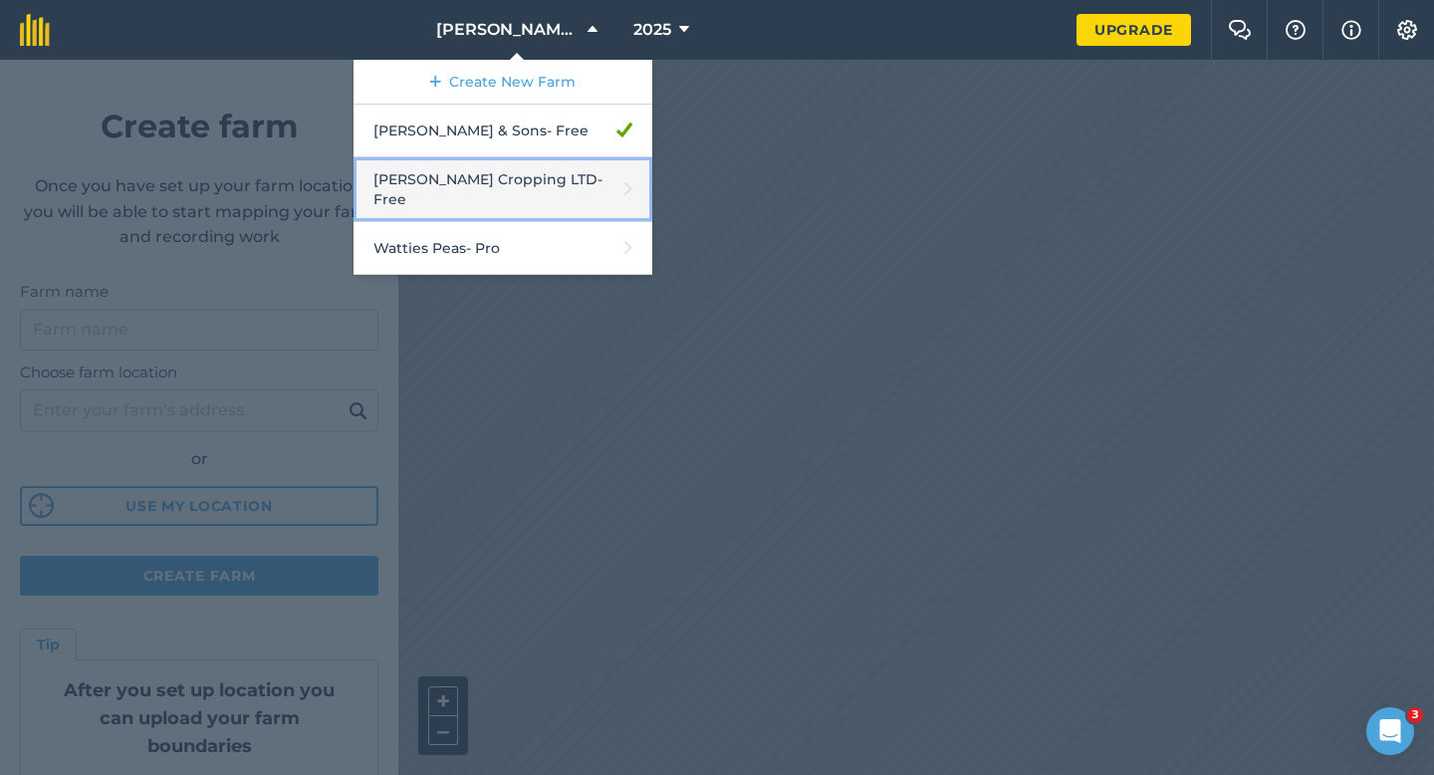
click at [447, 194] on link "[PERSON_NAME] Cropping LTD - Free" at bounding box center [503, 189] width 299 height 65
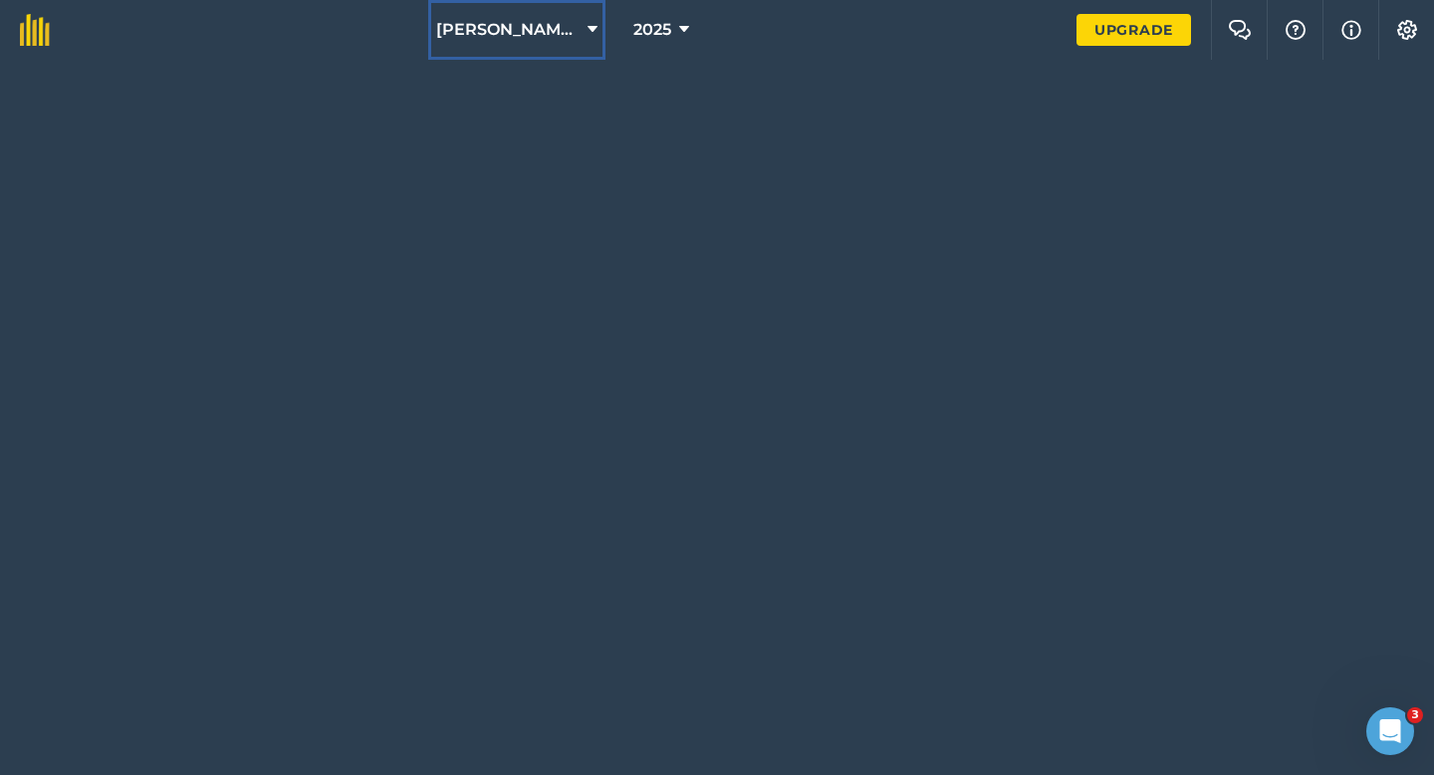
click at [552, 13] on button "[PERSON_NAME] Cropping LTD" at bounding box center [516, 30] width 177 height 60
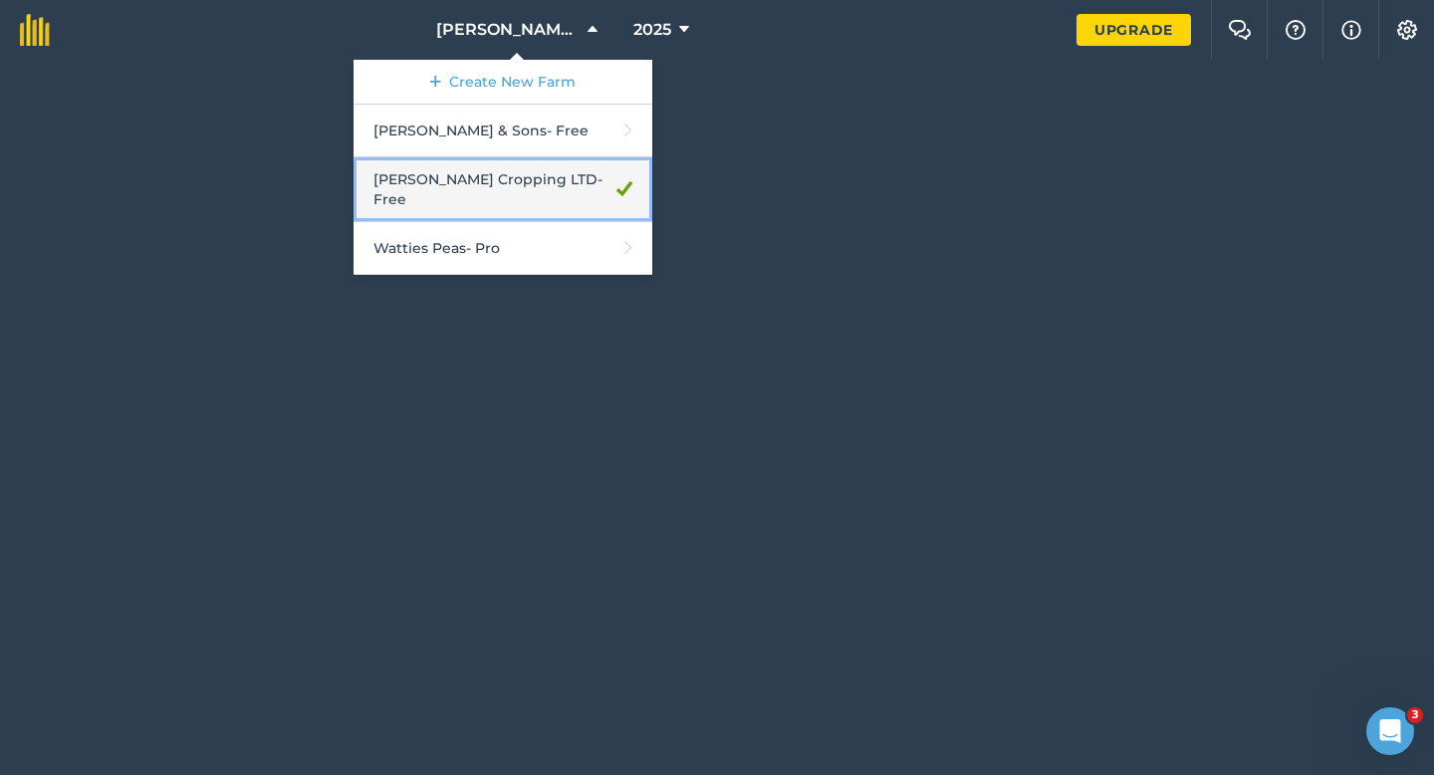
click at [503, 196] on link "[PERSON_NAME] Cropping LTD - Free" at bounding box center [503, 189] width 299 height 65
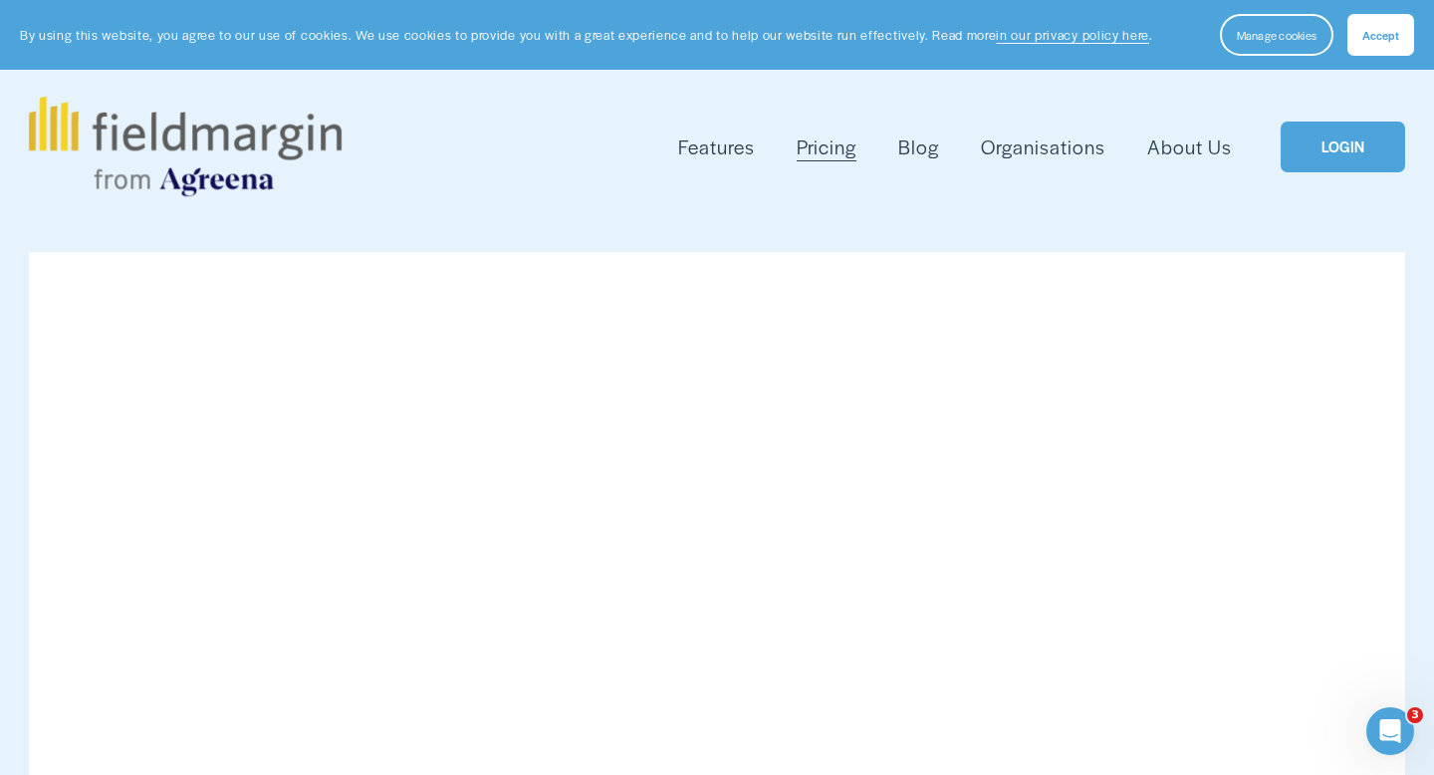
click at [1328, 162] on link "LOGIN" at bounding box center [1343, 146] width 124 height 51
